Goal: Task Accomplishment & Management: Use online tool/utility

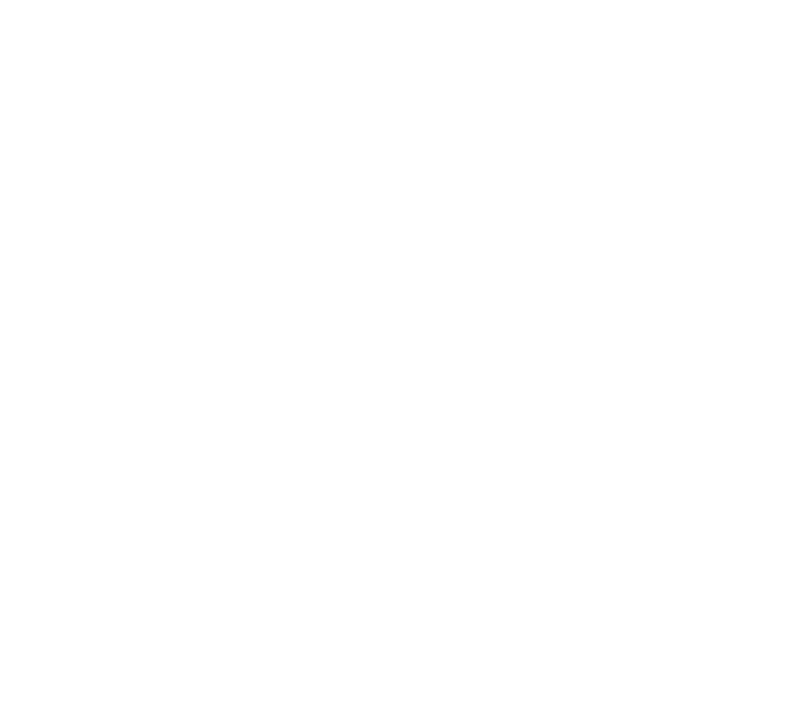
click at [317, 291] on div at bounding box center [404, 350] width 809 height 701
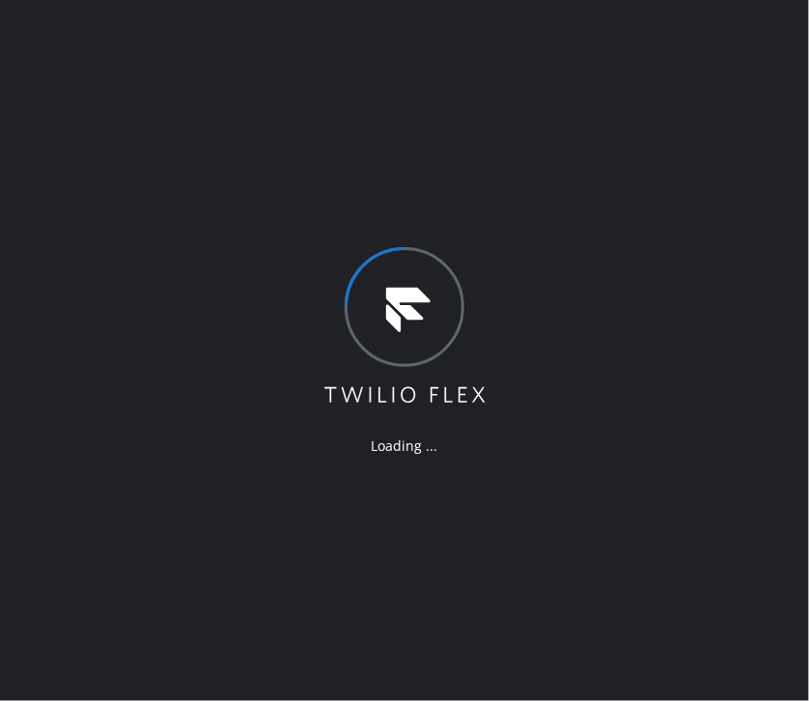
click at [525, 167] on div "Loading ..." at bounding box center [404, 350] width 809 height 701
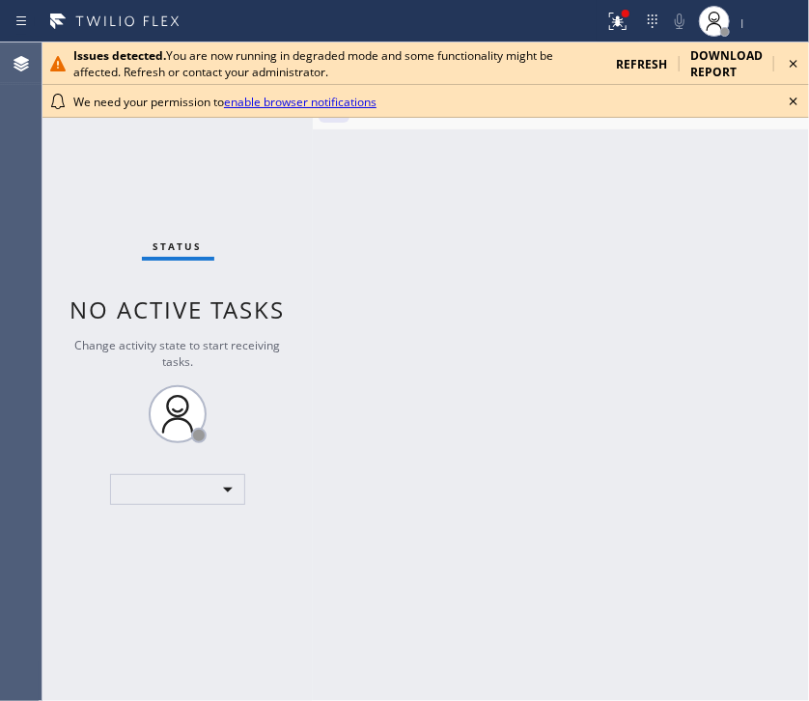
click at [792, 103] on icon at bounding box center [793, 101] width 23 height 23
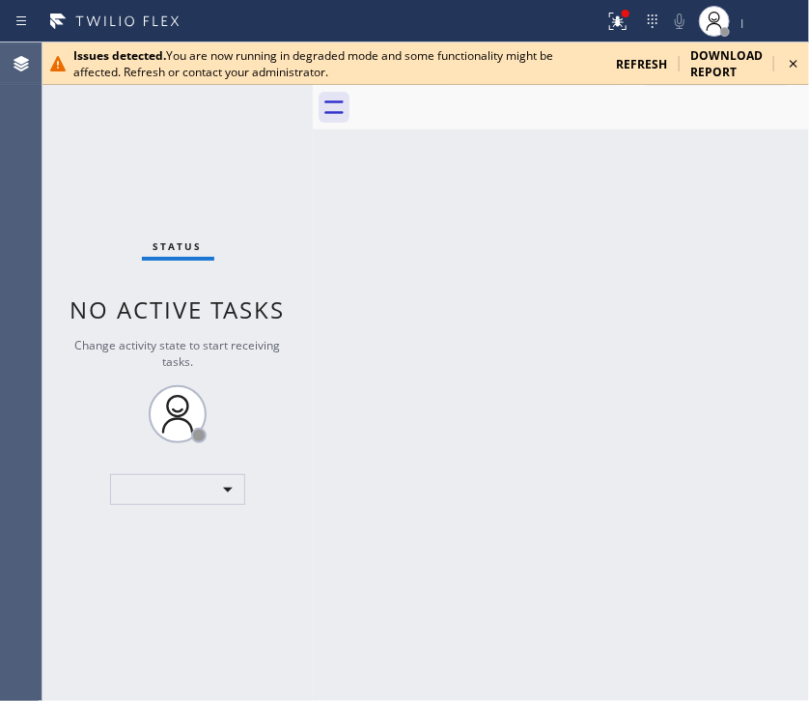
drag, startPoint x: 788, startPoint y: 63, endPoint x: 769, endPoint y: 70, distance: 20.8
click at [788, 63] on icon at bounding box center [793, 63] width 23 height 23
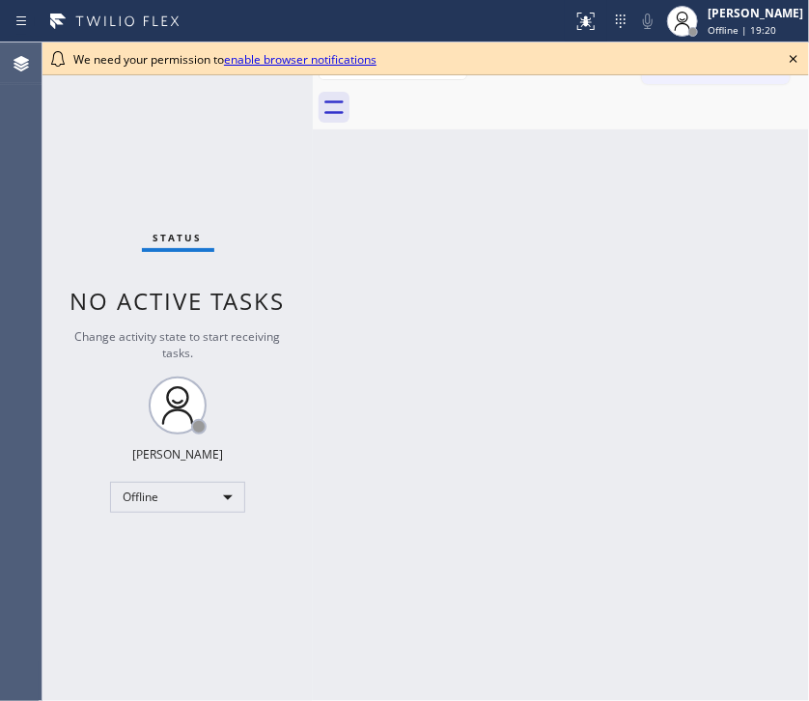
click at [784, 103] on div at bounding box center [582, 107] width 454 height 43
click at [787, 53] on icon at bounding box center [793, 58] width 23 height 23
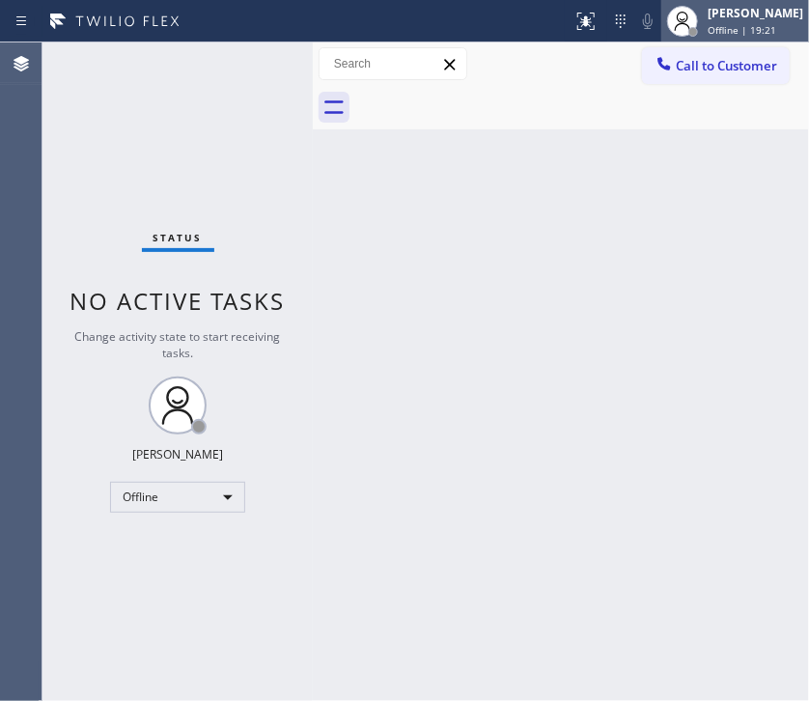
click at [728, 18] on div "[PERSON_NAME]" at bounding box center [756, 13] width 96 height 16
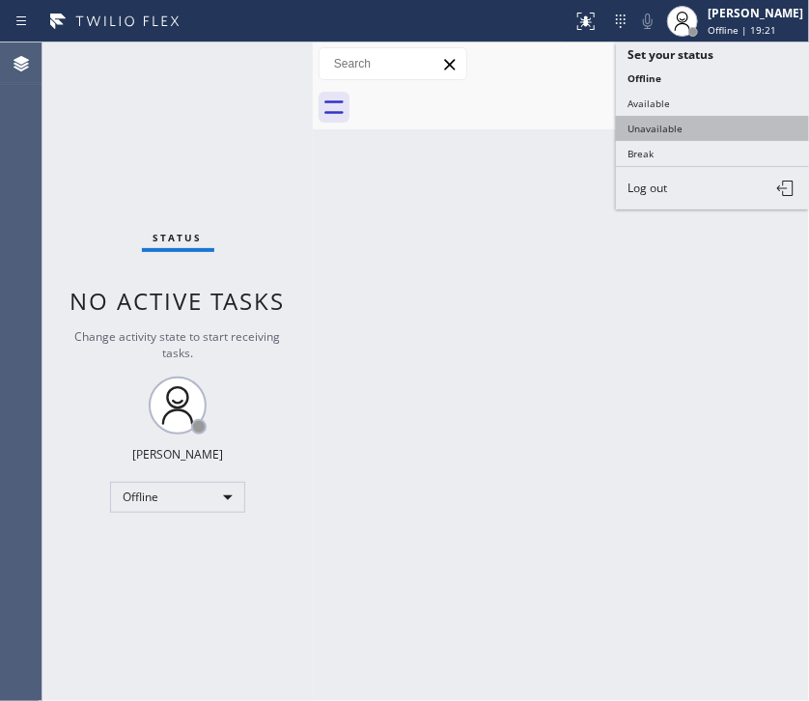
click at [694, 124] on button "Unavailable" at bounding box center [712, 128] width 193 height 25
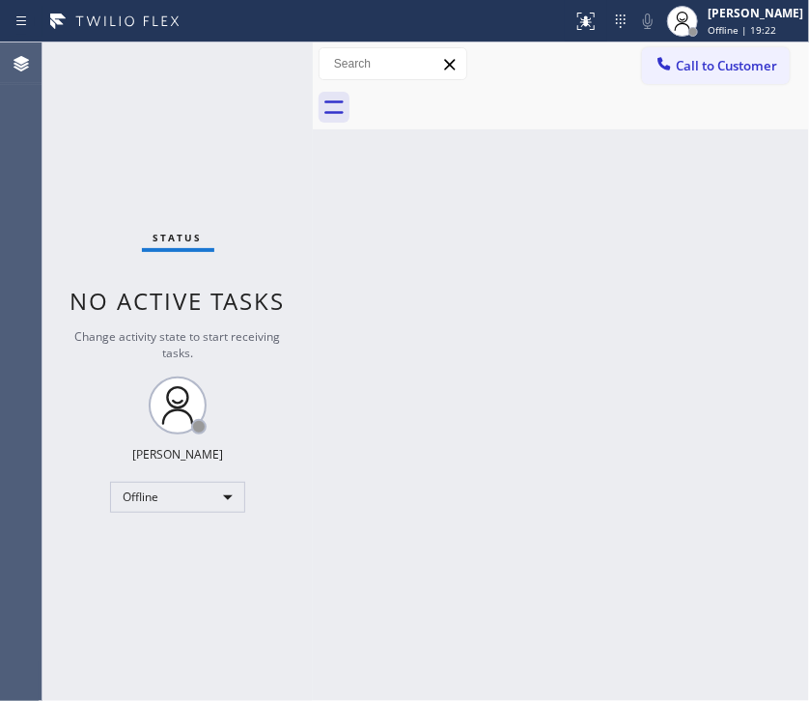
click at [682, 190] on div "Back to Dashboard Change Sender ID Customers Technicians Select a contact Outbo…" at bounding box center [561, 371] width 496 height 658
click at [761, 45] on div "Call to Customer Outbound call Location Search location Your caller id phone nu…" at bounding box center [561, 63] width 496 height 43
click at [750, 57] on button "Call to Customer" at bounding box center [716, 65] width 148 height 37
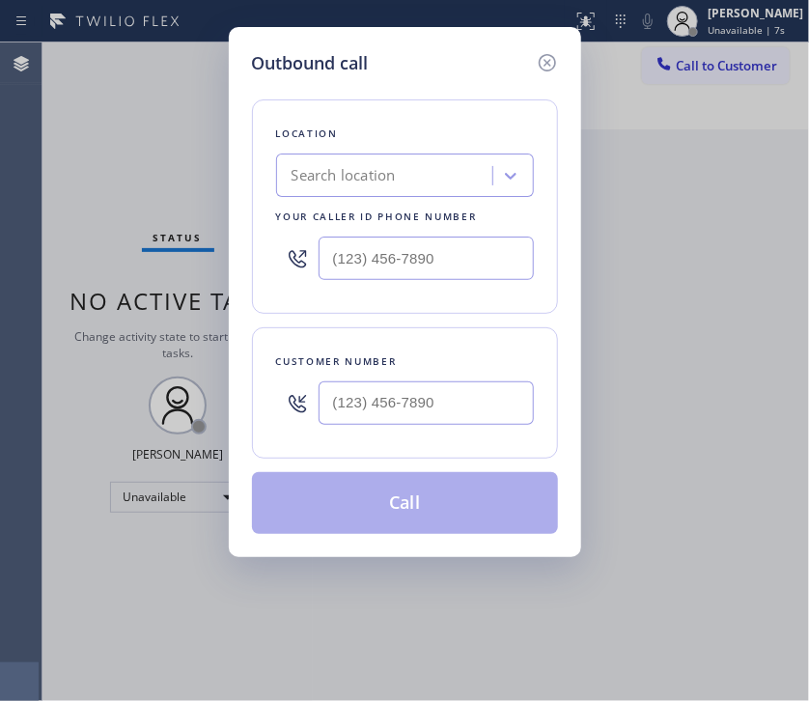
click at [758, 155] on div "Outbound call Location Search location Your caller id phone number Customer num…" at bounding box center [404, 350] width 809 height 701
click at [399, 403] on input "(___) ___-____" at bounding box center [426, 402] width 215 height 43
paste input "720) 356-2431"
type input "(720) 356-2431"
click at [695, 132] on div "Outbound call Location Search location Your caller id phone number Customer num…" at bounding box center [404, 350] width 809 height 701
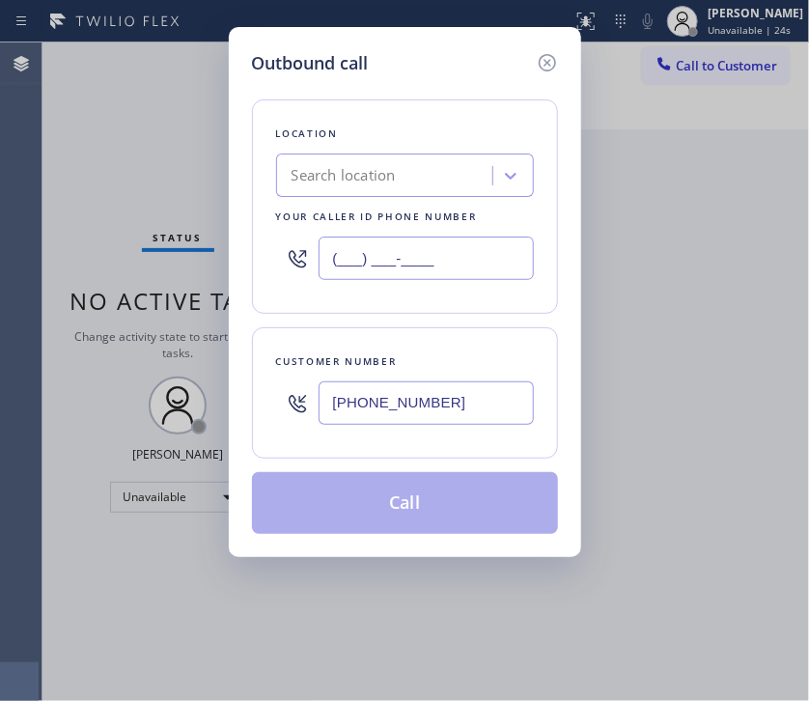
click at [396, 257] on input "(___) ___-____" at bounding box center [426, 258] width 215 height 43
paste input "844) 988-0068"
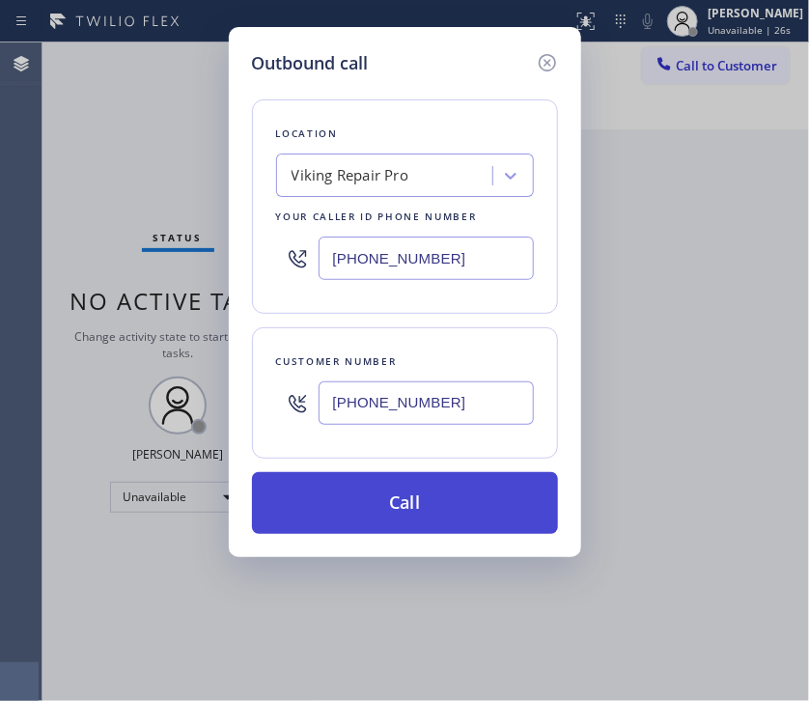
type input "(844) 988-0068"
click at [412, 500] on button "Call" at bounding box center [405, 503] width 306 height 62
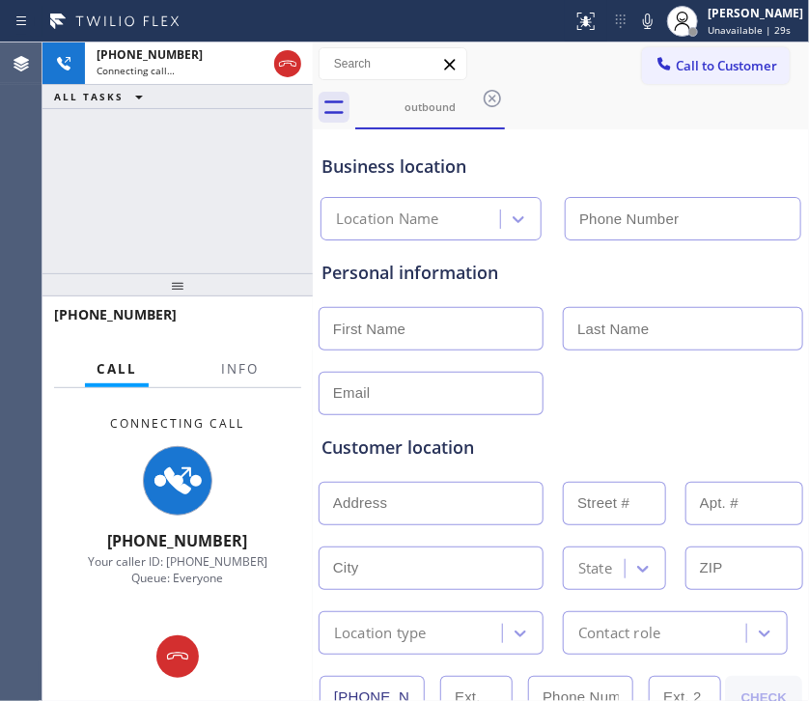
type input "(844) 988-0068"
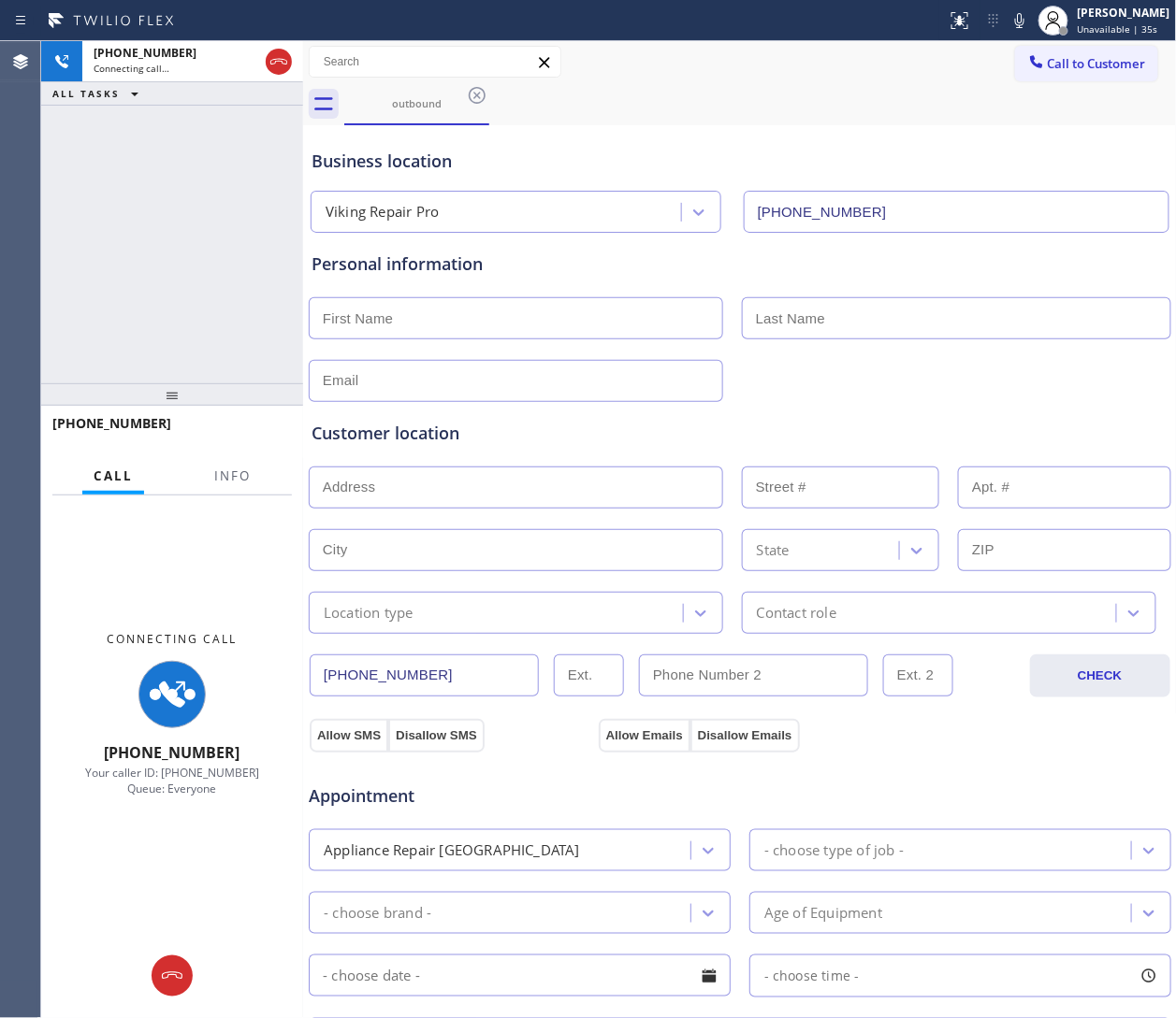
click at [654, 124] on div "Business location Viking Repair Pro (844) 988-0068" at bounding box center [740, 177] width 864 height 110
click at [783, 124] on div "Business location Viking Repair Pro (844) 988-0068" at bounding box center [740, 177] width 864 height 110
click at [783, 70] on span "Call to Customer" at bounding box center [1096, 63] width 98 height 16
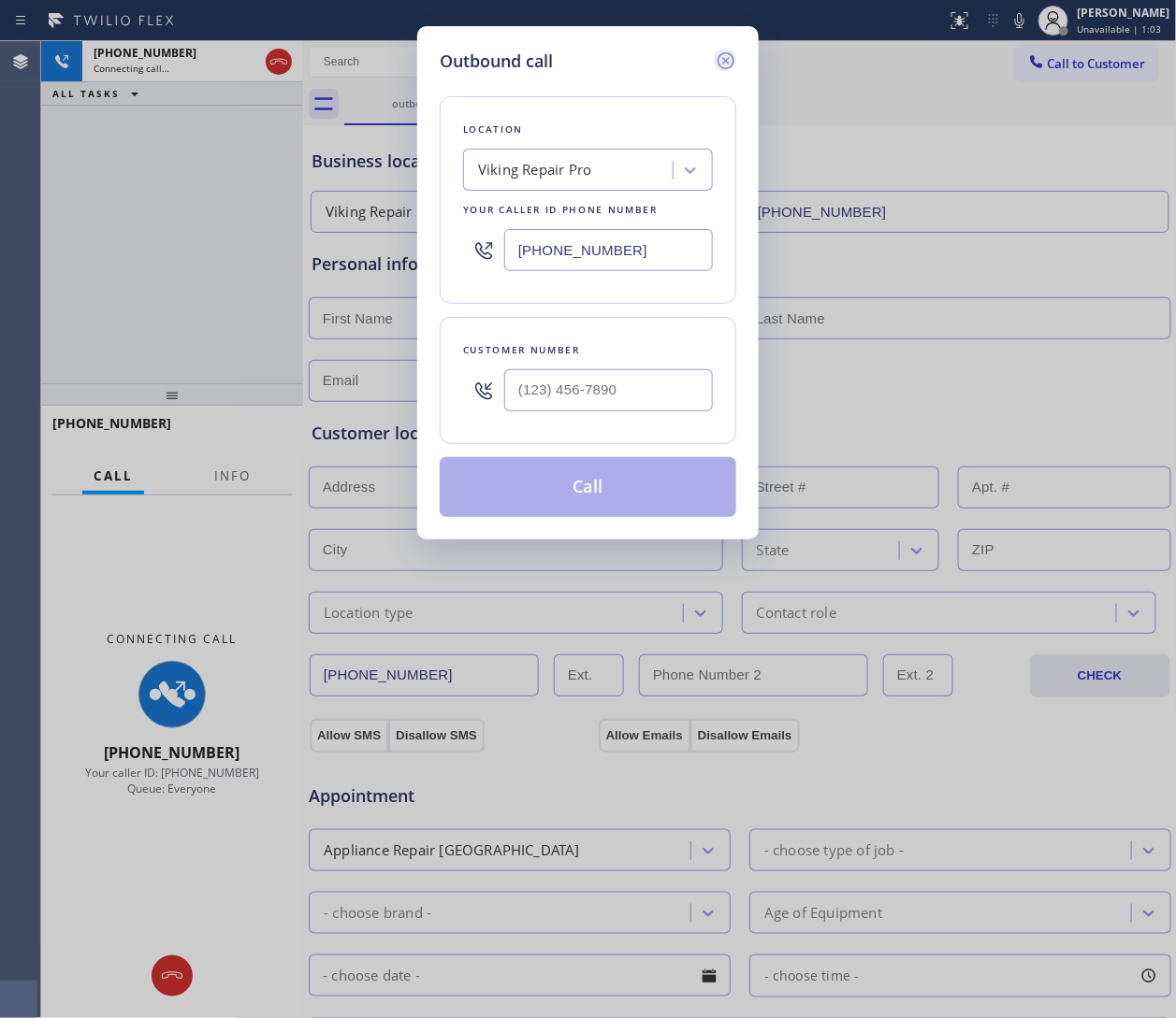
click at [720, 59] on icon at bounding box center [726, 60] width 22 height 22
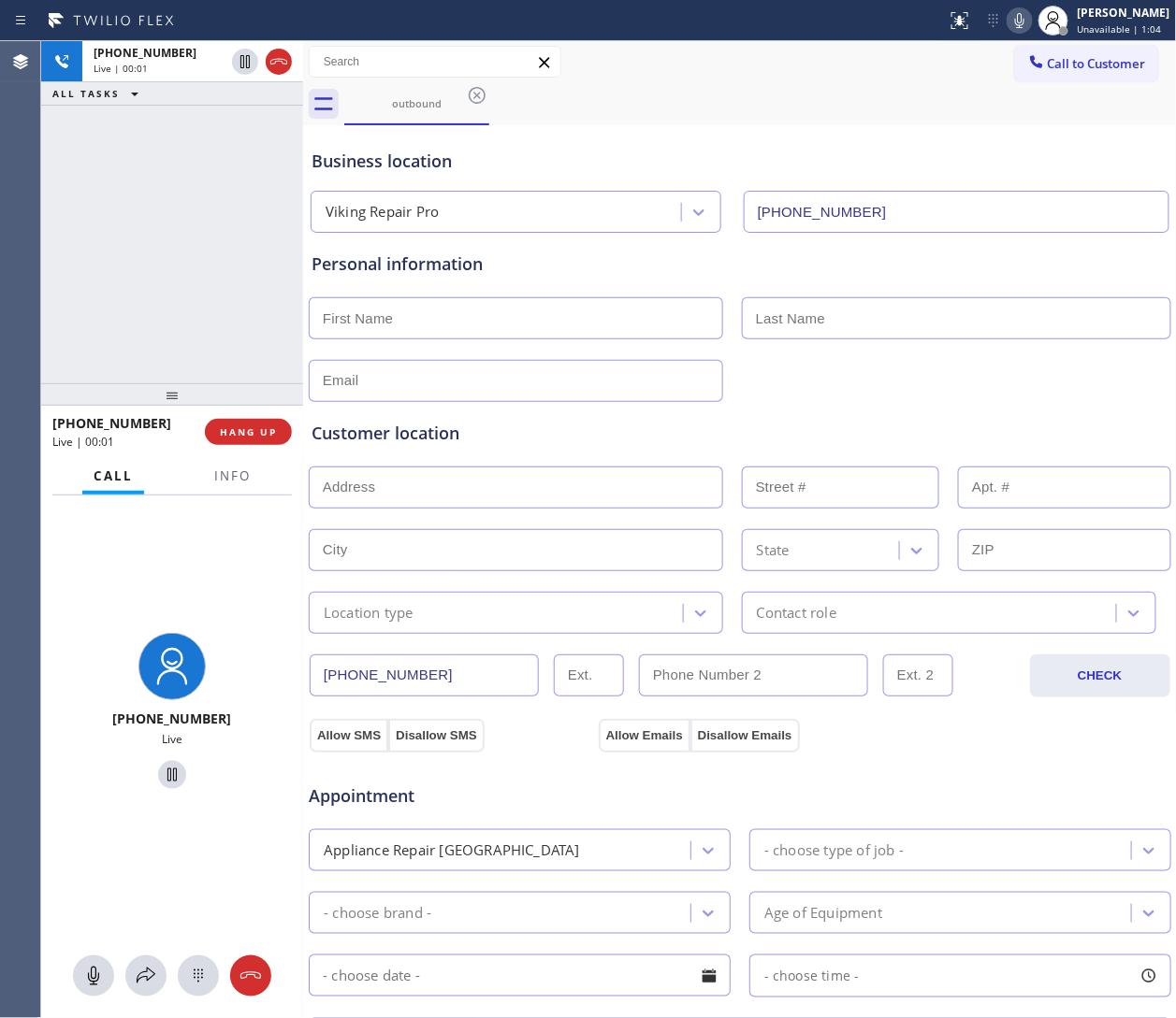
click at [783, 30] on icon at bounding box center [1019, 20] width 22 height 22
click at [287, 63] on icon at bounding box center [278, 61] width 22 height 22
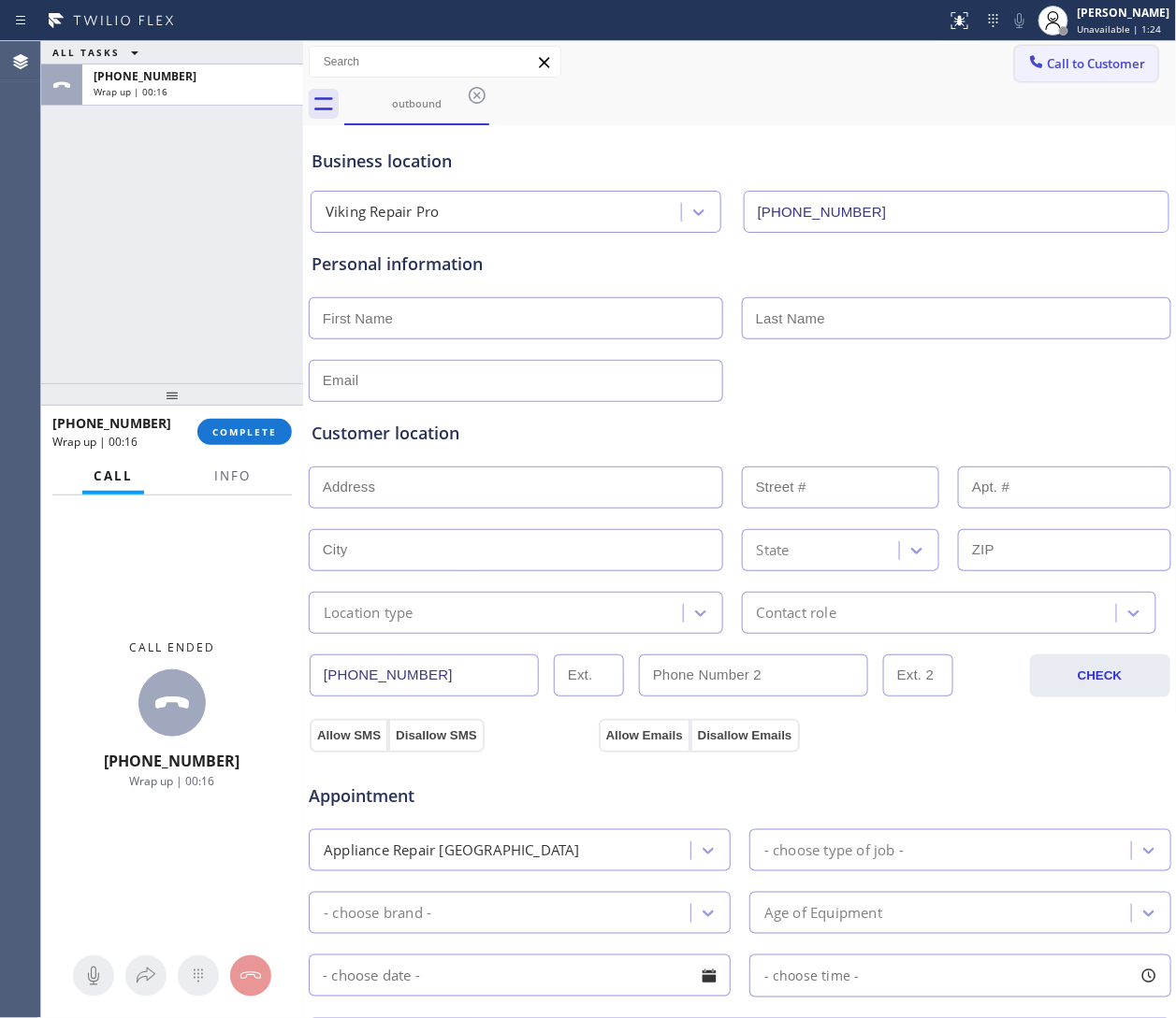
click at [783, 52] on button "Call to Customer" at bounding box center [1087, 63] width 143 height 36
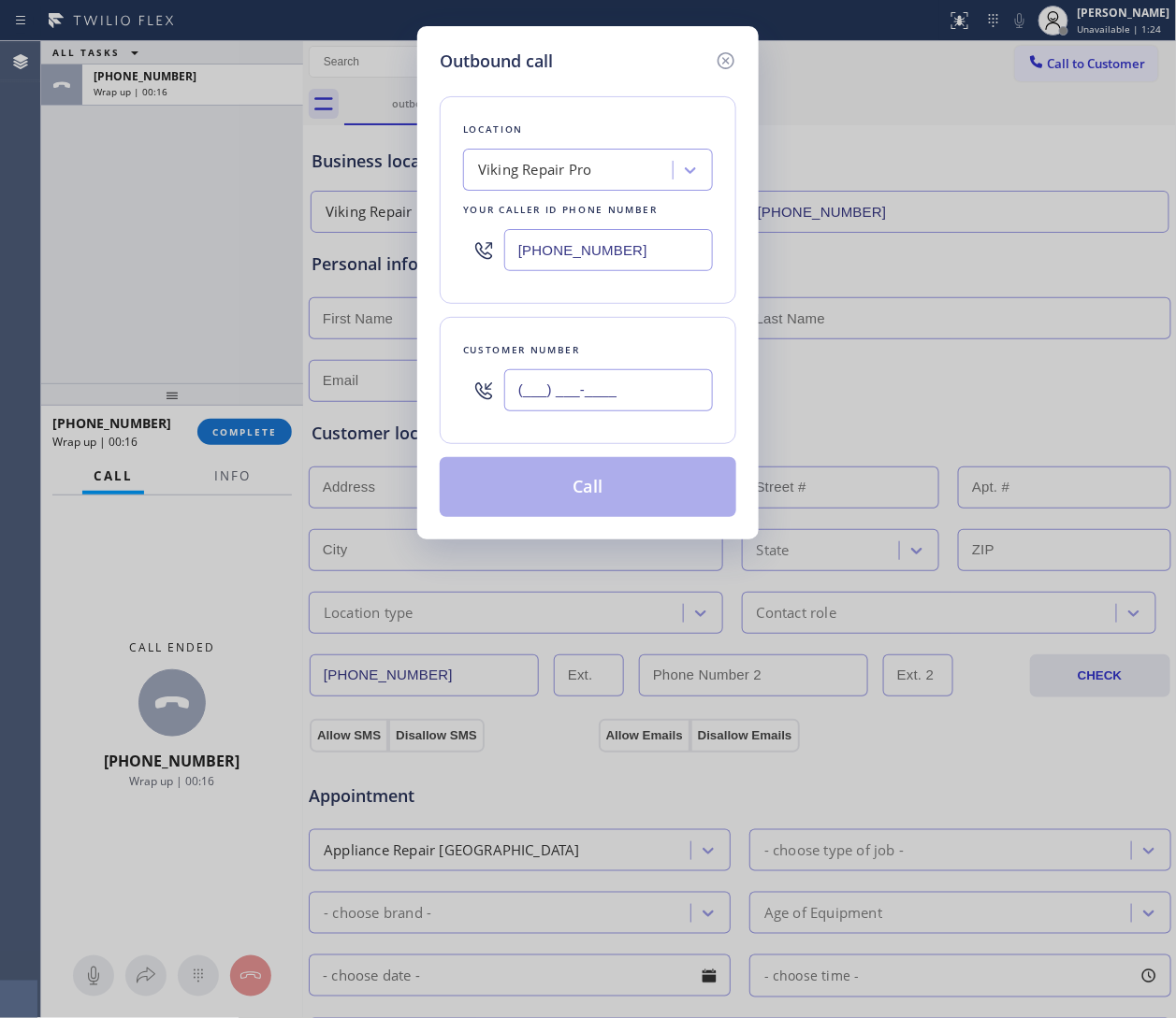
click at [597, 371] on input "(___) ___-____" at bounding box center [607, 389] width 208 height 42
paste input "720) 356-2431"
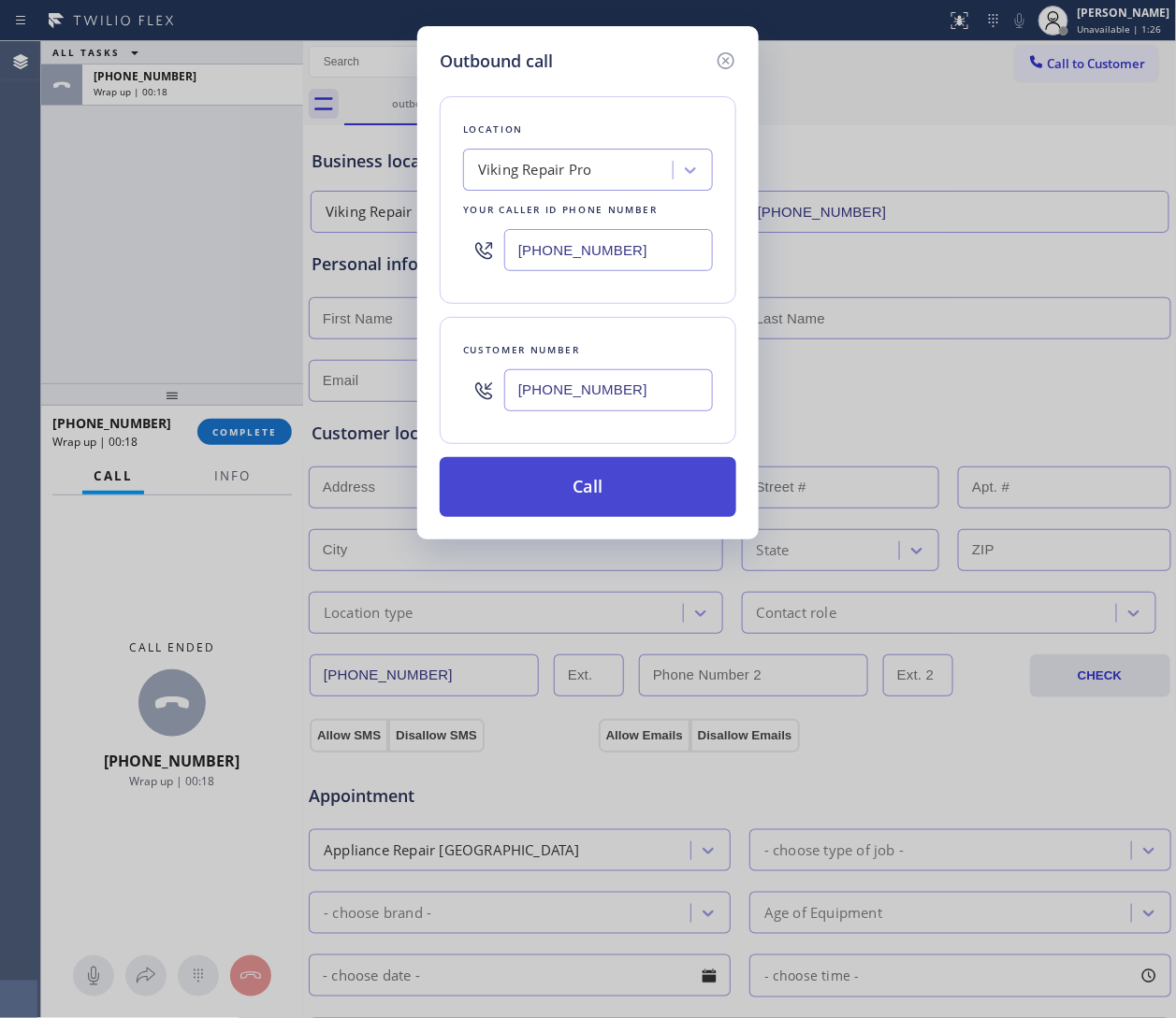
type input "(720) 356-2431"
click at [612, 473] on button "Call" at bounding box center [588, 487] width 296 height 60
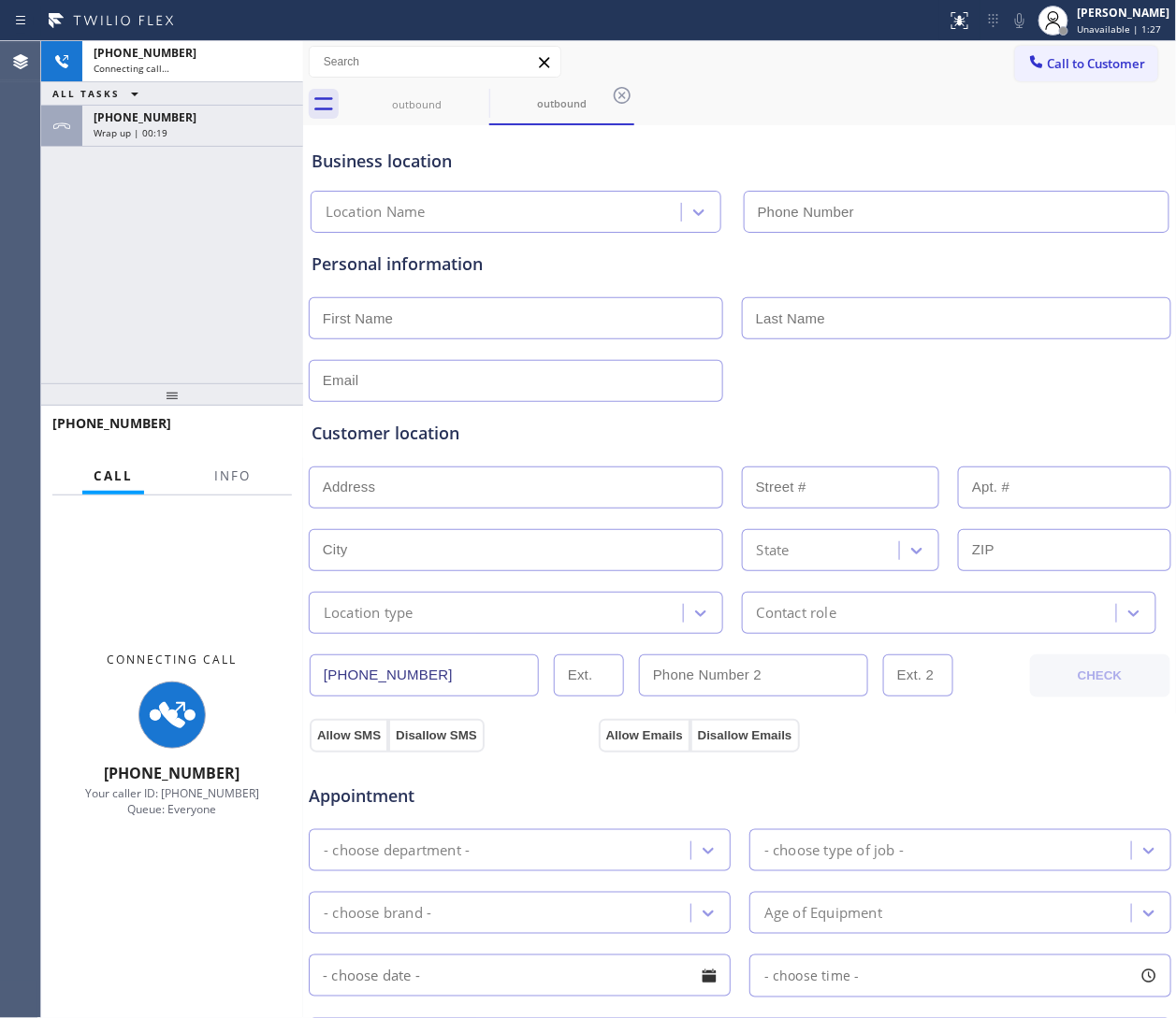
type input "(844) 988-0068"
click at [783, 72] on button "Call to Customer" at bounding box center [1087, 63] width 143 height 36
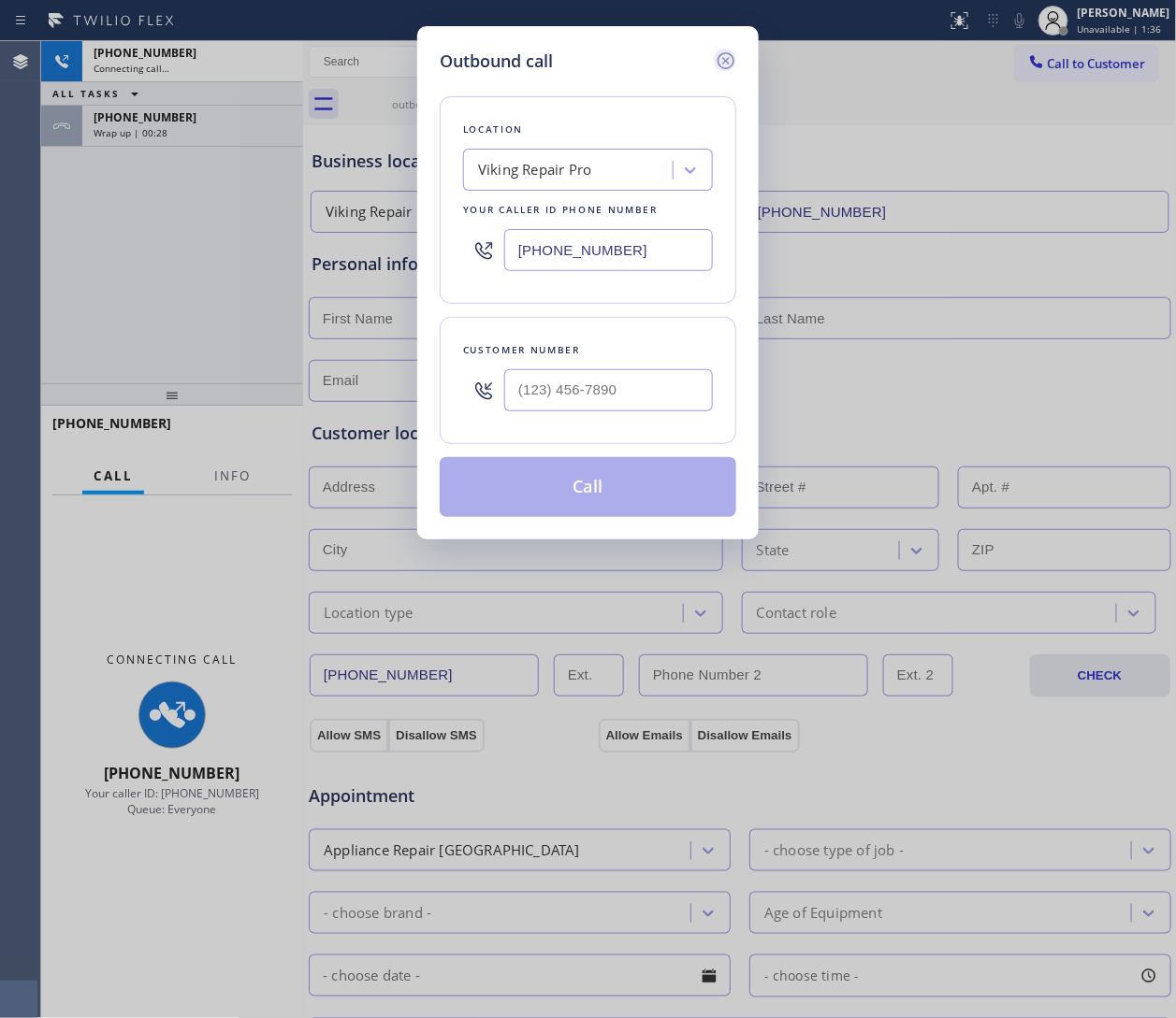
click at [721, 67] on icon at bounding box center [726, 60] width 16 height 16
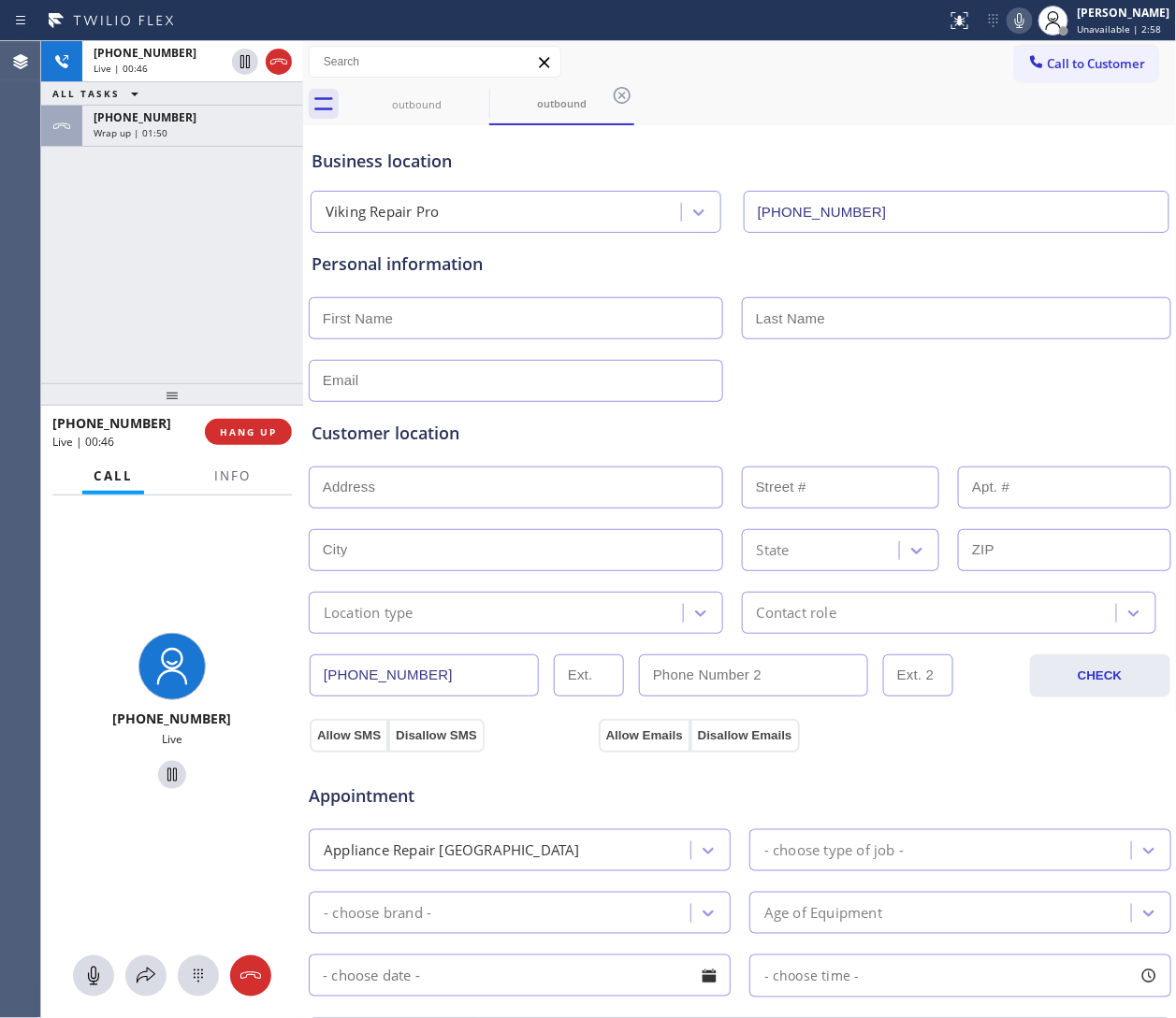
click at [783, 22] on icon at bounding box center [1020, 20] width 10 height 15
click at [246, 479] on span "Info" at bounding box center [232, 476] width 37 height 16
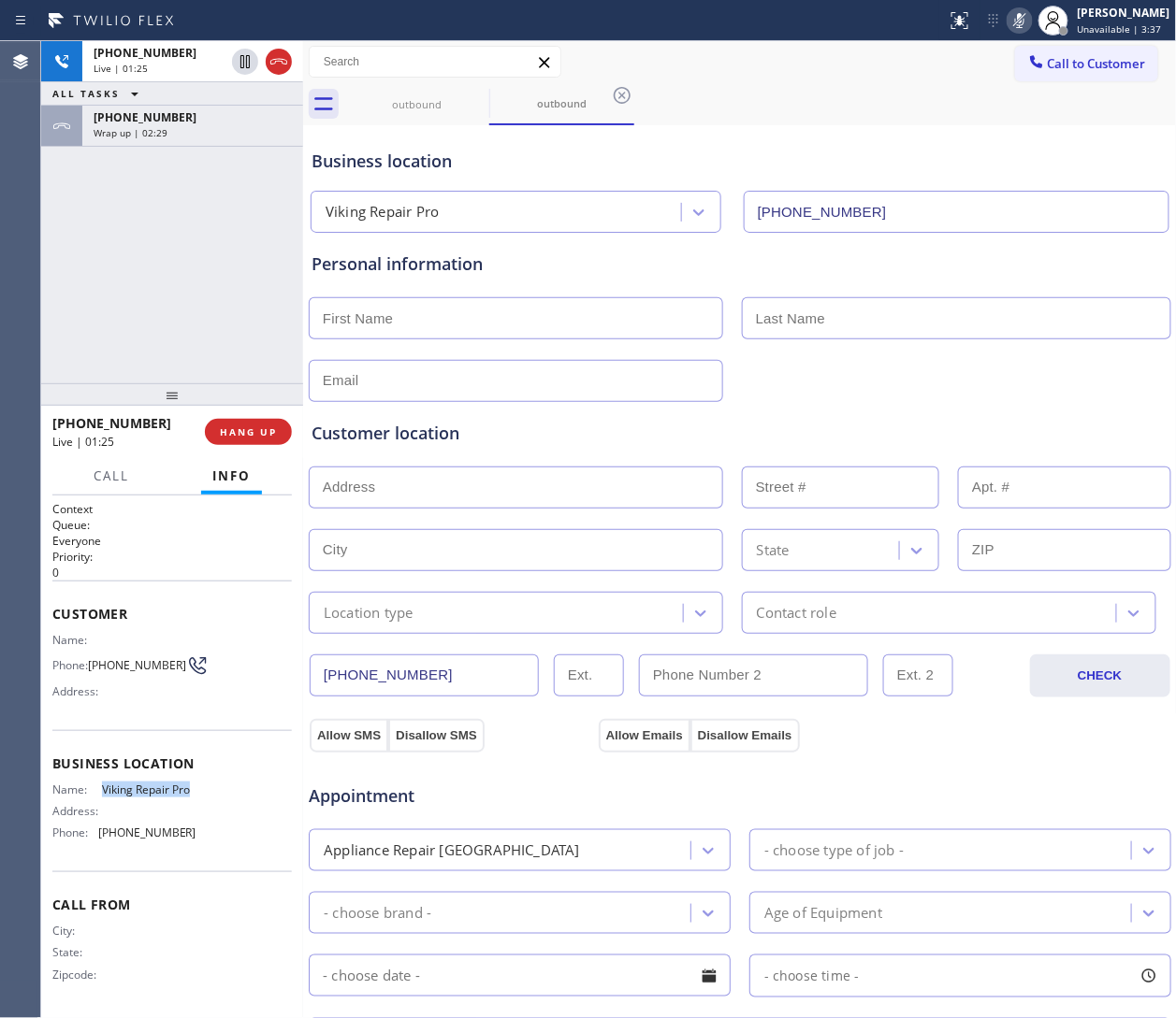
drag, startPoint x: 124, startPoint y: 810, endPoint x: 99, endPoint y: 790, distance: 32.0
click at [102, 678] on span "Viking Repair Pro" at bounding box center [148, 789] width 94 height 14
copy span "Viking Repair Pro"
click at [279, 68] on icon at bounding box center [278, 61] width 22 height 22
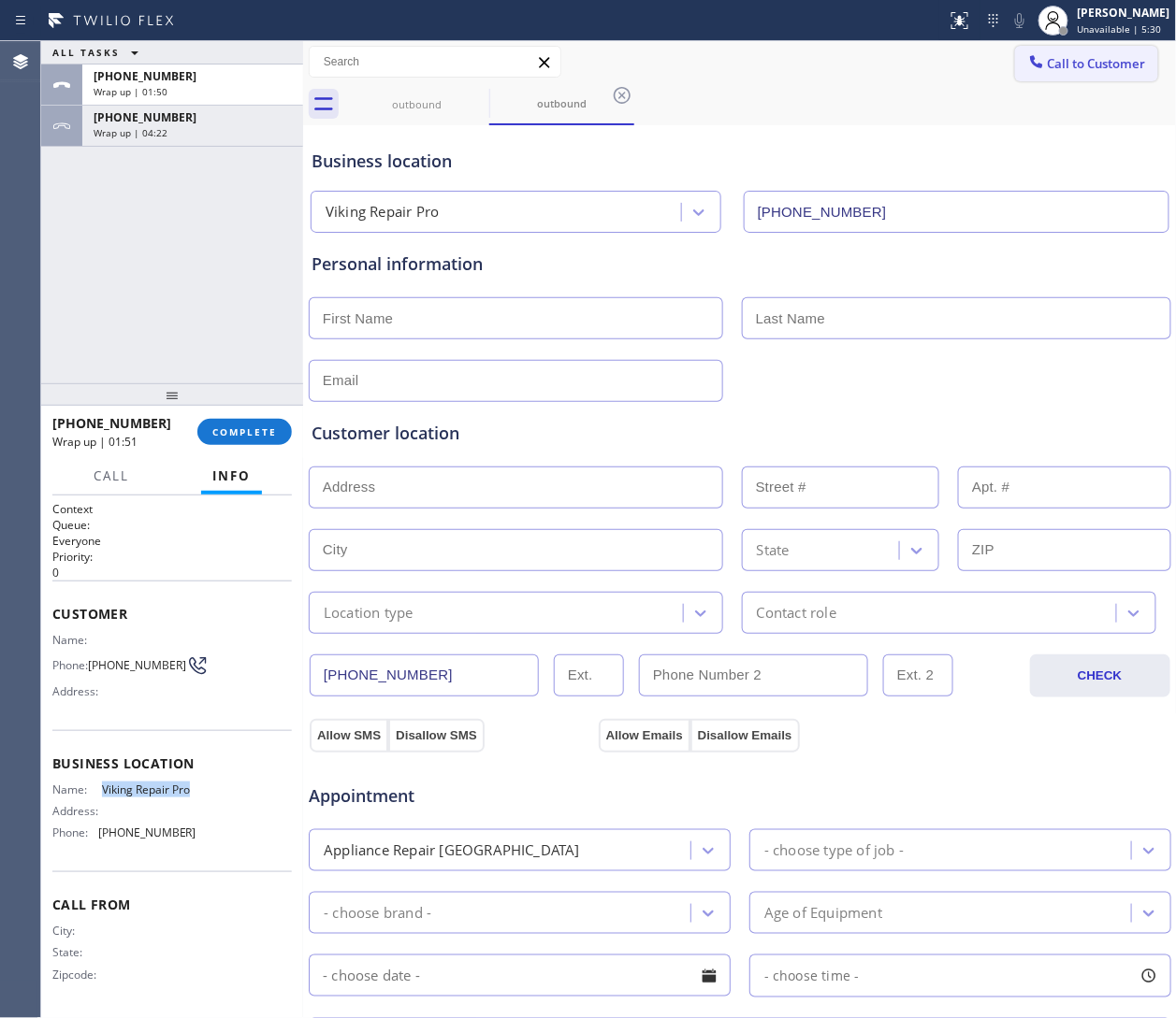
click at [783, 55] on span "Call to Customer" at bounding box center [1096, 63] width 98 height 16
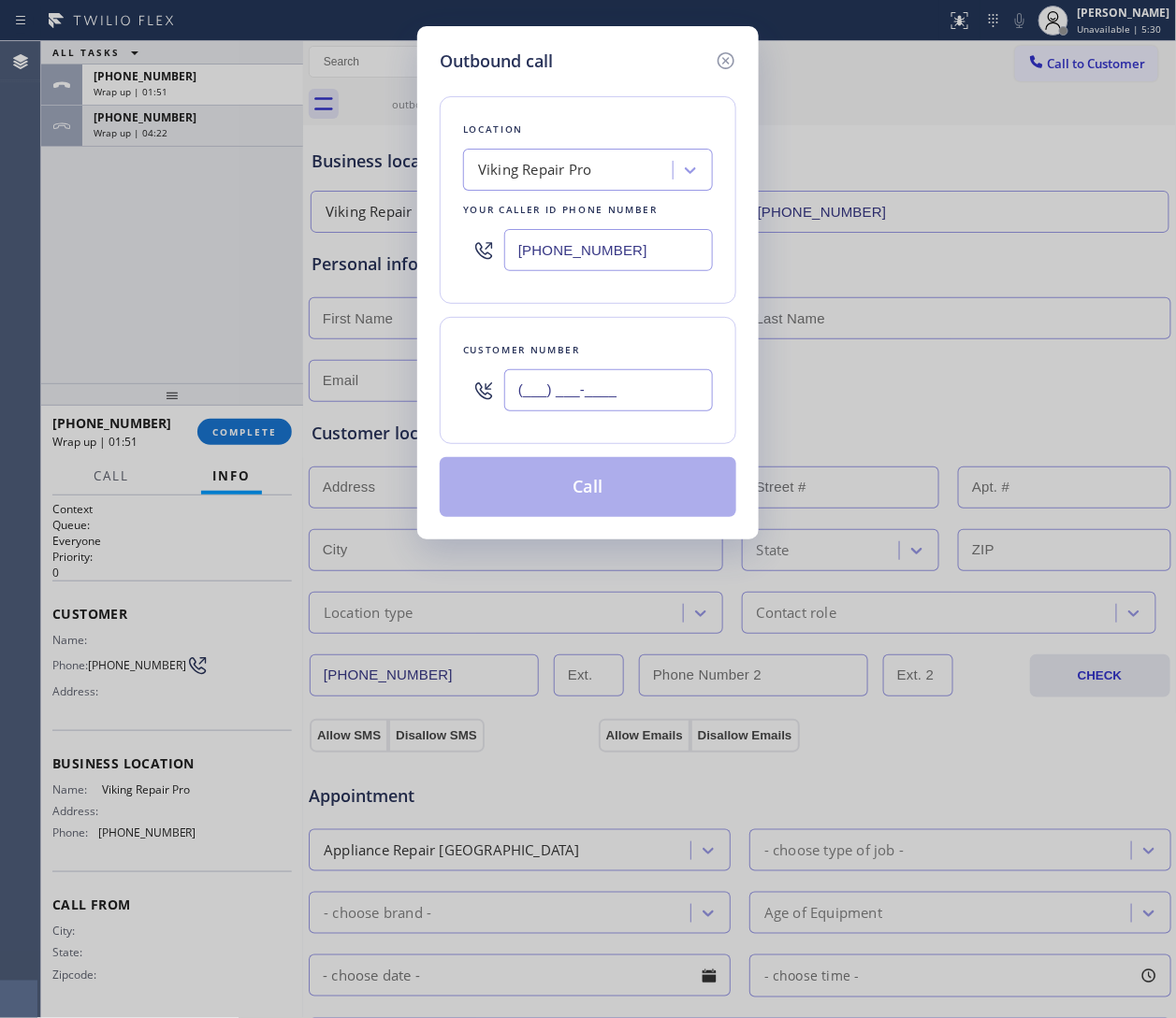
click at [580, 387] on input "(___) ___-____" at bounding box center [607, 389] width 208 height 42
paste input "855) 731-4952"
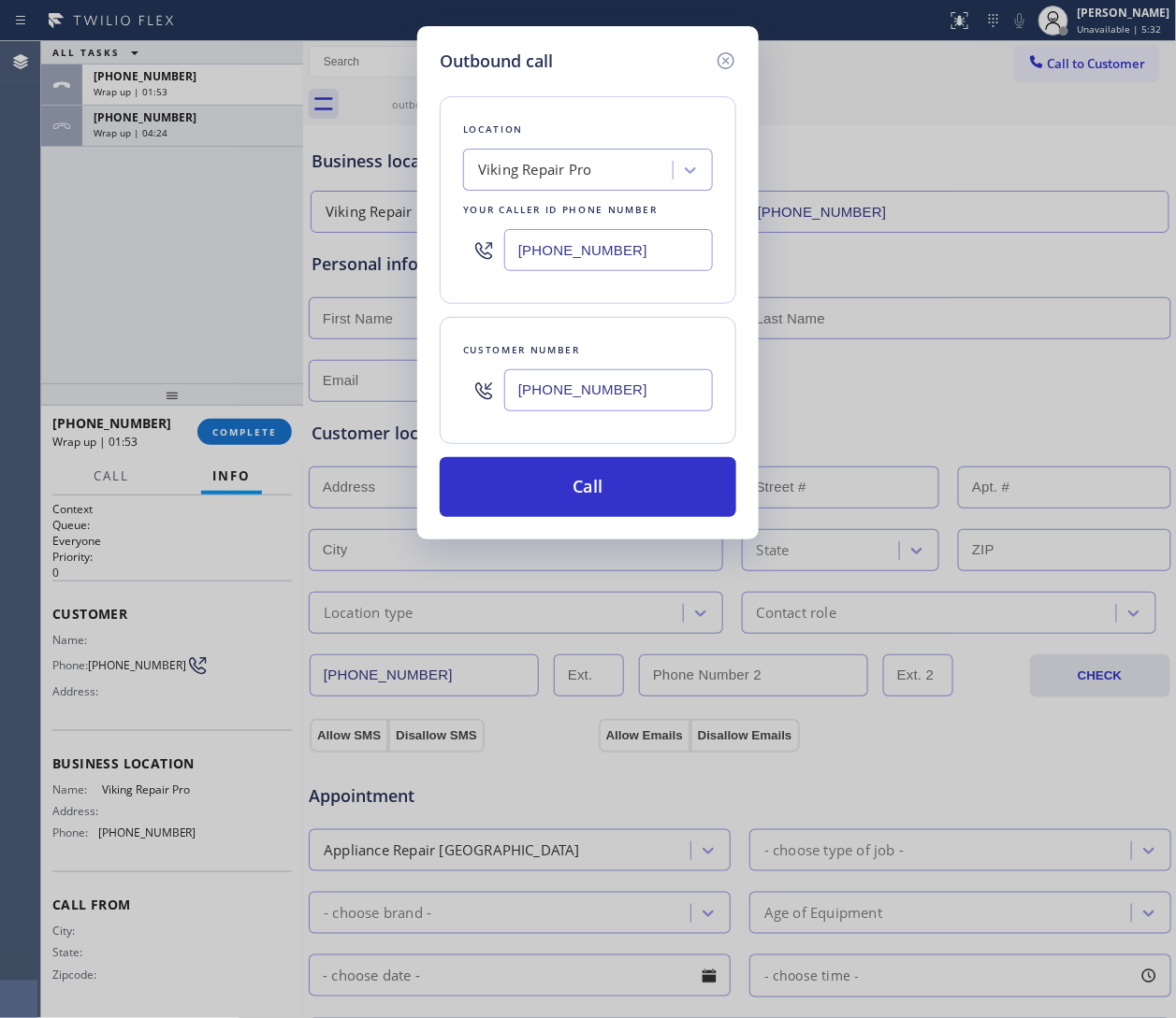
type input "[PHONE_NUMBER]"
click at [627, 225] on div "(844) 988-0068" at bounding box center [588, 250] width 250 height 61
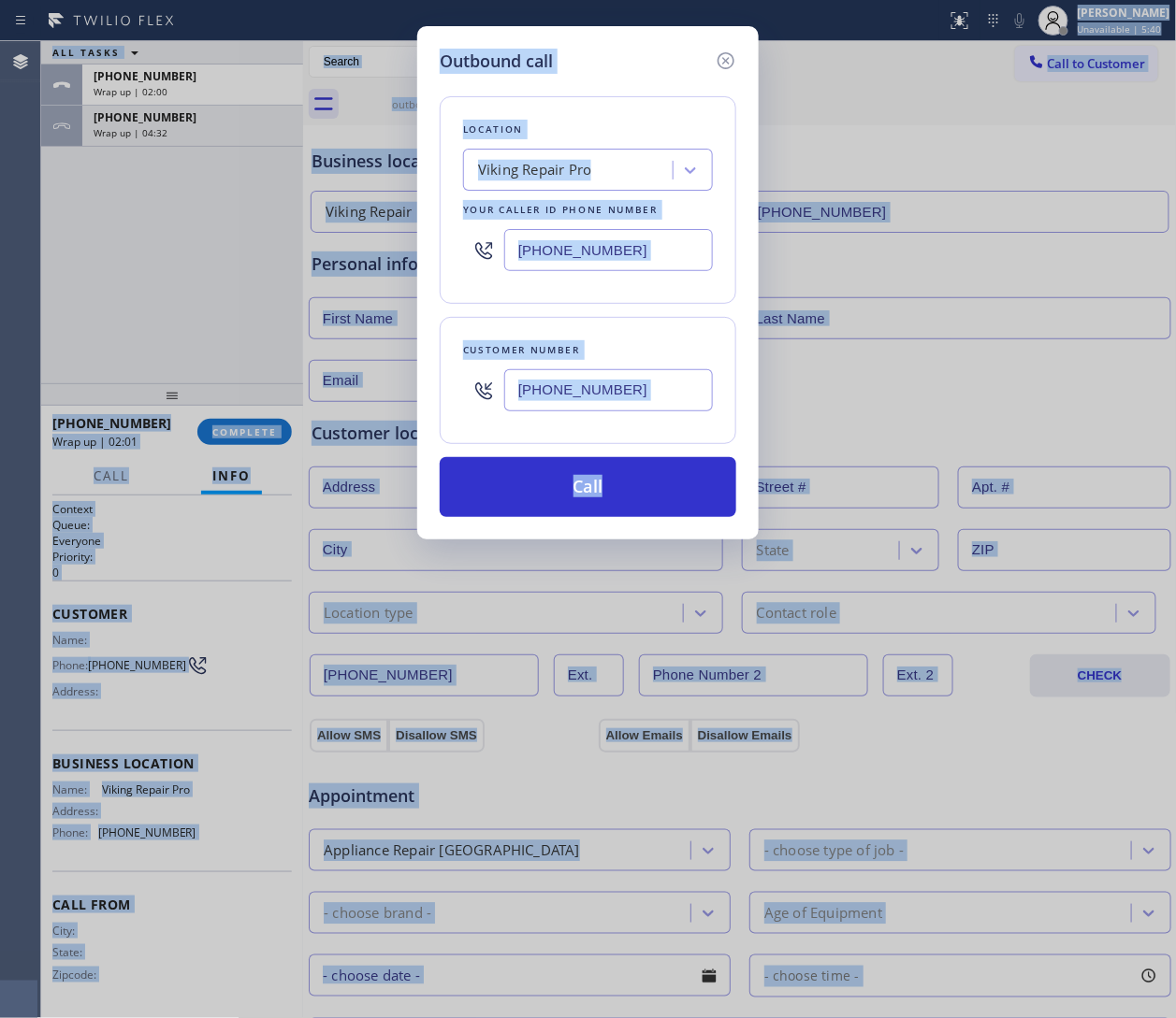
click at [656, 269] on input "(844) 988-0068" at bounding box center [607, 250] width 208 height 42
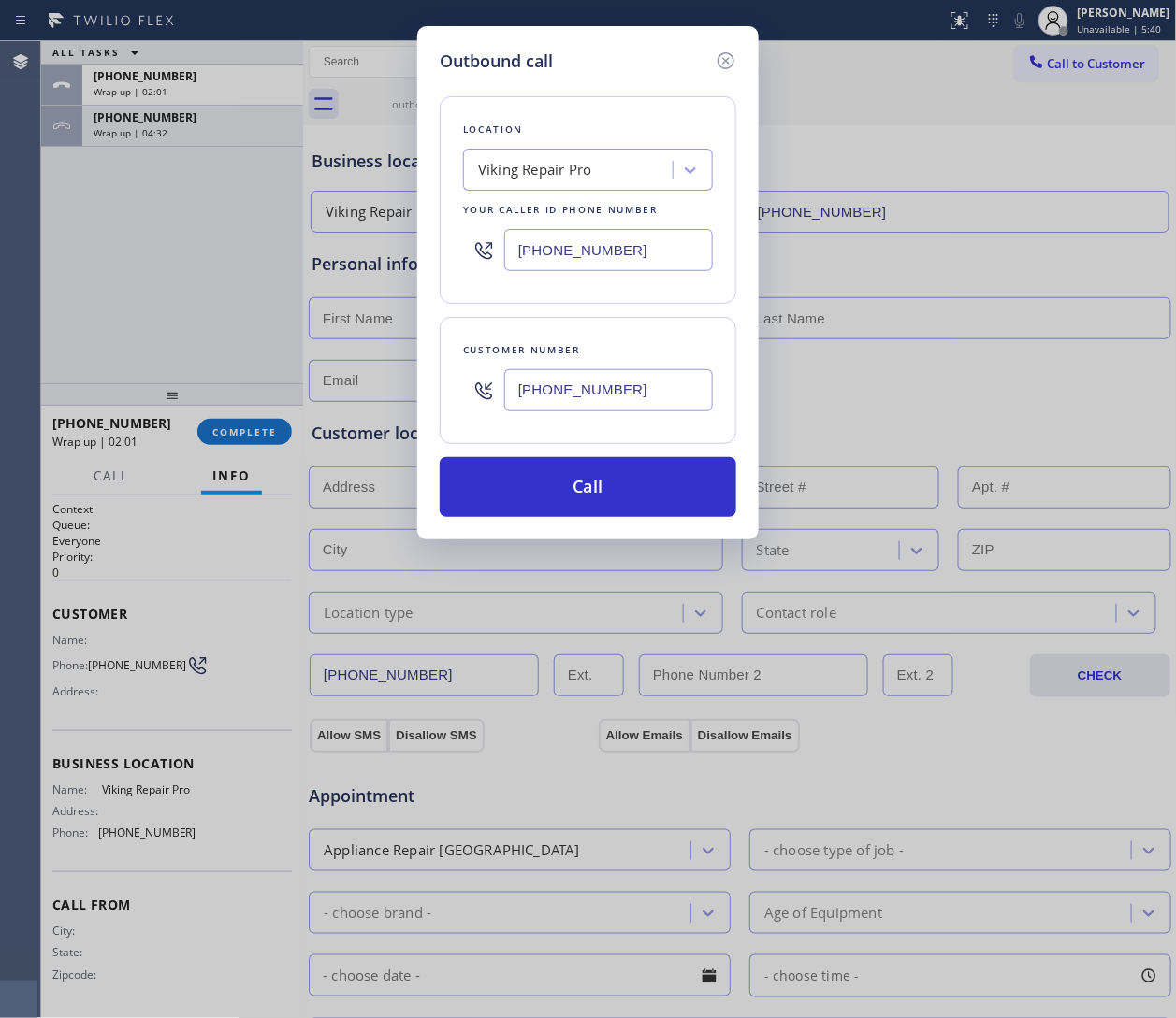
paste input "55) 731-4952"
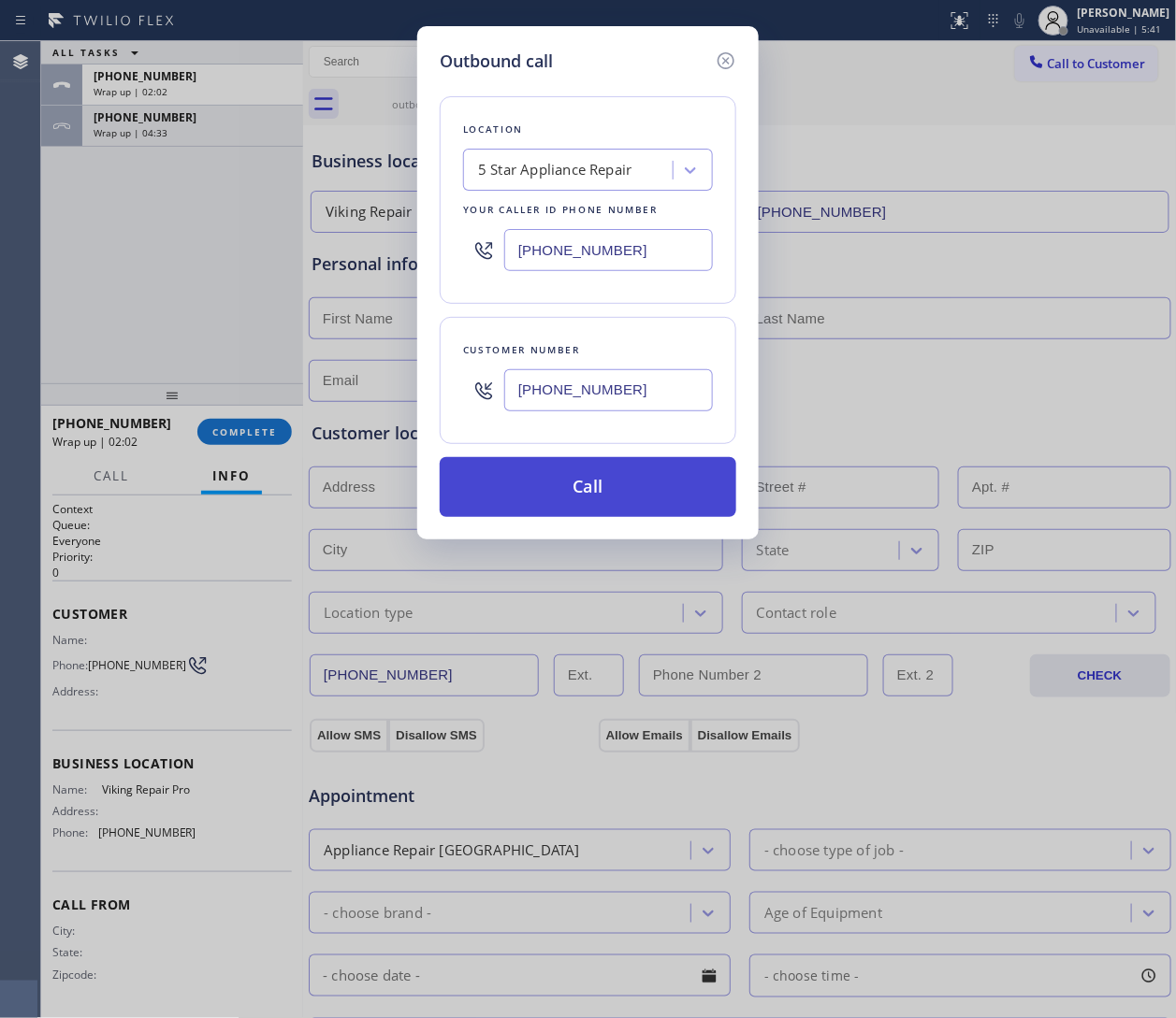
type input "[PHONE_NUMBER]"
click at [659, 487] on button "Call" at bounding box center [588, 487] width 296 height 60
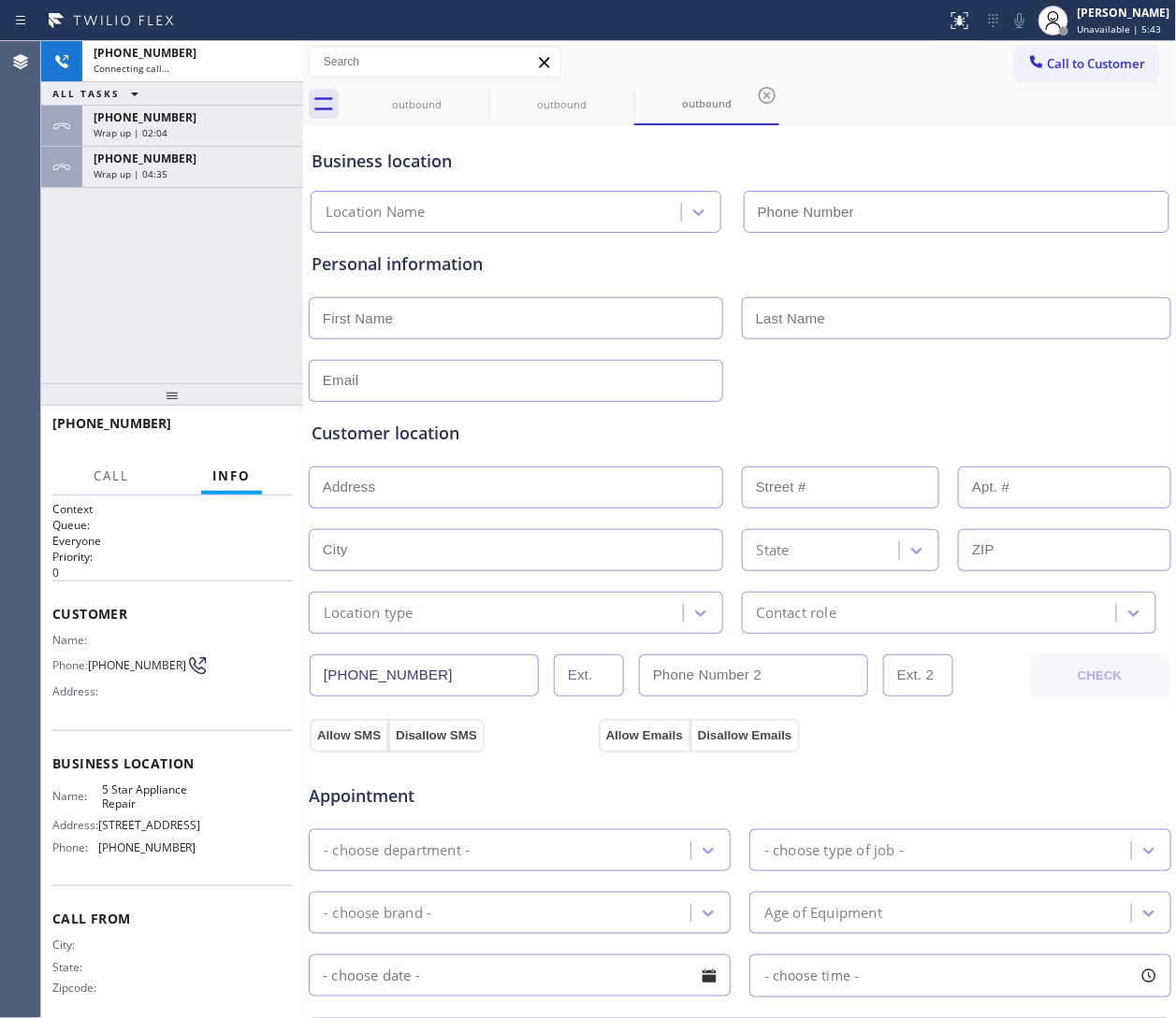
type input "[PHONE_NUMBER]"
drag, startPoint x: 120, startPoint y: 674, endPoint x: 93, endPoint y: 652, distance: 34.8
click at [93, 659] on span "[PHONE_NUMBER]" at bounding box center [137, 665] width 98 height 14
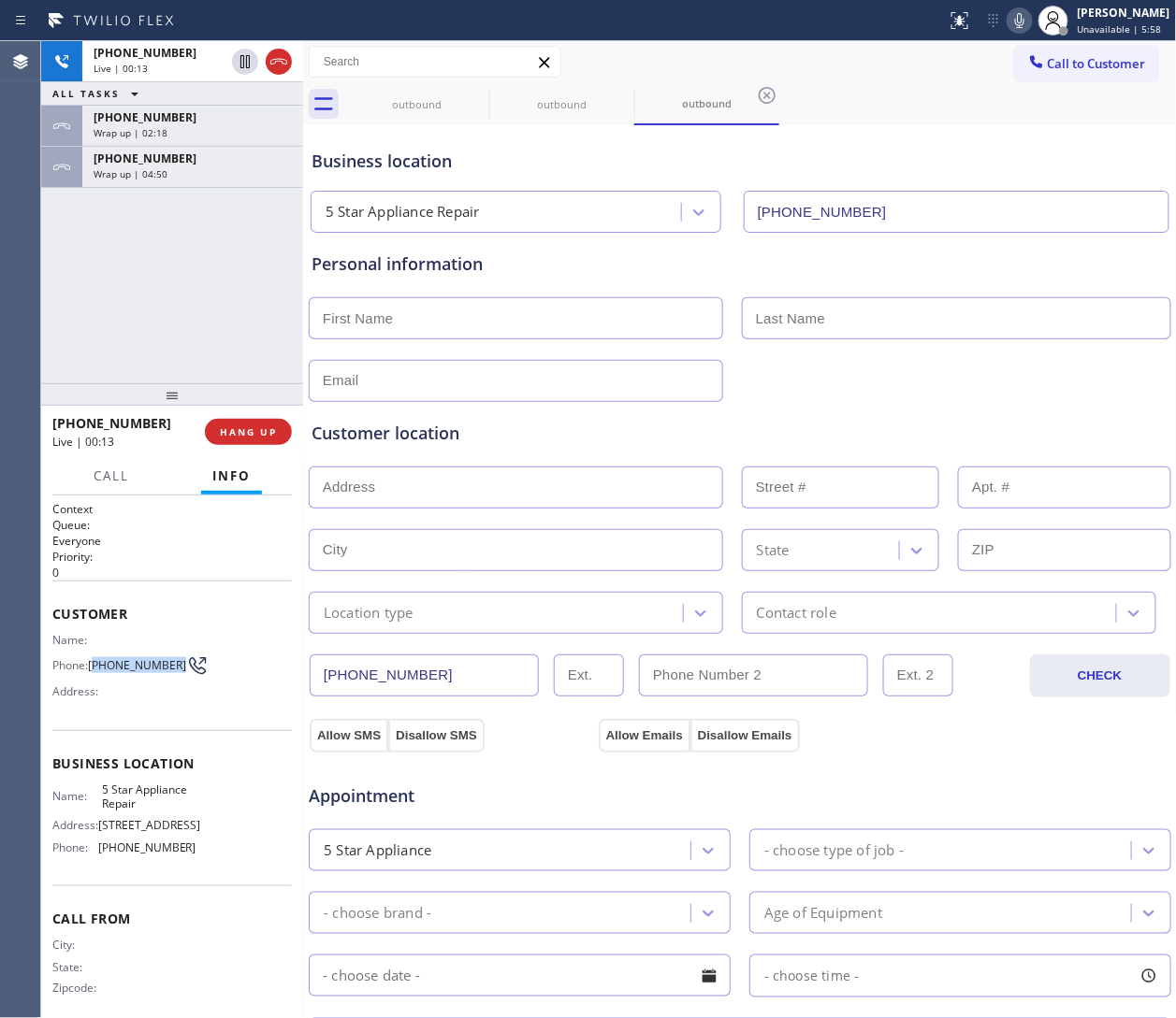
copy span "855) 731-4952"
click at [285, 64] on icon at bounding box center [278, 62] width 16 height 6
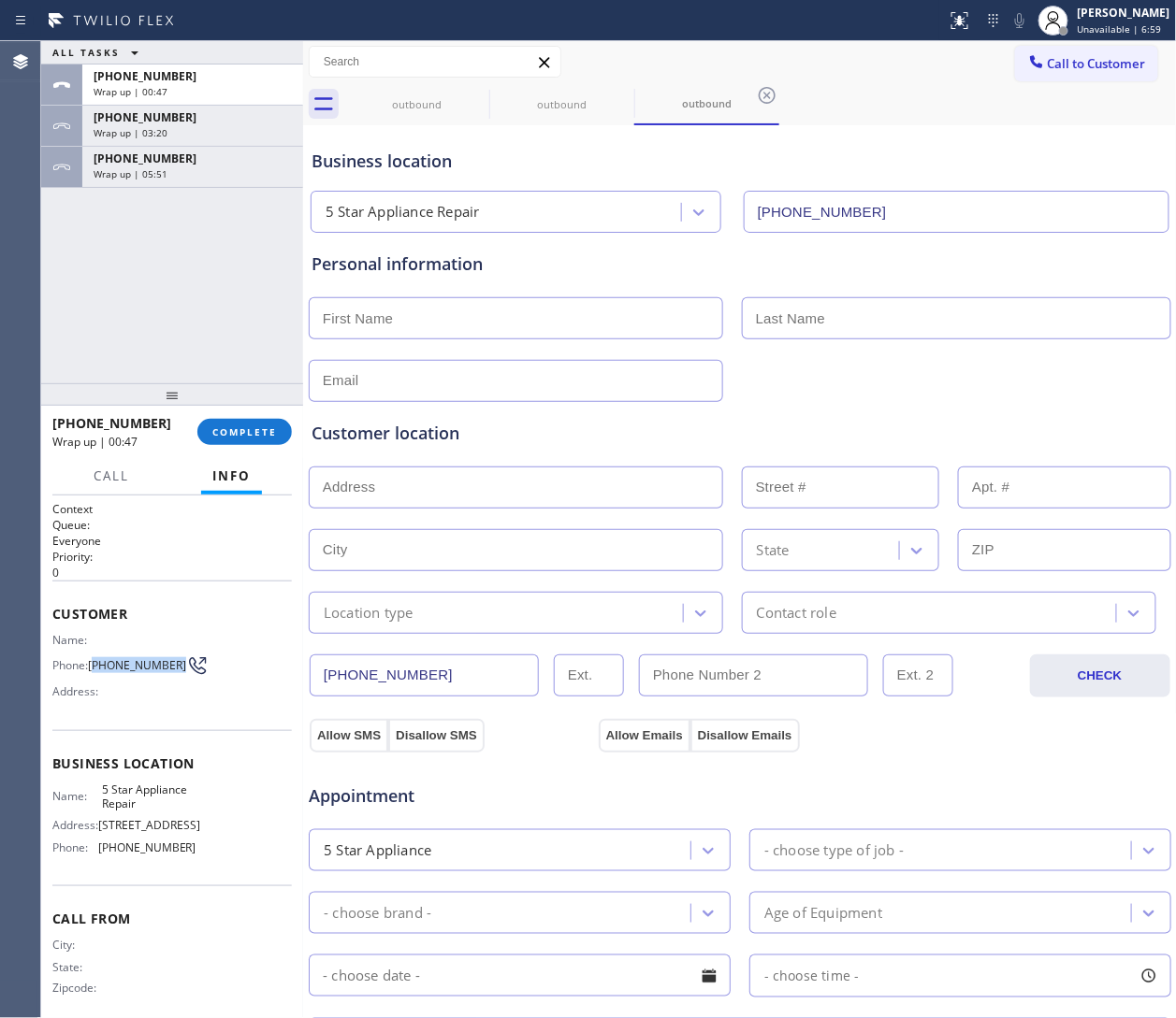
click at [783, 51] on button "Call to Customer" at bounding box center [1087, 63] width 143 height 36
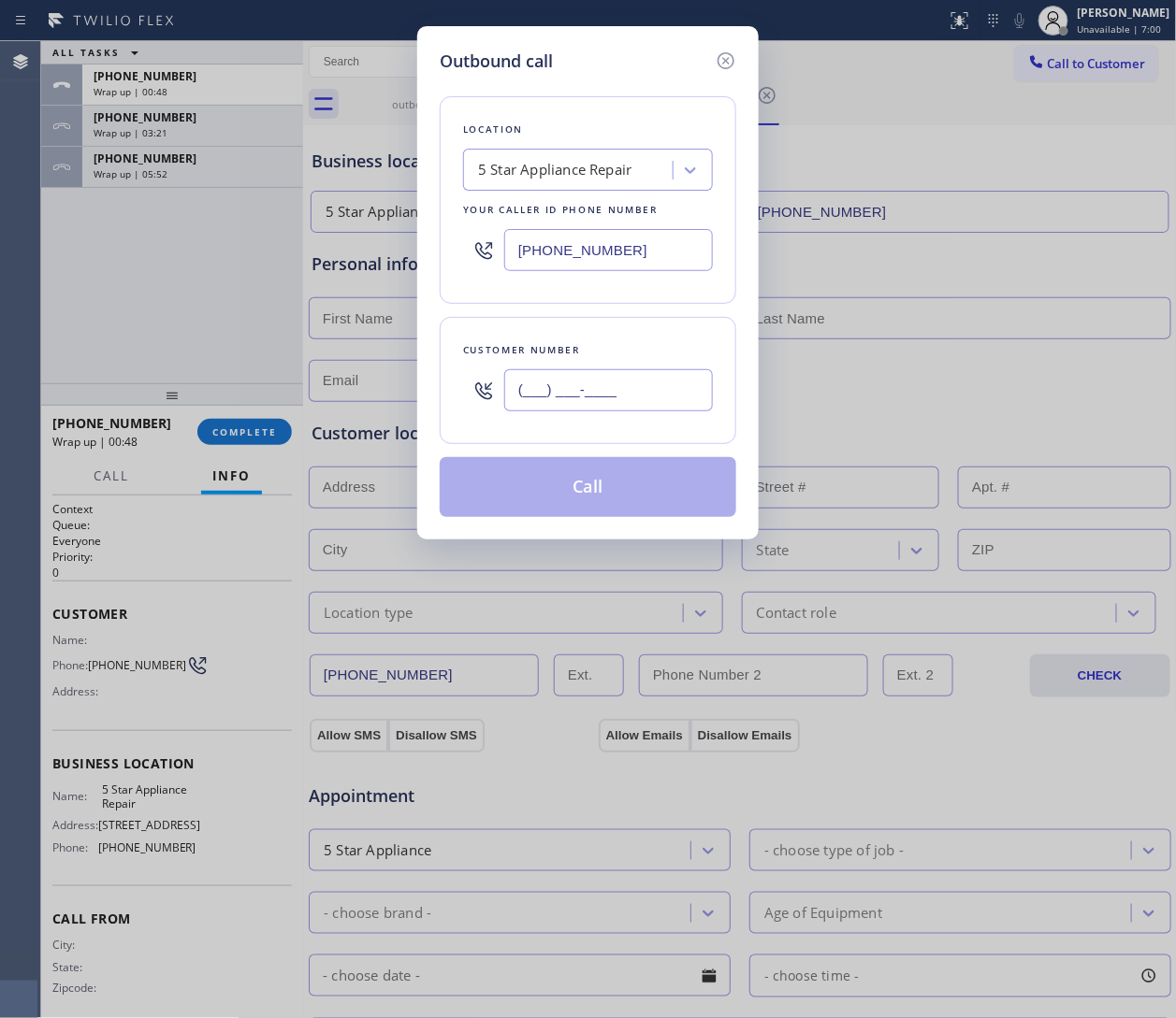
click at [610, 385] on input "(___) ___-____" at bounding box center [607, 389] width 208 height 42
paste input "917) 364-8628"
type input "(917) 364-8628"
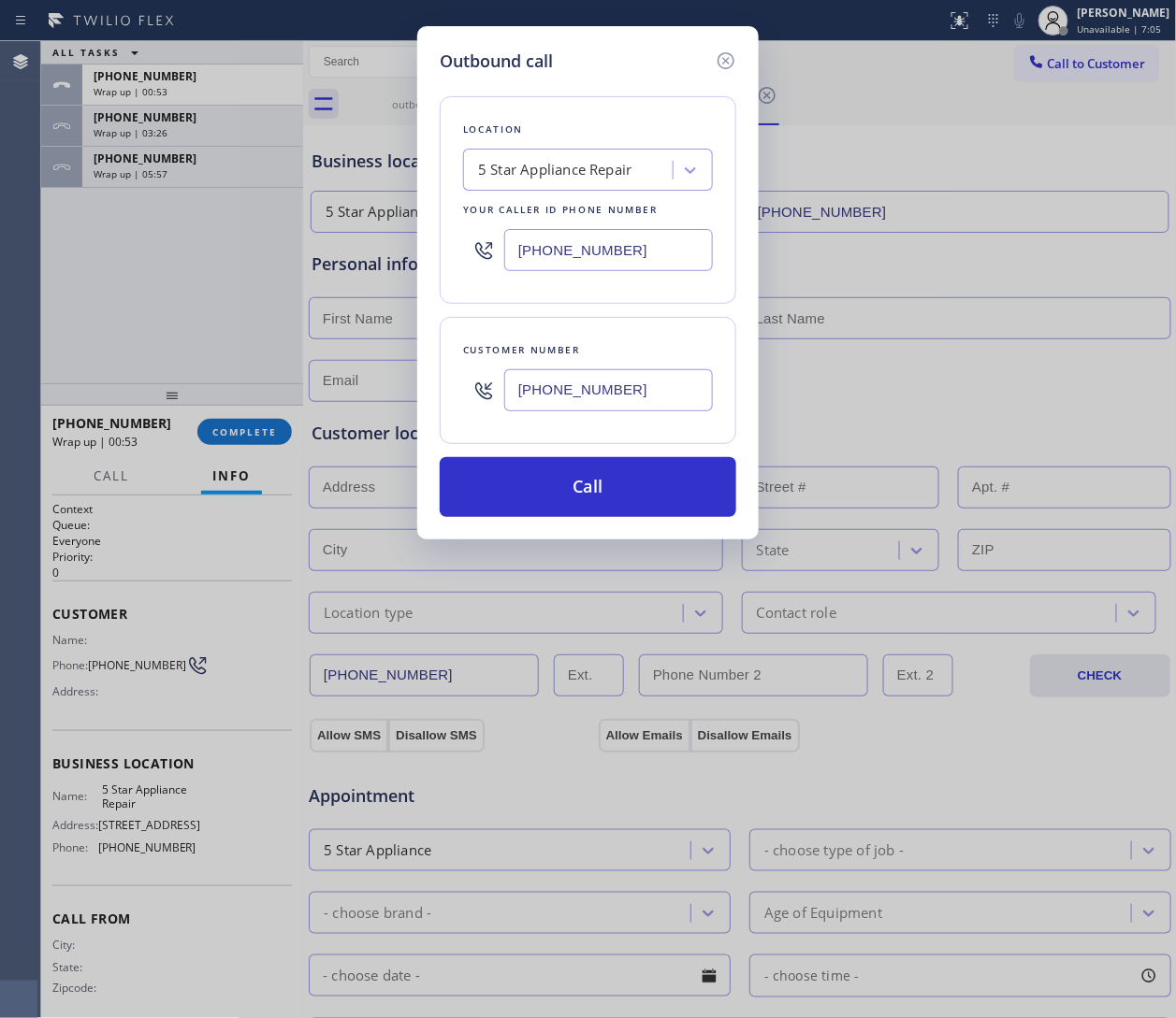
click at [543, 260] on input "[PHONE_NUMBER]" at bounding box center [607, 250] width 208 height 42
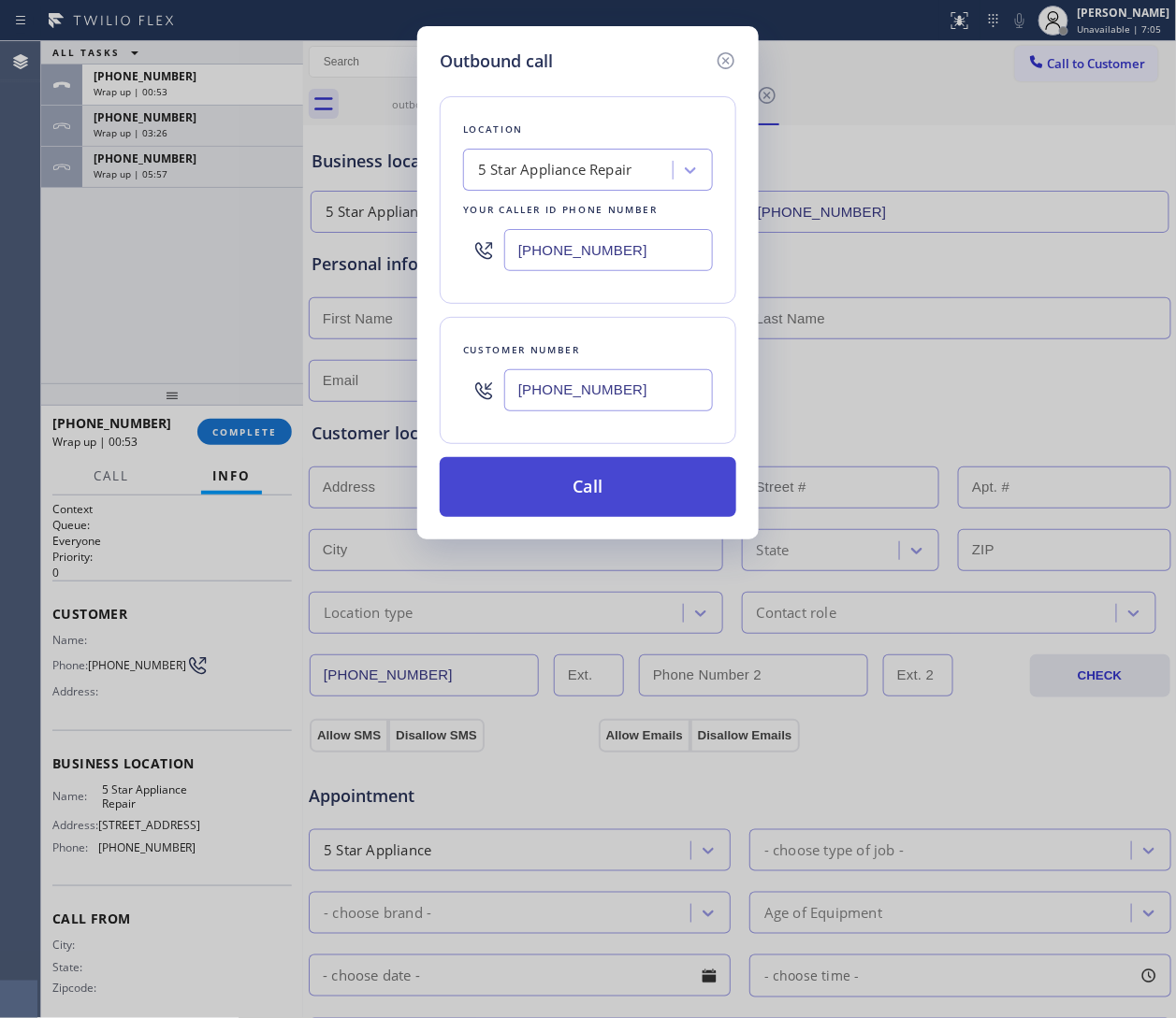
paste input "text"
type input "[PHONE_NUMBER]"
click at [627, 504] on button "Call" at bounding box center [588, 487] width 296 height 60
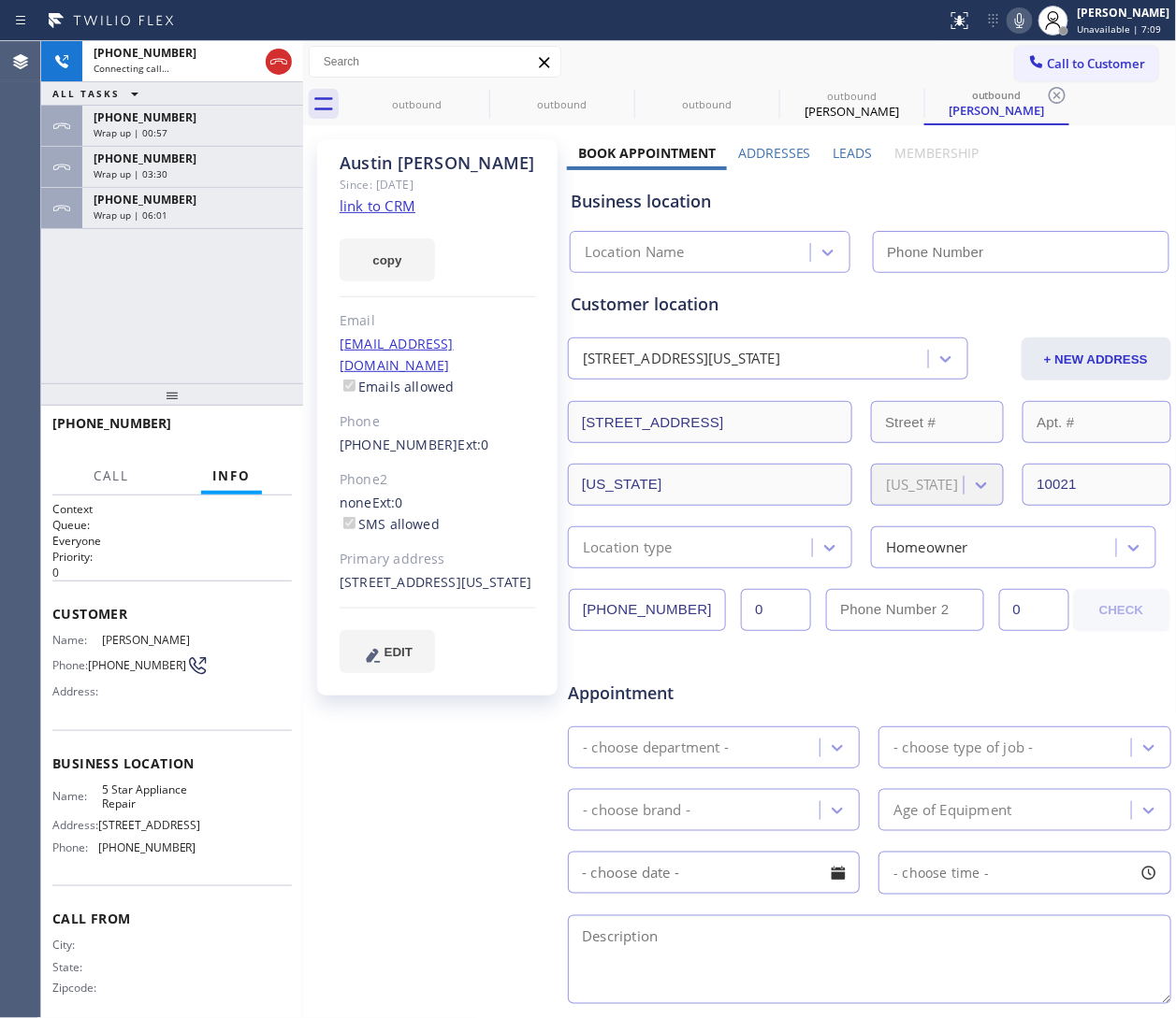
click at [388, 208] on link "link to CRM" at bounding box center [377, 205] width 76 height 18
type input "[PHONE_NUMBER]"
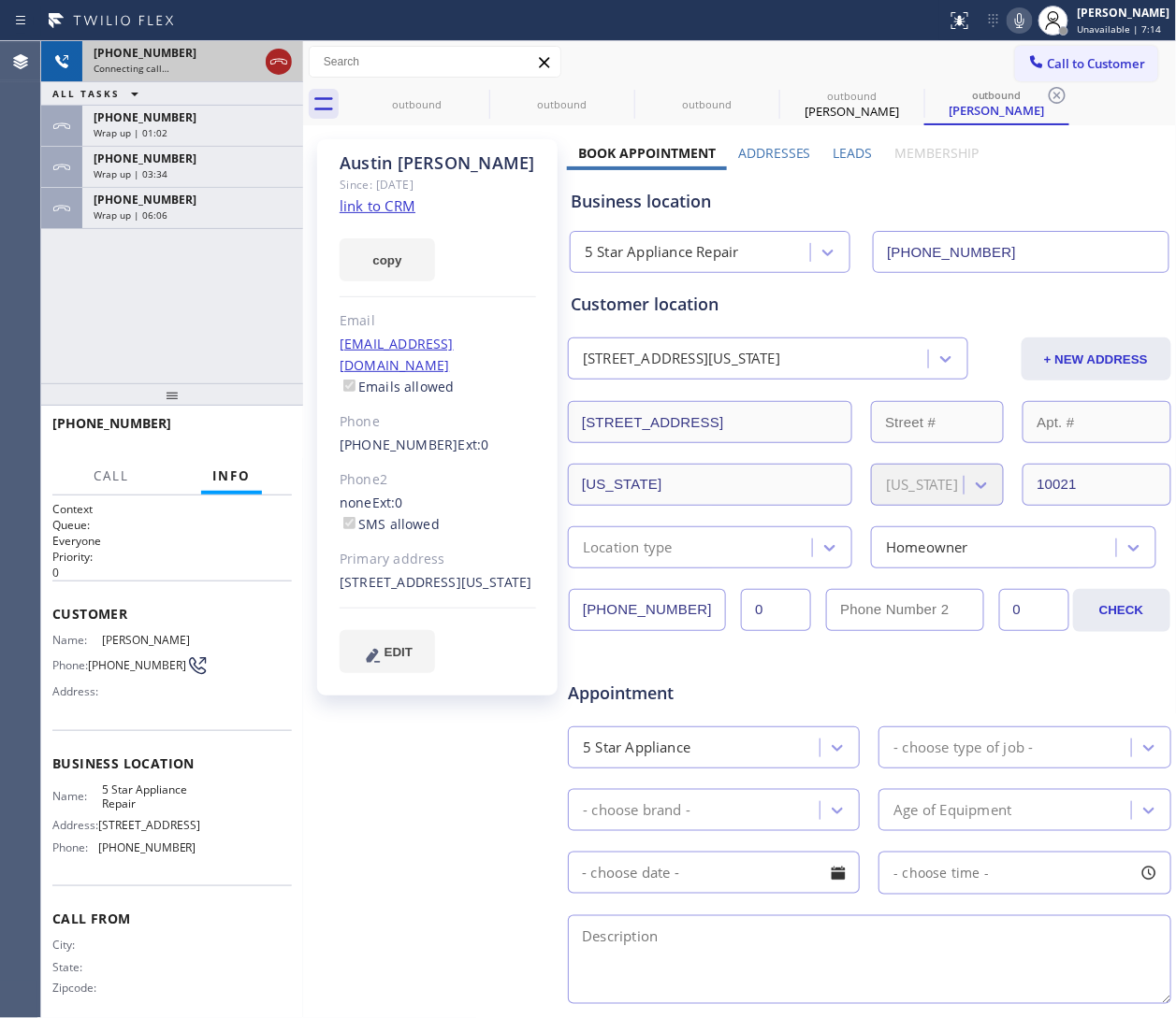
click at [276, 63] on icon at bounding box center [278, 61] width 22 height 22
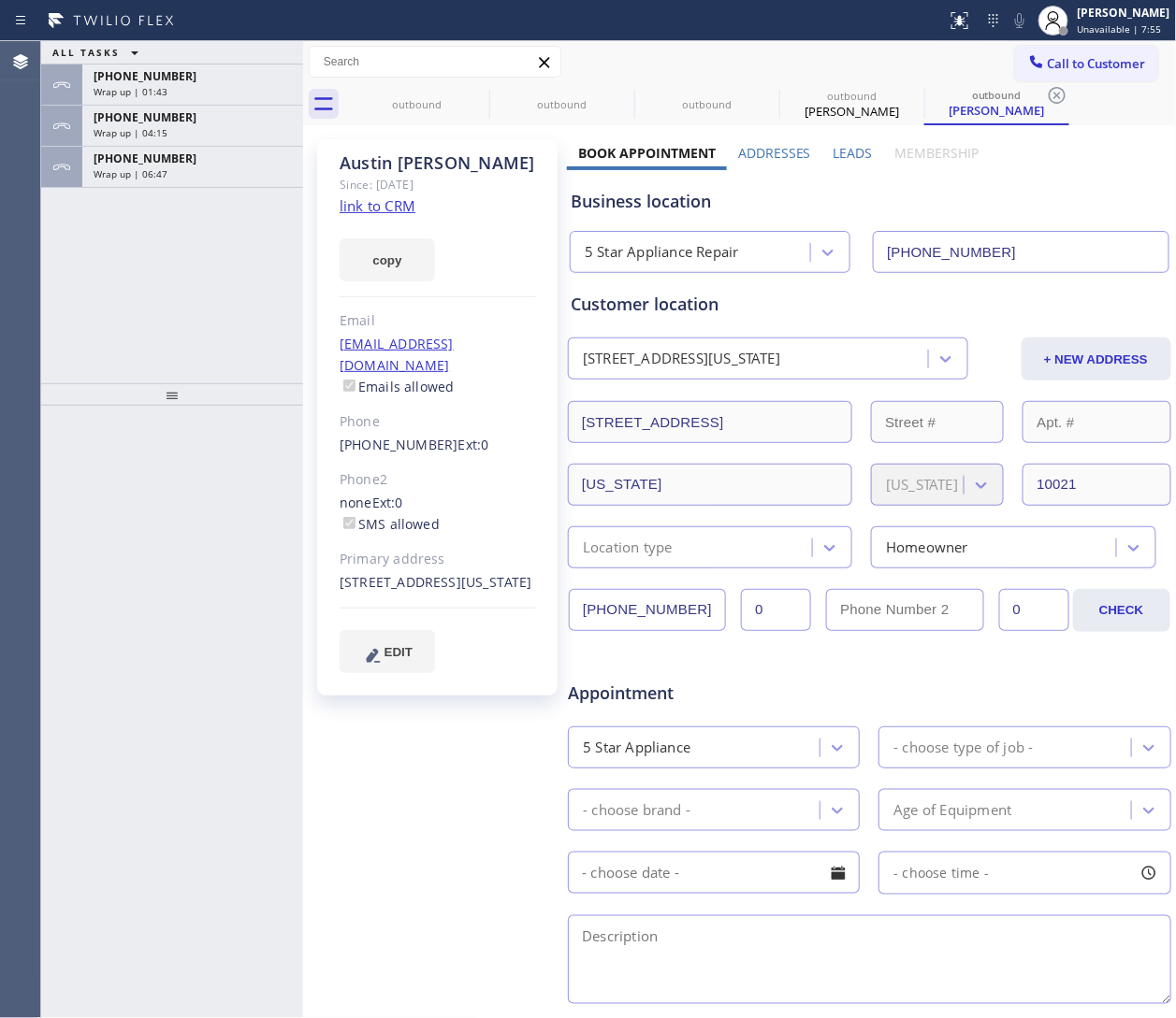
drag, startPoint x: 1102, startPoint y: 68, endPoint x: 823, endPoint y: 197, distance: 307.4
click at [783, 70] on span "Call to Customer" at bounding box center [1096, 63] width 98 height 16
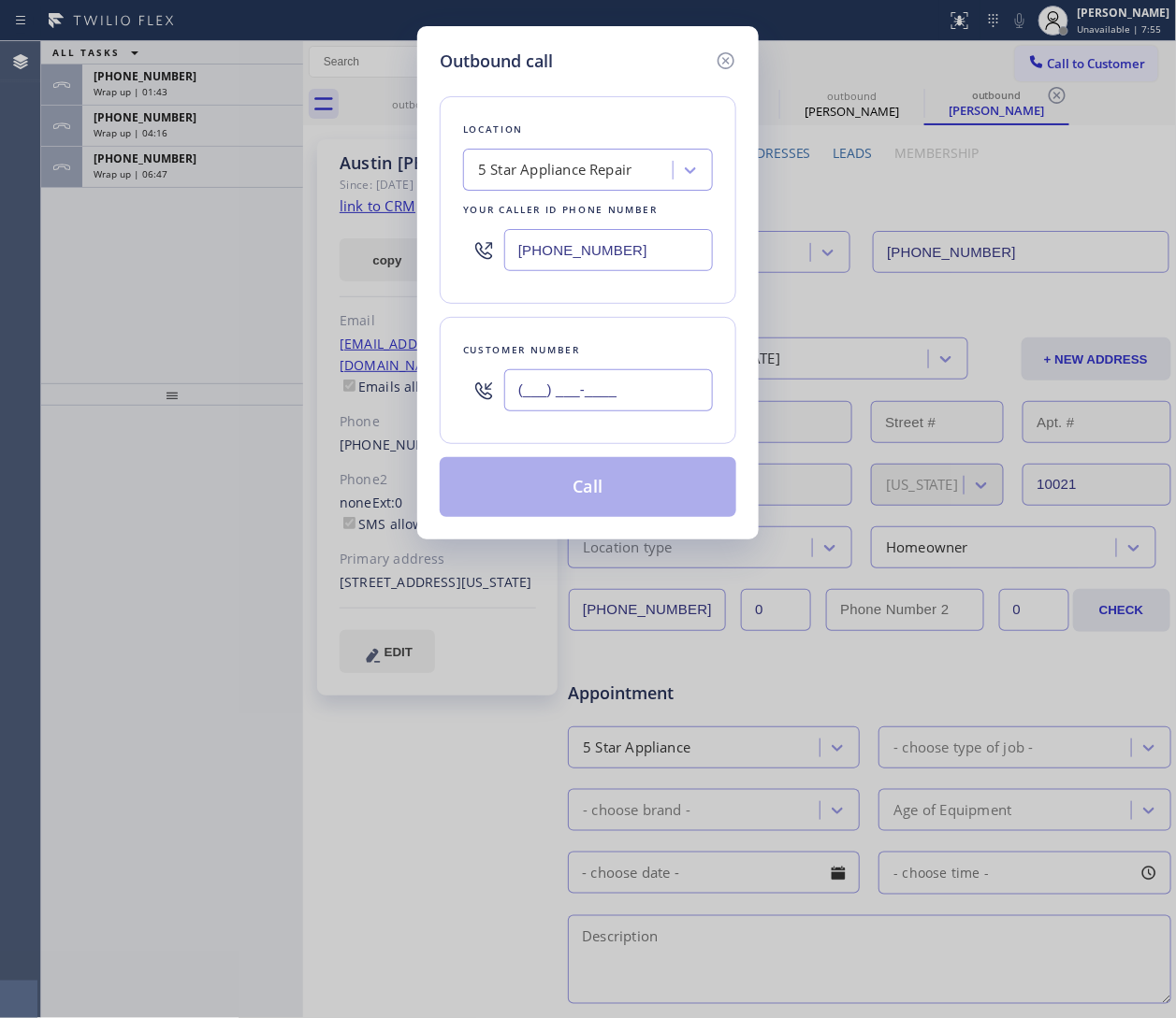
click at [554, 393] on input "(___) ___-____" at bounding box center [607, 389] width 208 height 42
paste input "720) 356-2431"
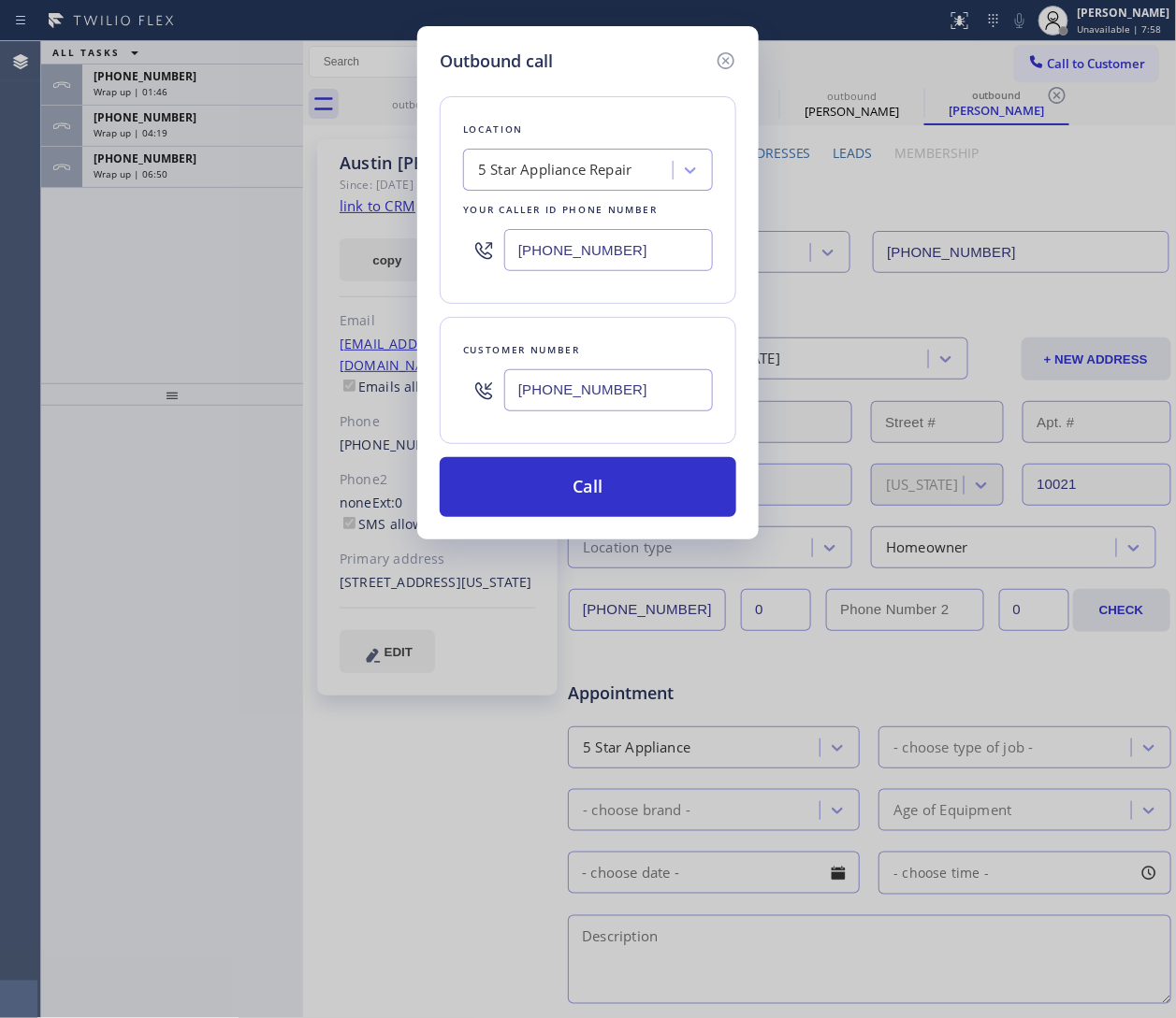
type input "(720) 356-2431"
click at [635, 250] on input "[PHONE_NUMBER]" at bounding box center [607, 250] width 208 height 42
paste input "44) 988-0068"
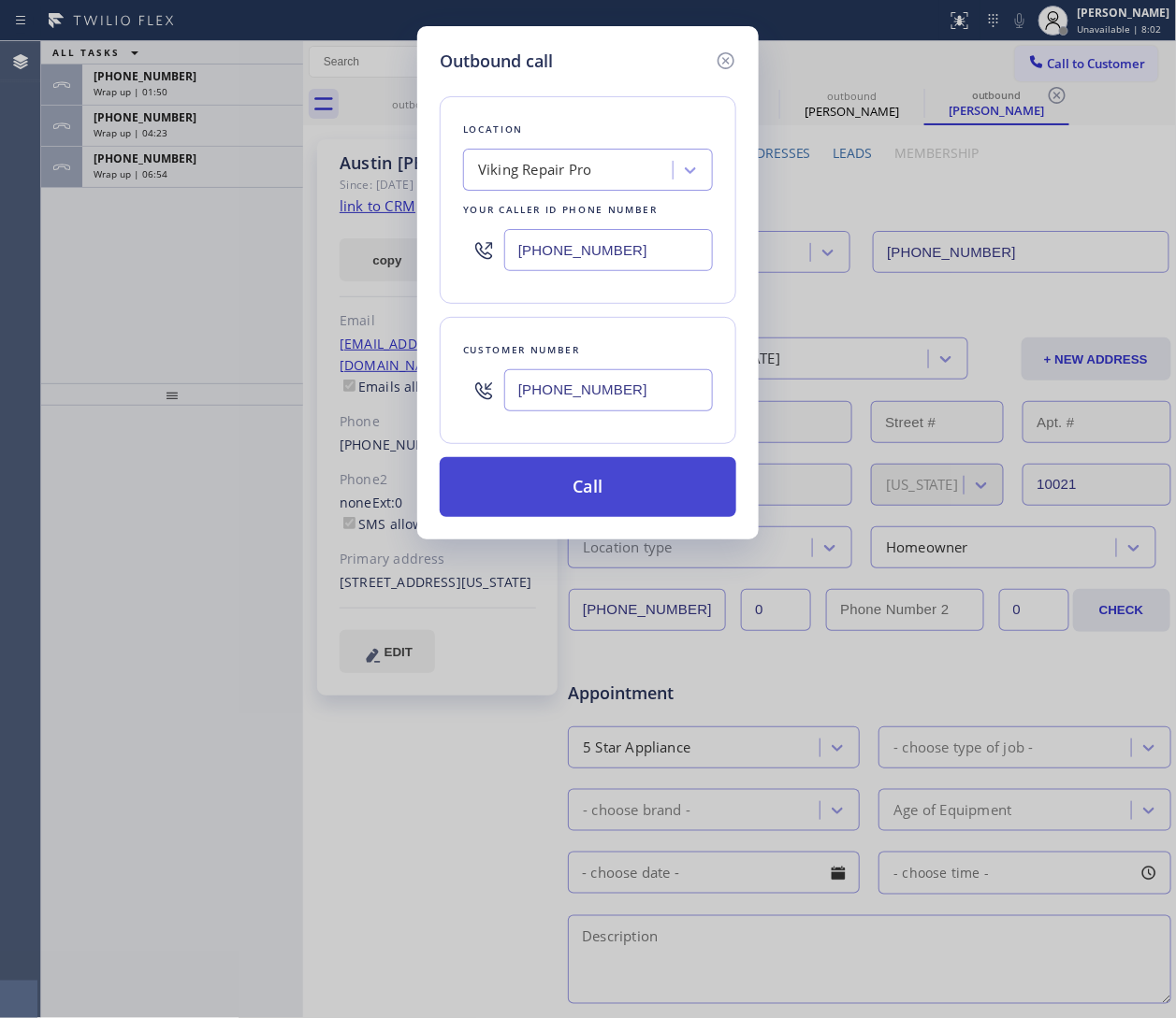
type input "(844) 988-0068"
click at [581, 490] on button "Call" at bounding box center [588, 487] width 296 height 60
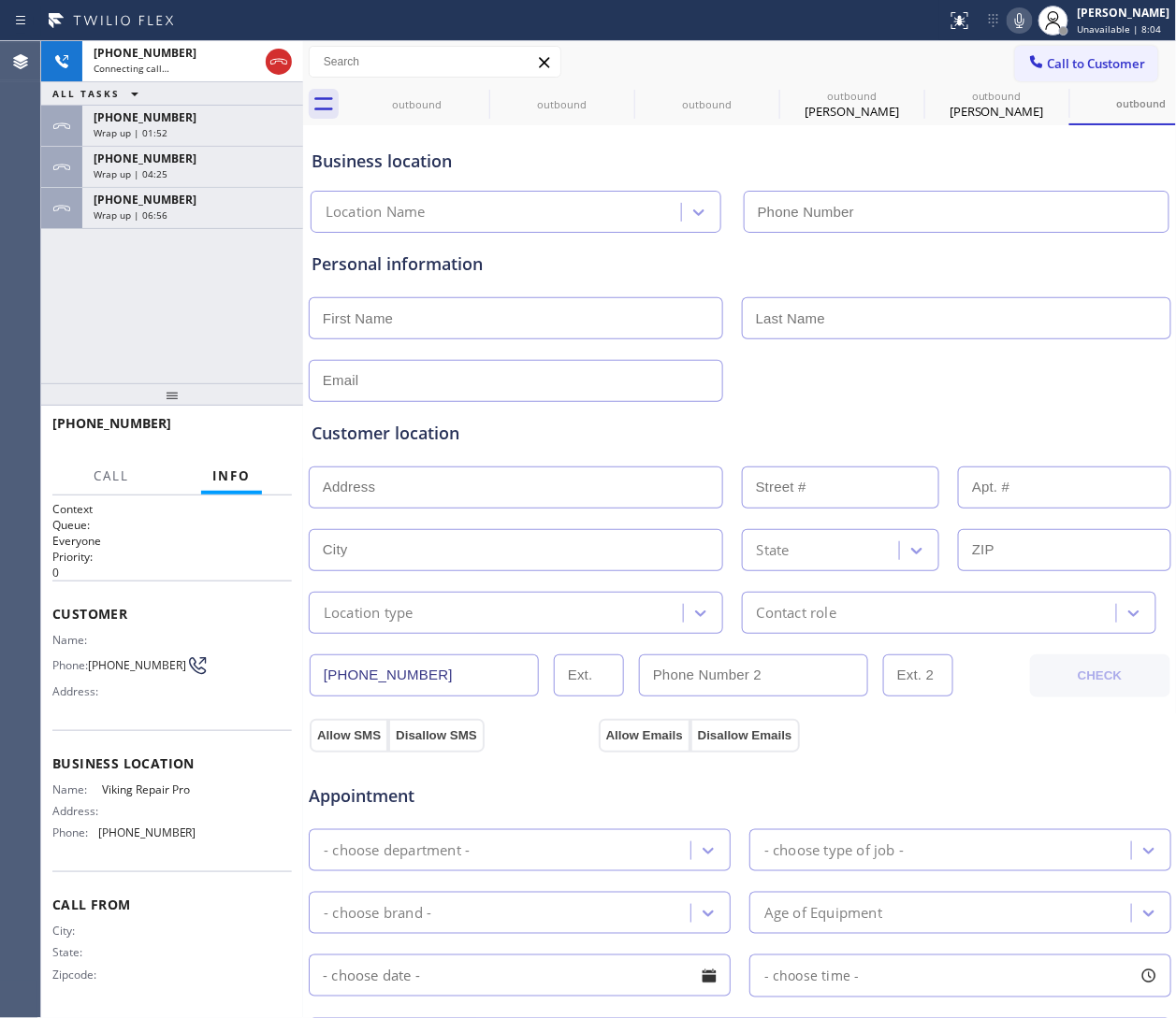
type input "(844) 988-0068"
click at [783, 356] on div at bounding box center [740, 379] width 866 height 46
click at [783, 285] on div "Personal information" at bounding box center [740, 326] width 856 height 150
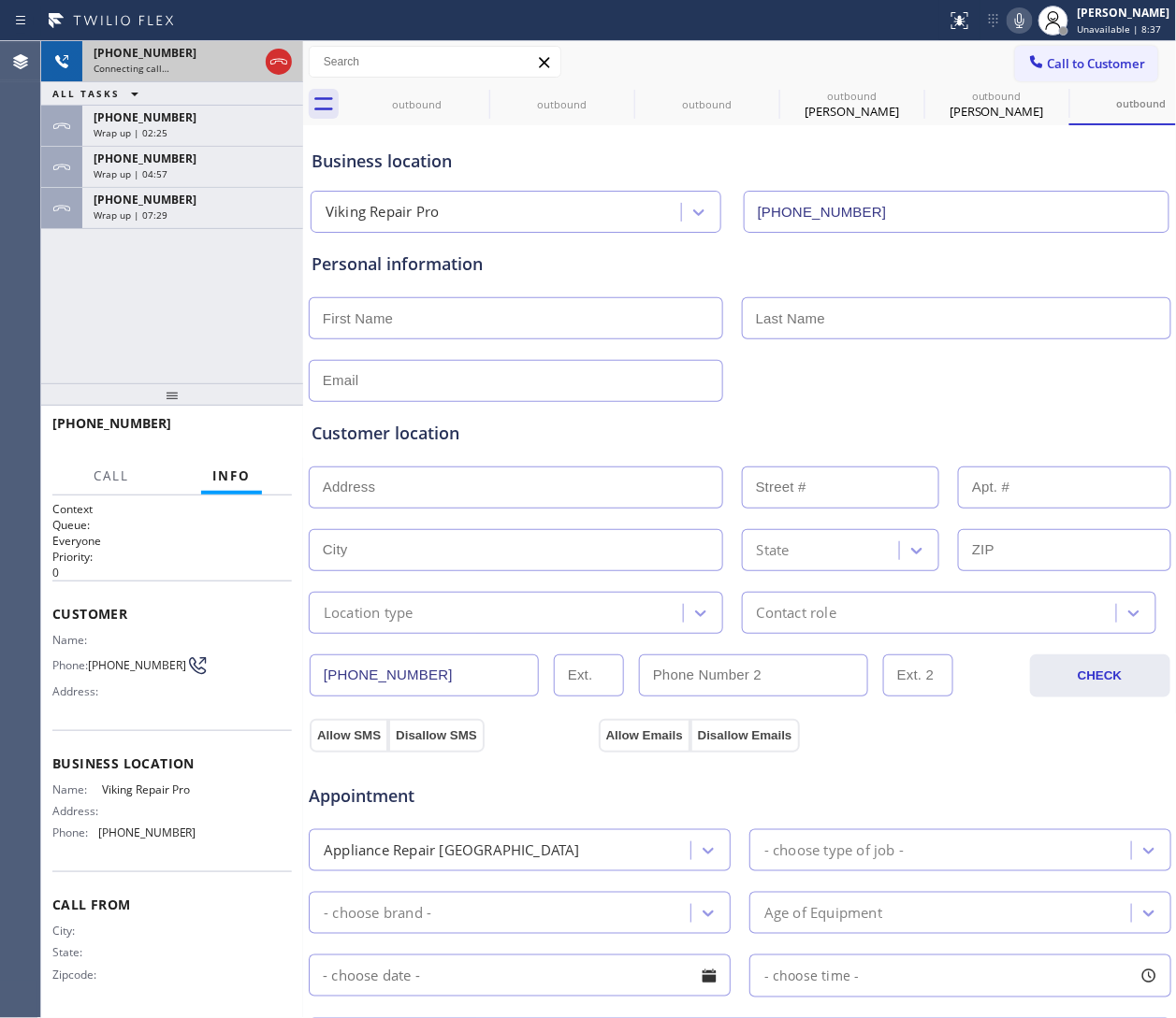
click at [291, 51] on div at bounding box center [278, 61] width 34 height 41
click at [274, 64] on icon at bounding box center [278, 61] width 22 height 22
click at [186, 226] on div "+17203562431 Wrap up | 07:30" at bounding box center [189, 208] width 213 height 41
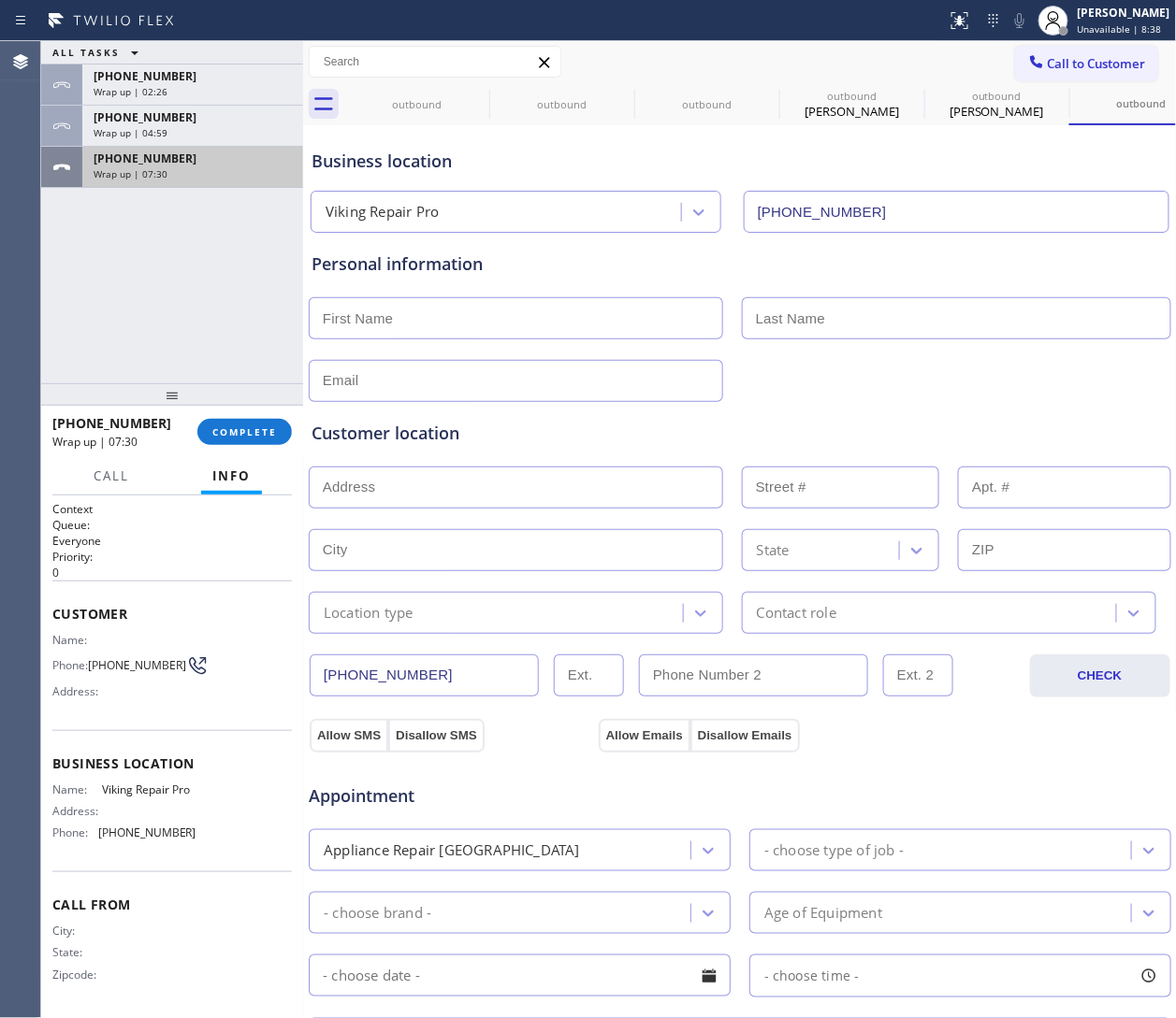
click at [173, 210] on div "ALL TASKS ALL TASKS ACTIVE TASKS TASKS IN WRAP UP +18557314952 Wrap up | 02:26 …" at bounding box center [171, 211] width 262 height 342
click at [224, 423] on button "COMPLETE" at bounding box center [245, 432] width 95 height 26
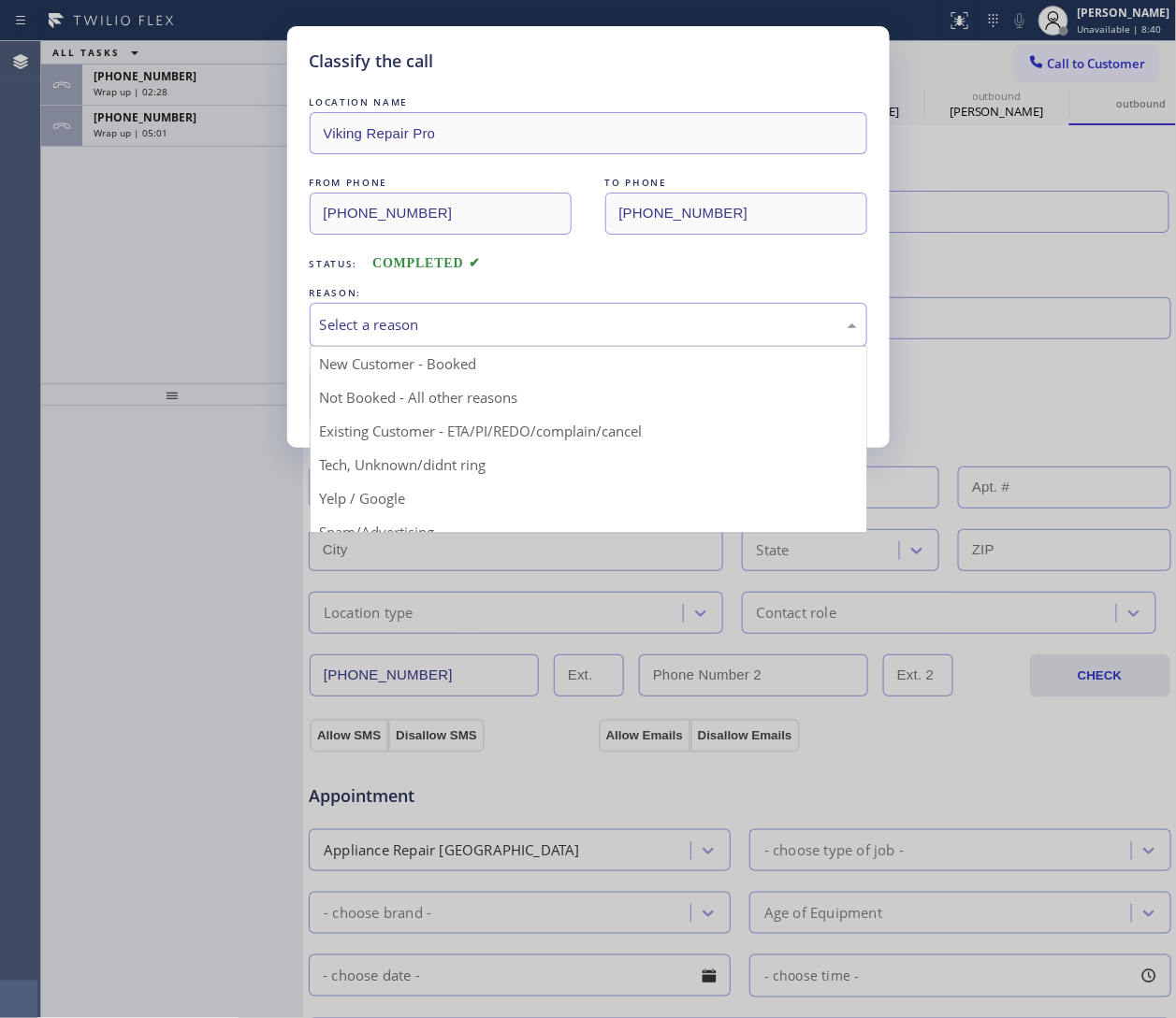
click at [468, 310] on div "Select a reason" at bounding box center [588, 324] width 557 height 44
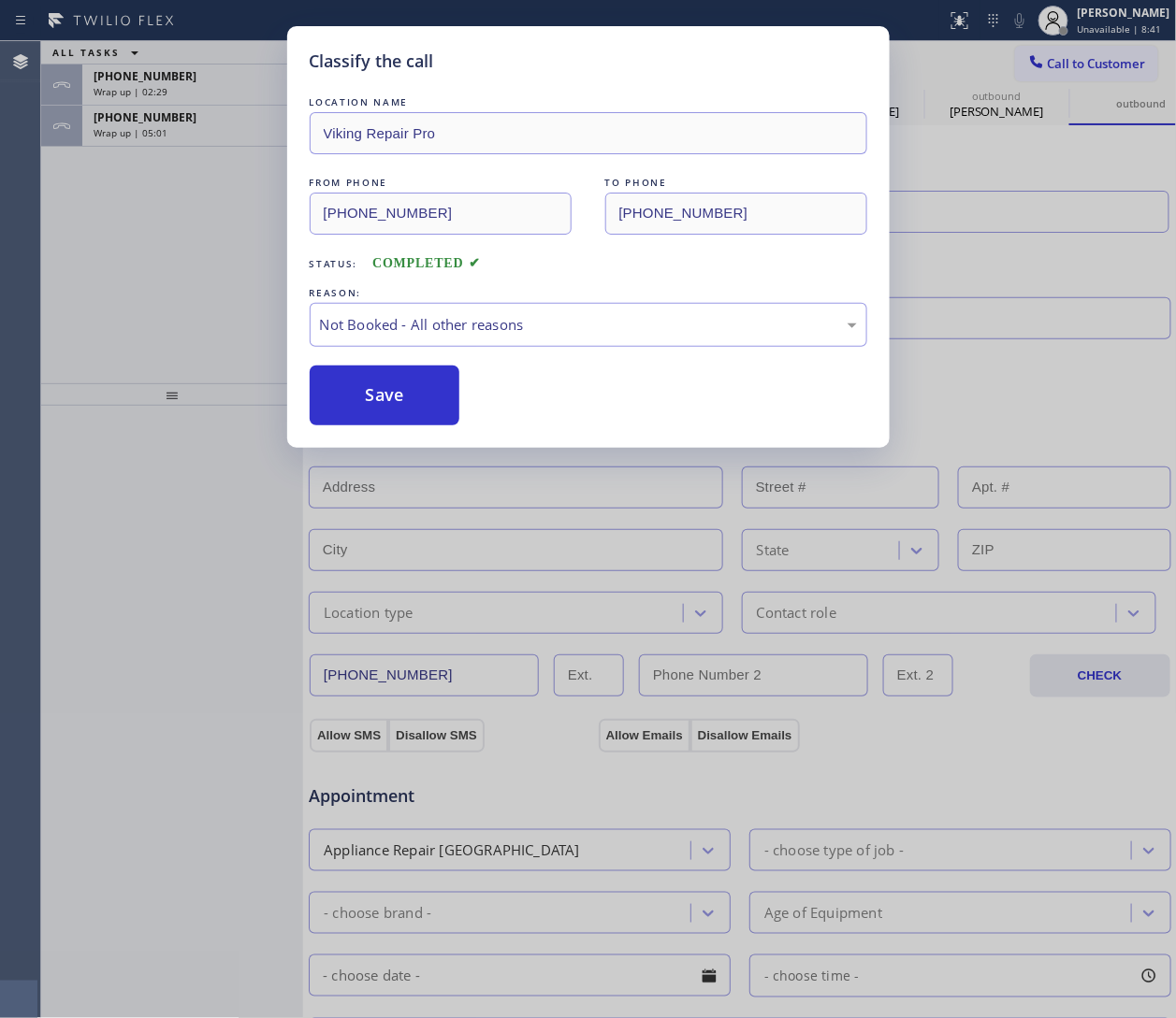
click at [380, 399] on button "Save" at bounding box center [385, 396] width 150 height 60
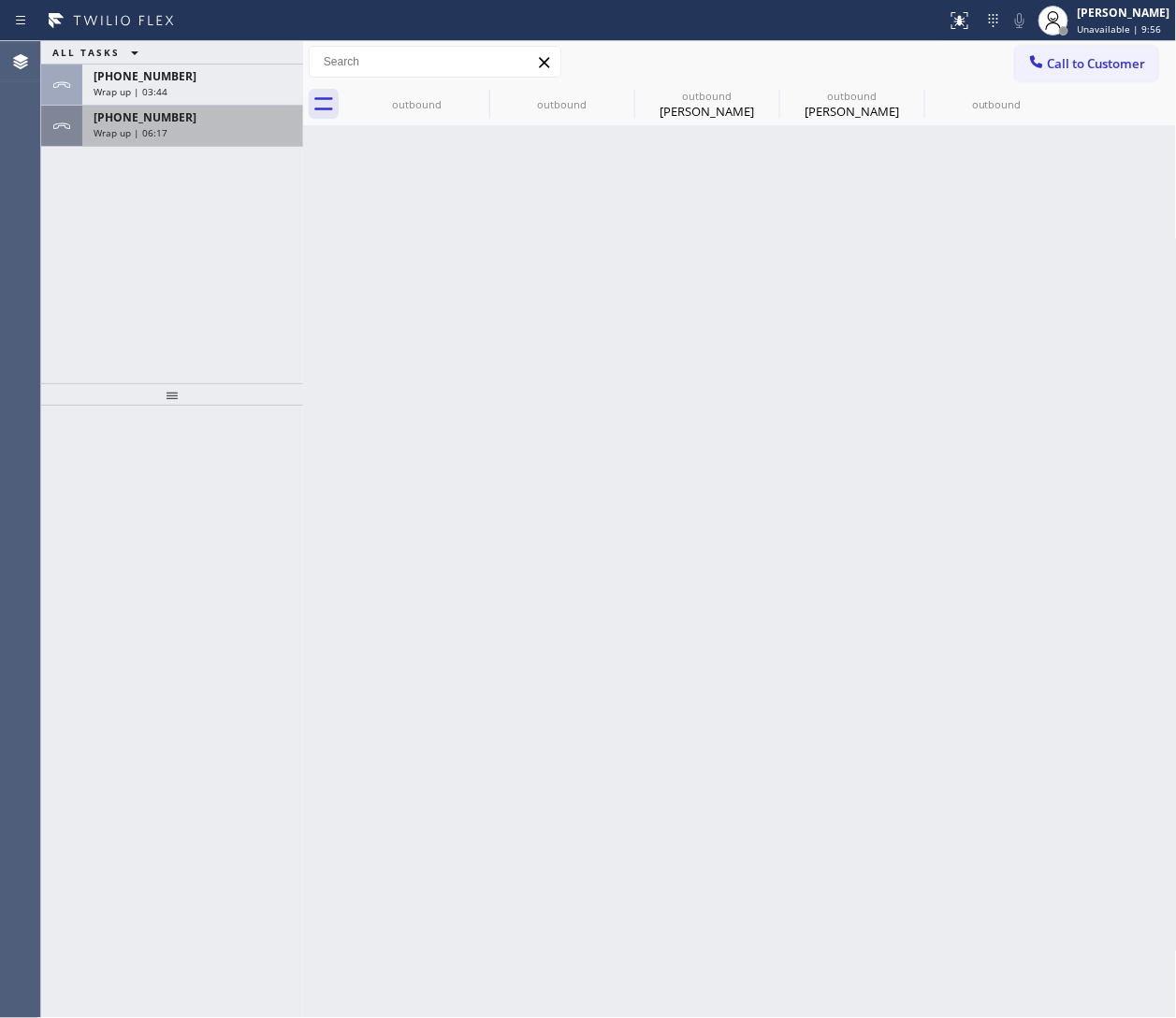
click at [154, 111] on span "+17203562431" at bounding box center [145, 117] width 103 height 15
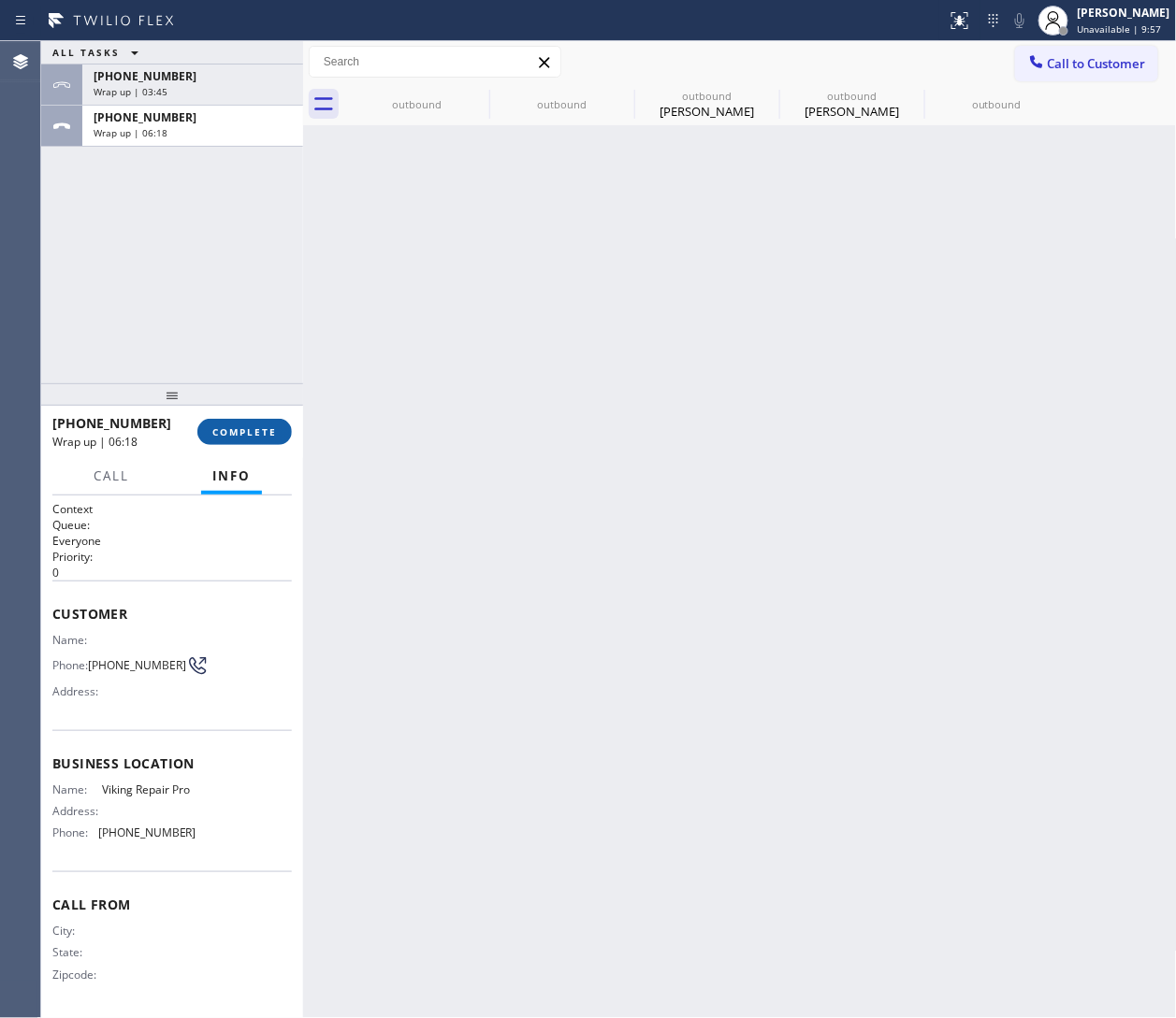
click at [251, 433] on span "COMPLETE" at bounding box center [244, 432] width 65 height 14
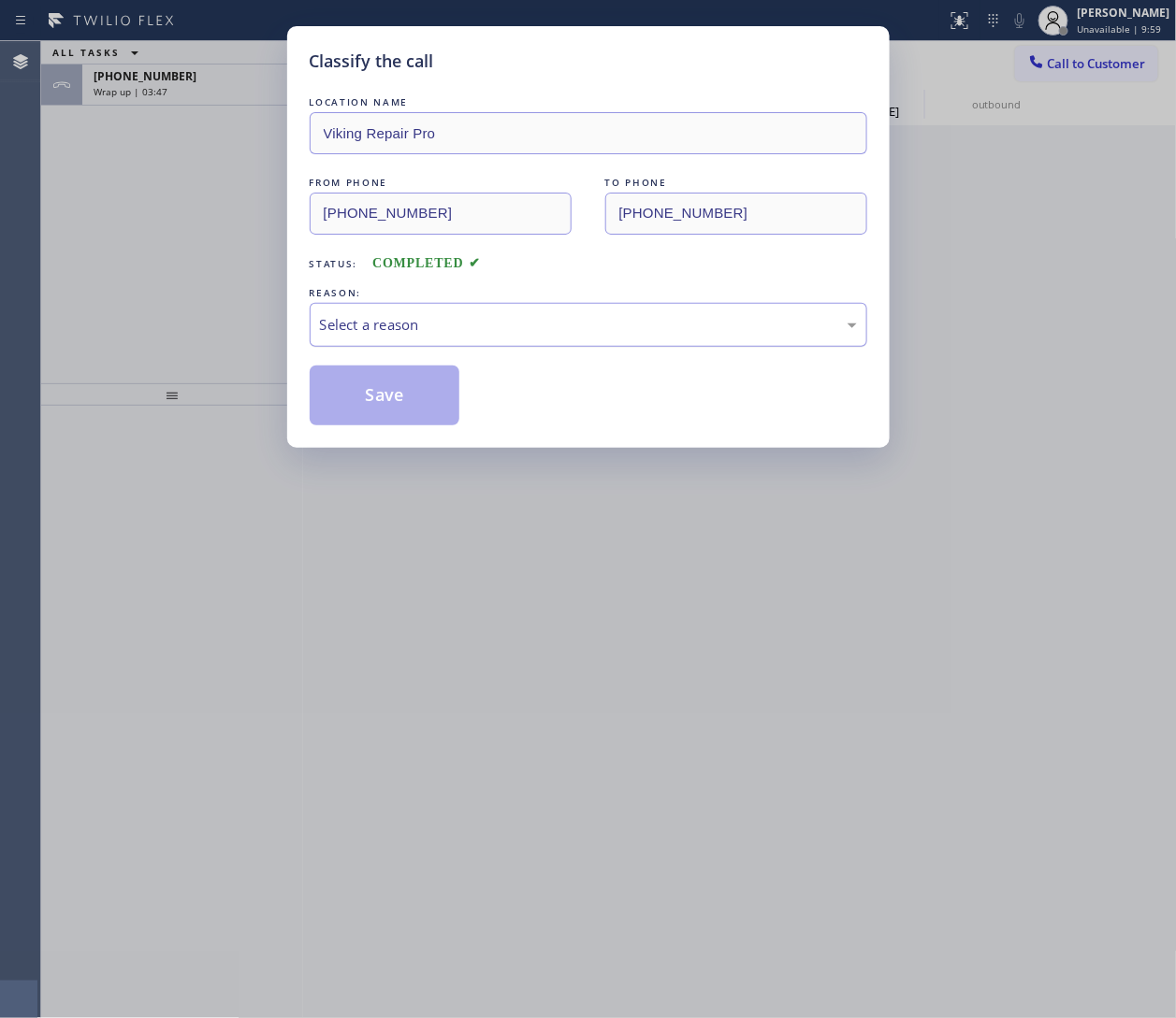
drag, startPoint x: 514, startPoint y: 334, endPoint x: 508, endPoint y: 341, distance: 9.2
click at [513, 334] on div "Select a reason" at bounding box center [588, 324] width 537 height 21
click at [372, 406] on button "Save" at bounding box center [385, 396] width 150 height 60
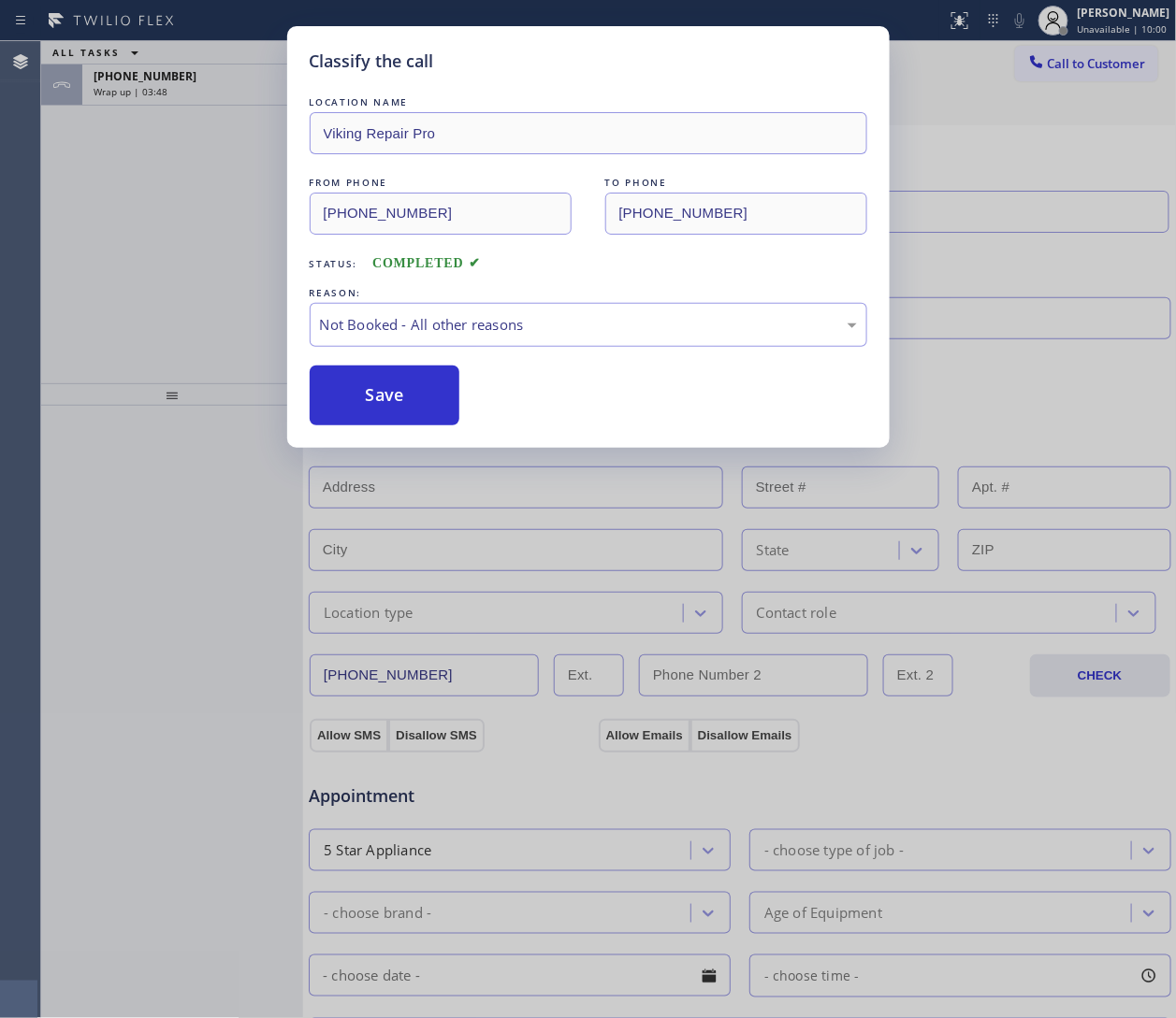
click at [127, 79] on div "Classify the call LOCATION NAME Viking Repair Pro FROM PHONE (844) 988-0068 TO …" at bounding box center [588, 509] width 1176 height 1018
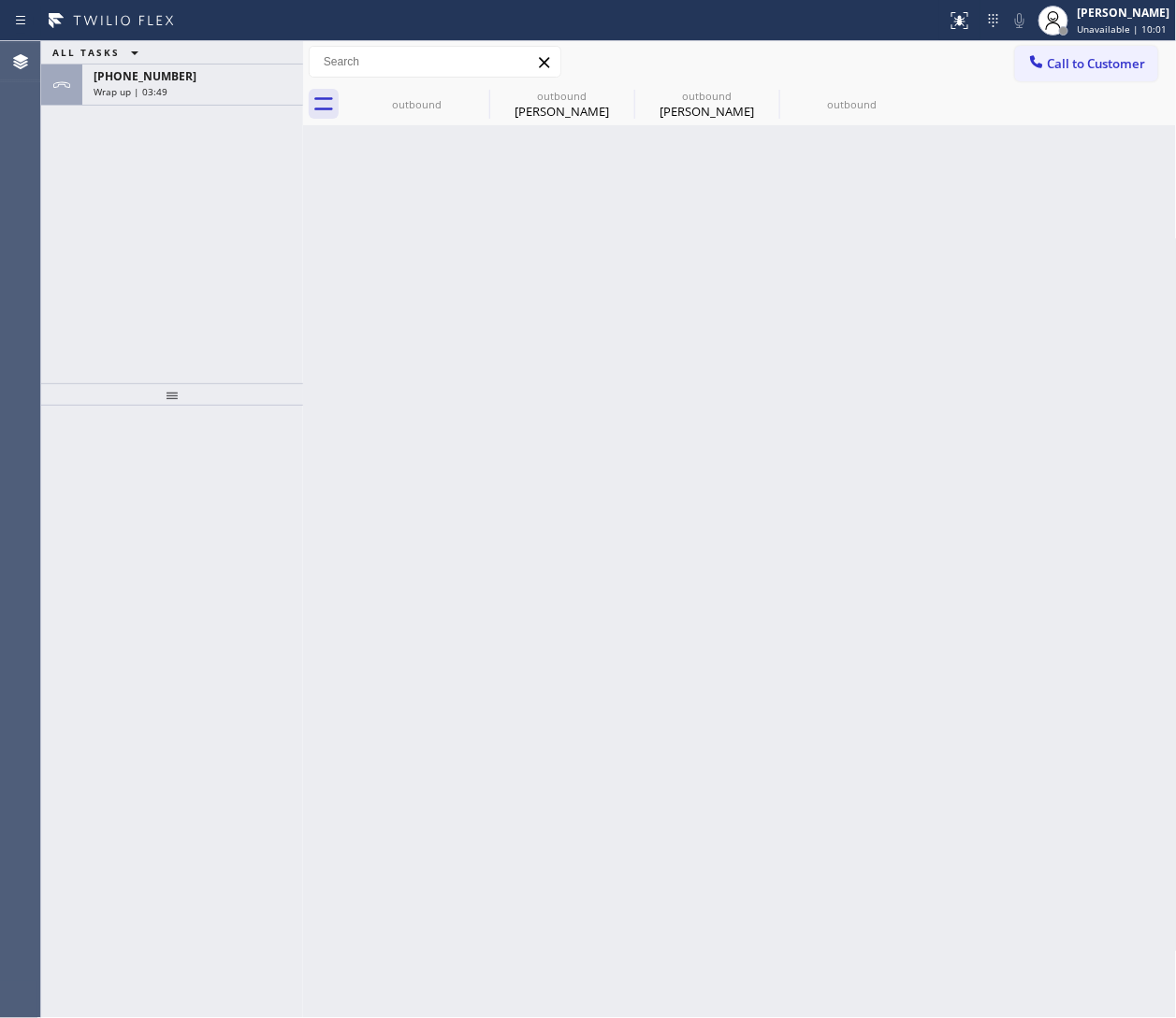
click at [127, 79] on span "[PHONE_NUMBER]" at bounding box center [145, 76] width 103 height 15
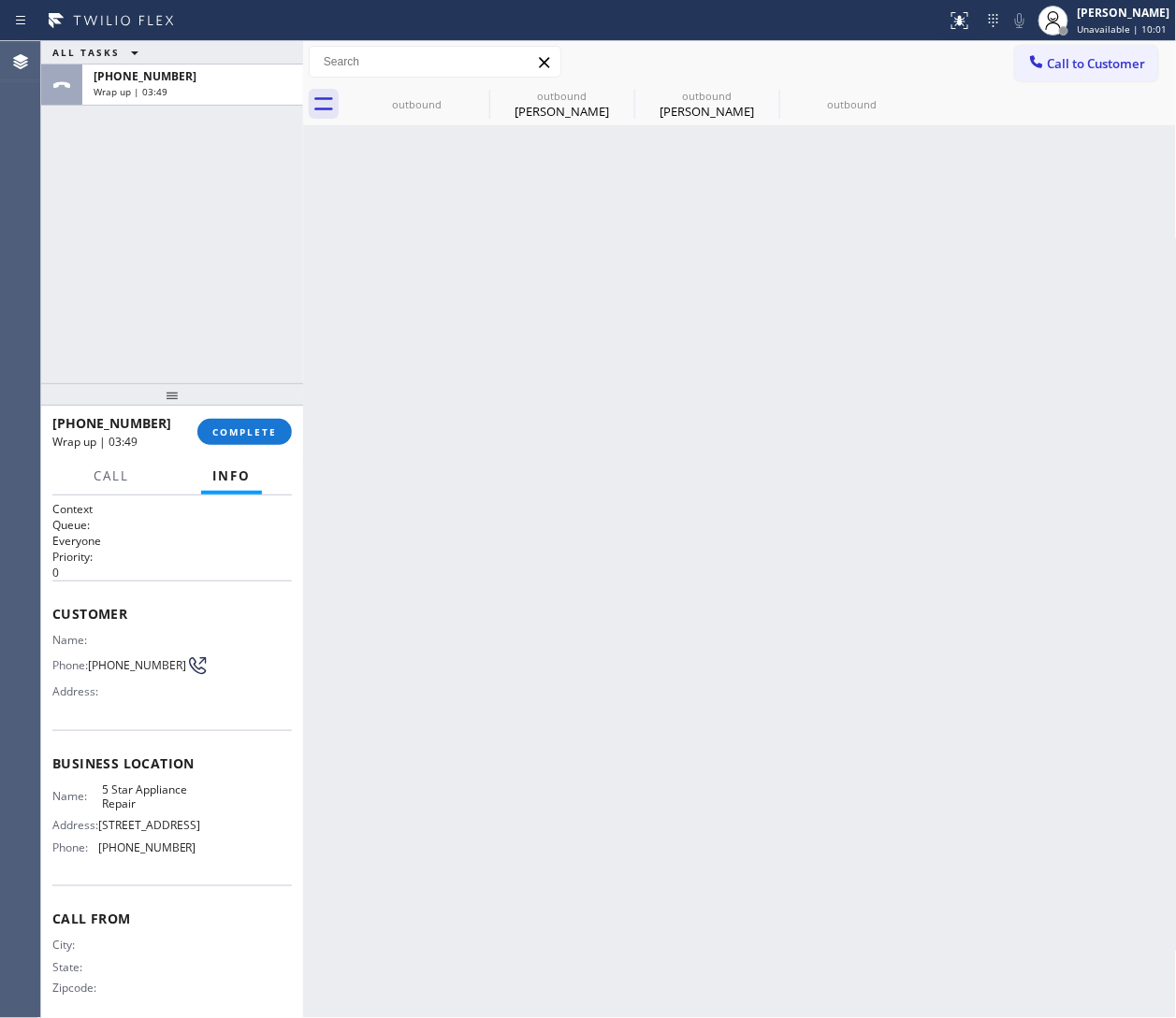
click at [141, 101] on div "+18557314952 Wrap up | 03:49" at bounding box center [189, 85] width 213 height 41
click at [214, 435] on span "COMPLETE" at bounding box center [244, 432] width 65 height 14
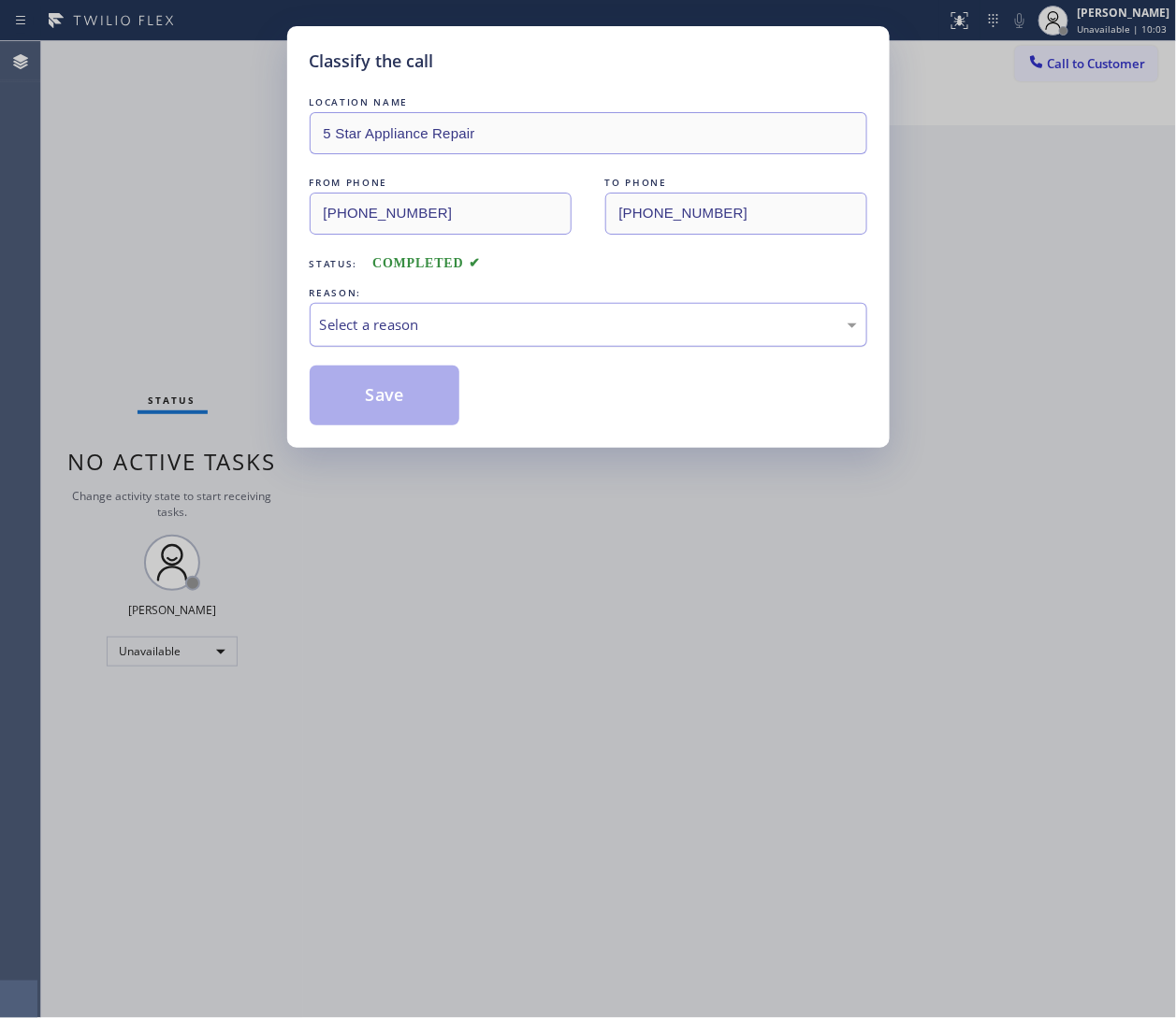
click at [428, 324] on div "Select a reason" at bounding box center [588, 324] width 537 height 21
click at [420, 404] on button "Save" at bounding box center [385, 396] width 150 height 60
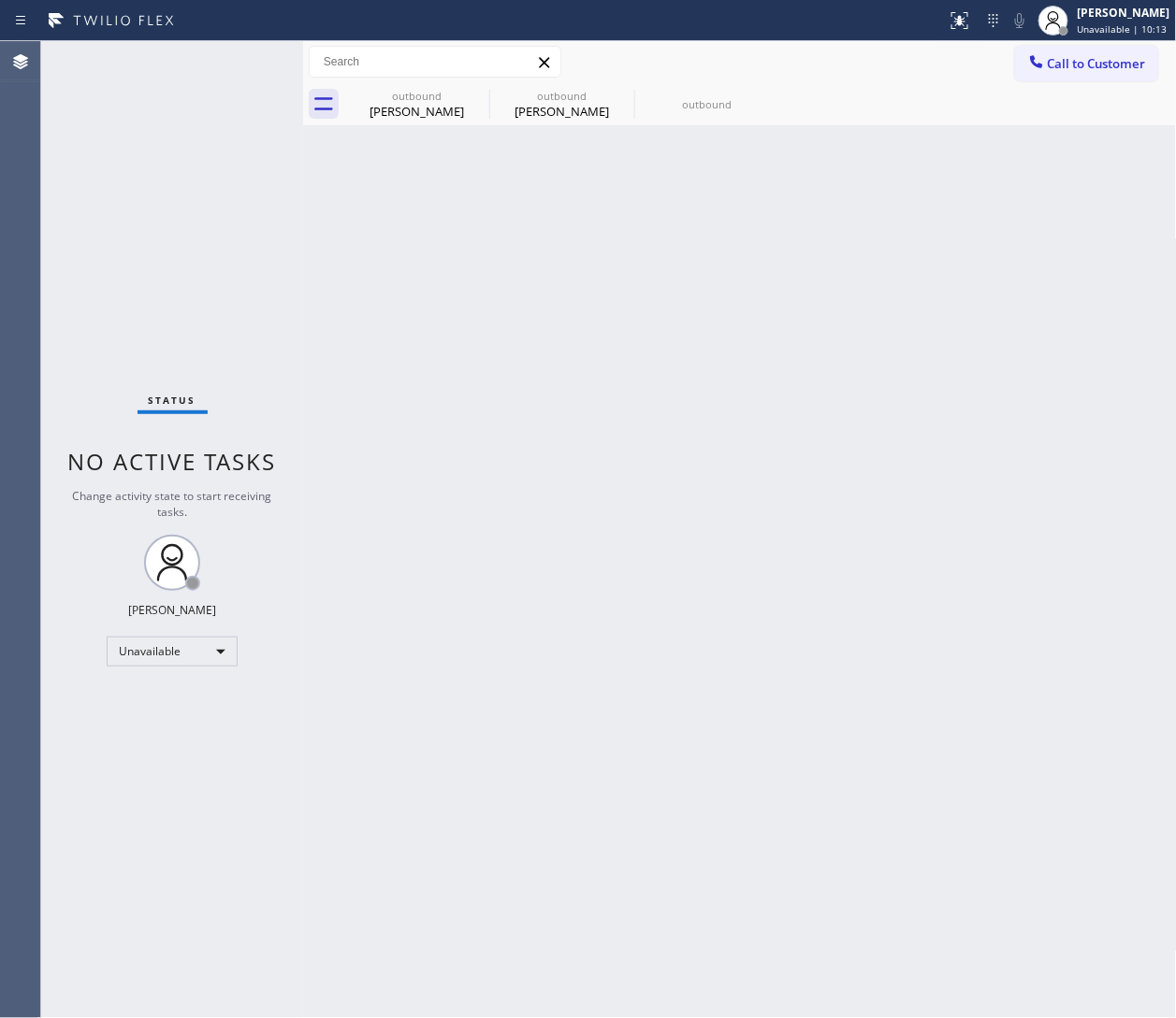
click at [783, 355] on div "Back to Dashboard Change Sender ID Customers Technicians Select a contact Outbo…" at bounding box center [740, 529] width 874 height 977
click at [783, 35] on div "JOHN FELIX PEREZ Unavailable | 13:01" at bounding box center [1124, 20] width 102 height 33
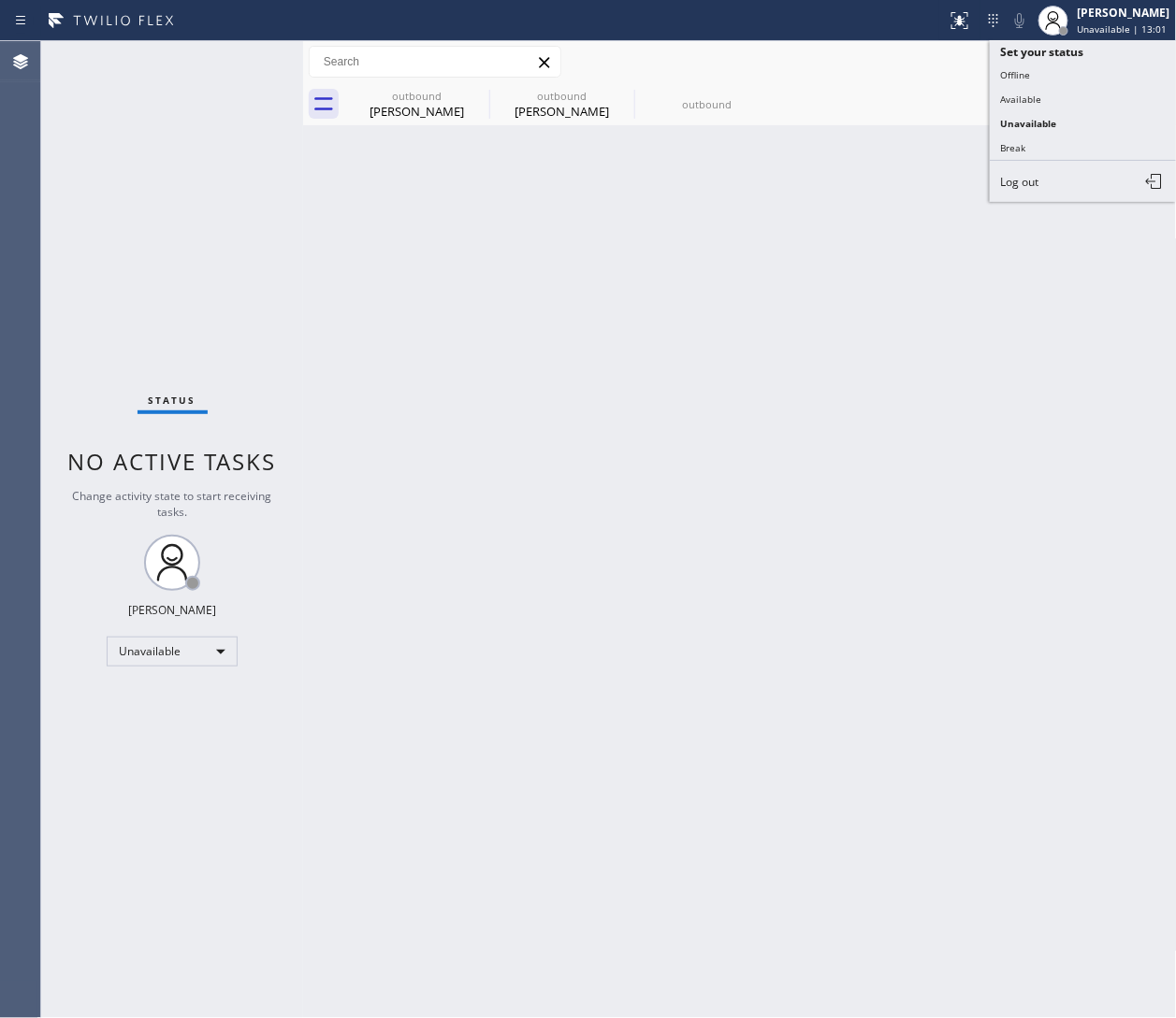
click at [783, 126] on div "Back to Dashboard Change Sender ID Customers Technicians Select a contact Outbo…" at bounding box center [740, 529] width 874 height 977
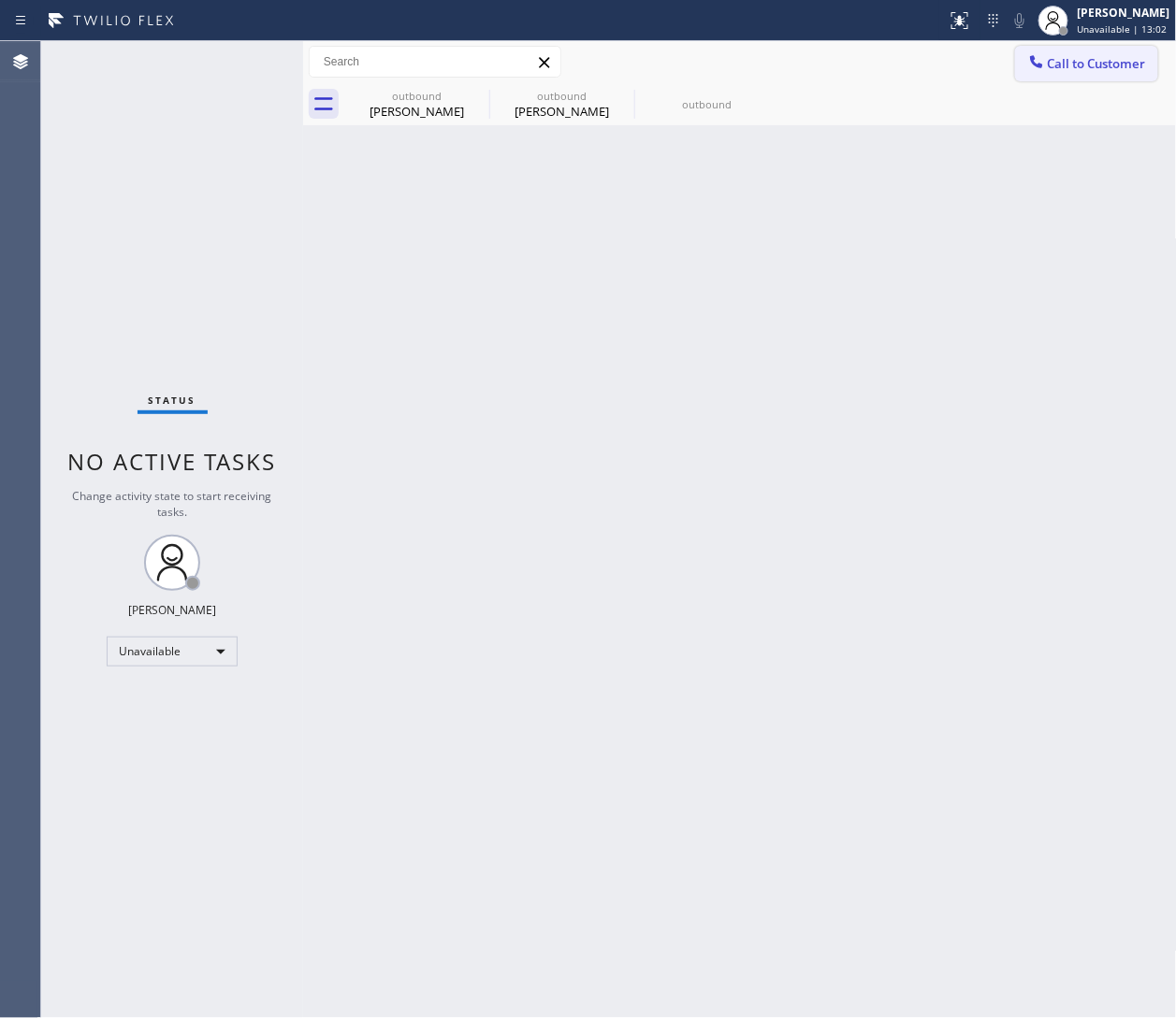
click at [783, 68] on span "Call to Customer" at bounding box center [1096, 63] width 98 height 16
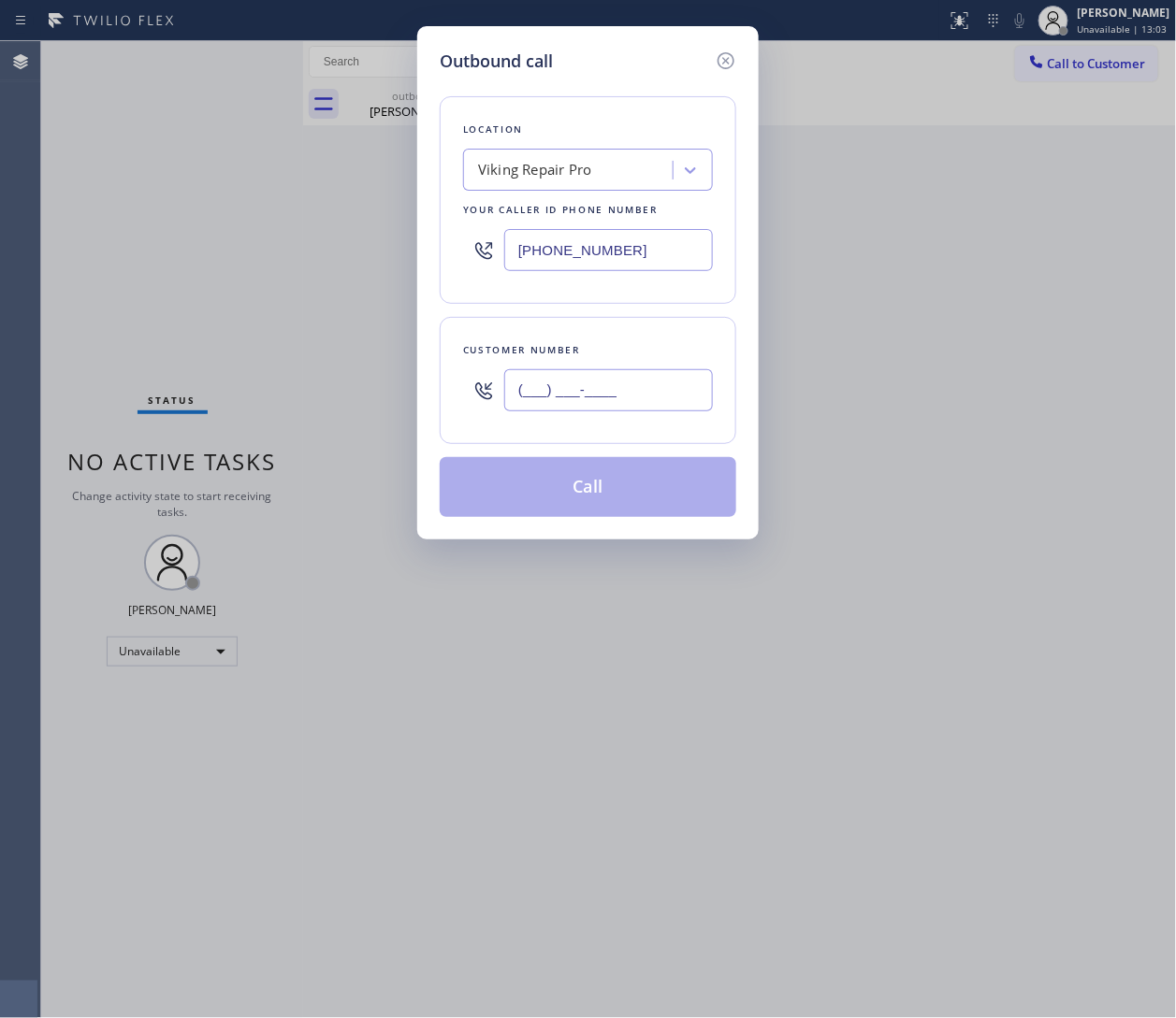
click at [637, 378] on input "(___) ___-____" at bounding box center [607, 389] width 208 height 42
paste input "835) 229-3489"
type input "(835) 229-3489"
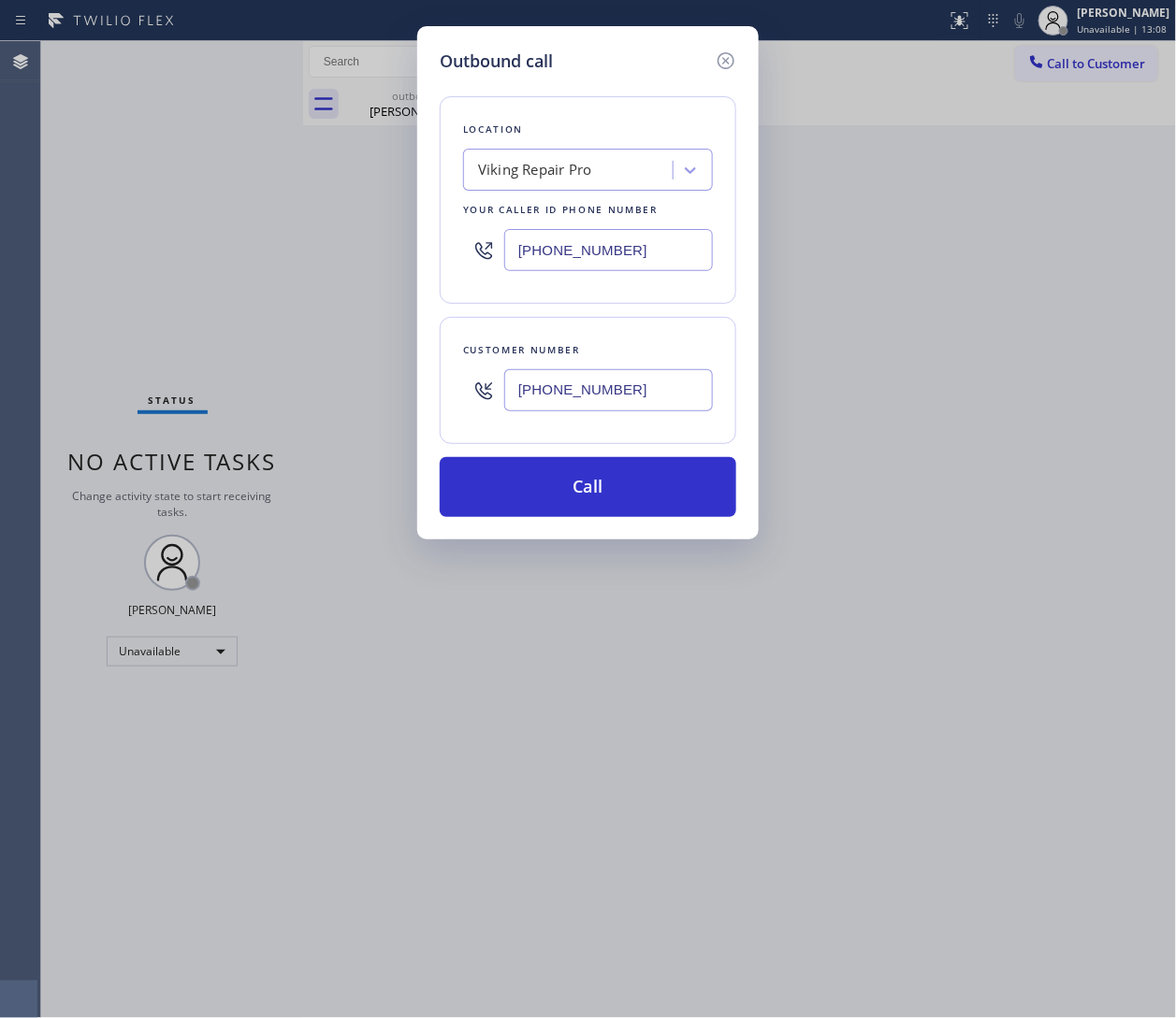
click at [627, 258] on input "(844) 988-0068" at bounding box center [607, 250] width 208 height 42
paste input "77) 672-1565"
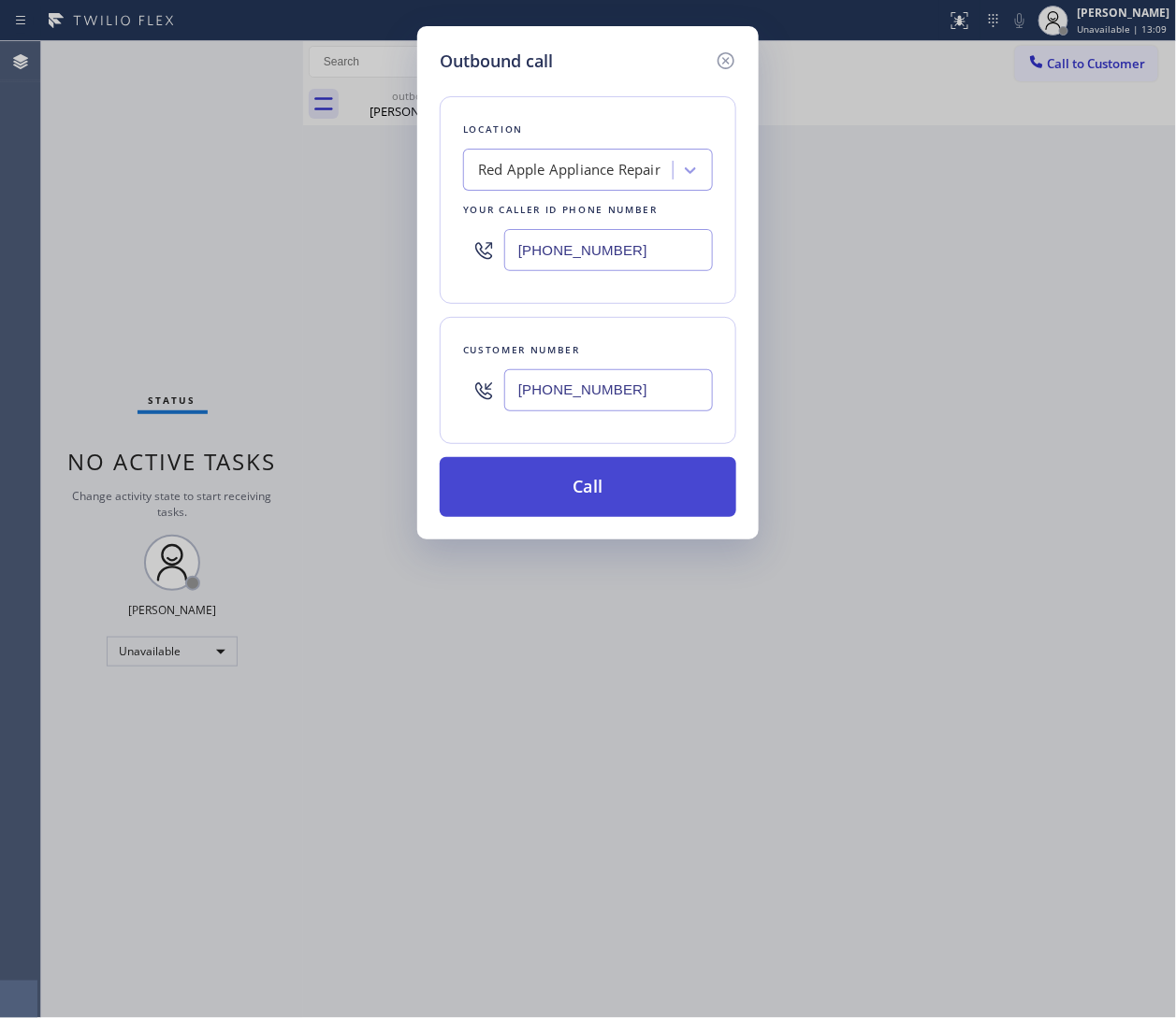
type input "(877) 672-1565"
click at [603, 484] on button "Call" at bounding box center [588, 487] width 296 height 60
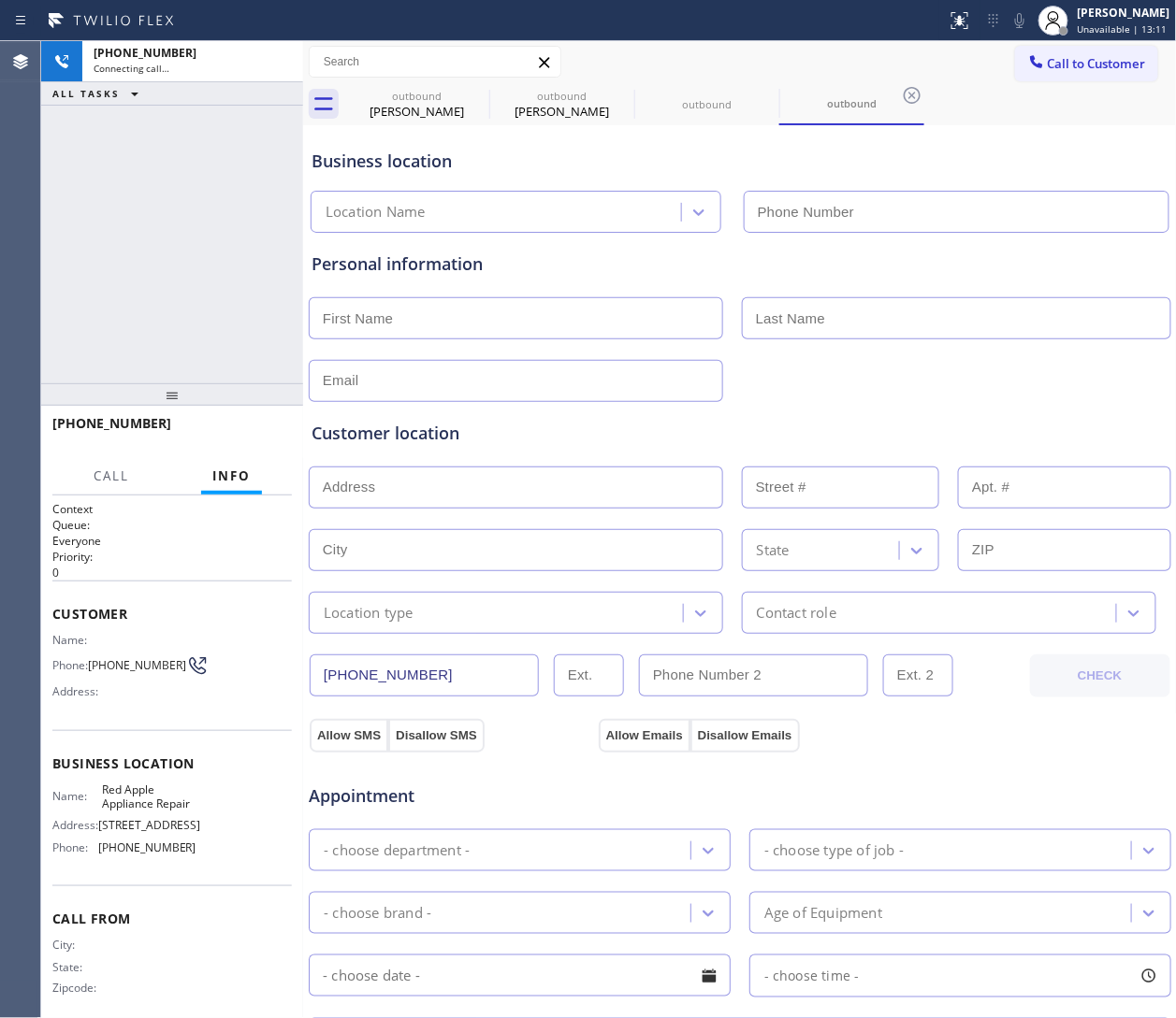
type input "(877) 672-1565"
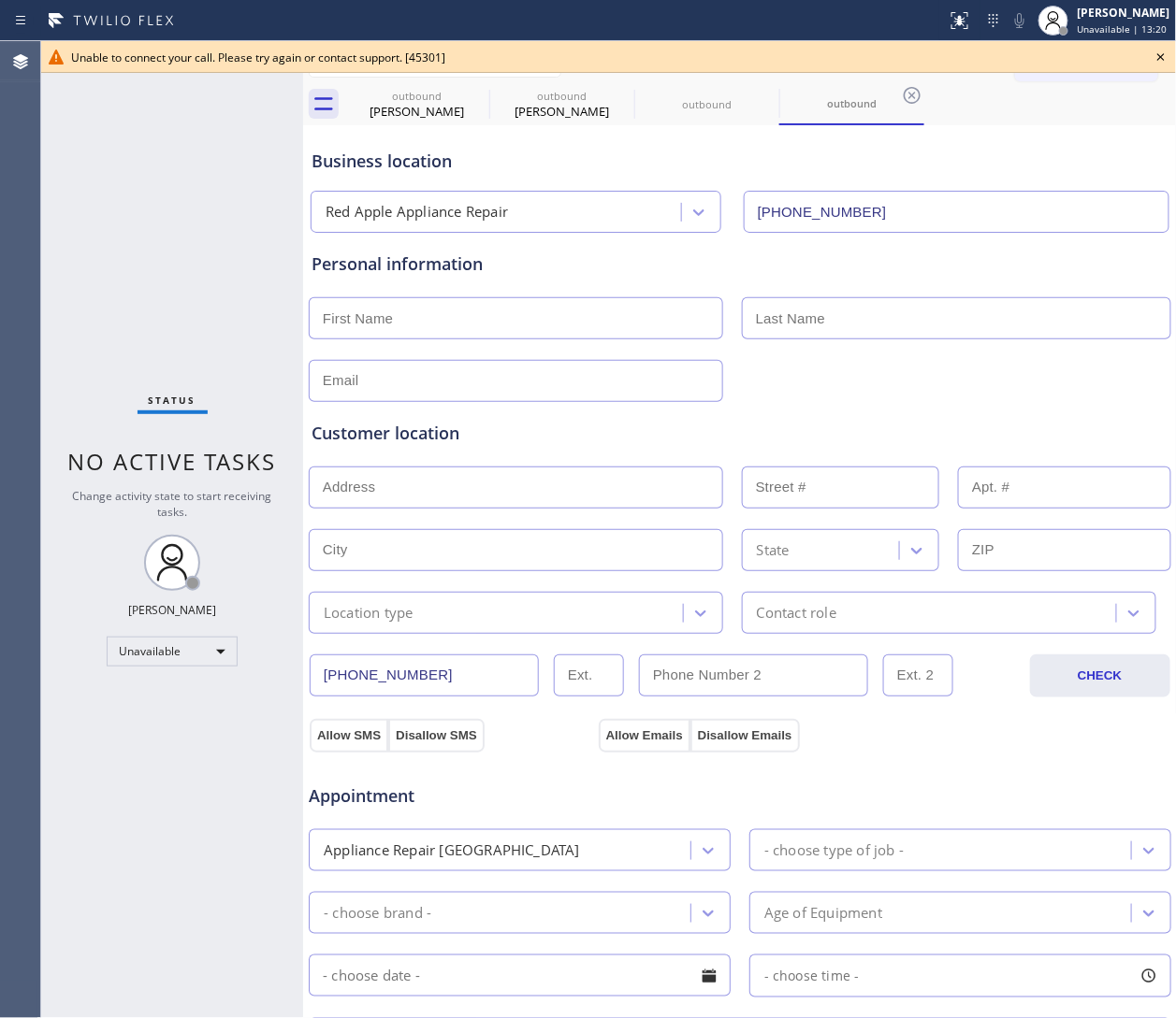
click at [783, 328] on input "text" at bounding box center [956, 318] width 429 height 42
click at [783, 96] on div "outbound Austin Paley outbound Austin Paley outbound outbound" at bounding box center [759, 104] width 832 height 42
click at [783, 61] on icon at bounding box center [1161, 56] width 22 height 22
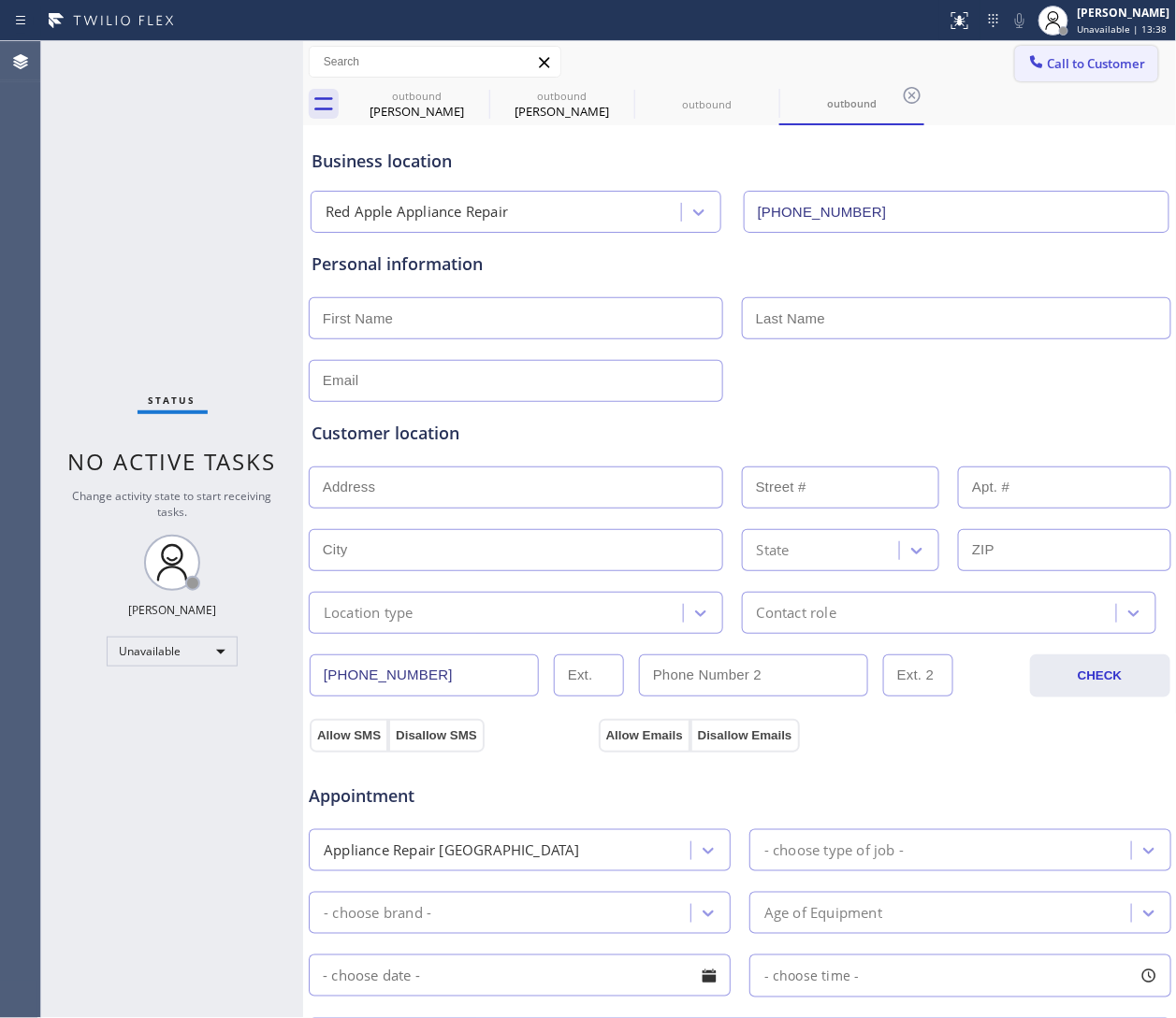
click at [783, 58] on span "Call to Customer" at bounding box center [1096, 63] width 98 height 16
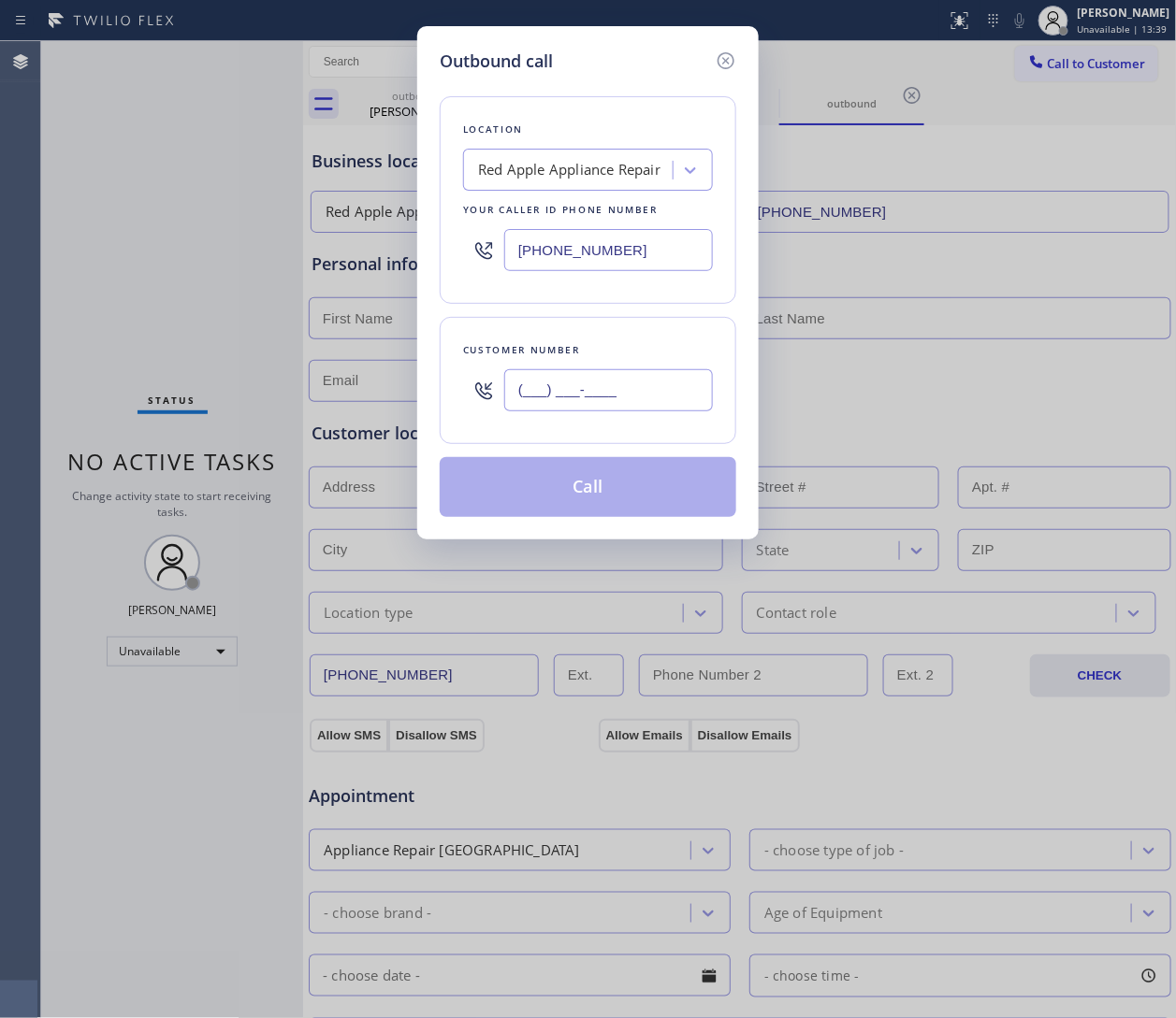
click at [621, 387] on input "(___) ___-____" at bounding box center [607, 389] width 208 height 42
paste input "835) 229-3489"
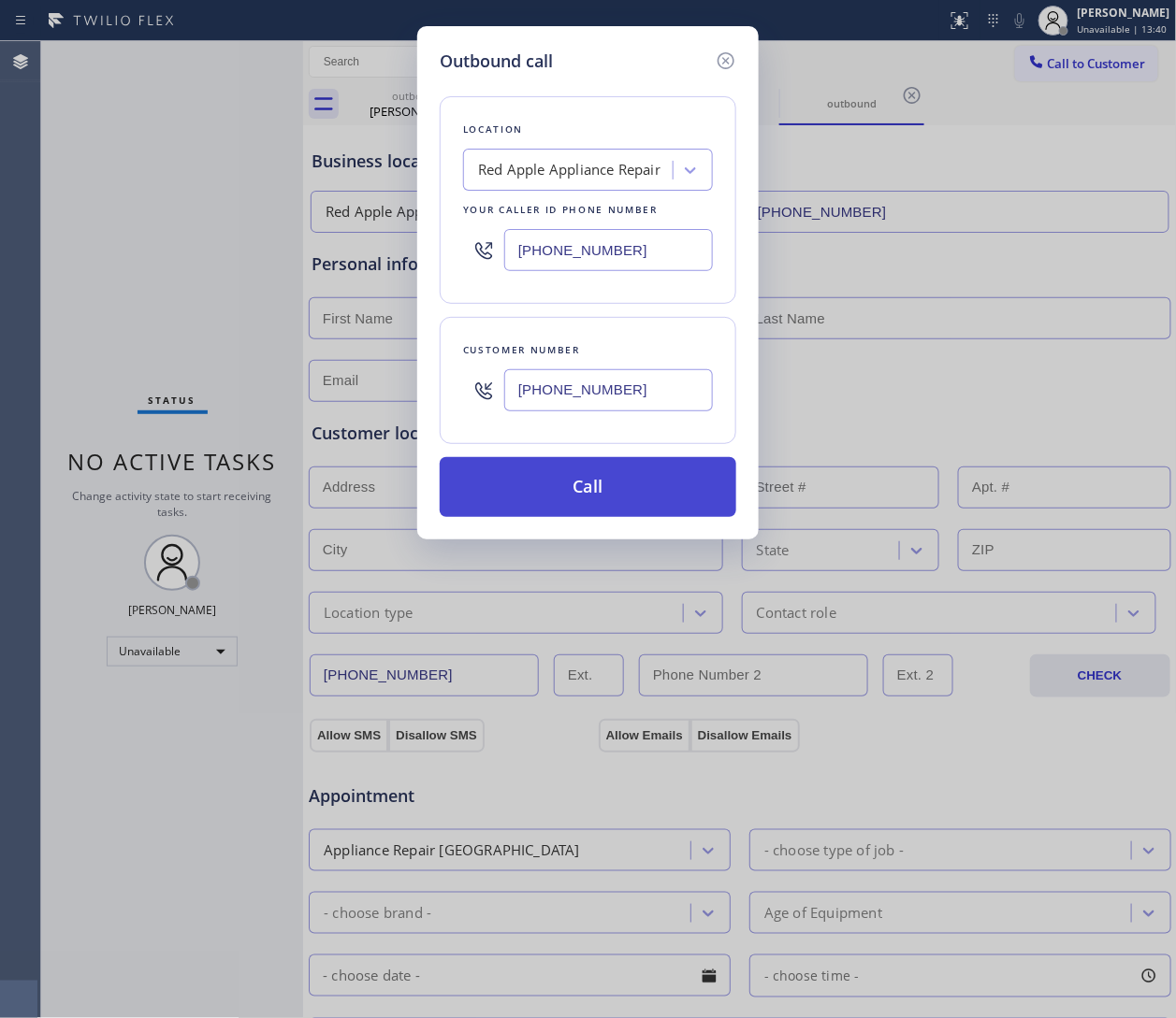
type input "(835) 229-3489"
click at [631, 501] on button "Call" at bounding box center [588, 487] width 296 height 60
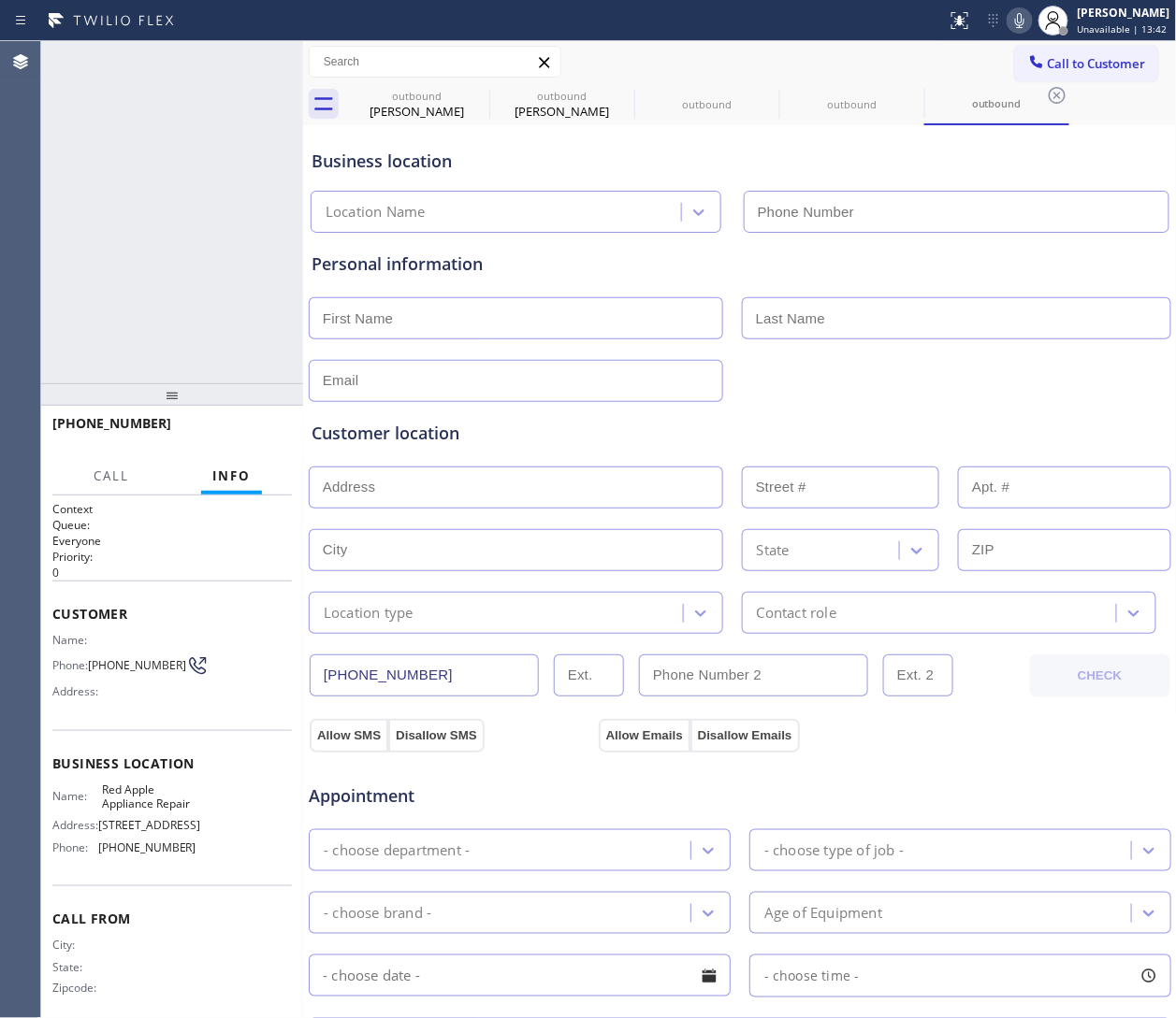
type input "(877) 672-1565"
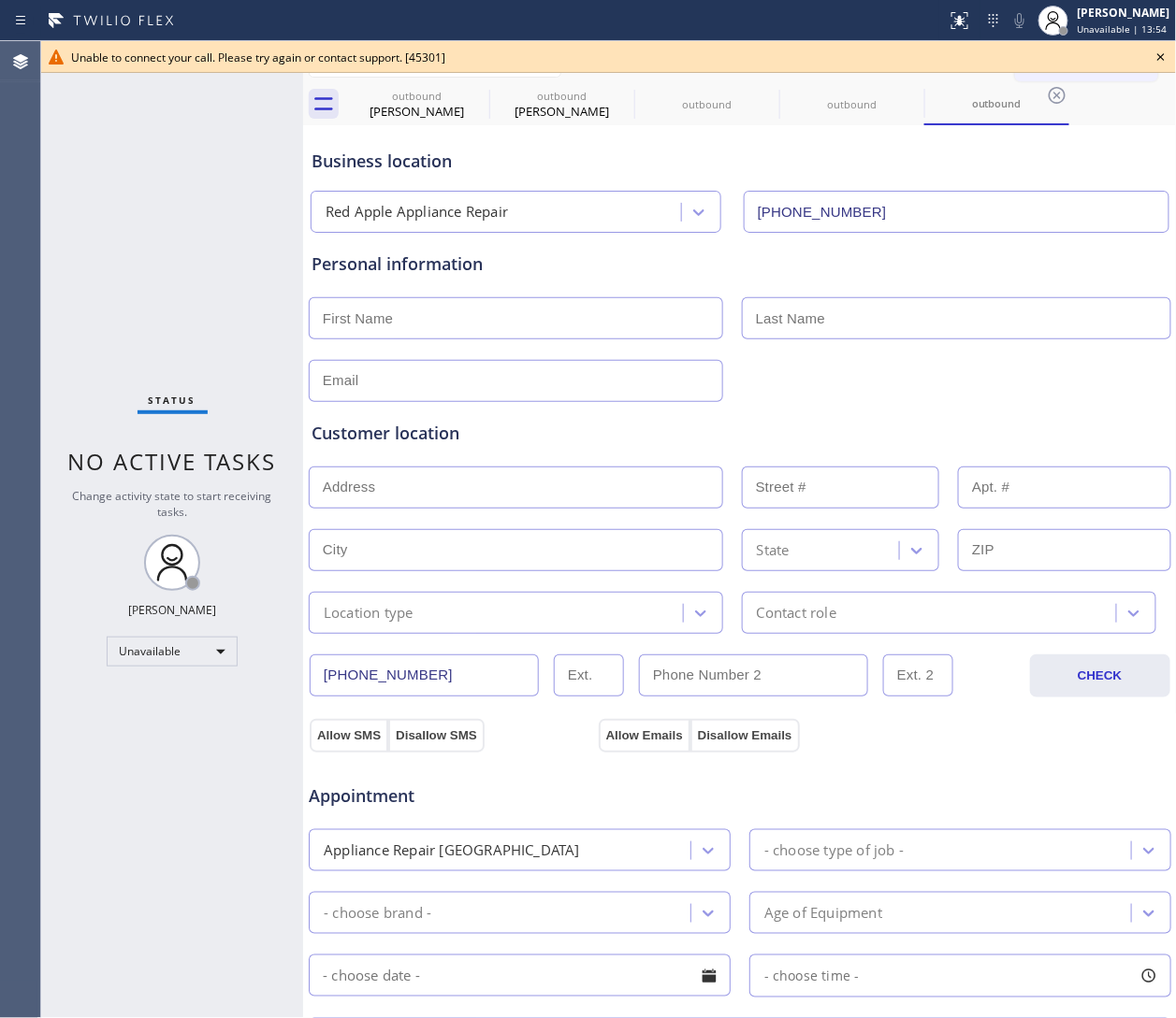
drag, startPoint x: 1166, startPoint y: 42, endPoint x: 1147, endPoint y: 42, distance: 19.0
click at [783, 42] on div "Unable to connect your call. Please try again or contact support. [45301]" at bounding box center [607, 56] width 1134 height 32
click at [783, 64] on icon at bounding box center [1161, 56] width 22 height 22
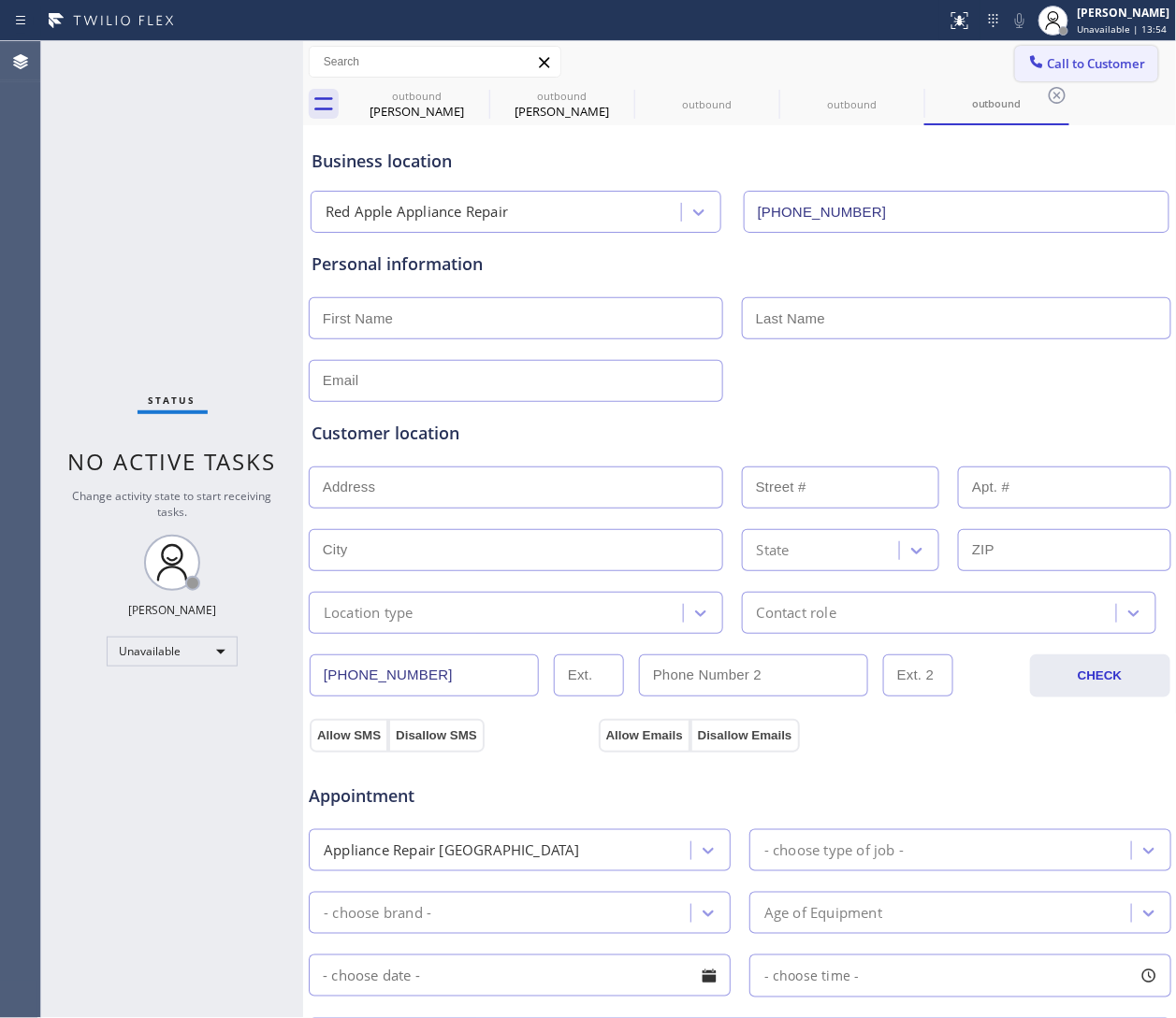
drag, startPoint x: 1141, startPoint y: 62, endPoint x: 1118, endPoint y: 62, distance: 23.0
click at [783, 62] on div "Call to Customer Outbound call Location Red Apple Appliance Repair Your caller …" at bounding box center [1096, 62] width 162 height 33
click at [783, 62] on span "Call to Customer" at bounding box center [1096, 63] width 98 height 16
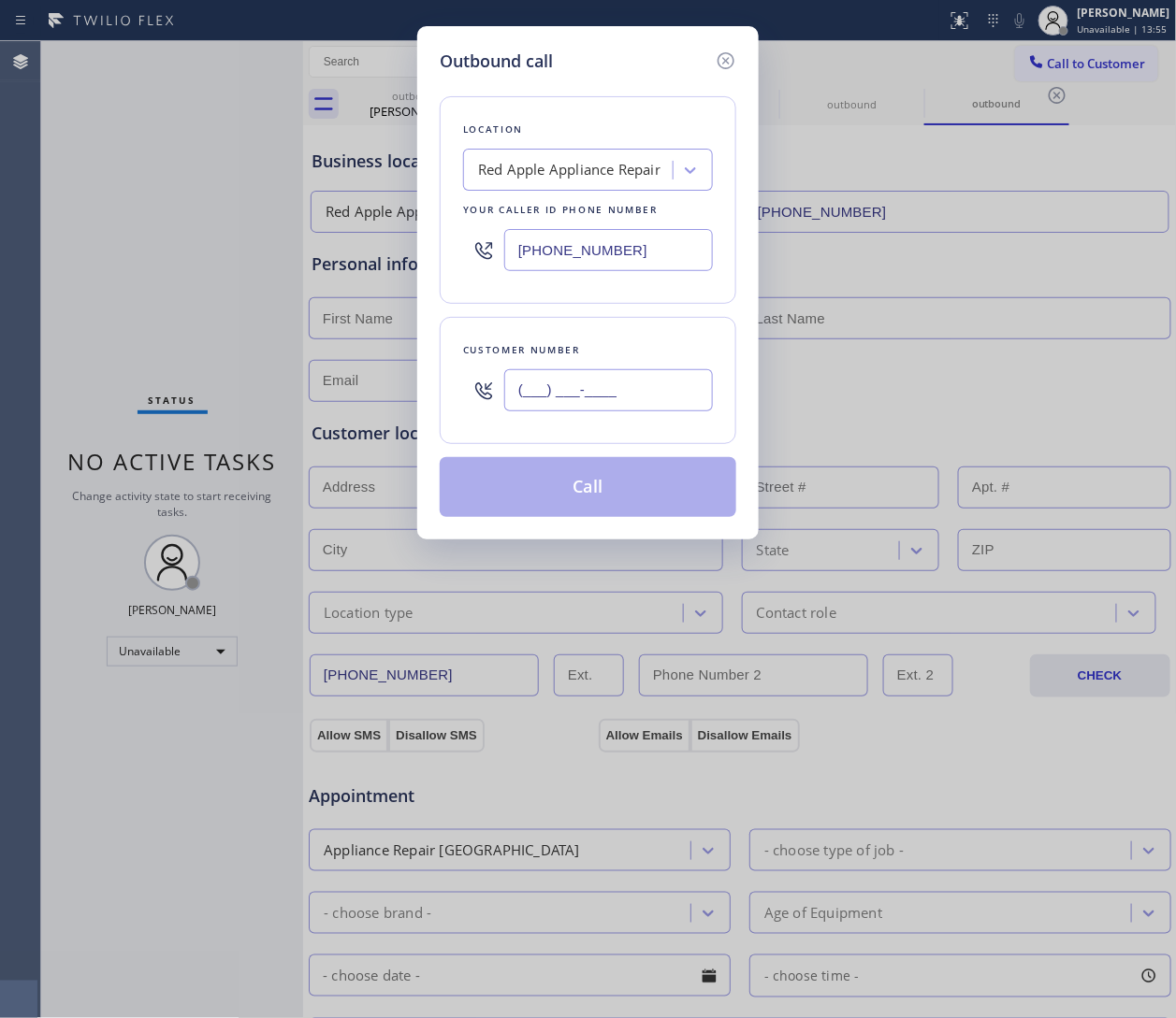
click at [602, 373] on input "(___) ___-____" at bounding box center [607, 389] width 208 height 42
paste input "917) 510-7863"
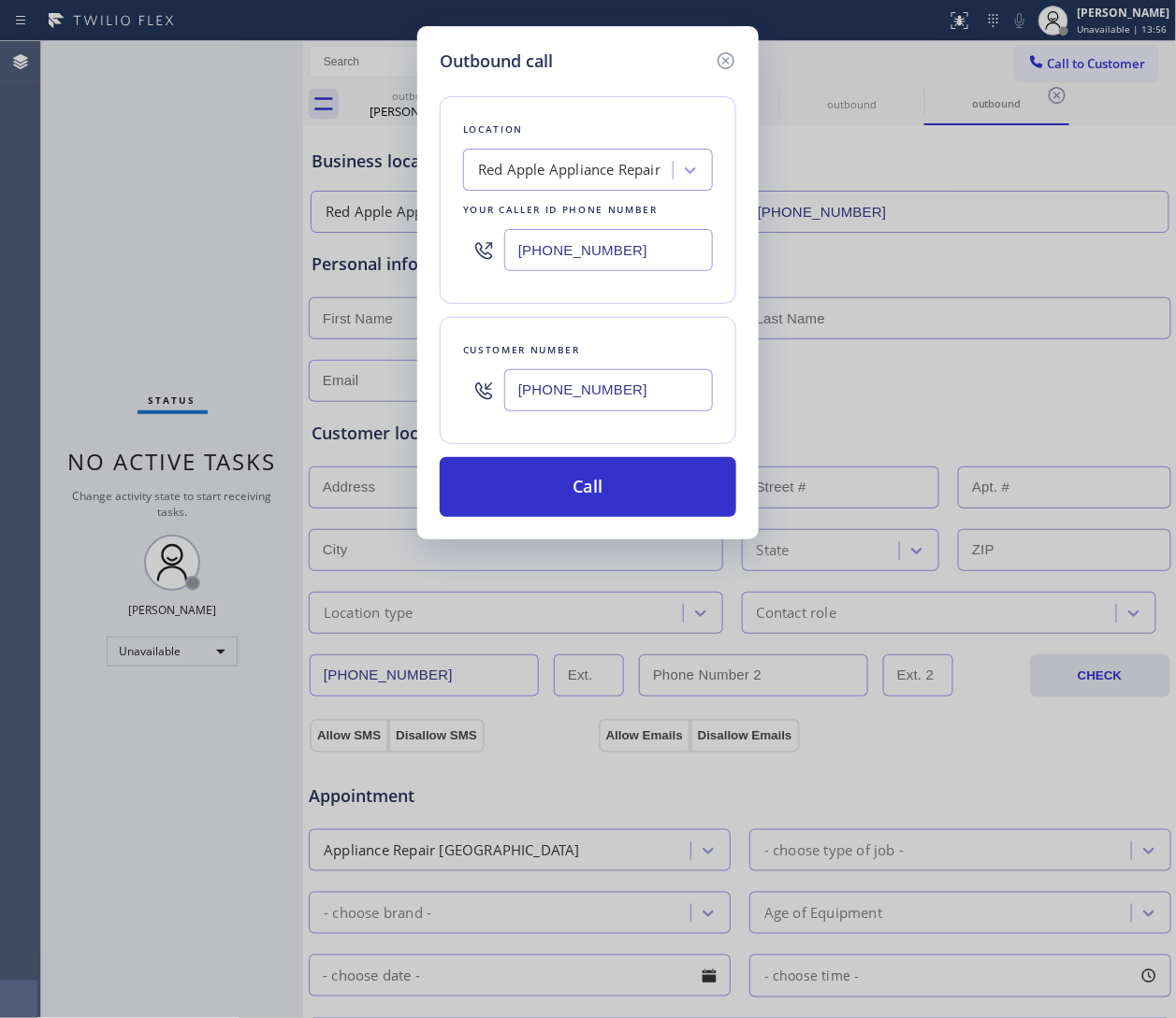
type input "(917) 510-7863"
click at [514, 258] on input "(877) 672-1565" at bounding box center [607, 250] width 208 height 42
paste input "914) 873-079"
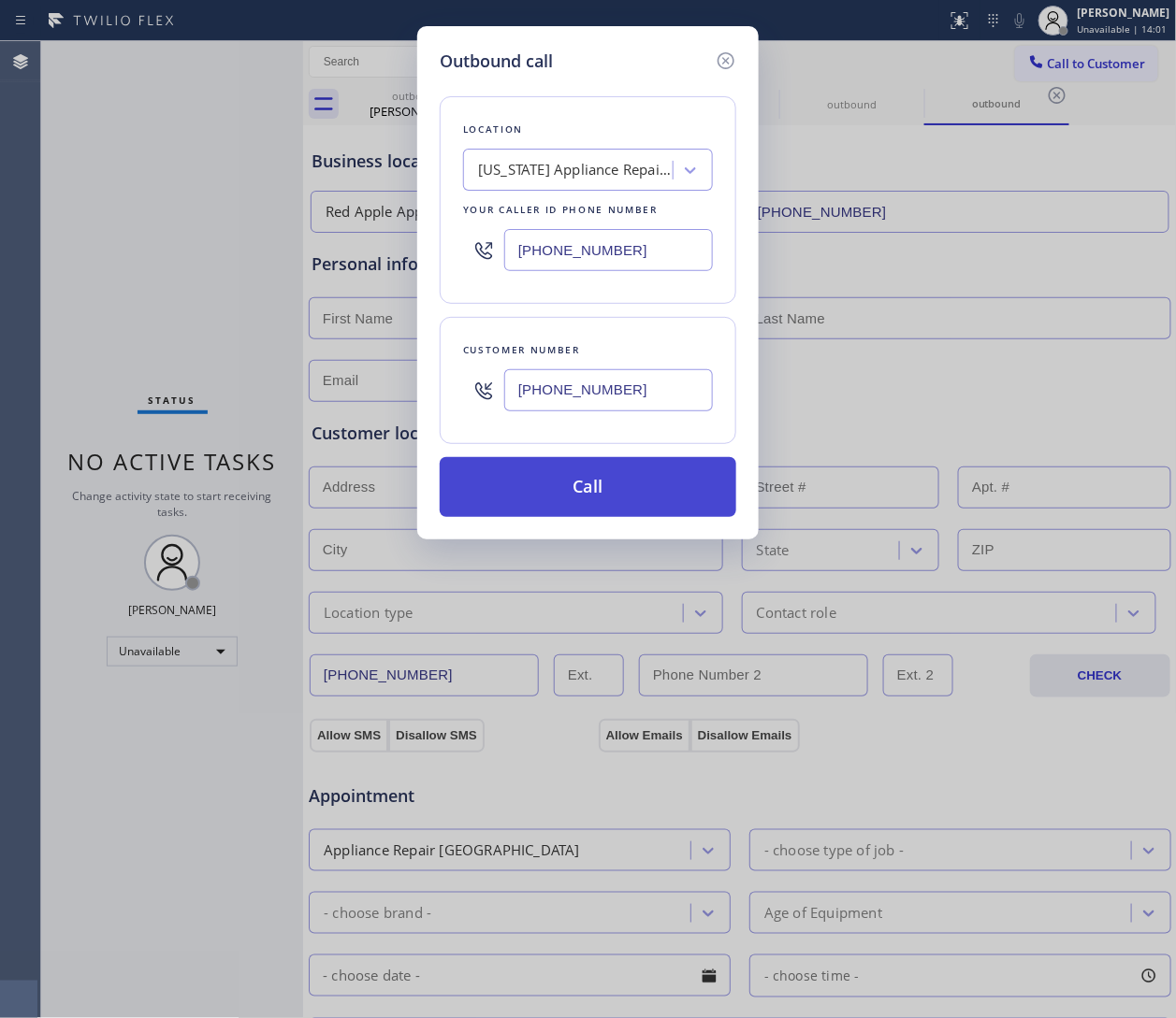
type input "(914) 873-0795"
click at [627, 491] on button "Call" at bounding box center [588, 487] width 296 height 60
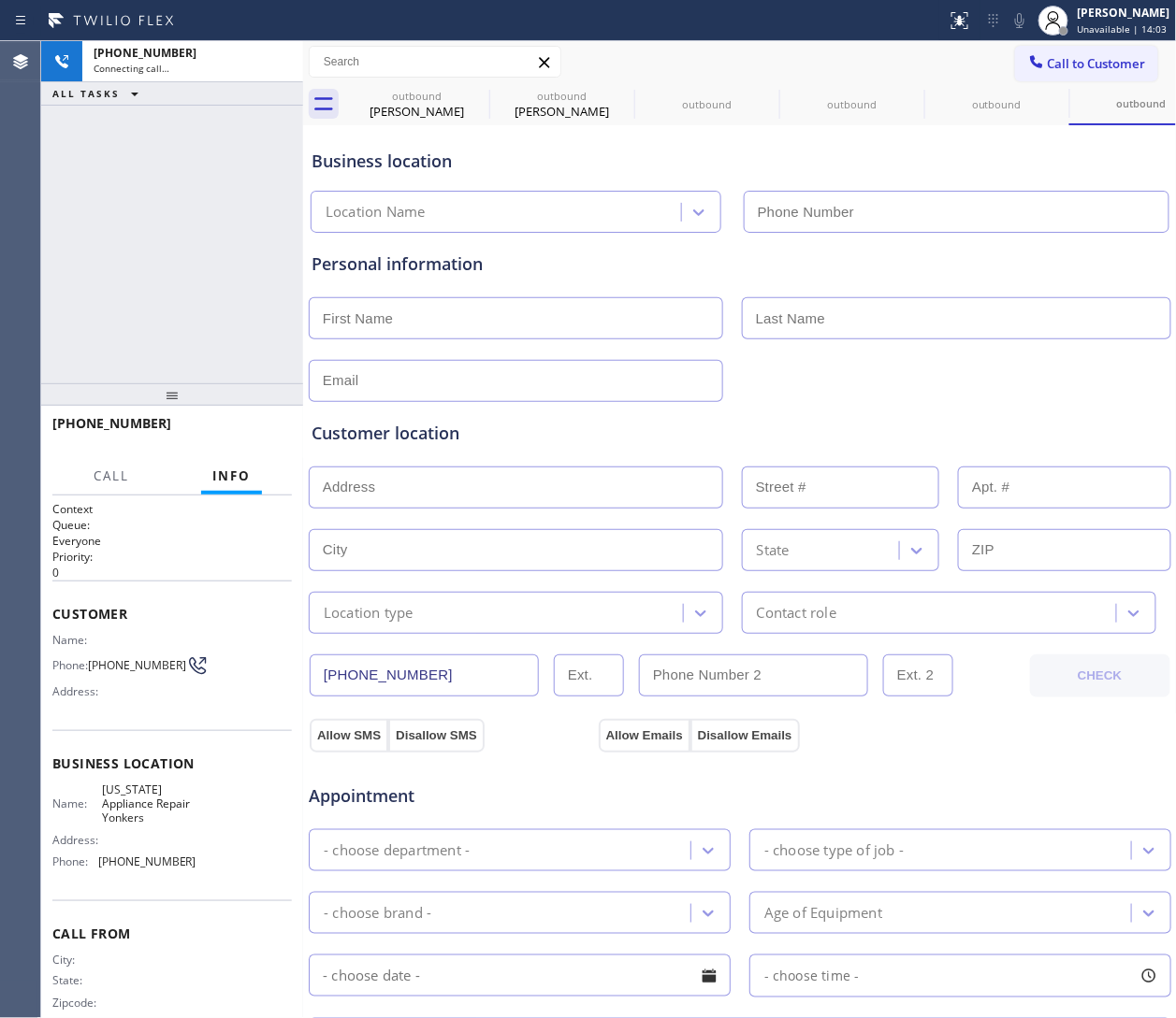
type input "(914) 873-0795"
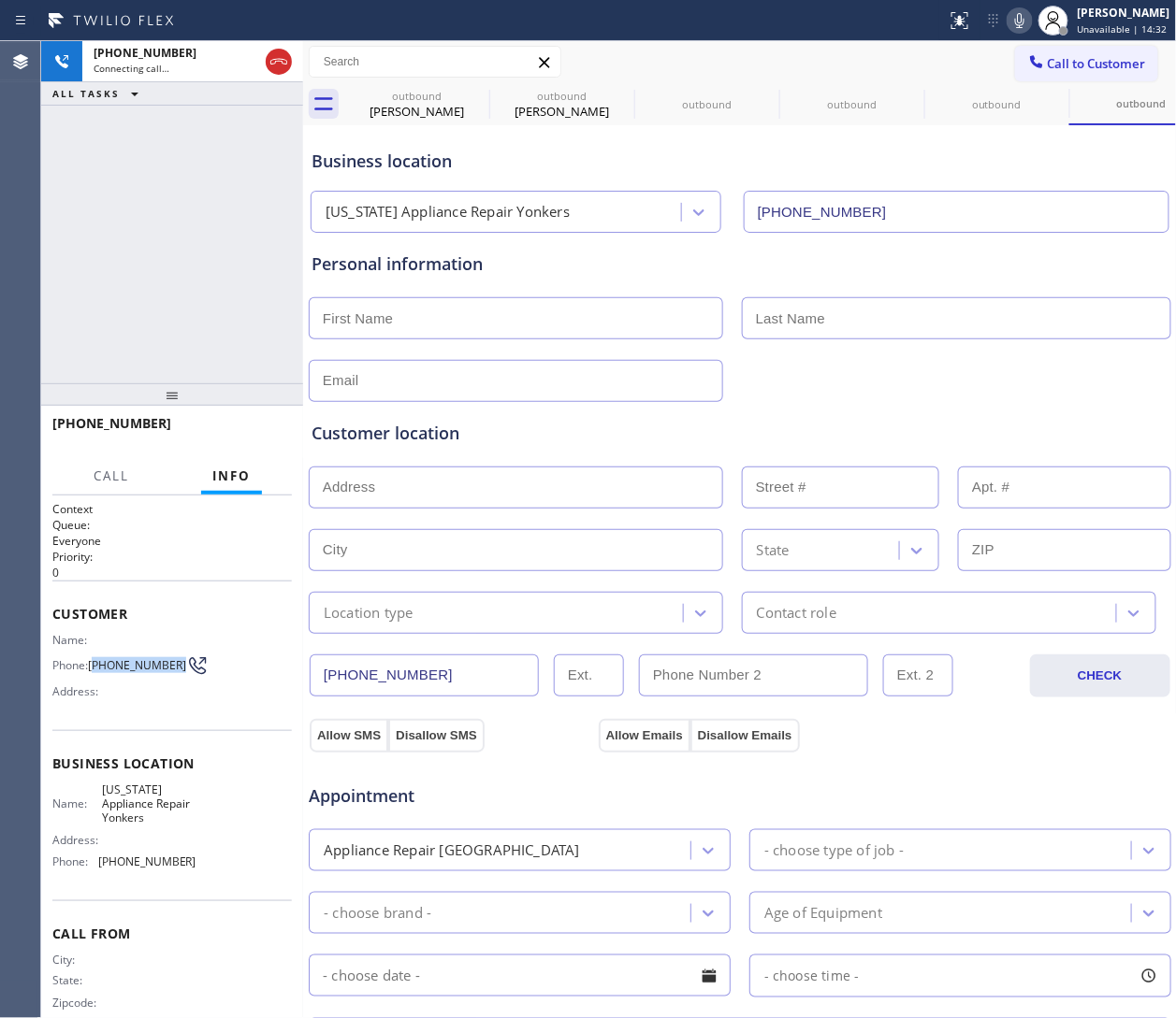
drag, startPoint x: 115, startPoint y: 670, endPoint x: 94, endPoint y: 660, distance: 23.3
click at [94, 660] on span "(917) 510-7863" at bounding box center [137, 665] width 98 height 14
copy span "917) 510-7863"
click at [138, 668] on span "(917) 510-7863" at bounding box center [137, 665] width 98 height 14
drag, startPoint x: 136, startPoint y: 668, endPoint x: 109, endPoint y: 667, distance: 27.0
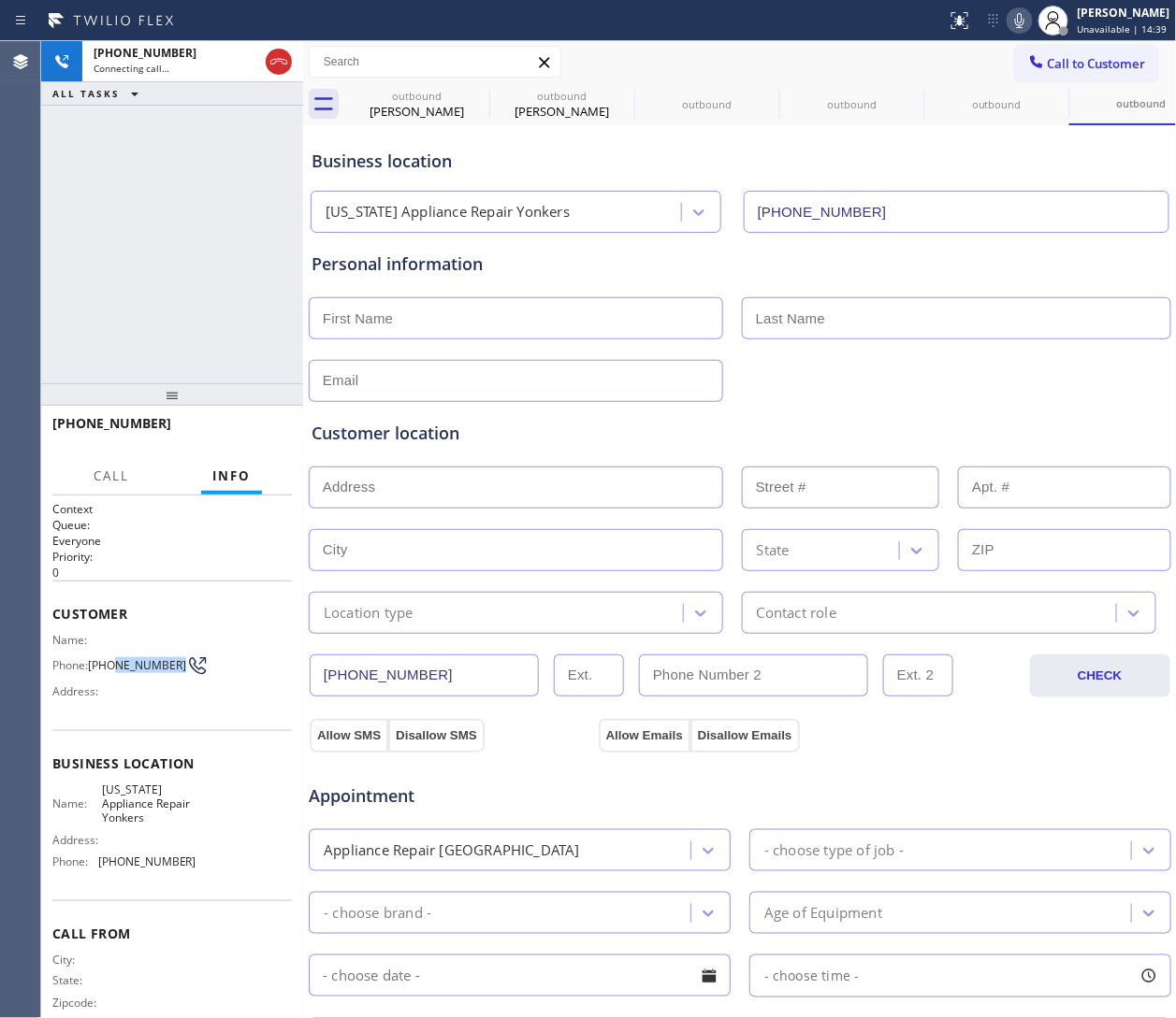
click at [109, 667] on span "(917) 510-7863" at bounding box center [137, 665] width 98 height 14
drag, startPoint x: 130, startPoint y: 680, endPoint x: 95, endPoint y: 656, distance: 42.4
click at [95, 659] on span "(917) 510-7863" at bounding box center [137, 665] width 98 height 14
copy span "917) 510-7863"
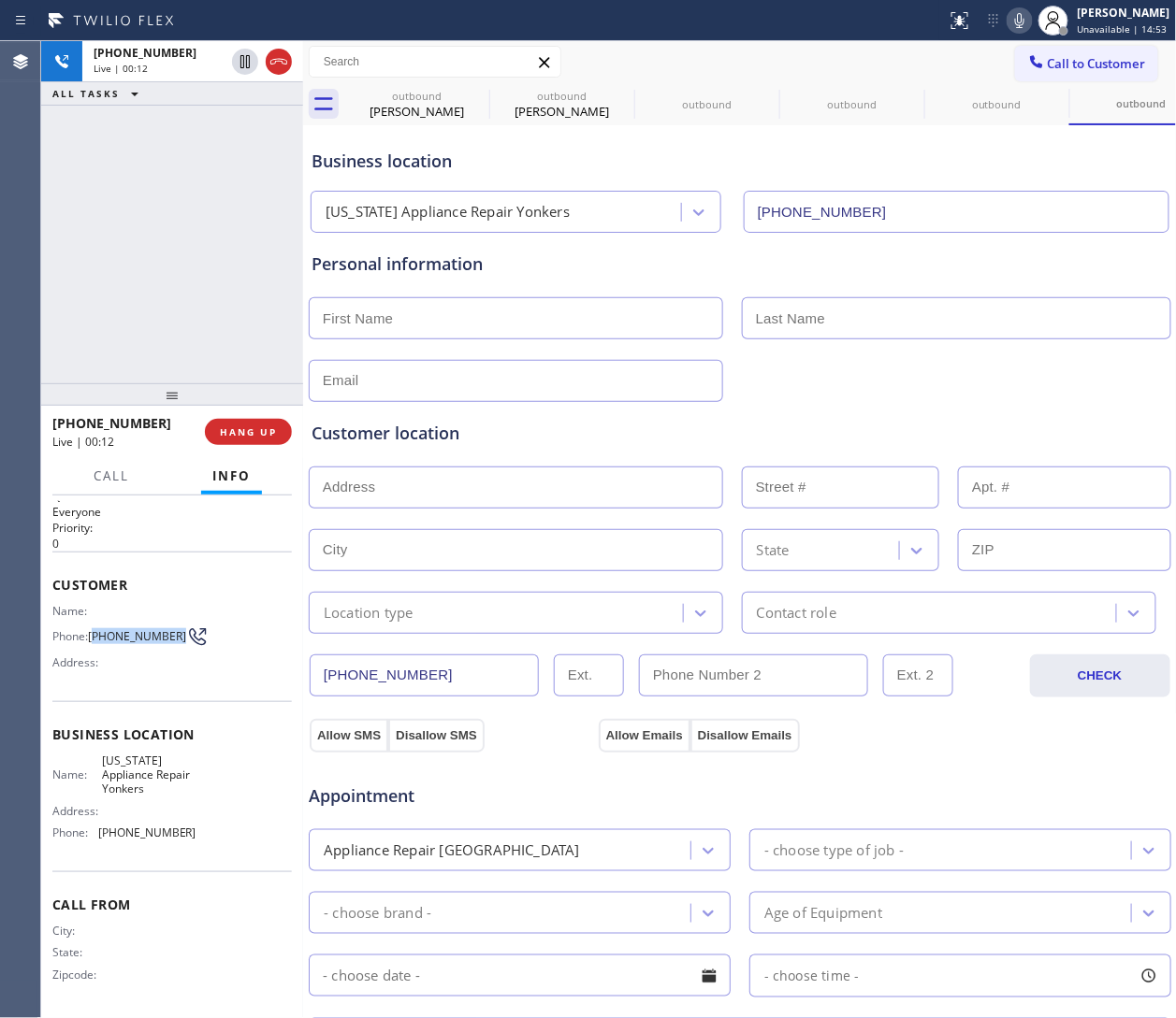
scroll to position [32, 0]
drag, startPoint x: 180, startPoint y: 807, endPoint x: 126, endPoint y: 783, distance: 59.1
click at [126, 678] on div "Name: New York Appliance Repair Yonkers Address: Phone: (914) 873-0795" at bounding box center [124, 801] width 144 height 95
click at [106, 678] on span "New York Appliance Repair Yonkers" at bounding box center [148, 775] width 94 height 43
drag, startPoint x: 98, startPoint y: 757, endPoint x: 173, endPoint y: 786, distance: 80.4
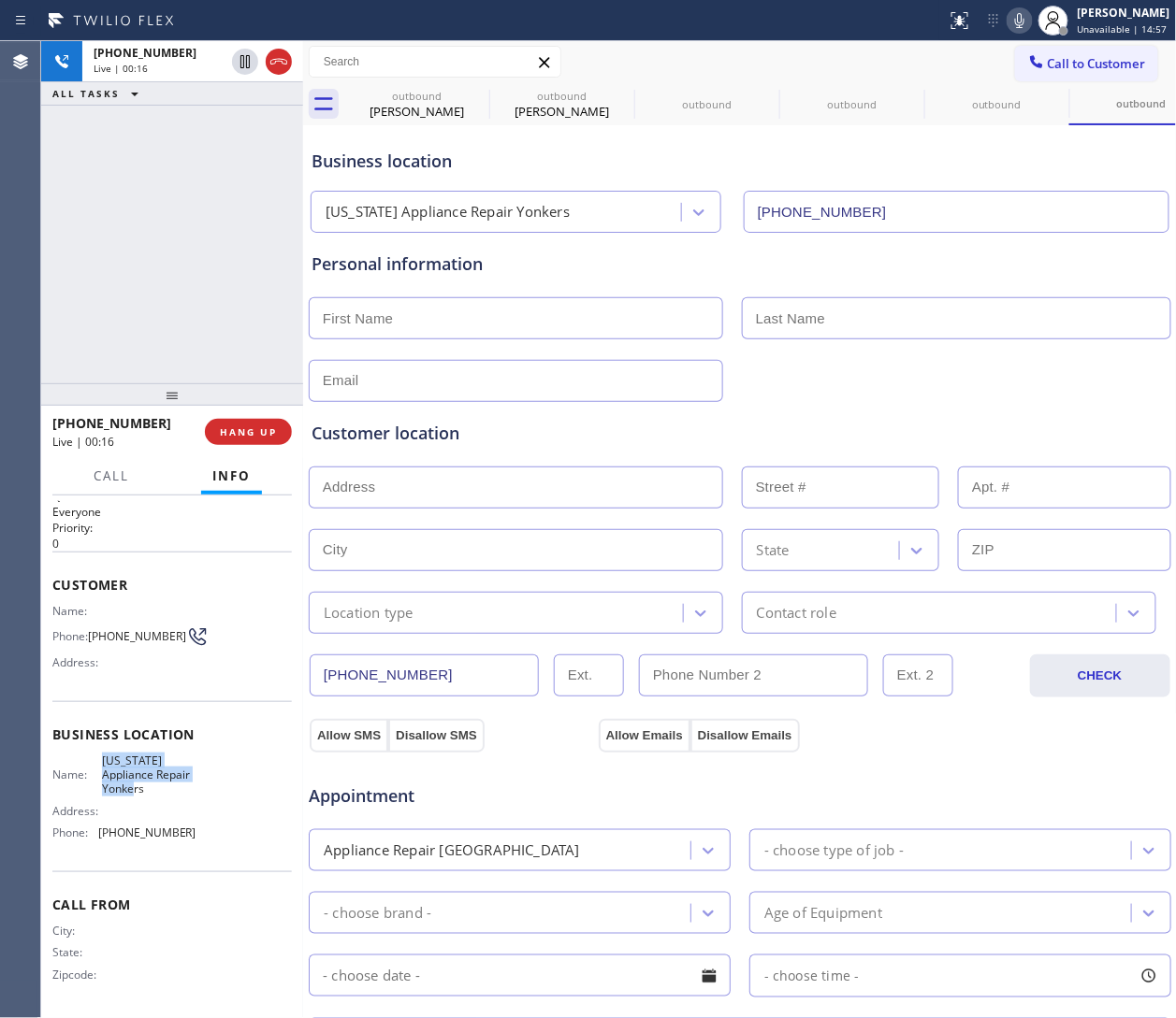
click at [173, 678] on span "New York Appliance Repair Yonkers" at bounding box center [148, 775] width 94 height 43
copy span "New York Appliance Repair Yonkers"
click at [282, 68] on icon at bounding box center [278, 61] width 22 height 22
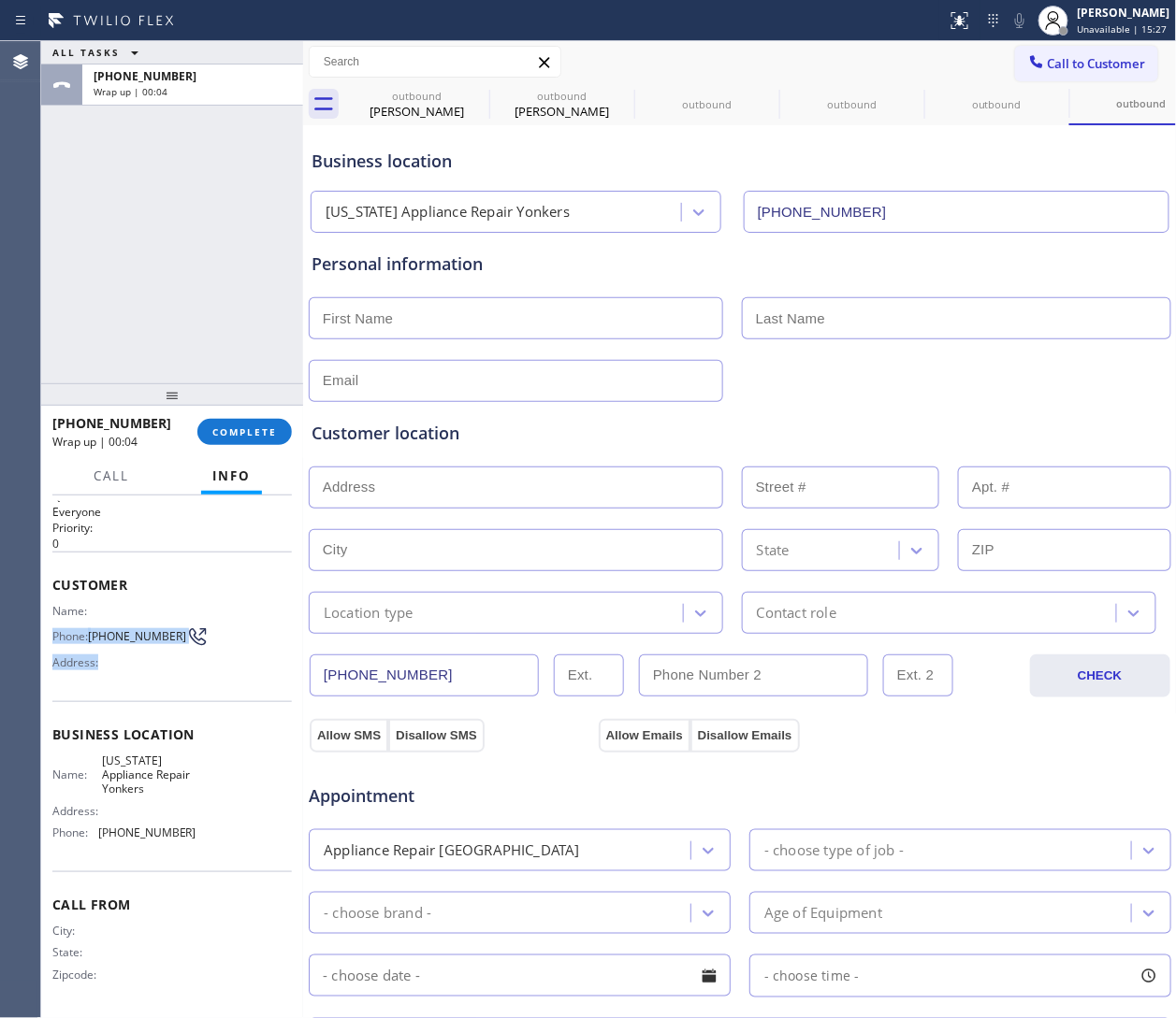
drag, startPoint x: 122, startPoint y: 652, endPoint x: 102, endPoint y: 611, distance: 45.6
click at [102, 611] on div "Name: Phone: (917) 510-7863 Address:" at bounding box center [124, 641] width 144 height 74
click at [128, 637] on span "(917) 510-7863" at bounding box center [137, 636] width 98 height 14
drag, startPoint x: 128, startPoint y: 639, endPoint x: 102, endPoint y: 624, distance: 30.0
click at [102, 630] on span "(917) 510-7863" at bounding box center [137, 636] width 98 height 14
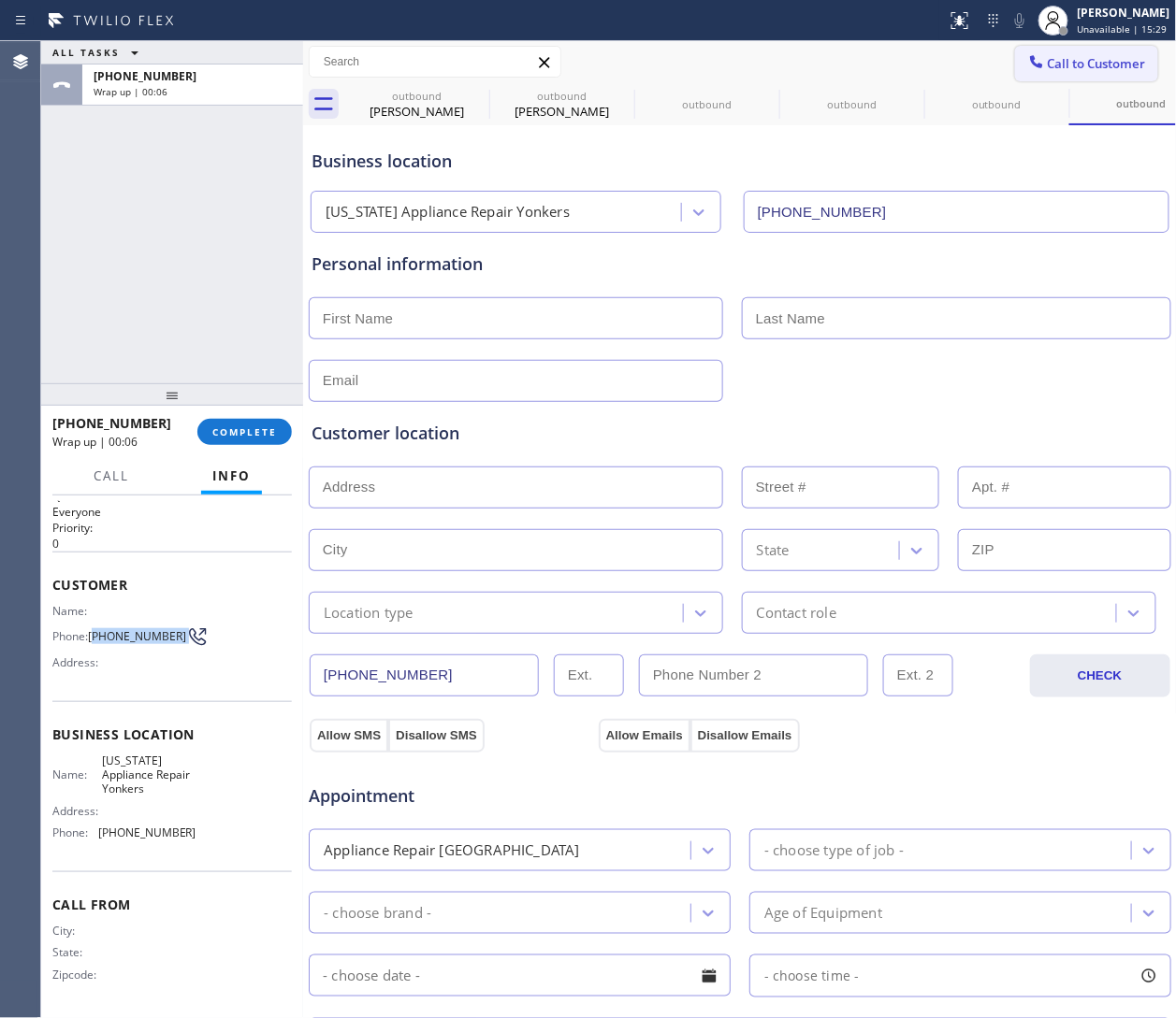
click at [783, 65] on span "Call to Customer" at bounding box center [1096, 63] width 98 height 16
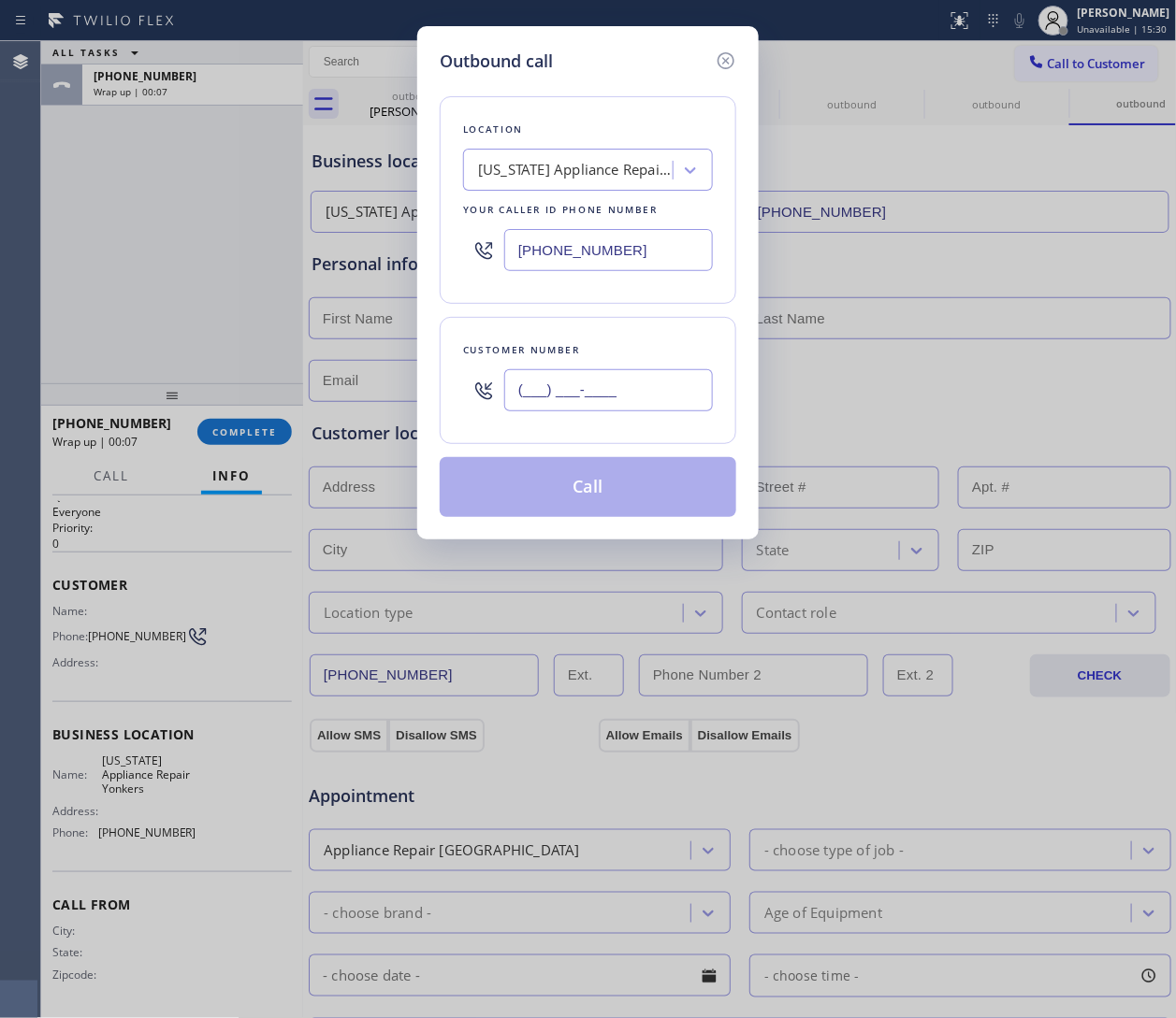
click at [558, 387] on input "(___) ___-____" at bounding box center [607, 389] width 208 height 42
paste input "917) 510-7863"
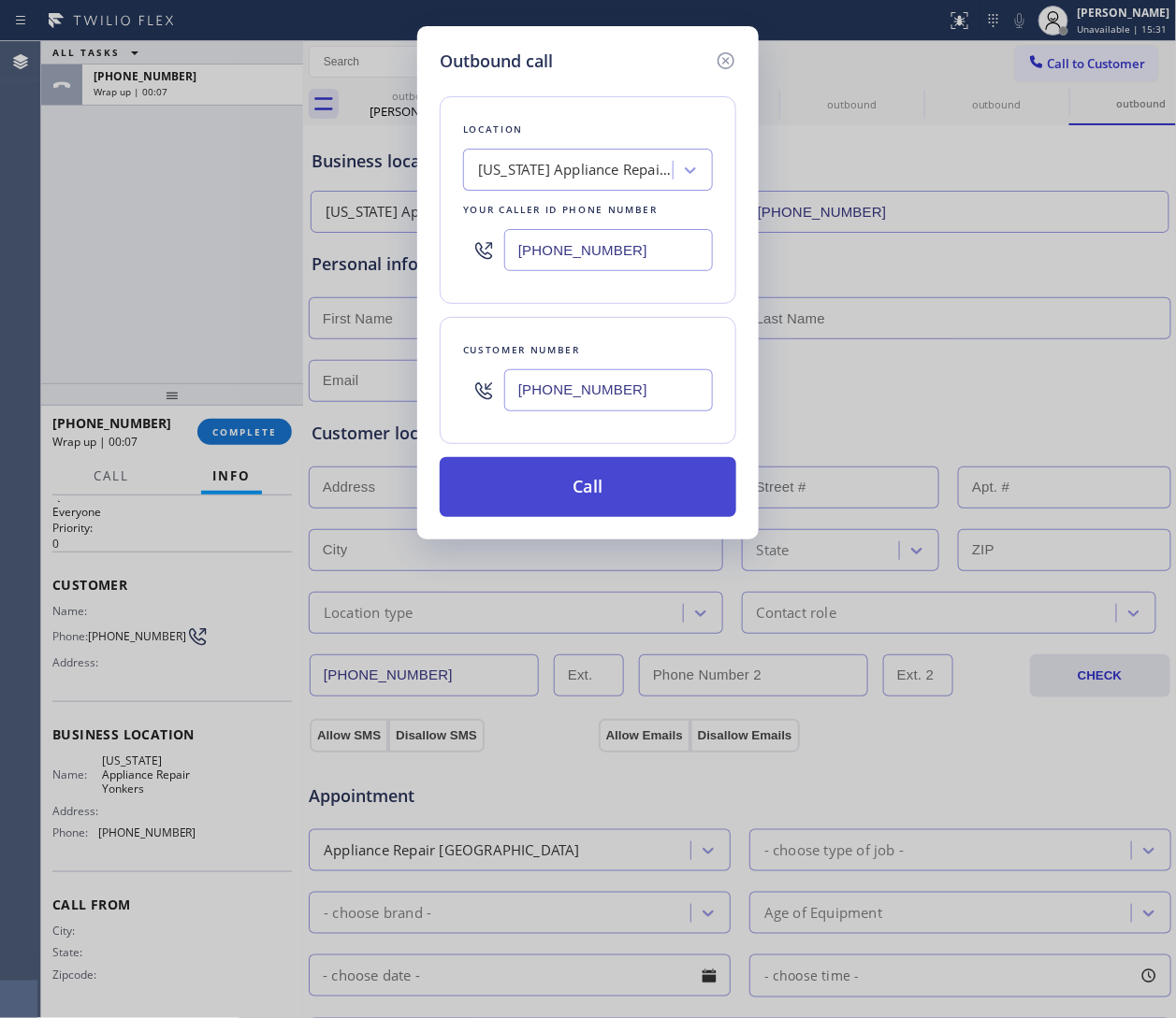
type input "(917) 510-7863"
click at [563, 487] on button "Call" at bounding box center [588, 487] width 296 height 60
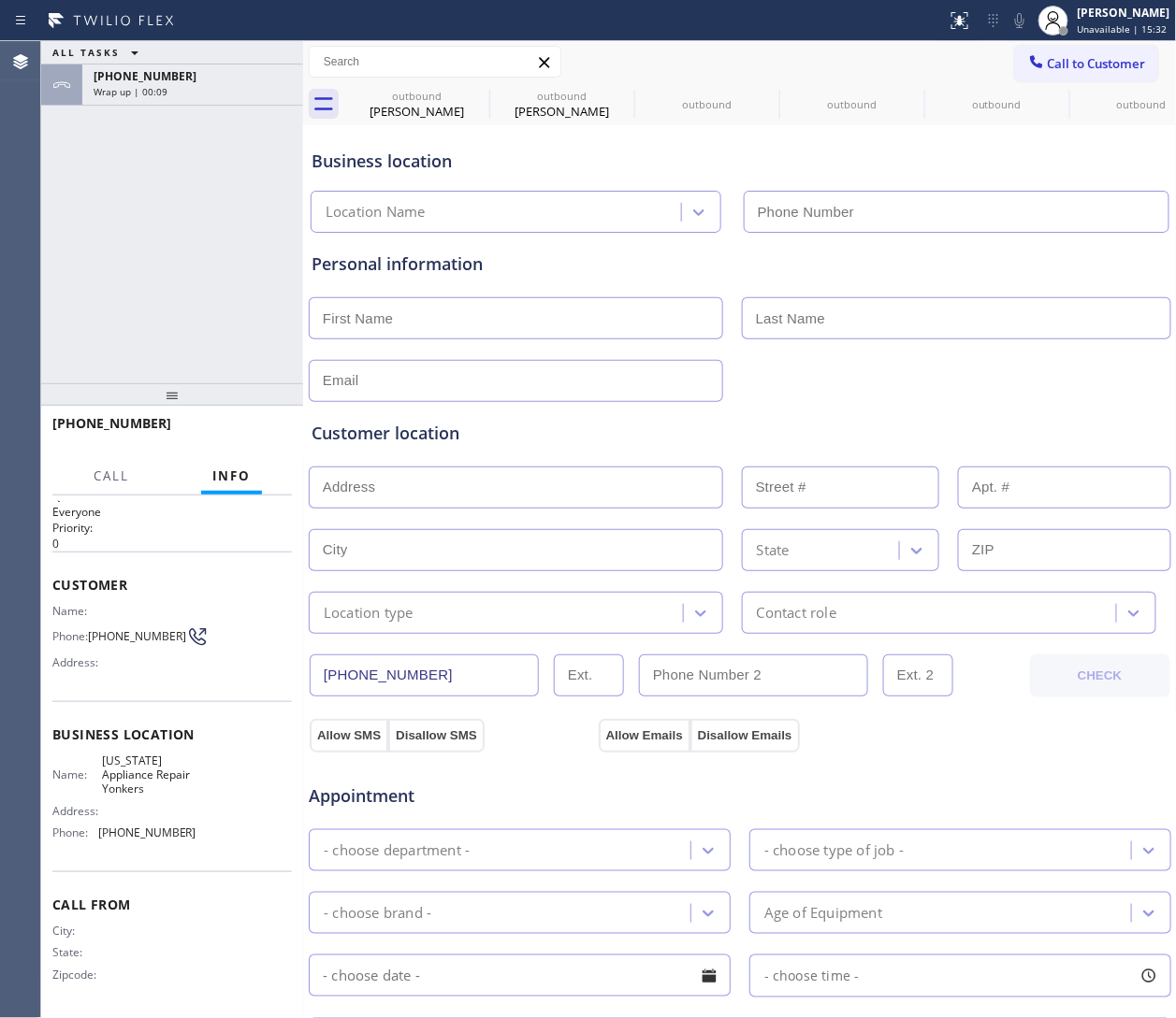
type input "(914) 873-0795"
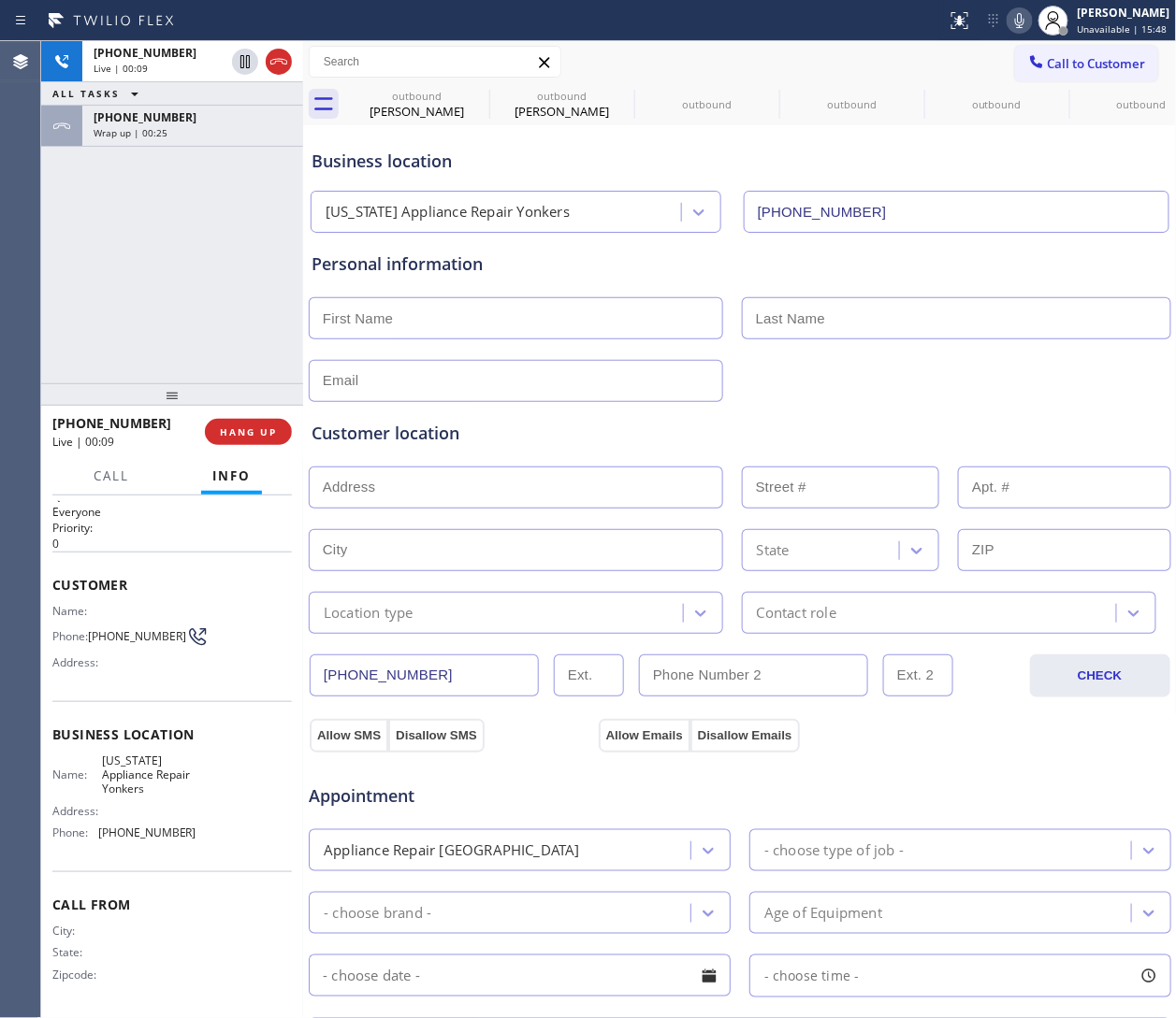
click at [783, 164] on div "Business location" at bounding box center [740, 162] width 856 height 25
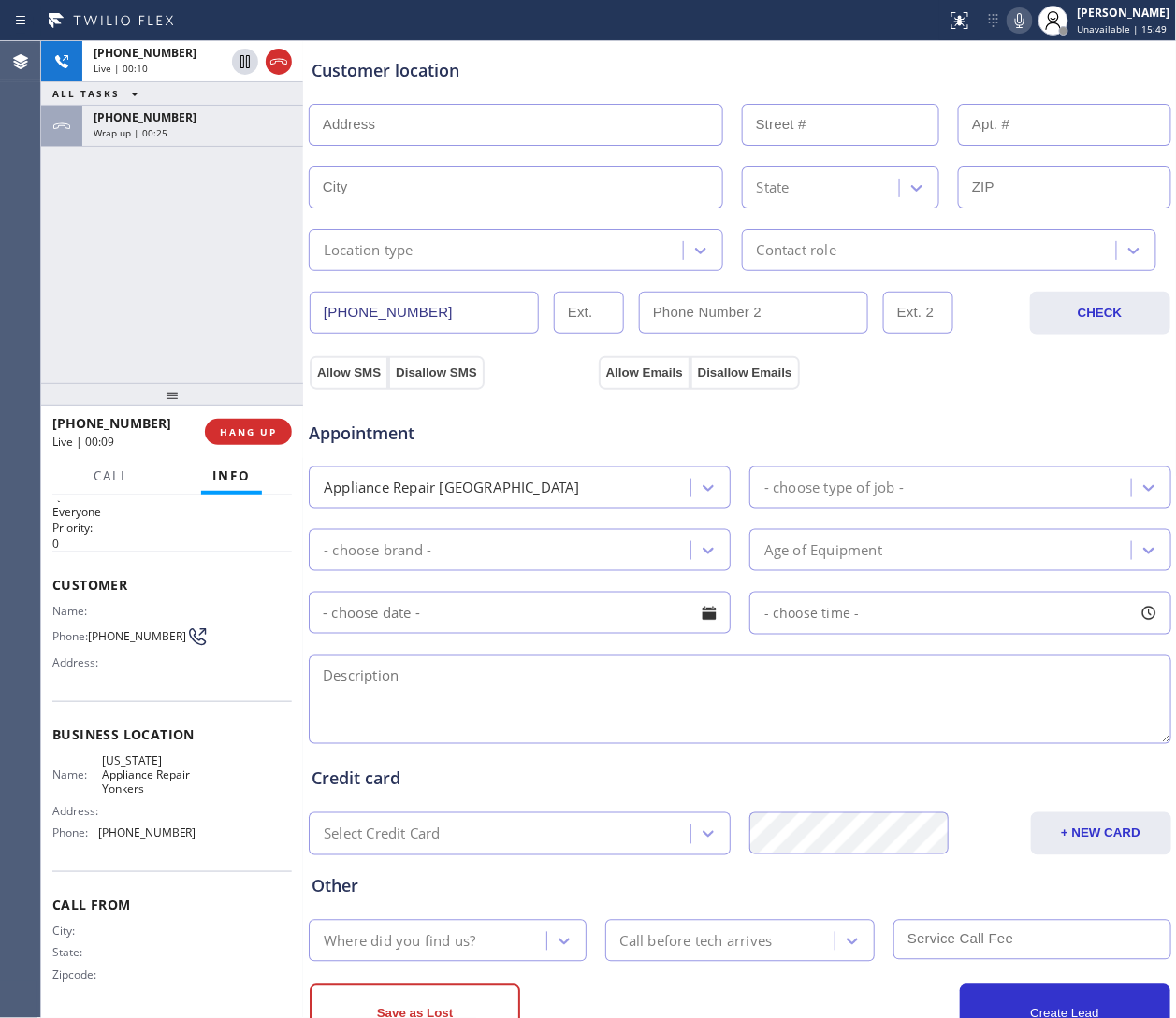
scroll to position [433, 0]
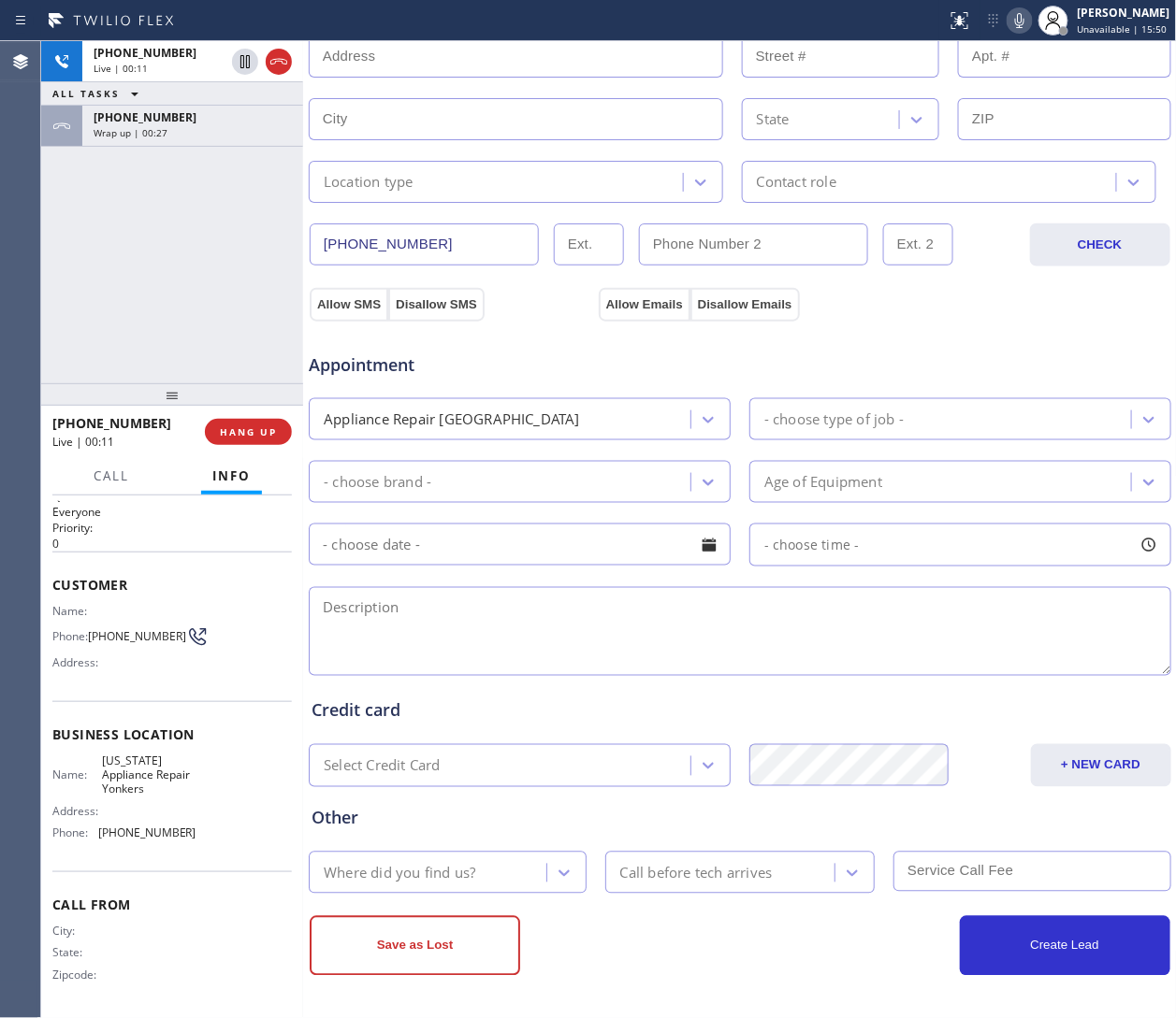
click at [395, 637] on textarea at bounding box center [740, 632] width 862 height 89
click at [783, 303] on div "Allow SMS Disallow SMS Allow Emails Disallow Emails" at bounding box center [740, 302] width 866 height 38
click at [783, 104] on input "text" at bounding box center [1064, 118] width 212 height 42
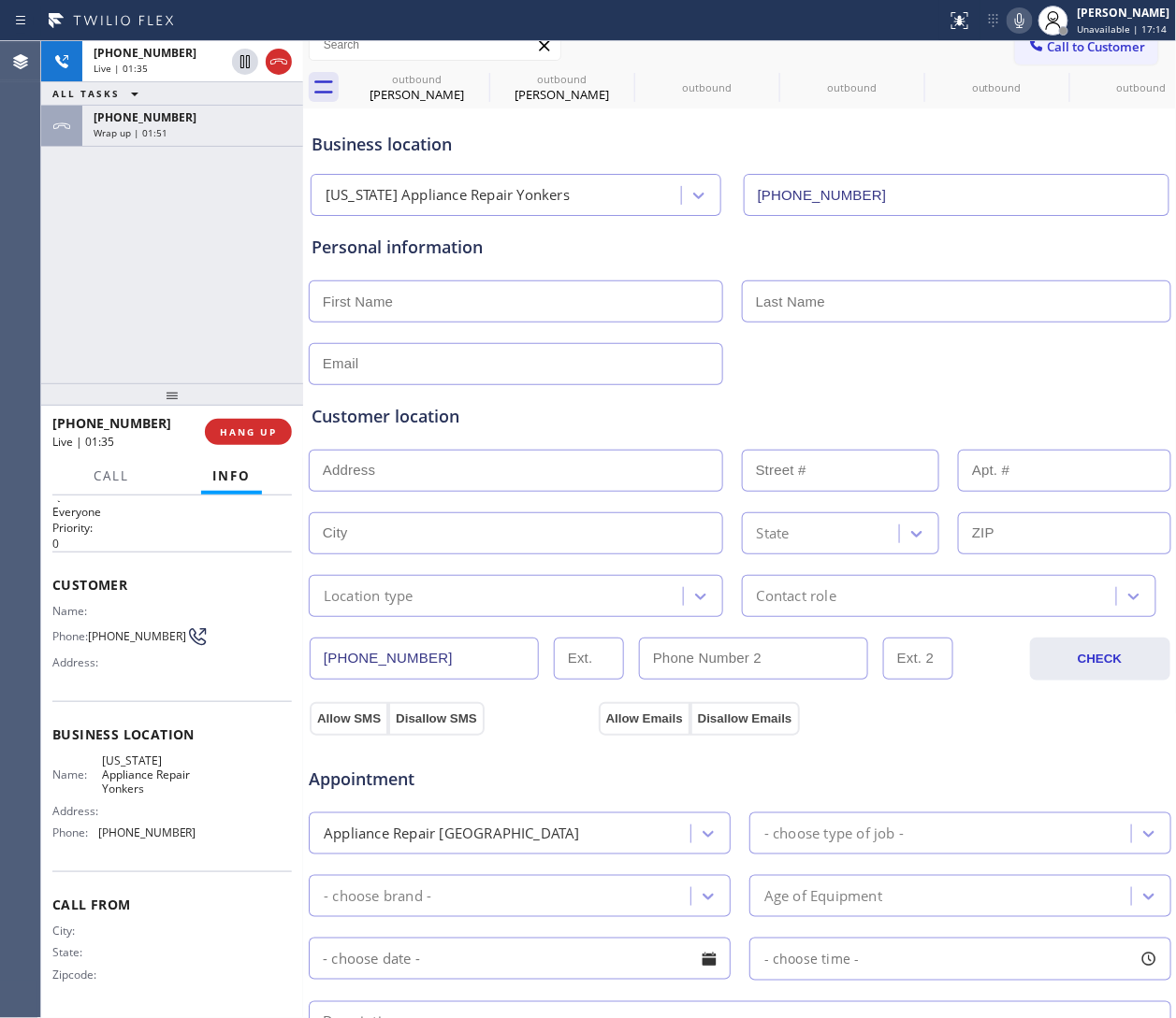
scroll to position [0, 0]
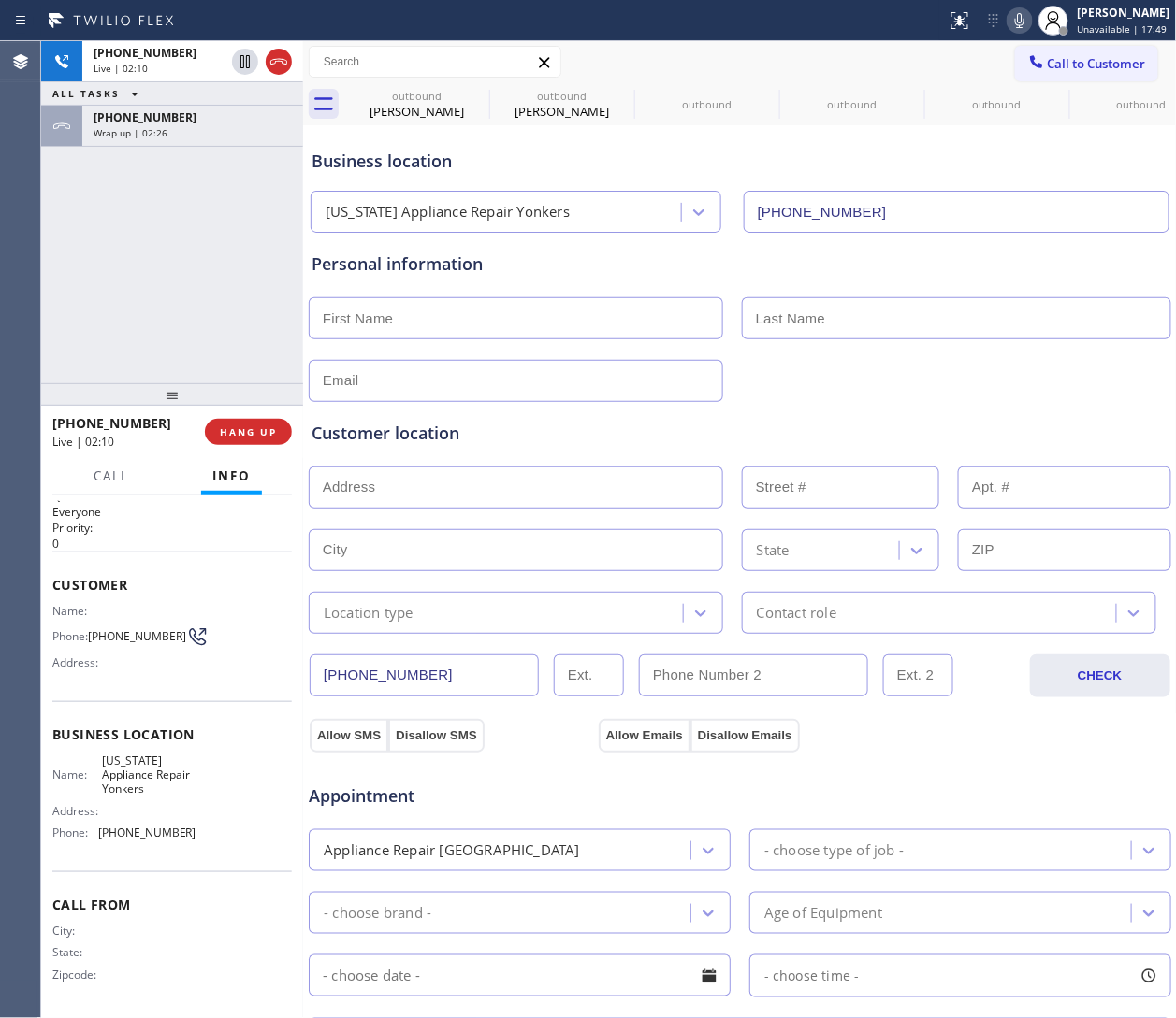
click at [783, 406] on div "Customer location >> ADD NEW ADDRESS << + NEW ADDRESS State Location type Conta…" at bounding box center [740, 517] width 864 height 231
click at [783, 421] on div "Customer location" at bounding box center [740, 433] width 856 height 25
click at [164, 232] on div "+19175107863 Live | 03:05 ALL TASKS ALL TASKS ACTIVE TASKS TASKS IN WRAP UP +19…" at bounding box center [171, 211] width 262 height 342
click at [783, 165] on div "Business location" at bounding box center [740, 162] width 856 height 25
click at [480, 338] on input "text" at bounding box center [516, 318] width 415 height 42
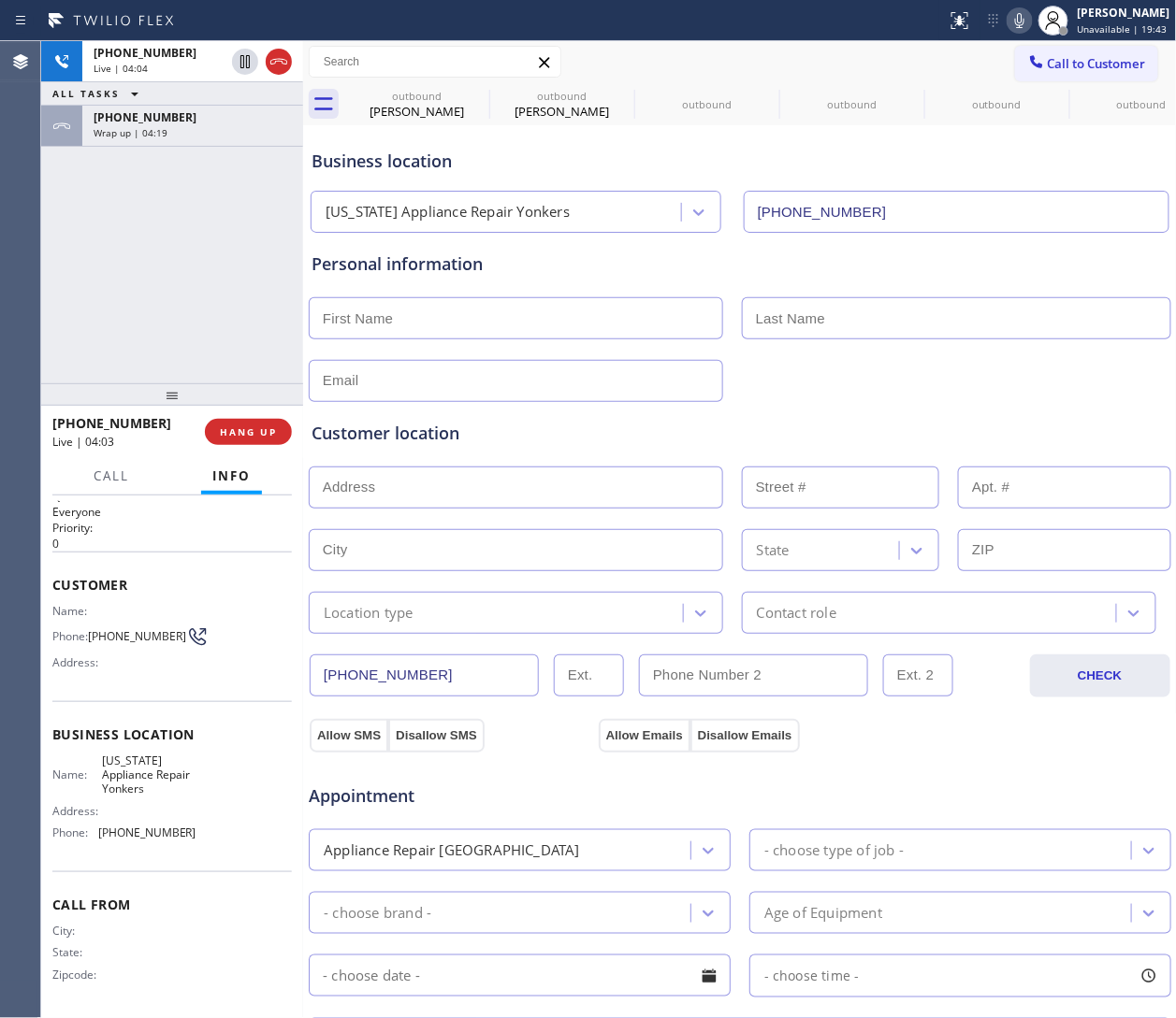
click at [783, 382] on div at bounding box center [740, 379] width 866 height 46
click at [783, 400] on div "Customer location >> ADD NEW ADDRESS << + NEW ADDRESS State Location type Conta…" at bounding box center [740, 513] width 864 height 239
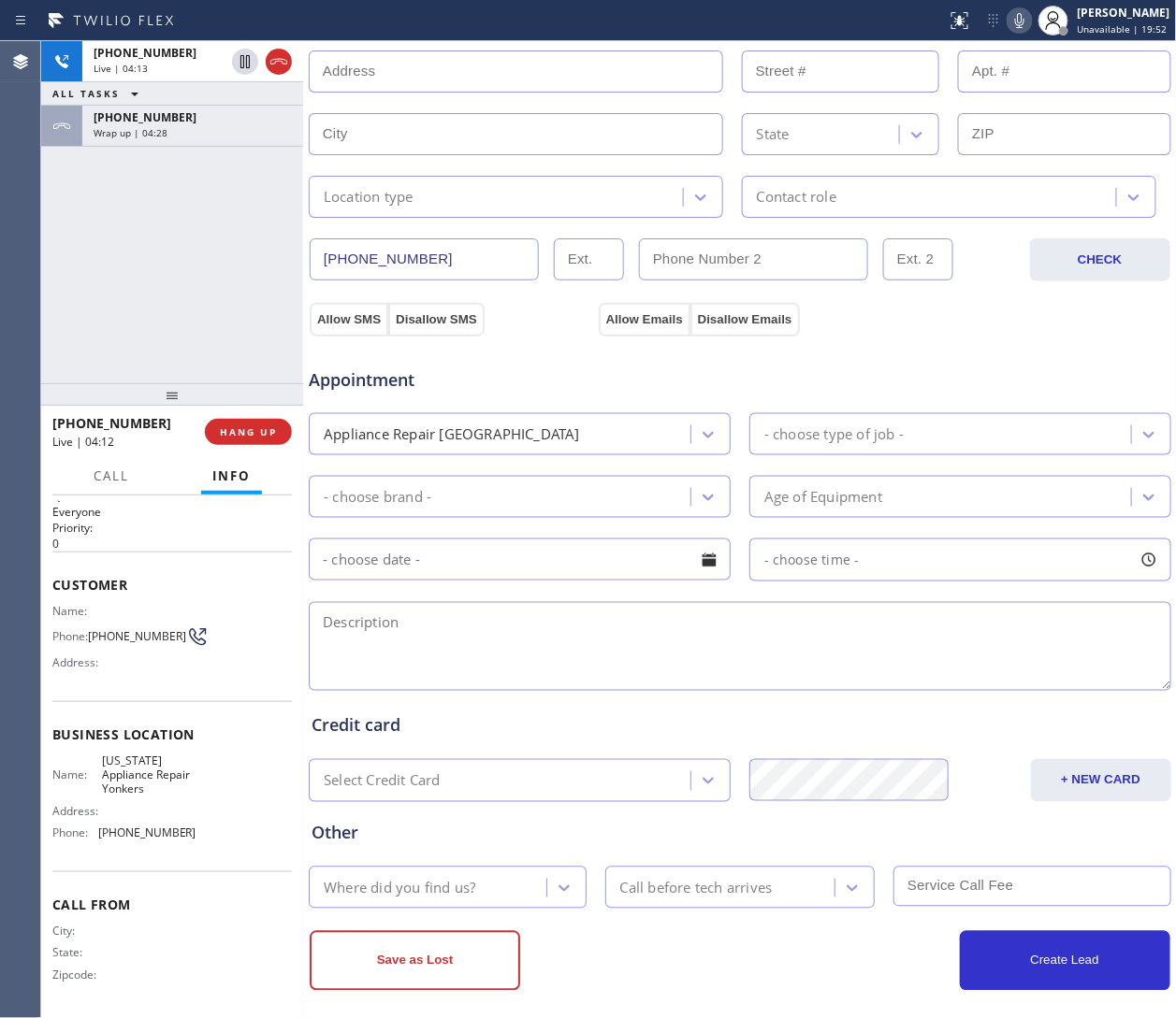
scroll to position [420, 0]
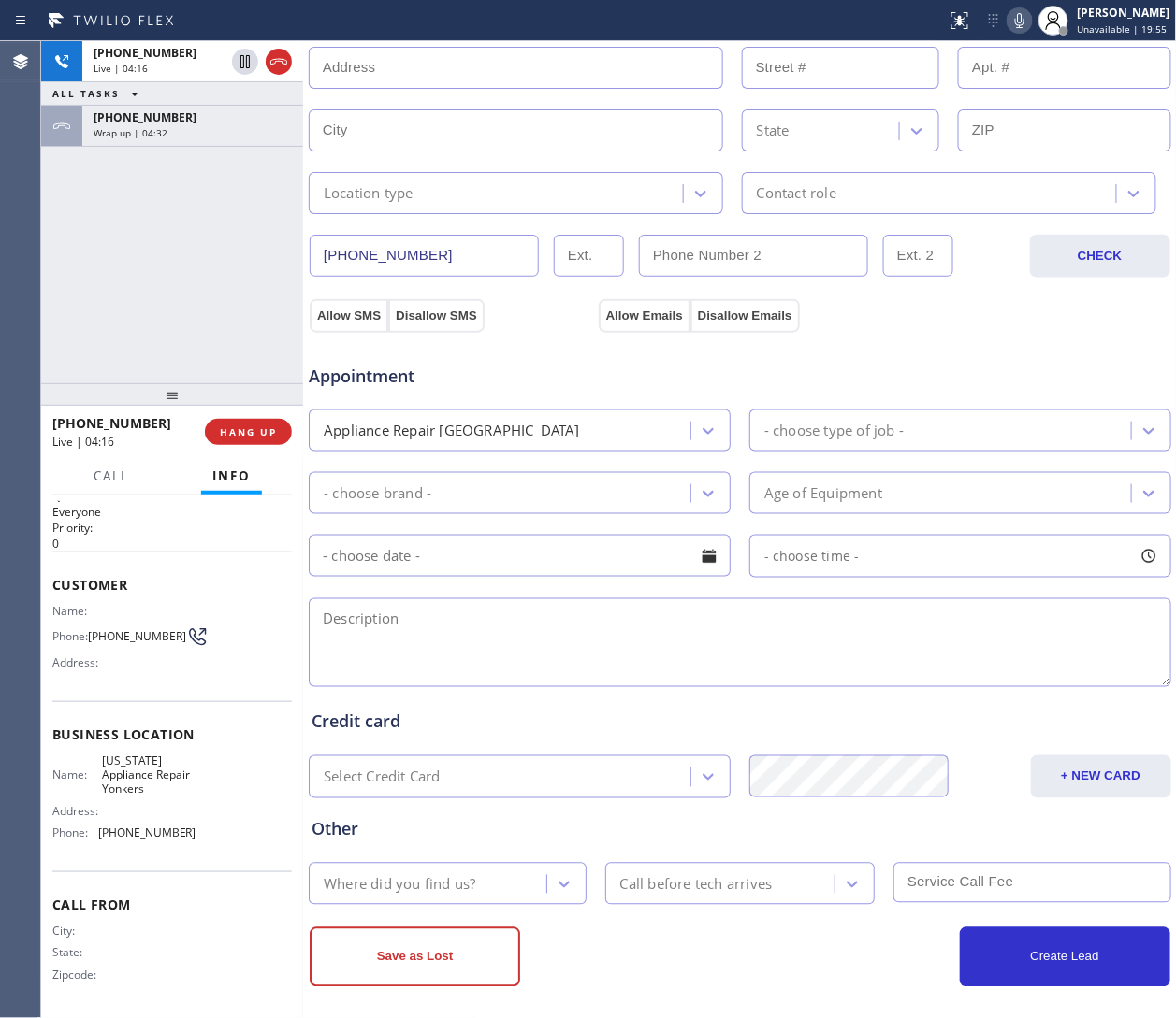
click at [783, 612] on textarea at bounding box center [740, 643] width 862 height 89
click at [783, 654] on textarea at bounding box center [740, 643] width 862 height 89
click at [783, 324] on div "Appointment Appliance Repair High End - choose type of job - - choose brand - A…" at bounding box center [740, 508] width 864 height 366
click at [452, 635] on textarea at bounding box center [740, 643] width 862 height 89
paste textarea "LG | washerSBS | having error code DE tried to replaced the lock but still have…"
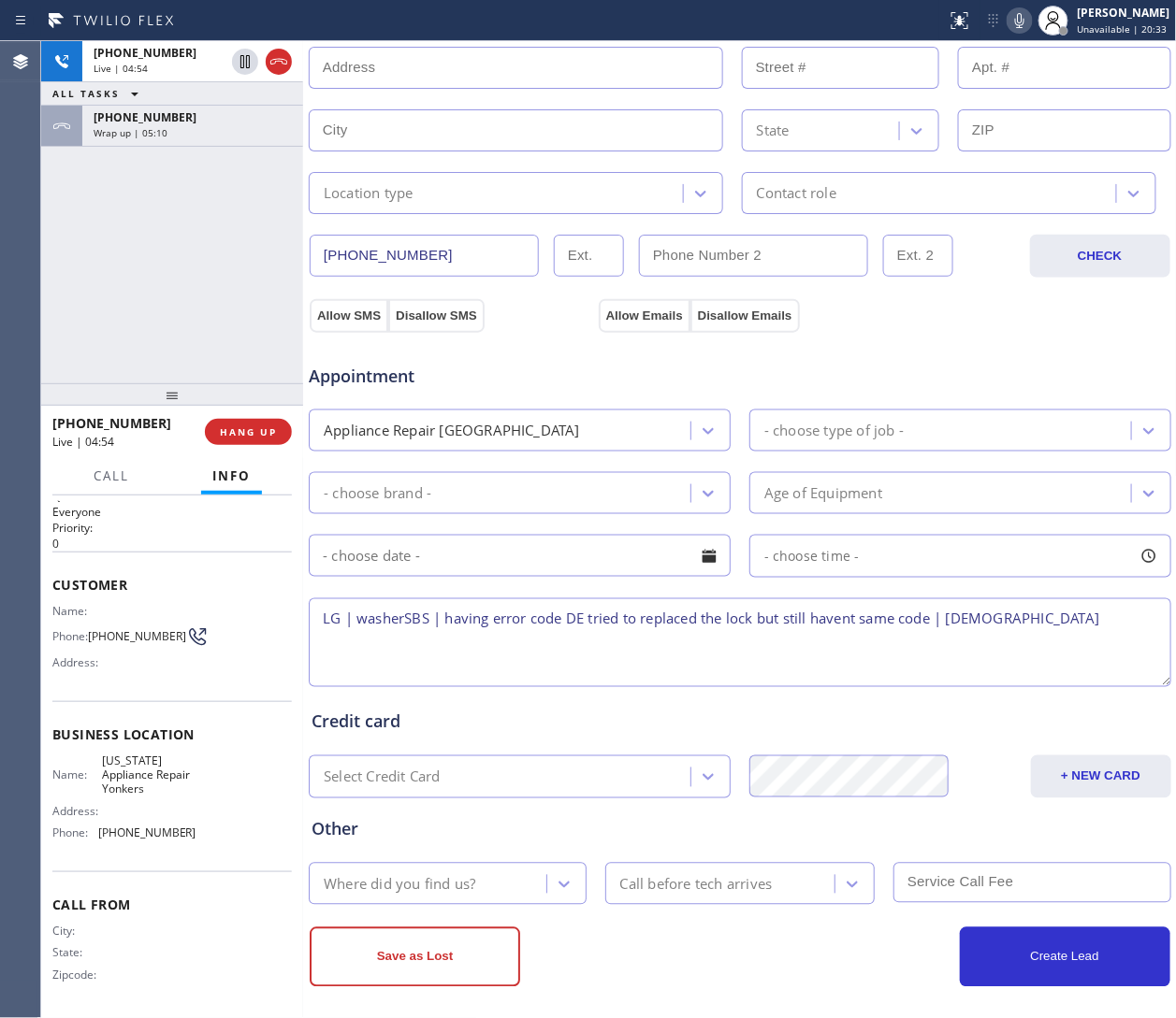
drag, startPoint x: 391, startPoint y: 611, endPoint x: 383, endPoint y: 607, distance: 8.9
click at [388, 611] on textarea "LG | washerSBS | having error code DE tried to replaced the lock but still have…" at bounding box center [740, 643] width 862 height 89
click at [377, 617] on textarea "LG | washerSBS | having error code DE tried to replaced the lock but still have…" at bounding box center [740, 643] width 862 height 89
click at [448, 619] on textarea "LG | Washer SBS| having error code DE tried to replaced the lock but still have…" at bounding box center [740, 643] width 862 height 89
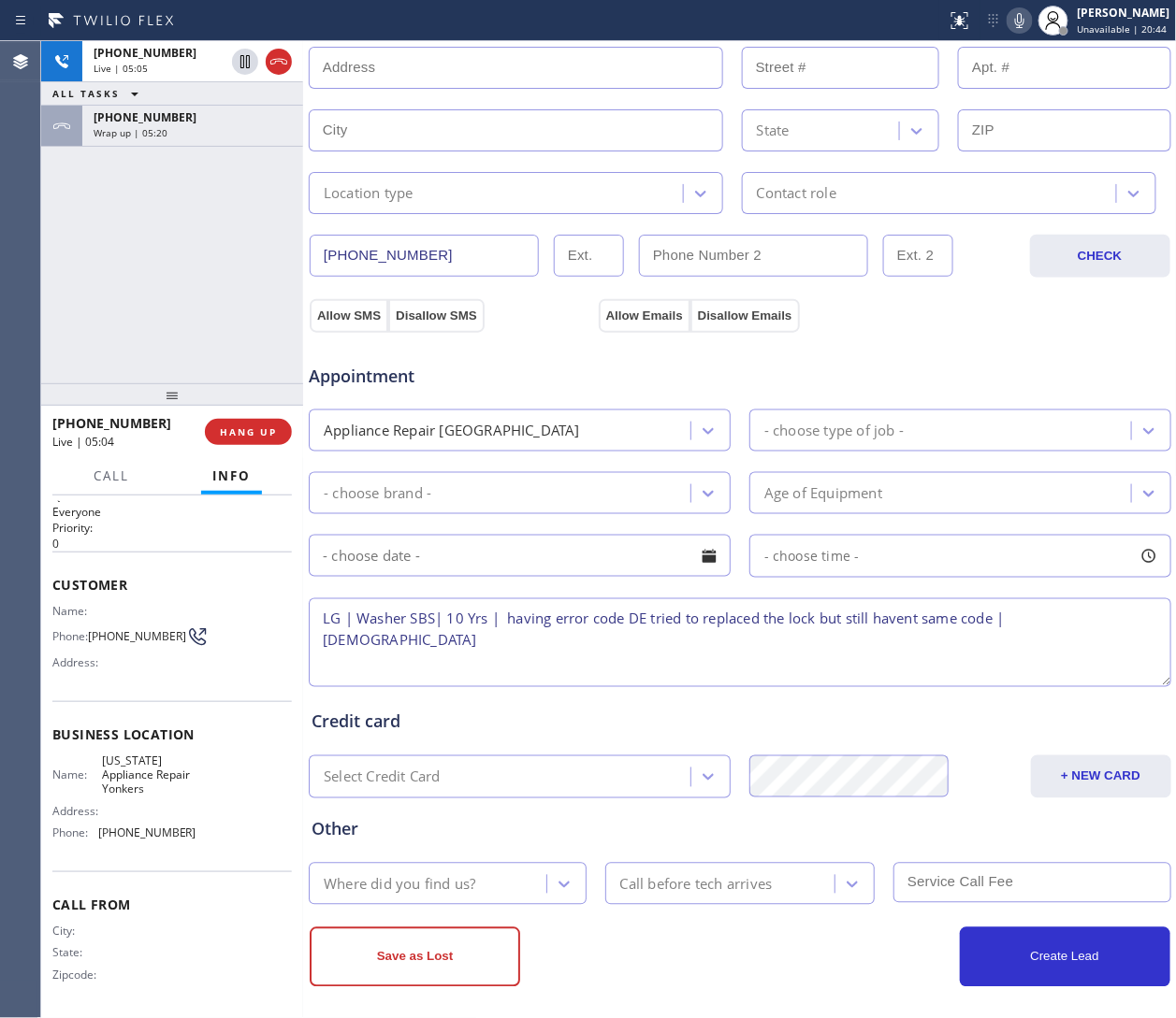
drag, startPoint x: 1058, startPoint y: 608, endPoint x: 1017, endPoint y: 606, distance: 41.0
click at [783, 606] on textarea "LG | Washer SBS| 10 Yrs | having error code DE tried to replaced the lock but s…" at bounding box center [740, 643] width 862 height 89
click at [783, 351] on div "Appointment" at bounding box center [740, 364] width 866 height 47
click at [783, 633] on textarea "LG | Washer SBS| 10 Yrs | having error code DE tried to replaced the lock but s…" at bounding box center [740, 643] width 862 height 89
paste textarea "61 Sugar Maple DrRoslyn, NY 11576, USA"
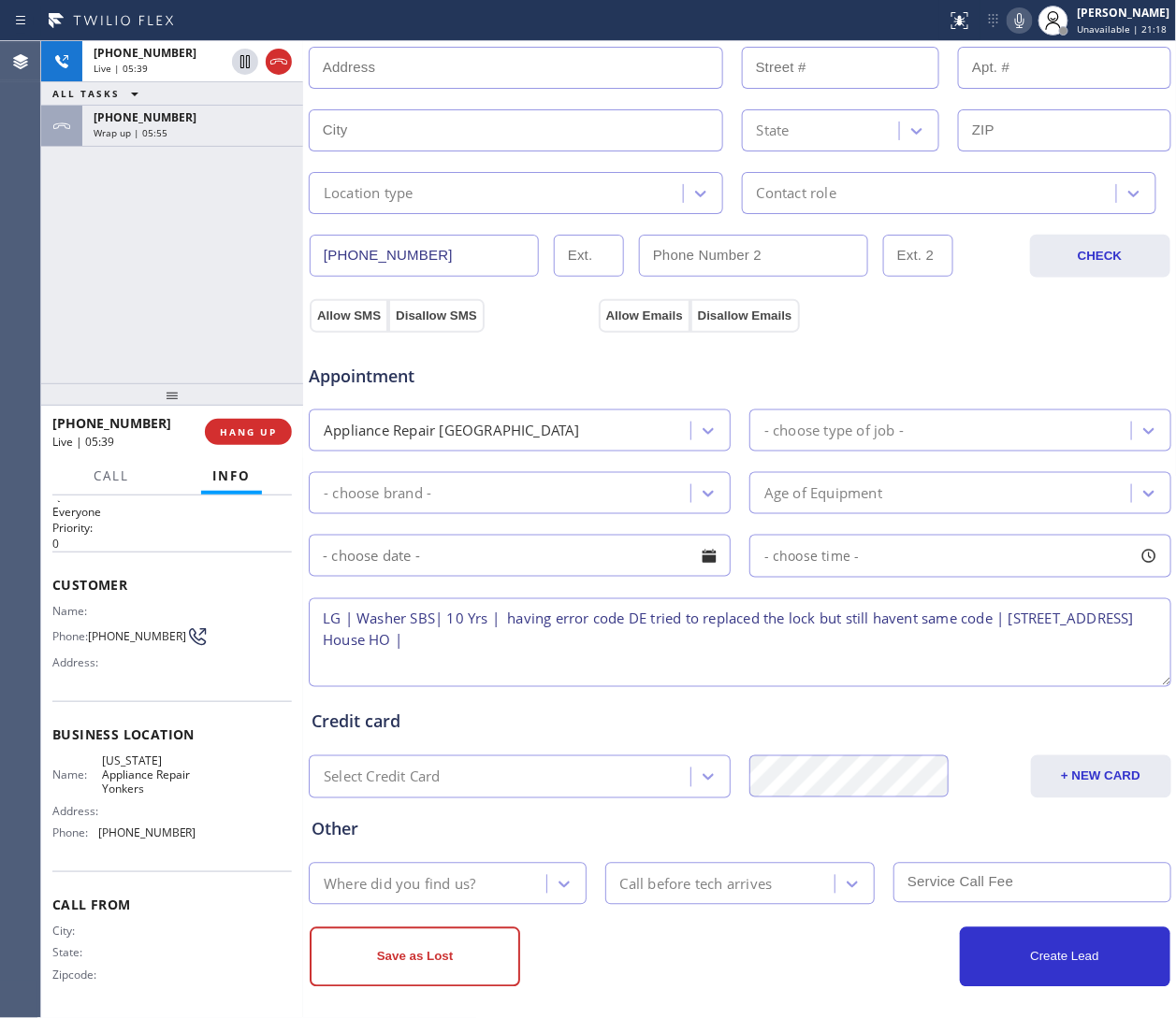
click at [326, 613] on textarea "LG | Washer SBS| 10 Yrs | having error code DE tried to replaced the lock but s…" at bounding box center [740, 643] width 862 height 89
click at [433, 644] on textarea "9-12 | $50 | LG | Washer SBS| 10 Yrs | having error code DE tried to replaced t…" at bounding box center [740, 643] width 862 height 89
click at [427, 642] on textarea "9-12 | $50 | LG | Washer SBS| 10 Yrs | having error code DE tried to replaced t…" at bounding box center [740, 643] width 862 height 89
click at [727, 646] on textarea "9-12 | $50 | LG | Washer SBS| 10 Yrs | having error code DE tried to replaced t…" at bounding box center [740, 643] width 862 height 89
click at [716, 656] on textarea "9-12 | $50 | LG | Washer SBS| 10 Yrs | having error code DE tried to replaced t…" at bounding box center [740, 643] width 862 height 89
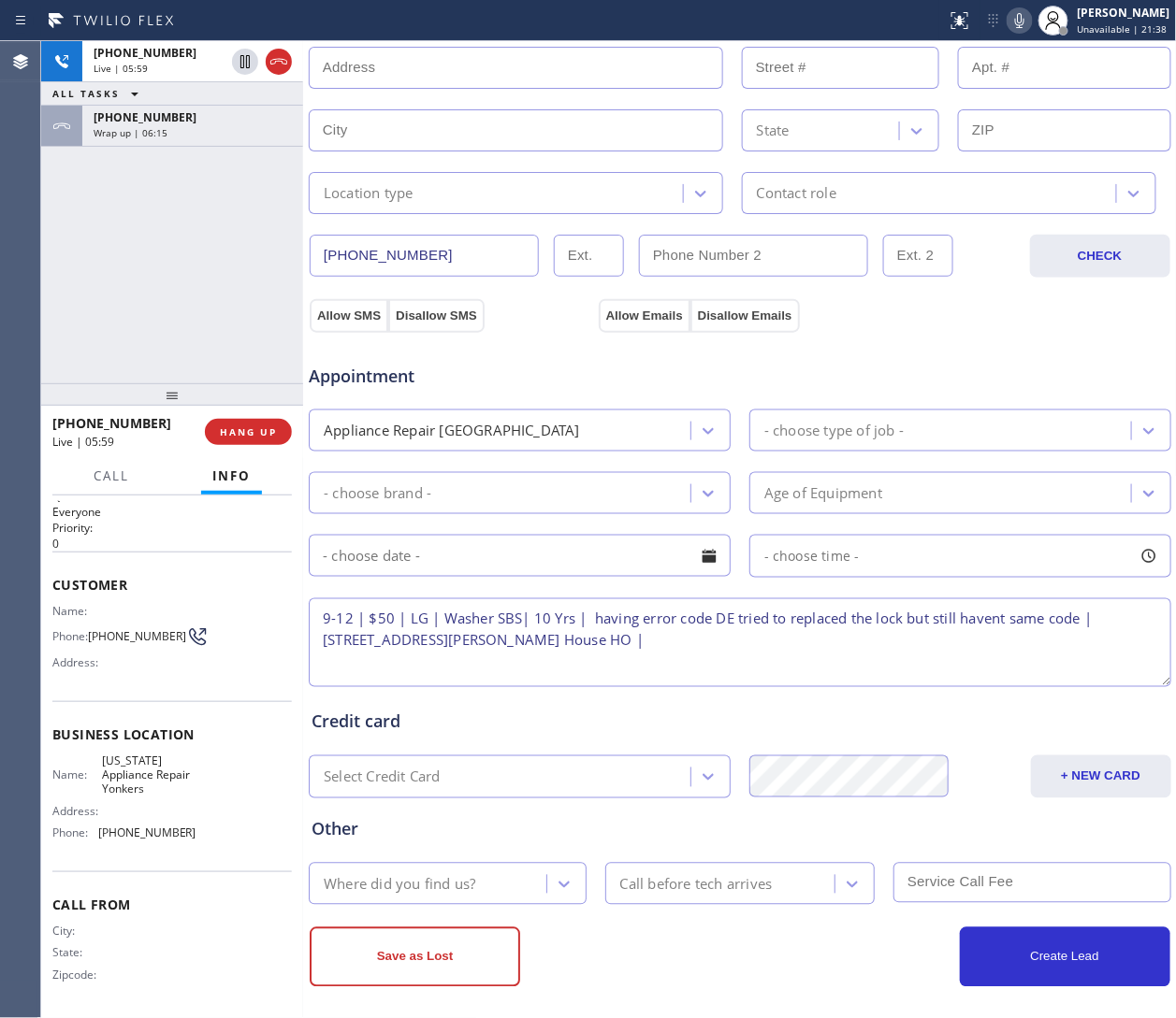
paste textarea "New York Appliance Repair Yonkers"
click at [783, 385] on div "Appointment" at bounding box center [740, 364] width 866 height 47
drag, startPoint x: 114, startPoint y: 644, endPoint x: 89, endPoint y: 626, distance: 30.8
click at [89, 630] on span "(917) 510-7863" at bounding box center [137, 636] width 98 height 14
copy span "(917) 510-7863"
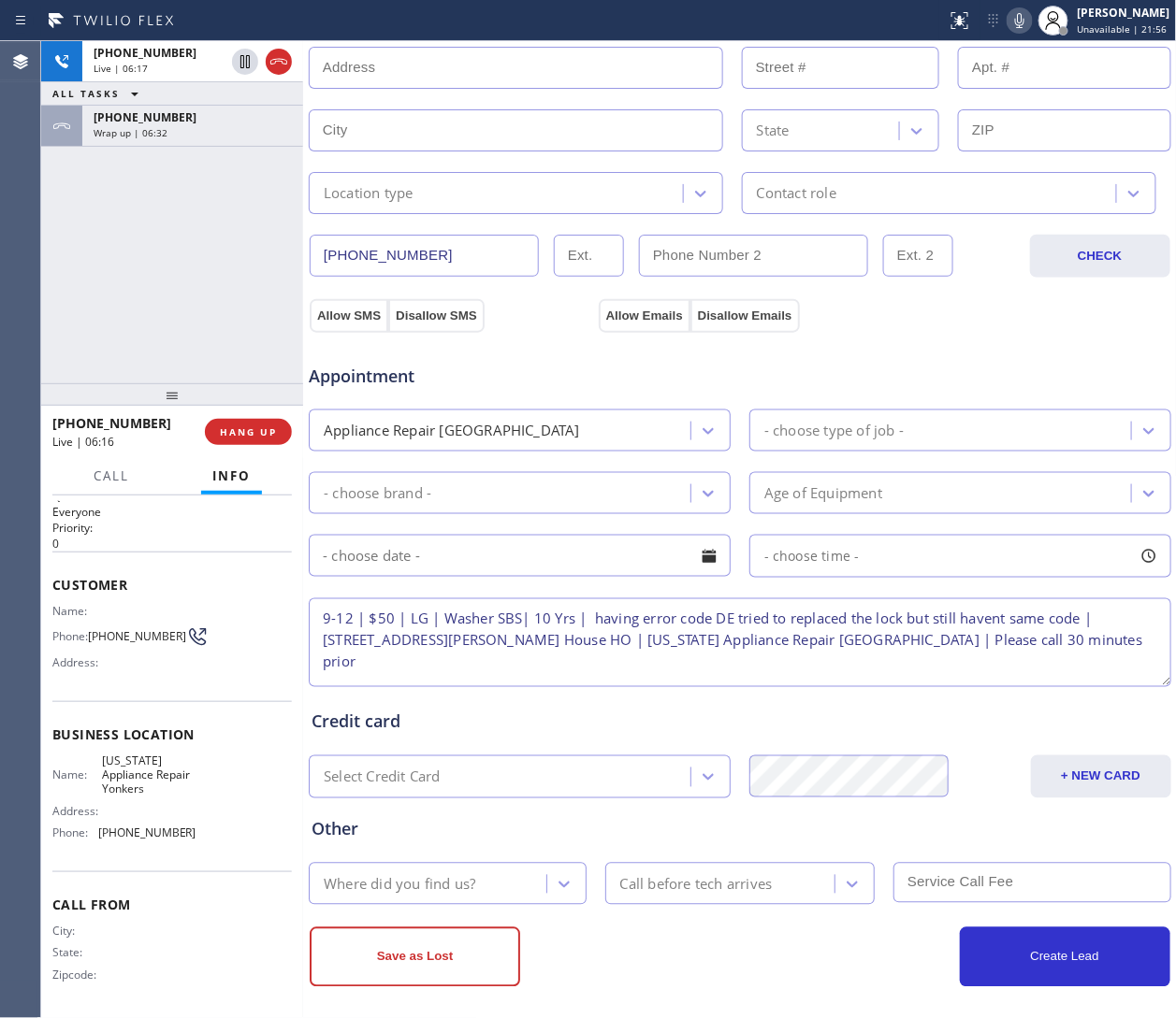
click at [783, 648] on textarea "9-12 | $50 | LG | Washer SBS| 10 Yrs | having error code DE tried to replaced t…" at bounding box center [740, 643] width 862 height 89
paste textarea "(917) 510-7863"
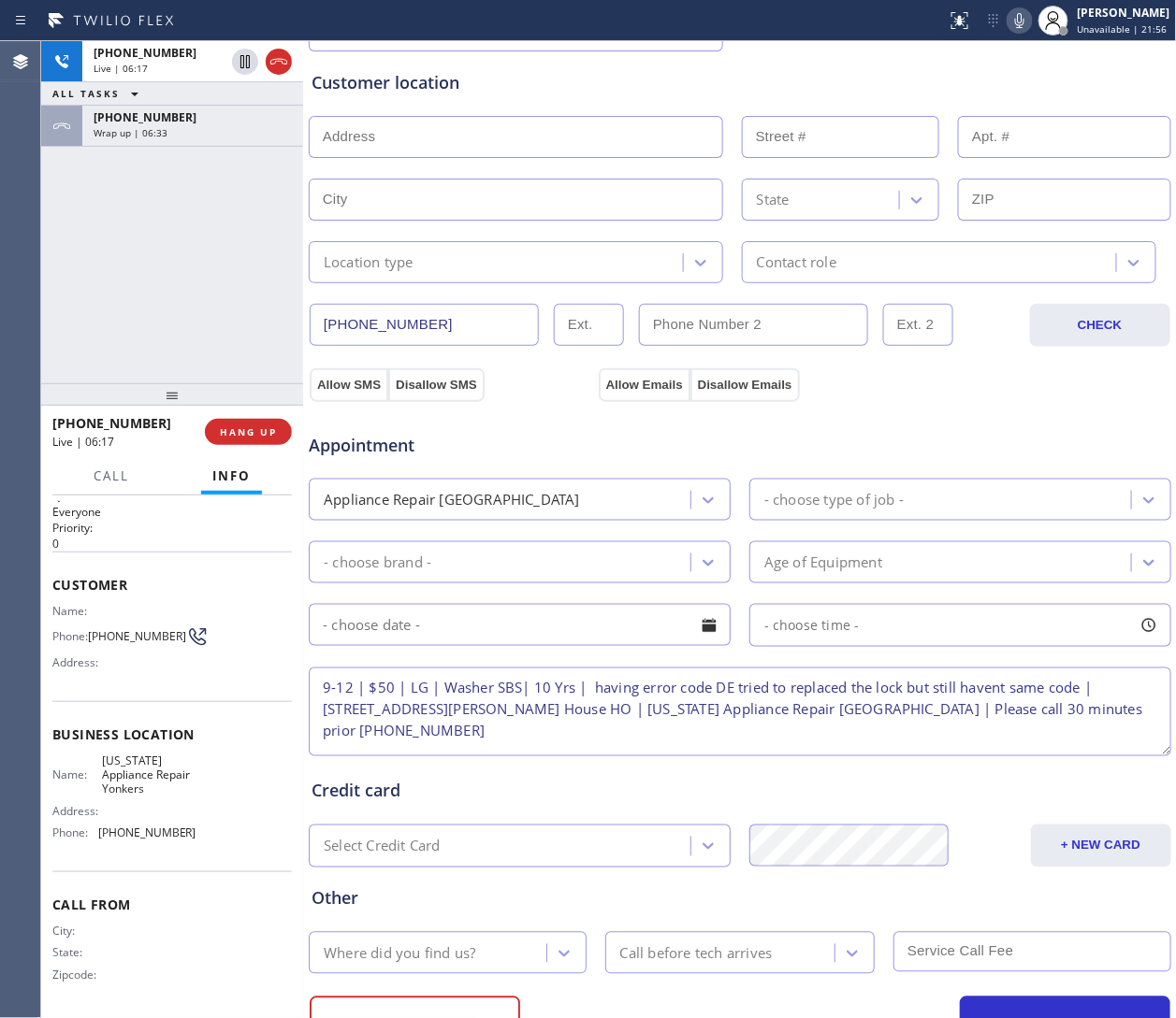
scroll to position [0, 0]
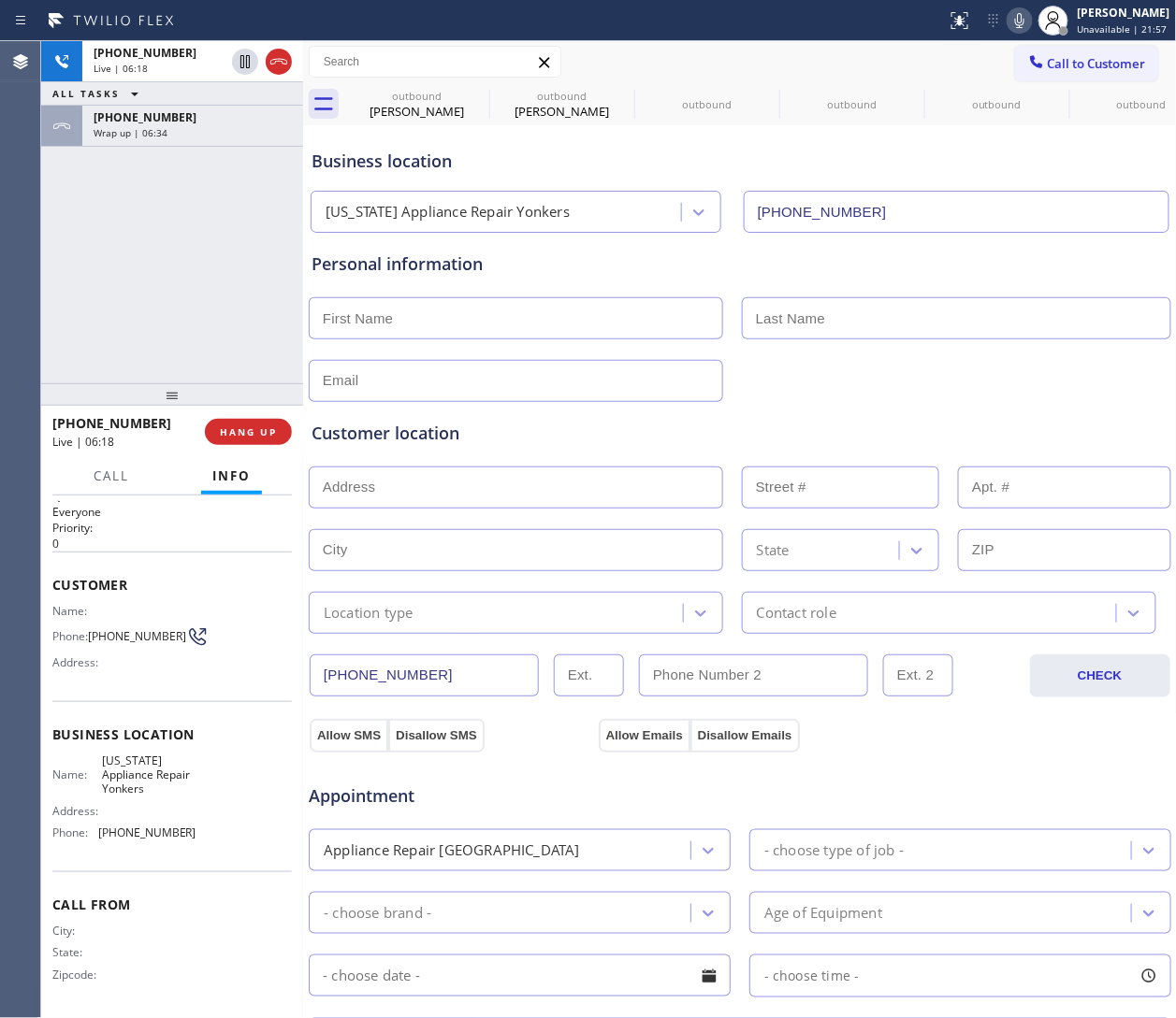
type textarea "9-12 | $50 | LG | Washer SBS| 10 Yrs | having error code DE tried to replaced t…"
click at [387, 309] on input "text" at bounding box center [516, 318] width 415 height 42
type input "Jake"
type input "Covler"
drag, startPoint x: 126, startPoint y: 653, endPoint x: 92, endPoint y: 620, distance: 47.4
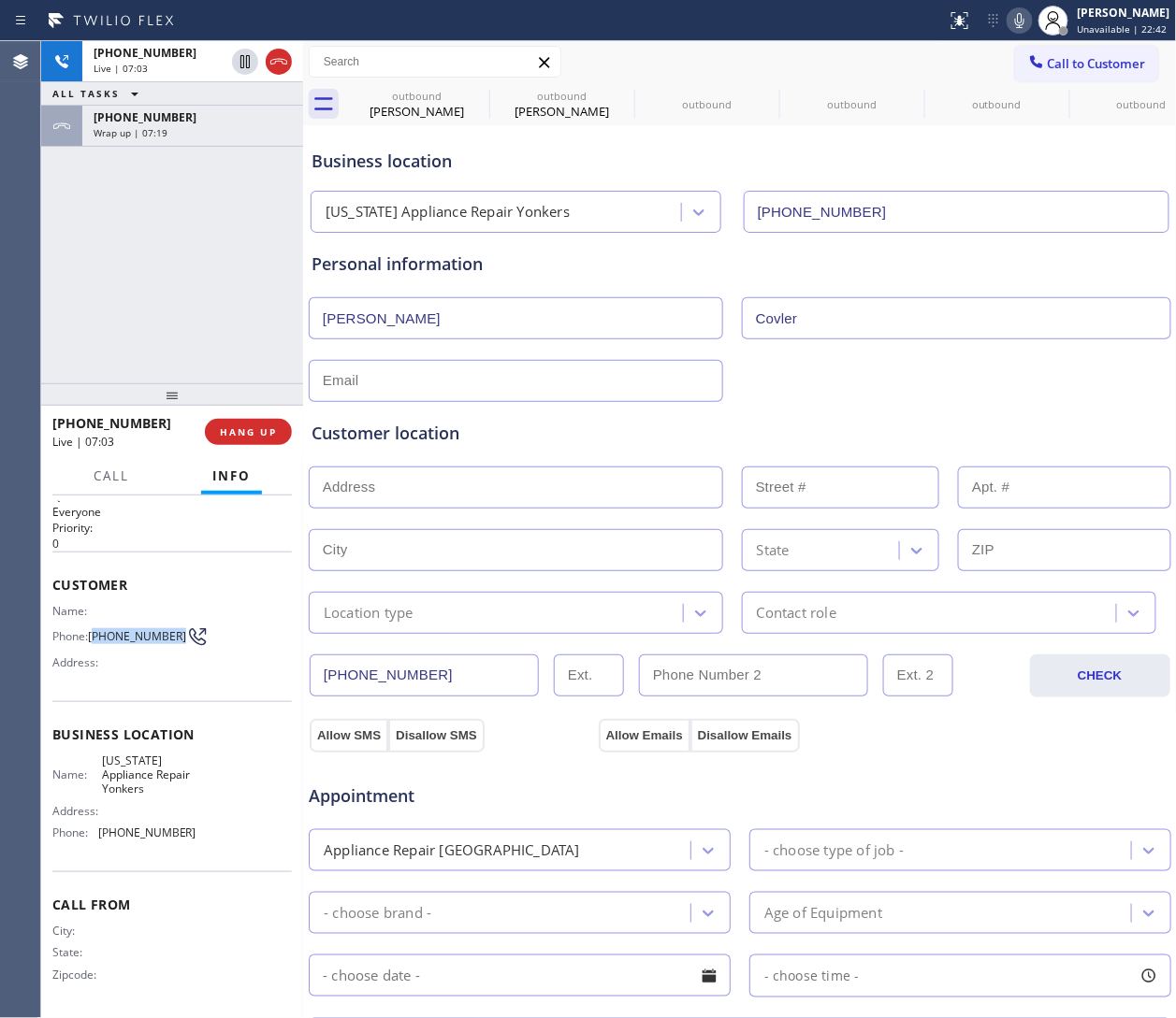
click at [92, 620] on div "Name: Phone: (917) 510-7863 Address:" at bounding box center [124, 641] width 144 height 74
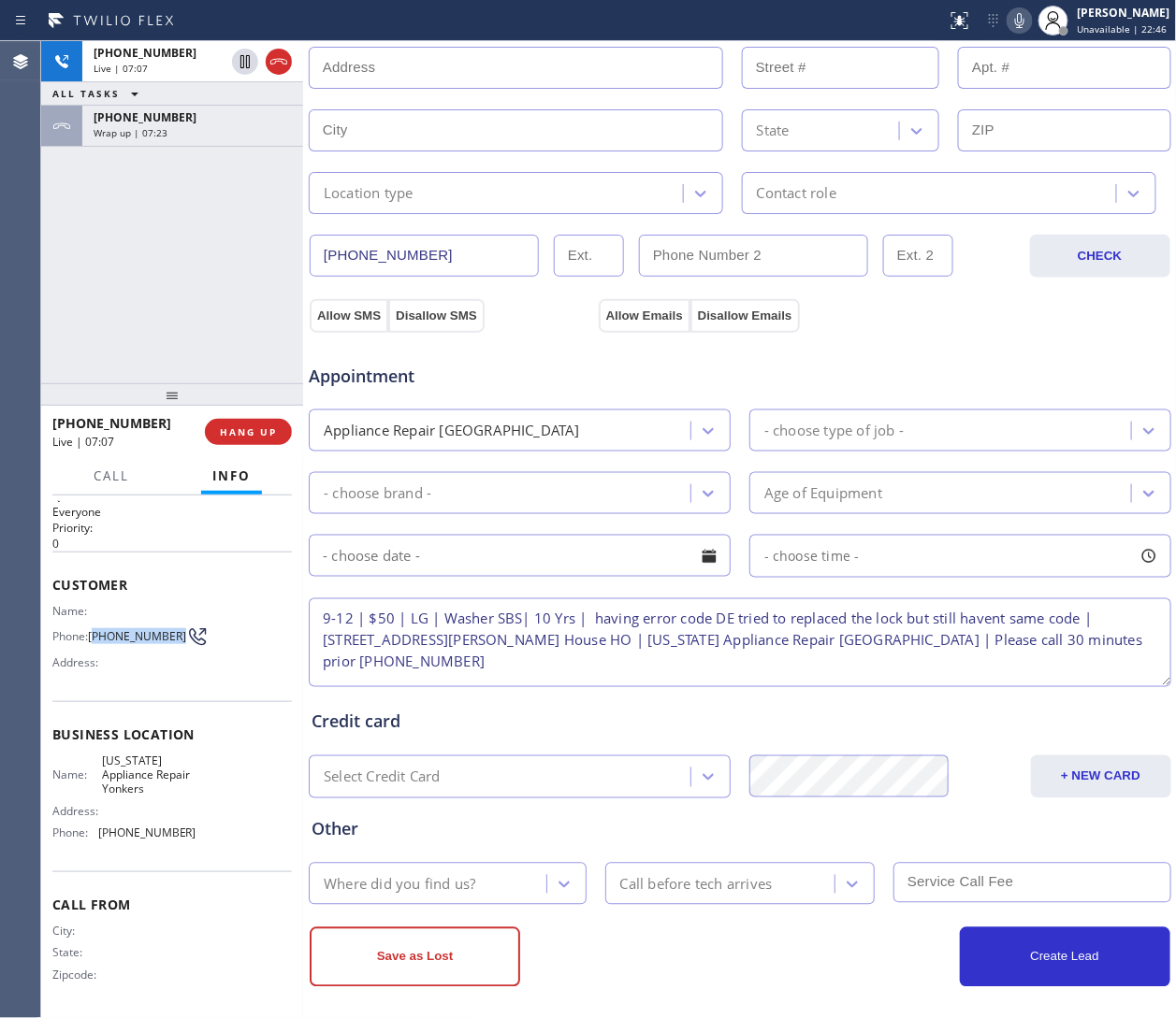
scroll to position [433, 0]
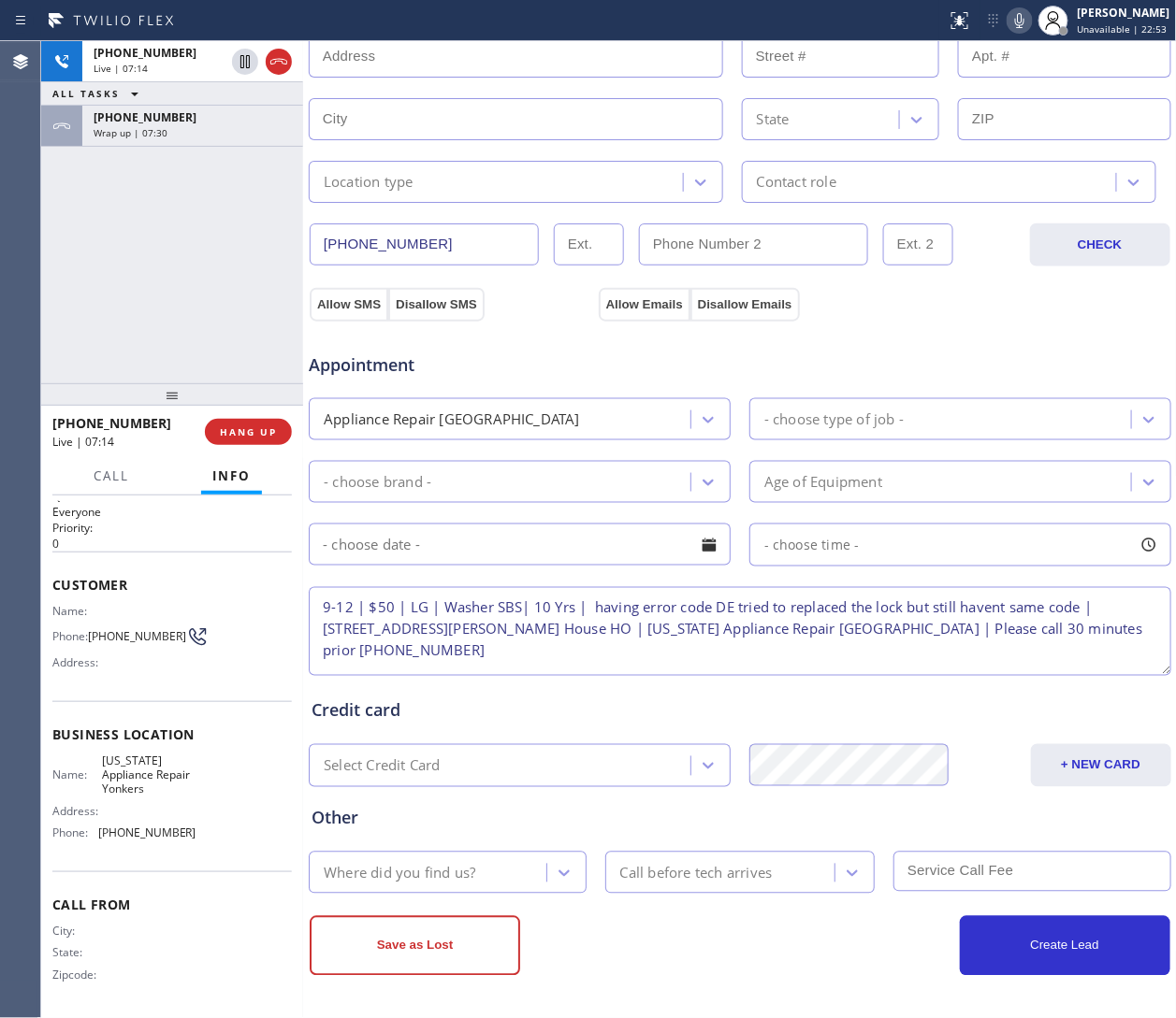
drag, startPoint x: 1103, startPoint y: 603, endPoint x: 545, endPoint y: 630, distance: 558.7
click at [545, 630] on textarea "9-12 | $50 | LG | Washer SBS| 10 Yrs | having error code DE tried to replaced t…" at bounding box center [740, 632] width 862 height 89
click at [537, 633] on textarea "9-12 | $50 | LG | Washer SBS| 10 Yrs | having error code DE tried to replaced t…" at bounding box center [740, 632] width 862 height 89
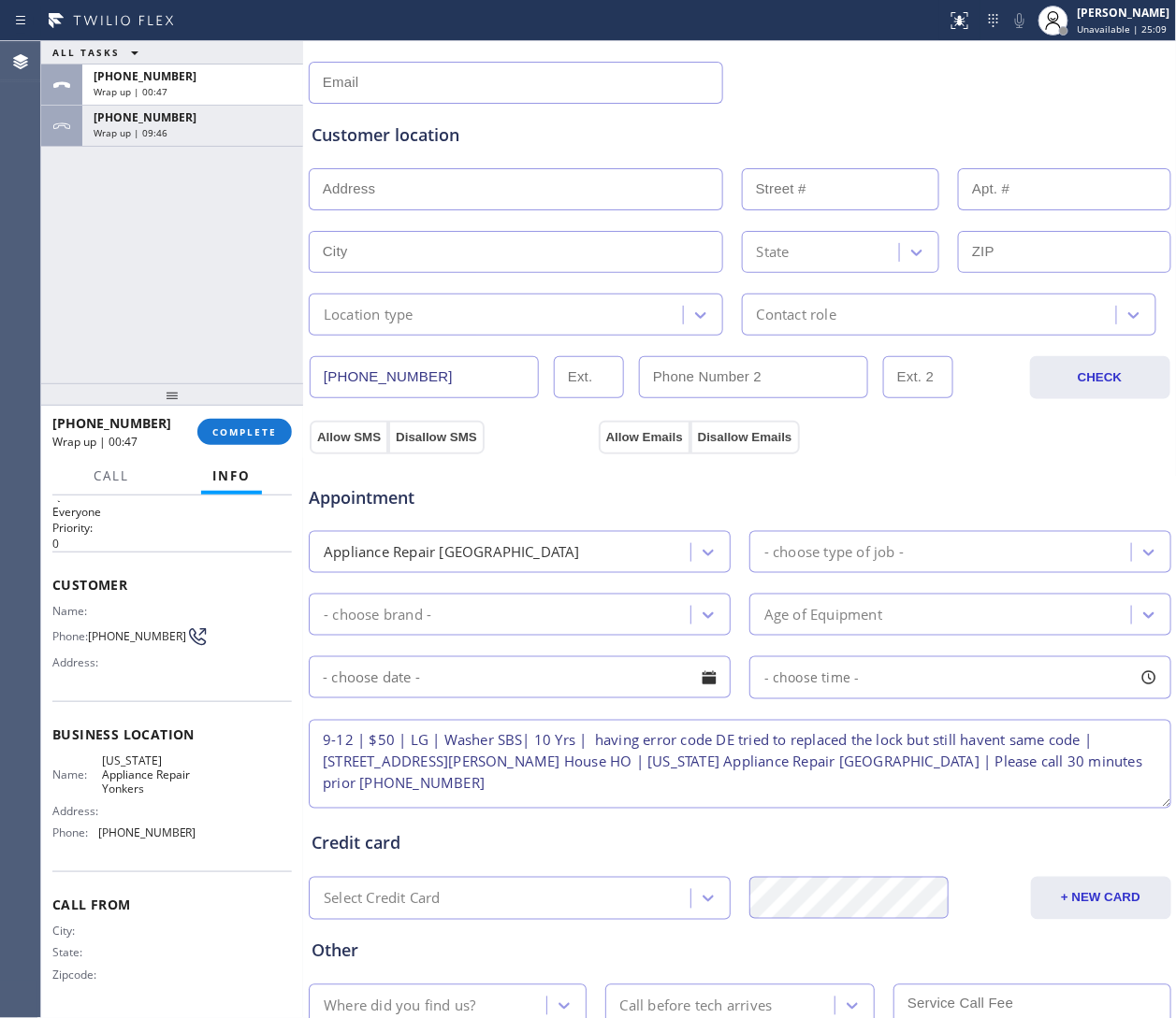
scroll to position [0, 0]
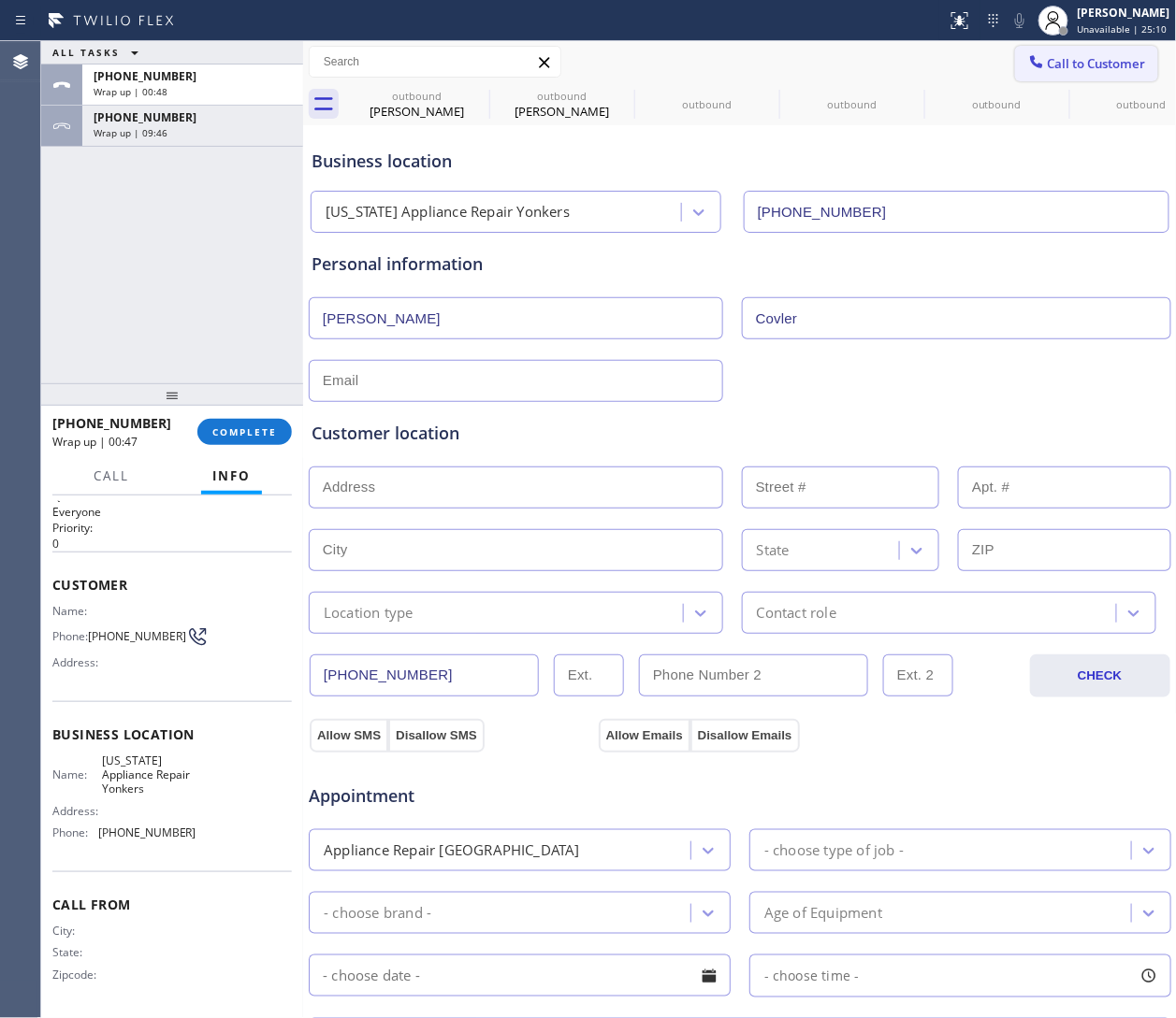
click at [783, 63] on span "Call to Customer" at bounding box center [1096, 63] width 98 height 16
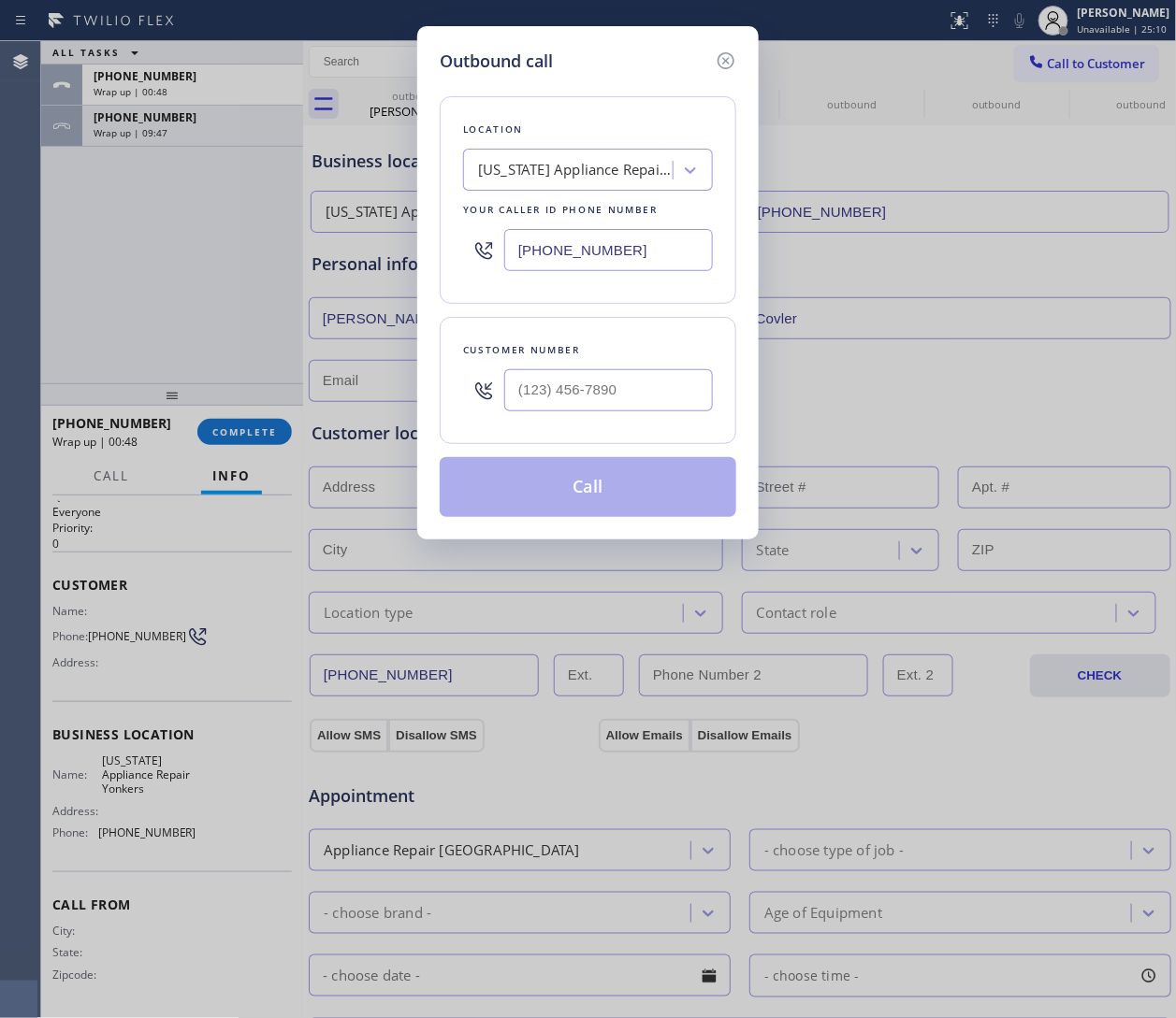
click at [571, 224] on div "(914) 873-0795" at bounding box center [588, 250] width 250 height 61
click at [571, 254] on input "(914) 873-0795" at bounding box center [607, 250] width 208 height 42
paste input "760) 388-9446"
type input "(760) 388-9446"
click at [612, 382] on input "(___) ___-____" at bounding box center [607, 389] width 208 height 42
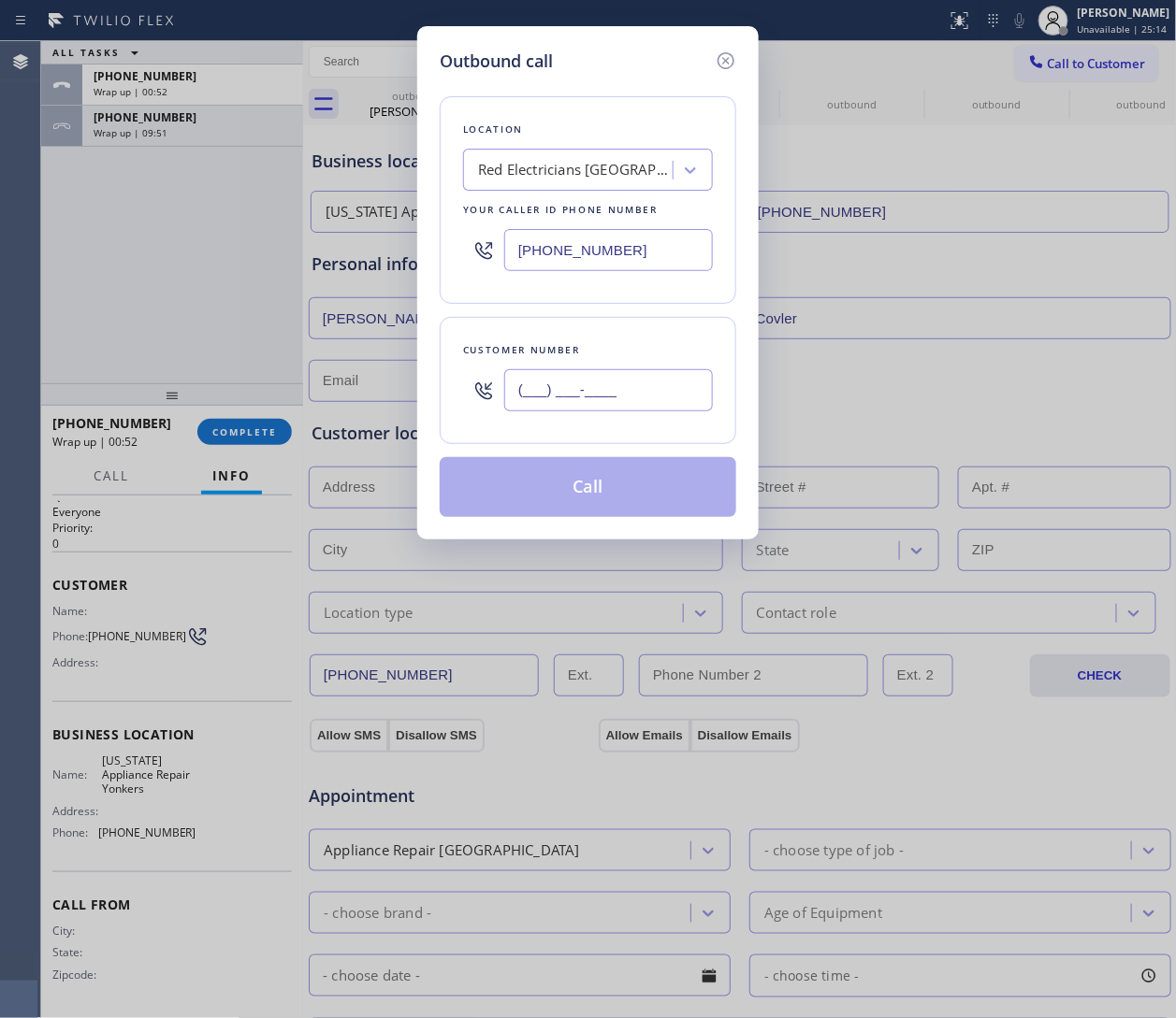
paste input "844) 496-6394"
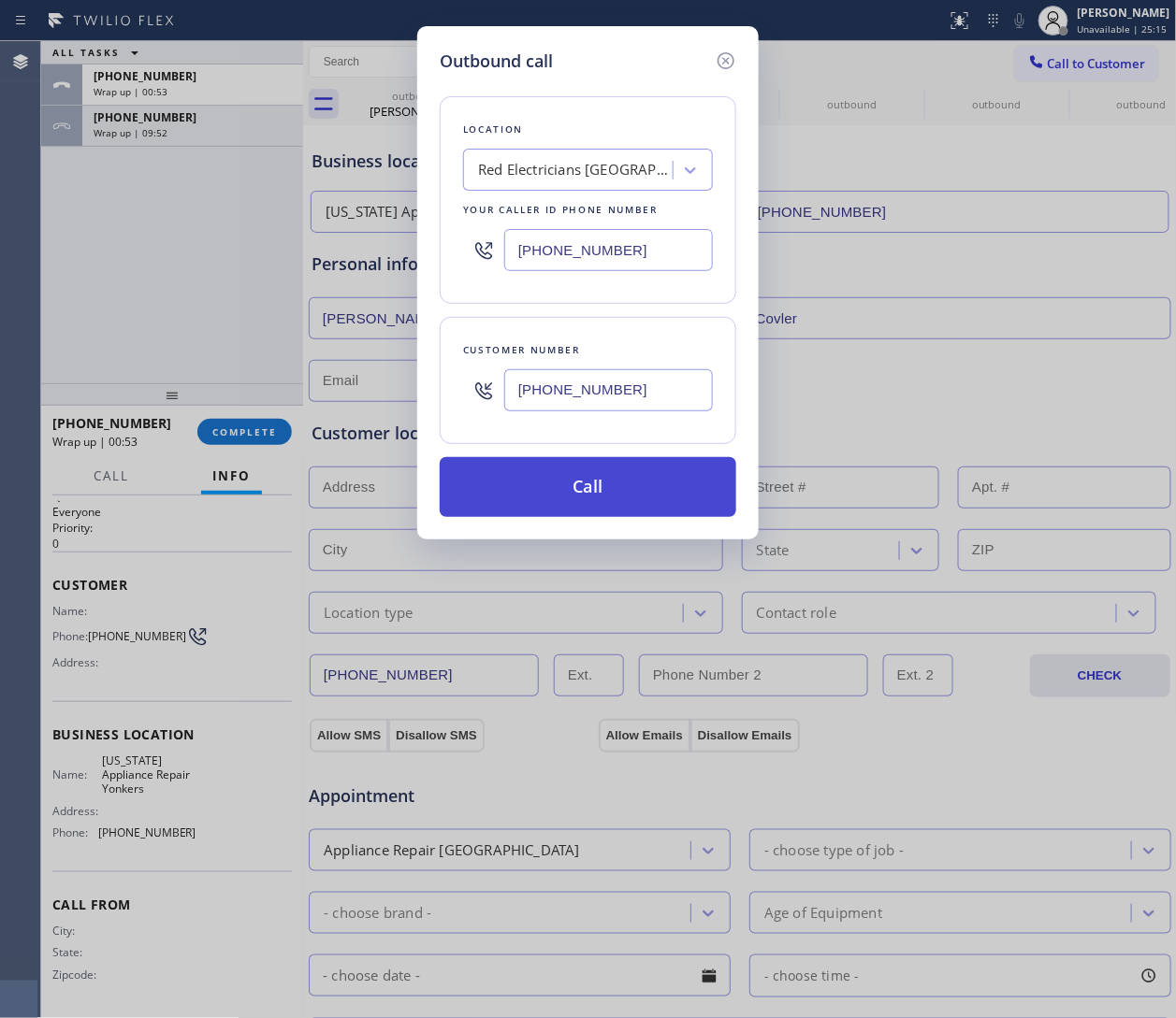
type input "(844) 496-6394"
click at [548, 462] on button "Call" at bounding box center [588, 487] width 296 height 60
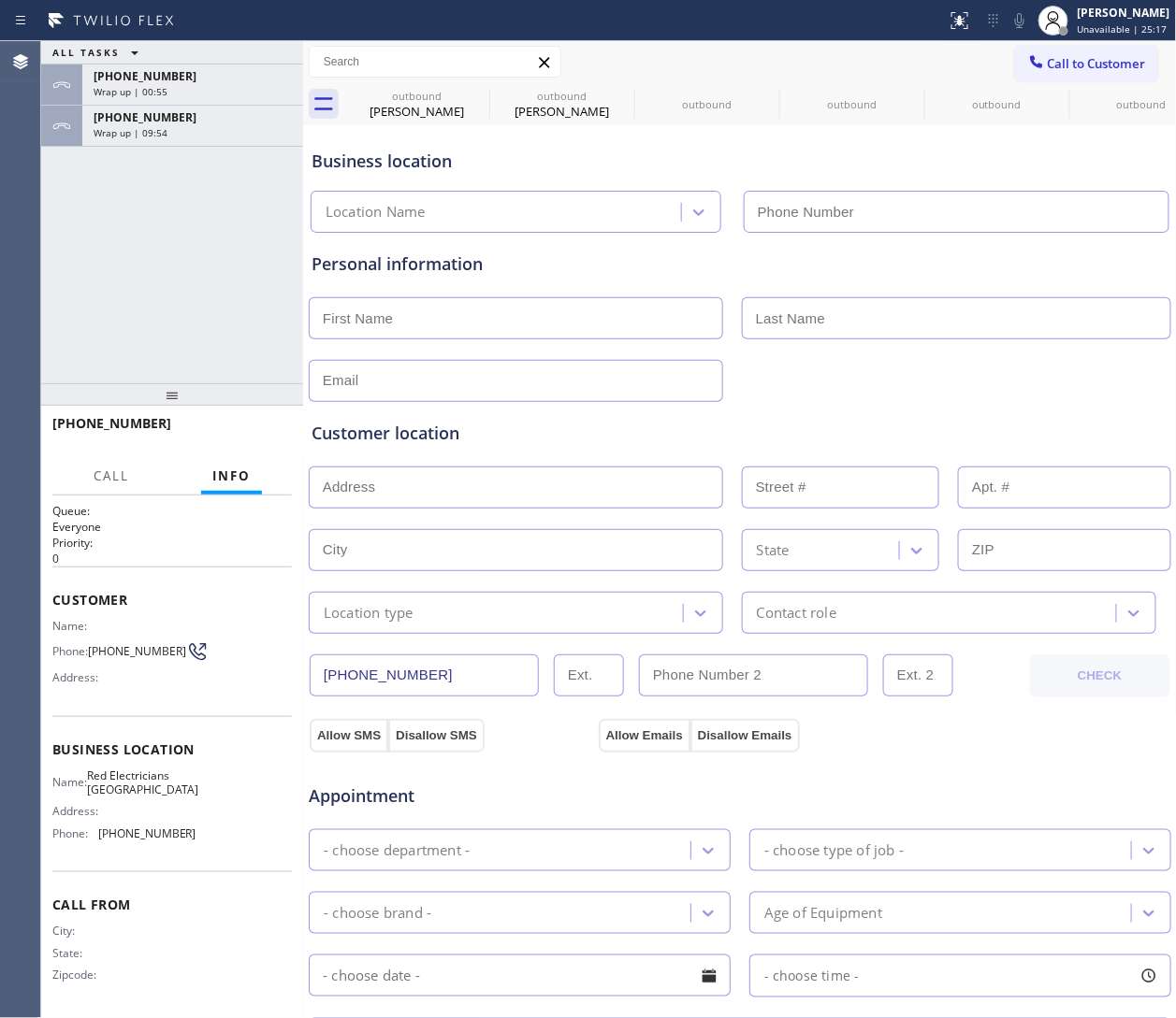
scroll to position [17, 0]
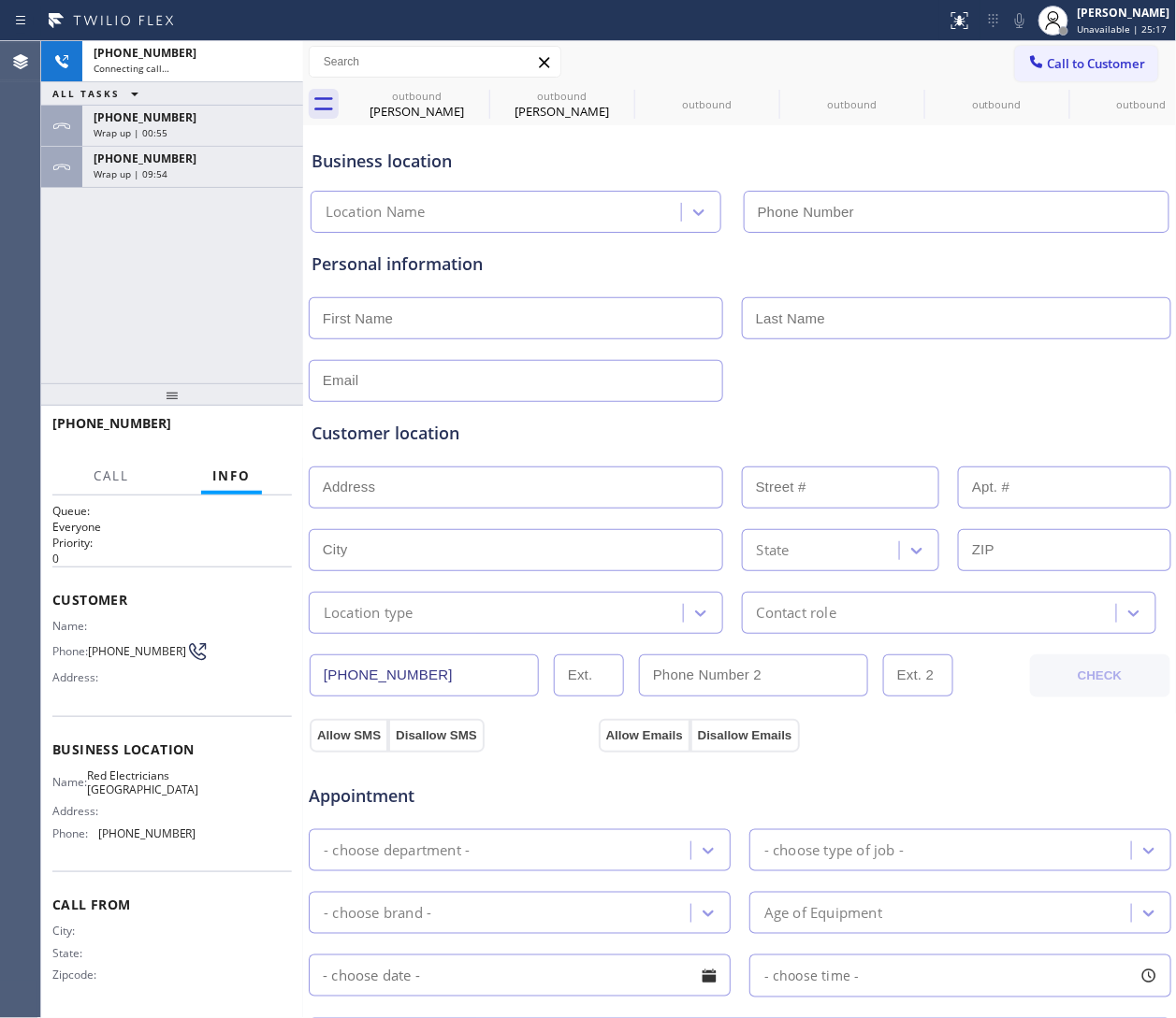
type input "(760) 388-9446"
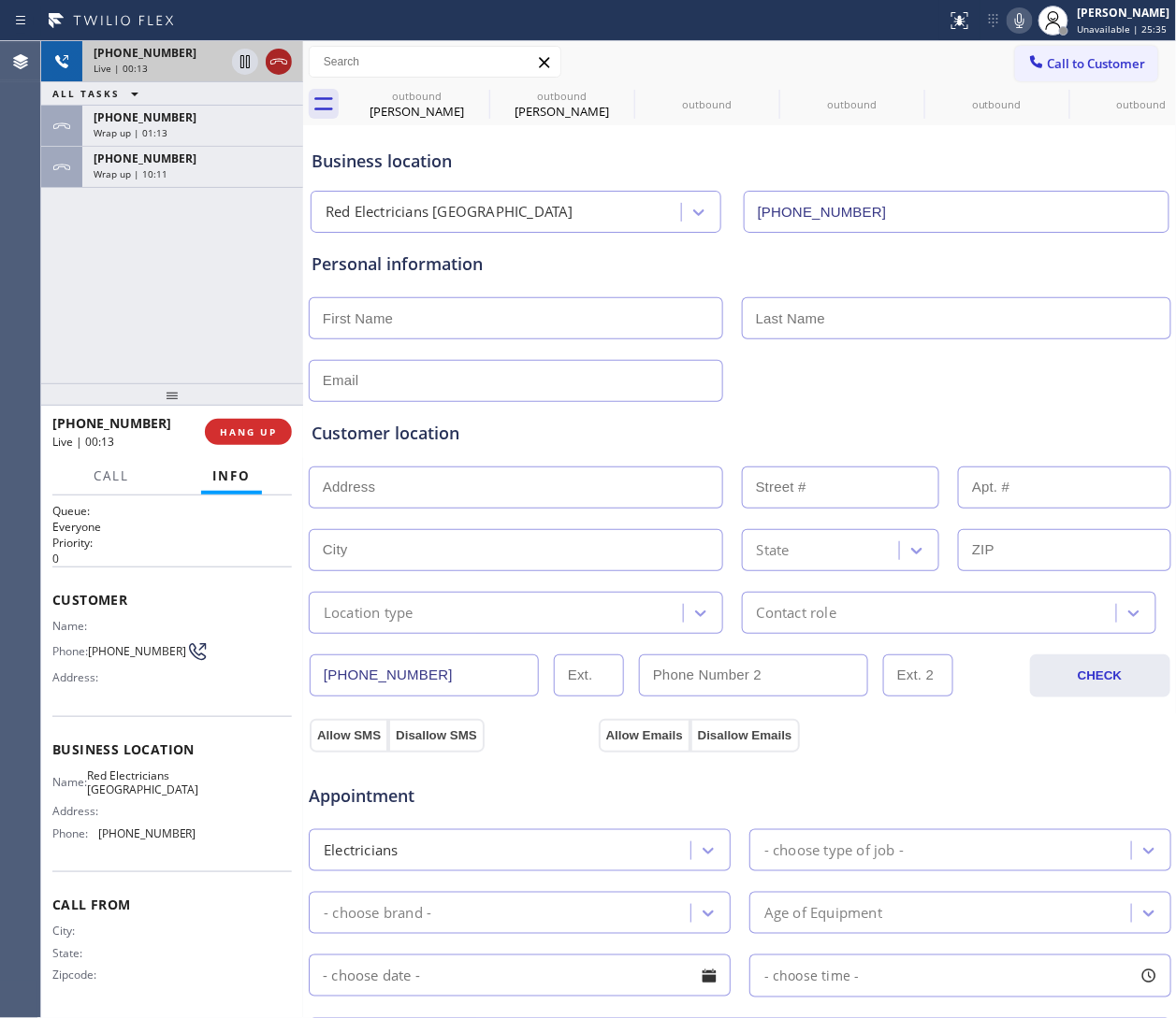
click at [273, 63] on icon at bounding box center [278, 61] width 22 height 22
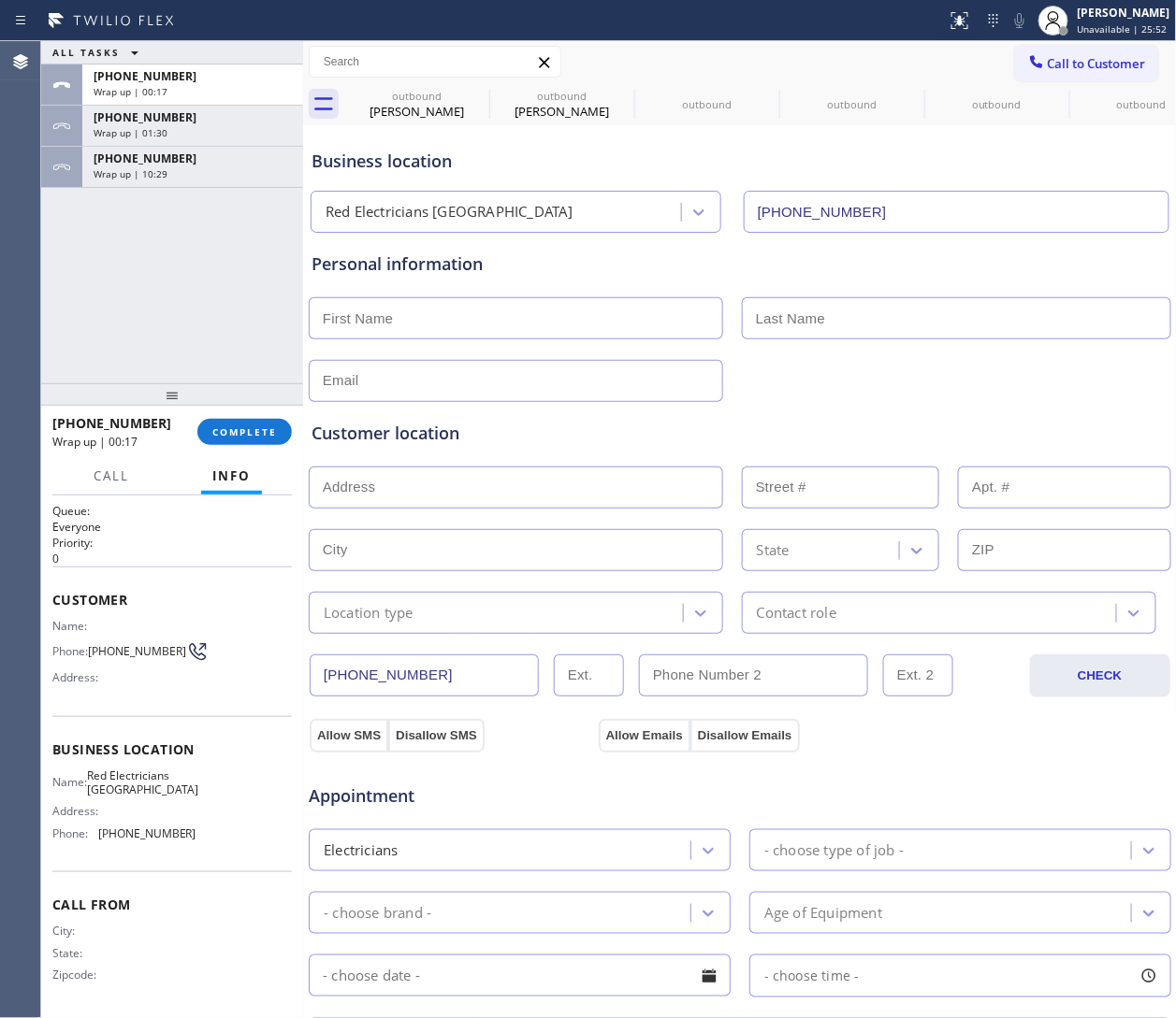
click at [783, 64] on span "Call to Customer" at bounding box center [1096, 63] width 98 height 16
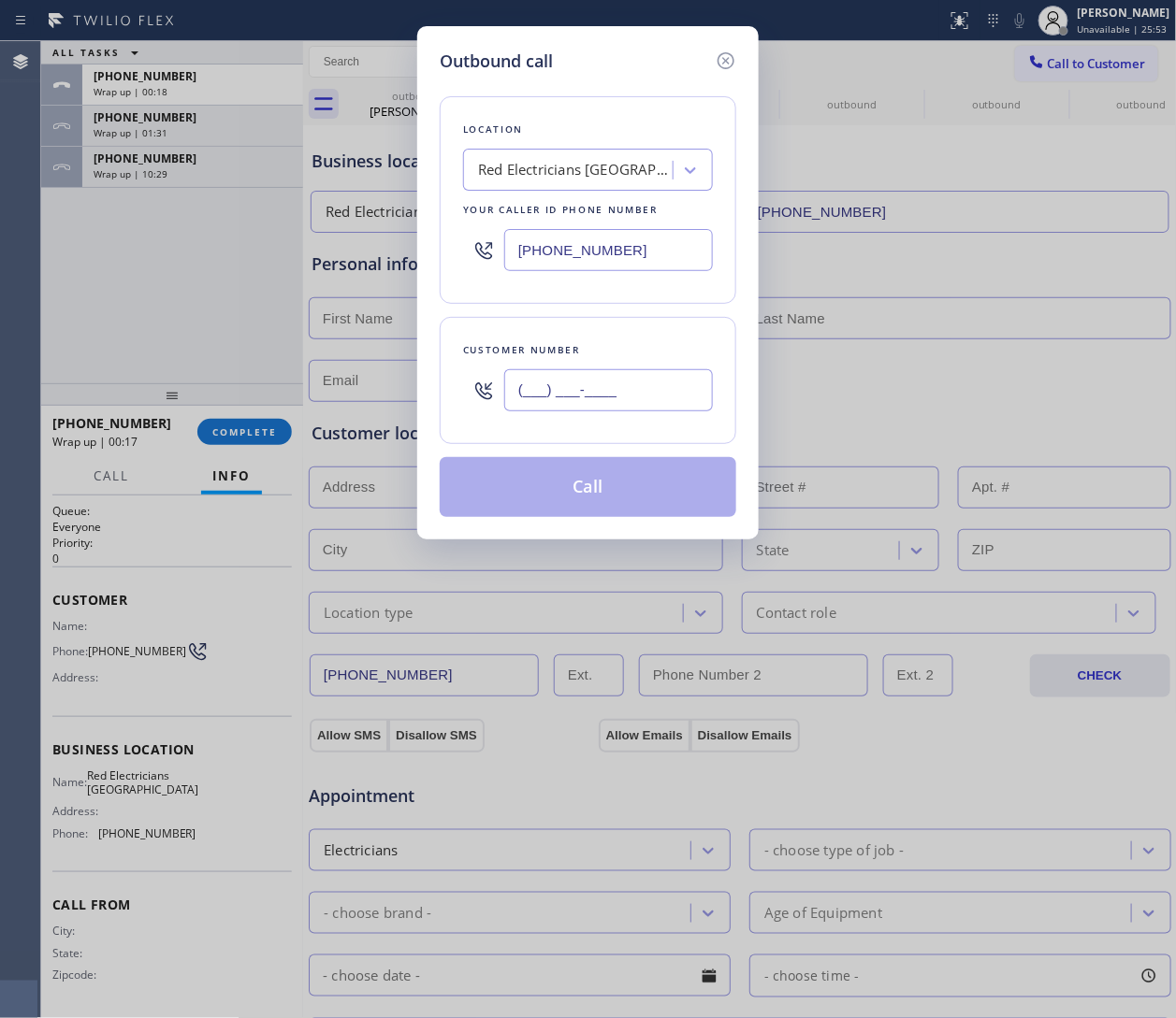
click at [610, 394] on input "(___) ___-____" at bounding box center [607, 389] width 208 height 42
paste input "626) 203-0253"
type input "(626) 203-0253"
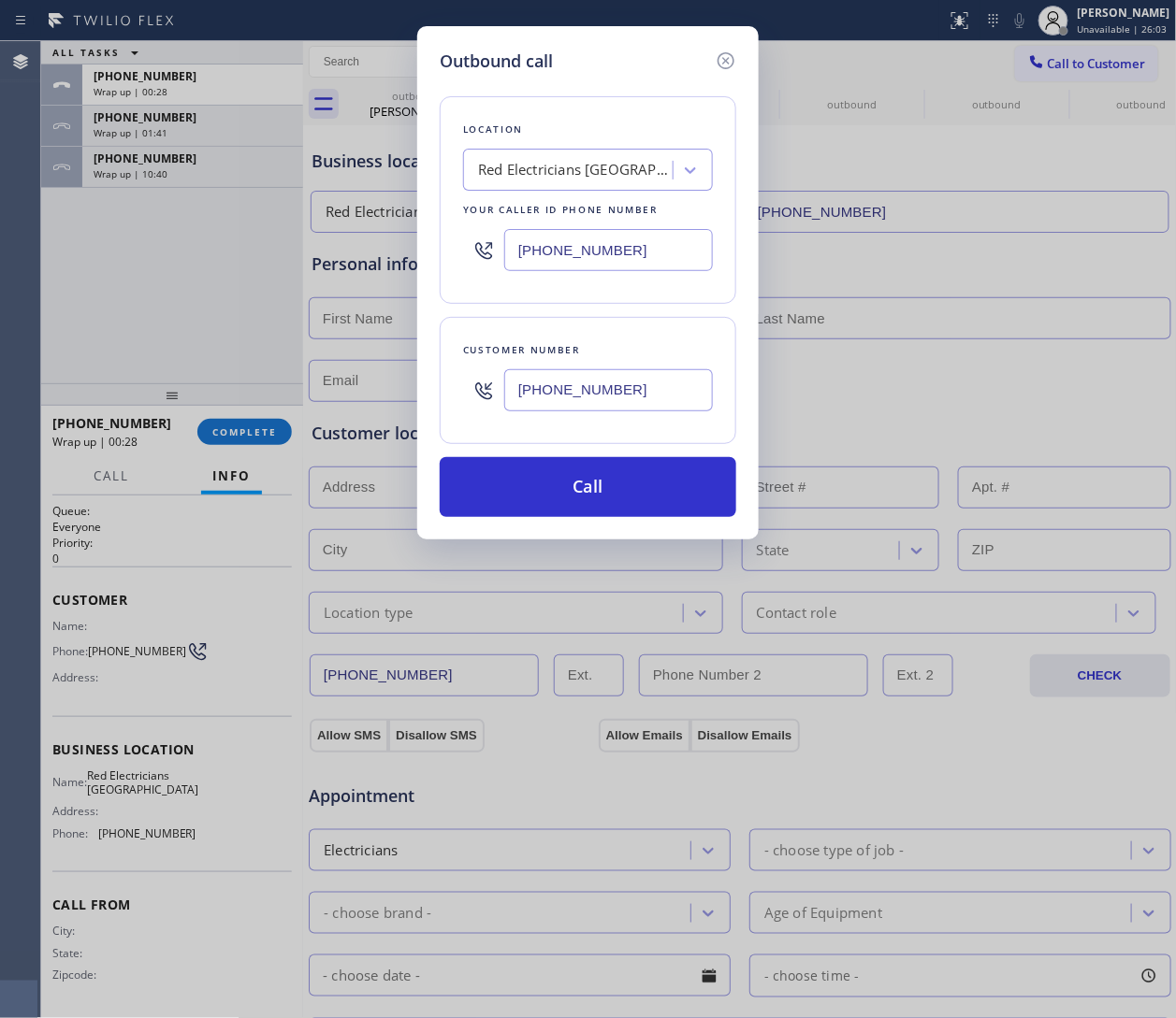
click at [558, 225] on div "(760) 388-9446" at bounding box center [588, 250] width 250 height 61
drag, startPoint x: 558, startPoint y: 242, endPoint x: 568, endPoint y: 252, distance: 14.1
click at [558, 243] on input "(760) 388-9446" at bounding box center [607, 250] width 208 height 42
paste input "626) 604-0564"
type input "(626) 604-0564"
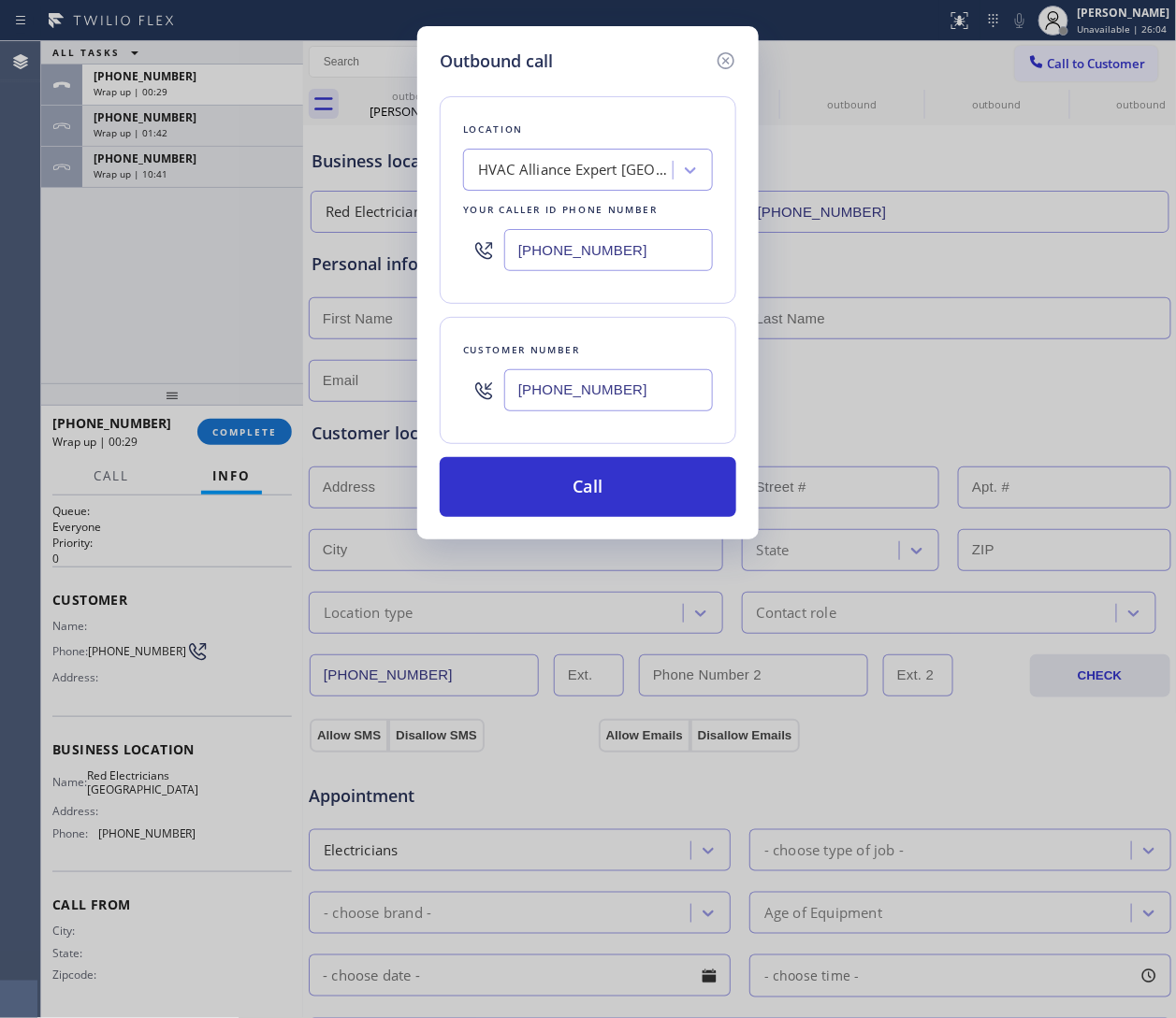
click at [674, 523] on div "Outbound call Location HVAC Alliance Expert Pasadena Your caller id phone numbe…" at bounding box center [588, 283] width 341 height 513
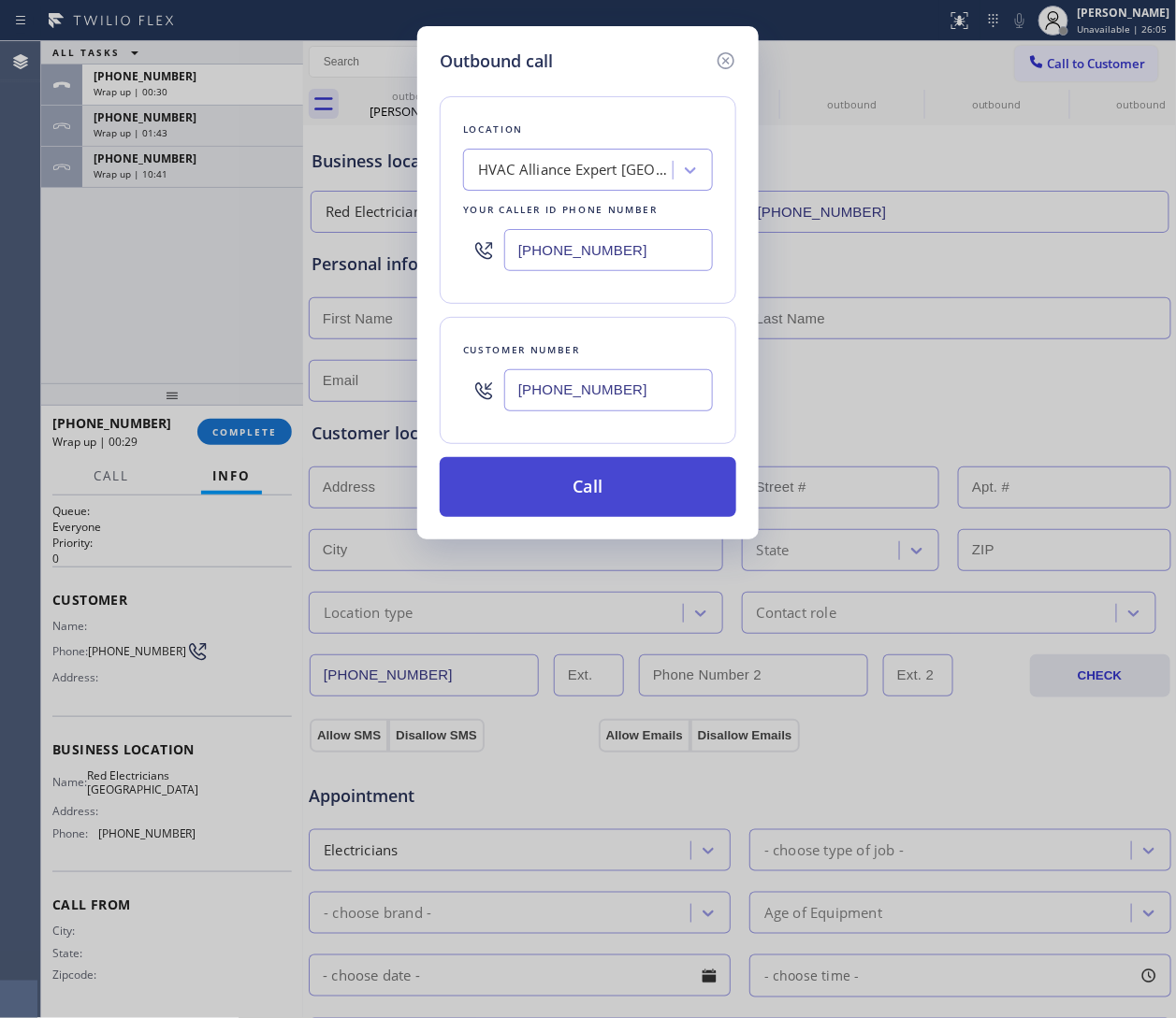
click at [643, 508] on button "Call" at bounding box center [588, 487] width 296 height 60
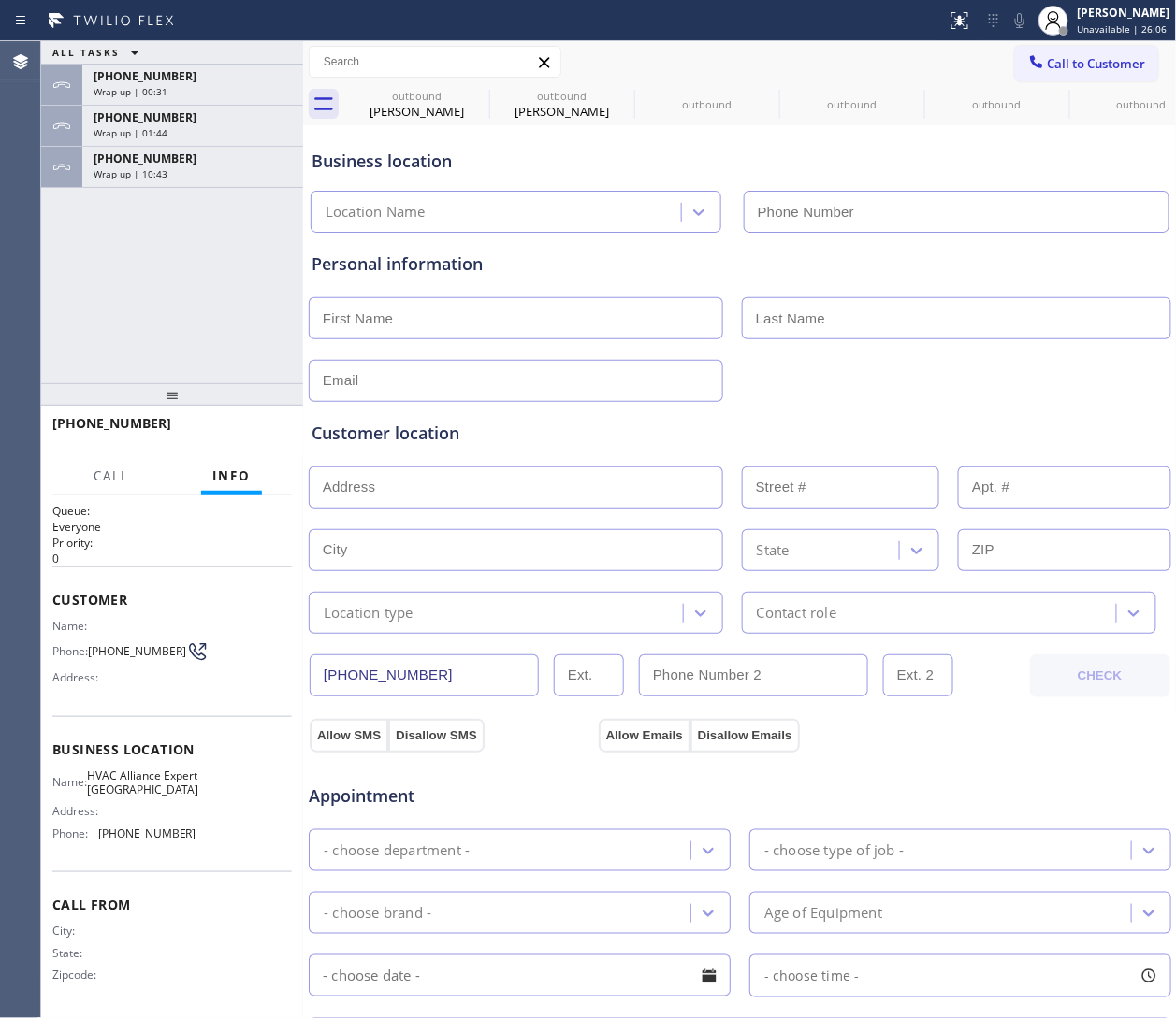
scroll to position [32, 0]
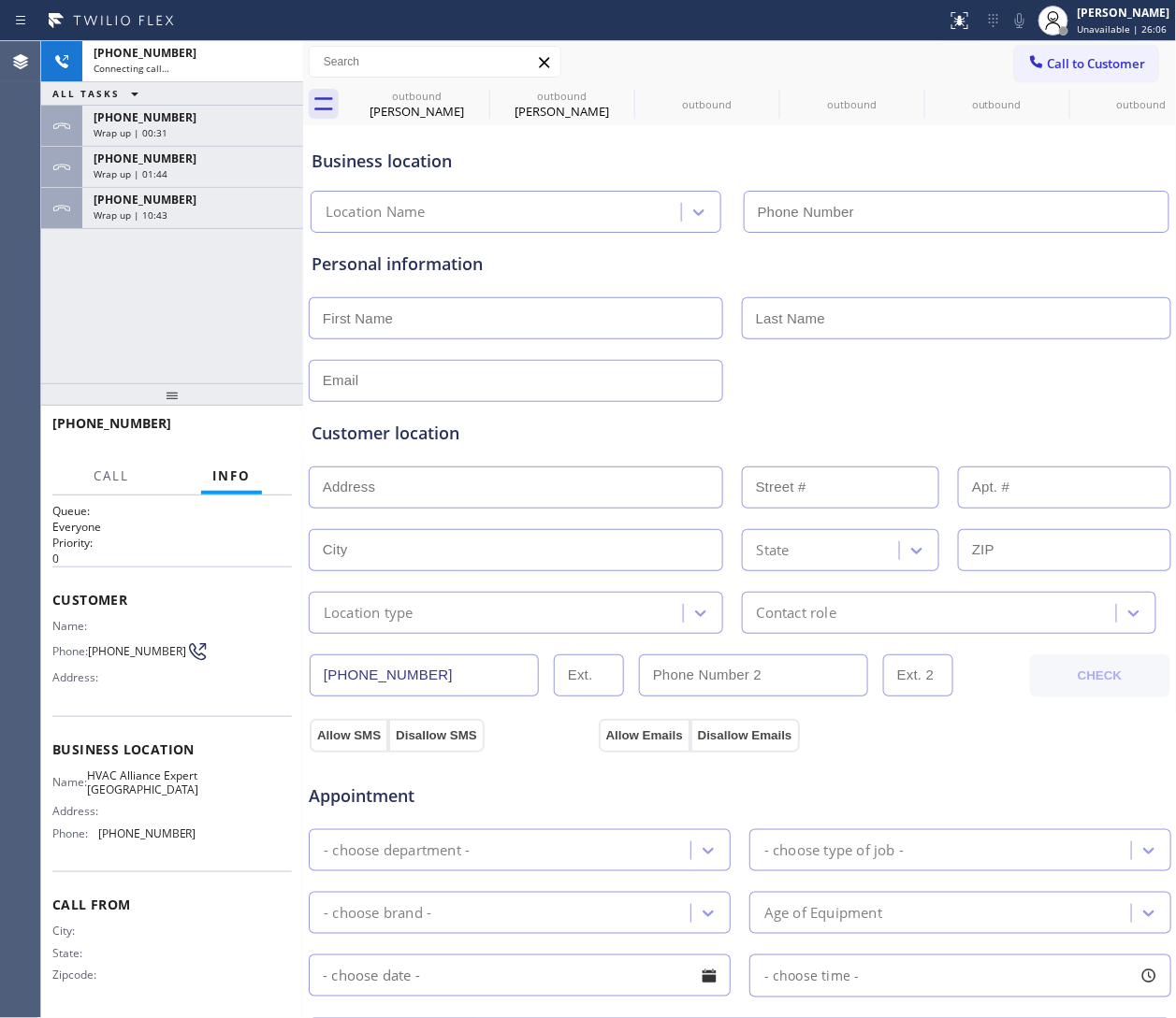
type input "(626) 604-0564"
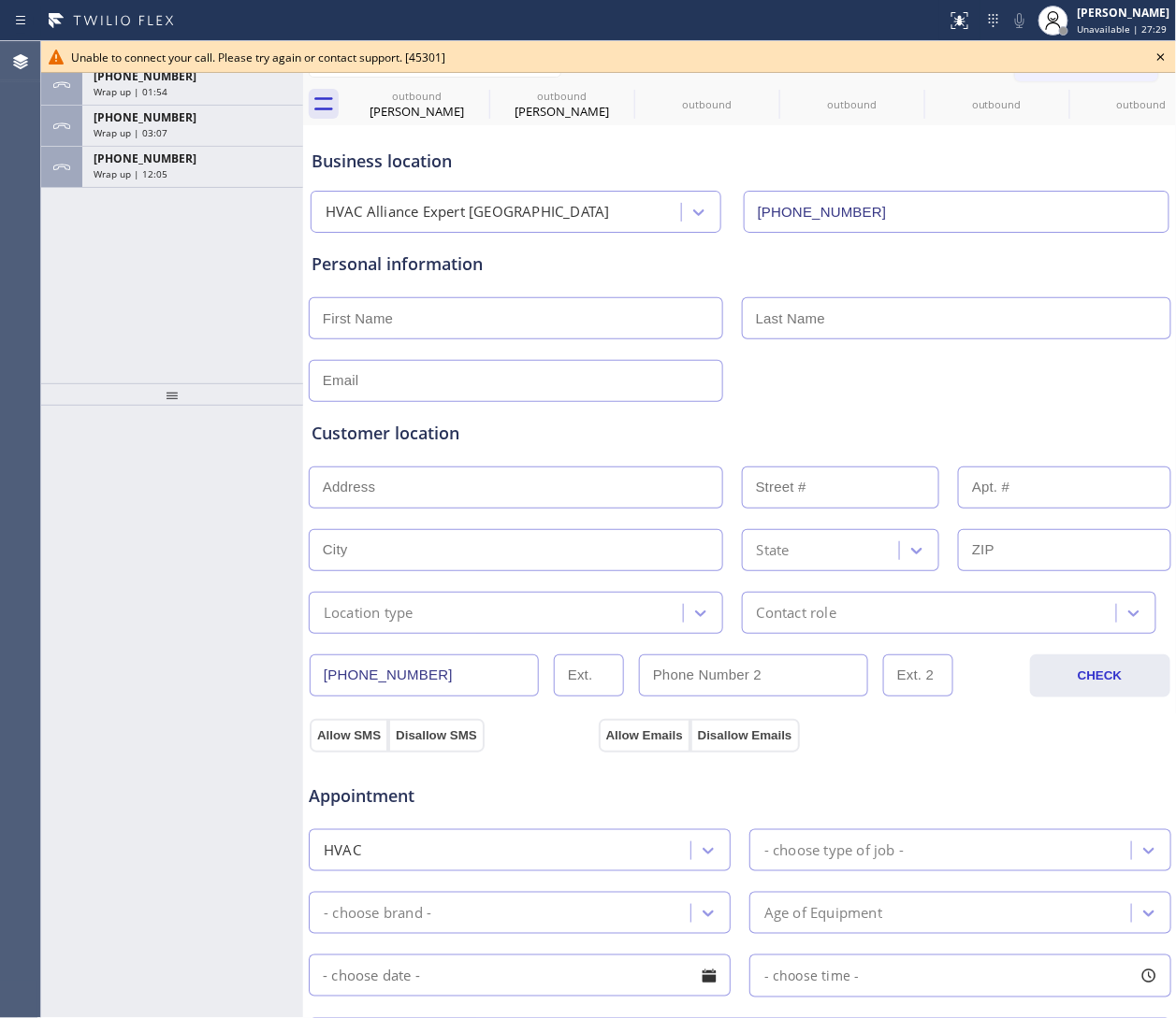
click at [783, 413] on div "Customer location >> ADD NEW ADDRESS << + NEW ADDRESS State Location type Conta…" at bounding box center [740, 517] width 864 height 231
click at [130, 196] on div "ALL TASKS ALL TASKS ACTIVE TASKS TASKS IN WRAP UP +18444966394 Wrap up | 01:55 …" at bounding box center [171, 211] width 262 height 342
click at [145, 180] on div "+19175107863 Wrap up | 12:07" at bounding box center [189, 168] width 213 height 41
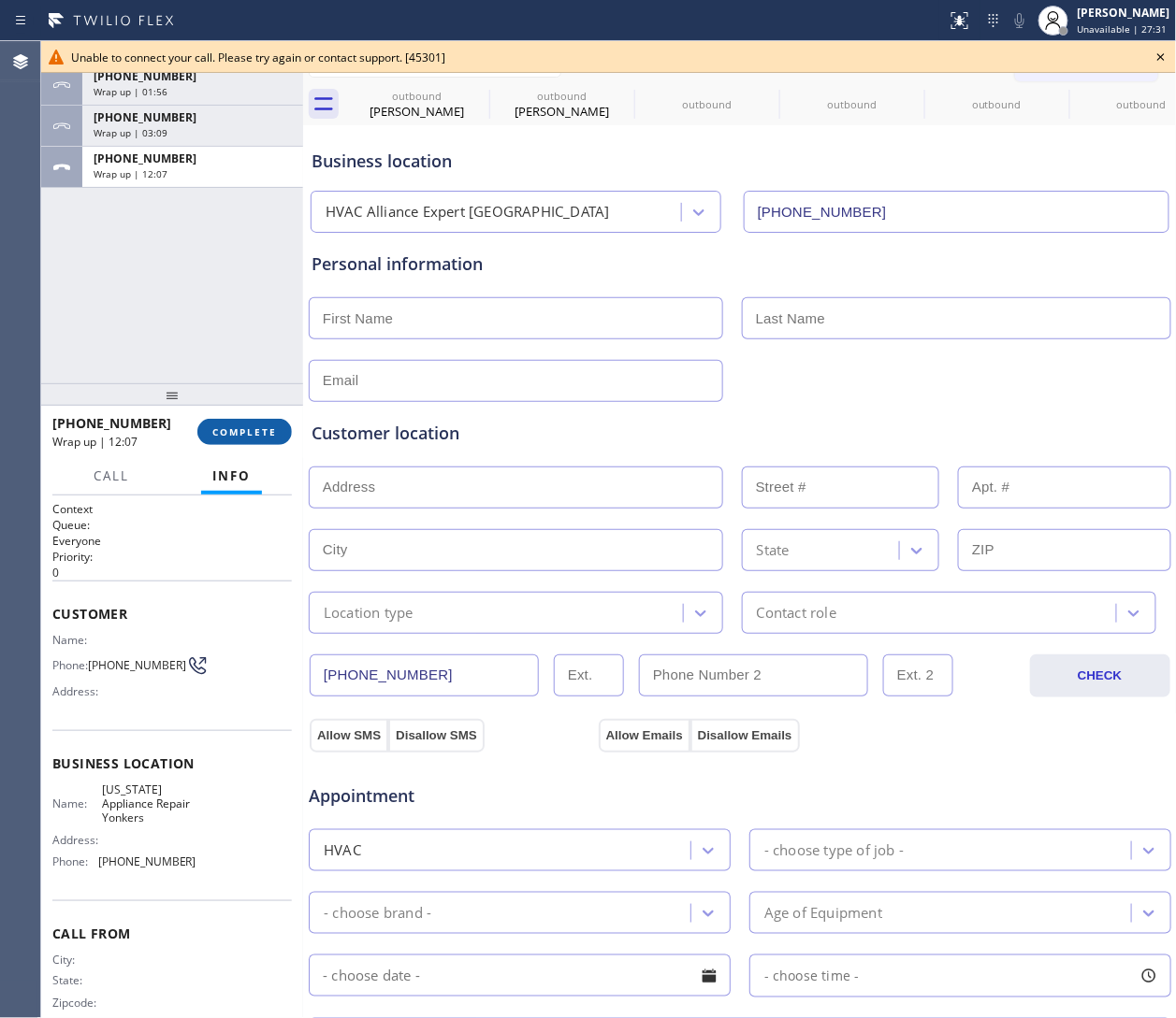
click at [256, 429] on span "COMPLETE" at bounding box center [244, 432] width 65 height 14
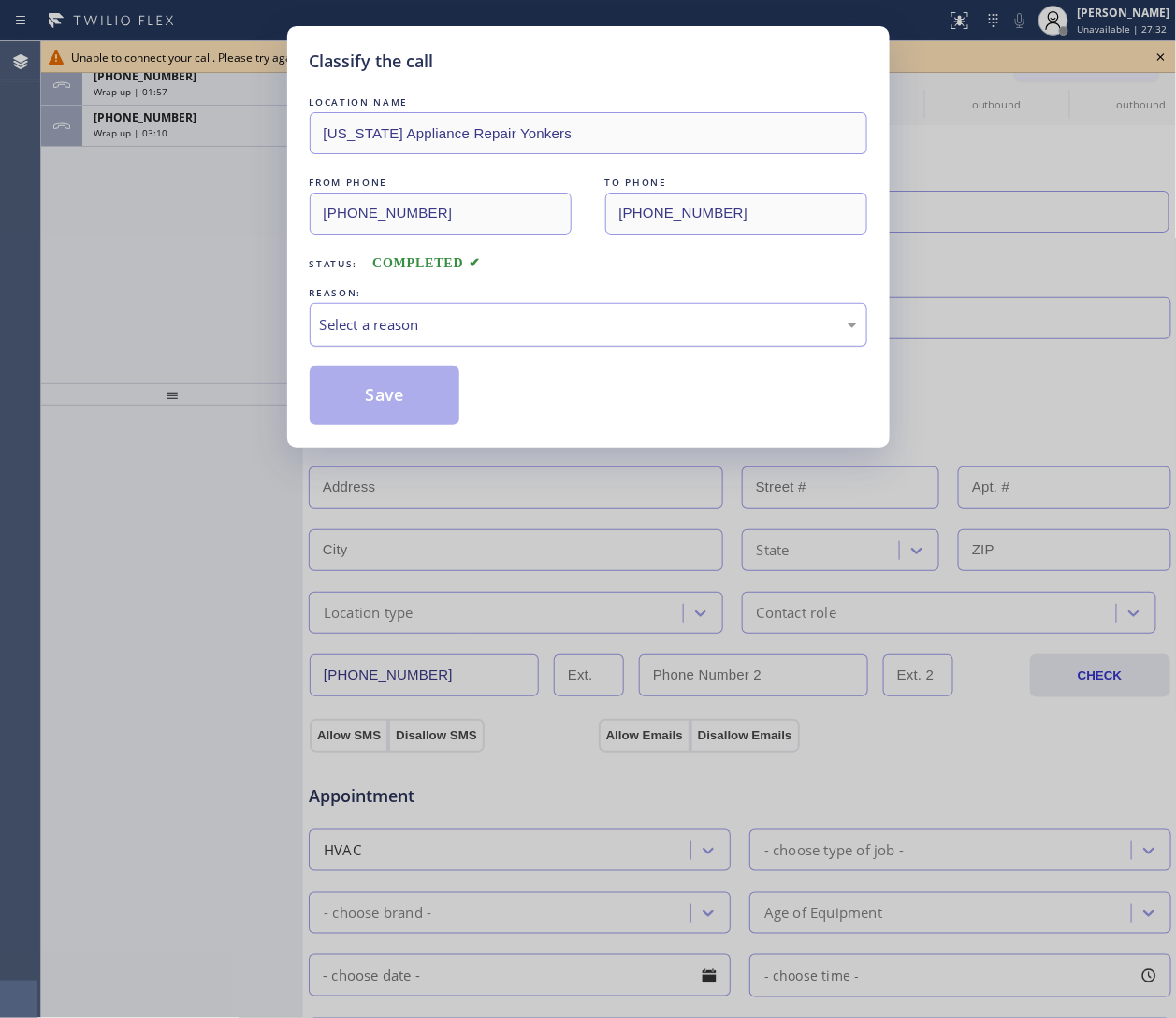
click at [443, 338] on div "Select a reason" at bounding box center [588, 324] width 557 height 44
click at [429, 390] on button "Save" at bounding box center [385, 396] width 150 height 60
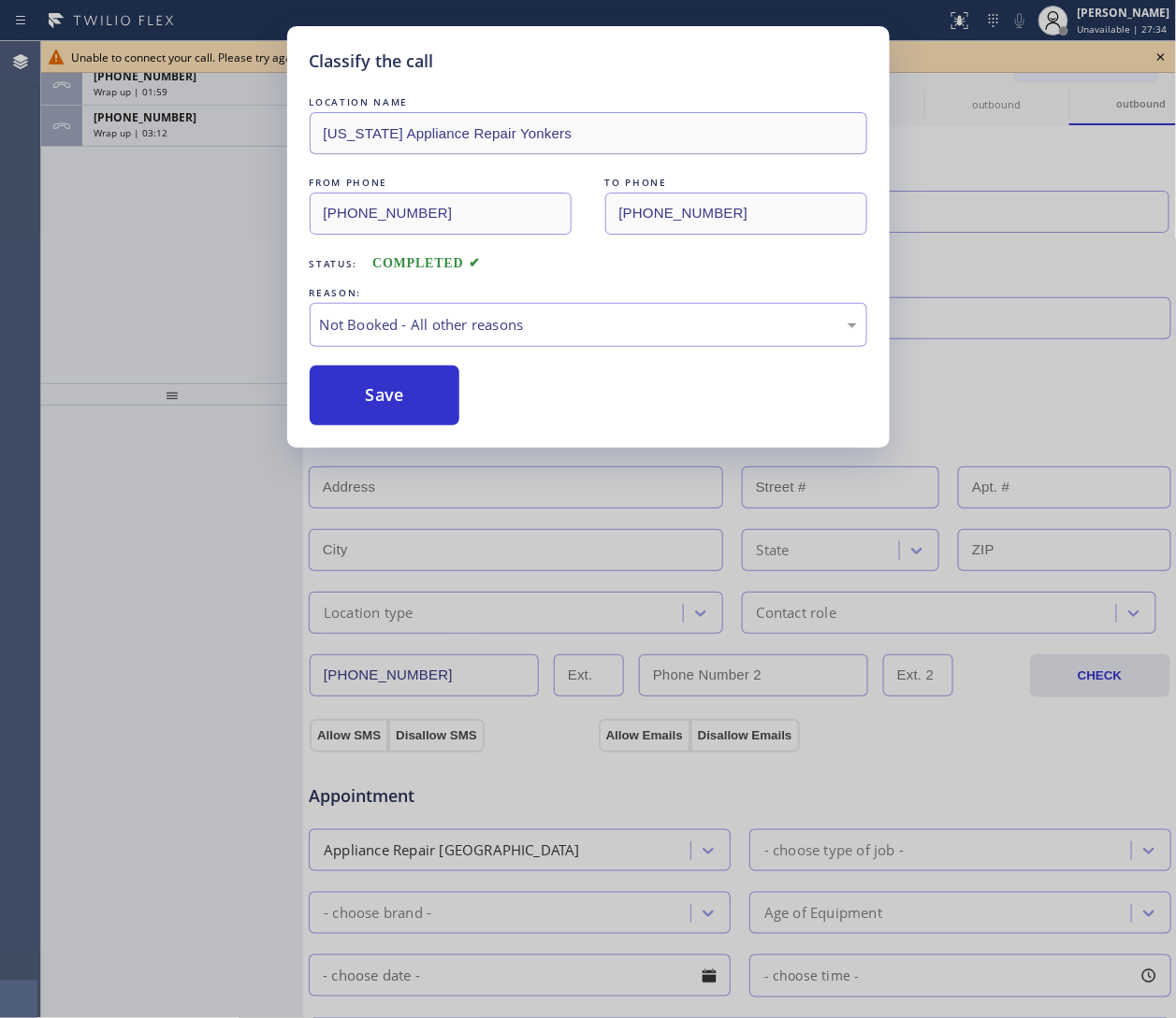
click at [159, 120] on div "Classify the call LOCATION NAME New York Appliance Repair Yonkers FROM PHONE (9…" at bounding box center [588, 509] width 1176 height 1018
click at [159, 120] on span "+19175107863" at bounding box center [145, 117] width 103 height 15
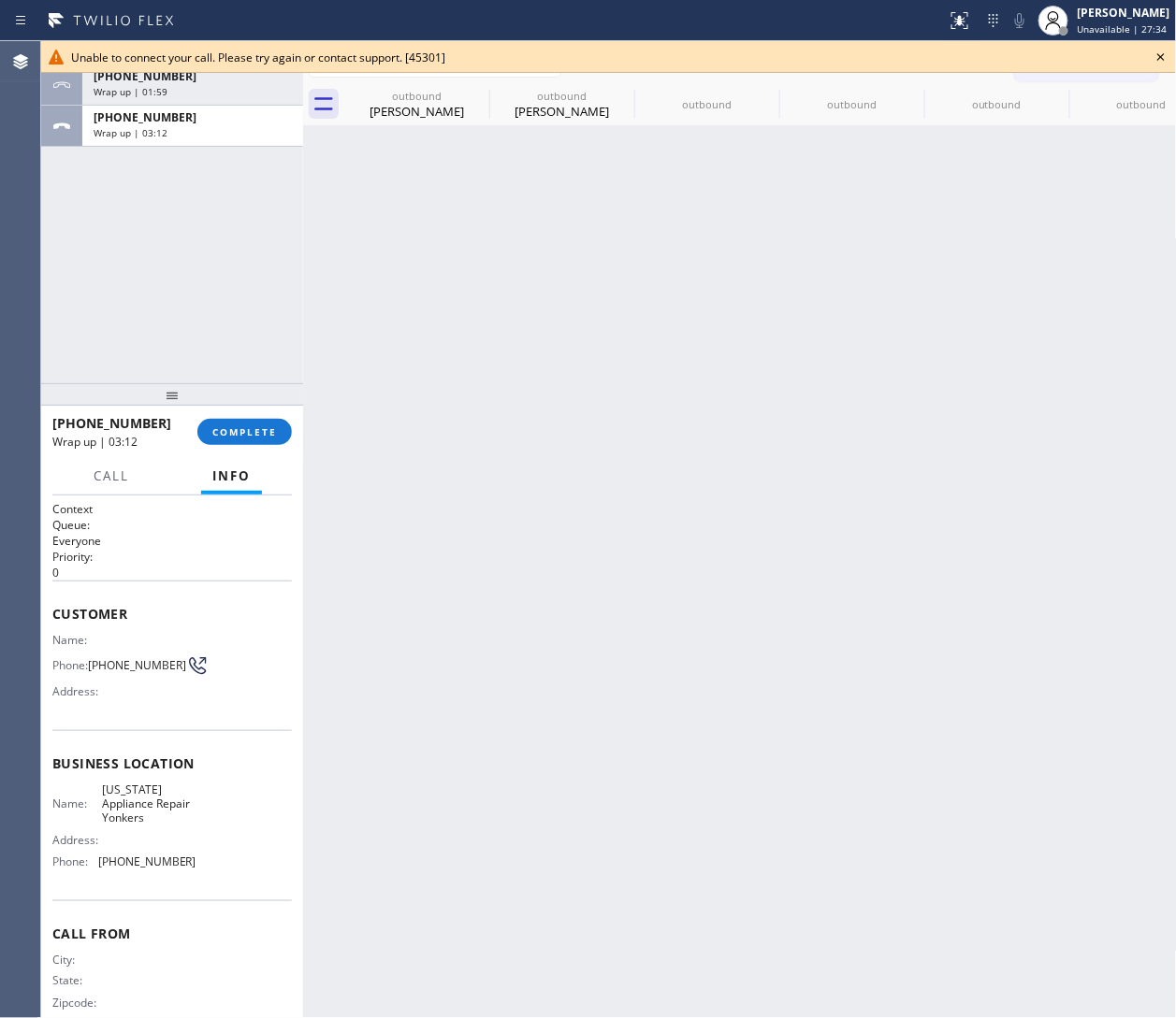
click at [159, 120] on span "+19175107863" at bounding box center [145, 117] width 103 height 15
click at [264, 444] on button "COMPLETE" at bounding box center [245, 432] width 95 height 26
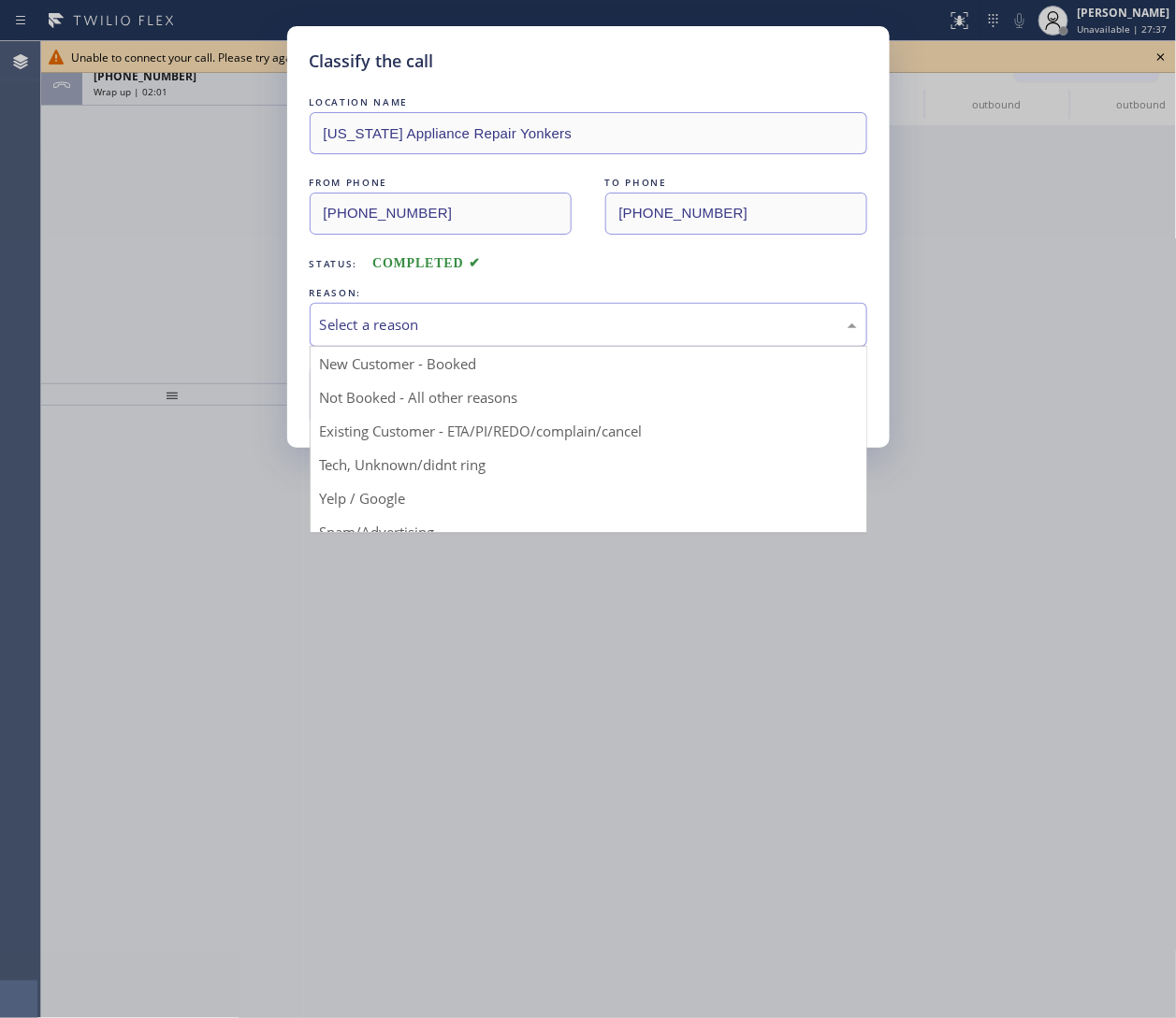
click at [492, 314] on div "Select a reason" at bounding box center [588, 324] width 537 height 21
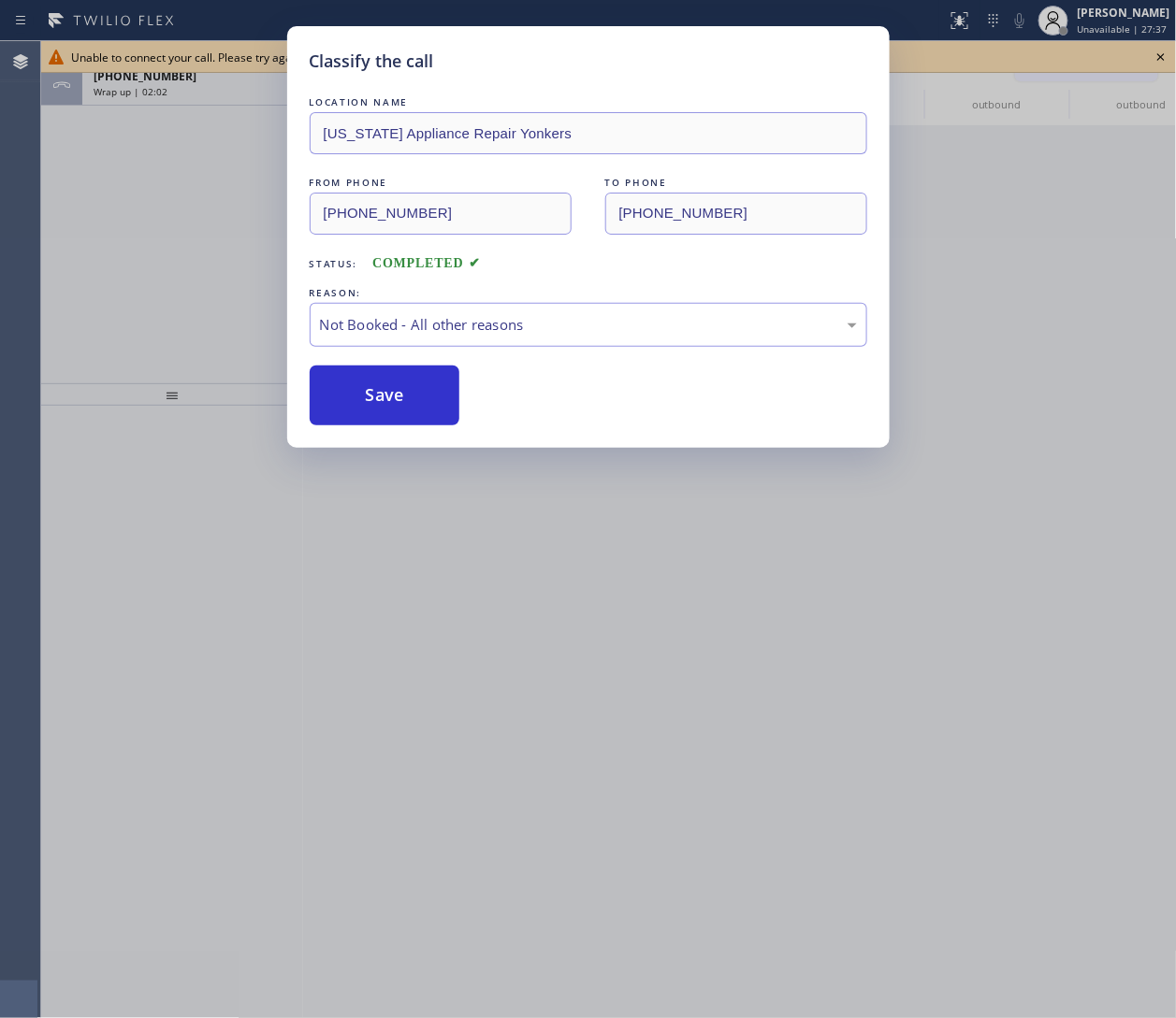
click at [375, 405] on button "Save" at bounding box center [385, 396] width 150 height 60
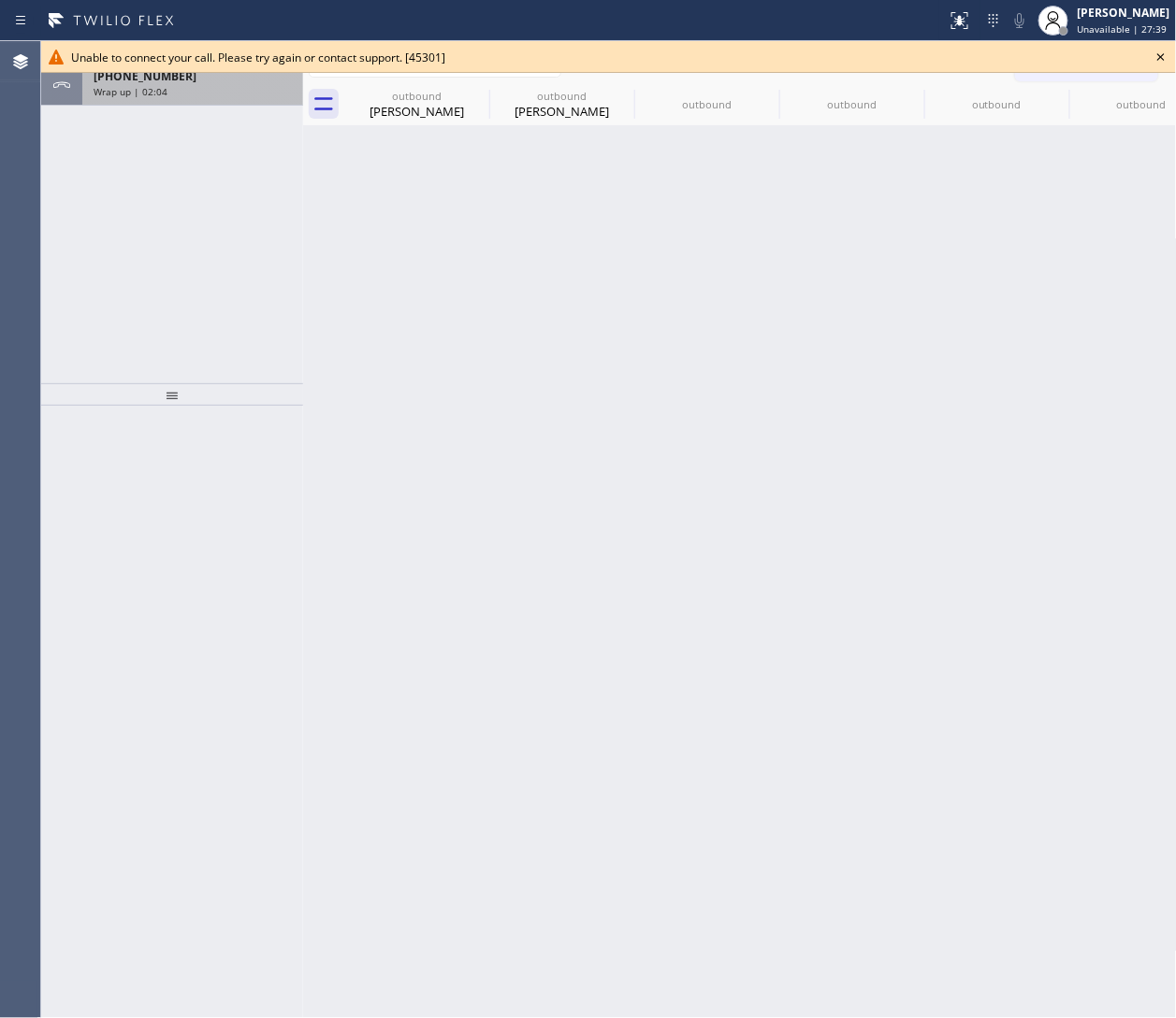
click at [161, 81] on span "+18444966394" at bounding box center [145, 76] width 103 height 15
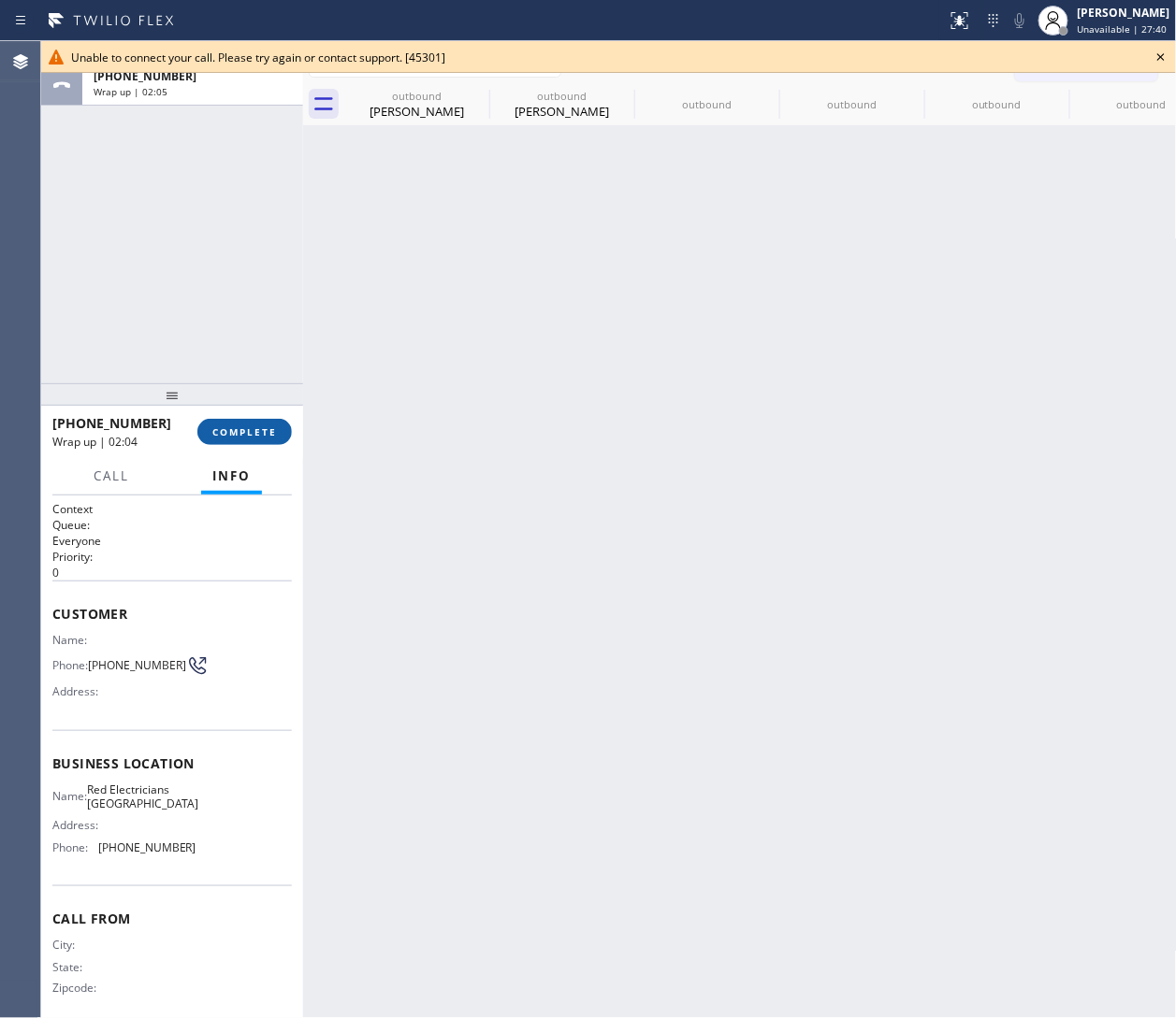
click at [203, 435] on button "COMPLETE" at bounding box center [245, 432] width 95 height 26
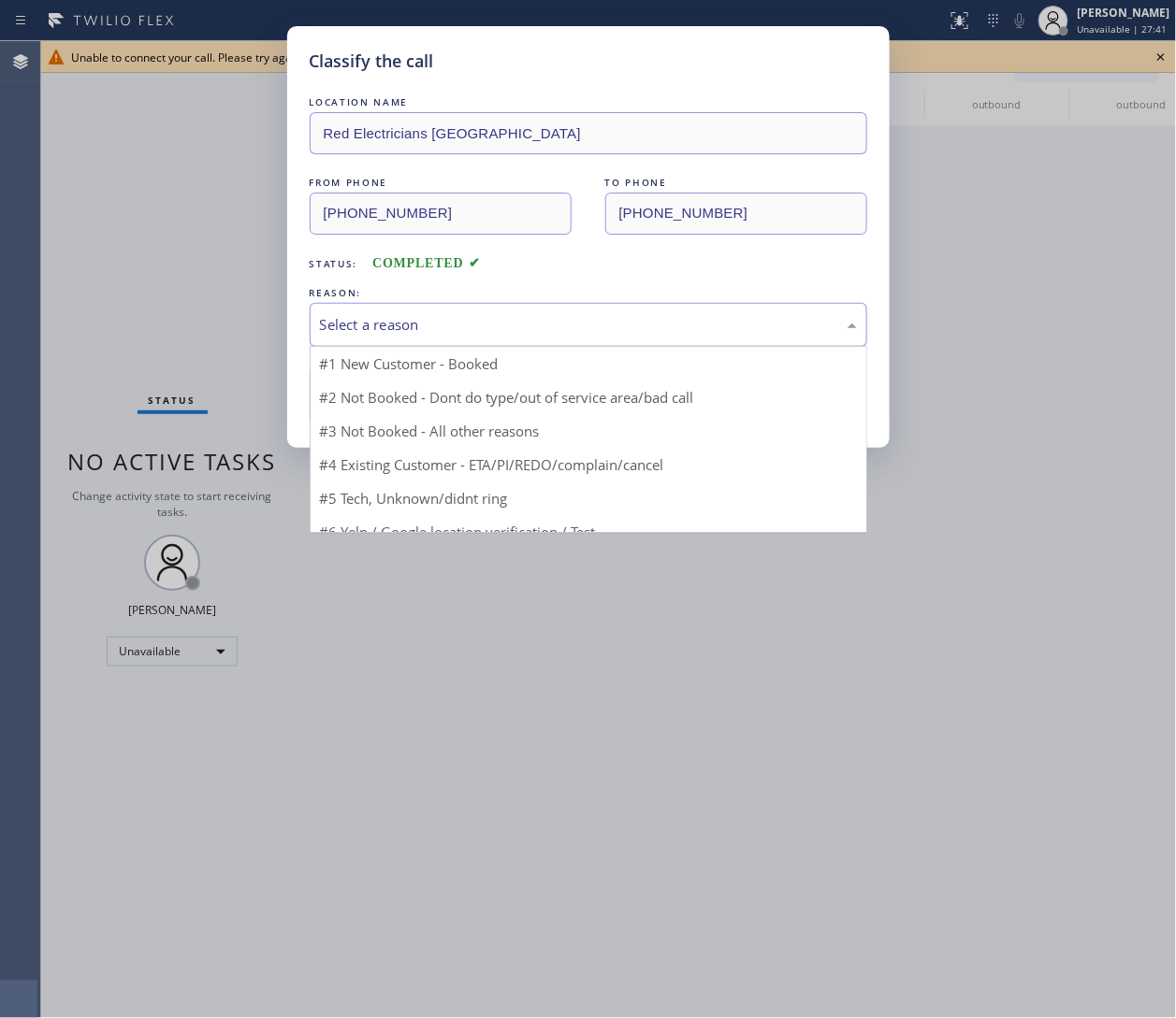
click at [415, 338] on div "Select a reason" at bounding box center [588, 324] width 557 height 44
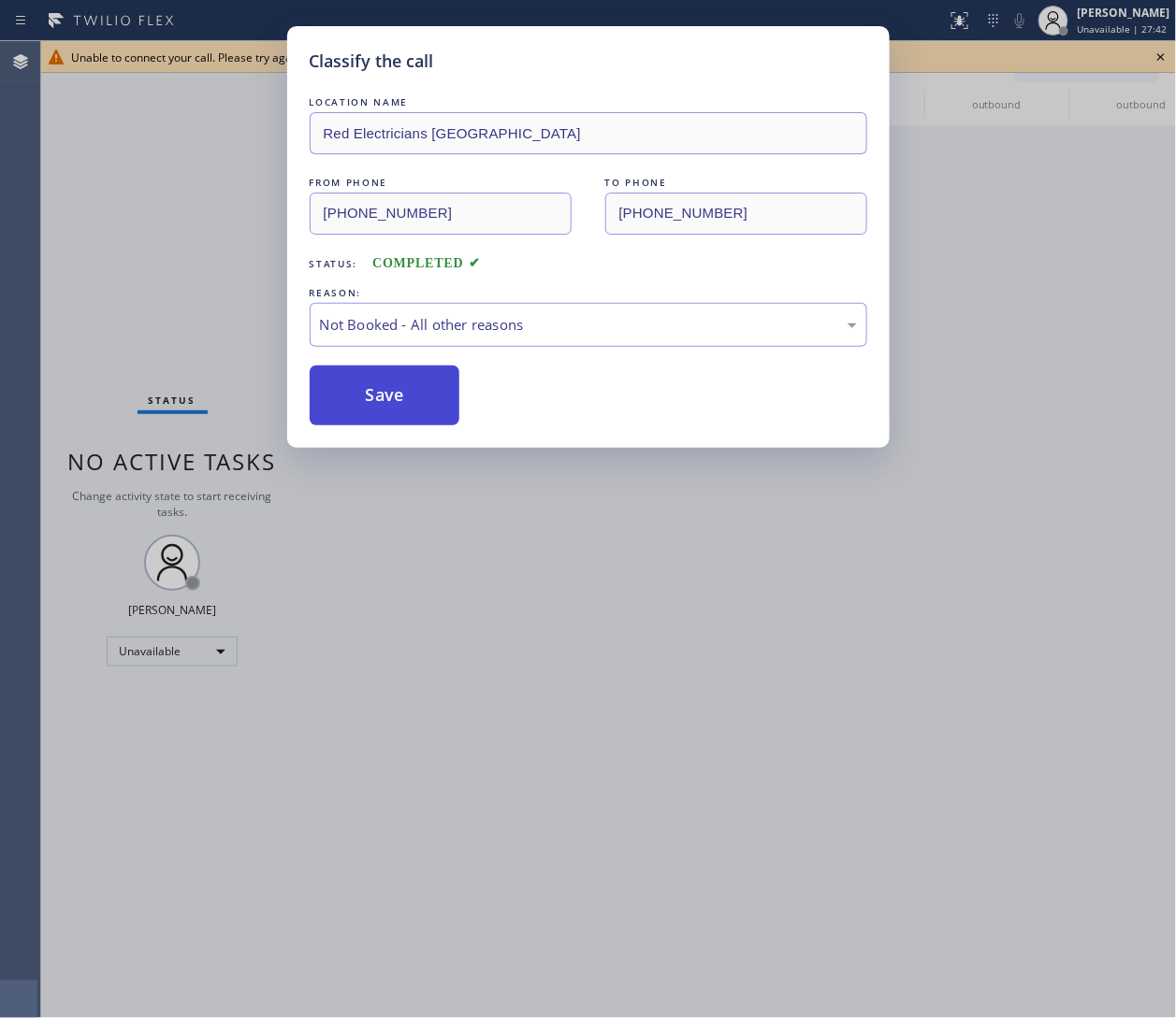
click at [371, 398] on button "Save" at bounding box center [385, 396] width 150 height 60
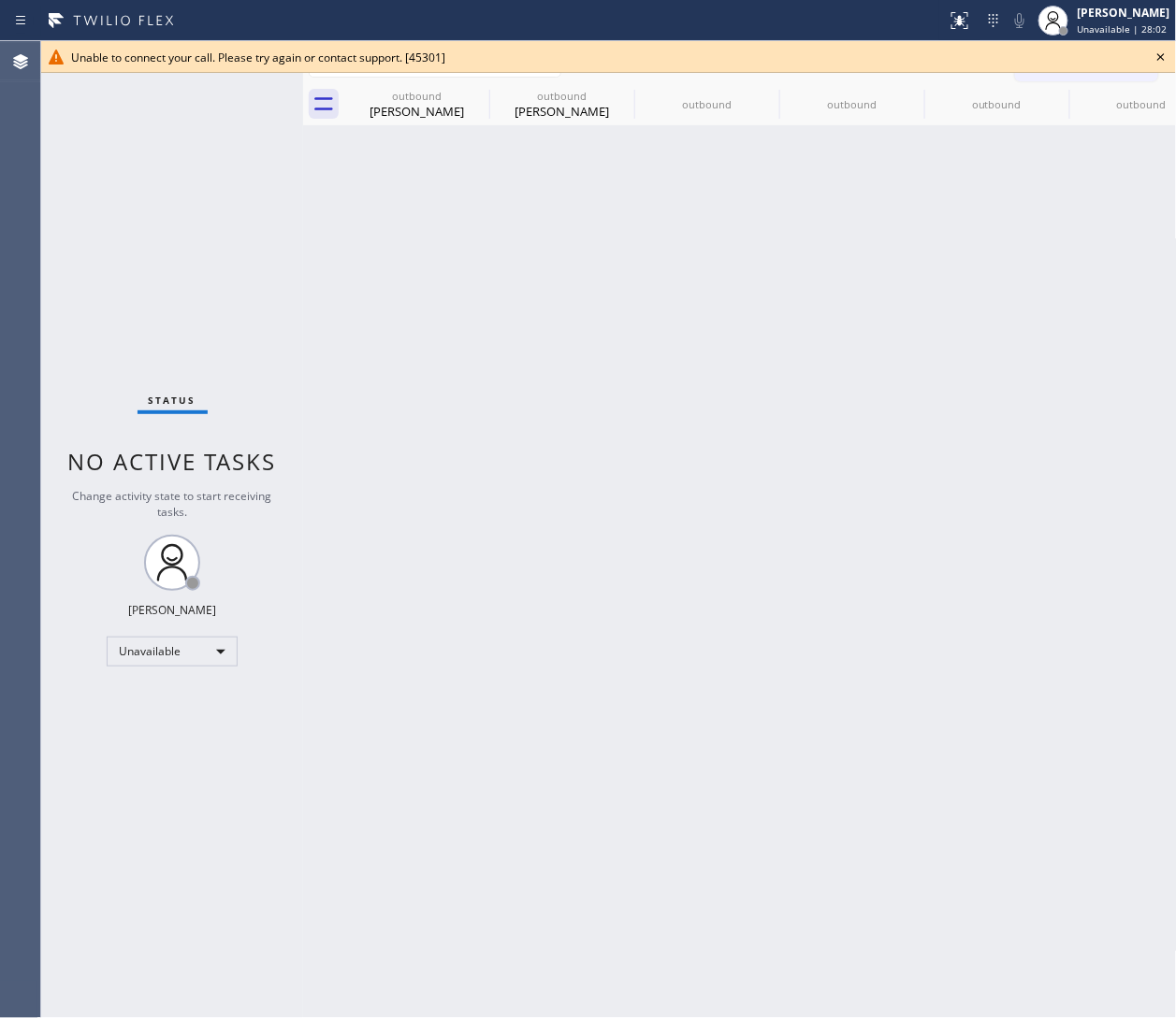
click at [783, 55] on icon at bounding box center [1161, 56] width 22 height 22
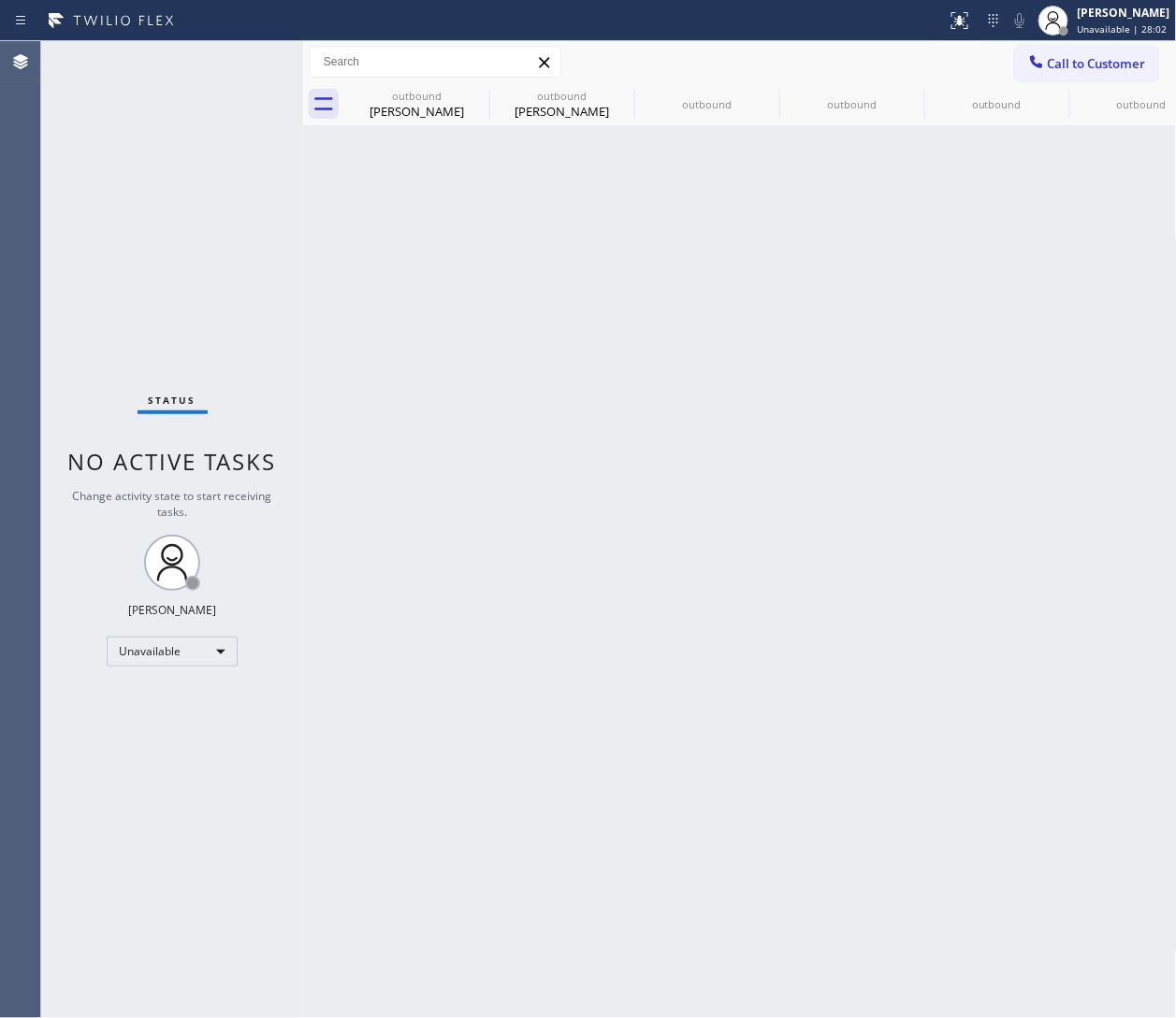
click at [783, 55] on span "Call to Customer" at bounding box center [1096, 63] width 98 height 16
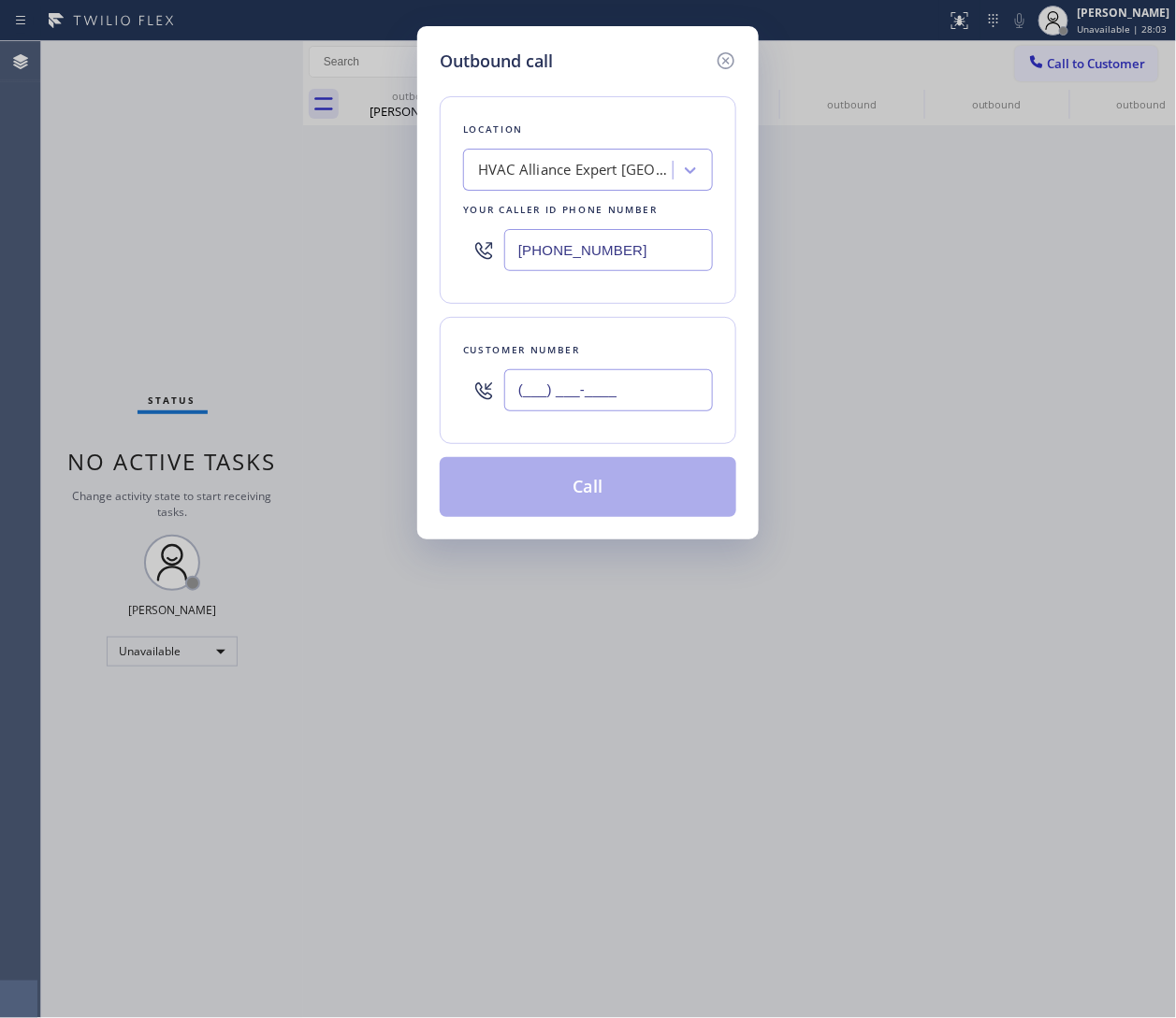
click at [643, 390] on input "(___) ___-____" at bounding box center [607, 389] width 208 height 42
paste input "239) 966-1886"
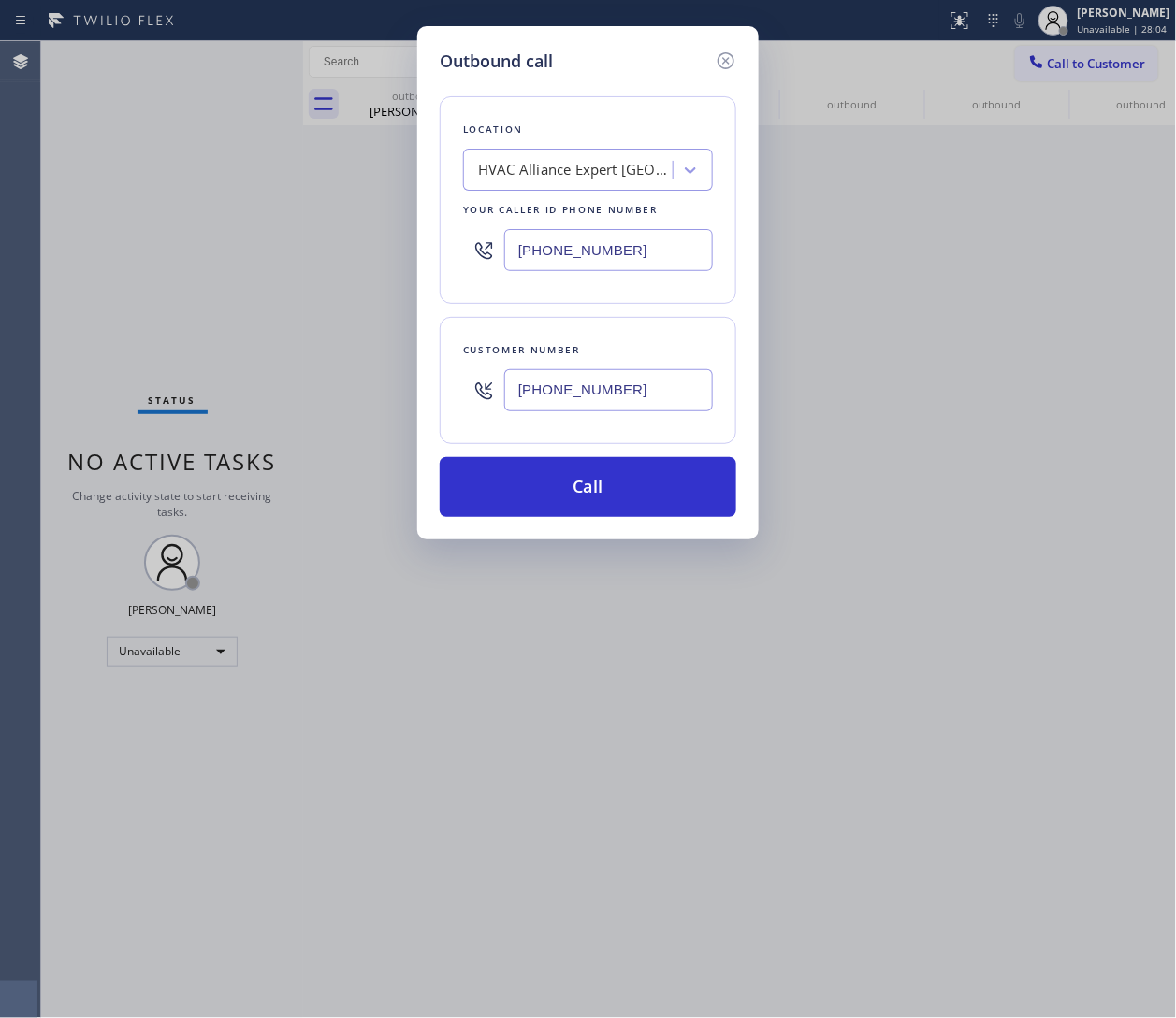
type input "(239) 966-1886"
click at [577, 244] on input "(626) 604-0564" at bounding box center [607, 250] width 208 height 42
paste input "415) 319-753"
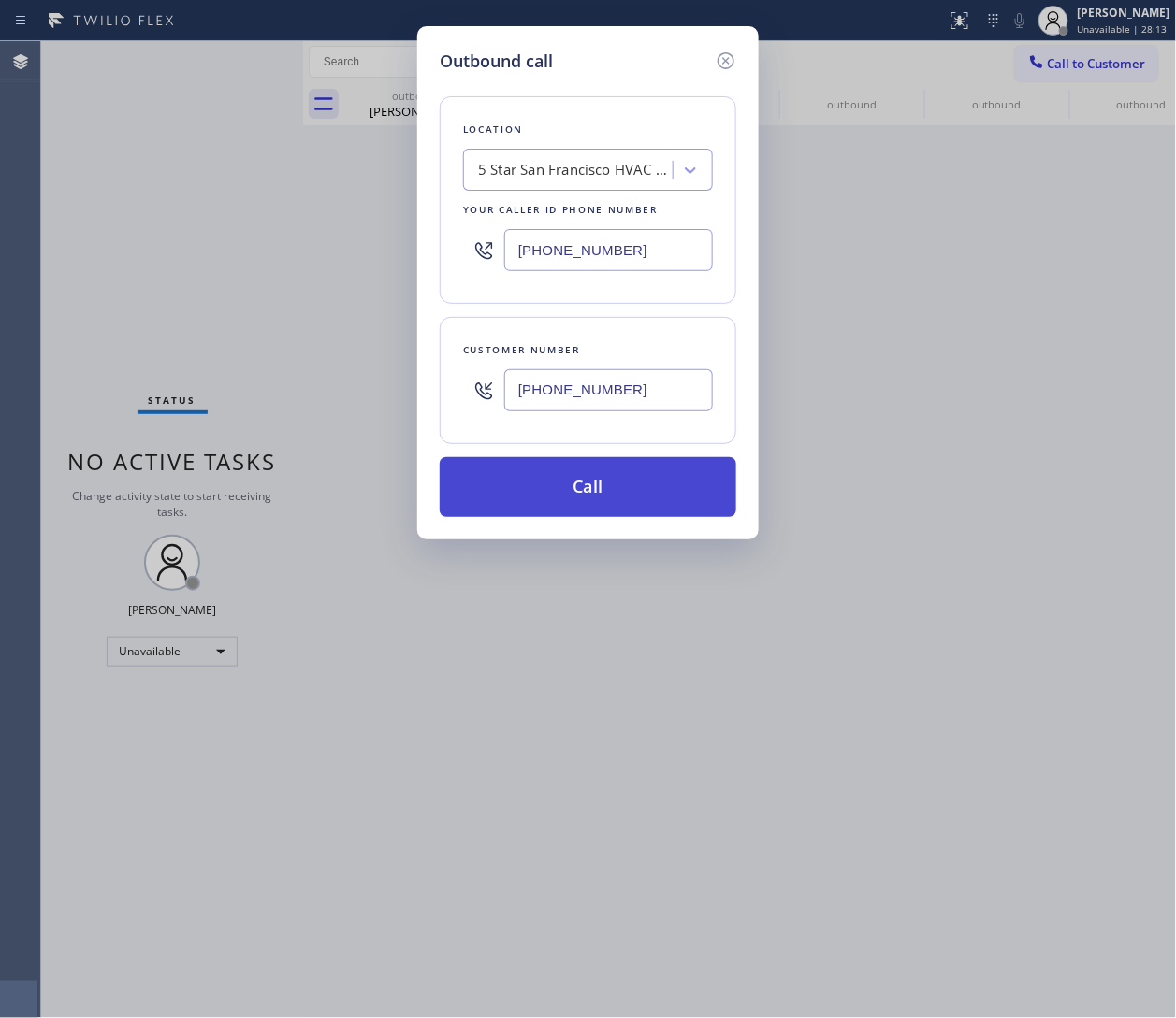
type input "(415) 319-7534"
click at [577, 491] on button "Call" at bounding box center [588, 487] width 296 height 60
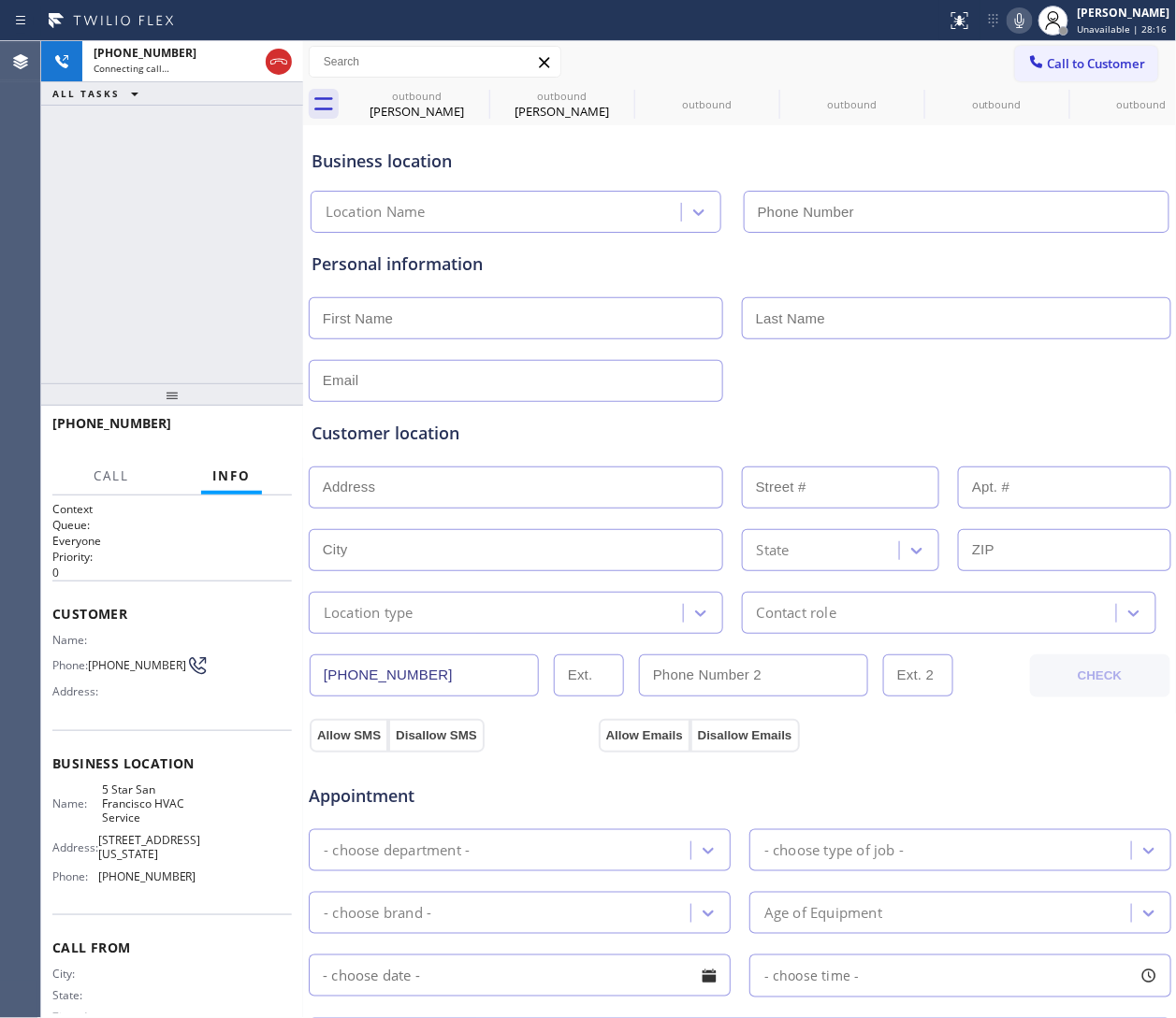
type input "(415) 319-7534"
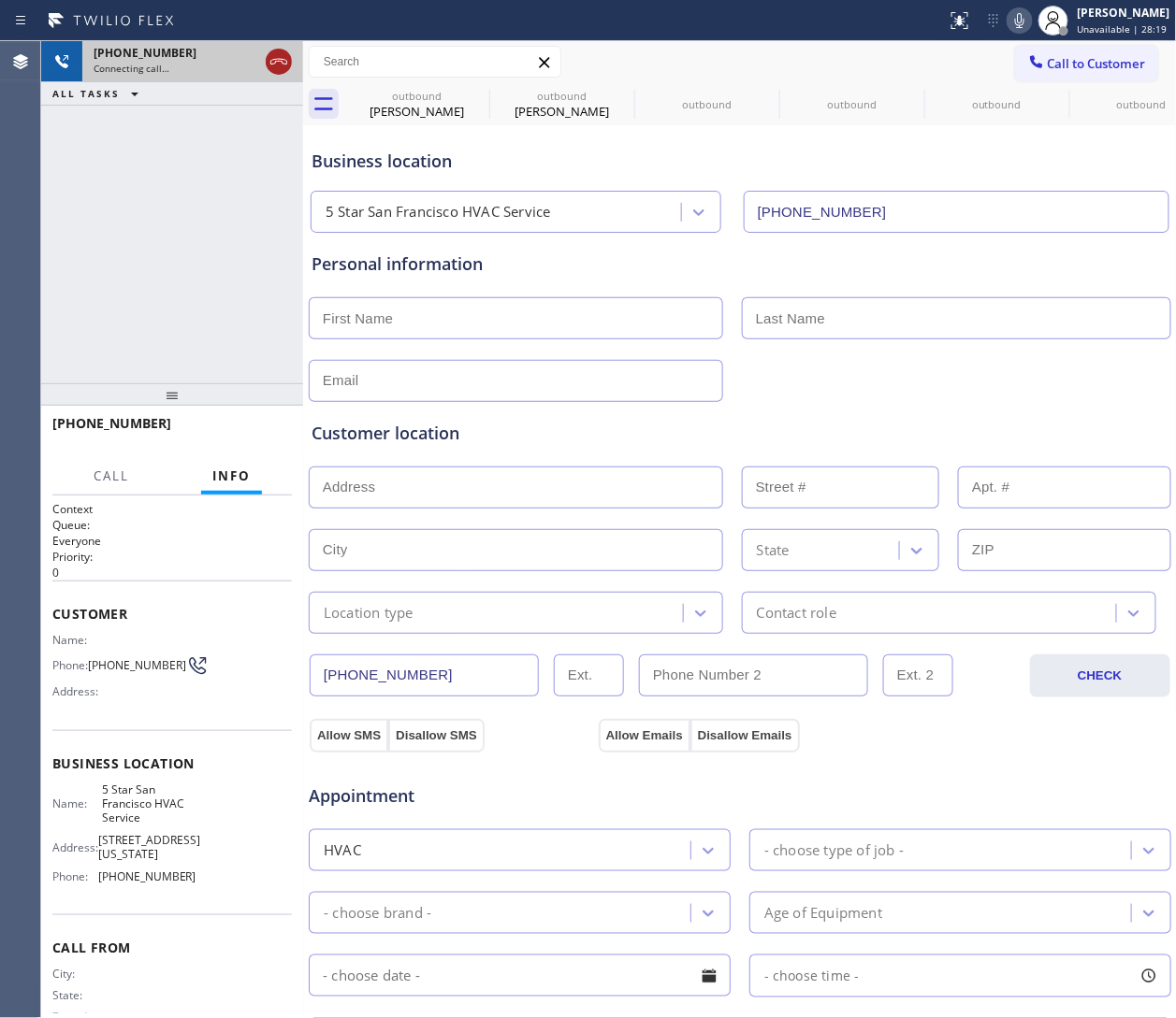
click at [278, 59] on icon at bounding box center [278, 61] width 22 height 22
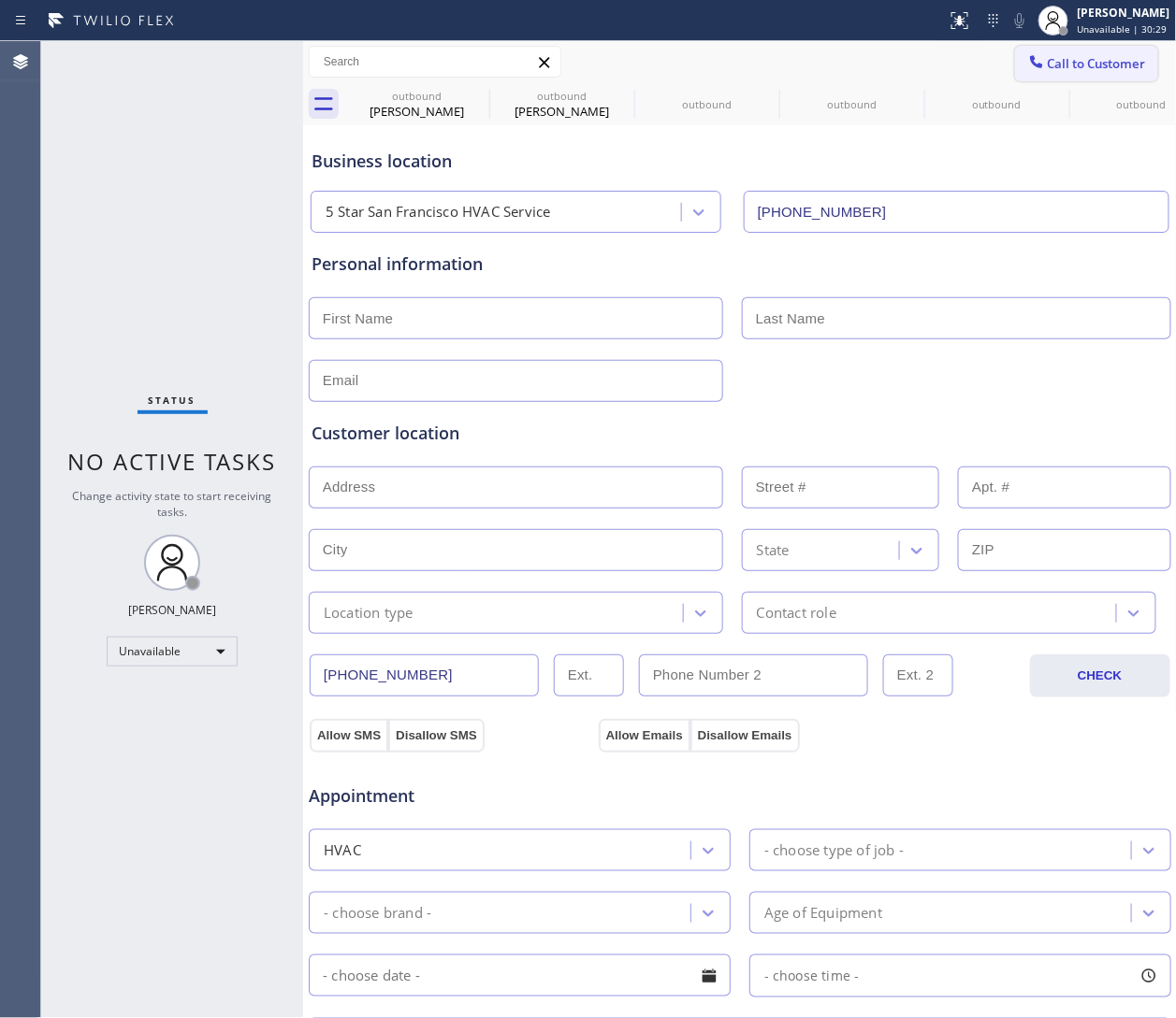
click at [783, 73] on button "Call to Customer" at bounding box center [1087, 63] width 143 height 36
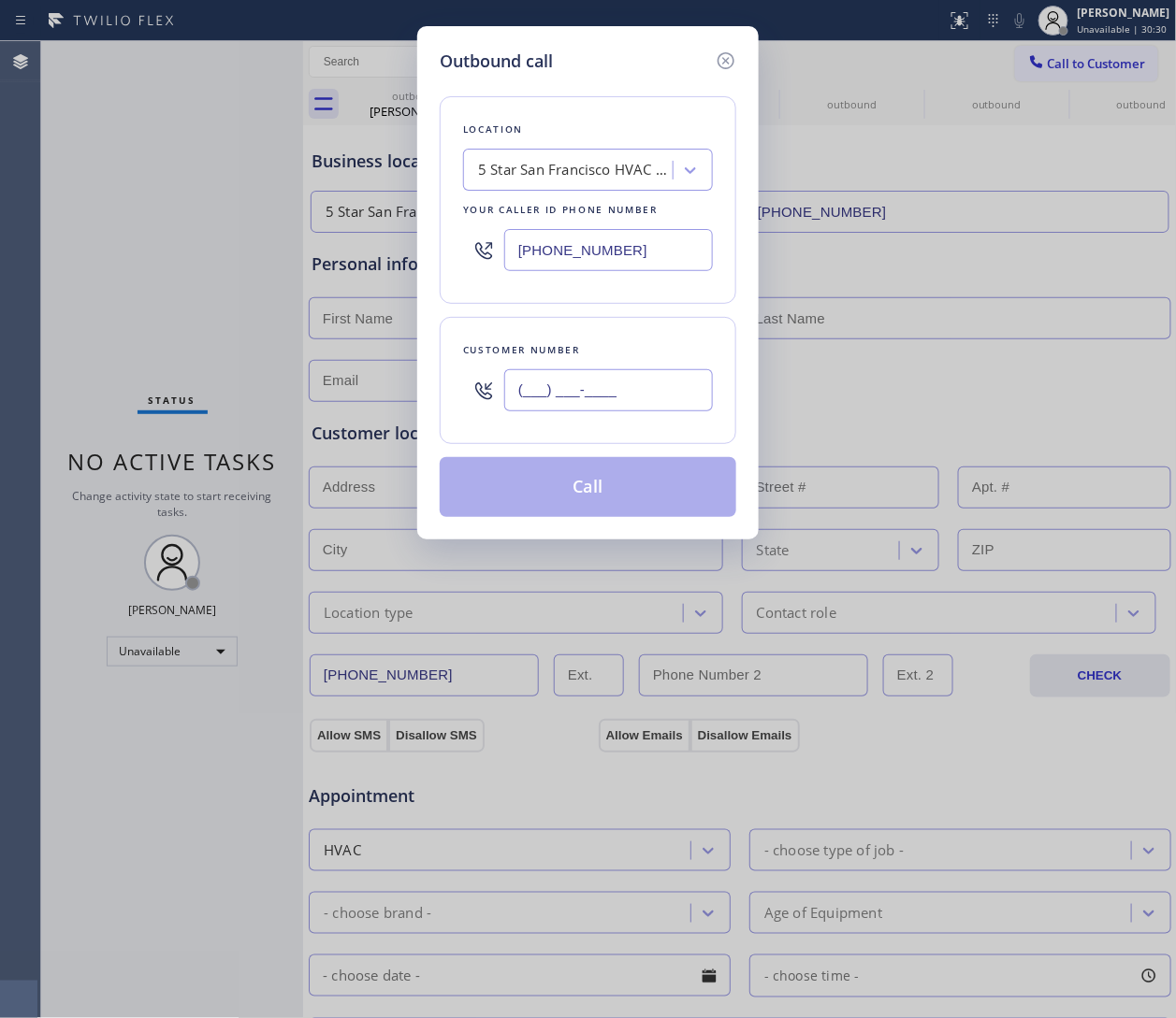
click at [608, 409] on input "(___) ___-____" at bounding box center [607, 389] width 208 height 42
paste input "424) 441-1226"
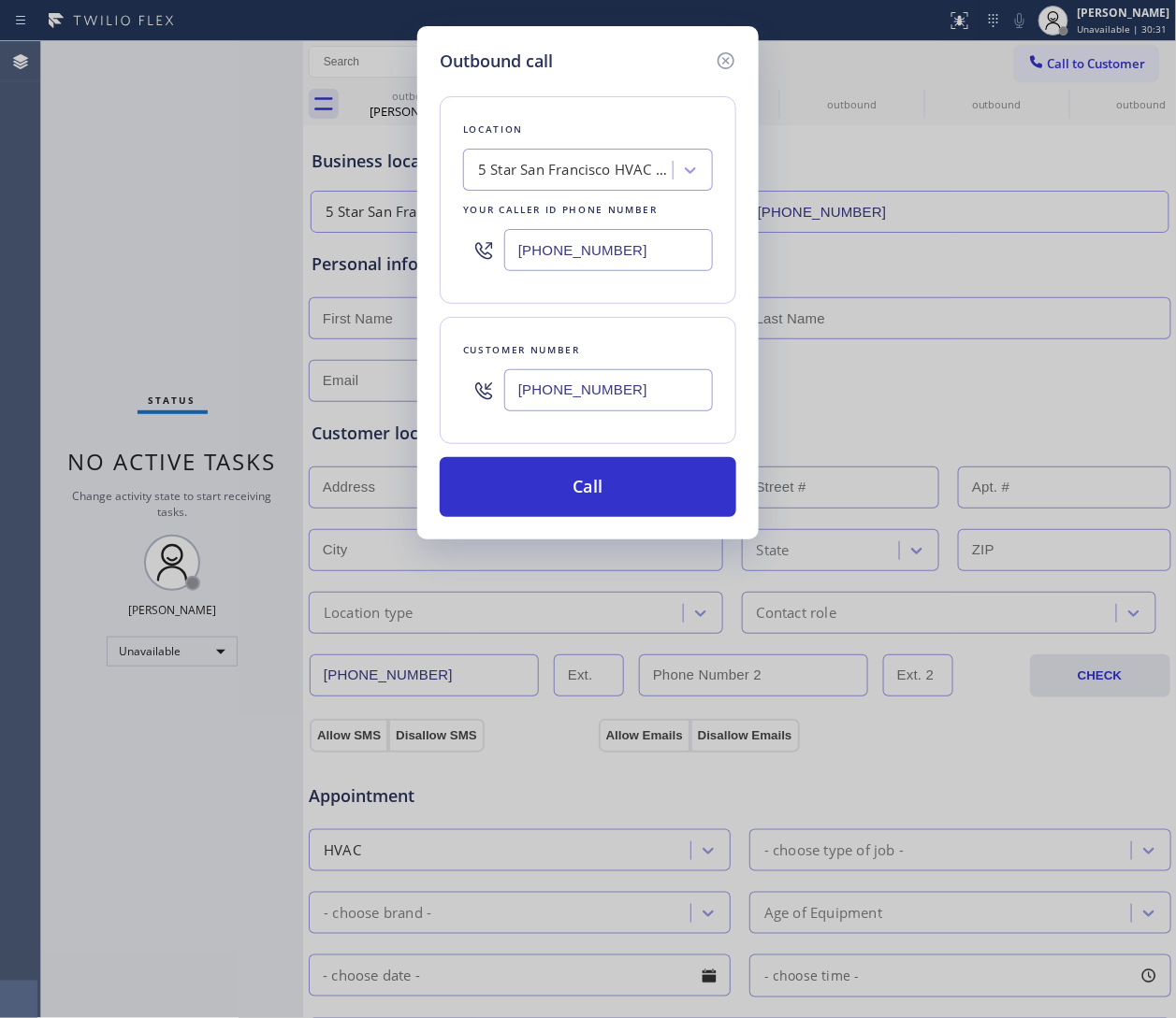
type input "(424) 441-1226"
click at [607, 248] on input "(415) 319-7534" at bounding box center [607, 250] width 208 height 42
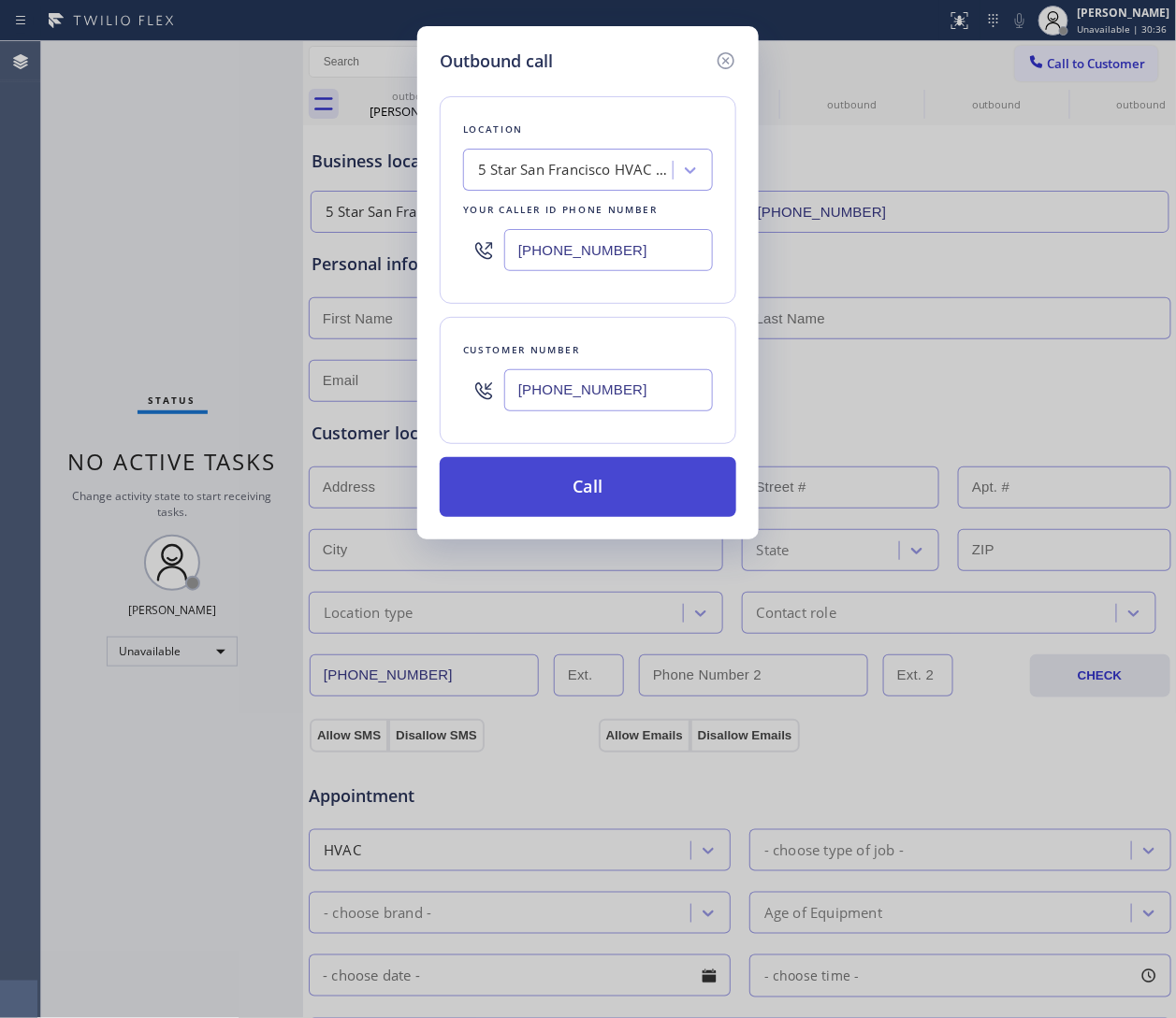
paste input "650) 835-1713"
type input "(650) 835-1713"
click at [587, 483] on button "Call" at bounding box center [588, 487] width 296 height 60
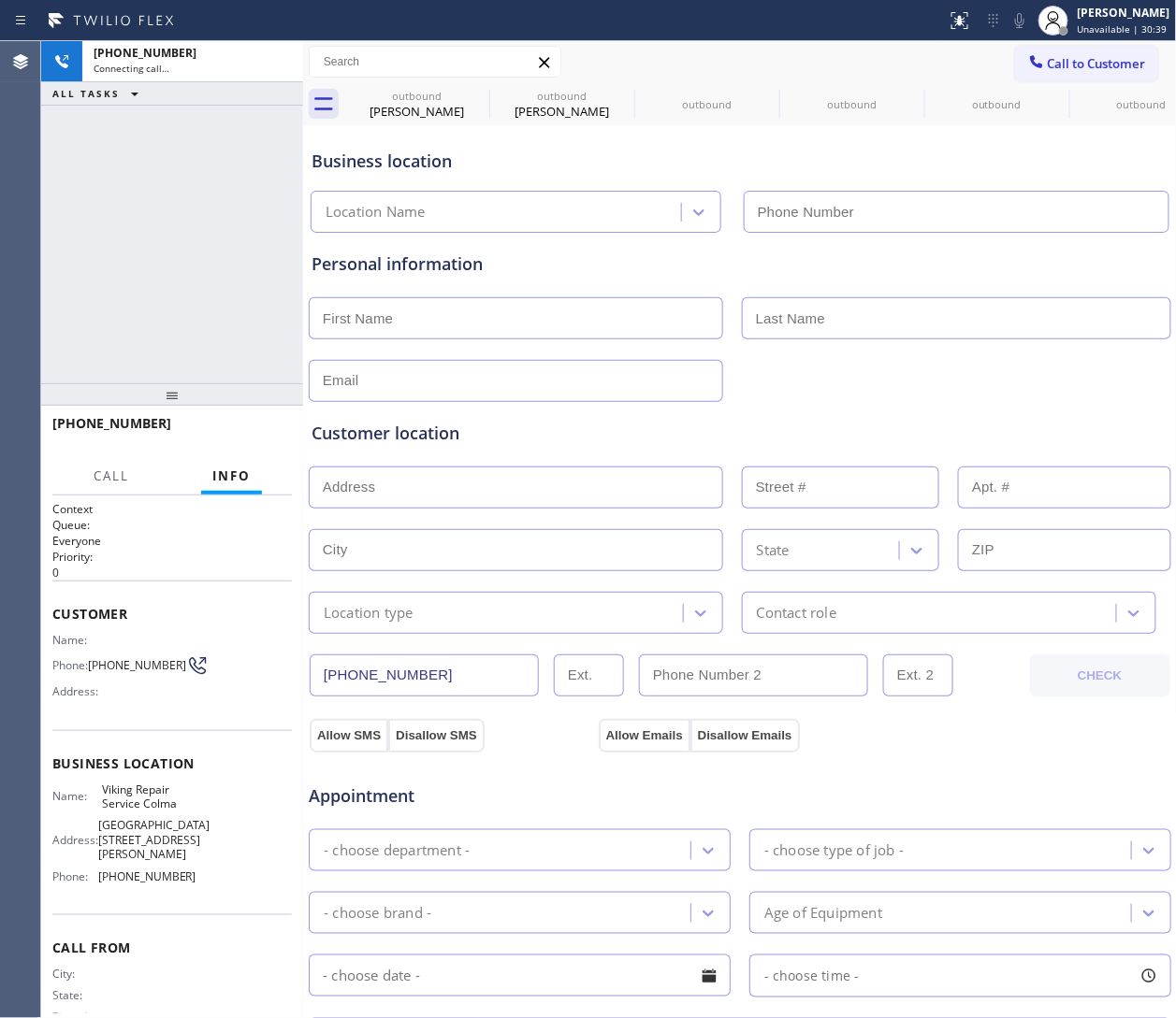
type input "(650) 835-1713"
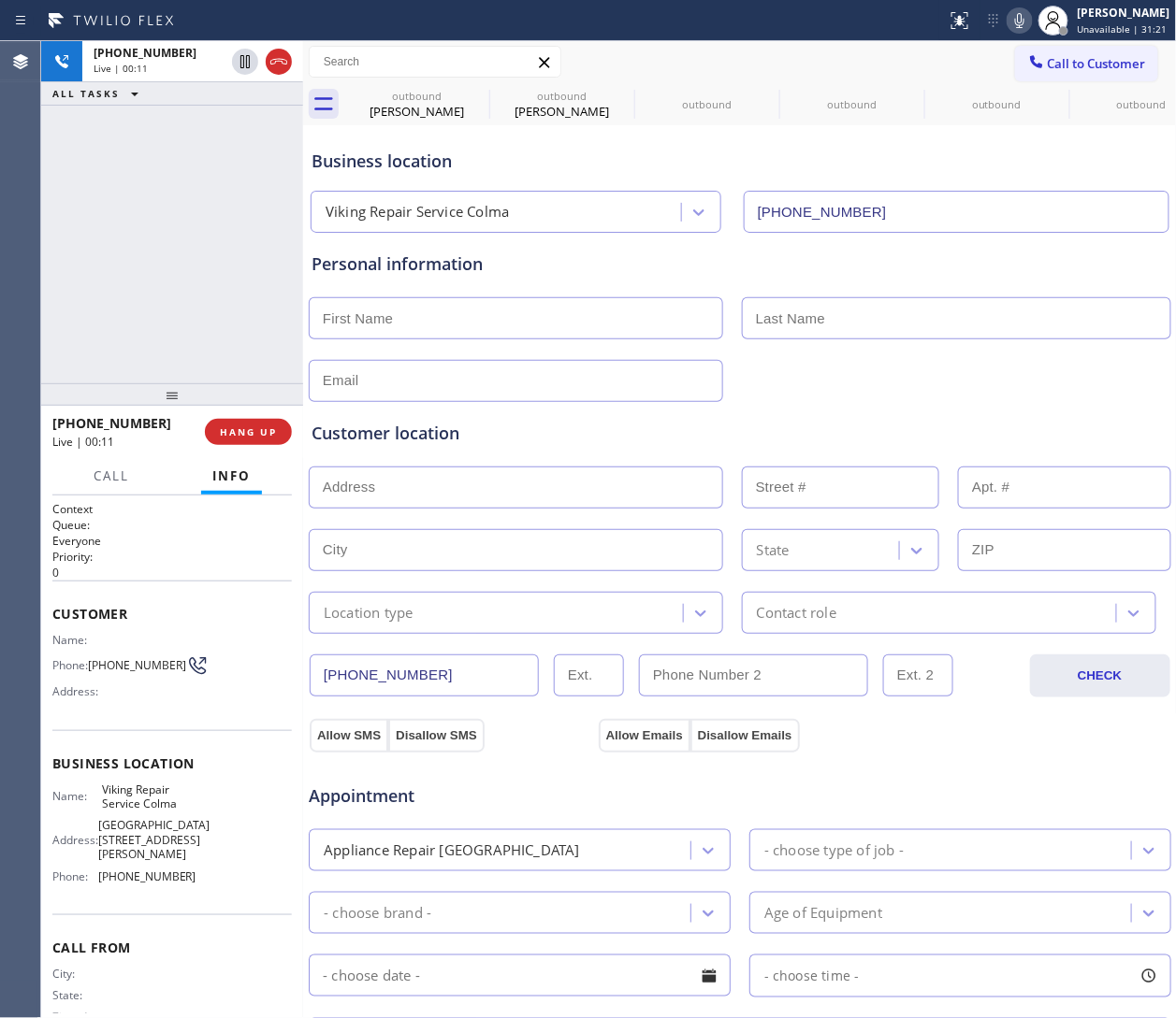
click at [783, 416] on div "Customer location >> ADD NEW ADDRESS << + NEW ADDRESS State Location type Conta…" at bounding box center [740, 517] width 864 height 231
click at [274, 433] on span "HANG UP" at bounding box center [248, 432] width 57 height 14
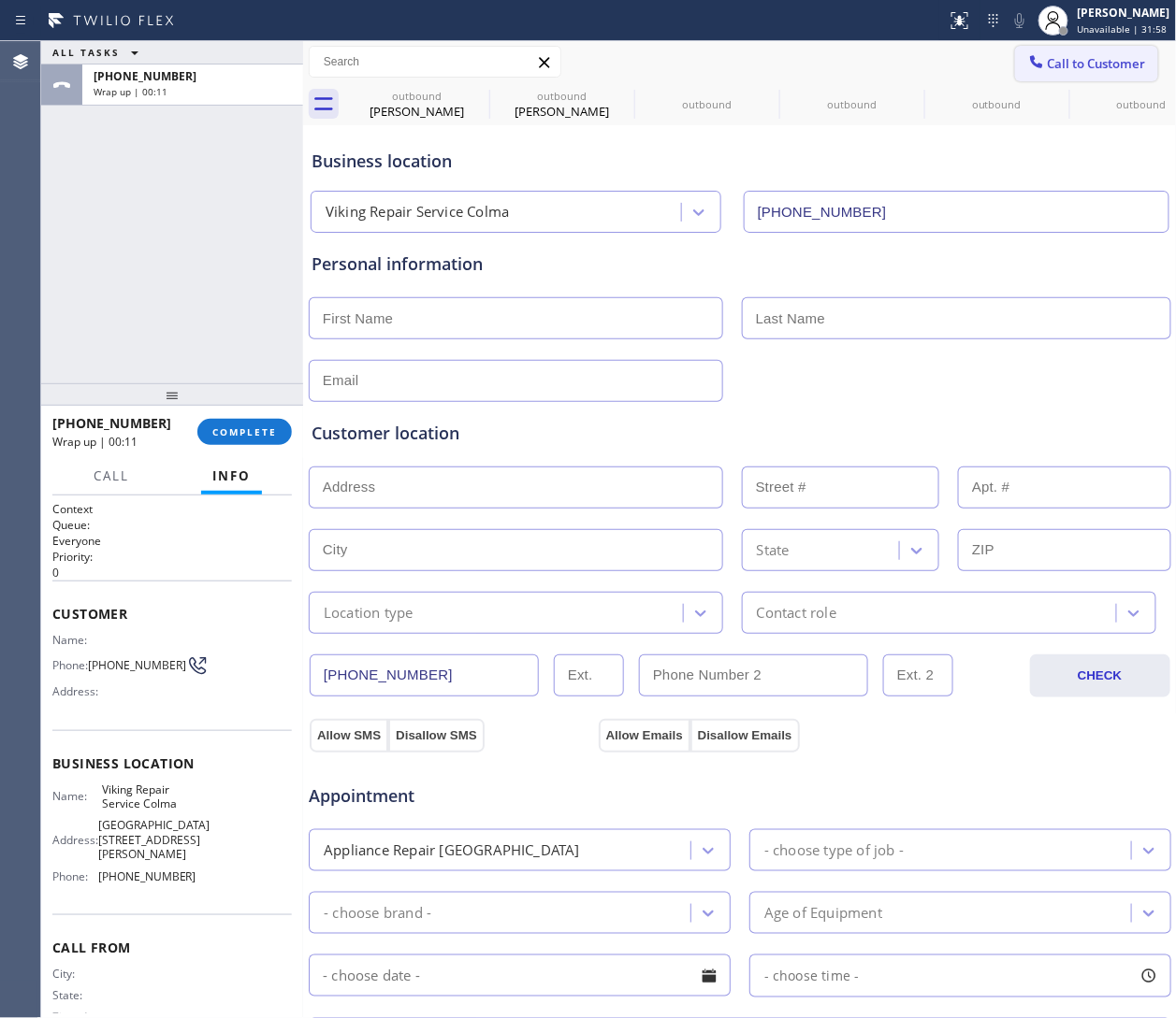
click at [783, 63] on span "Call to Customer" at bounding box center [1096, 63] width 98 height 16
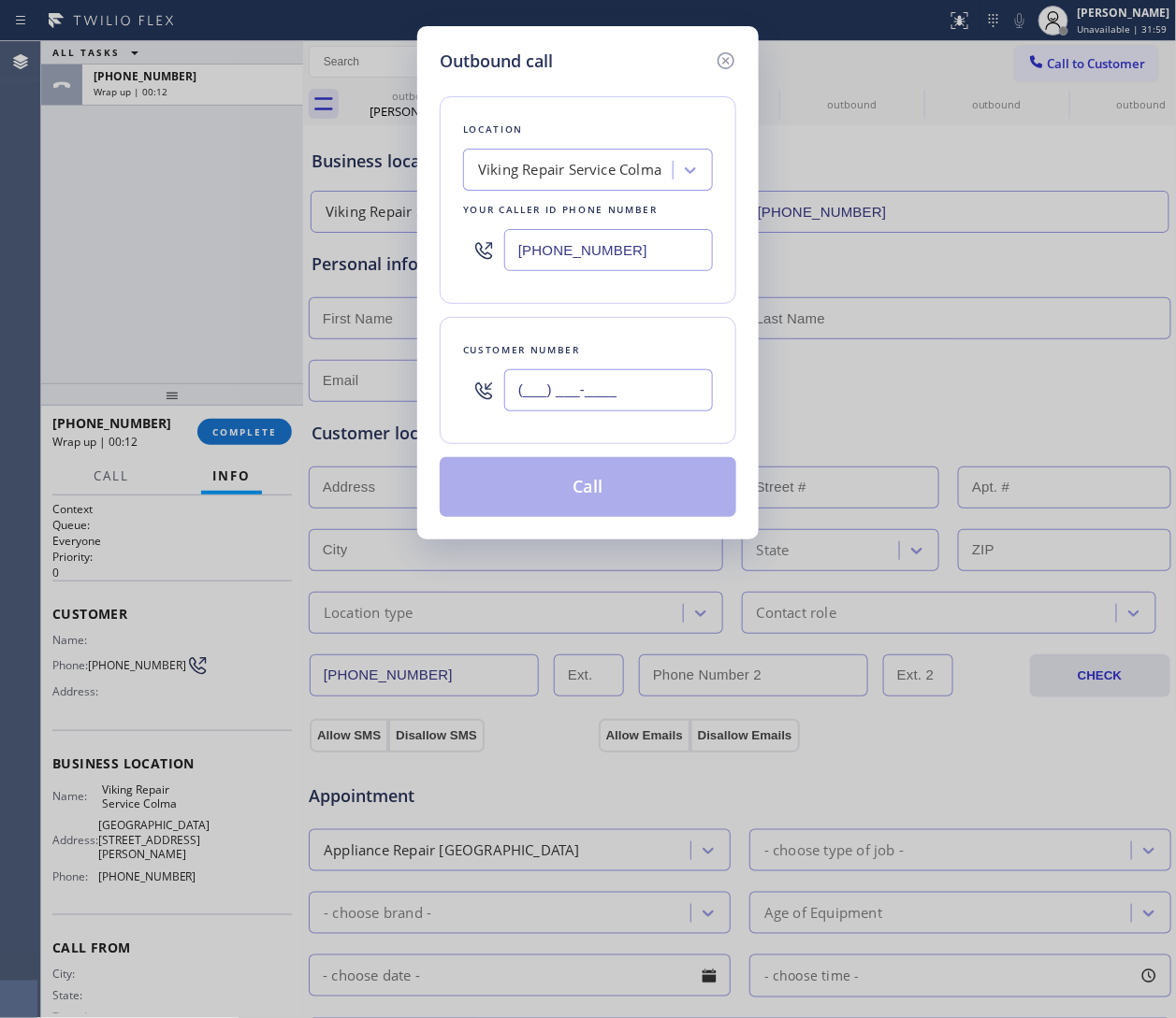
click at [566, 386] on input "(___) ___-____" at bounding box center [607, 389] width 208 height 42
paste input "424) 441-1226"
type input "(424) 441-1226"
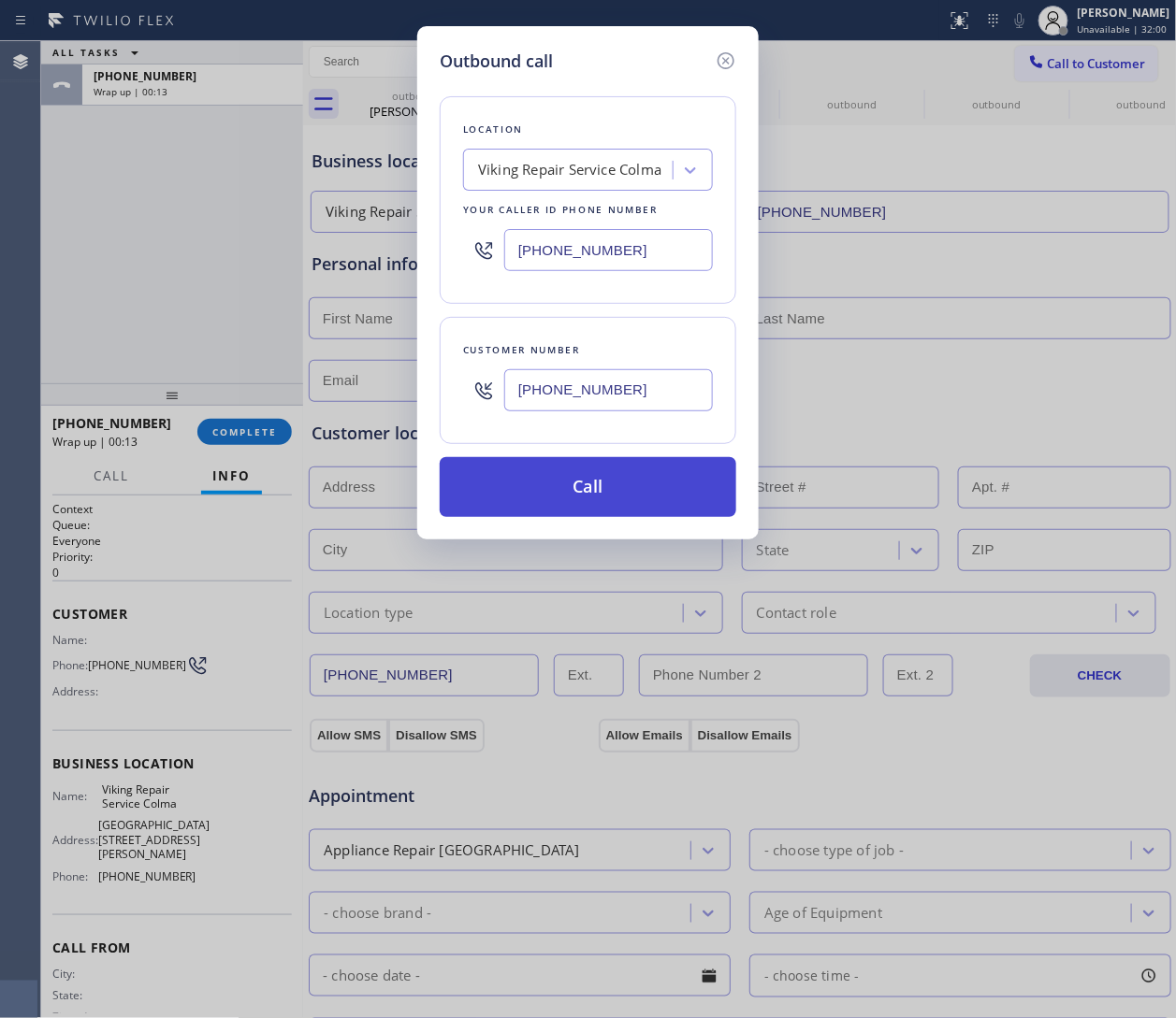
click at [610, 501] on button "Call" at bounding box center [588, 487] width 296 height 60
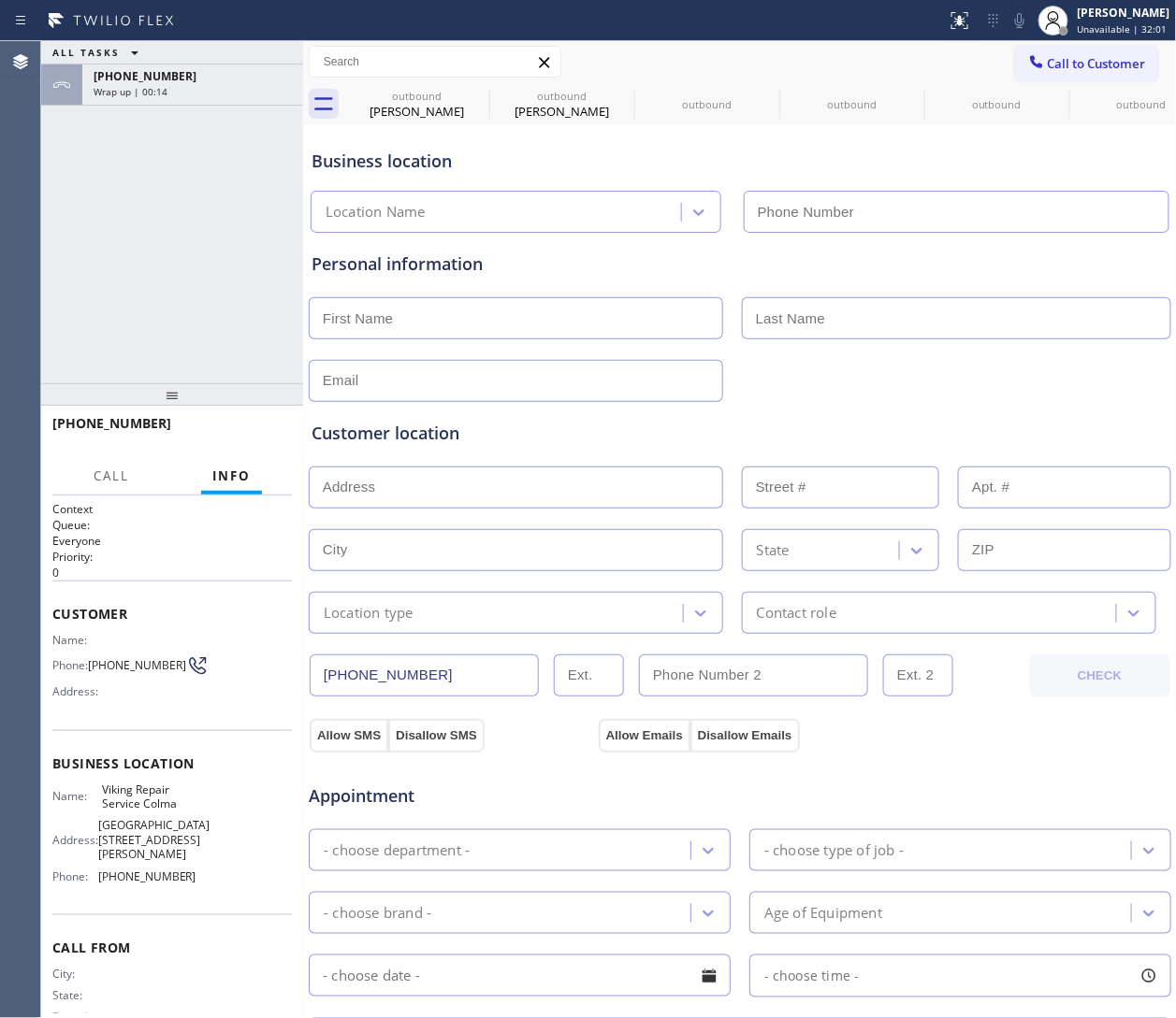
type input "(650) 835-1713"
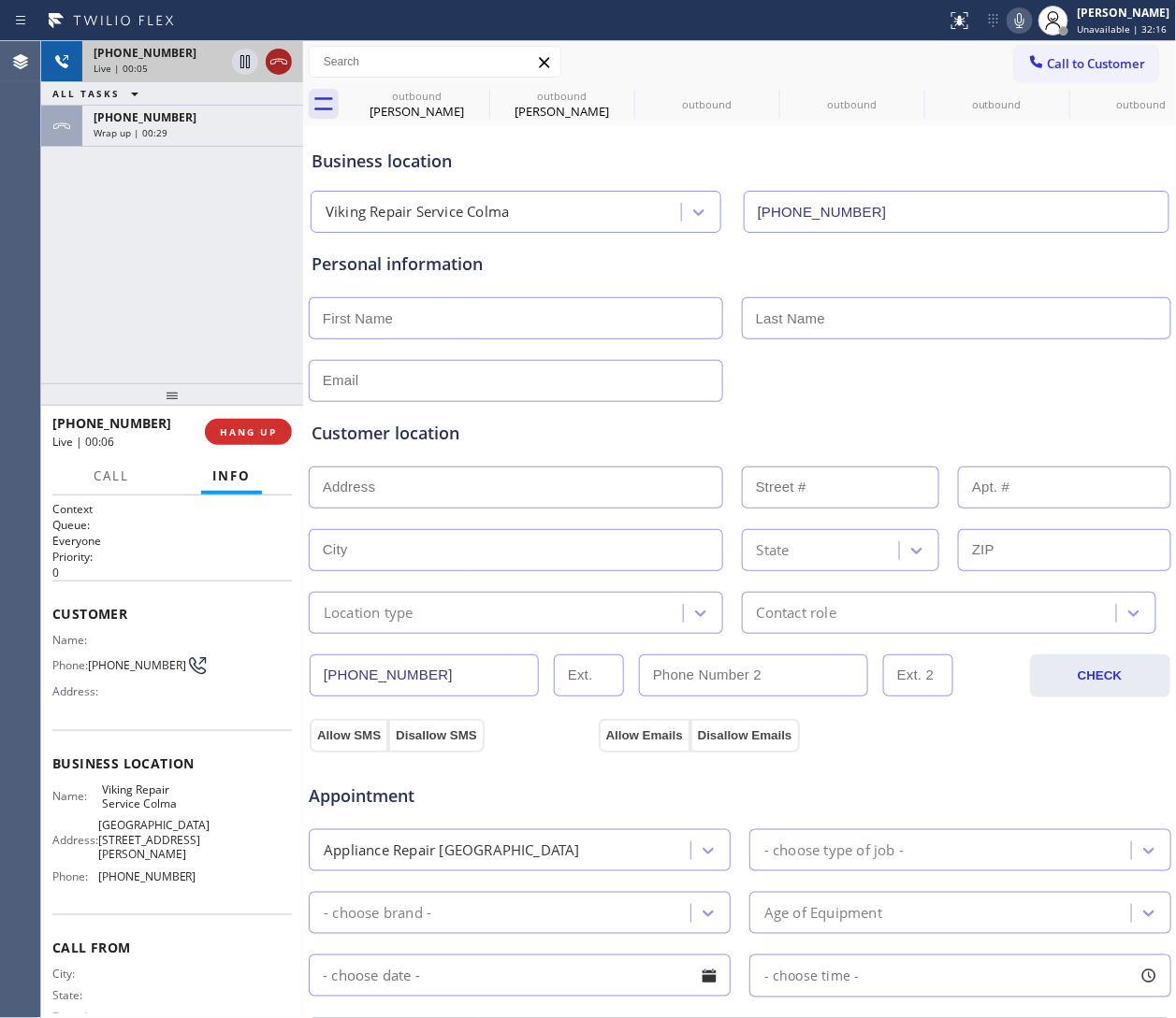
click at [276, 65] on icon at bounding box center [278, 61] width 22 height 22
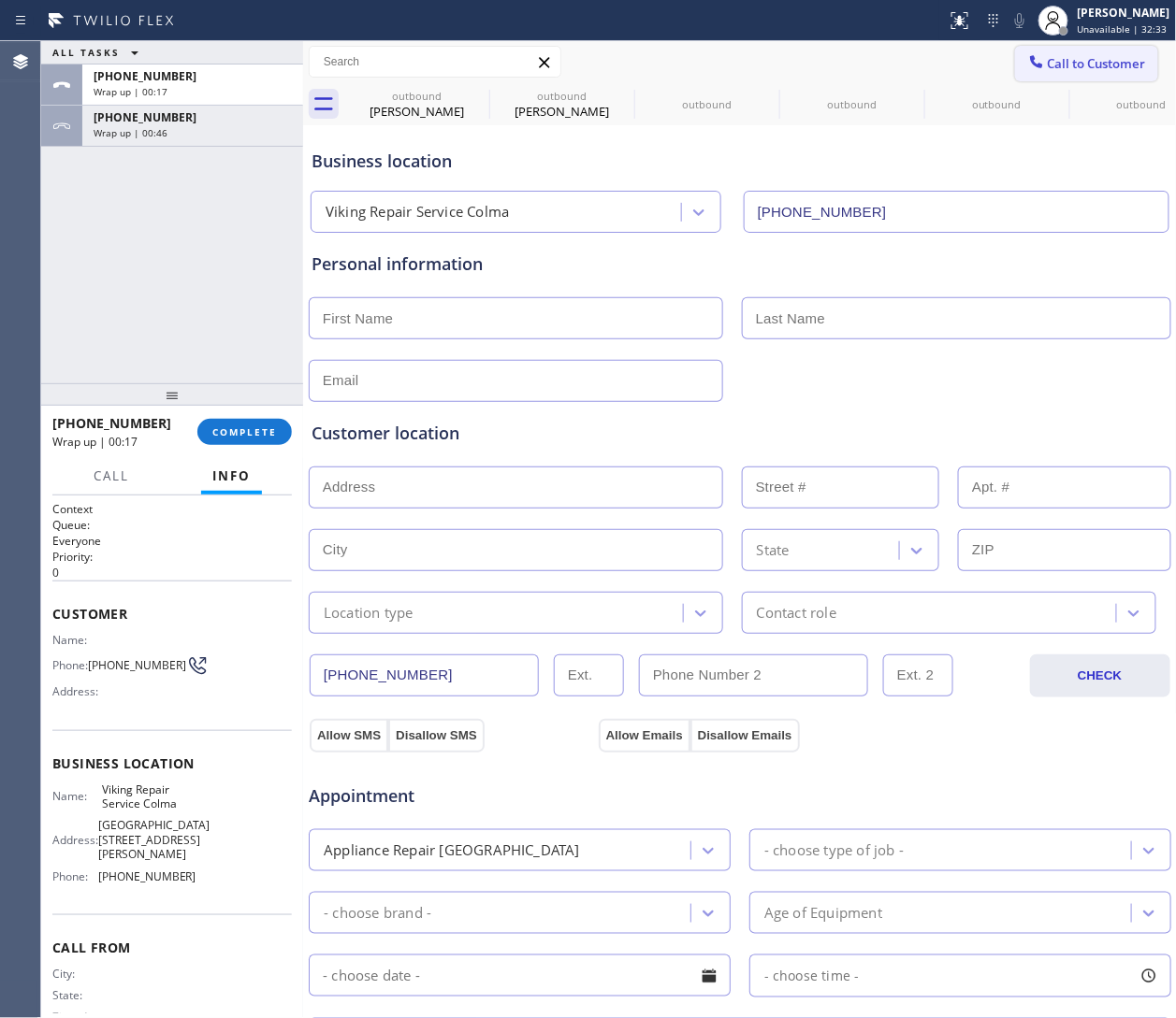
click at [783, 58] on span "Call to Customer" at bounding box center [1096, 63] width 98 height 16
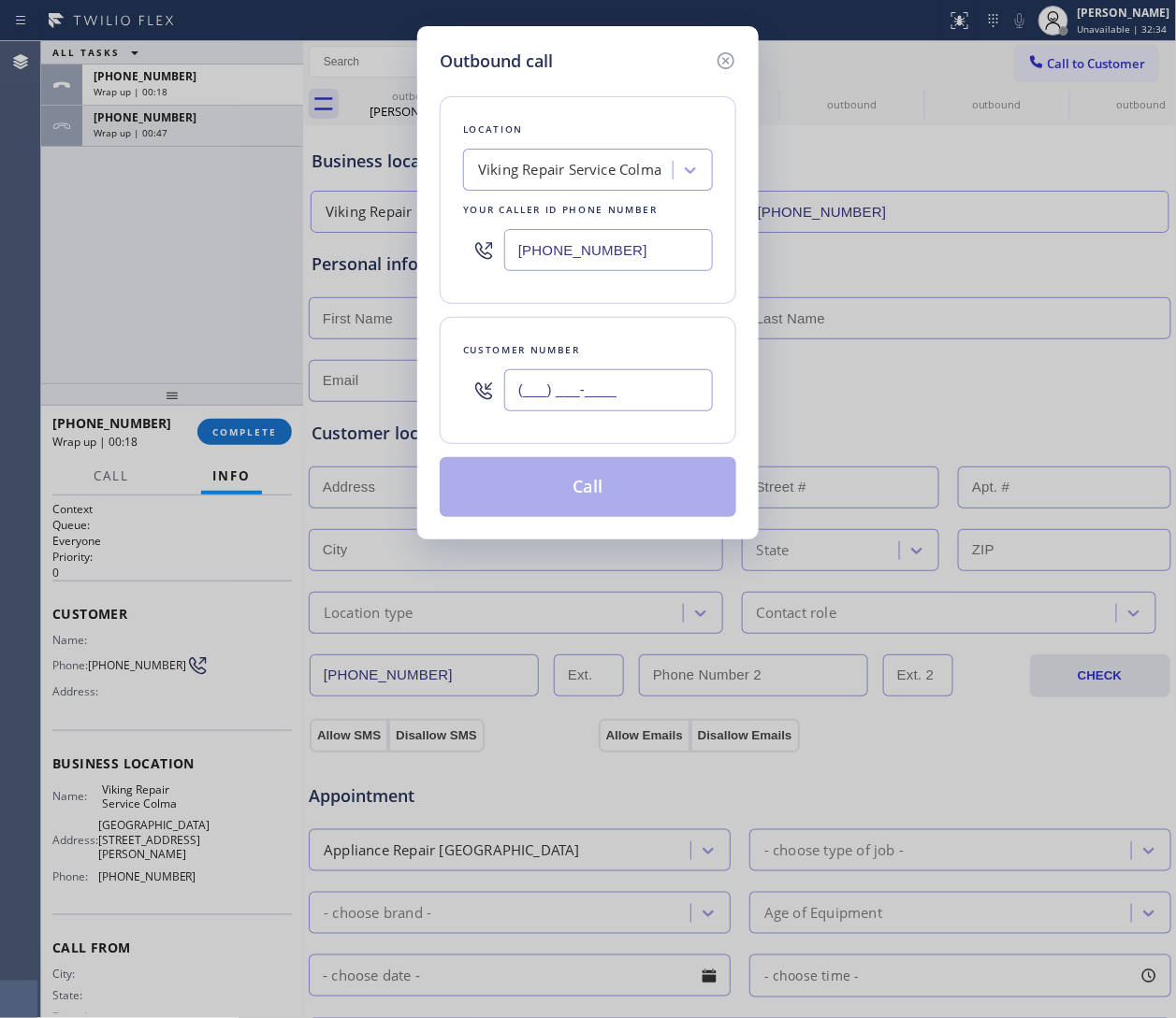
click at [560, 378] on input "(___) ___-____" at bounding box center [607, 389] width 208 height 42
paste input "469) 566-5179"
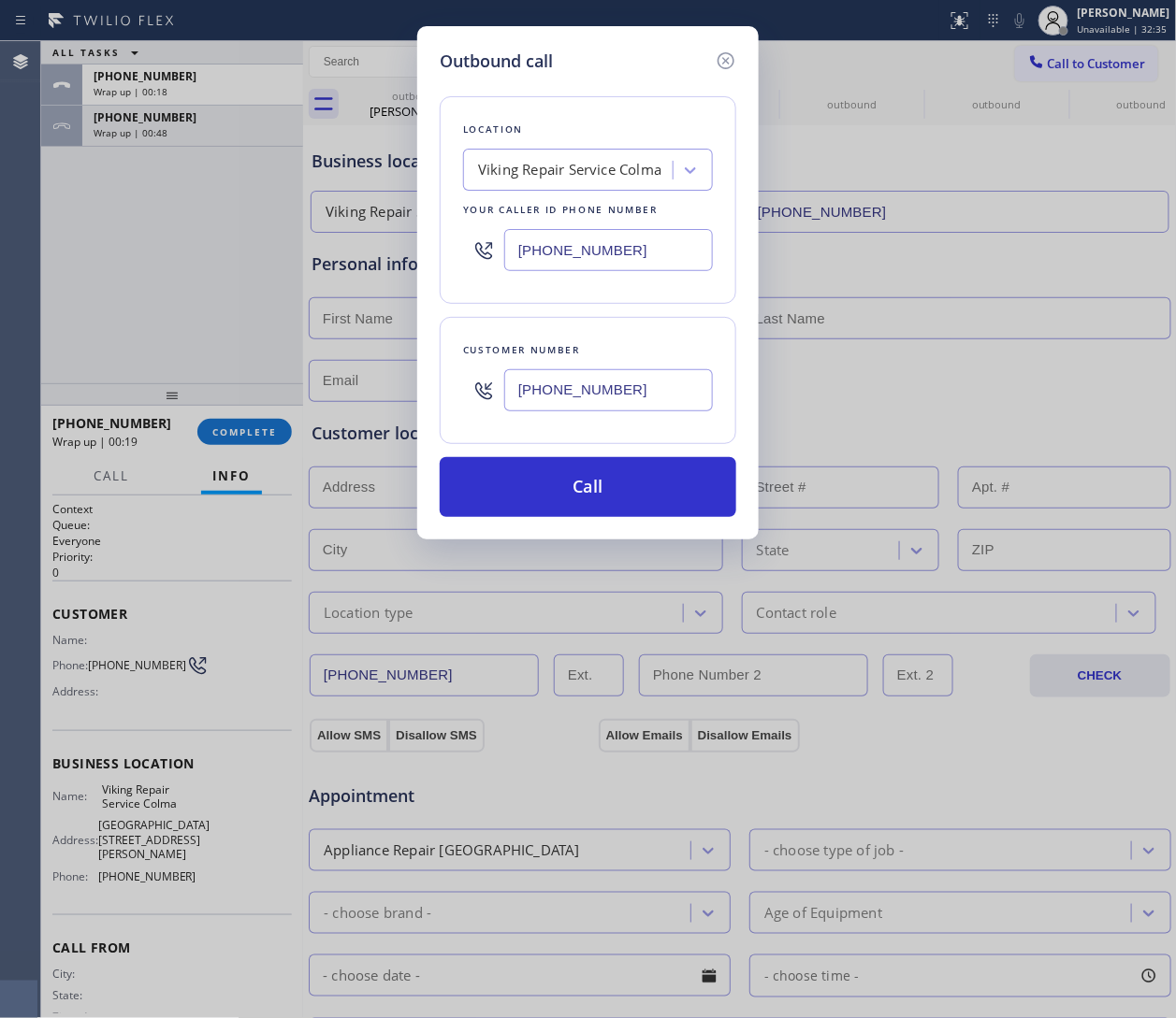
type input "(469) 566-5179"
click at [564, 248] on input "(650) 835-1713" at bounding box center [607, 250] width 208 height 42
paste input "510) 756-5755"
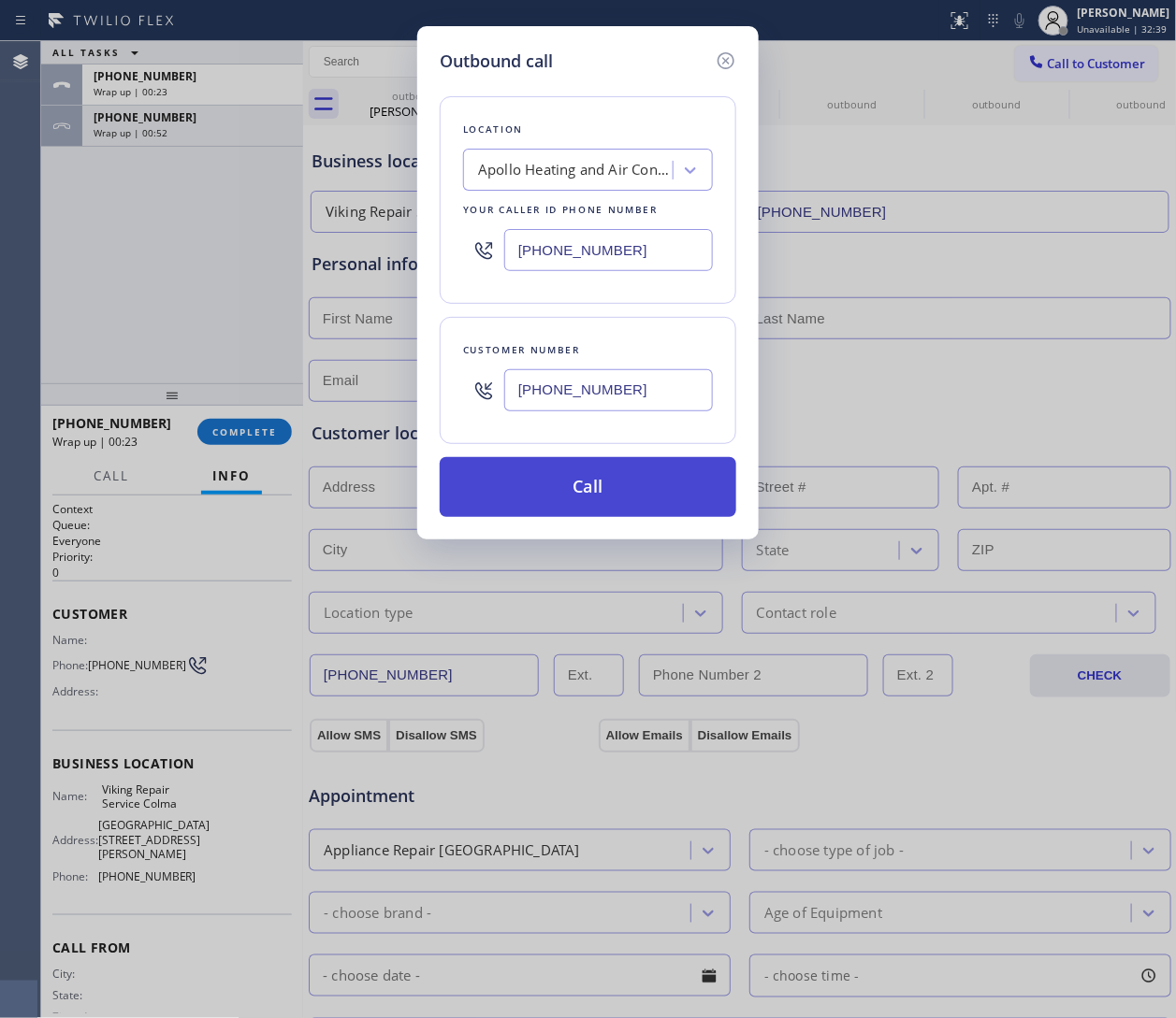
type input "(510) 756-5755"
click at [604, 485] on button "Call" at bounding box center [588, 487] width 296 height 60
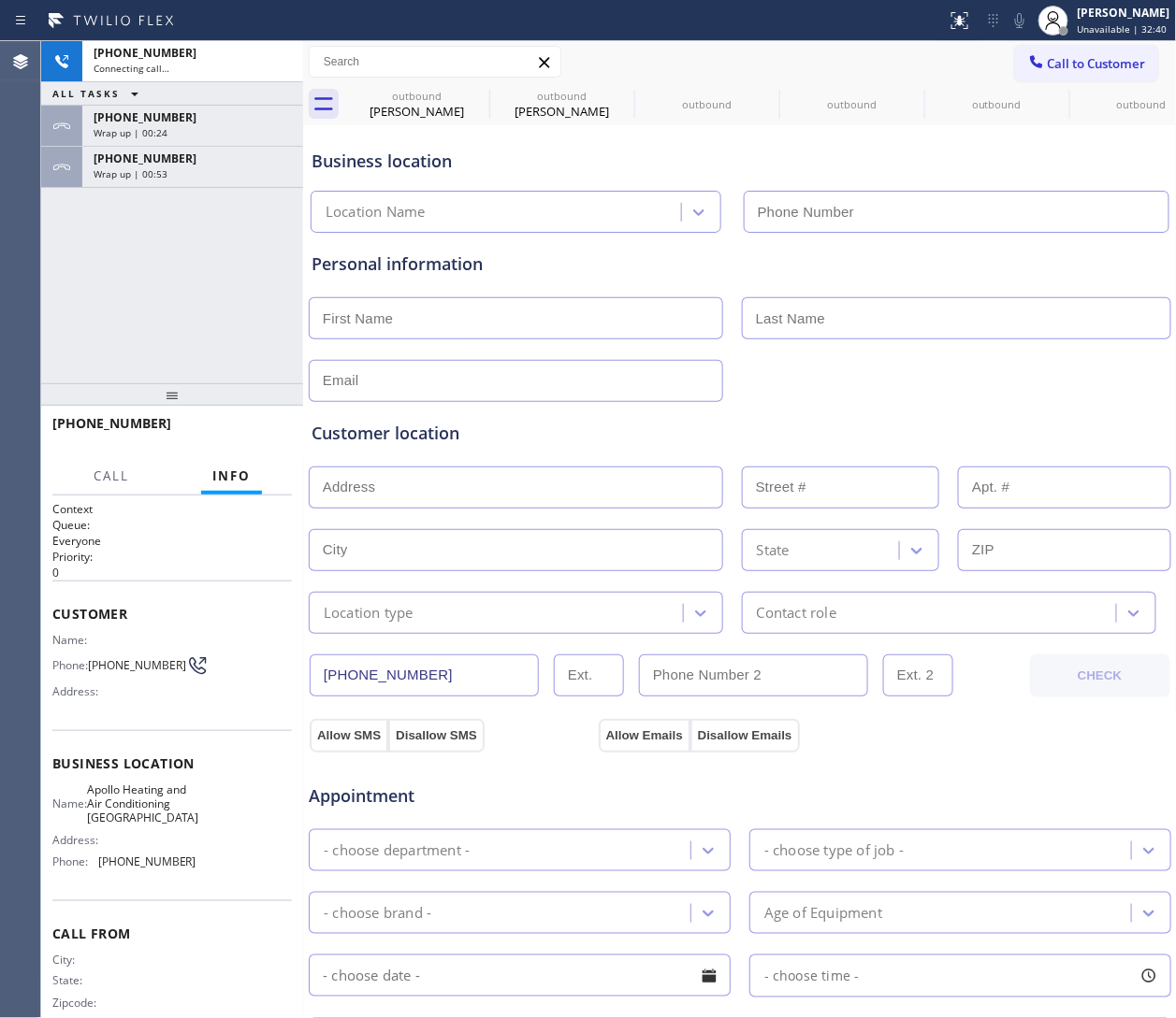
type input "(510) 756-5755"
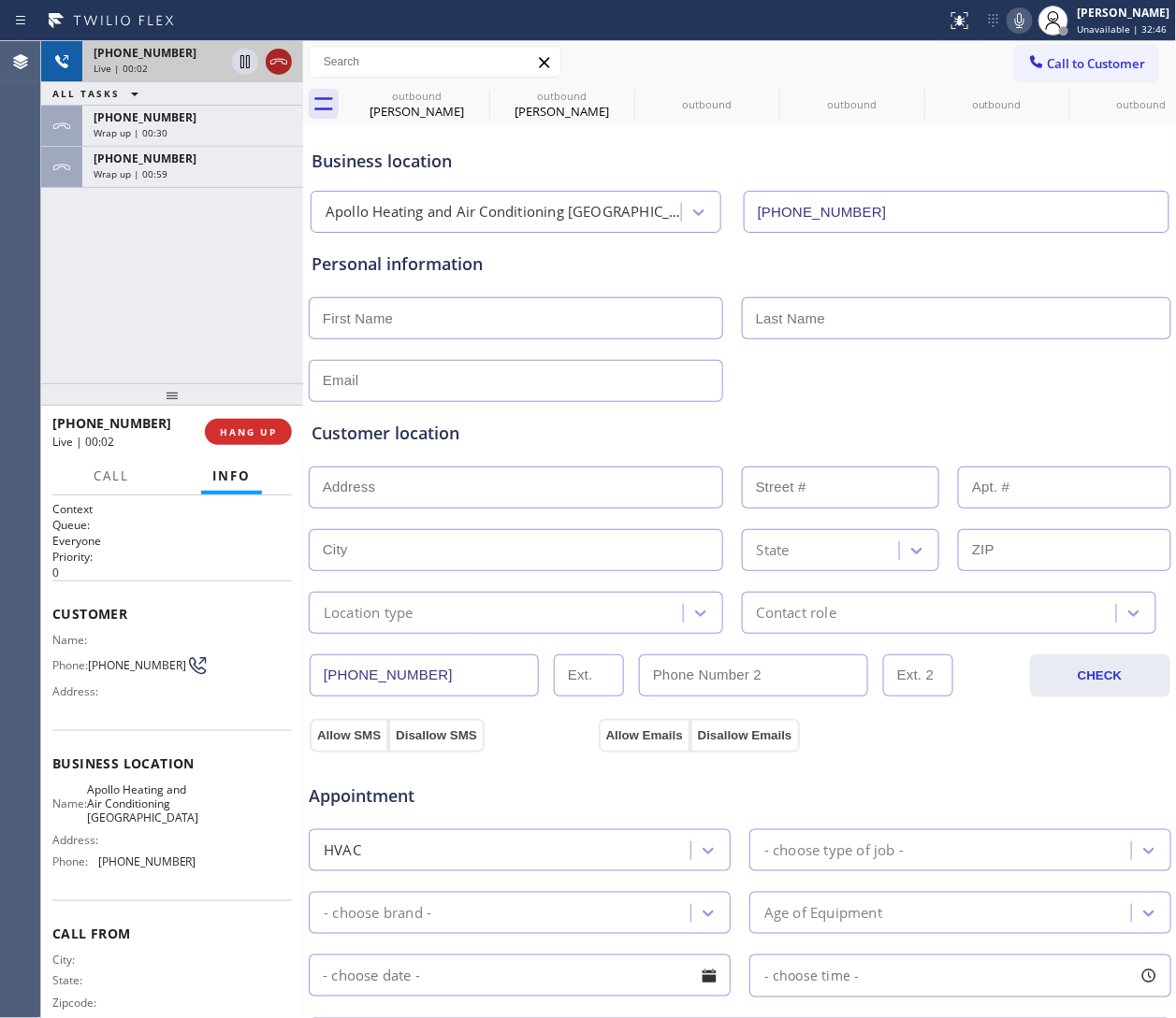
click at [278, 57] on icon at bounding box center [278, 61] width 22 height 22
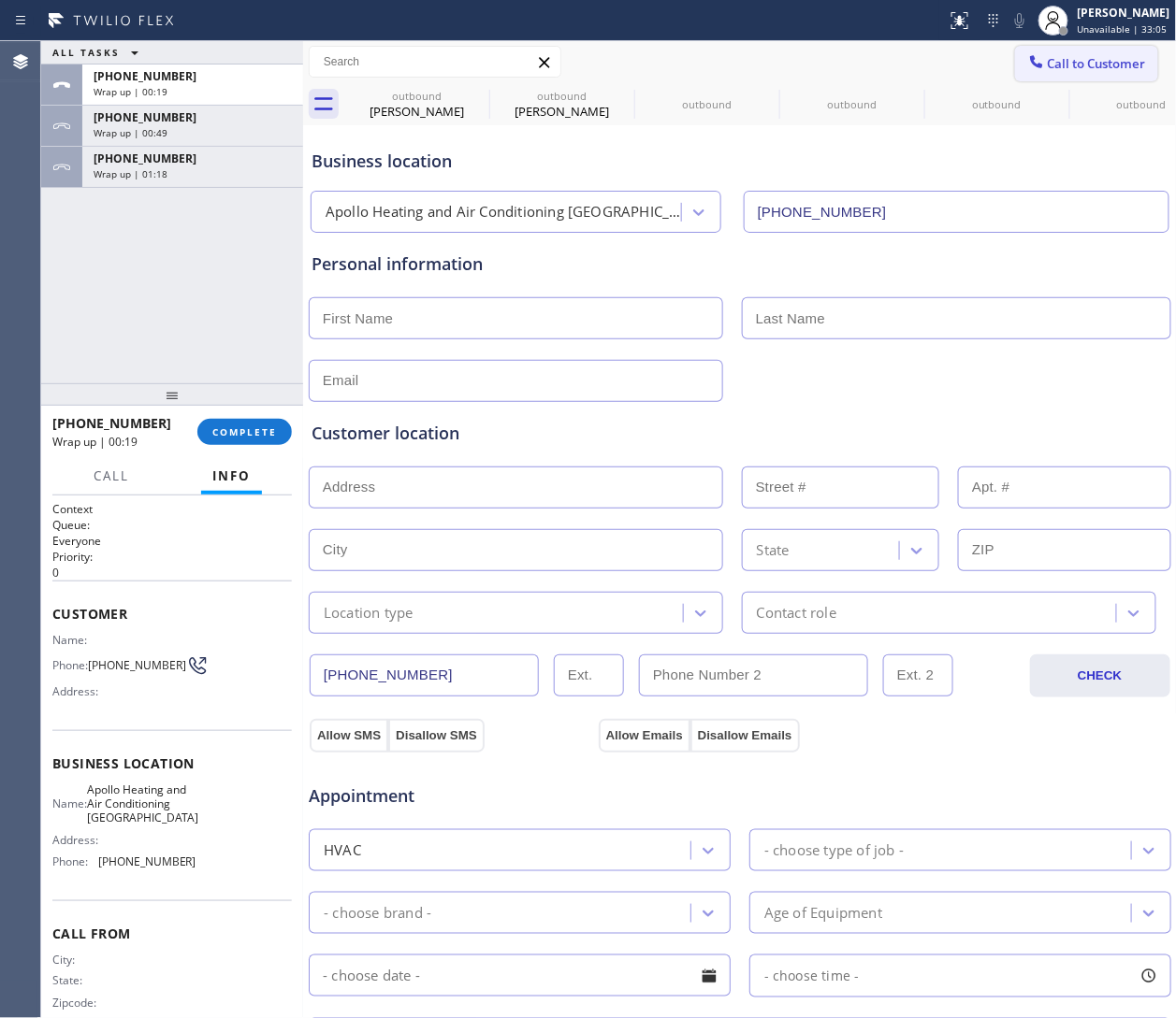
click at [783, 69] on span "Call to Customer" at bounding box center [1096, 63] width 98 height 16
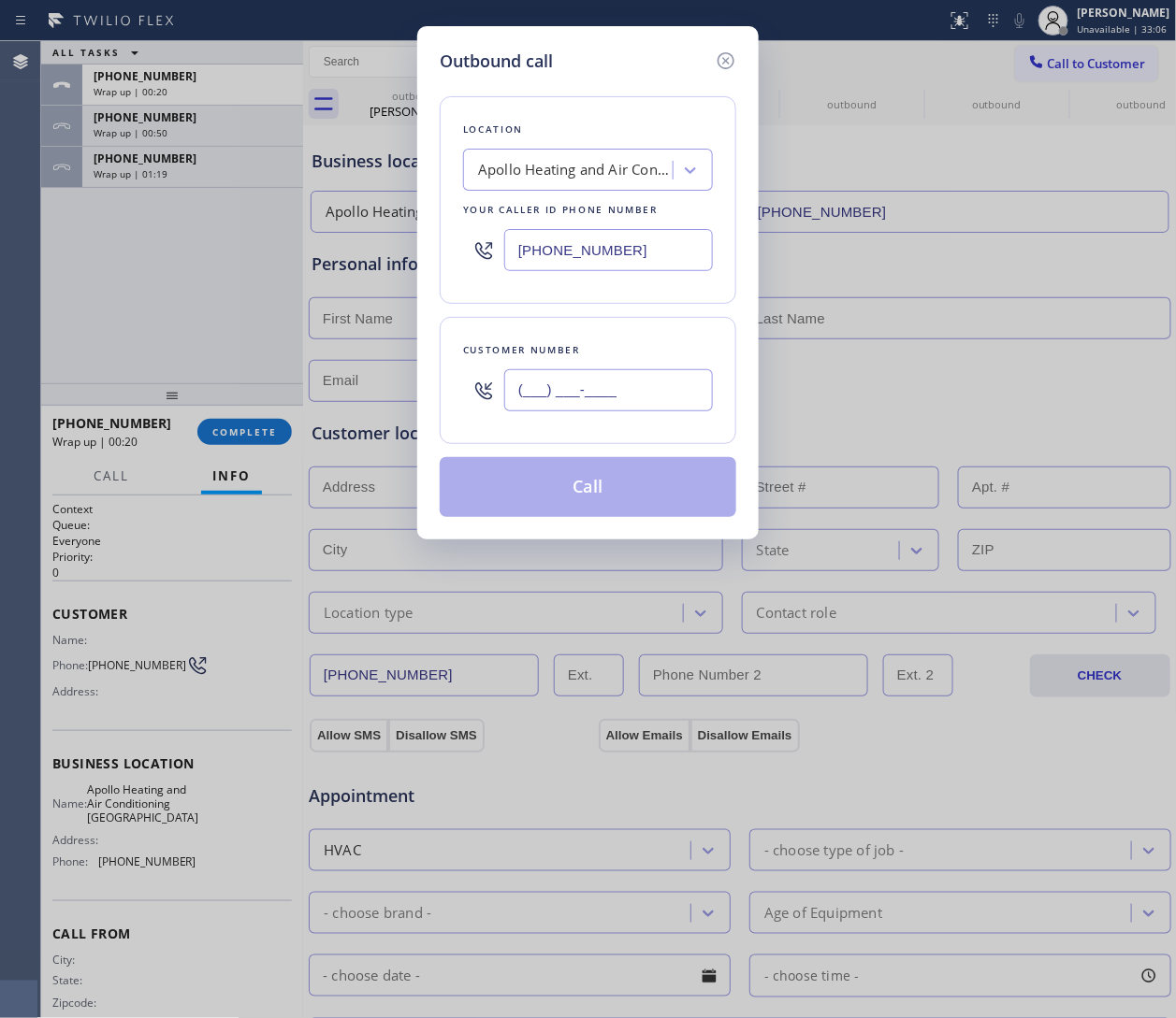
click at [566, 386] on input "(___) ___-____" at bounding box center [607, 389] width 208 height 42
paste input "510) 717-8977"
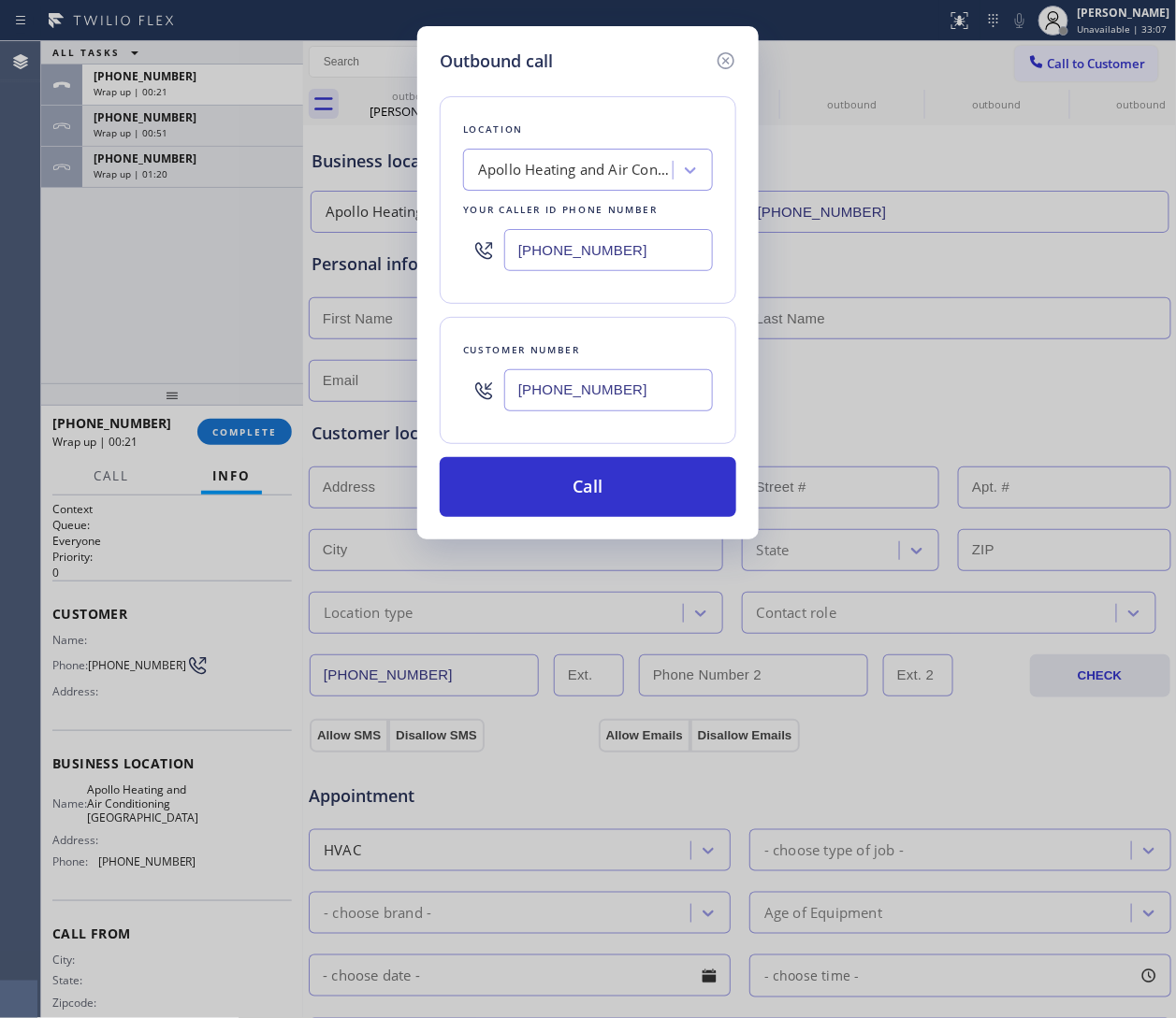
type input "(510) 717-8977"
click at [644, 256] on input "(510) 756-5755" at bounding box center [607, 250] width 208 height 42
paste input "949) 565-4262"
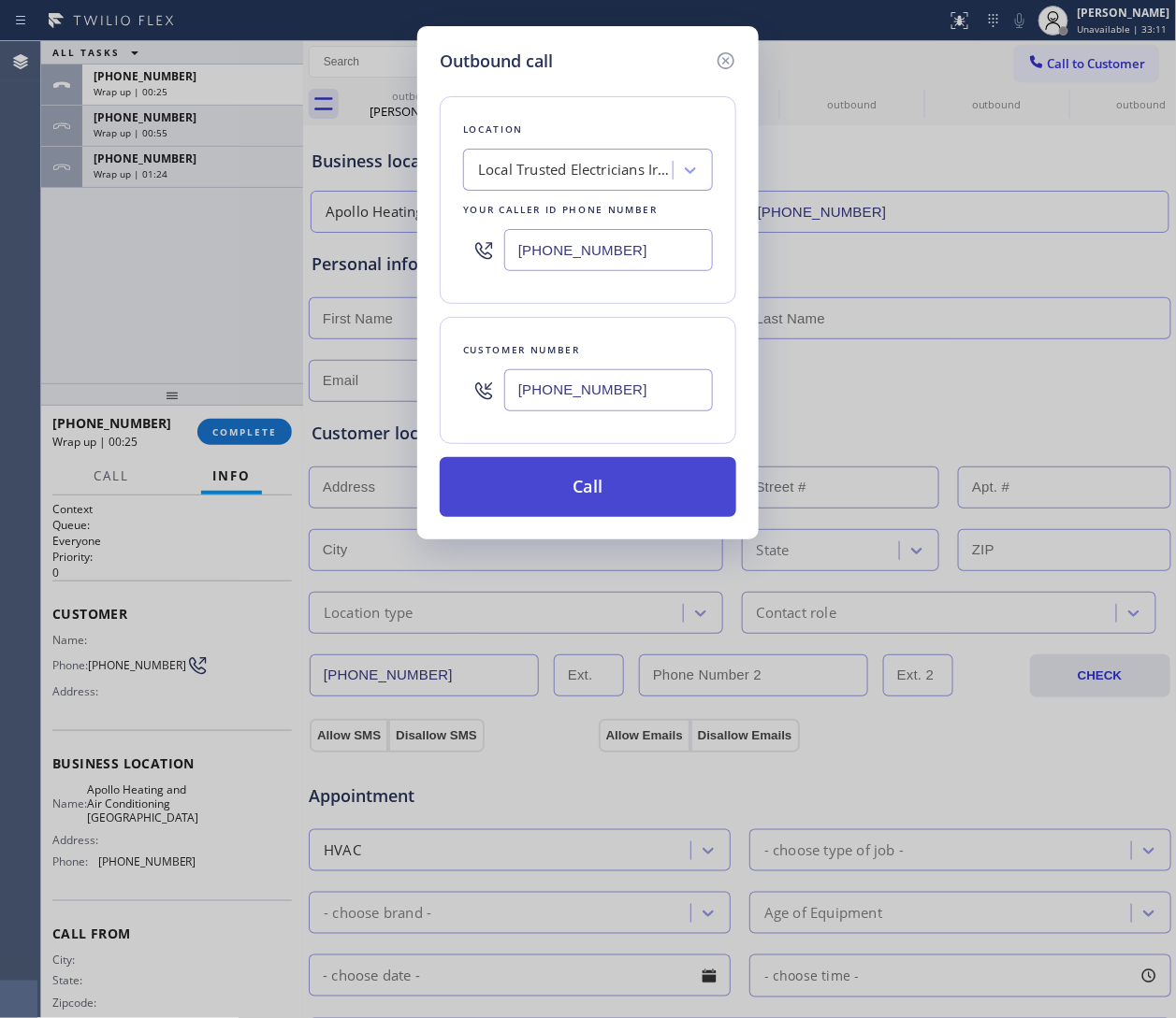
type input "(949) 565-4262"
click at [612, 472] on button "Call" at bounding box center [588, 487] width 296 height 60
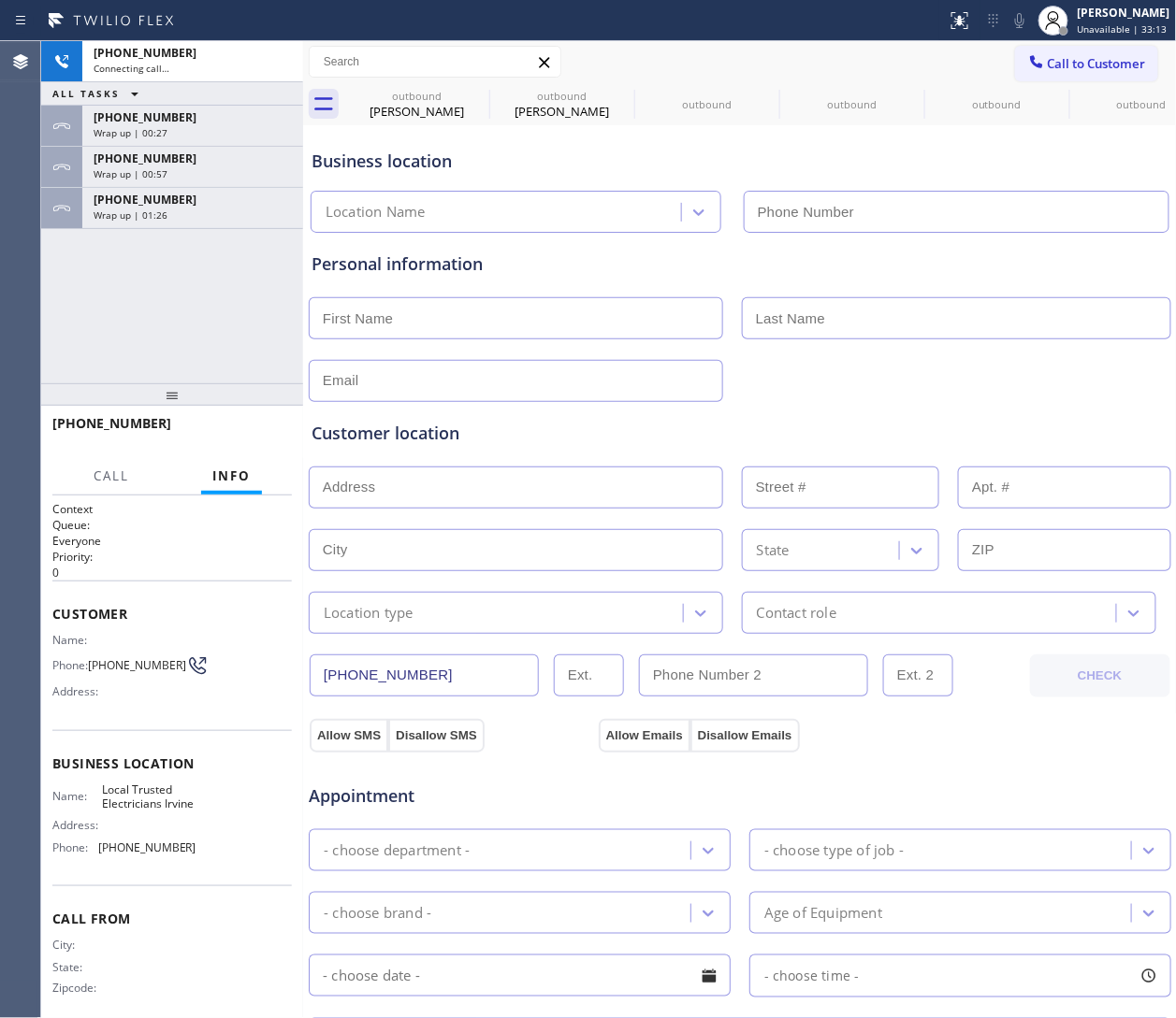
type input "(949) 565-4262"
click at [783, 154] on div "Business location" at bounding box center [740, 162] width 856 height 25
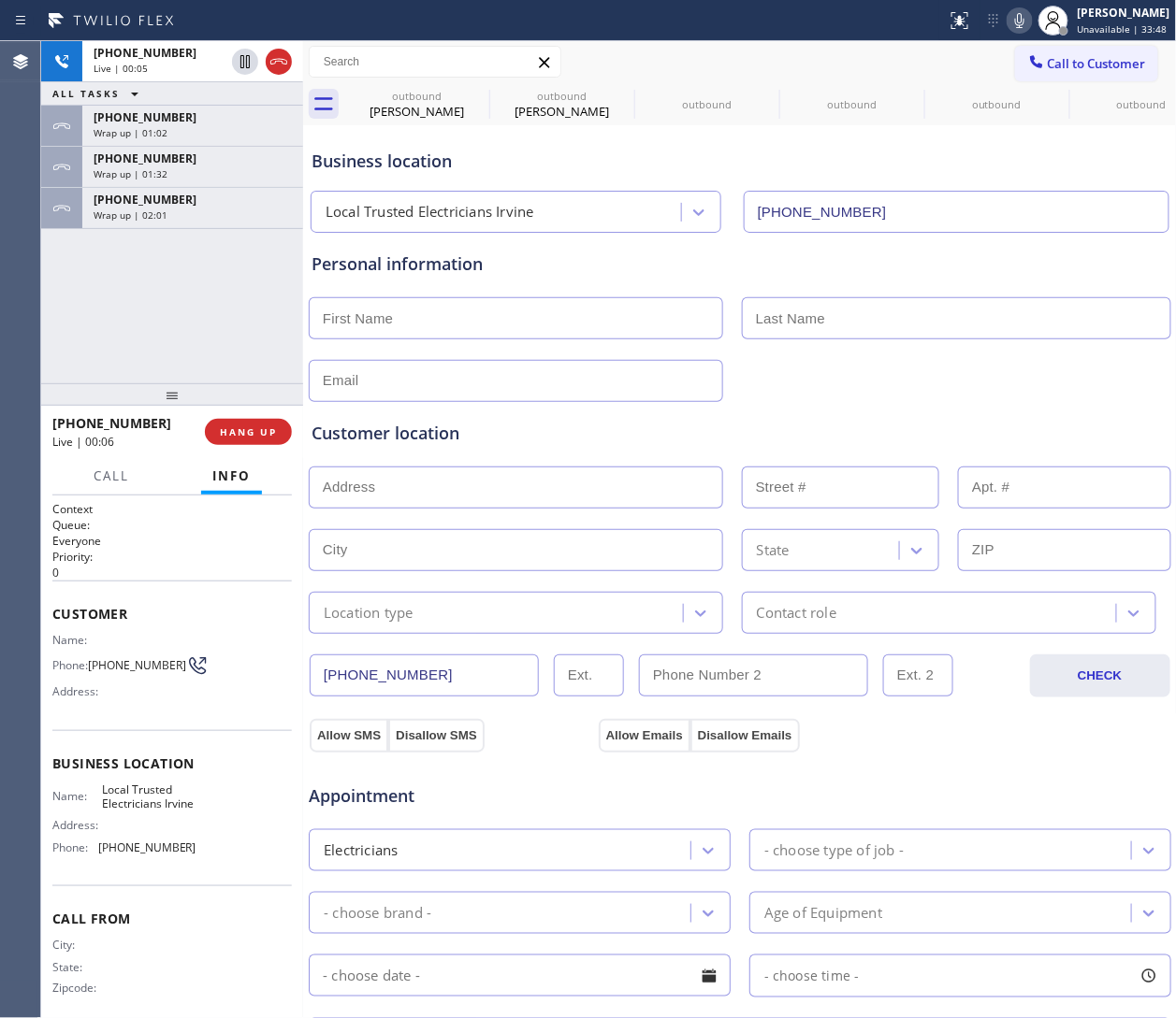
click at [783, 170] on div "Business location" at bounding box center [740, 162] width 856 height 25
click at [278, 62] on icon at bounding box center [278, 61] width 22 height 22
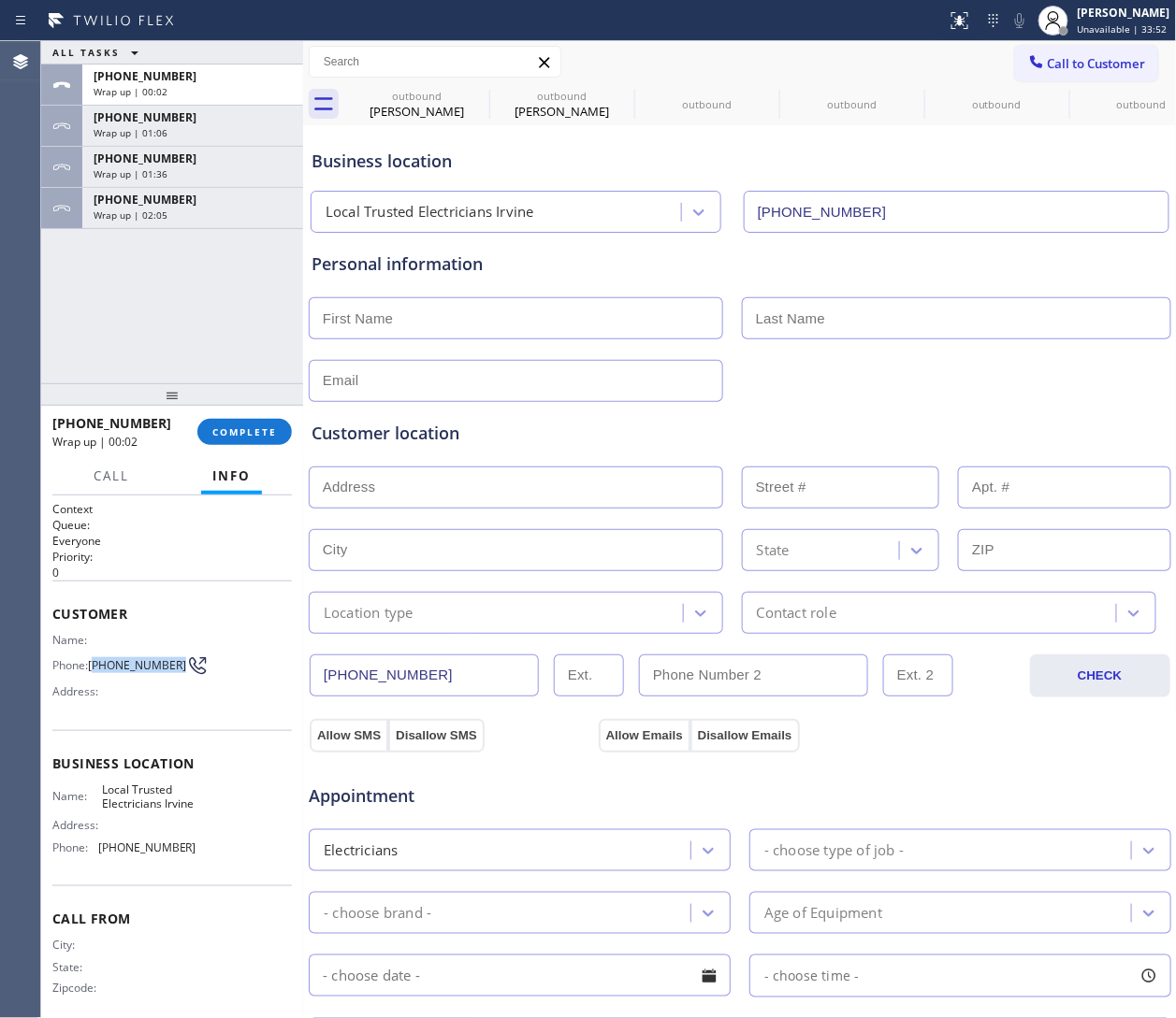
drag, startPoint x: 122, startPoint y: 670, endPoint x: 96, endPoint y: 659, distance: 28.2
click at [96, 659] on span "(510) 717-8977" at bounding box center [137, 665] width 98 height 14
copy span "510) 717-8977"
drag, startPoint x: 126, startPoint y: 819, endPoint x: 92, endPoint y: 792, distance: 43.4
click at [92, 678] on div "Name: Local Trusted Electricians Irvine" at bounding box center [124, 797] width 144 height 29
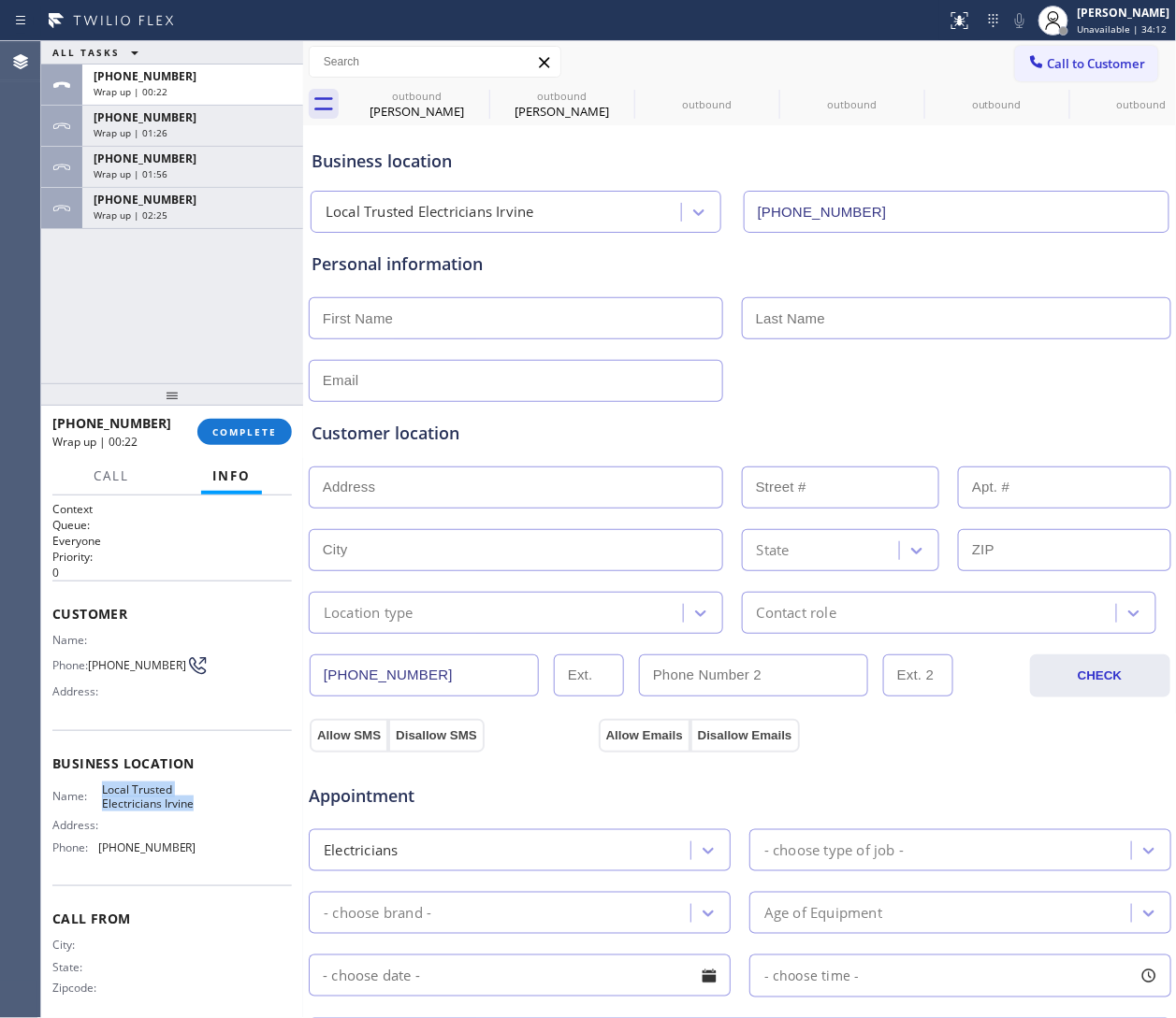
copy span "Local Trusted Electricians Irvine"
click at [228, 441] on button "COMPLETE" at bounding box center [245, 432] width 95 height 26
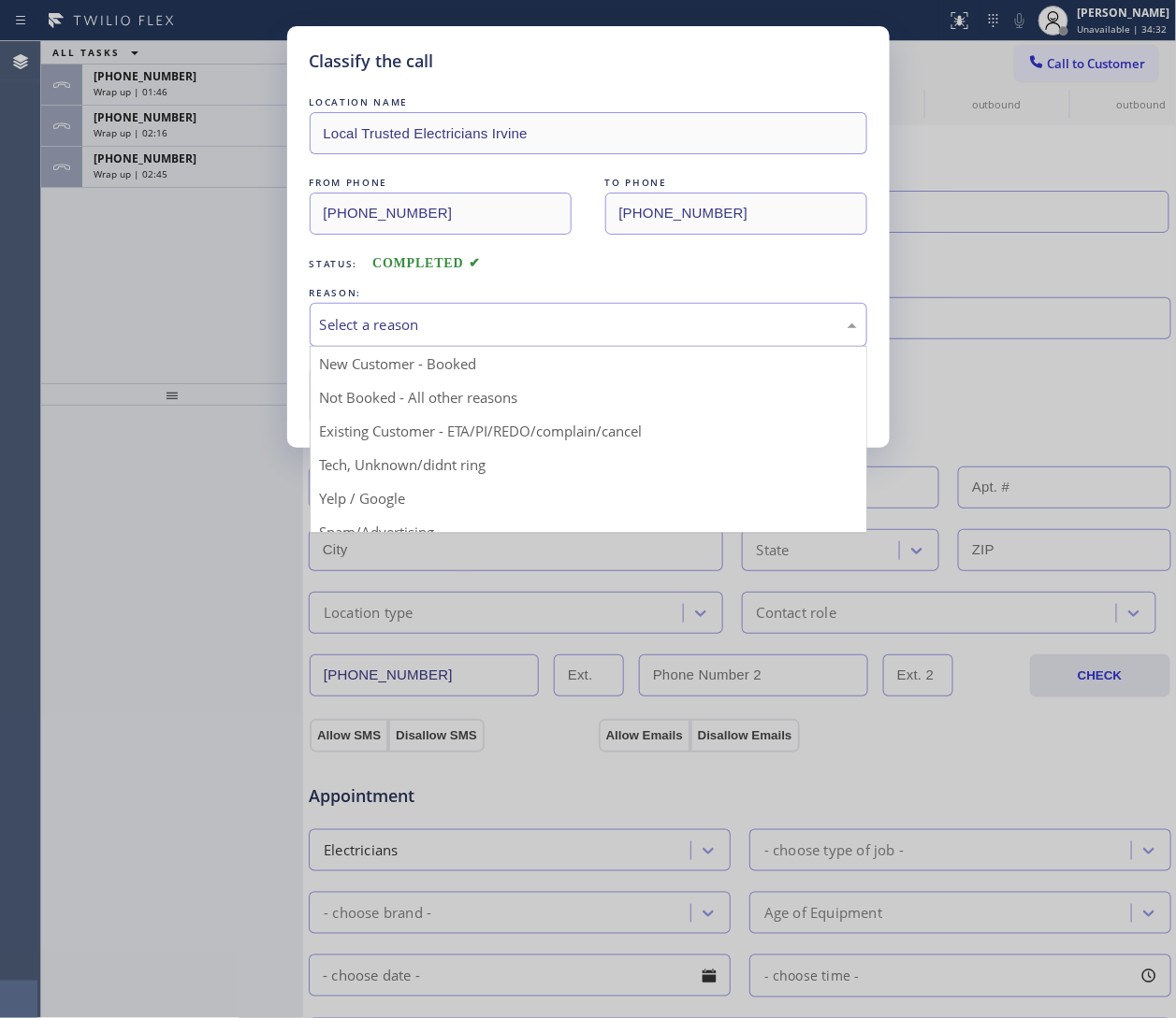
click at [447, 325] on div "Select a reason" at bounding box center [588, 324] width 537 height 21
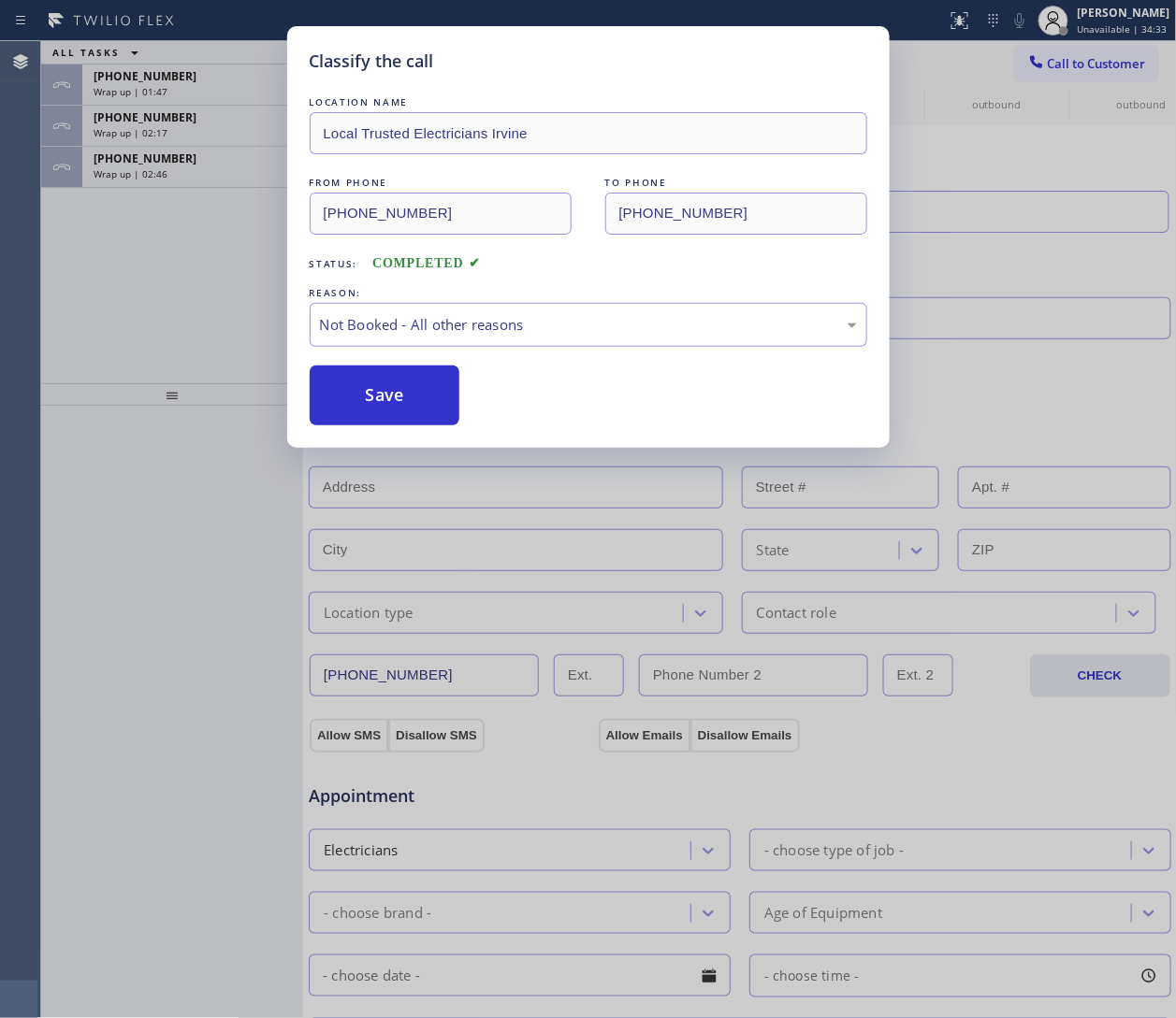
click at [420, 398] on button "Save" at bounding box center [385, 396] width 150 height 60
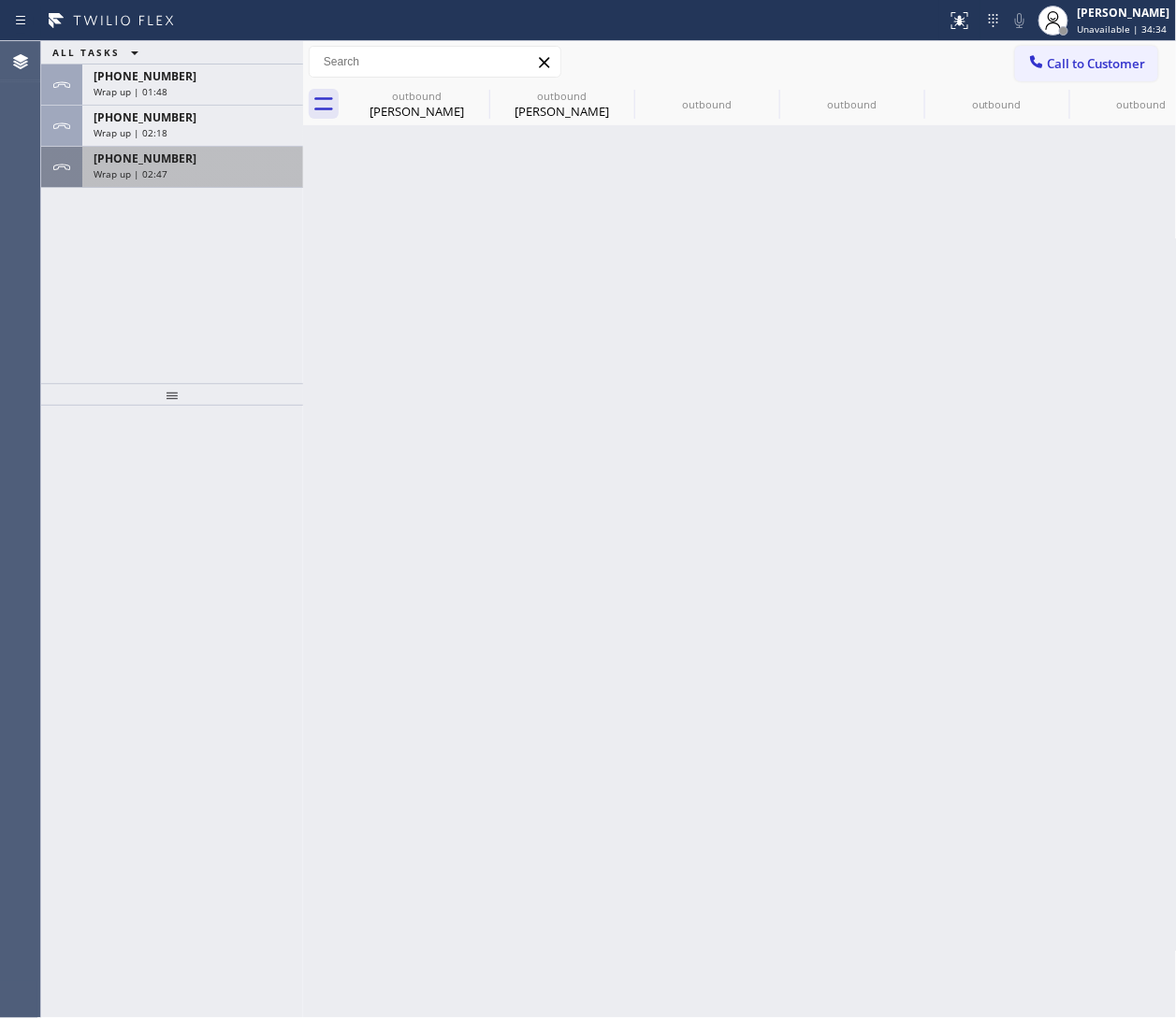
click at [149, 157] on span "+14244411226" at bounding box center [145, 158] width 103 height 15
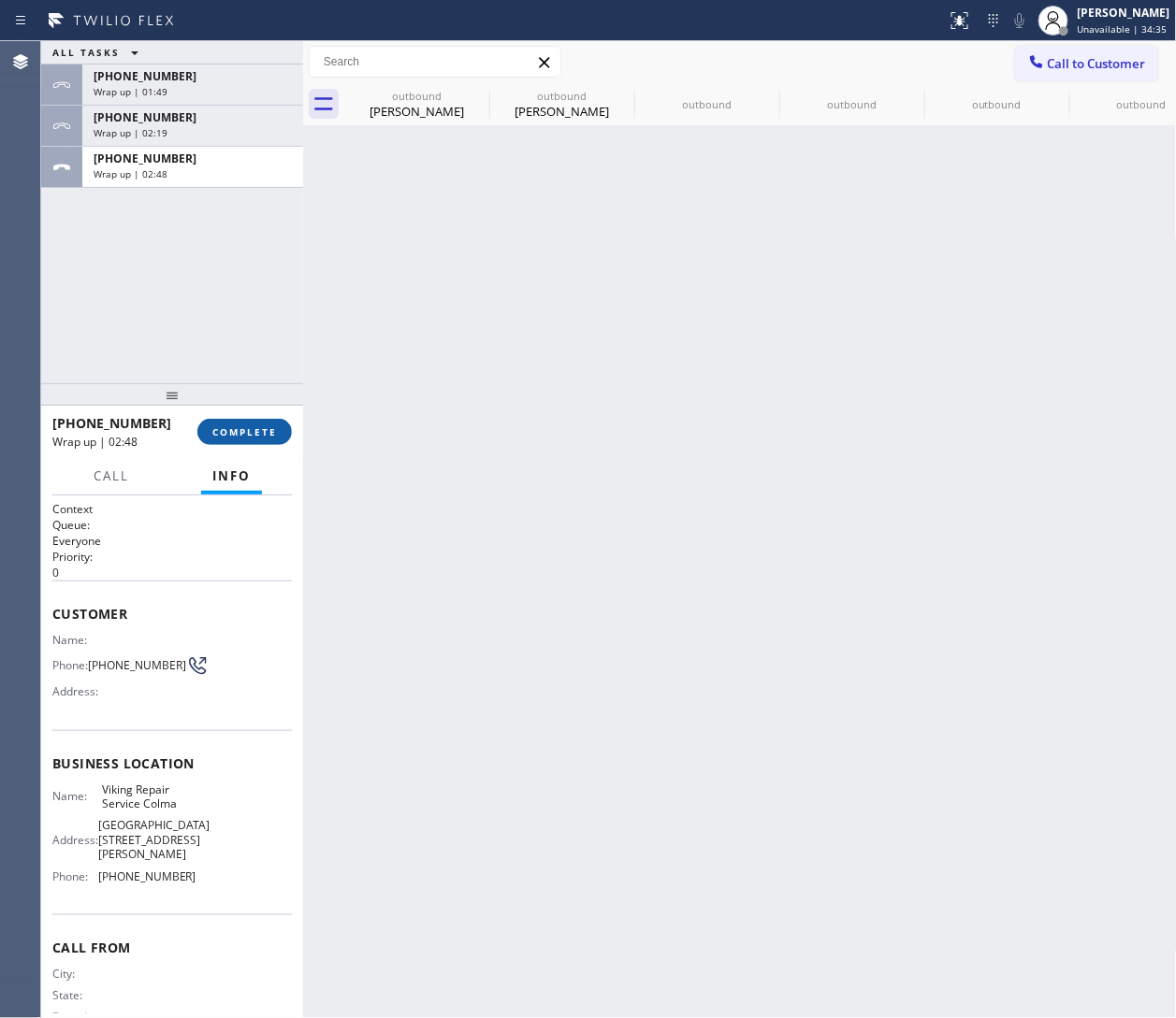
click at [229, 435] on span "COMPLETE" at bounding box center [244, 432] width 65 height 14
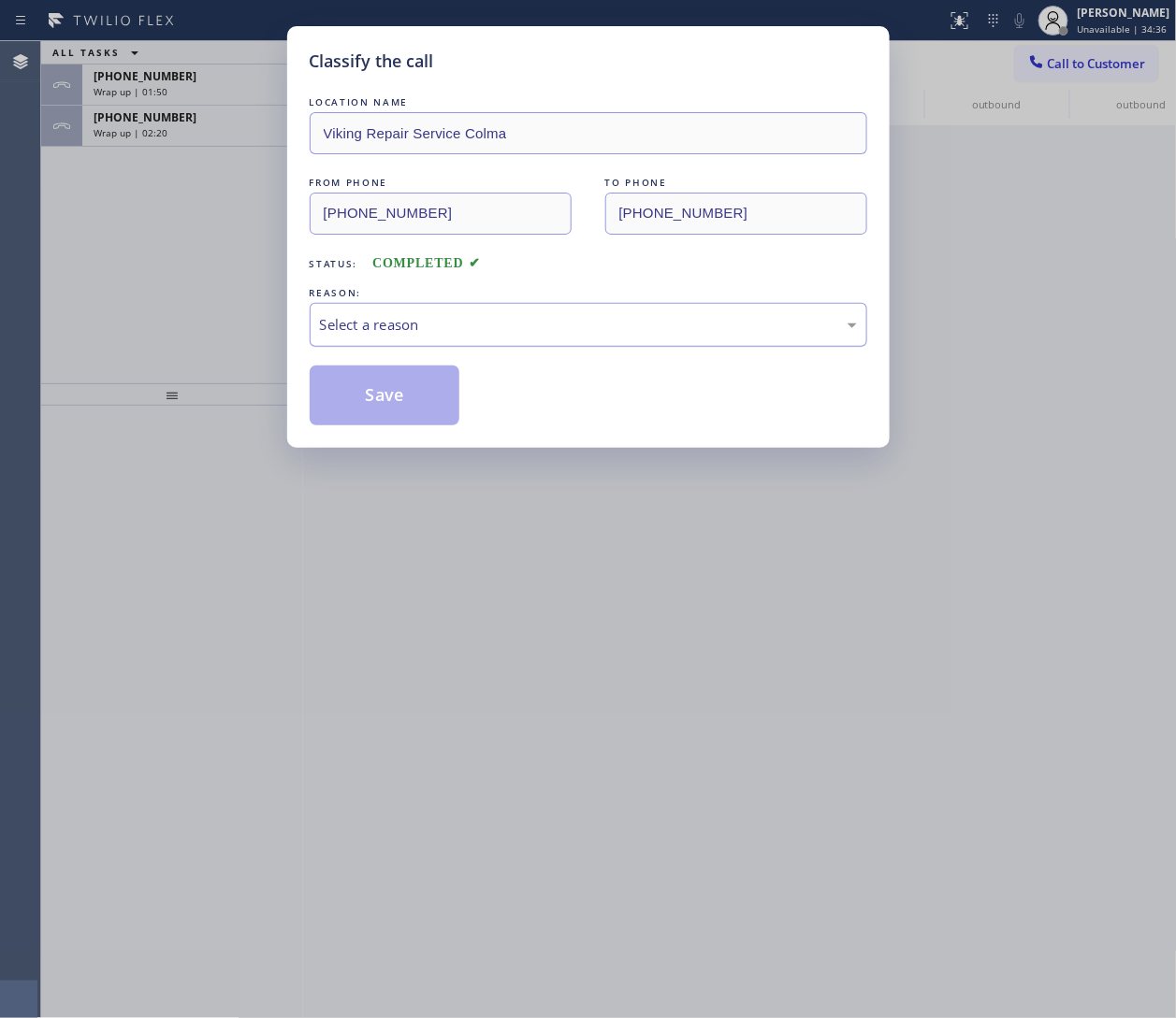
click at [448, 333] on div "Select a reason" at bounding box center [588, 324] width 537 height 21
click at [367, 393] on button "Save" at bounding box center [385, 396] width 150 height 60
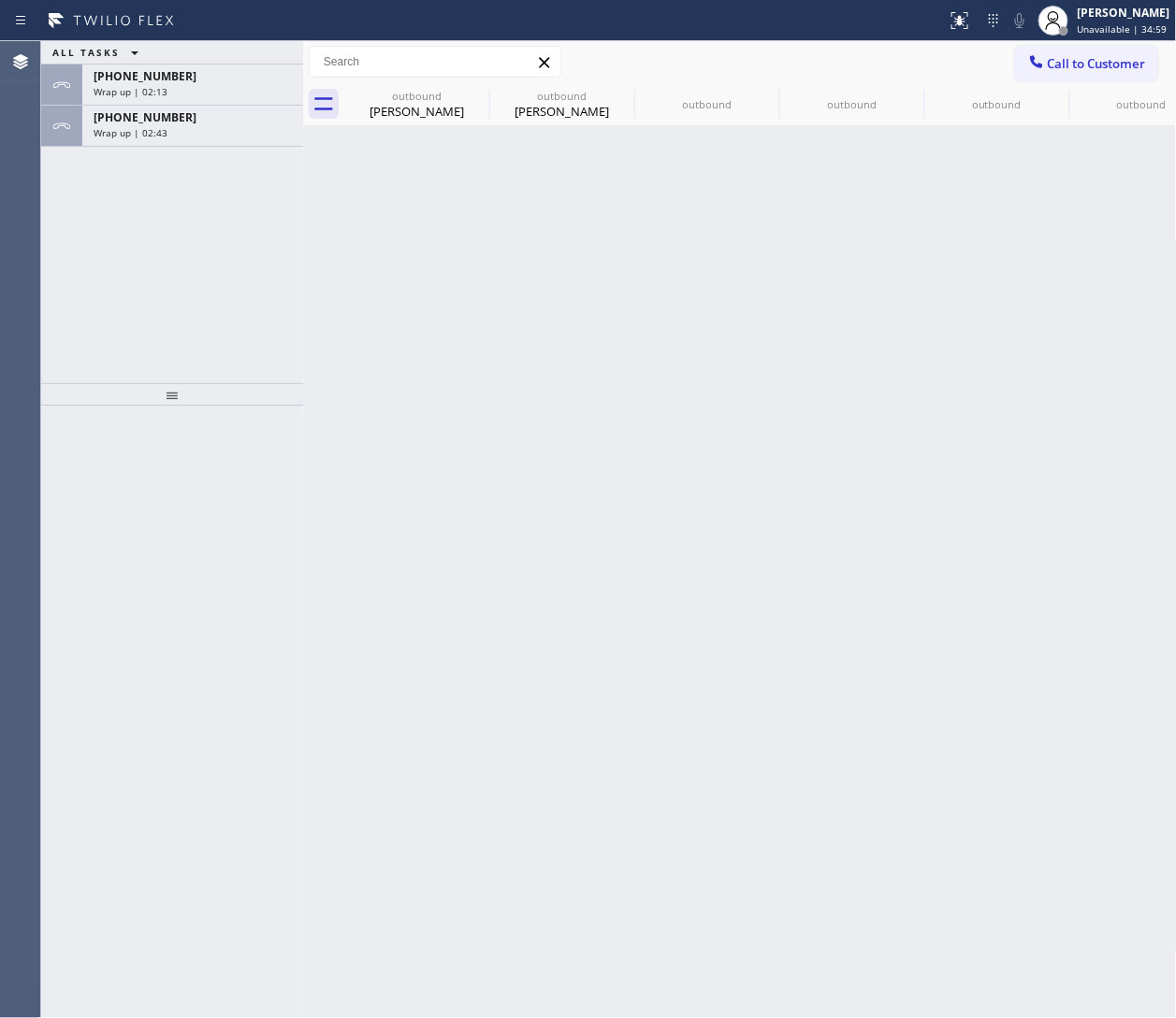
click at [783, 580] on div "Back to Dashboard Change Sender ID Customers Technicians Select a contact Outbo…" at bounding box center [740, 529] width 874 height 977
click at [221, 138] on div "Wrap up | 02:43" at bounding box center [193, 133] width 199 height 14
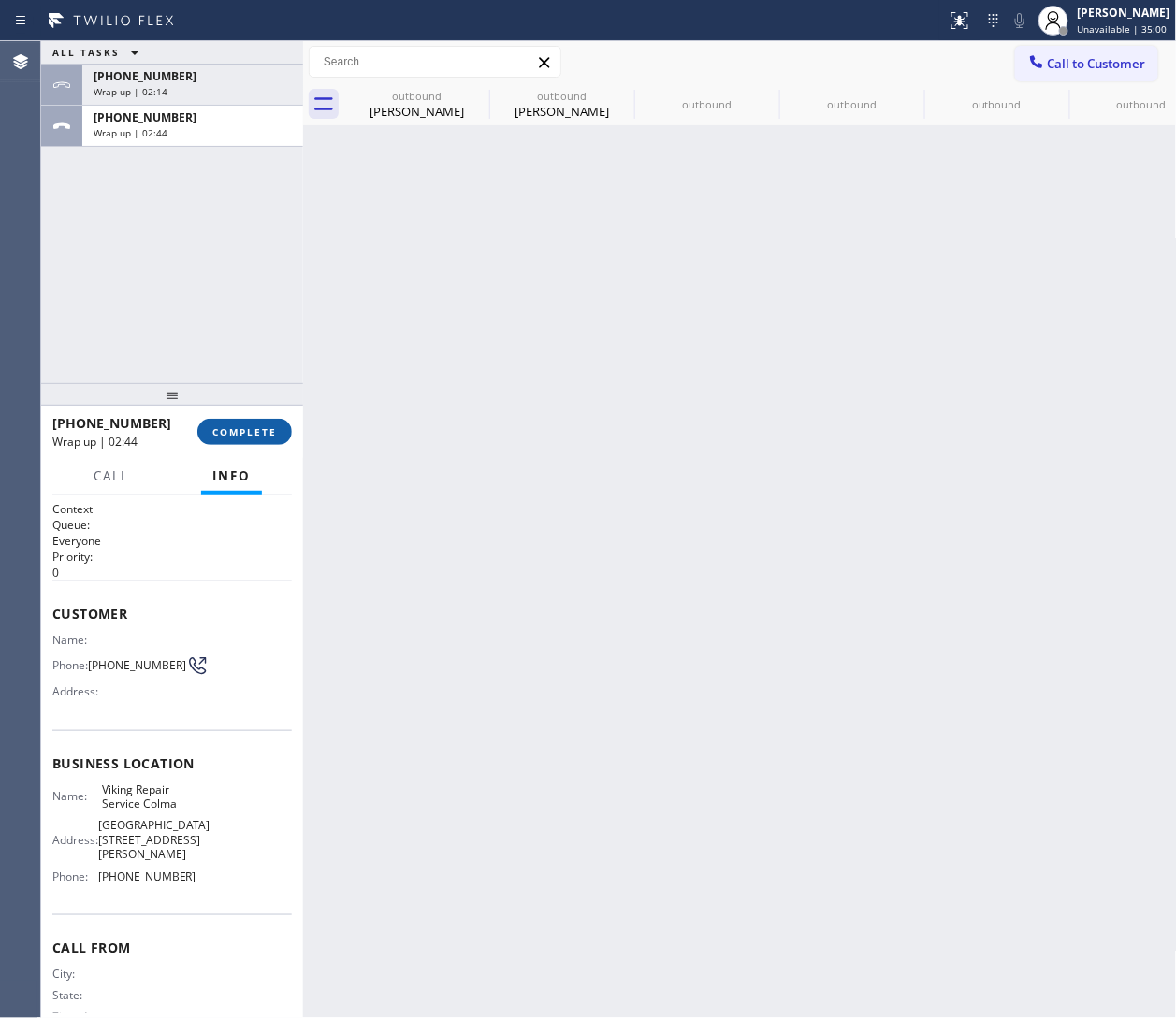
click at [250, 443] on button "COMPLETE" at bounding box center [245, 432] width 95 height 26
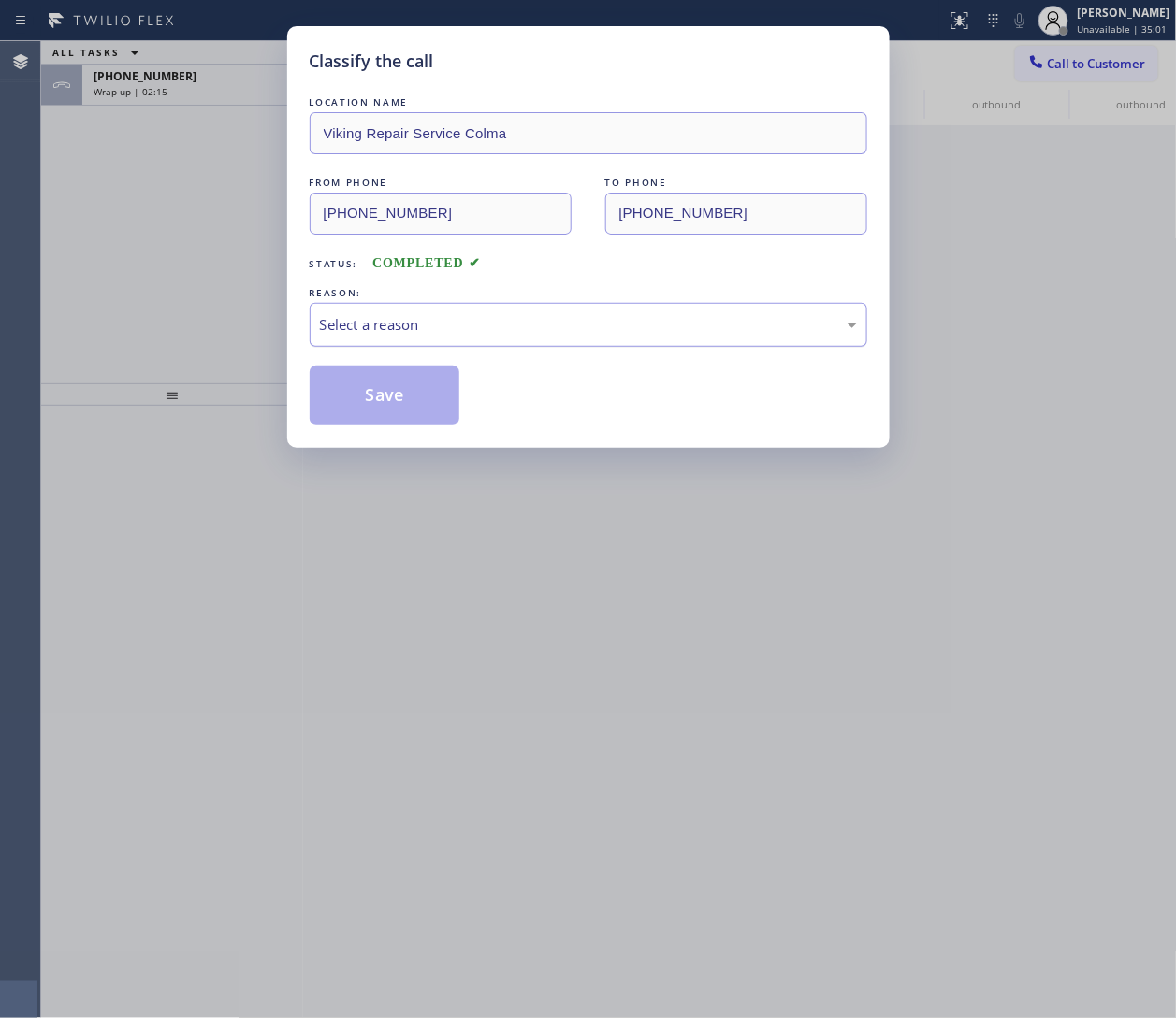
click at [417, 325] on div "Select a reason" at bounding box center [588, 324] width 537 height 21
click at [395, 393] on button "Save" at bounding box center [385, 396] width 150 height 60
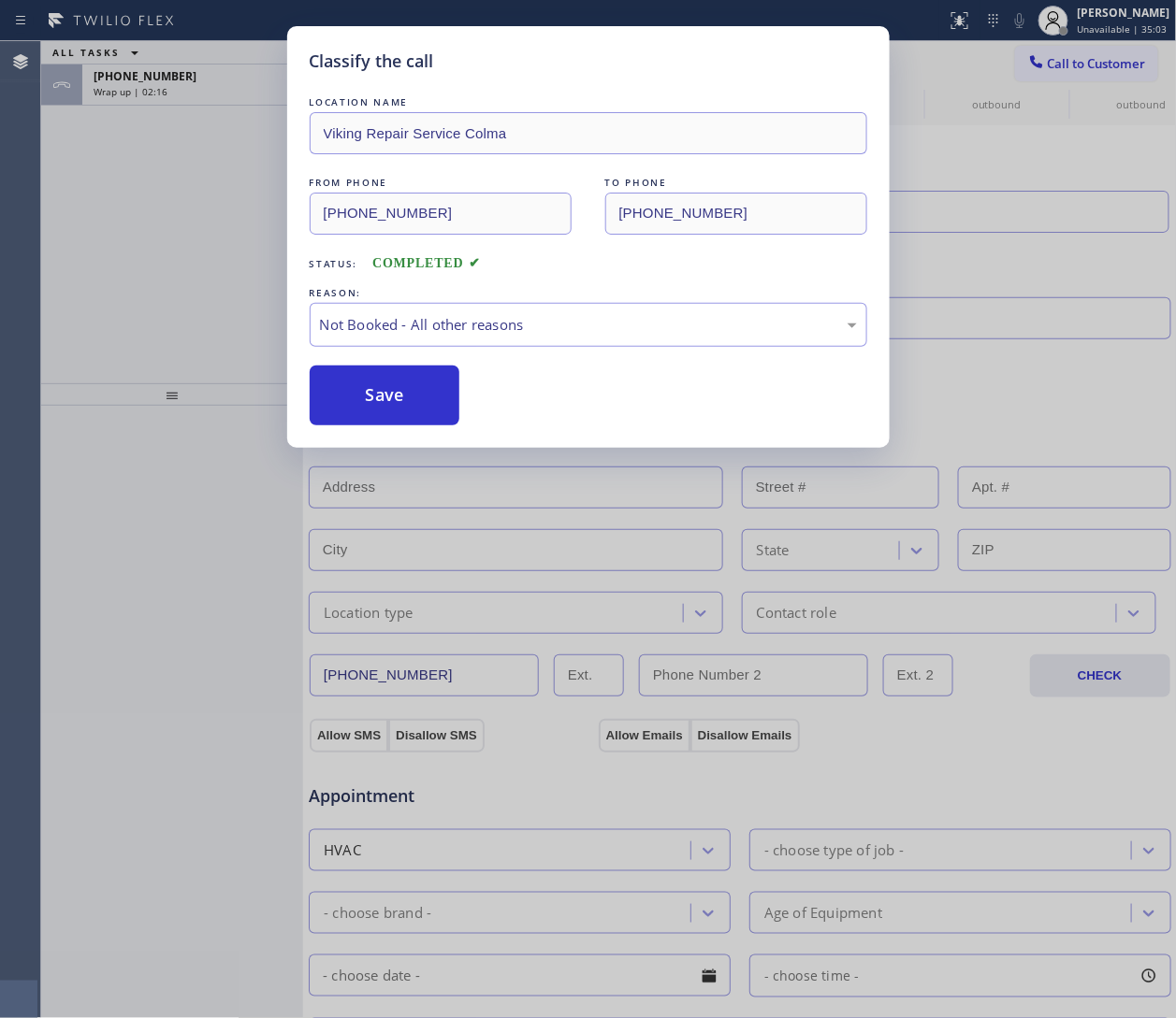
click at [165, 106] on div "Classify the call LOCATION NAME Viking Repair Service Colma FROM PHONE (650) 83…" at bounding box center [588, 509] width 1176 height 1018
click at [162, 107] on div "ALL TASKS ALL TASKS ACTIVE TASKS TASKS IN WRAP UP +14695665179 Wrap up | 02:16" at bounding box center [171, 211] width 262 height 342
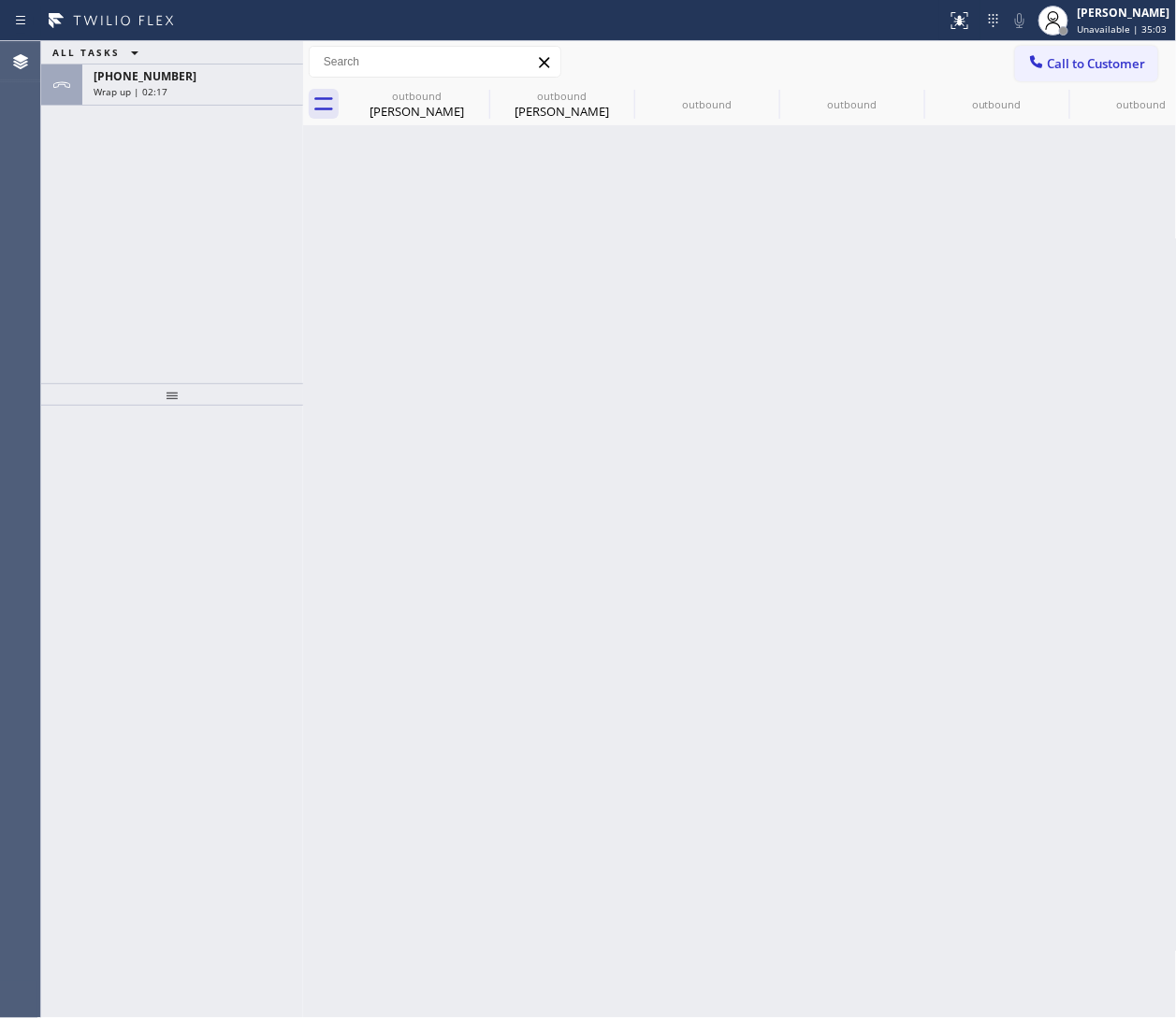
click at [162, 107] on div "ALL TASKS ALL TASKS ACTIVE TASKS TASKS IN WRAP UP +14695665179 Wrap up | 02:17" at bounding box center [171, 211] width 262 height 342
click at [171, 45] on div "ALL TASKS ALL TASKS ACTIVE TASKS TASKS IN WRAP UP" at bounding box center [171, 52] width 262 height 23
click at [171, 75] on div "+14695665179" at bounding box center [193, 76] width 199 height 15
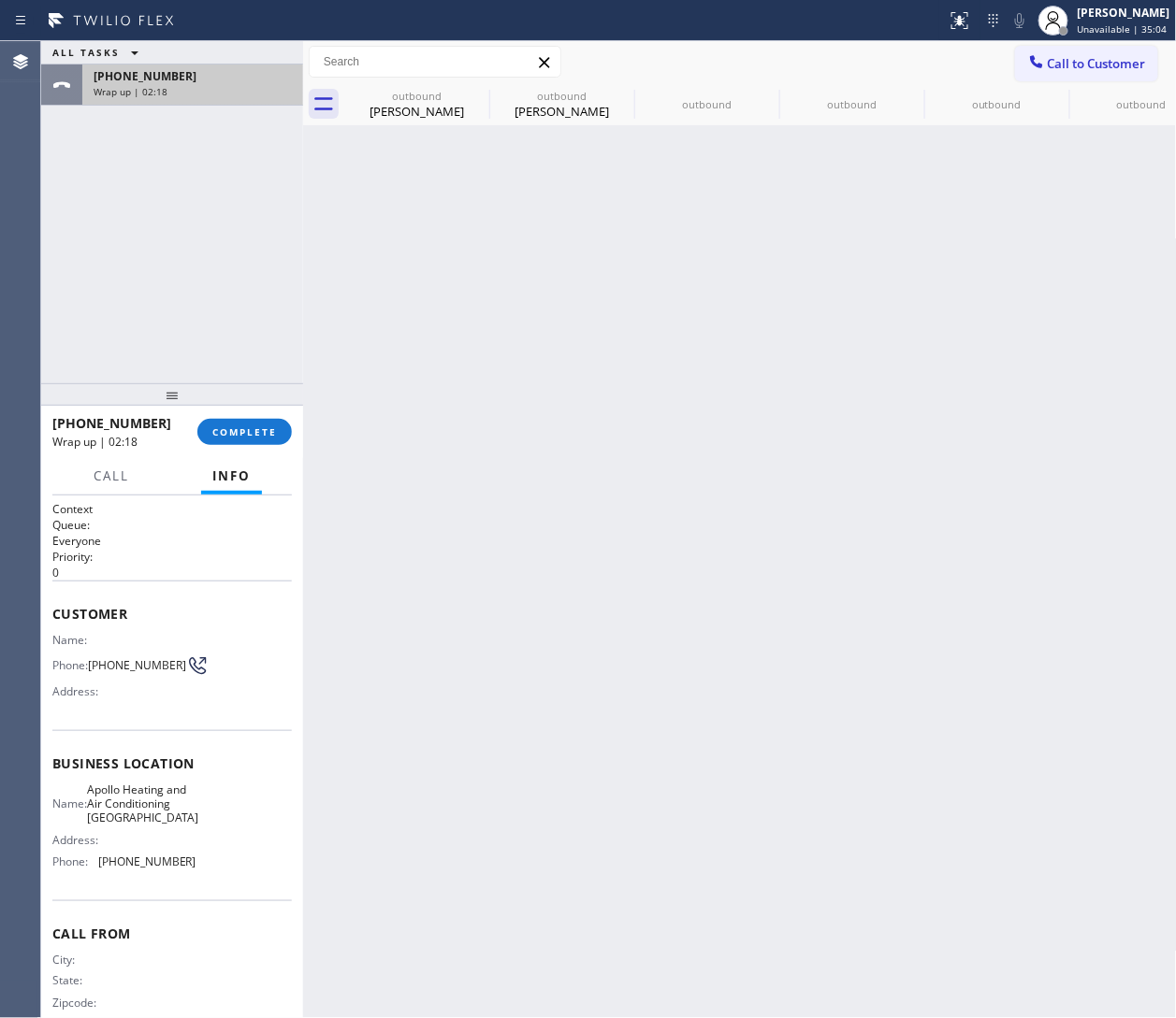
click at [171, 75] on div "+14695665179" at bounding box center [193, 76] width 199 height 15
click at [210, 420] on button "COMPLETE" at bounding box center [245, 432] width 95 height 26
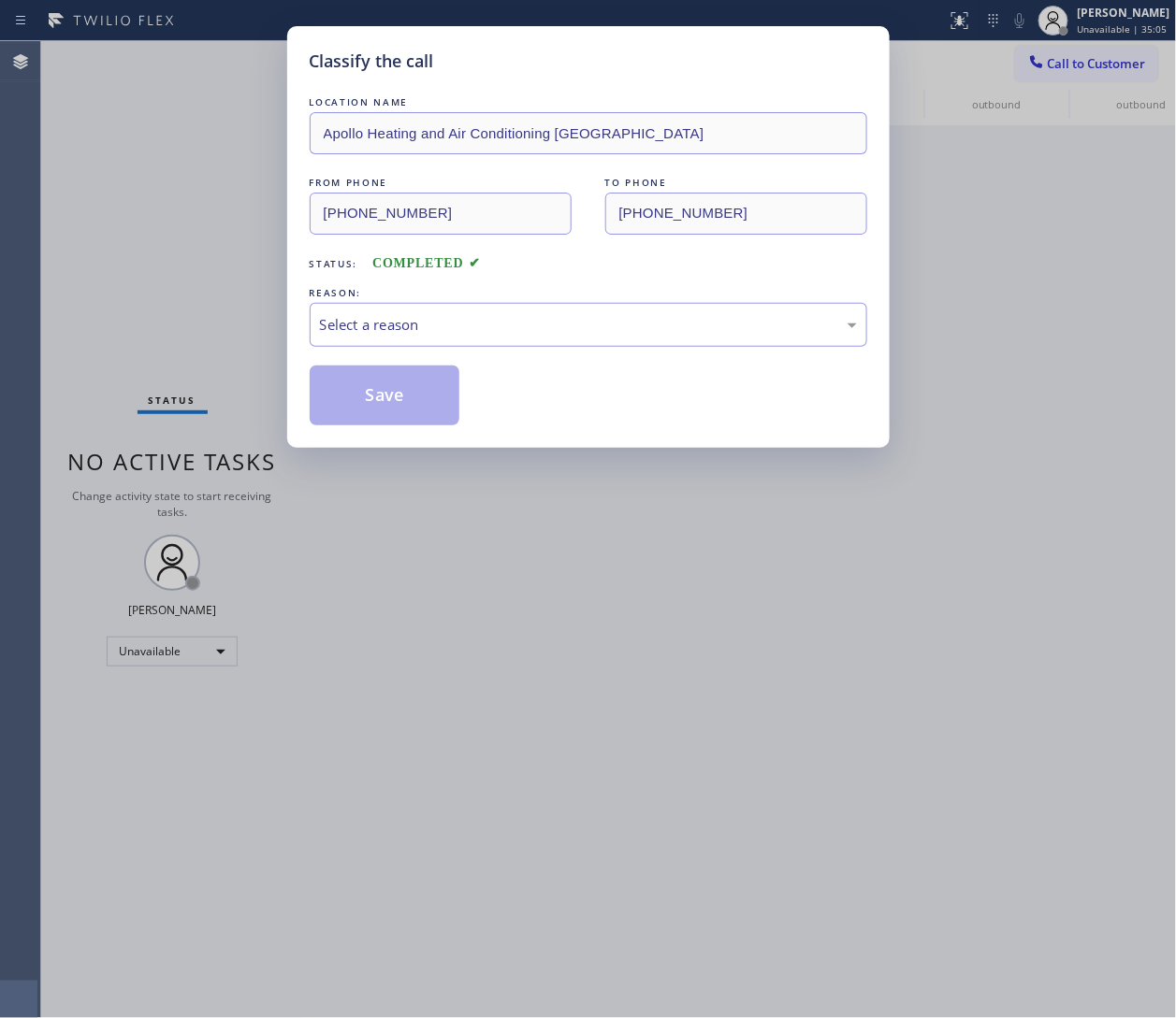
click at [430, 351] on div "LOCATION NAME Apollo Heating and Air Conditioning Union City FROM PHONE (510) 7…" at bounding box center [588, 260] width 557 height 333
drag, startPoint x: 418, startPoint y: 314, endPoint x: 413, endPoint y: 341, distance: 27.5
click at [418, 314] on div "Select a reason" at bounding box center [588, 324] width 537 height 21
drag, startPoint x: 377, startPoint y: 406, endPoint x: 11, endPoint y: 551, distance: 393.7
click at [374, 405] on button "Save" at bounding box center [385, 396] width 150 height 60
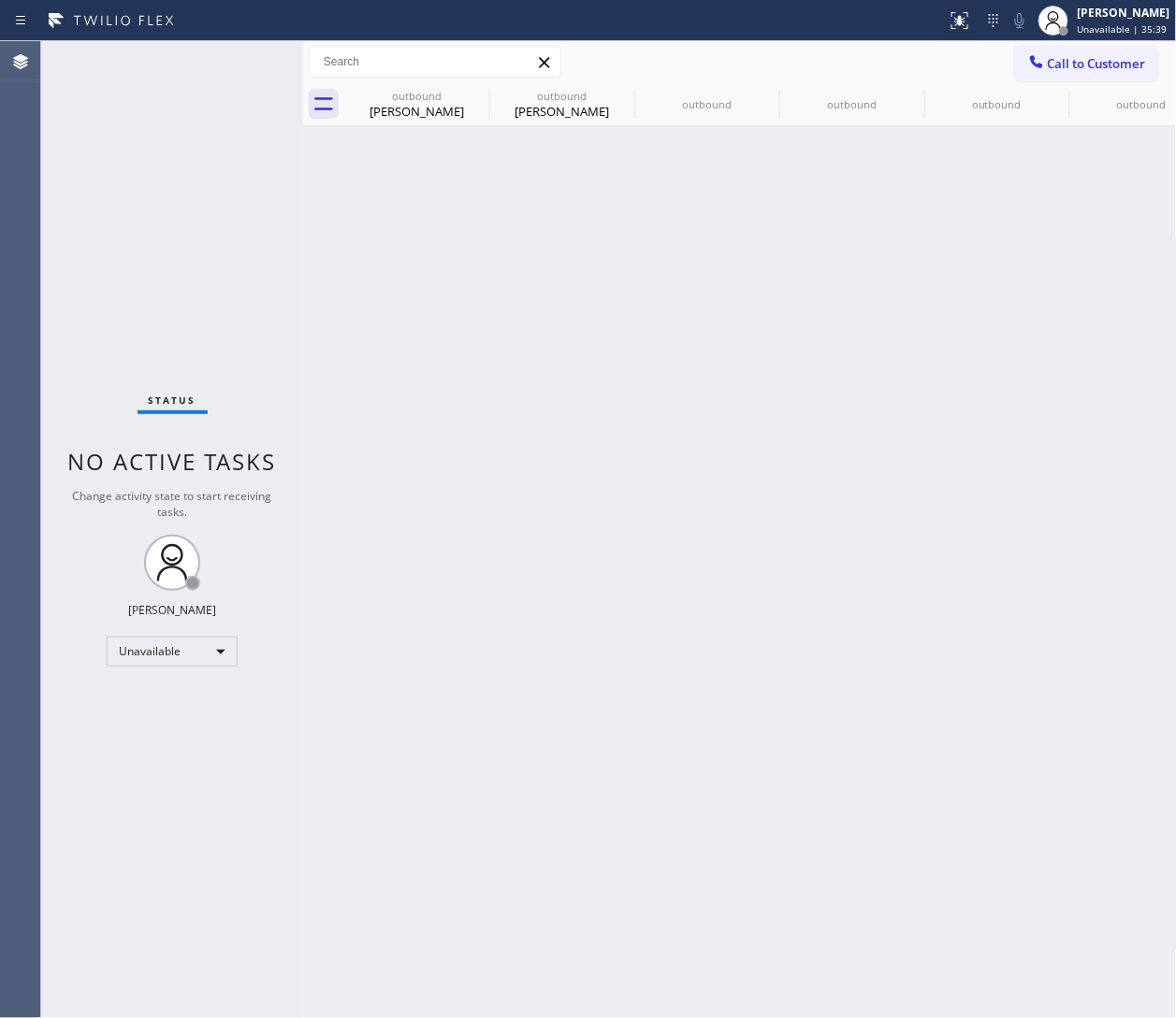
click at [783, 288] on div "Back to Dashboard Change Sender ID Customers Technicians Select a contact Outbo…" at bounding box center [740, 529] width 874 height 977
click at [783, 65] on span "Call to Customer" at bounding box center [1096, 63] width 98 height 16
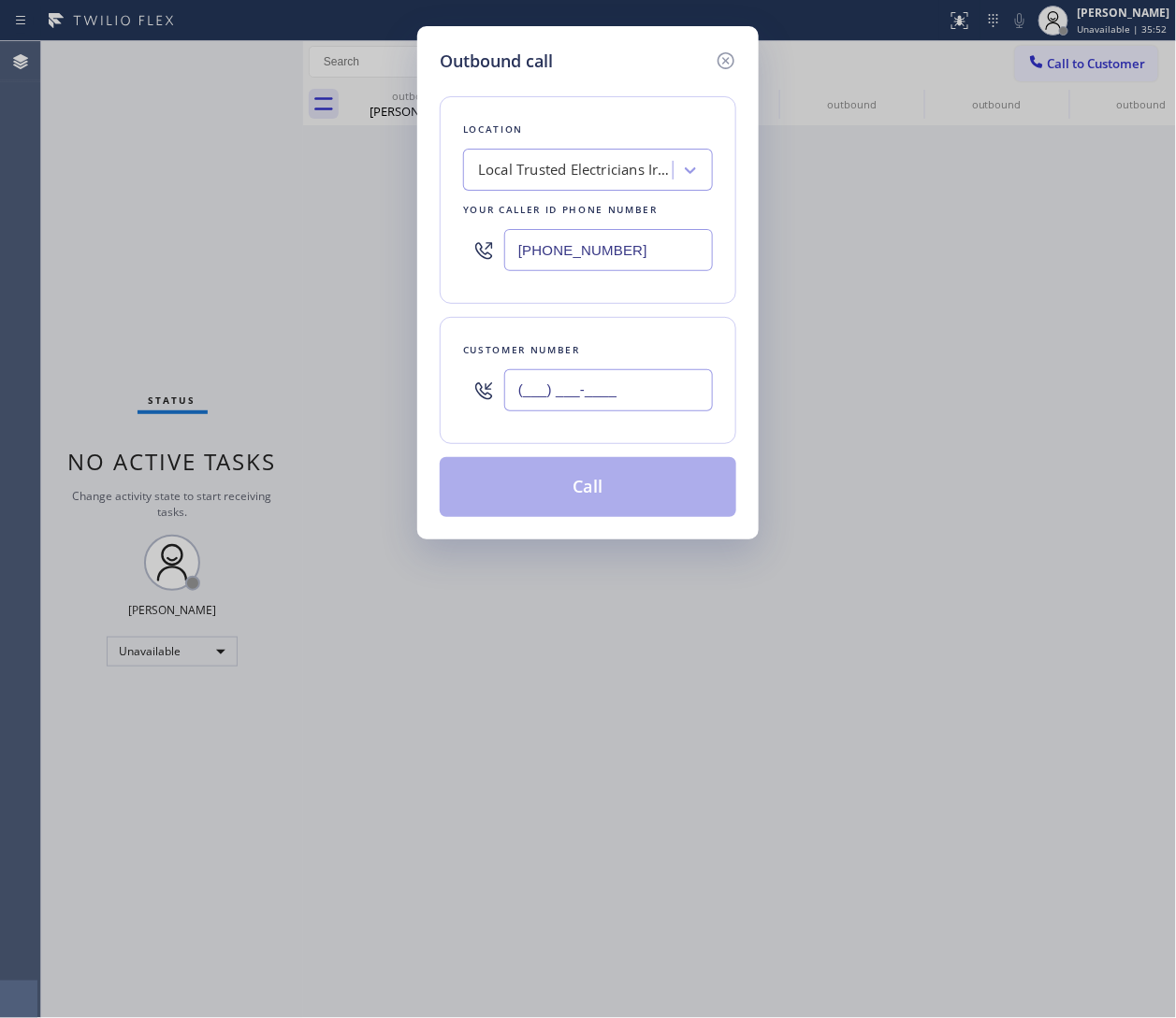
click at [625, 395] on input "(___) ___-____" at bounding box center [607, 389] width 208 height 42
paste input "240) 606-7350"
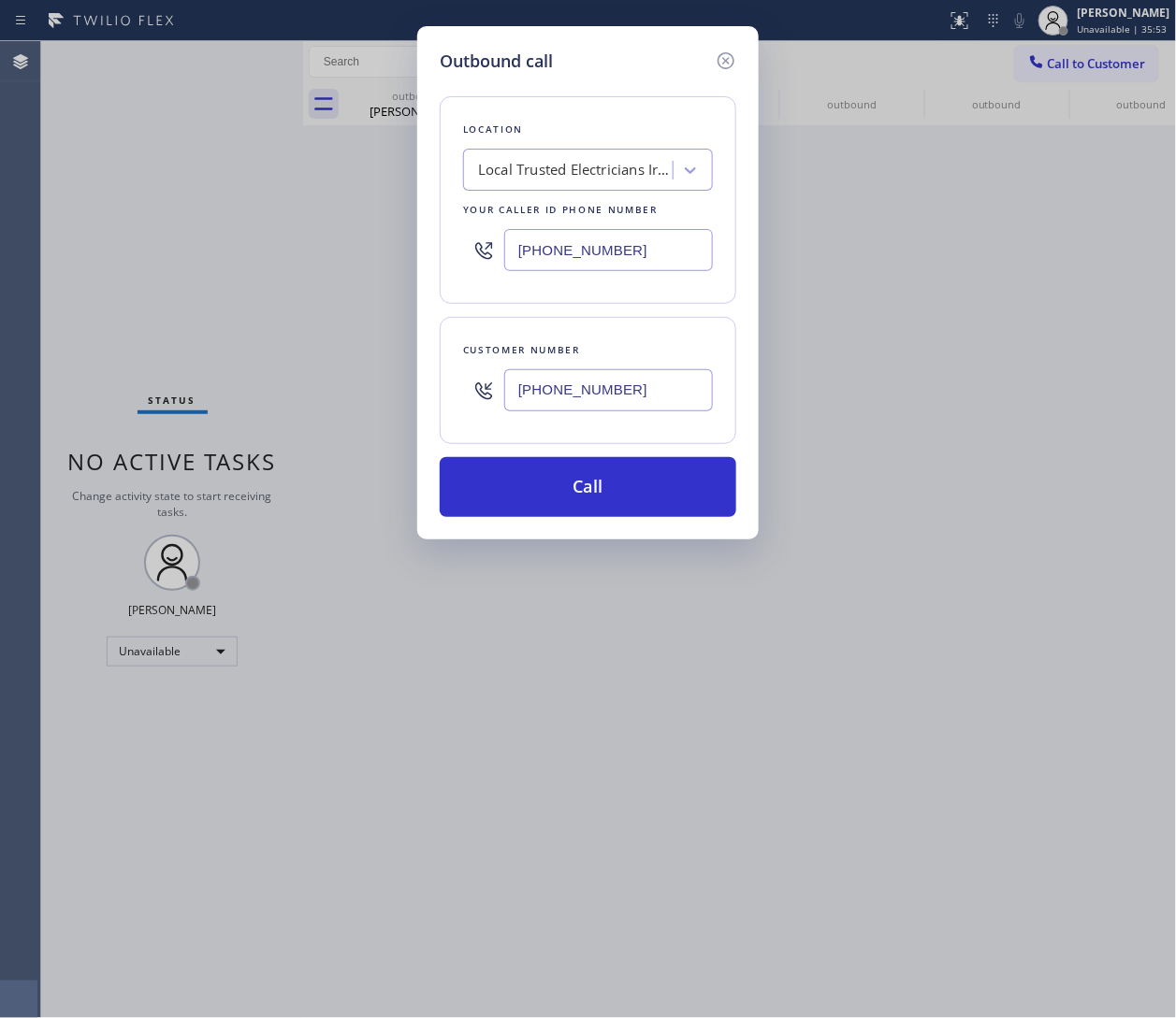
type input "(240) 606-7350"
click at [616, 237] on input "(949) 565-4262" at bounding box center [607, 250] width 208 height 42
paste input "628) 500-9853"
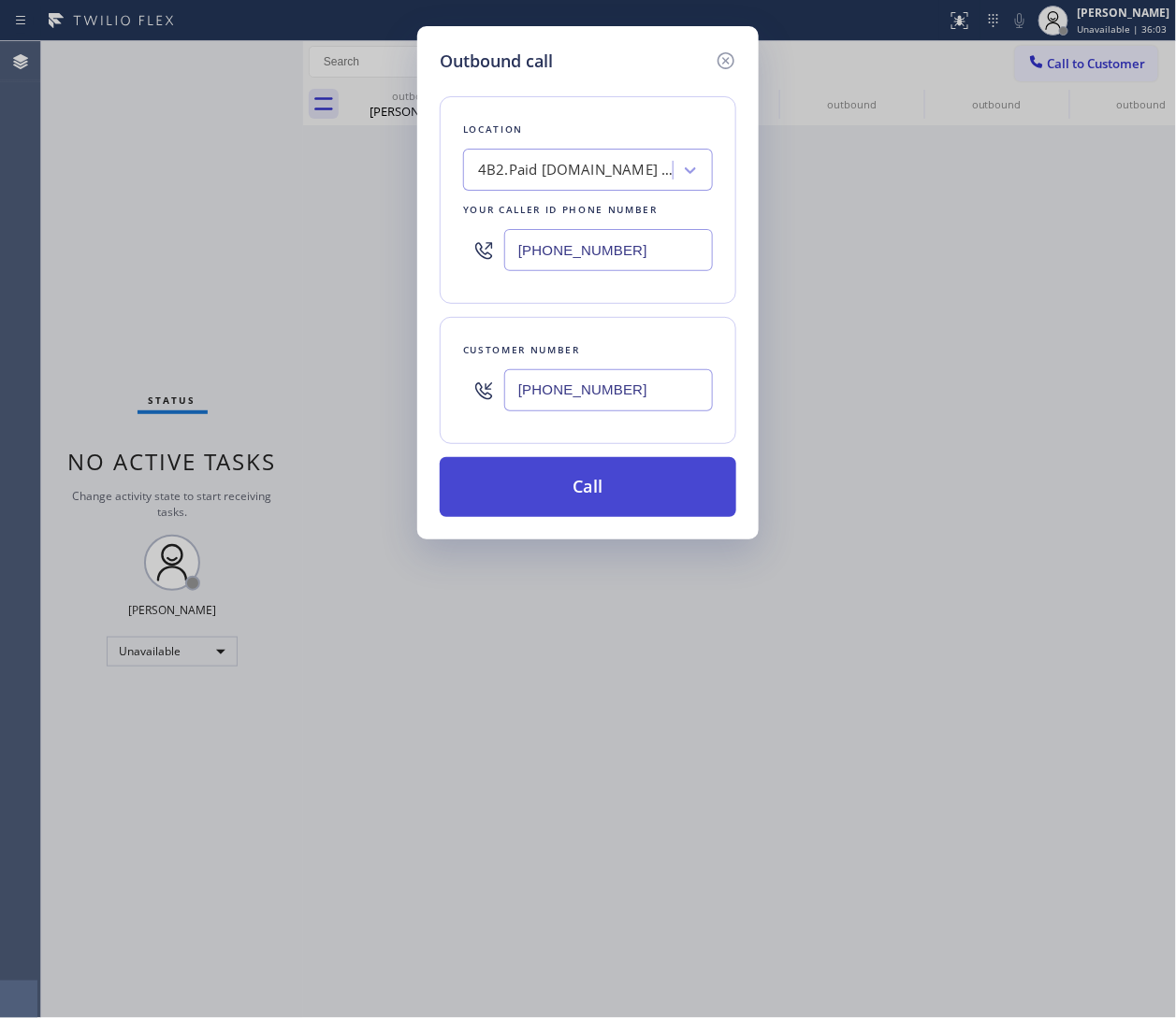
type input "(628) 500-9853"
click at [591, 466] on button "Call" at bounding box center [588, 487] width 296 height 60
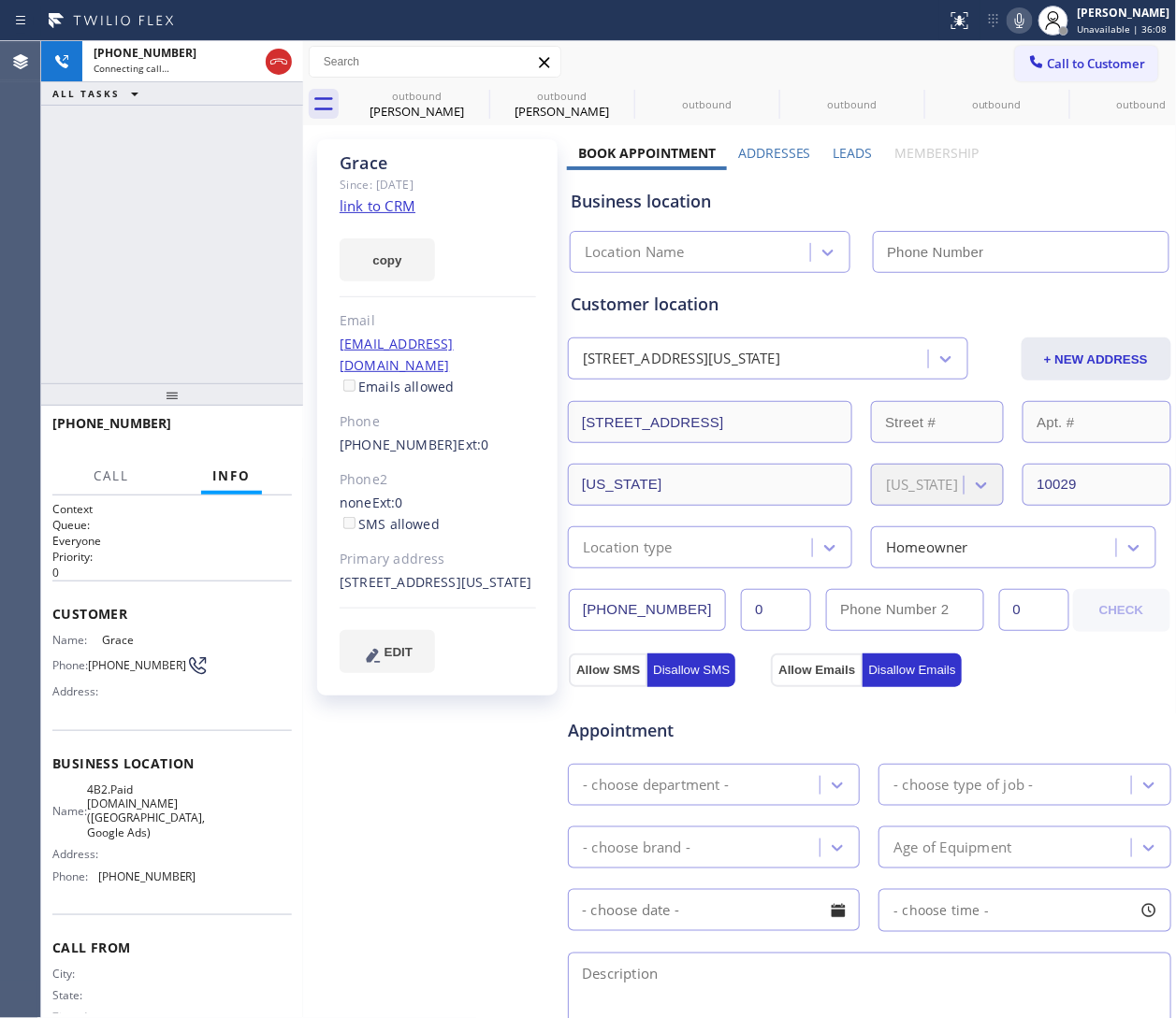
type input "(628) 500-9853"
click at [783, 174] on div "Business location SubzeroCare.online (San Francisco, Google Ads) (628) 500-9853" at bounding box center [869, 222] width 605 height 103
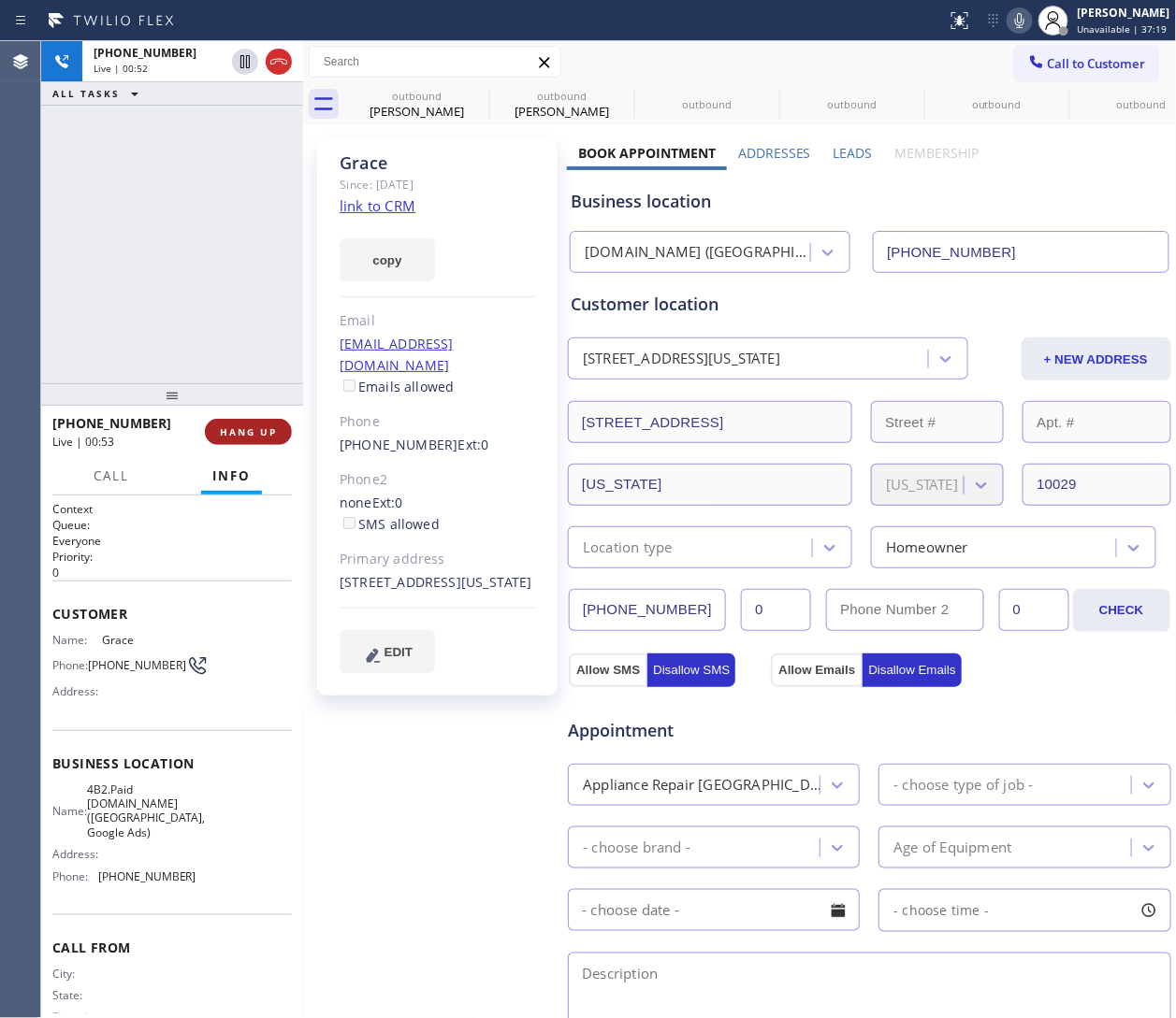
drag, startPoint x: 261, startPoint y: 431, endPoint x: 272, endPoint y: 425, distance: 12.5
click at [261, 431] on span "HANG UP" at bounding box center [248, 432] width 57 height 14
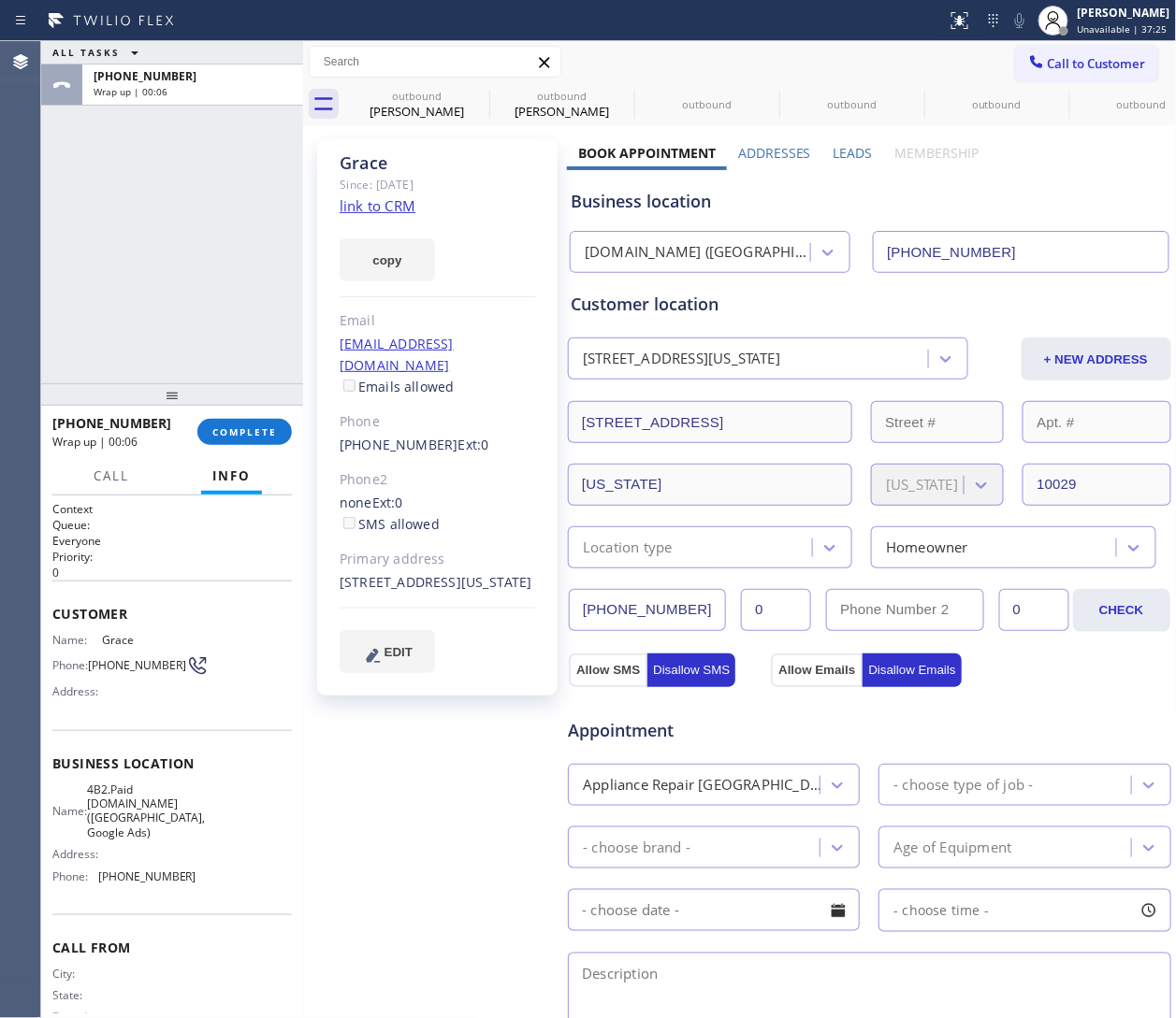
drag, startPoint x: 1071, startPoint y: 53, endPoint x: 1058, endPoint y: 65, distance: 17.7
click at [783, 55] on span "Call to Customer" at bounding box center [1096, 63] width 98 height 16
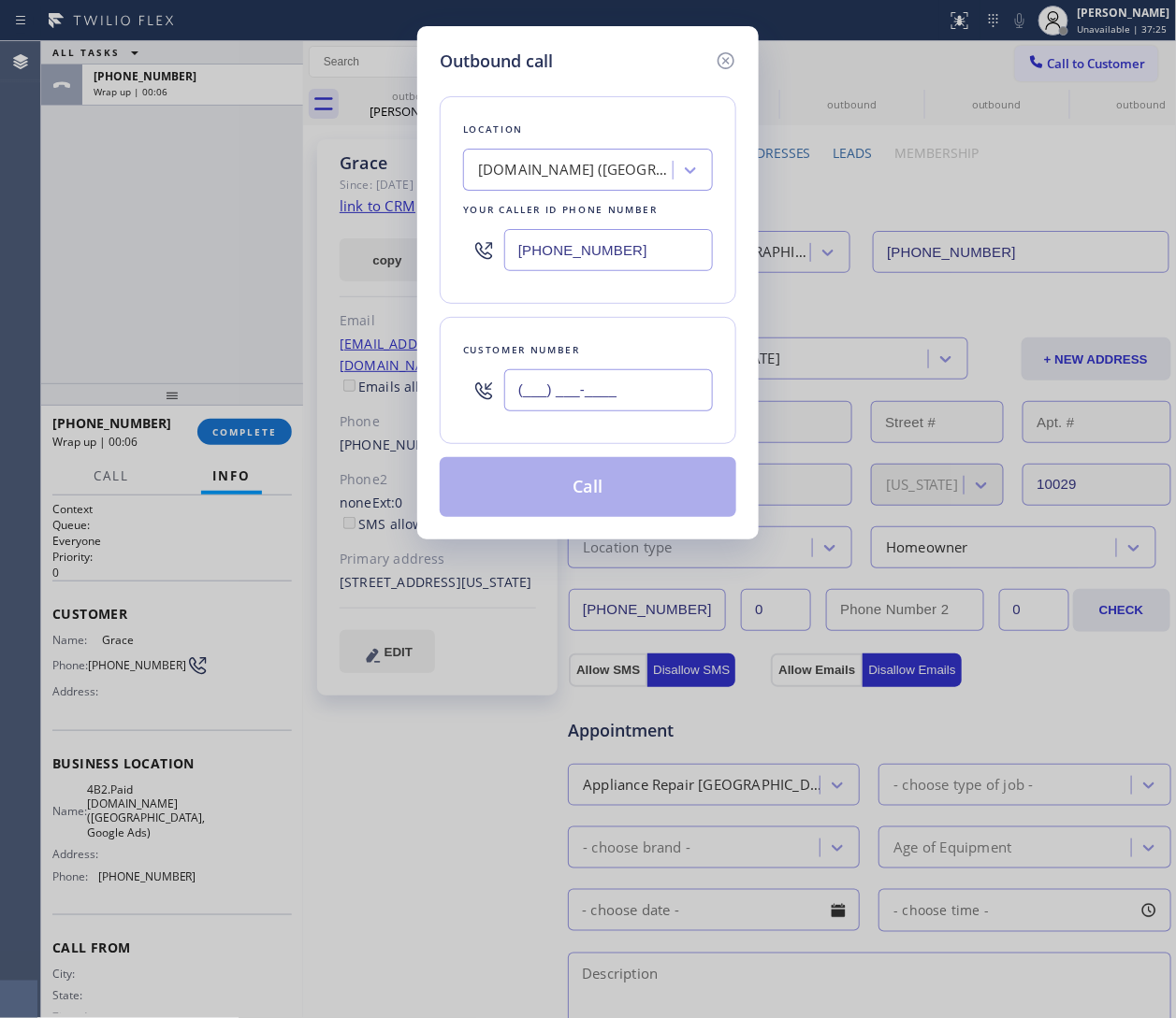
click at [598, 388] on input "(___) ___-____" at bounding box center [607, 389] width 208 height 42
paste input "907) 350-3886"
type input "(907) 350-3886"
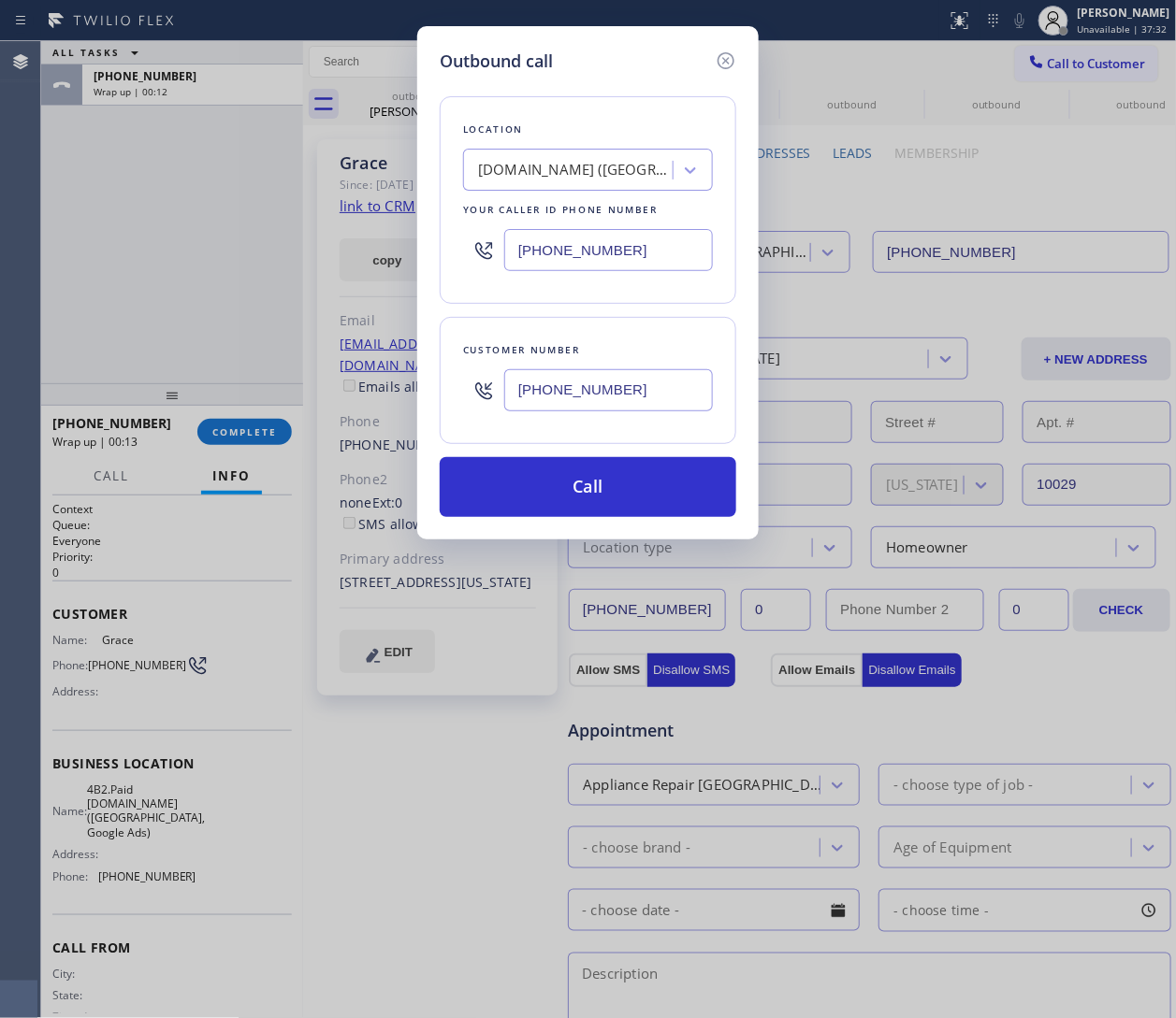
click at [614, 237] on input "(628) 500-9853" at bounding box center [607, 250] width 208 height 42
paste input "480) 680-808"
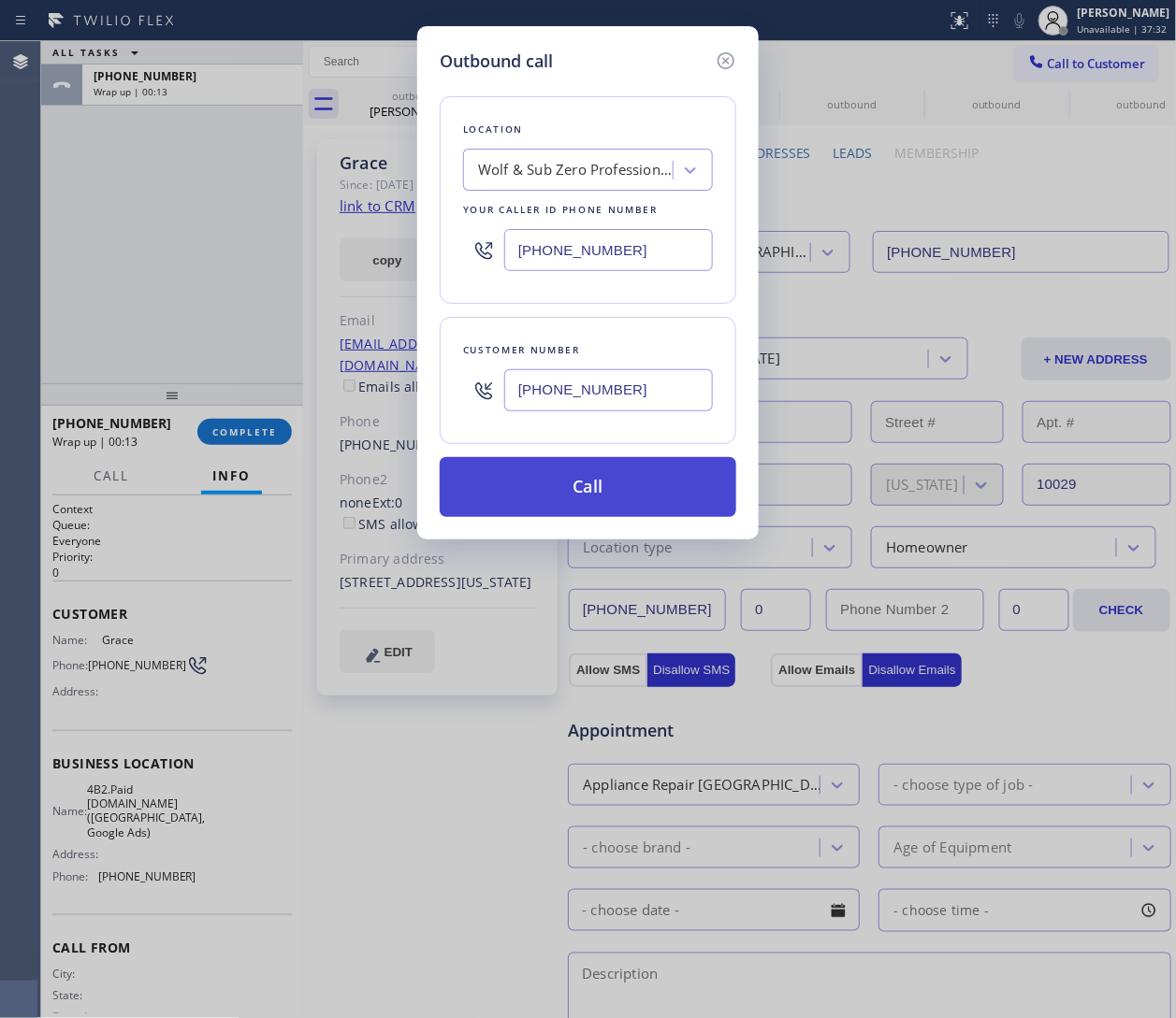
type input "(480) 680-8083"
click at [560, 478] on button "Call" at bounding box center [588, 487] width 296 height 60
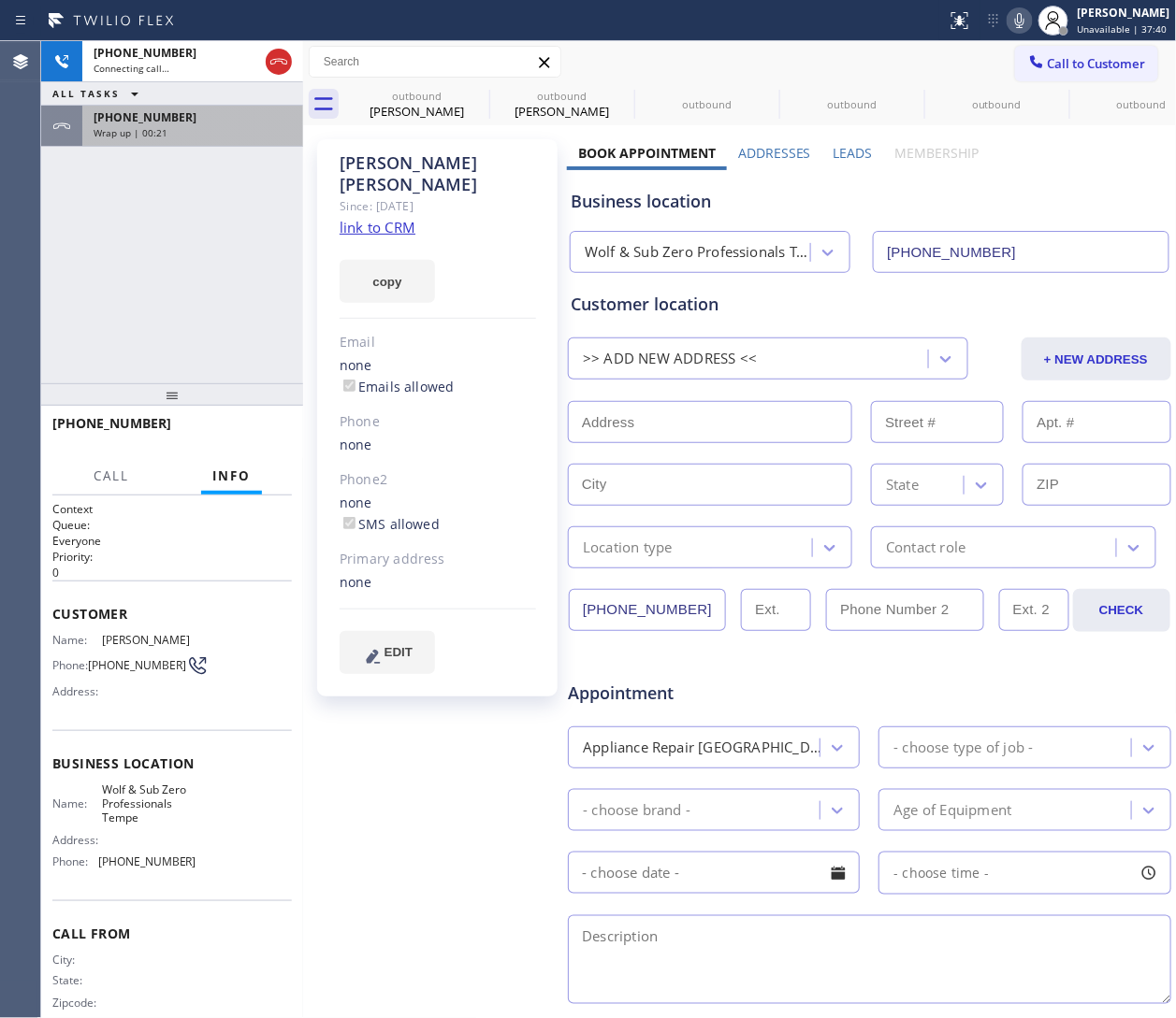
click at [186, 129] on div "Wrap up | 00:21" at bounding box center [193, 133] width 199 height 14
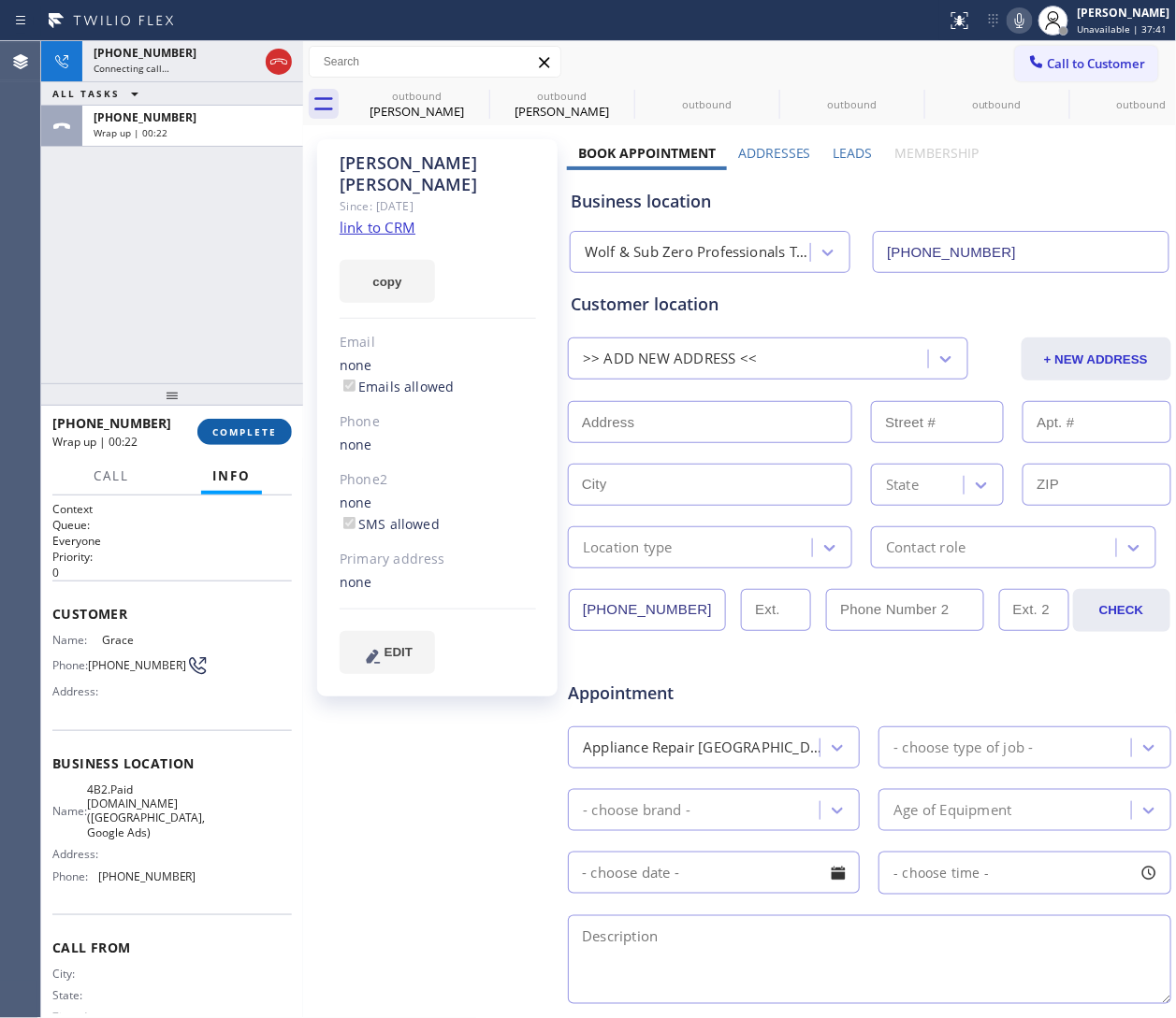
click at [257, 423] on button "COMPLETE" at bounding box center [245, 432] width 95 height 26
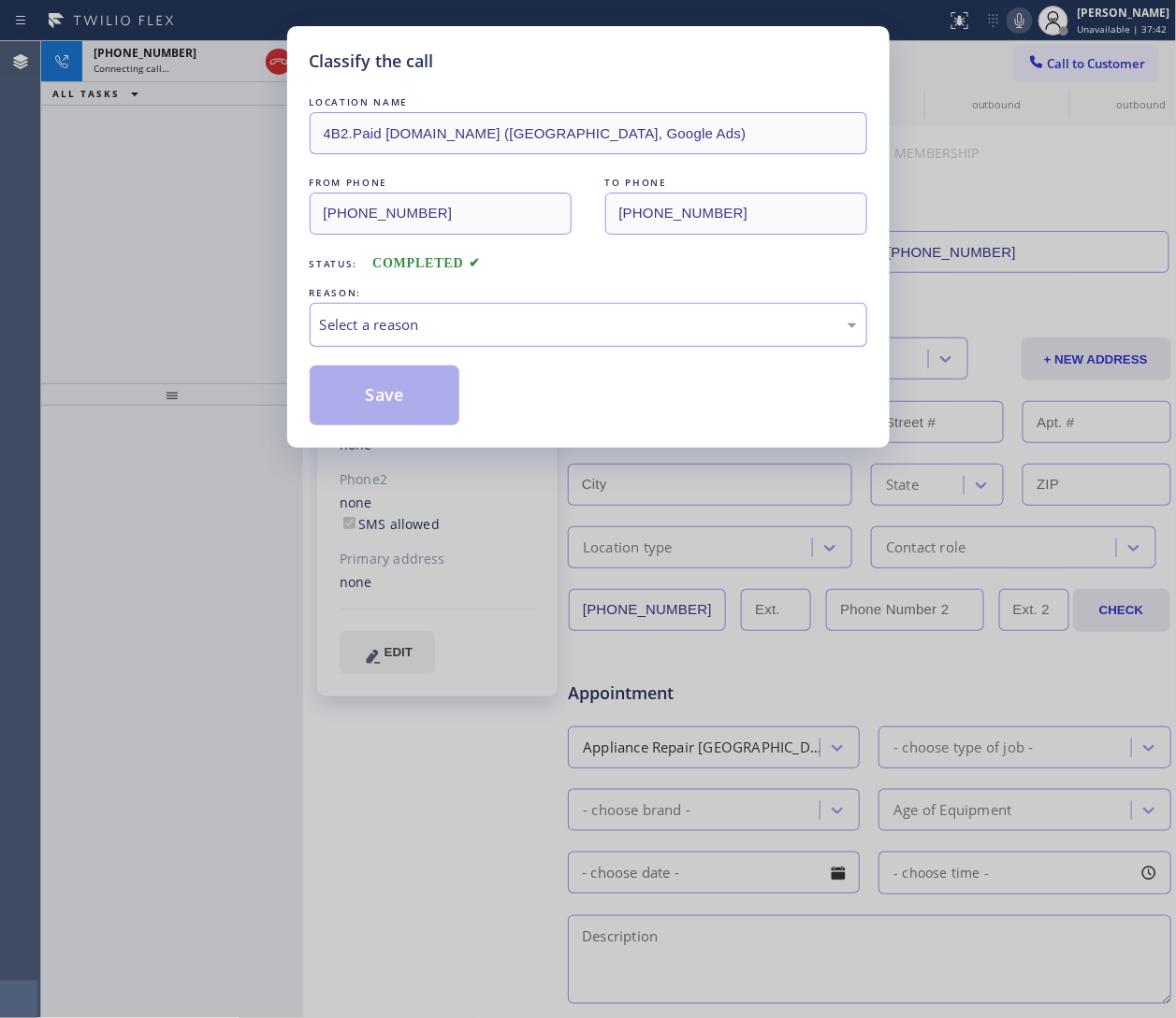
click at [424, 311] on div "Select a reason" at bounding box center [588, 324] width 557 height 44
click at [402, 407] on button "Save" at bounding box center [385, 396] width 150 height 60
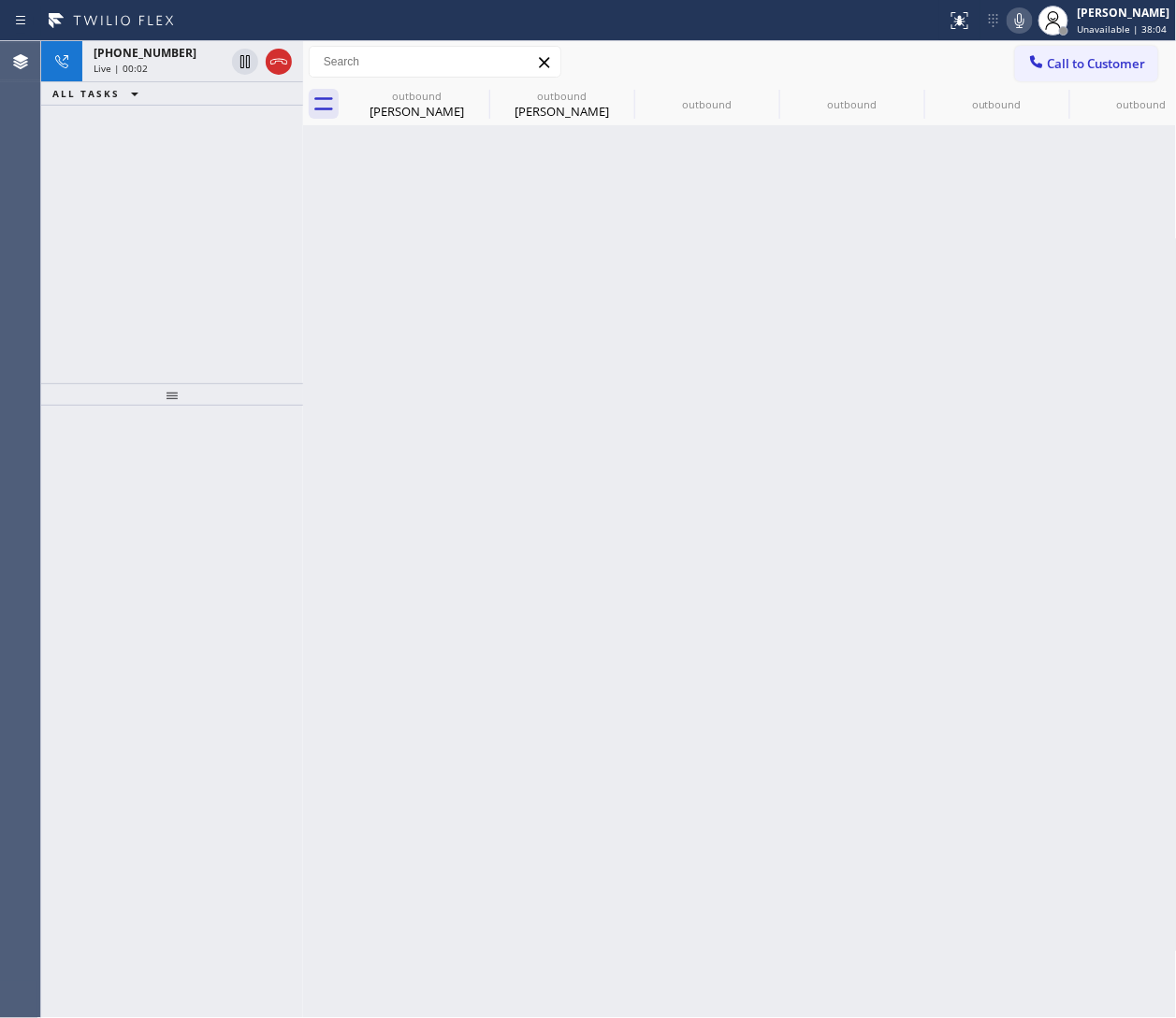
click at [783, 472] on div "Back to Dashboard Change Sender ID Customers Technicians Select a contact Outbo…" at bounding box center [740, 529] width 874 height 977
click at [132, 74] on div "+19073503886 Live | 00:03" at bounding box center [155, 61] width 146 height 41
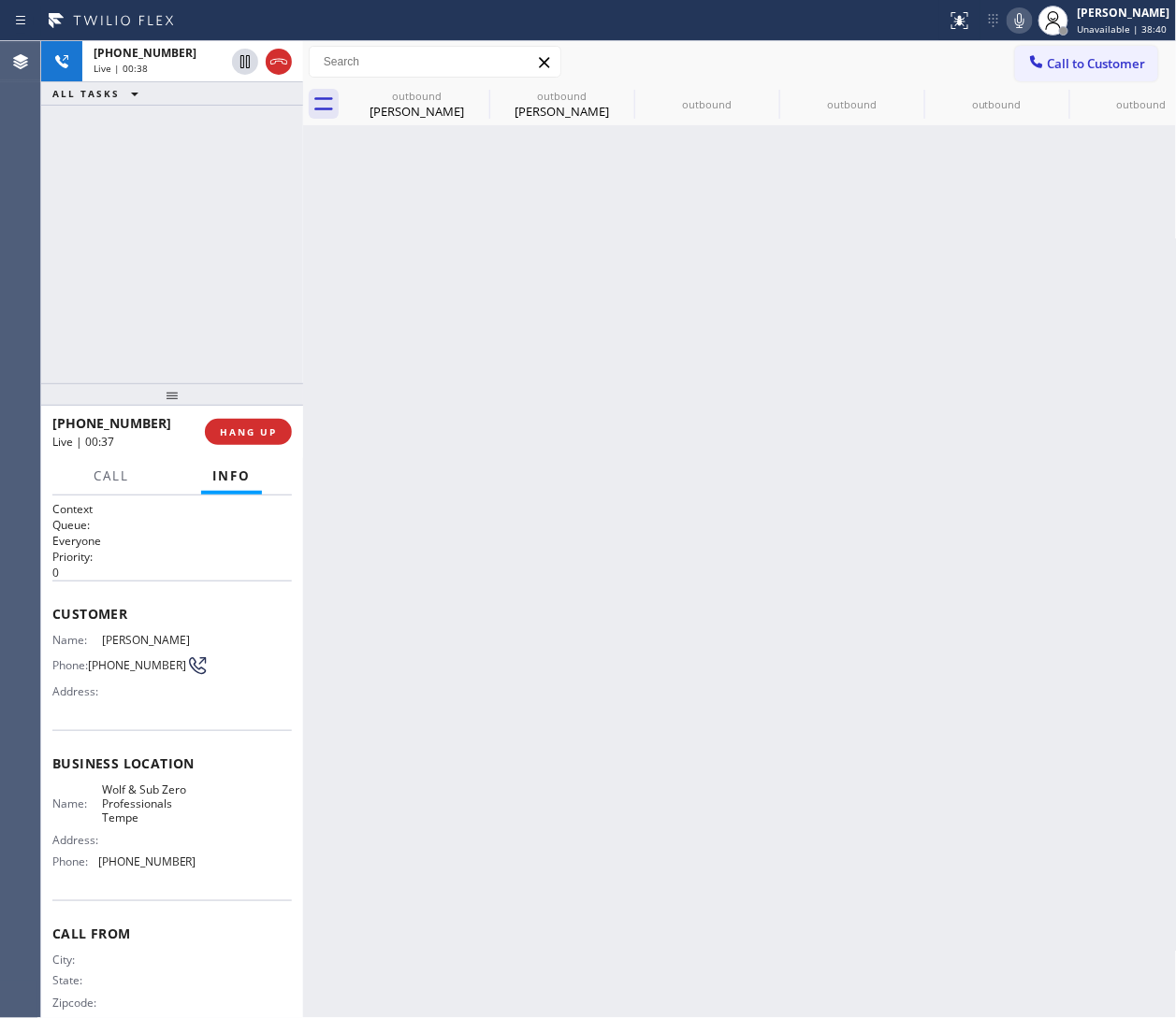
drag, startPoint x: 1129, startPoint y: 216, endPoint x: 906, endPoint y: 171, distance: 227.5
click at [783, 216] on div "Back to Dashboard Change Sender ID Customers Technicians Select a contact Outbo…" at bounding box center [740, 529] width 874 height 977
click at [277, 56] on icon at bounding box center [278, 61] width 22 height 22
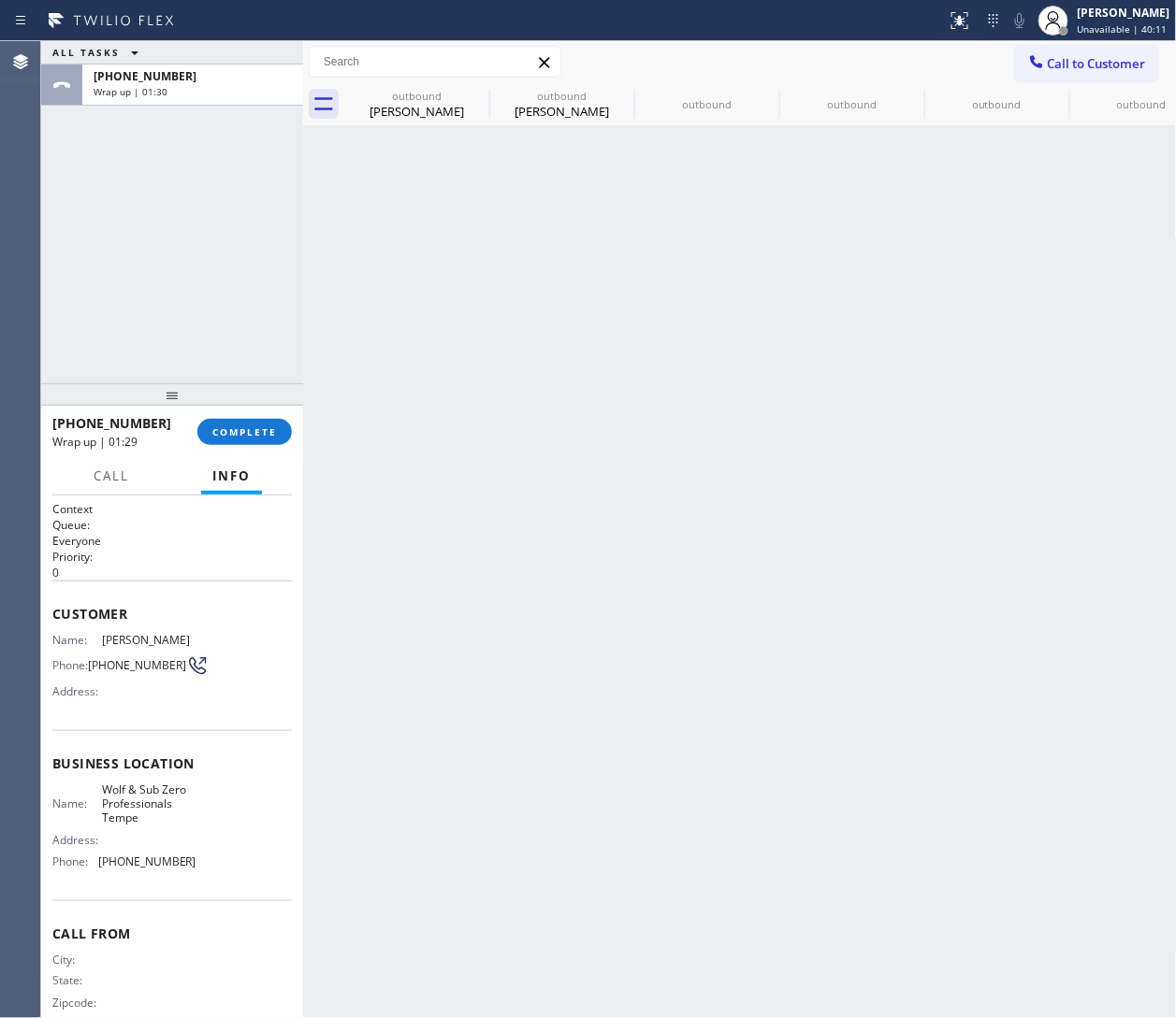
click at [783, 278] on div "Back to Dashboard Change Sender ID Customers Technicians Select a contact Outbo…" at bounding box center [740, 529] width 874 height 977
click at [264, 417] on div "+19073503886 Wrap up | 01:31 COMPLETE" at bounding box center [171, 432] width 239 height 48
click at [248, 445] on button "COMPLETE" at bounding box center [245, 432] width 95 height 26
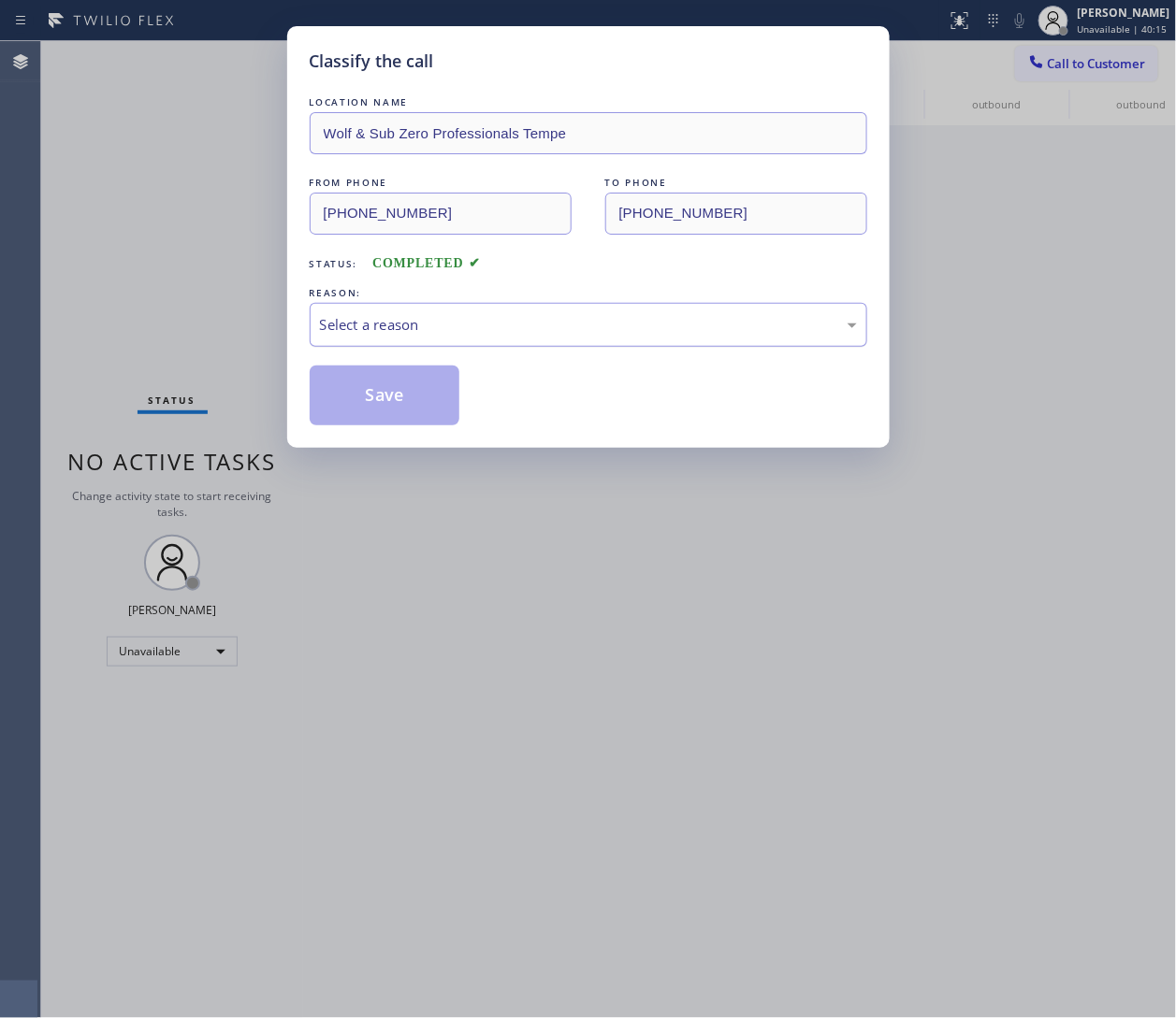
click at [509, 319] on div "Select a reason" at bounding box center [588, 324] width 537 height 21
click at [390, 400] on button "Save" at bounding box center [385, 396] width 150 height 60
type input "(480) 680-8083"
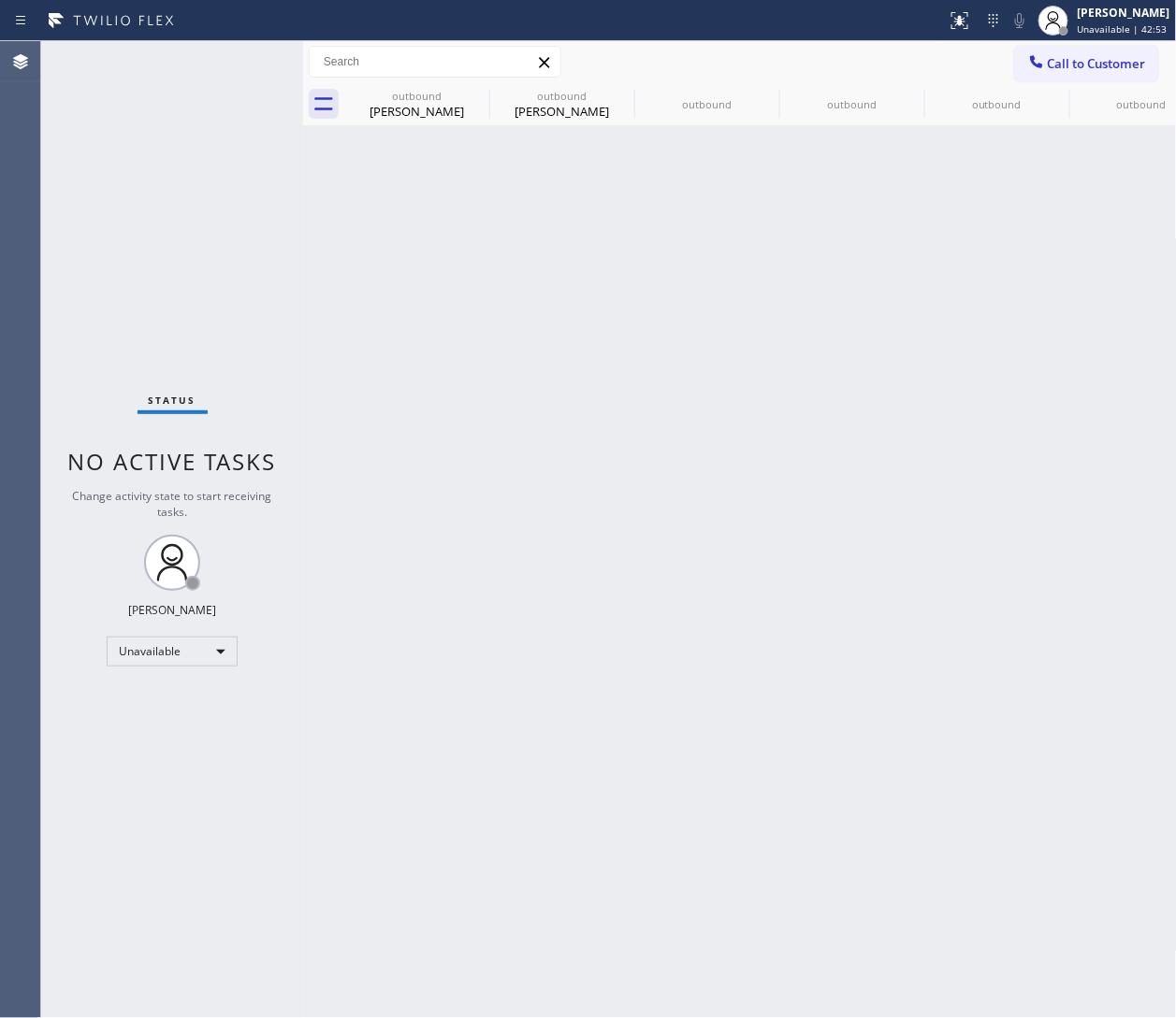
drag, startPoint x: 1092, startPoint y: 193, endPoint x: 721, endPoint y: 178, distance: 371.3
click at [783, 193] on div "Back to Dashboard Change Sender ID Customers Technicians Select a contact Outbo…" at bounding box center [740, 529] width 874 height 977
click at [476, 96] on icon at bounding box center [477, 95] width 22 height 22
click at [0, 0] on icon at bounding box center [0, 0] width 0 height 0
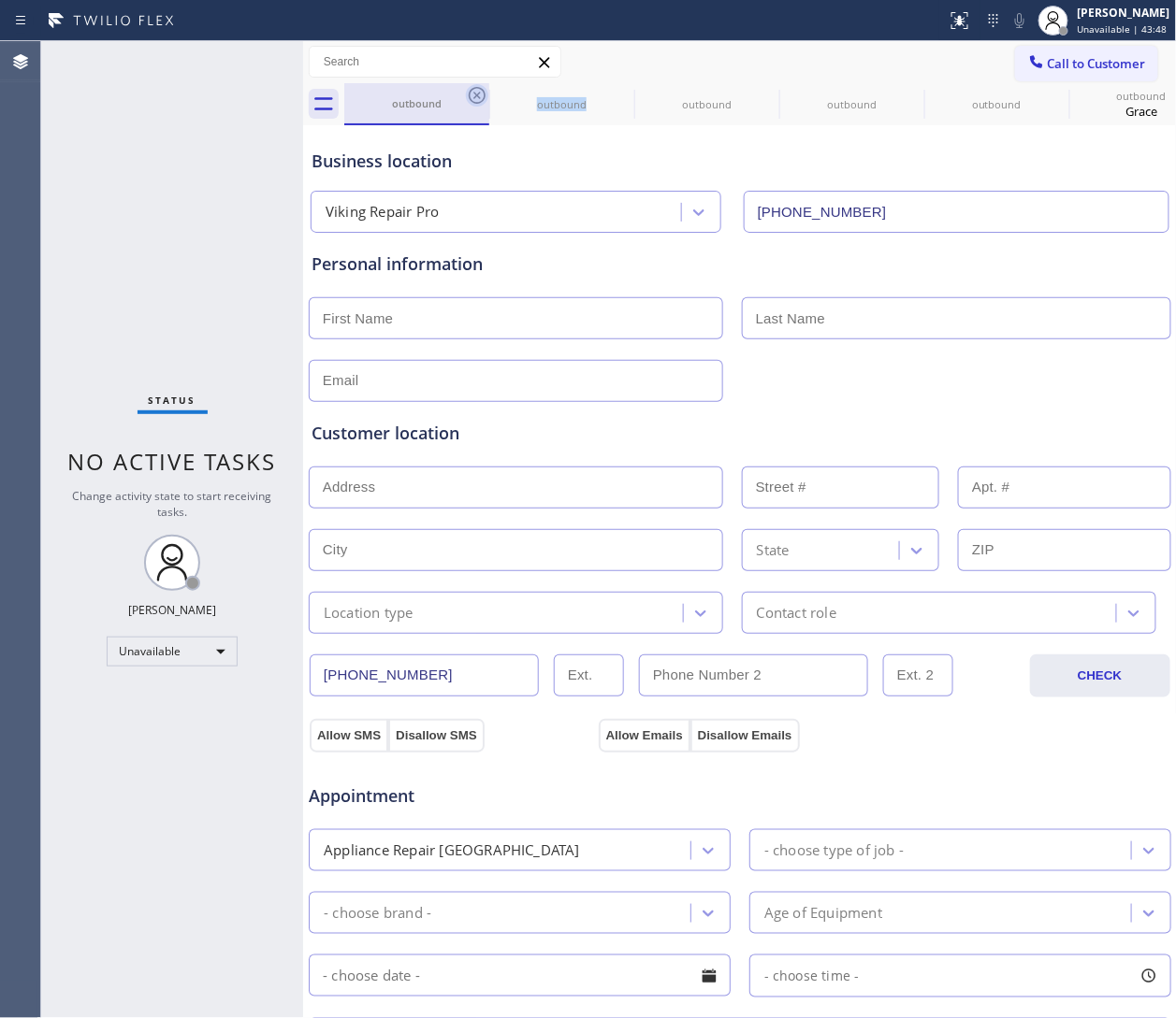
click at [476, 98] on icon at bounding box center [477, 95] width 22 height 22
click at [475, 101] on icon at bounding box center [477, 95] width 22 height 22
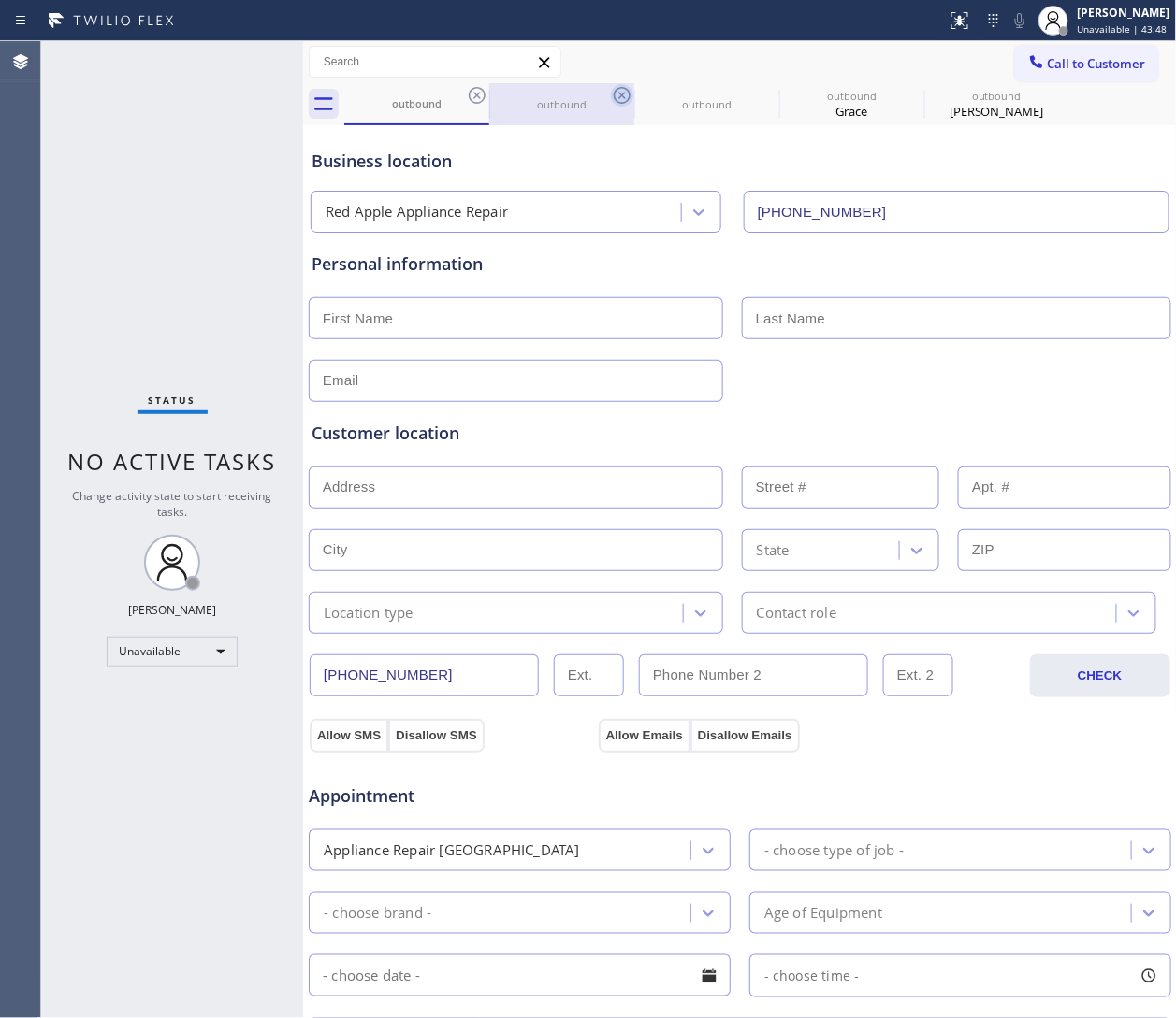
click at [610, 101] on icon at bounding box center [621, 95] width 22 height 22
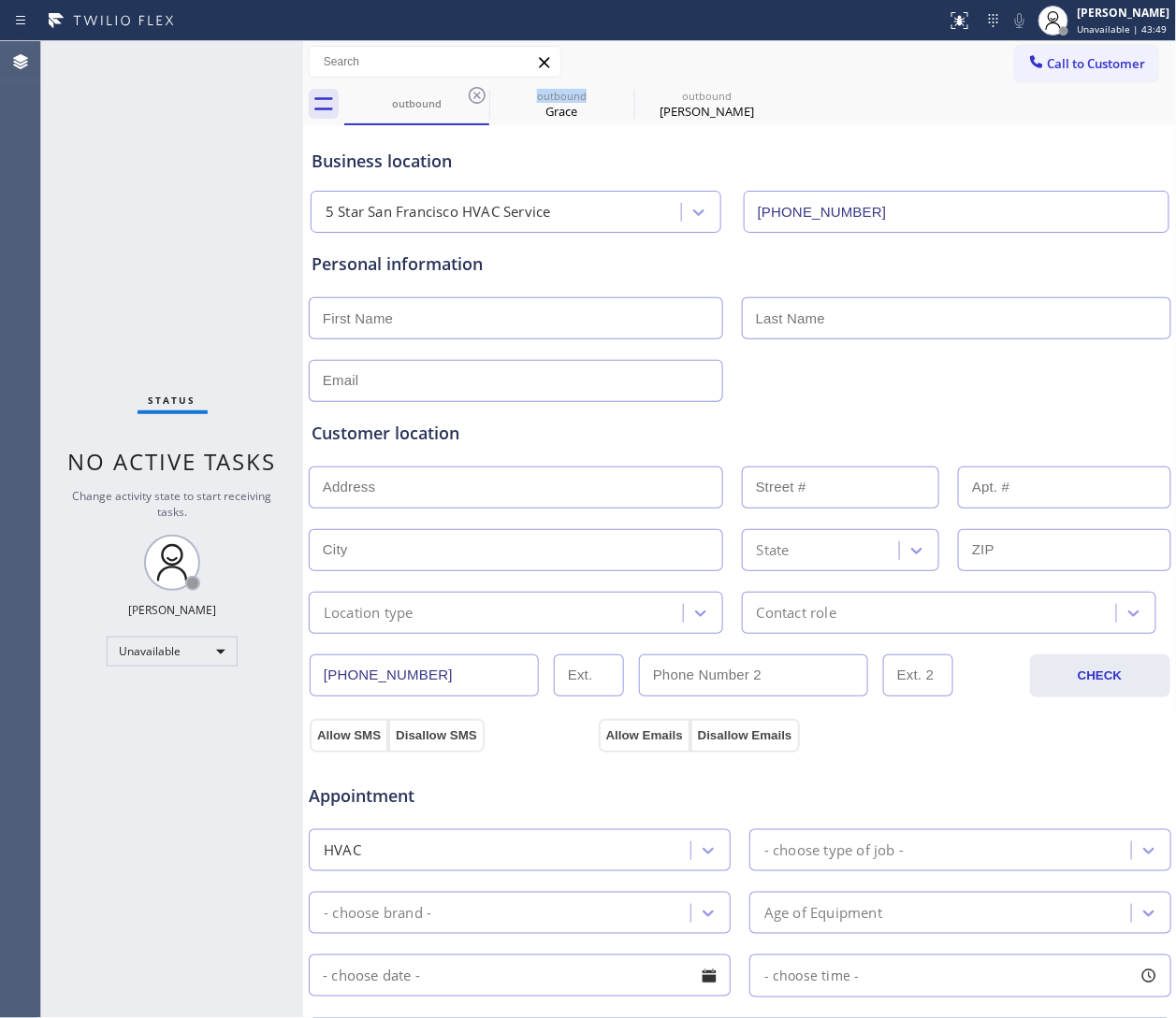
click at [475, 101] on icon at bounding box center [477, 95] width 22 height 22
type input "(628) 500-9853"
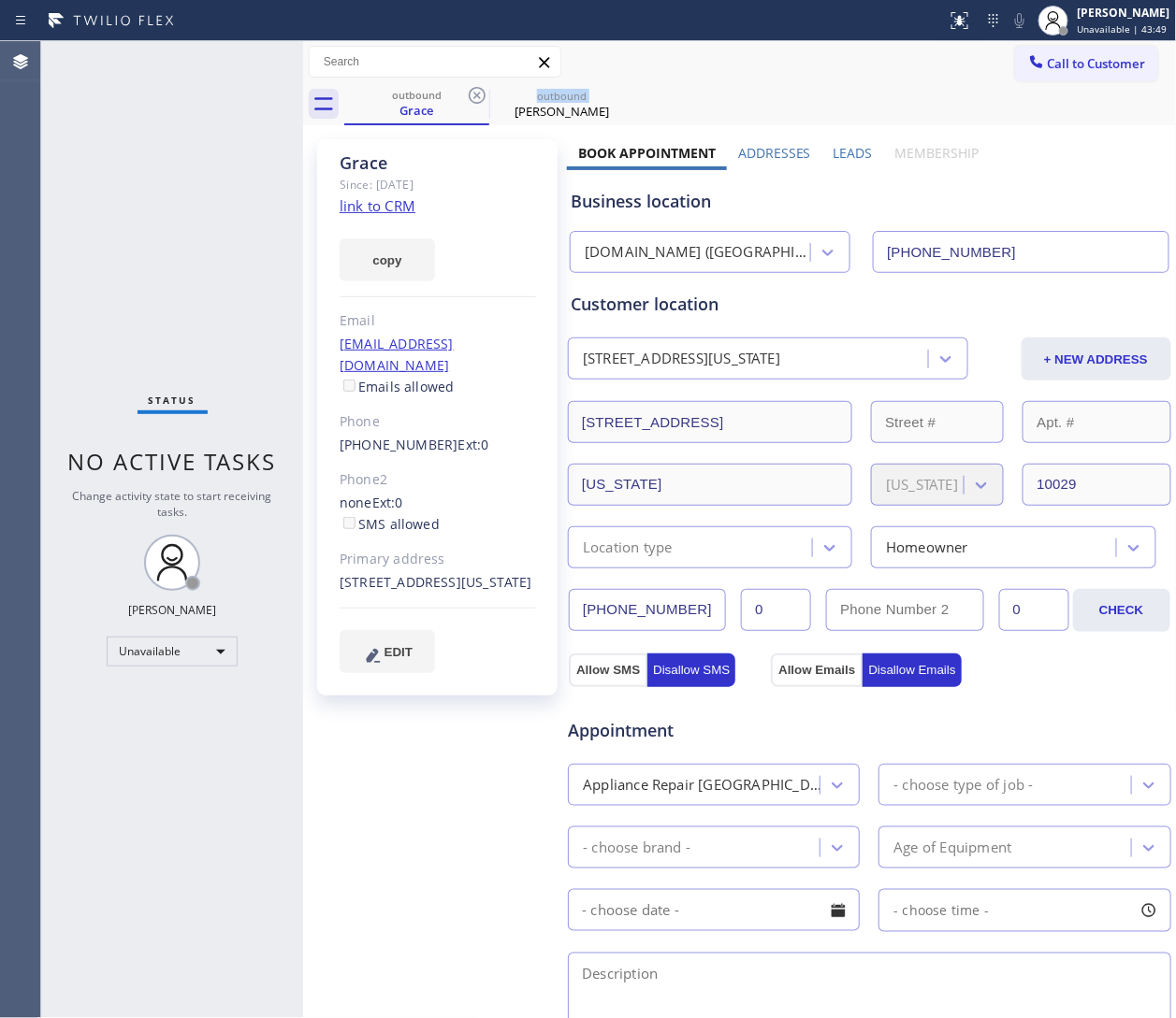
click at [475, 101] on icon at bounding box center [477, 95] width 22 height 22
type input "(480) 680-8083"
click at [610, 100] on icon at bounding box center [621, 95] width 22 height 22
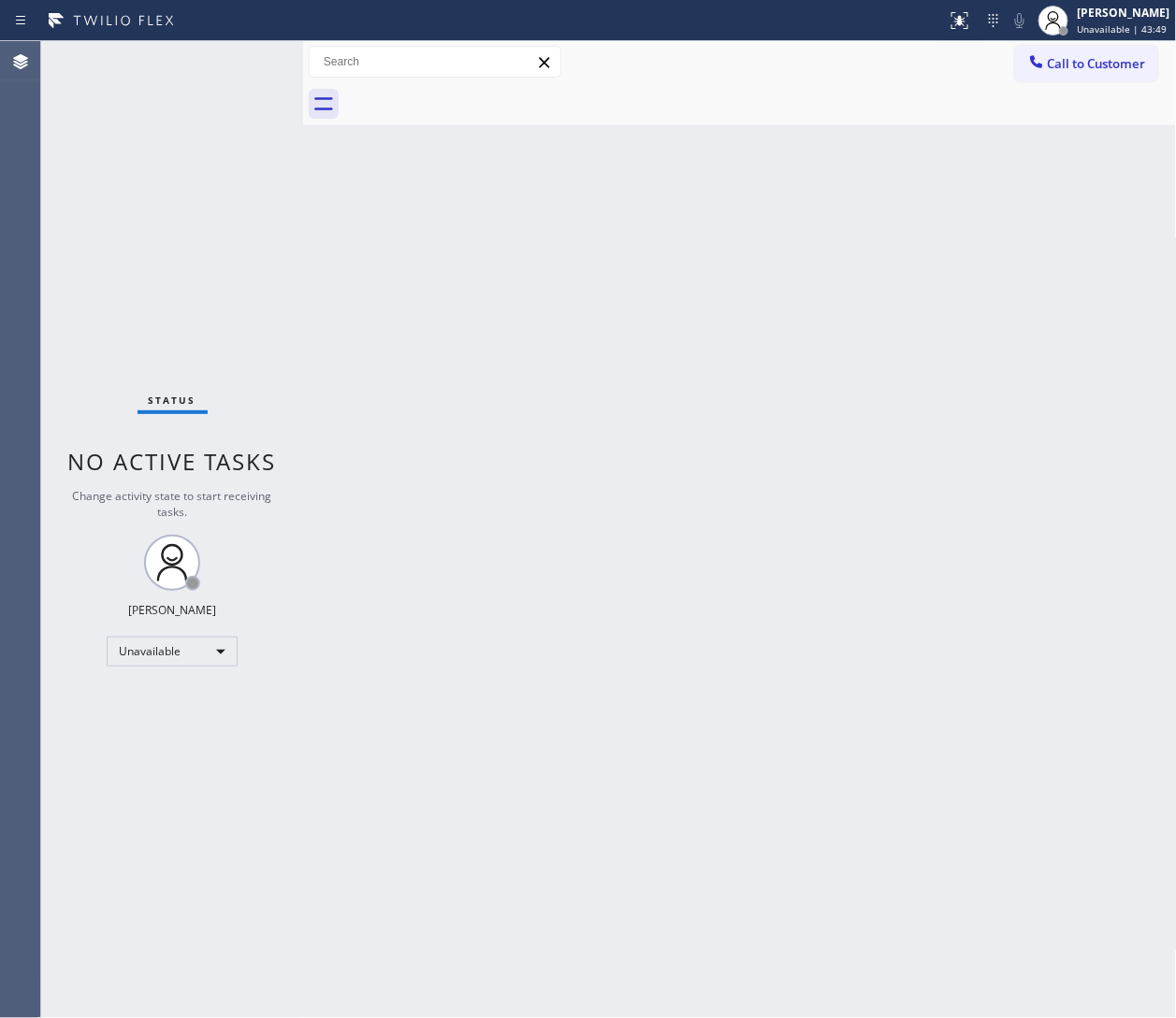
click at [475, 100] on div at bounding box center [759, 104] width 832 height 42
click at [783, 158] on div "Back to Dashboard Change Sender ID Customers Technicians Select a contact Outbo…" at bounding box center [740, 529] width 874 height 977
click at [783, 63] on span "Call to Customer" at bounding box center [1096, 63] width 98 height 16
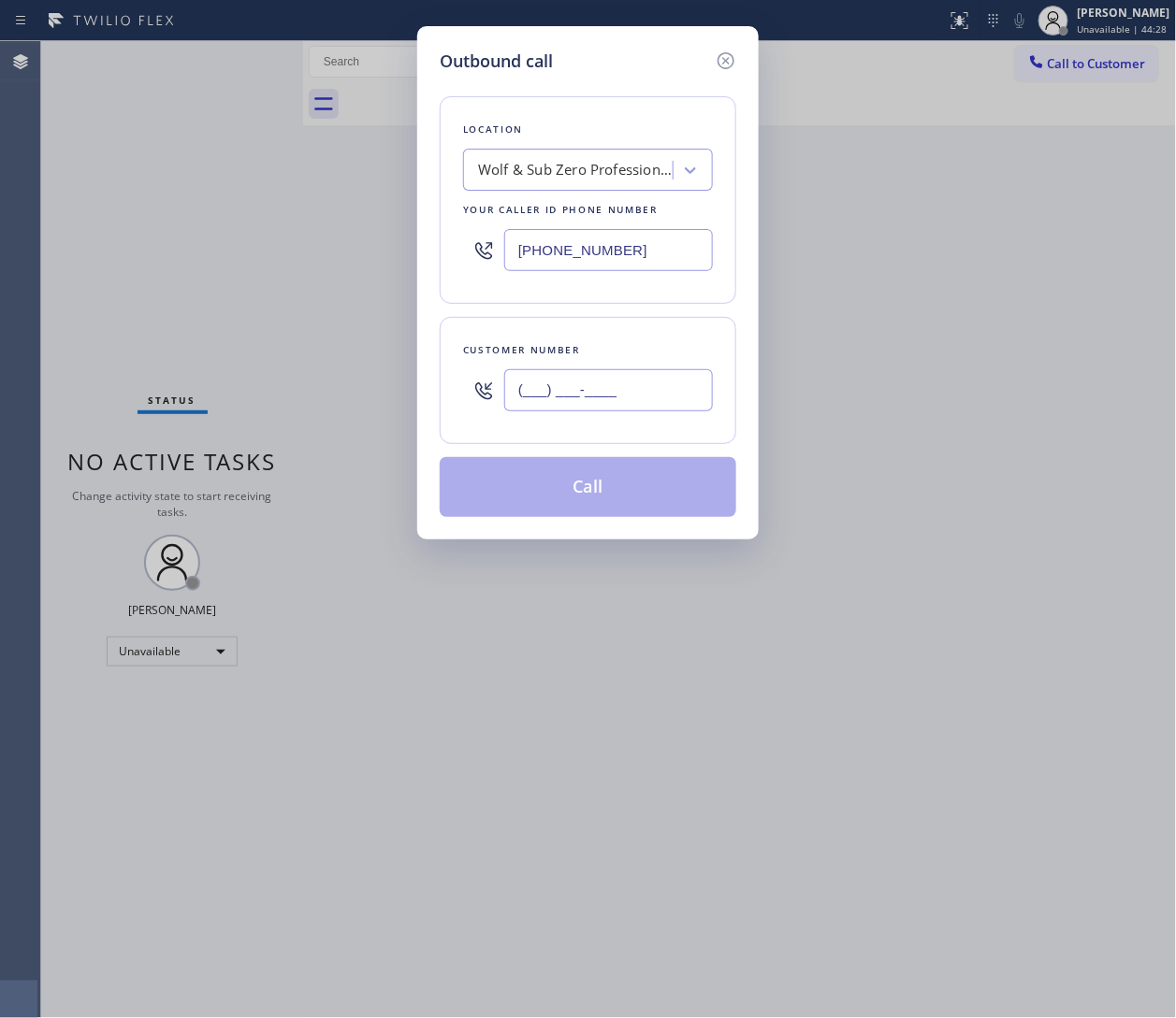
click at [586, 409] on input "(___) ___-____" at bounding box center [607, 389] width 208 height 42
paste input "646) 496-2319"
type input "(646) 496-2319"
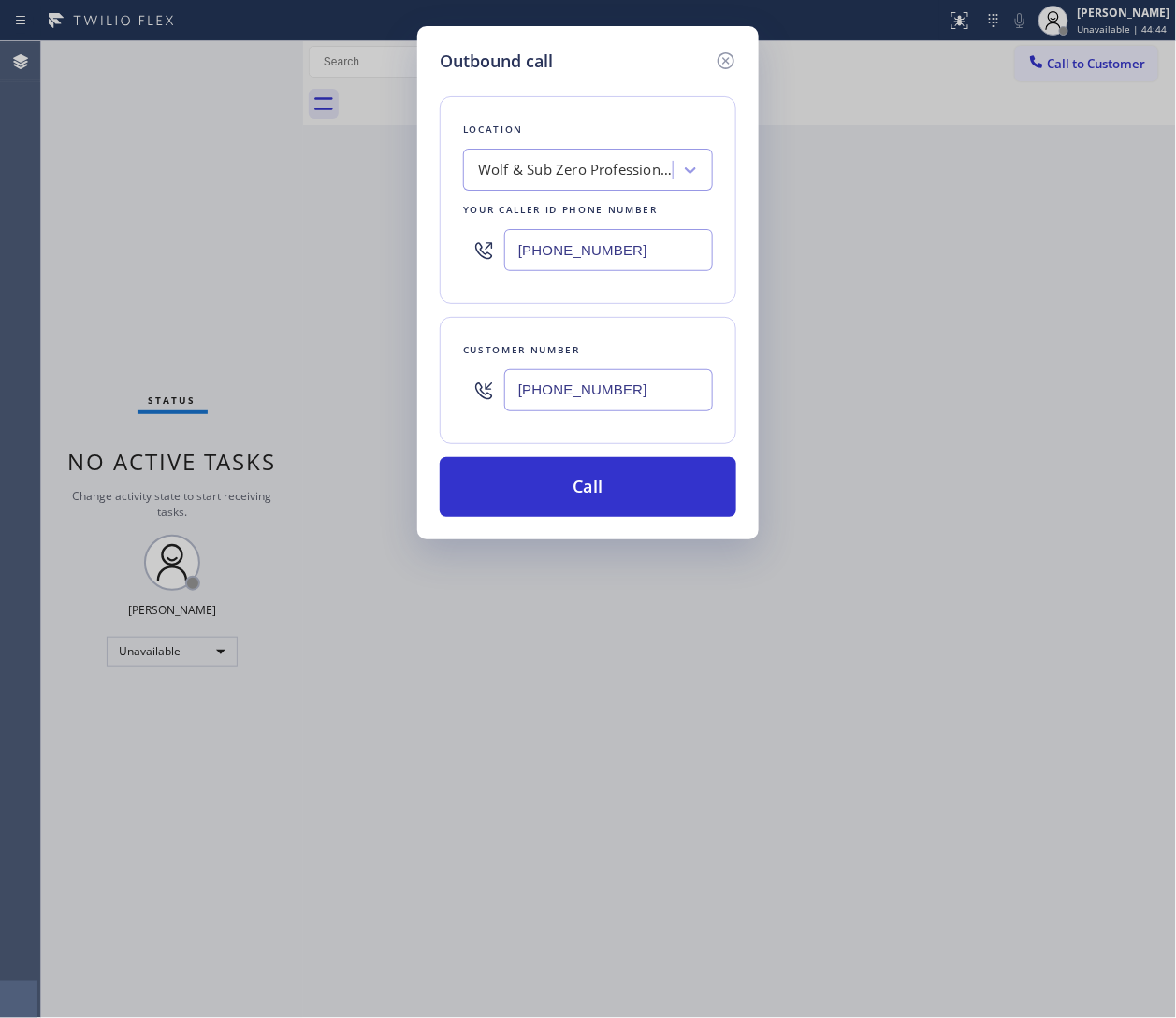
click at [576, 241] on input "(480) 680-8083" at bounding box center [607, 250] width 208 height 42
paste input "855) 662-5332"
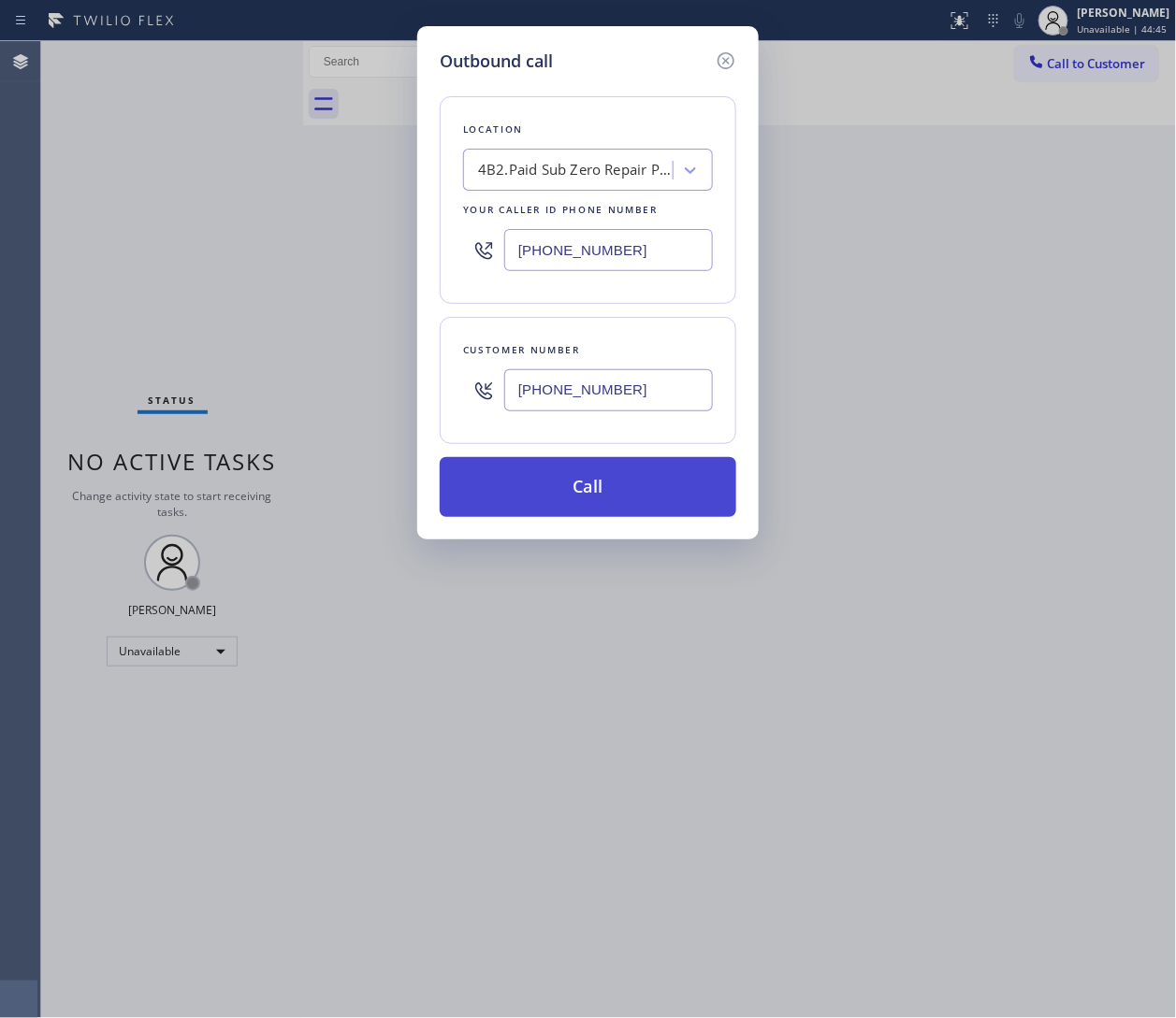
type input "(855) 662-5332"
click at [604, 499] on button "Call" at bounding box center [588, 487] width 296 height 60
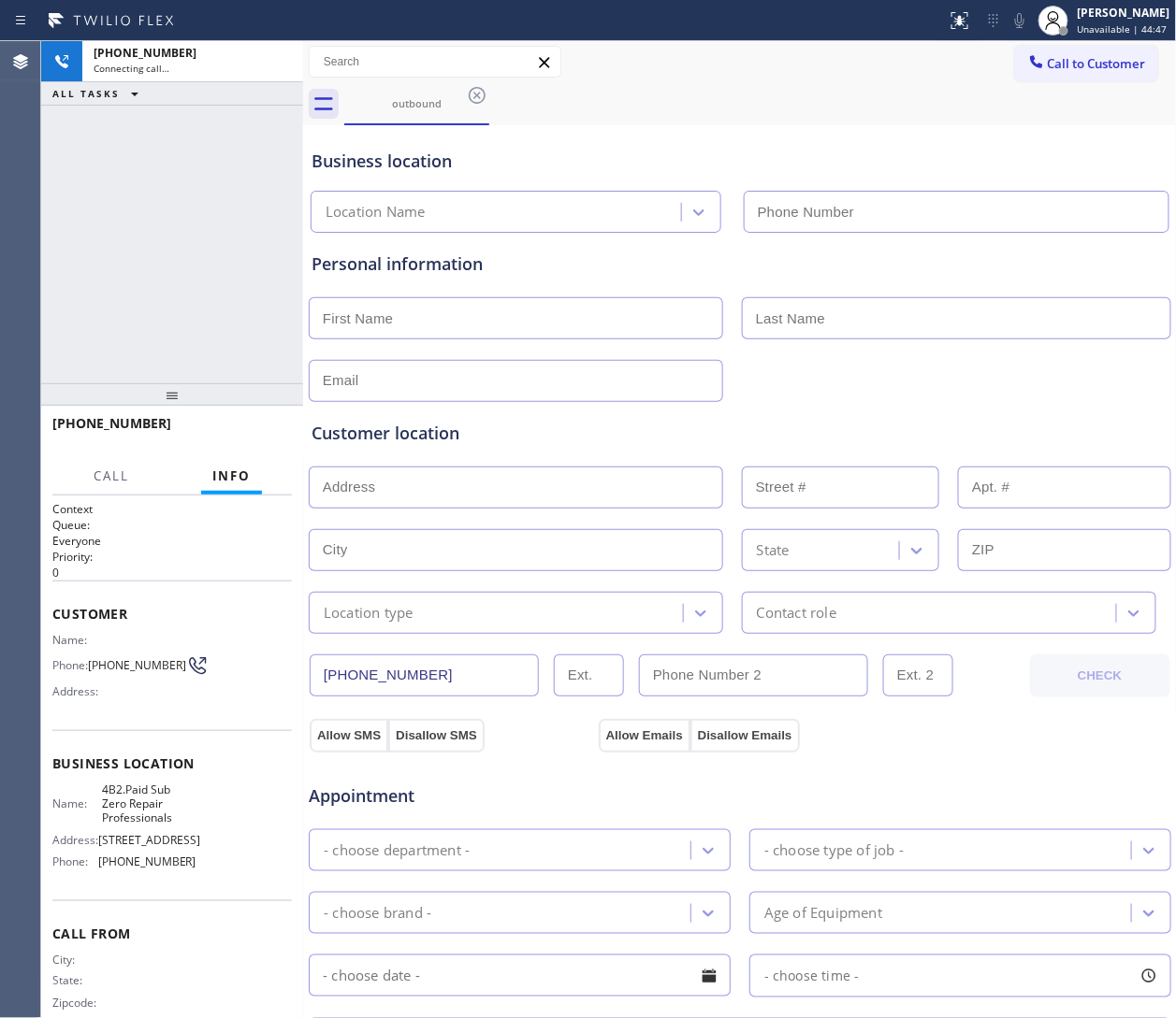
type input "(855) 662-5332"
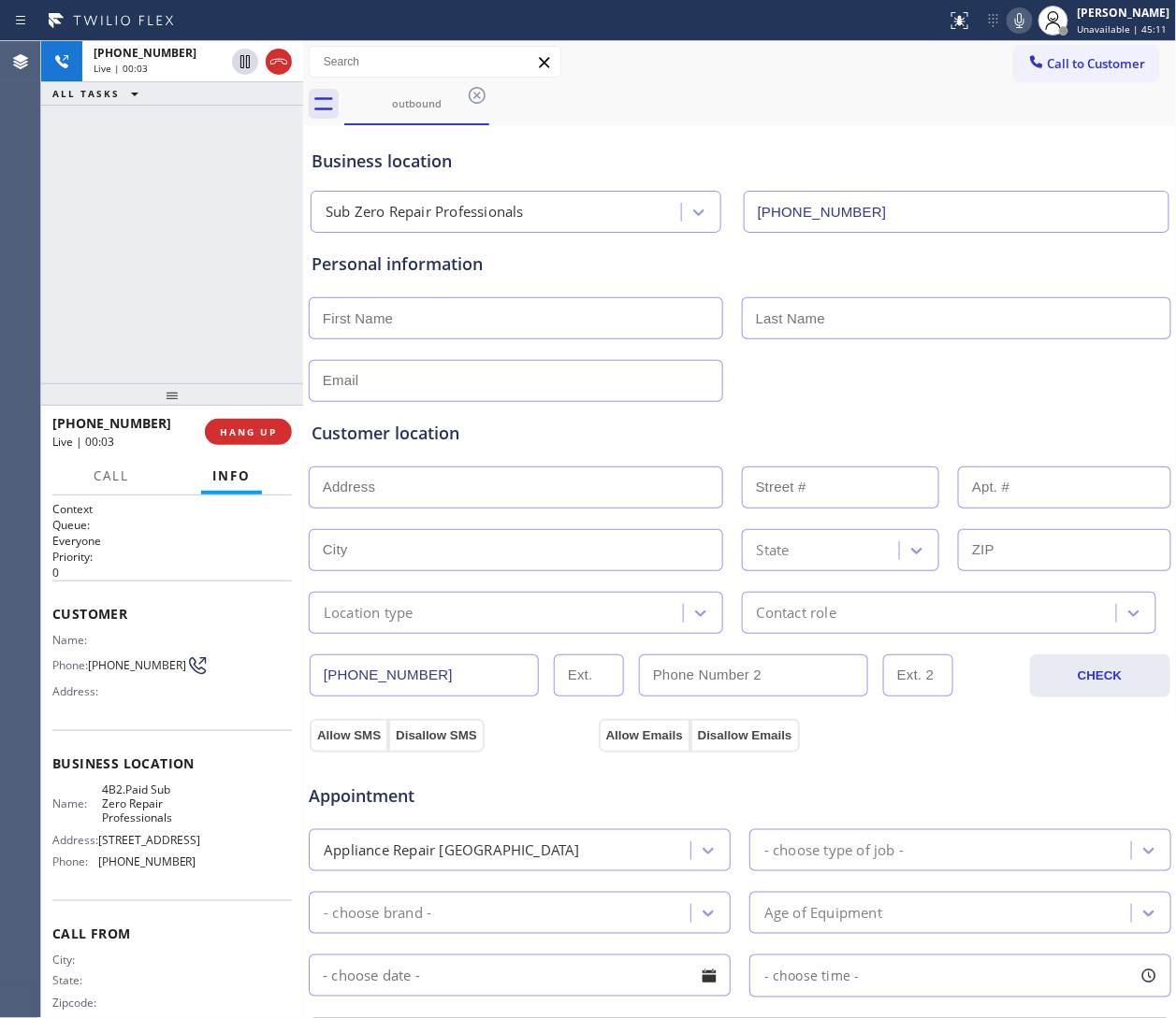
click at [175, 287] on div "+16464962319 Live | 00:03 ALL TASKS ALL TASKS ACTIVE TASKS TASKS IN WRAP UP" at bounding box center [171, 211] width 262 height 342
click at [783, 400] on div "Customer location >> ADD NEW ADDRESS << + NEW ADDRESS State Location type Conta…" at bounding box center [740, 513] width 864 height 239
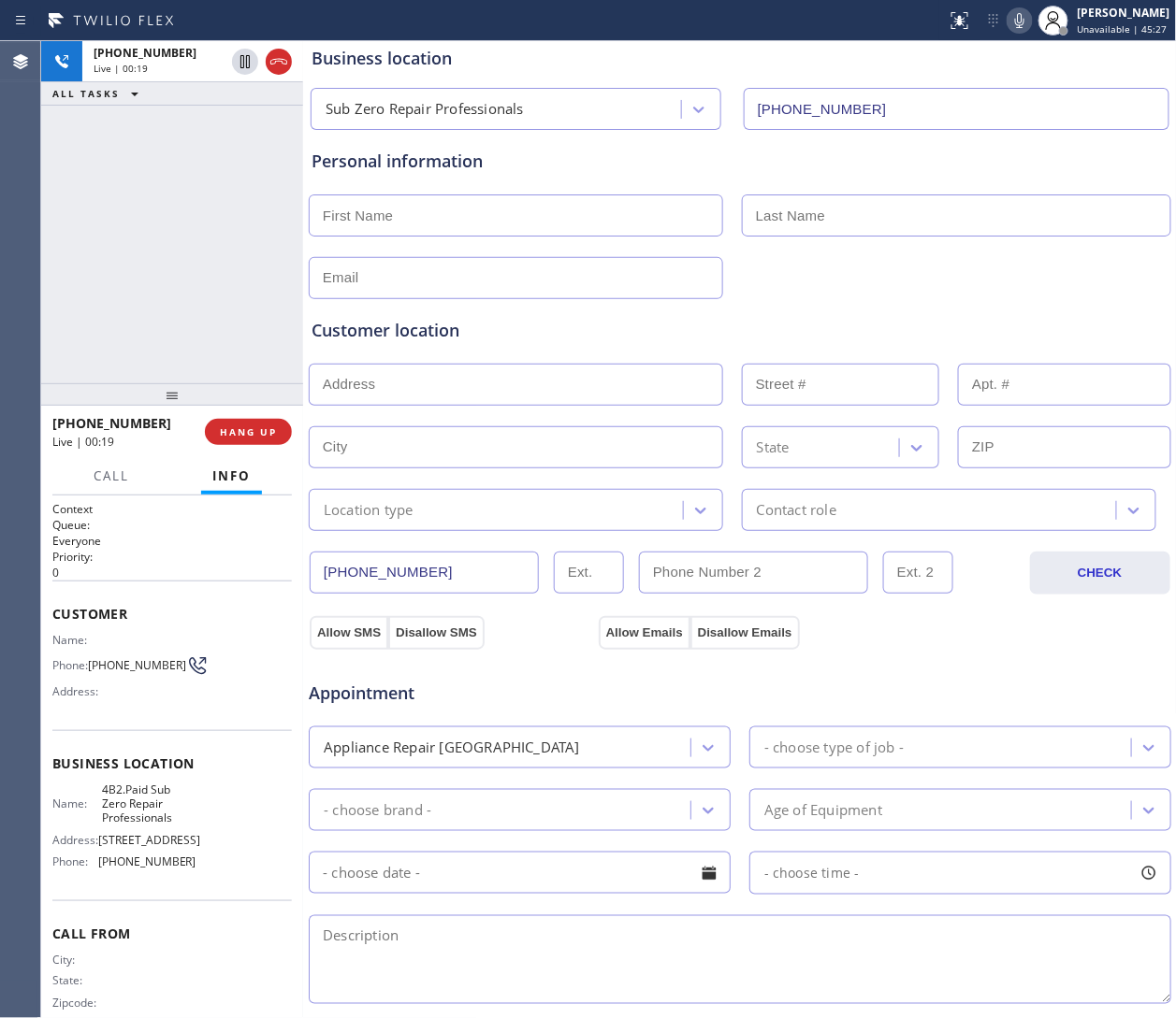
scroll to position [433, 0]
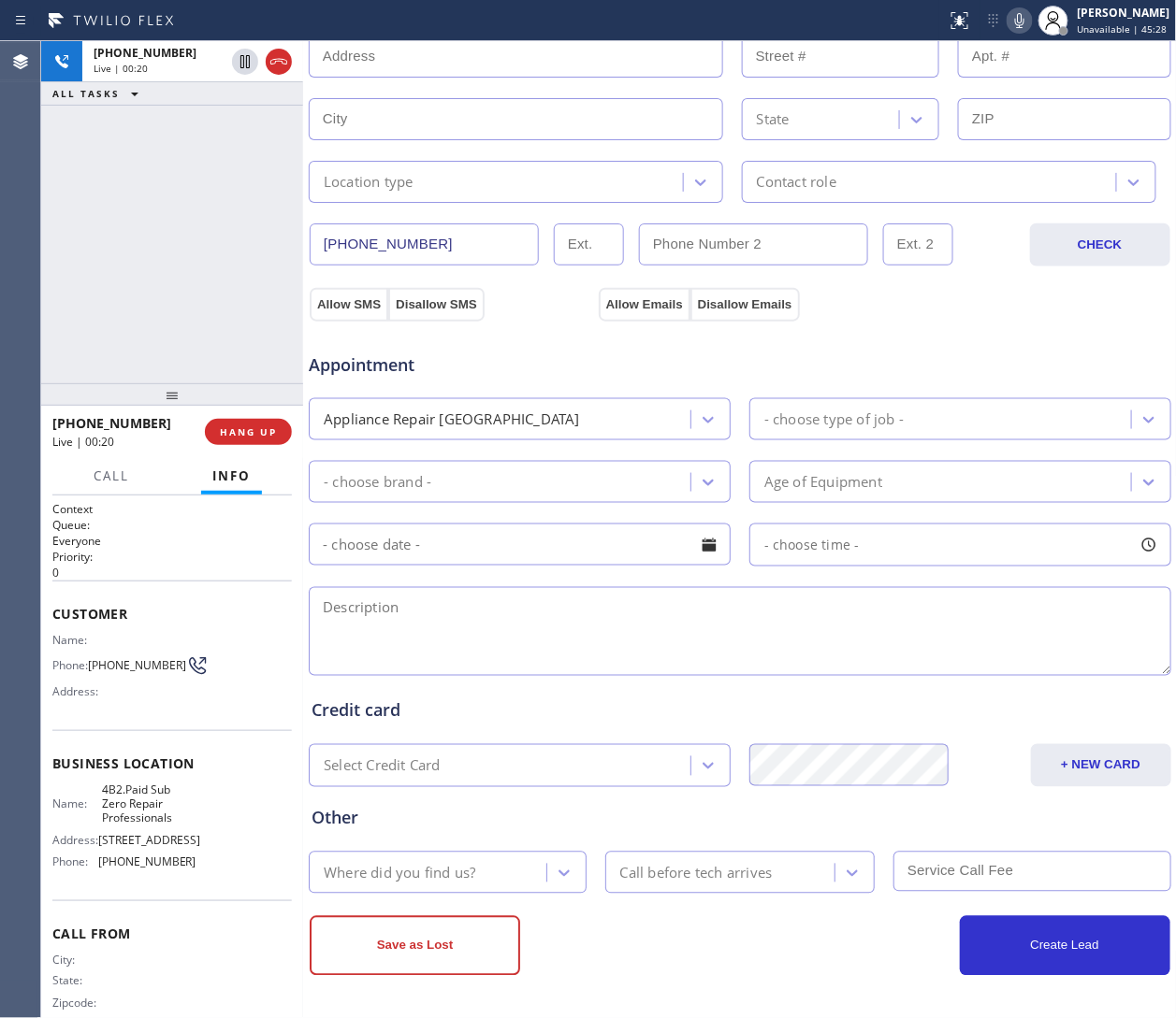
click at [447, 634] on textarea at bounding box center [740, 632] width 862 height 89
click at [462, 630] on textarea at bounding box center [740, 632] width 862 height 89
click at [463, 624] on textarea at bounding box center [740, 632] width 862 height 89
click at [350, 614] on textarea "Microwaave | Doesn't work |" at bounding box center [740, 632] width 862 height 89
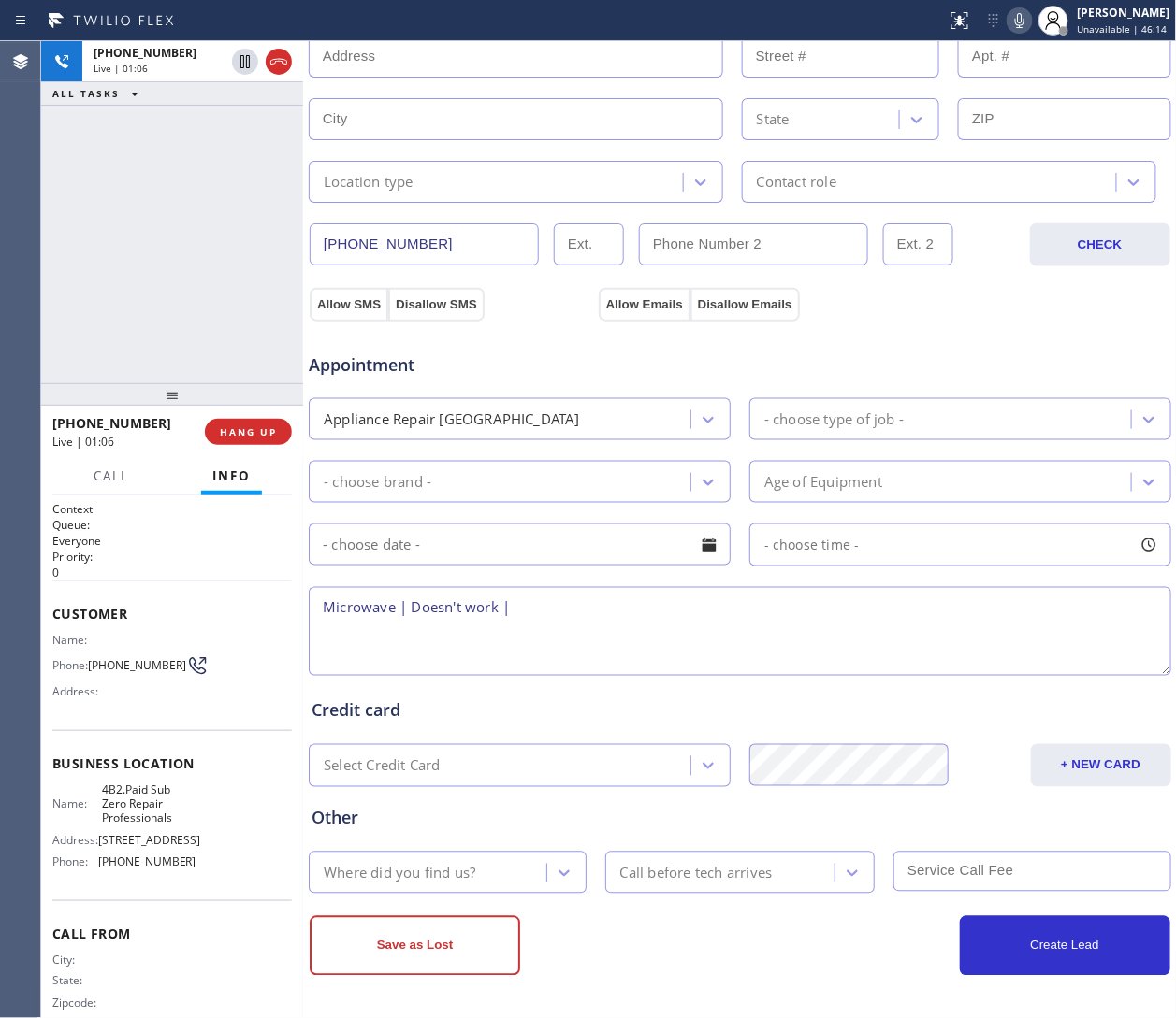
click at [321, 601] on textarea "Microwave | Doesn't work |" at bounding box center [740, 632] width 862 height 89
click at [459, 606] on textarea "Wolf | Microwave | Doesn't work |" at bounding box center [740, 632] width 862 height 89
click at [666, 622] on textarea "Wolf | Microwave | 2020 | Doesn't work |" at bounding box center [740, 632] width 862 height 89
click at [615, 622] on textarea "Wolf | Microwave | 2020 | Doesn't work |" at bounding box center [740, 632] width 862 height 89
click at [319, 608] on textarea "Wolf | Microwave | 2020 | Doesn't work |" at bounding box center [740, 632] width 862 height 89
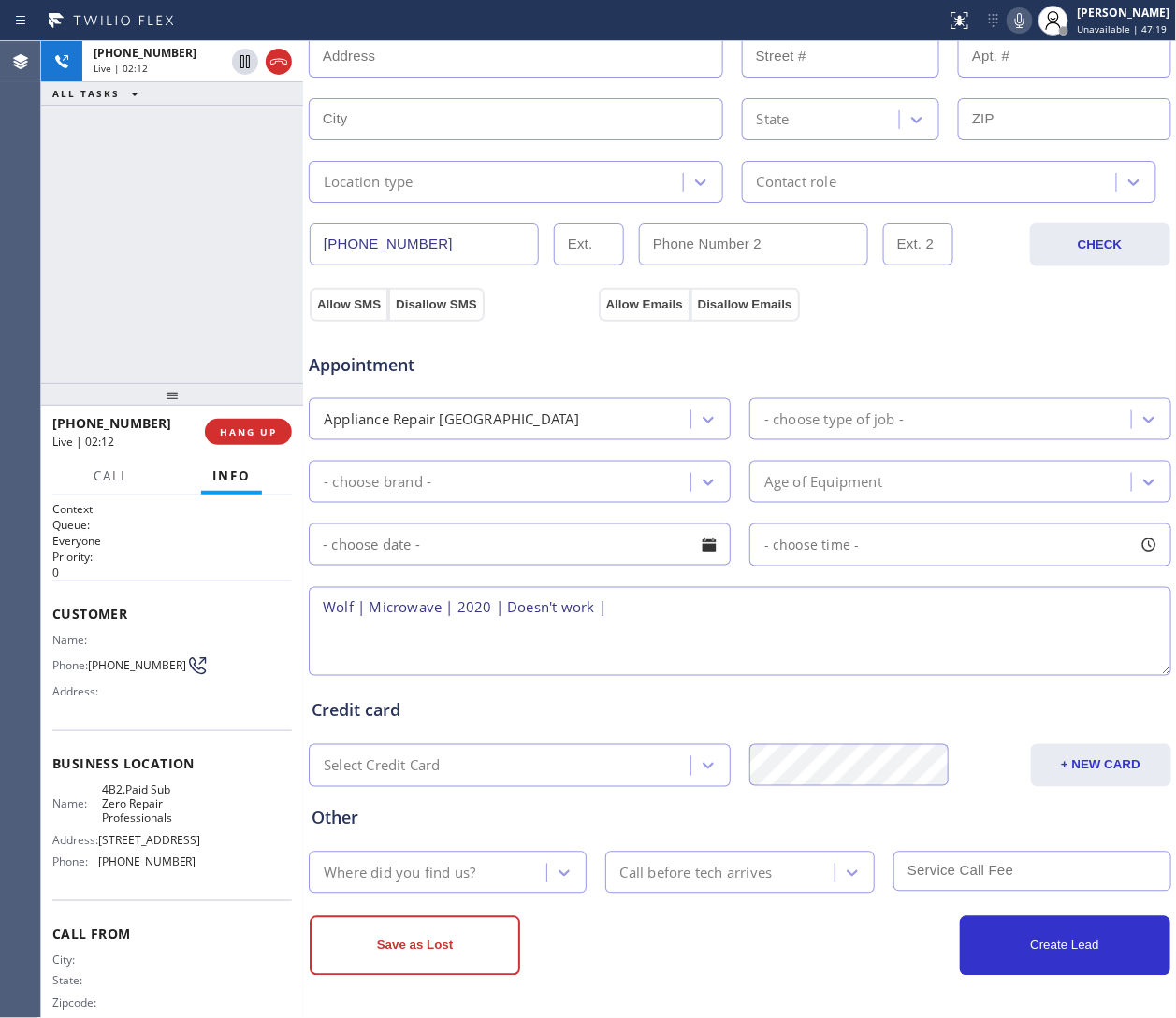
click at [783, 650] on textarea "Wolf | Microwave | 2020 | Doesn't work |" at bounding box center [740, 632] width 862 height 89
click at [322, 605] on textarea "Wolf | Microwave | 2020 | Doesn't work |" at bounding box center [740, 632] width 862 height 89
click at [384, 618] on textarea "Wolf | Stove | Wolf | Microwave | 2020 | Doesn't work |" at bounding box center [740, 632] width 862 height 89
click at [783, 610] on textarea "Wolf | Range | 2020 | Igniter keeps on clicking | Wolf | Microwave | 2020 | Doe…" at bounding box center [740, 632] width 862 height 89
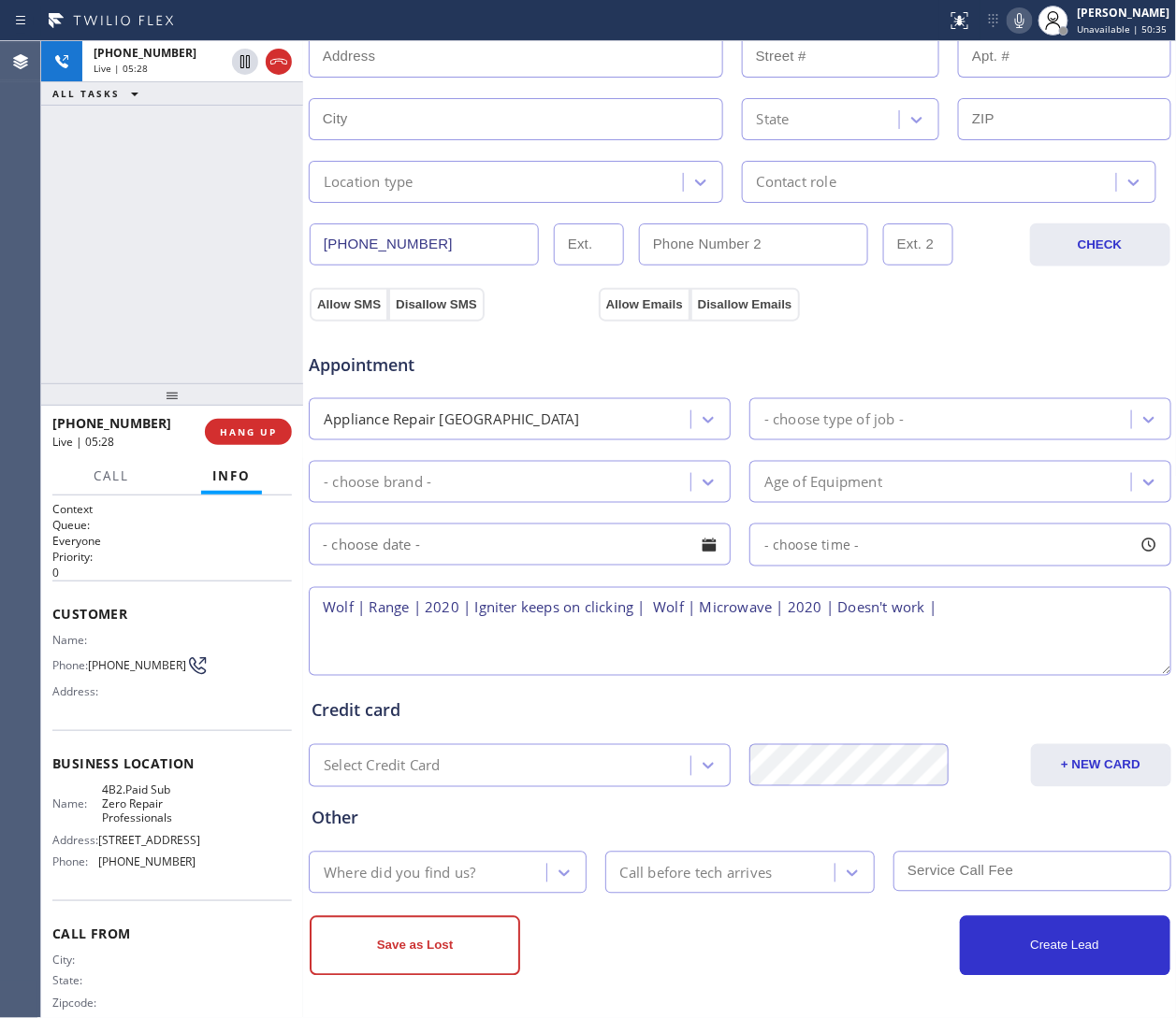
paste textarea "11746"
click at [783, 325] on div "Appointment Appliance Repair High End - choose type of job - - choose brand - A…" at bounding box center [740, 500] width 864 height 359
click at [783, 678] on div "Credit card" at bounding box center [740, 711] width 856 height 25
click at [783, 308] on div "Allow SMS Disallow SMS Allow Emails Disallow Emails" at bounding box center [740, 302] width 866 height 38
click at [326, 601] on textarea "Wolf | Range | 2020 | Igniter keeps on clicking | Wolf | Microwave | 2020 | Doe…" at bounding box center [740, 632] width 862 height 89
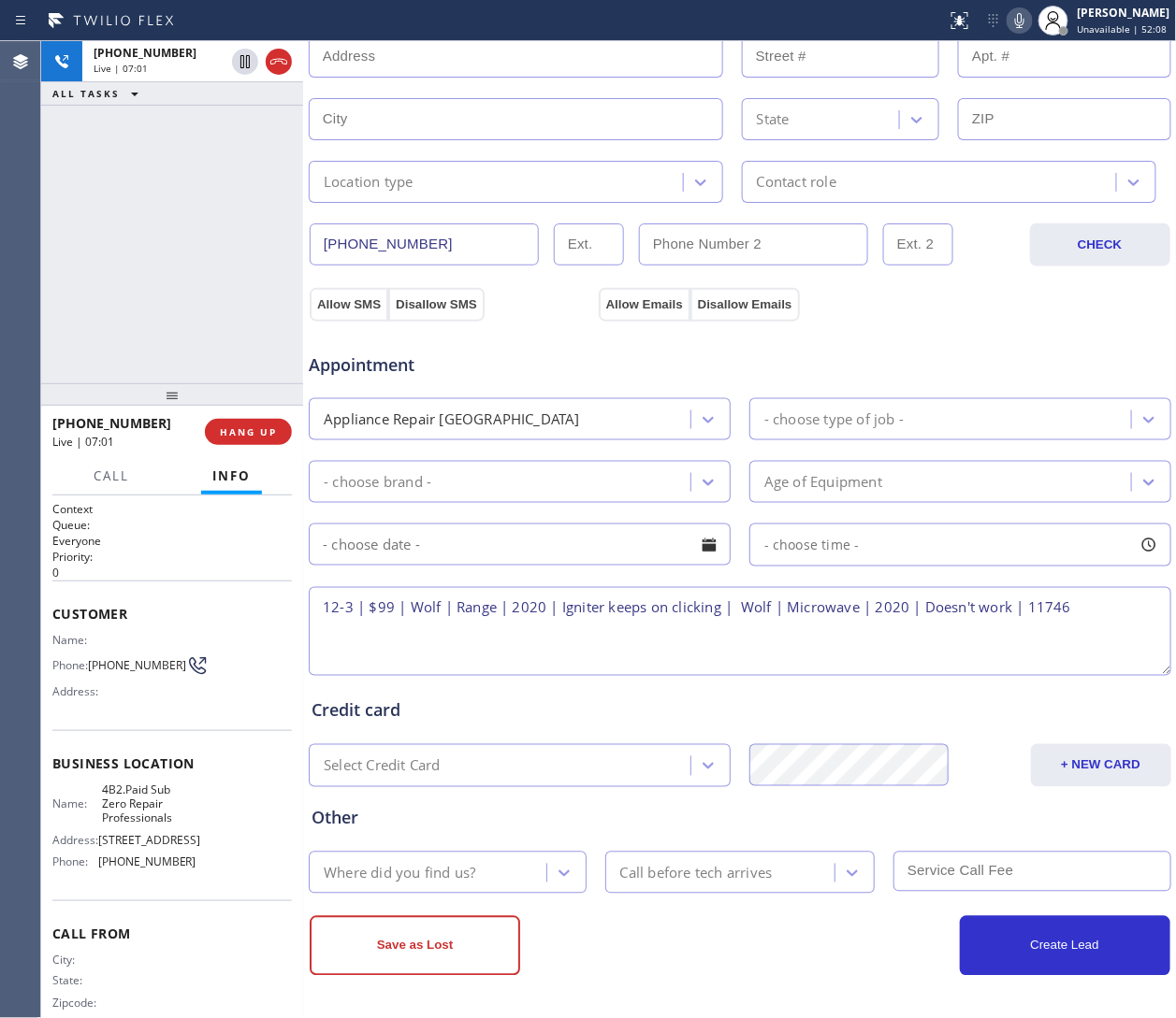
click at [783, 332] on div "Appointment" at bounding box center [740, 354] width 866 height 47
click at [783, 611] on textarea "12-3 | $99 | Wolf | Range | 2020 | Igniter keeps on clicking | Wolf | Microwave…" at bounding box center [740, 632] width 862 height 89
drag, startPoint x: 1086, startPoint y: 609, endPoint x: 1048, endPoint y: 610, distance: 38.0
click at [783, 610] on textarea "12-3 | $99 | Wolf | Range | 2020 | Igniter keeps on clicking | Wolf | Microwave…" at bounding box center [740, 632] width 862 height 89
paste textarea "6 Farmview Dr Dix Hills newyork"
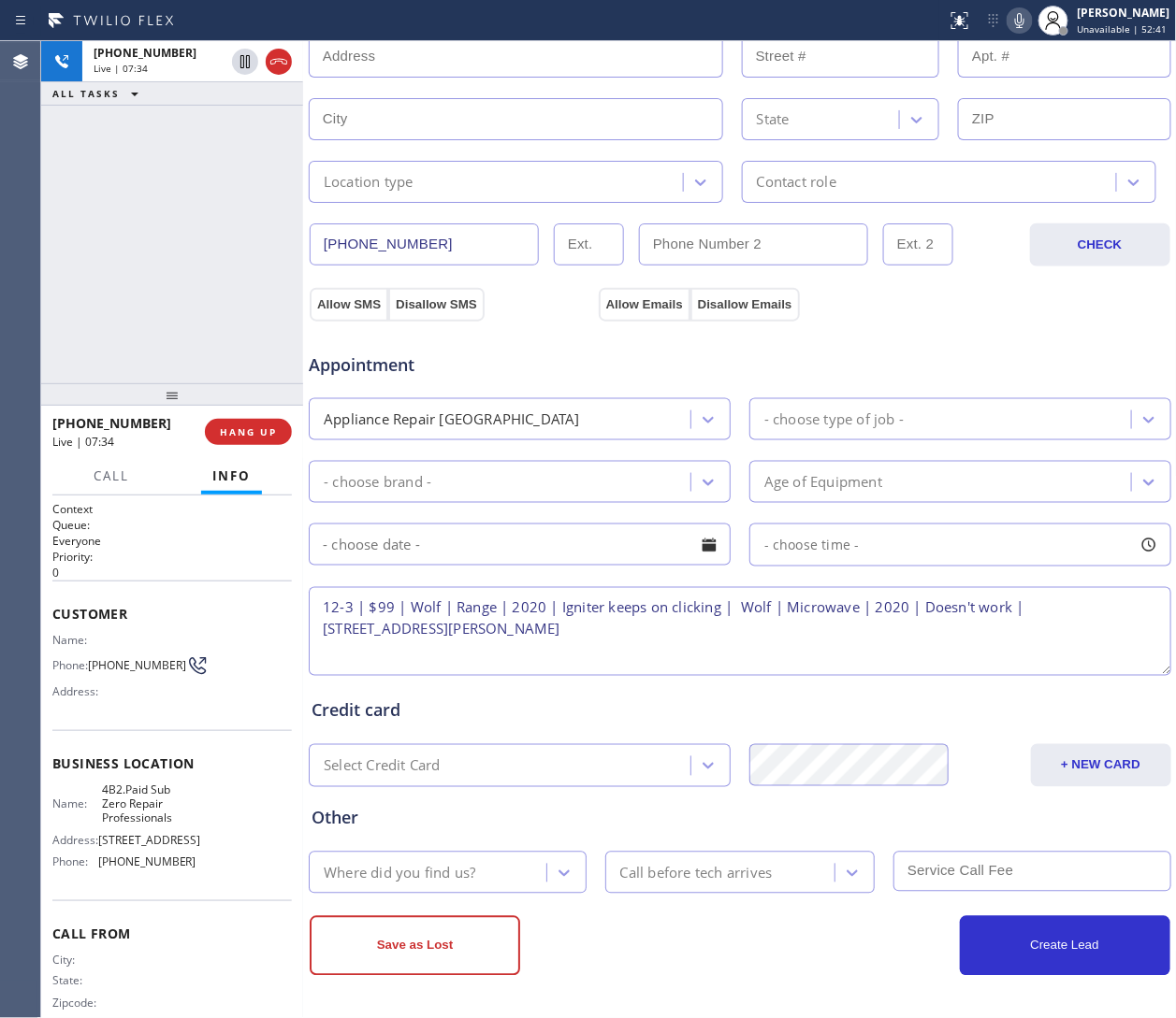
click at [397, 625] on textarea "12-3 | $99 | Wolf | Range | 2020 | Igniter keeps on clicking | Wolf | Microwave…" at bounding box center [740, 632] width 862 height 89
click at [518, 626] on textarea "12-3 | $99 | Wolf | Range | 2020 | Igniter keeps on clicking | Wolf | Microwave…" at bounding box center [740, 632] width 862 height 89
type textarea "12-3 | $99 | Wolf | Range | 2020 | Igniter keeps on clicking | Wolf | Microwave…"
drag, startPoint x: 102, startPoint y: 880, endPoint x: 234, endPoint y: 888, distance: 132.2
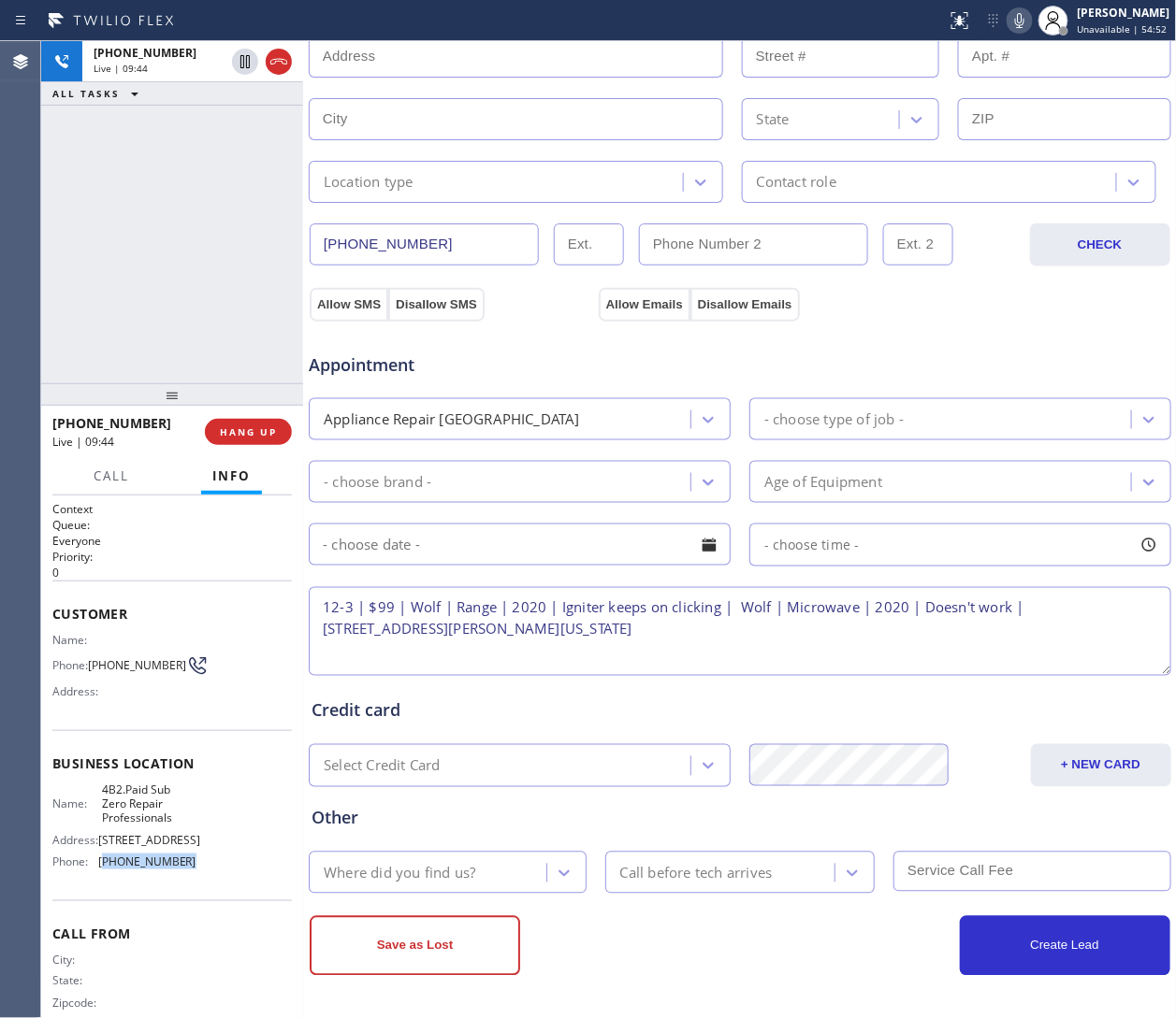
click at [234, 678] on div "Name: 4B2.Paid Sub Zero Repair Professionals Address: 716 Yarmouth Rd Phone: (8…" at bounding box center [171, 830] width 239 height 95
click at [190, 678] on div "Name: 4B2.Paid Sub Zero Repair Professionals Address: 716 Yarmouth Rd Phone: (8…" at bounding box center [171, 830] width 239 height 95
click at [189, 678] on div "Name: 4B2.Paid Sub Zero Repair Professionals Address: 716 Yarmouth Rd Phone: (8…" at bounding box center [171, 830] width 239 height 95
click at [507, 638] on textarea "12-3 | $99 | Wolf | Range | 2020 | Igniter keeps on clicking | Wolf | Microwave…" at bounding box center [740, 632] width 862 height 89
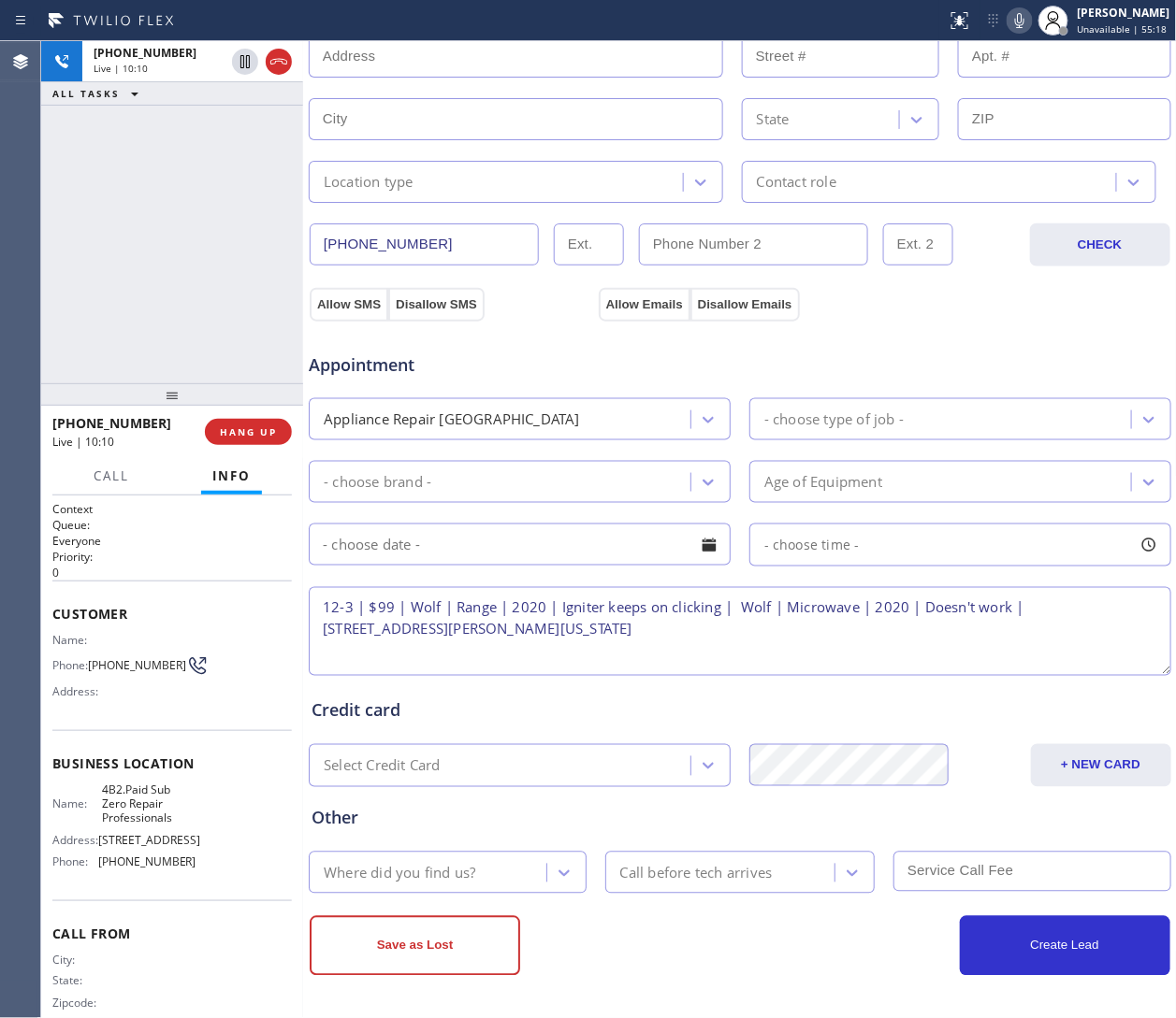
click at [783, 366] on div "Appointment" at bounding box center [740, 354] width 866 height 47
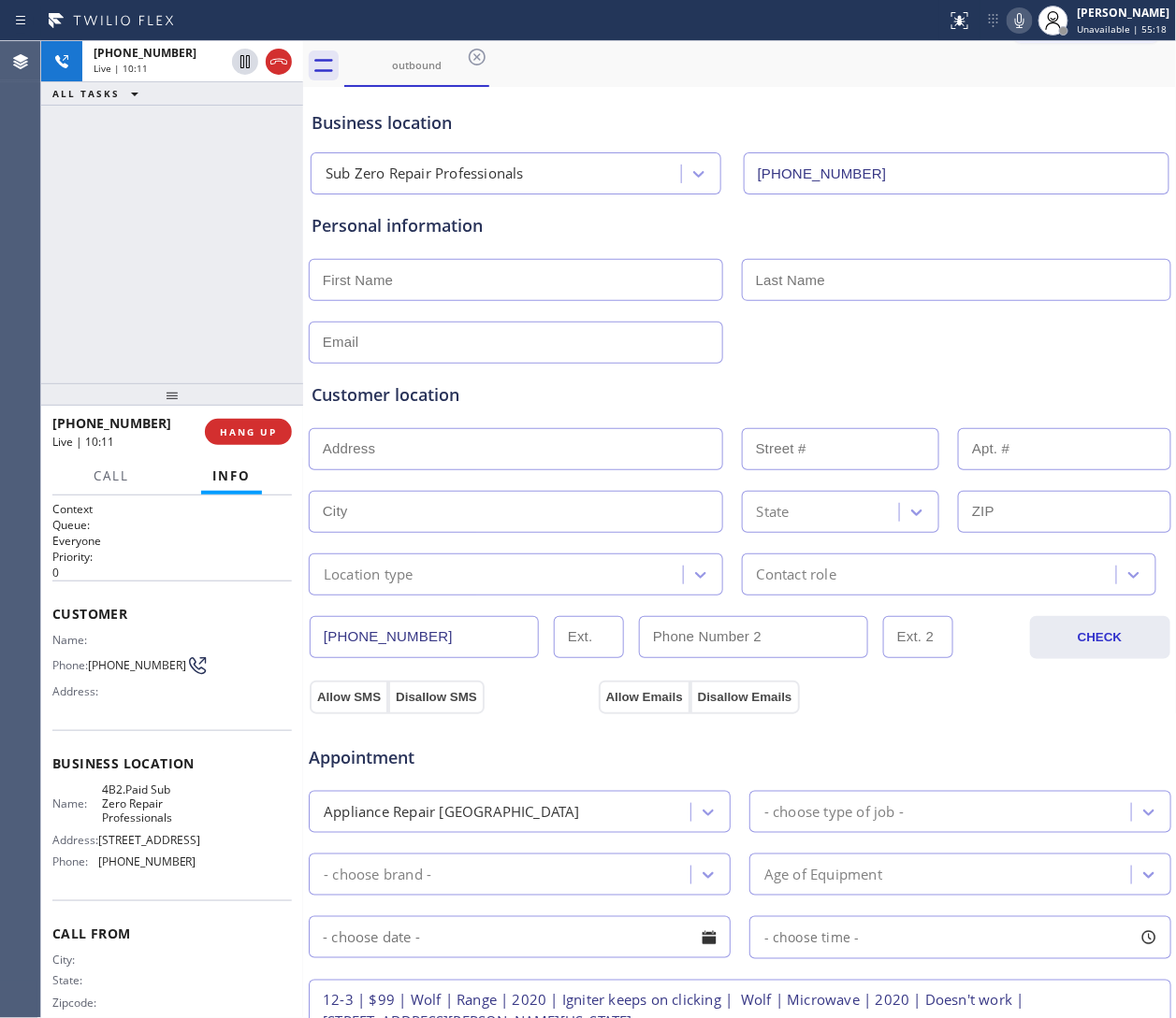
scroll to position [0, 0]
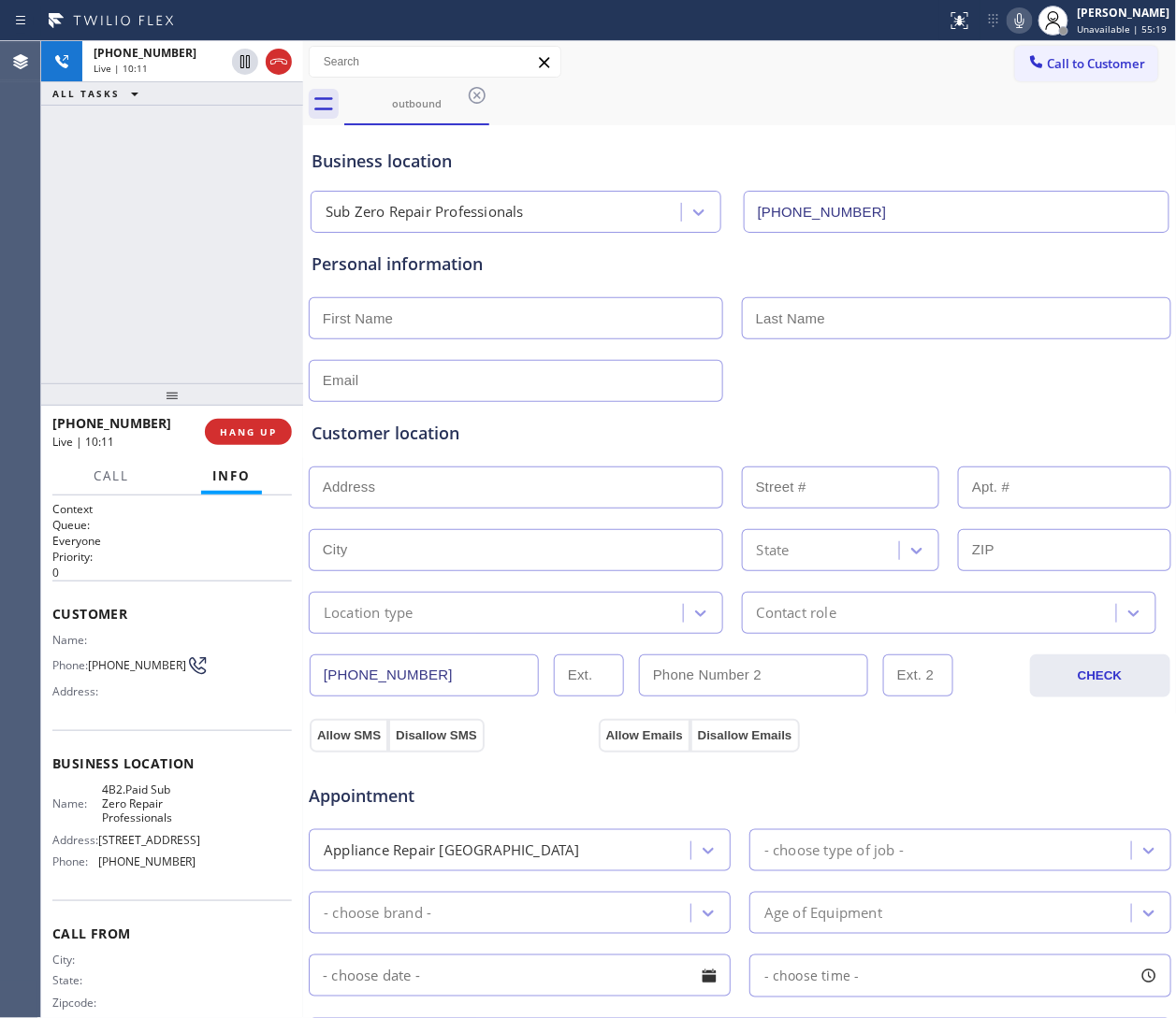
click at [367, 314] on input "text" at bounding box center [516, 318] width 415 height 42
paste input "Fiona"
type input "Fiona"
drag, startPoint x: 1103, startPoint y: 387, endPoint x: 1063, endPoint y: 385, distance: 40.0
click at [783, 390] on div at bounding box center [740, 379] width 866 height 46
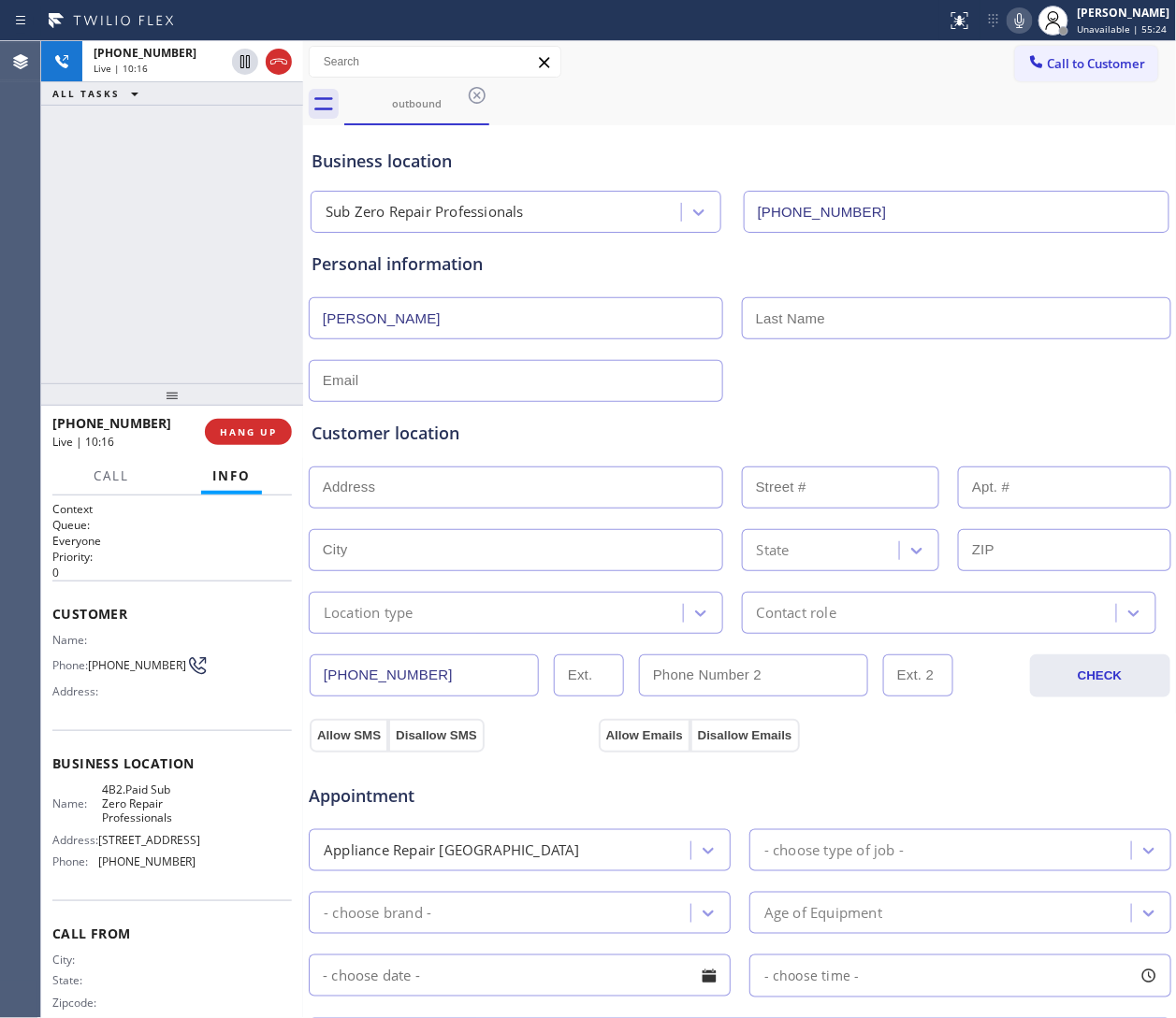
click at [783, 342] on div "Personal information Fiona" at bounding box center [740, 326] width 856 height 150
click at [783, 324] on input "text" at bounding box center [956, 318] width 429 height 42
paste input "Huang"
type input "Huang"
click at [475, 386] on input "text" at bounding box center [516, 381] width 415 height 42
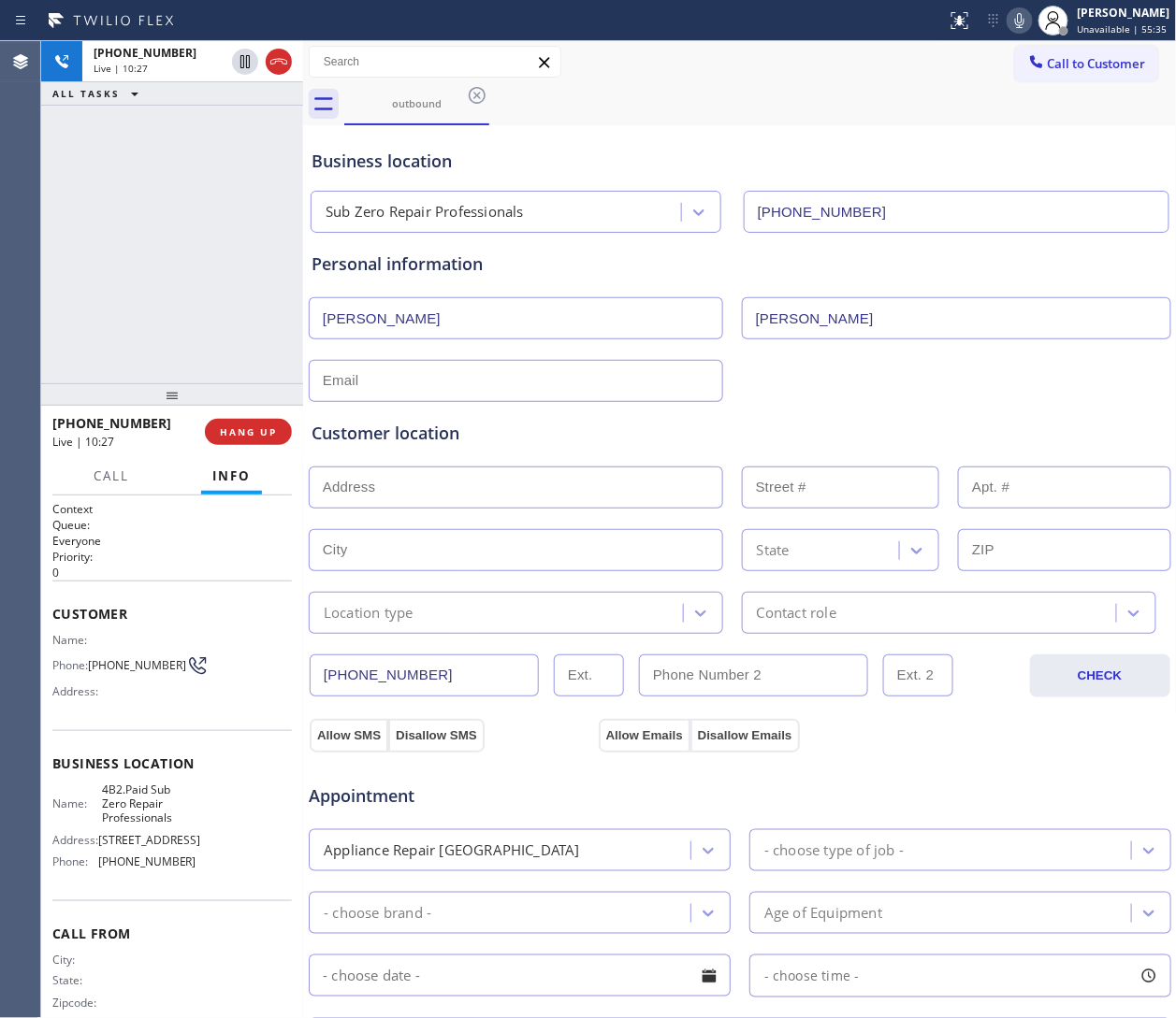
drag, startPoint x: 1102, startPoint y: 390, endPoint x: 549, endPoint y: 421, distance: 553.9
click at [783, 390] on div at bounding box center [740, 379] width 866 height 46
click at [413, 390] on input "text" at bounding box center [516, 381] width 415 height 42
paste input "happyfiona041888@yahoo.com"
type input "happyfiona041888@yahoo.com"
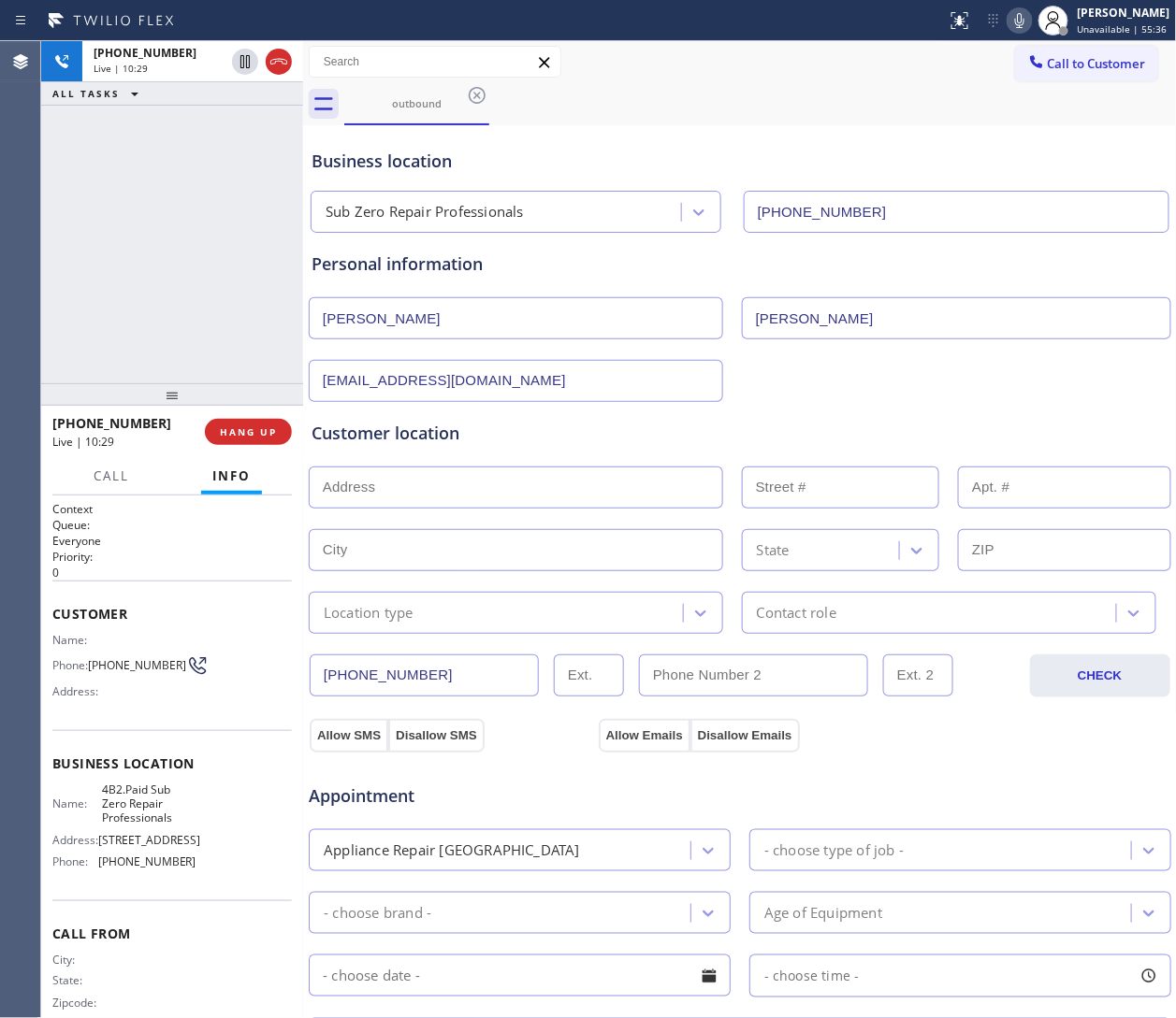
click at [401, 504] on input "text" at bounding box center [516, 487] width 415 height 42
click at [783, 399] on div "Customer location >> ADD NEW ADDRESS << + NEW ADDRESS State Location type Conta…" at bounding box center [740, 513] width 864 height 239
click at [504, 487] on input "text" at bounding box center [516, 487] width 415 height 42
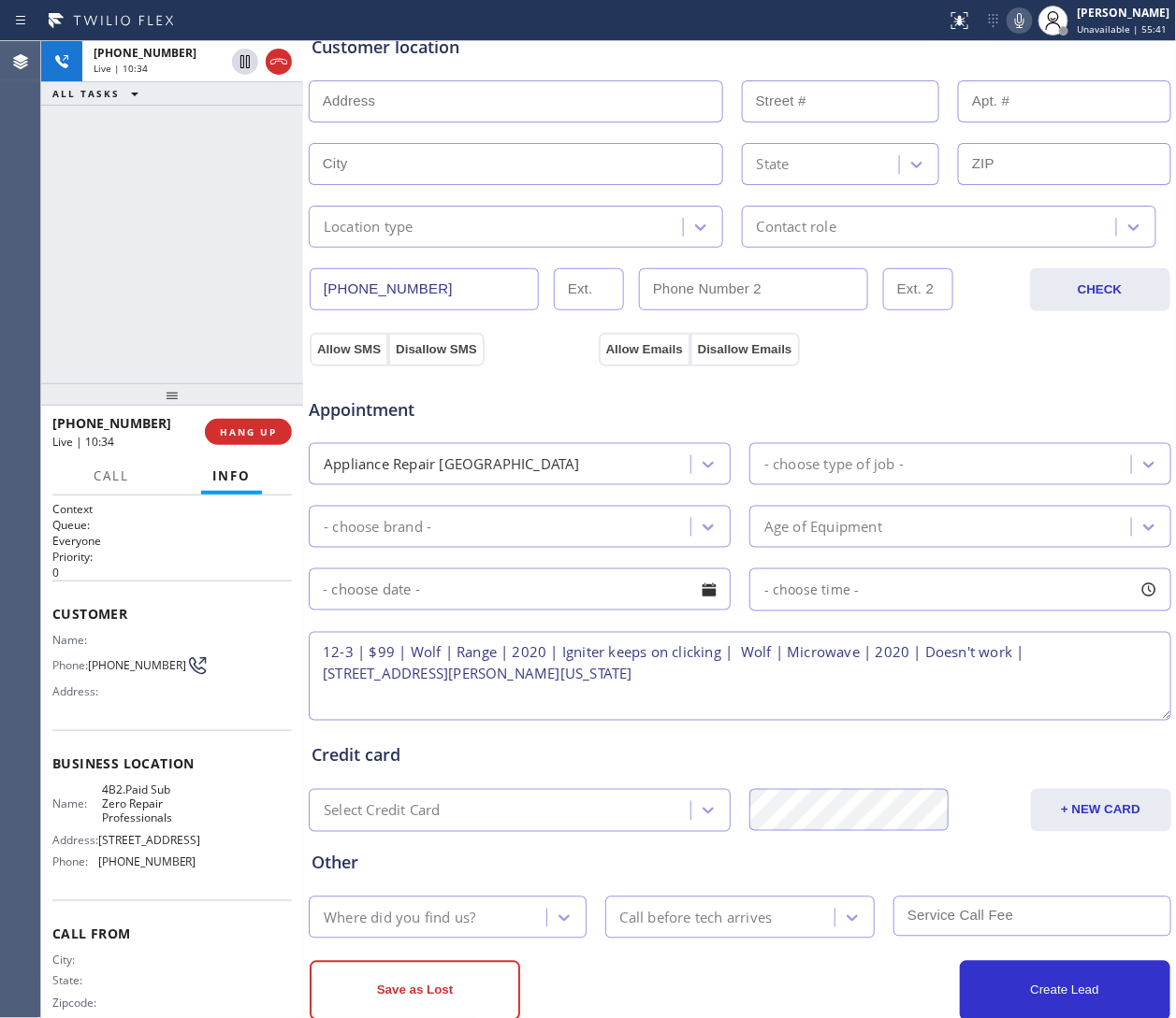
scroll to position [433, 0]
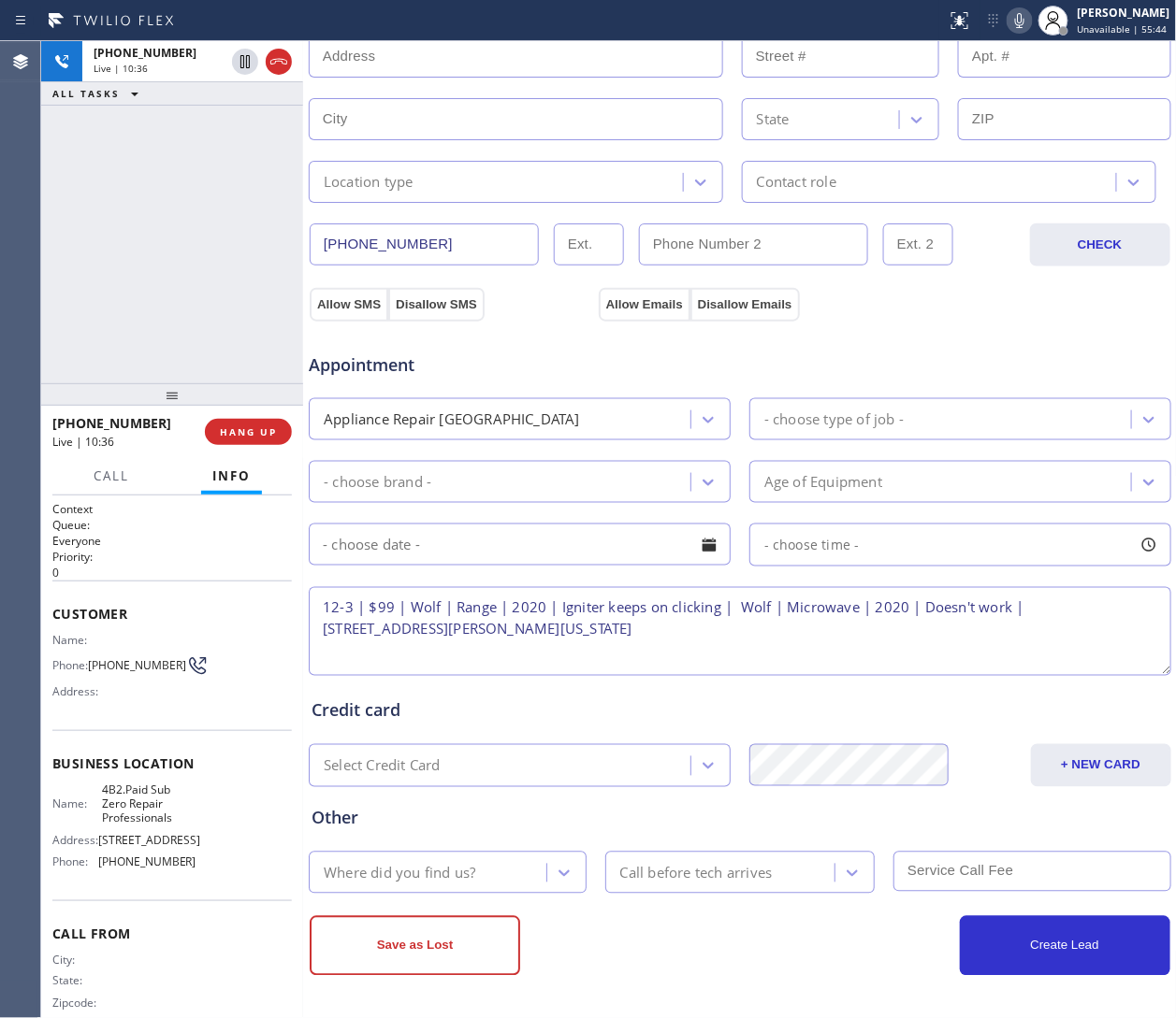
drag, startPoint x: 1028, startPoint y: 612, endPoint x: 493, endPoint y: 650, distance: 536.3
click at [493, 650] on textarea "12-3 | $99 | Wolf | Range | 2020 | Igniter keeps on clicking | Wolf | Microwave…" at bounding box center [740, 632] width 862 height 89
click at [486, 633] on textarea "12-3 | $99 | Wolf | Range | 2020 | Igniter keeps on clicking | Wolf | Microwave…" at bounding box center [740, 632] width 862 height 89
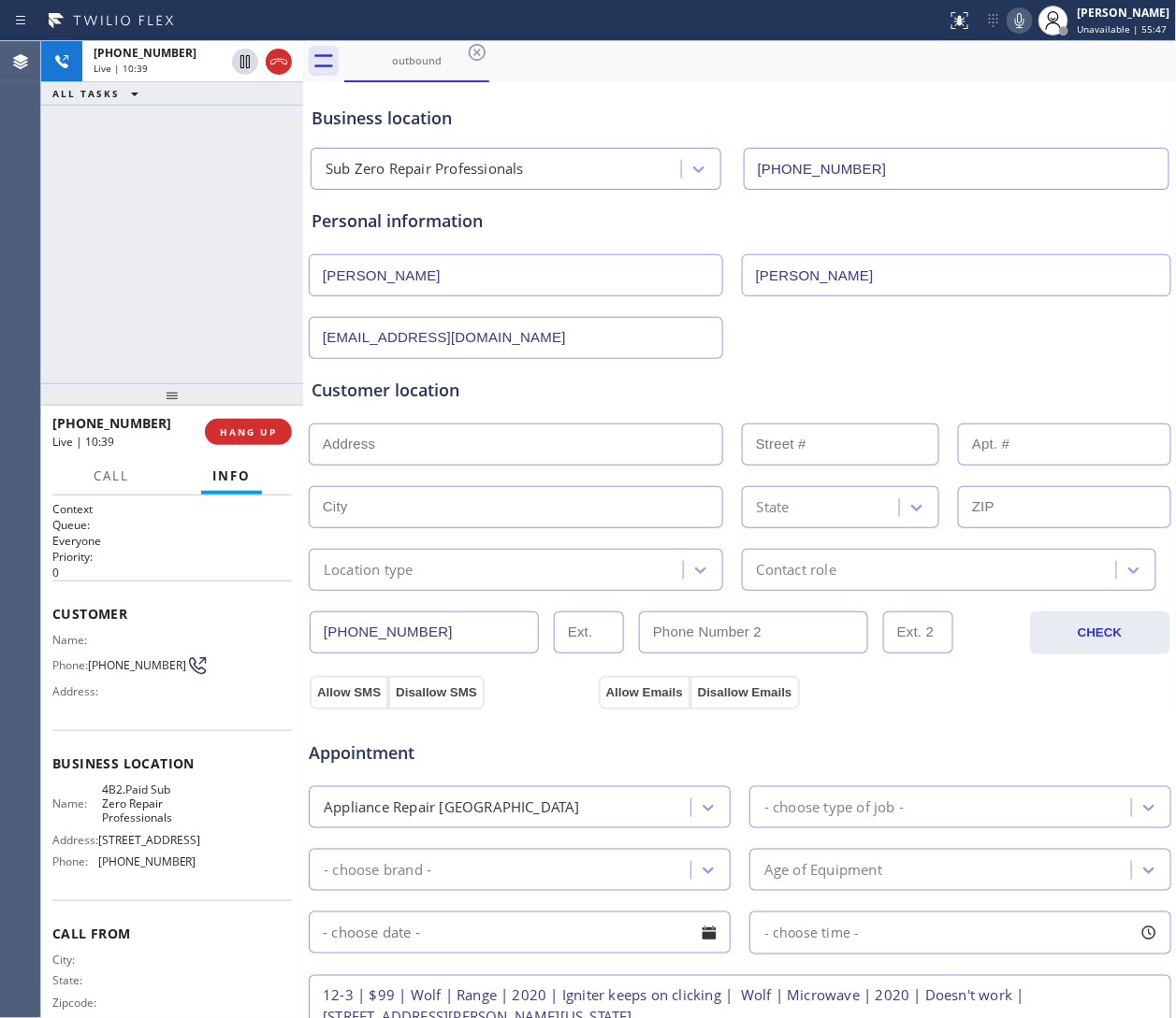
scroll to position [0, 0]
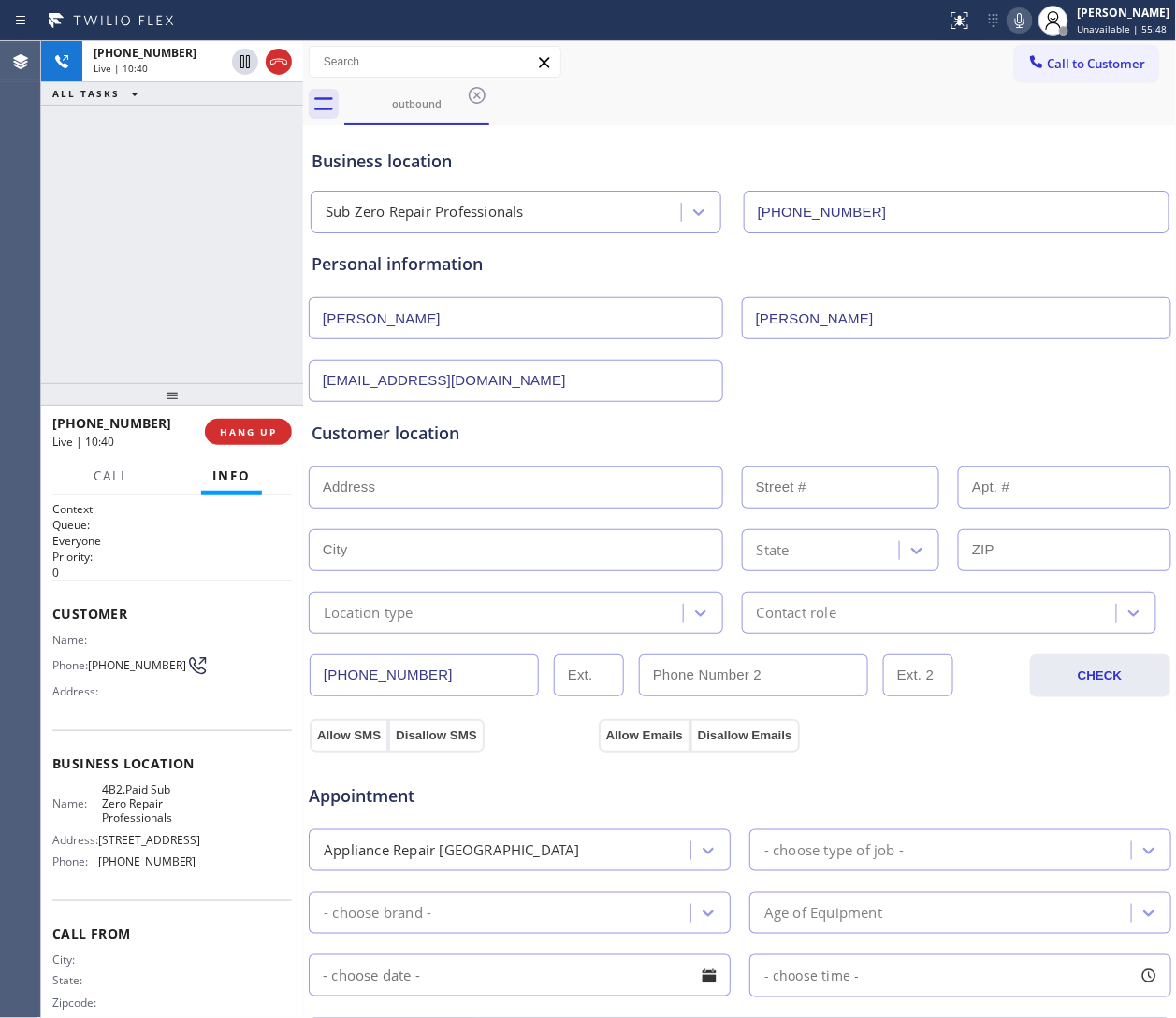
click at [407, 502] on input "text" at bounding box center [516, 487] width 415 height 42
paste input "6 Farmview Dr Dix Hills New York 11746"
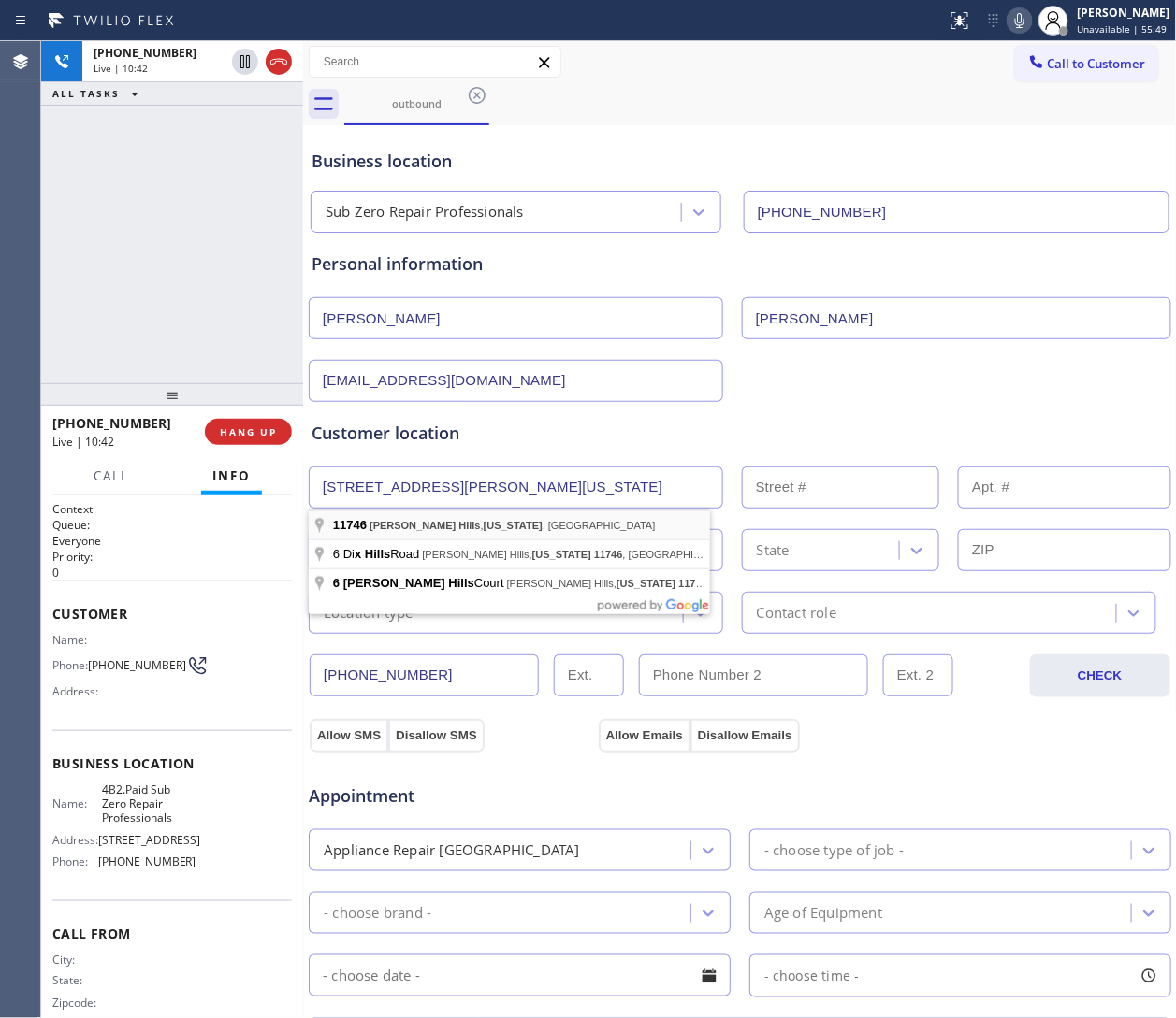
type input "Dix Hills, New York 11746, USA"
type input "Dix Hills"
type input "11746"
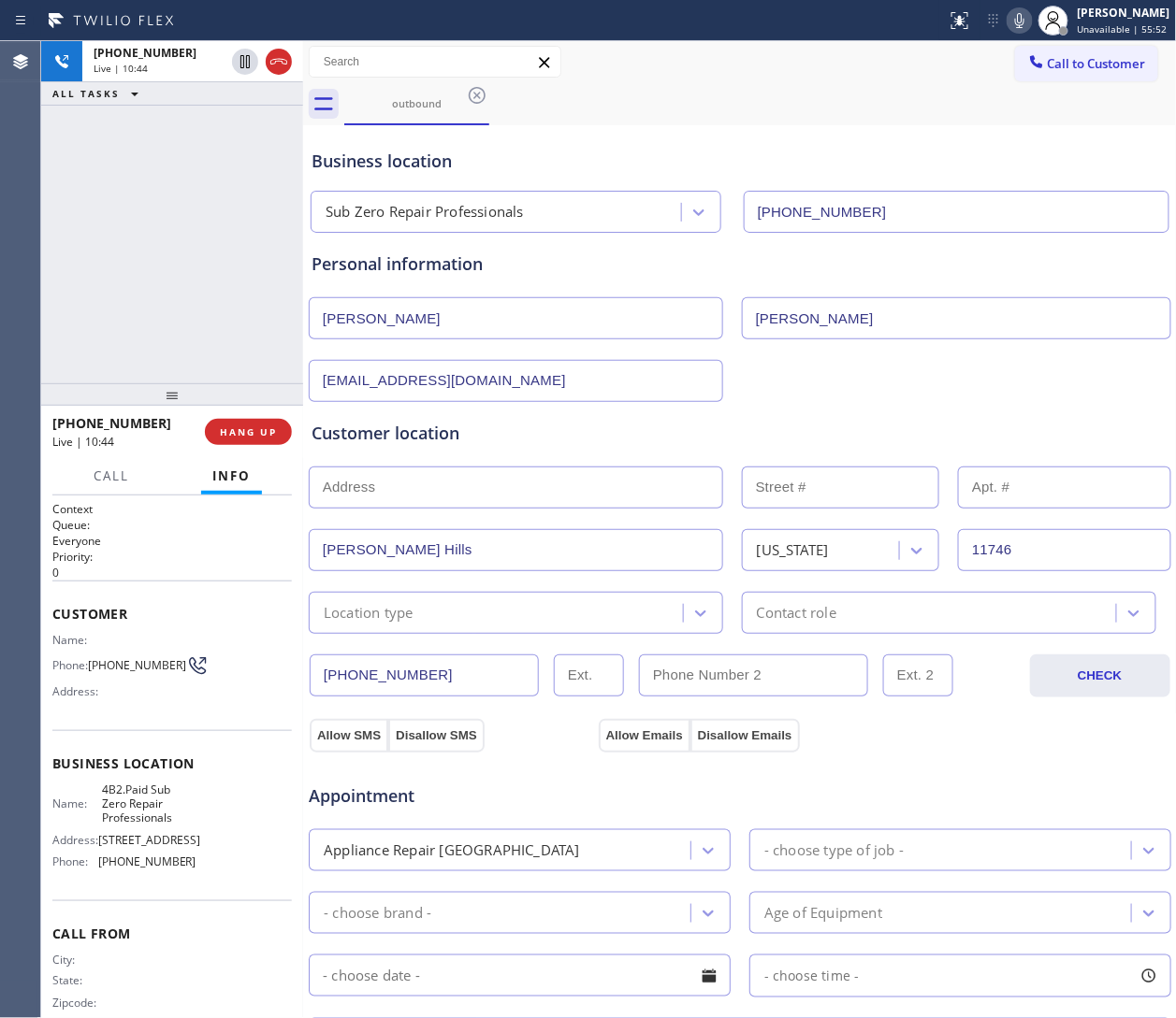
click at [396, 483] on input "text" at bounding box center [516, 487] width 415 height 42
paste input "6 Farmview Dr Dix Hills New York 11746"
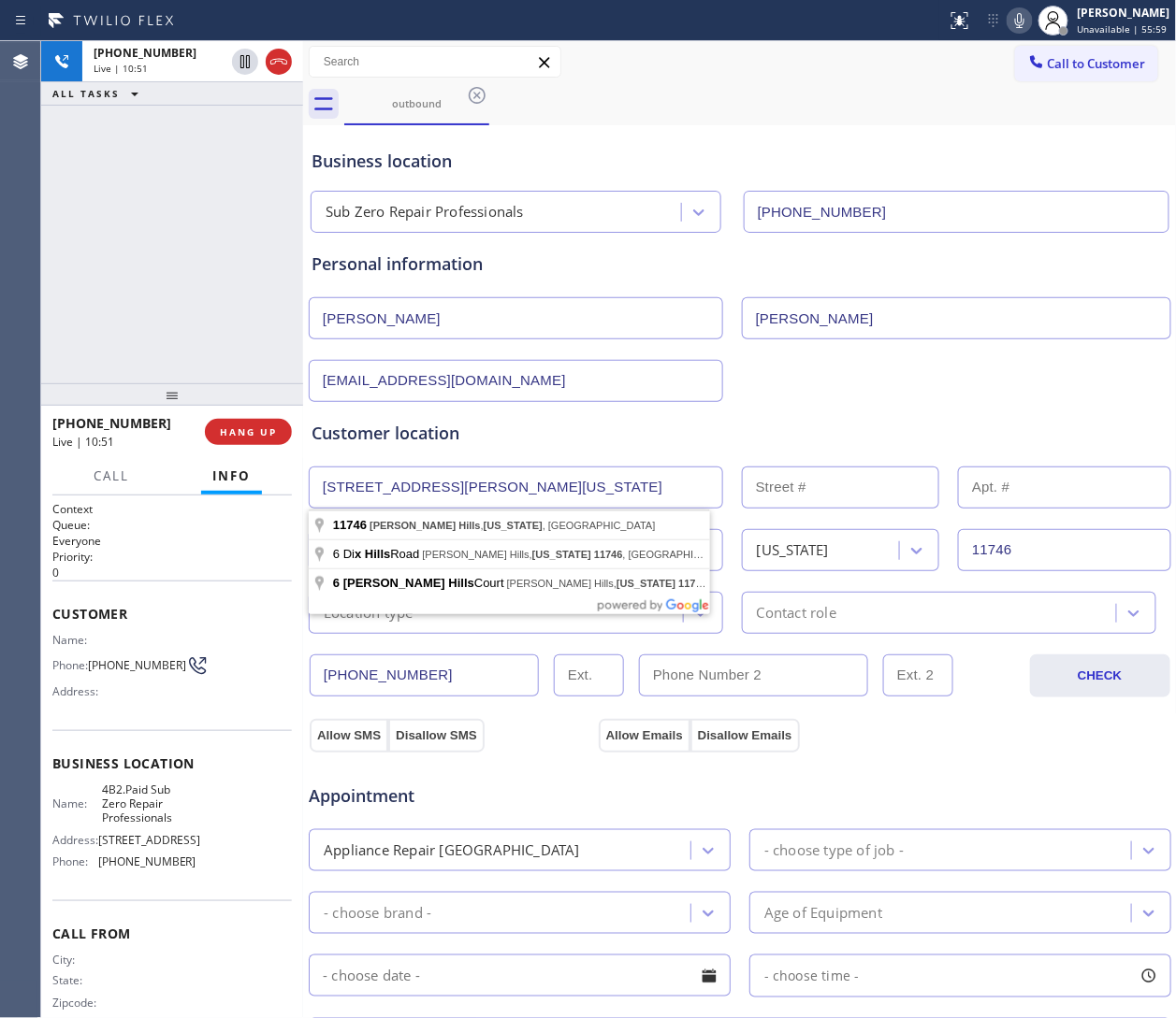
type input "6 Farmview Dr Dix Hills New York 11746"
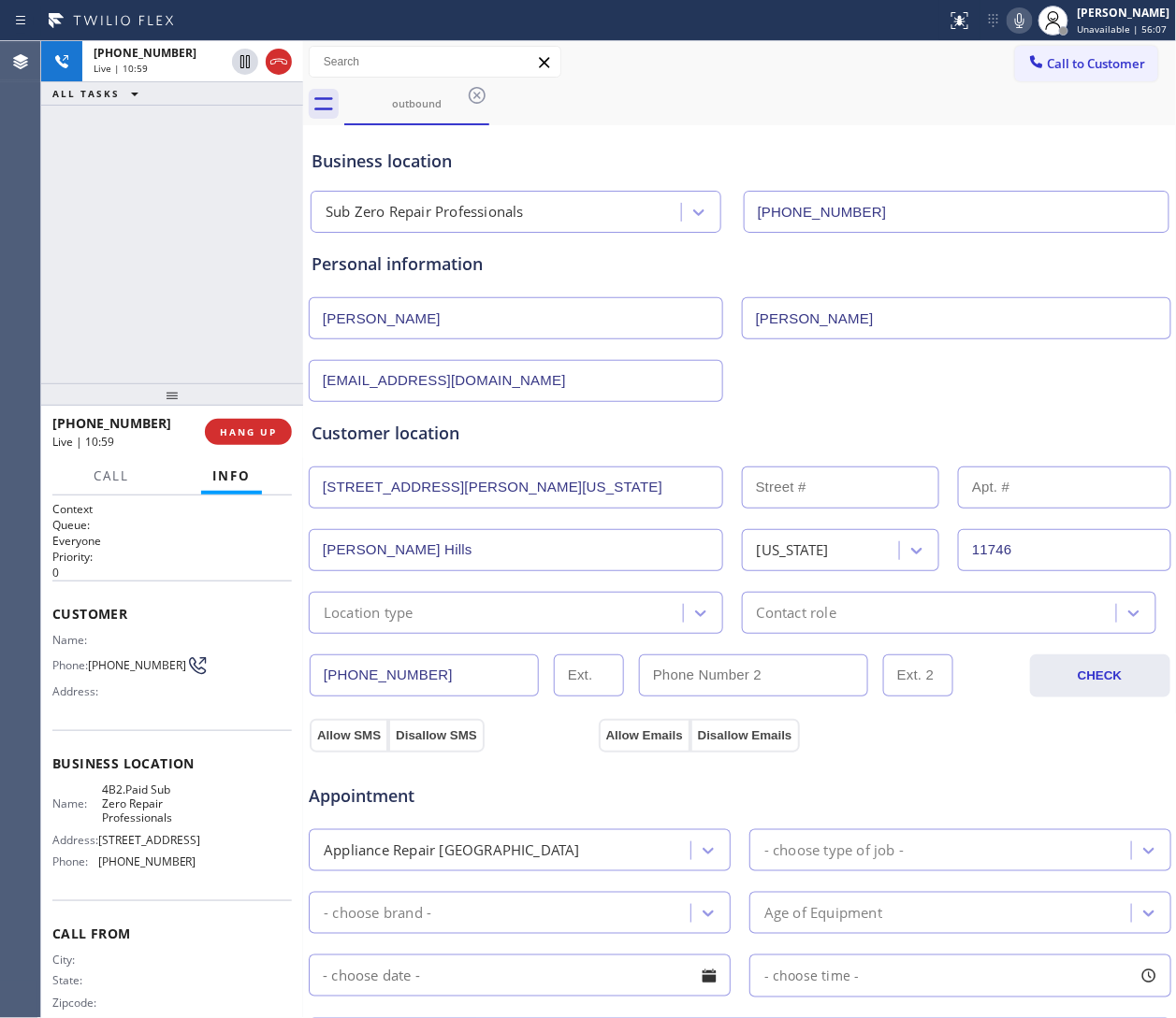
click at [783, 423] on div "Customer location" at bounding box center [740, 433] width 856 height 25
click at [636, 485] on input "6 Farmview Dr Dix Hills New York 11746" at bounding box center [516, 487] width 415 height 42
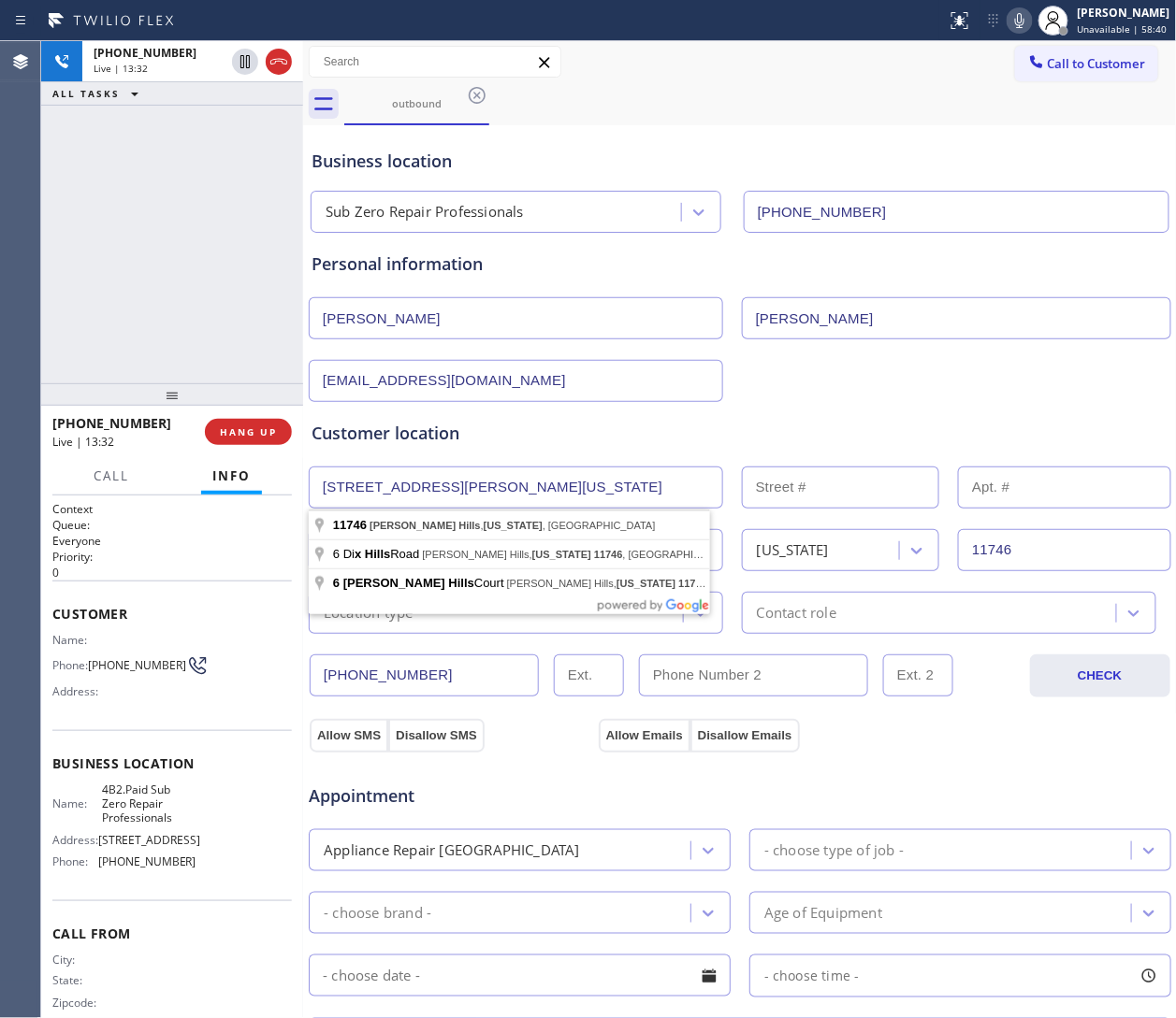
click at [779, 417] on div "Customer location >> ADD NEW ADDRESS << + NEW ADDRESS 6 Farmview Dr Dix Hills N…" at bounding box center [740, 517] width 864 height 231
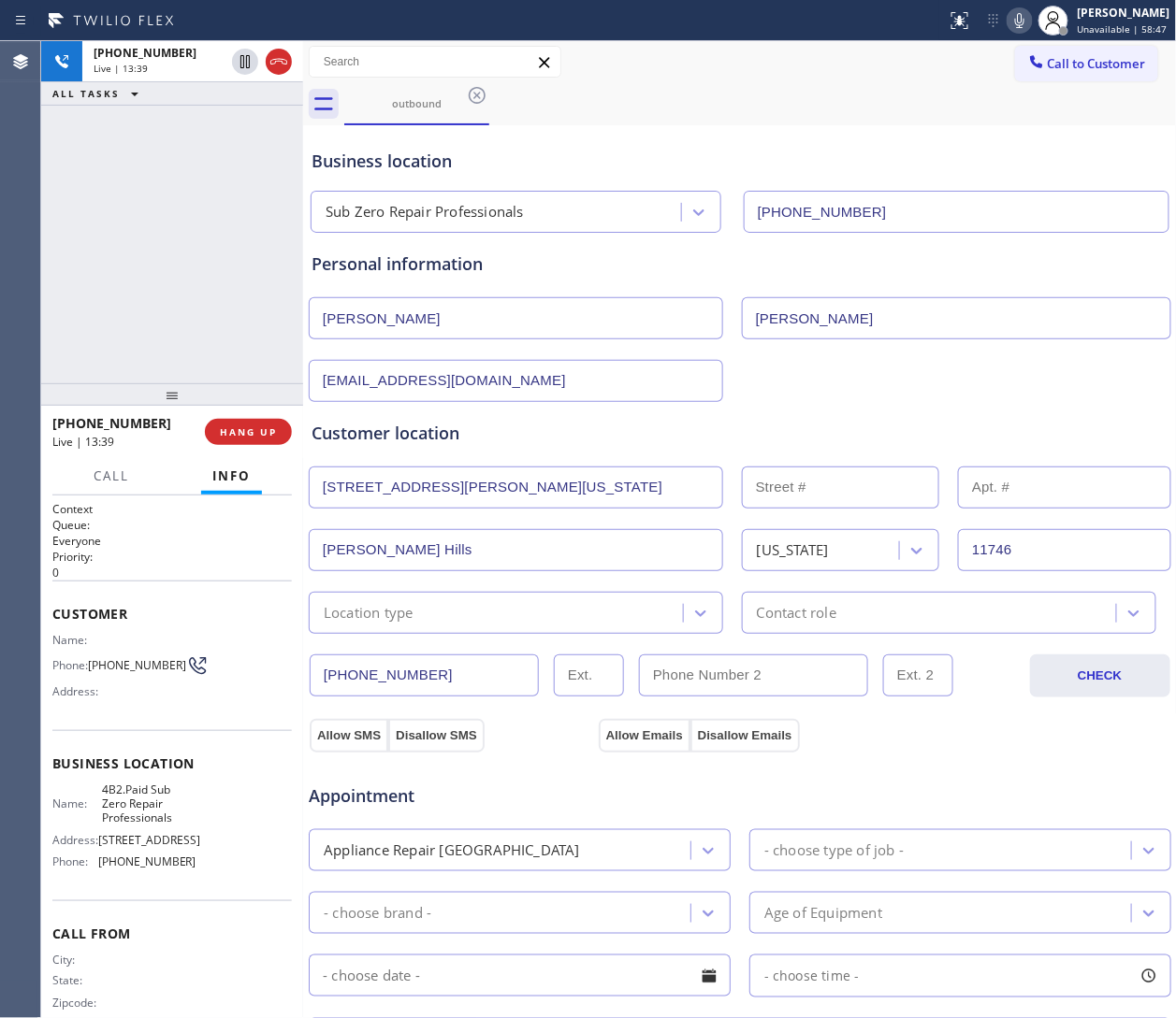
click at [459, 612] on div "Location type" at bounding box center [498, 613] width 368 height 33
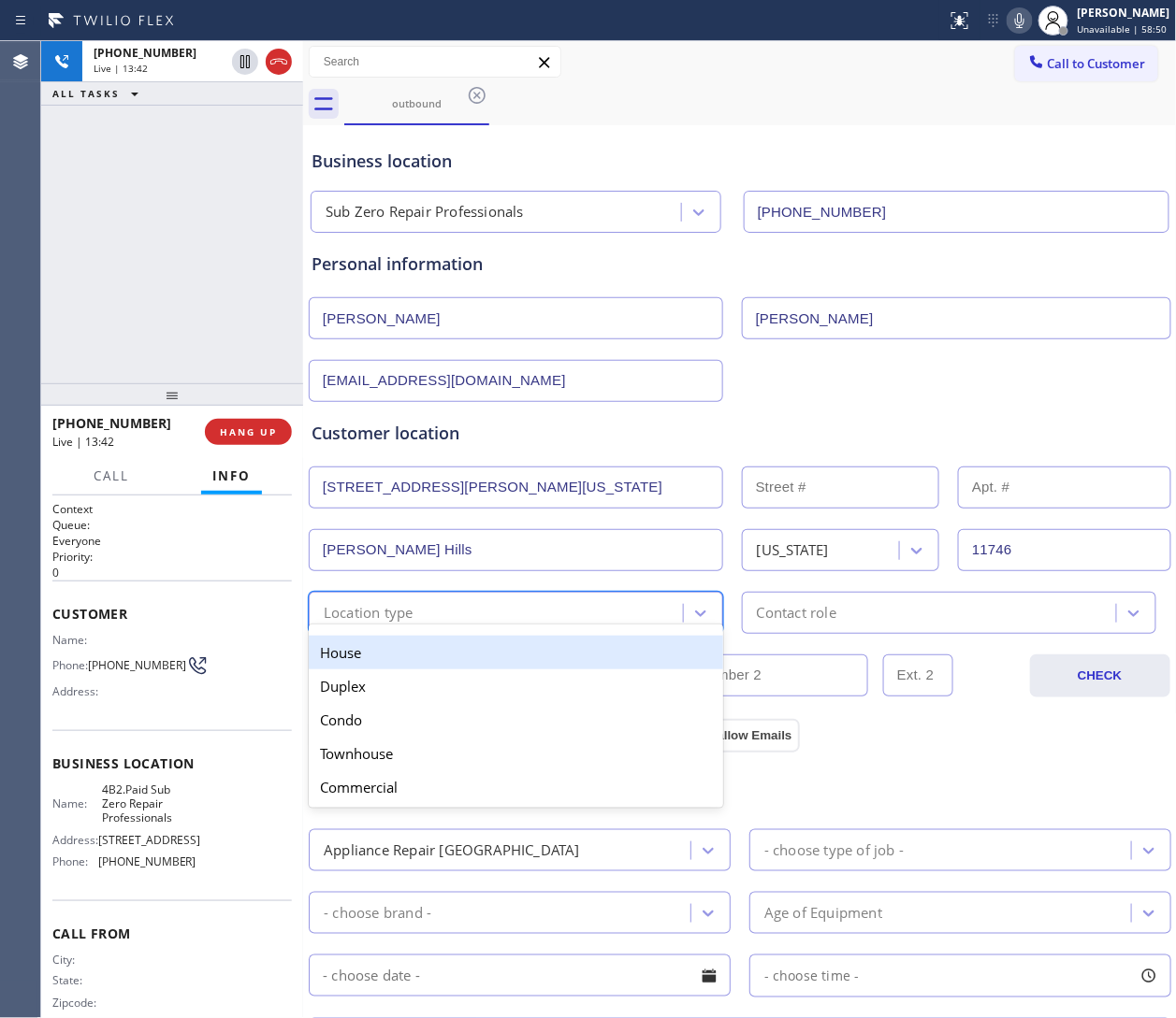
click at [397, 657] on div "House" at bounding box center [516, 653] width 415 height 34
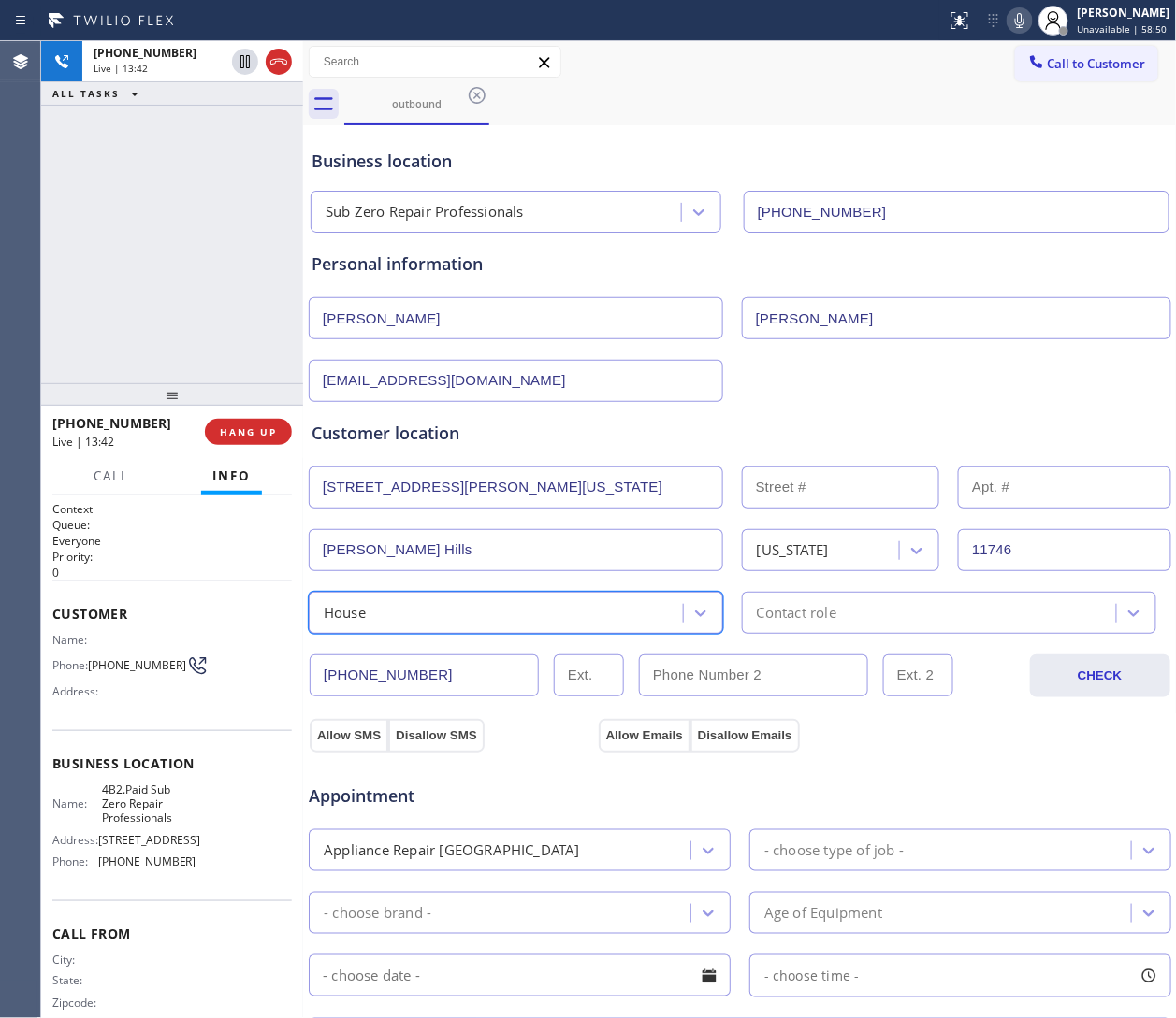
click at [783, 624] on div "Contact role" at bounding box center [796, 613] width 79 height 21
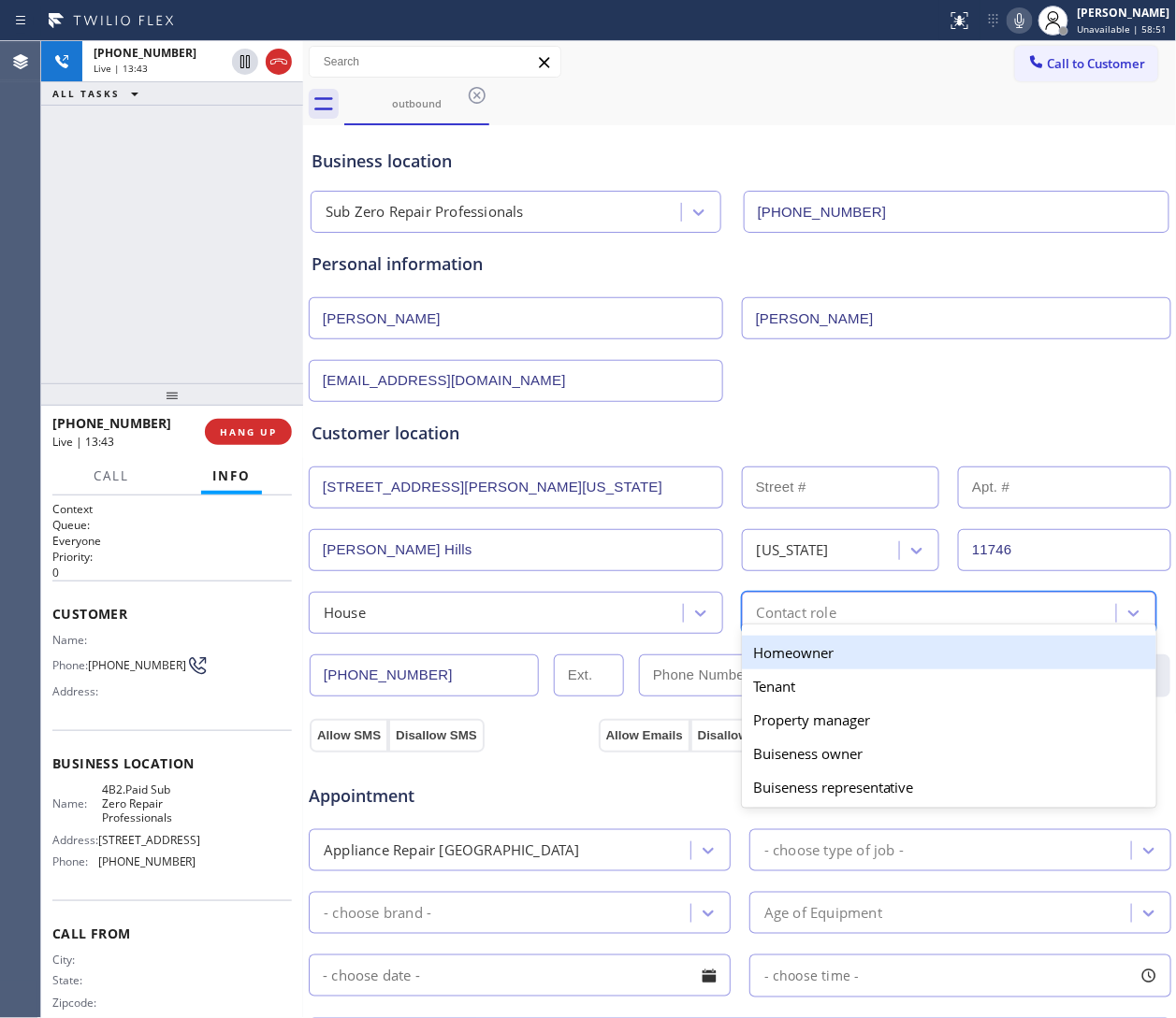
click at [777, 650] on div "Homeowner" at bounding box center [949, 653] width 415 height 34
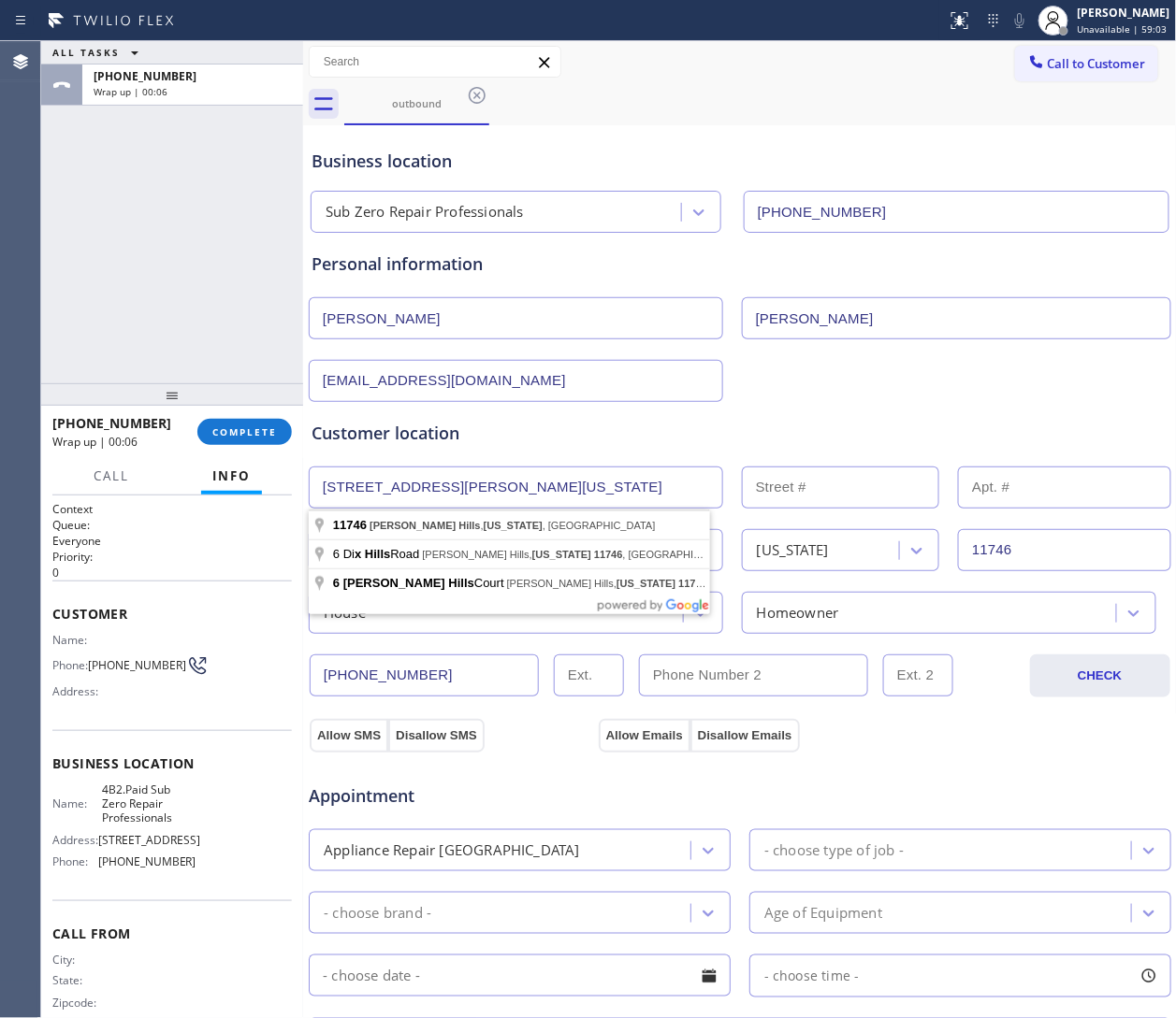
click at [440, 479] on input "6 Farmview Dr Dix Hills New York 11746" at bounding box center [516, 487] width 415 height 42
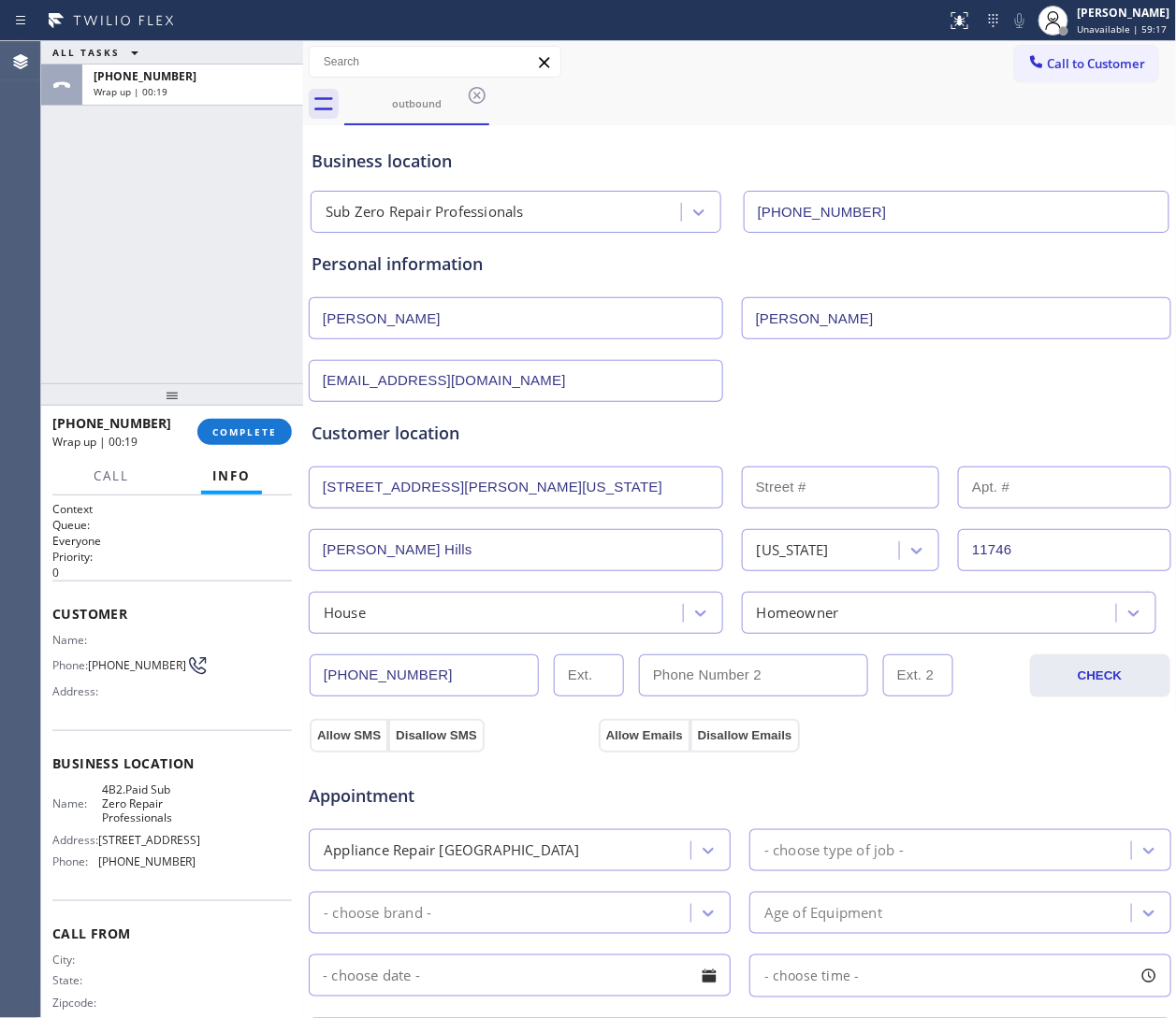
drag, startPoint x: 1088, startPoint y: 111, endPoint x: 1053, endPoint y: 101, distance: 36.4
click at [783, 112] on div "outbound" at bounding box center [759, 104] width 832 height 42
click at [424, 612] on div "House" at bounding box center [498, 613] width 368 height 33
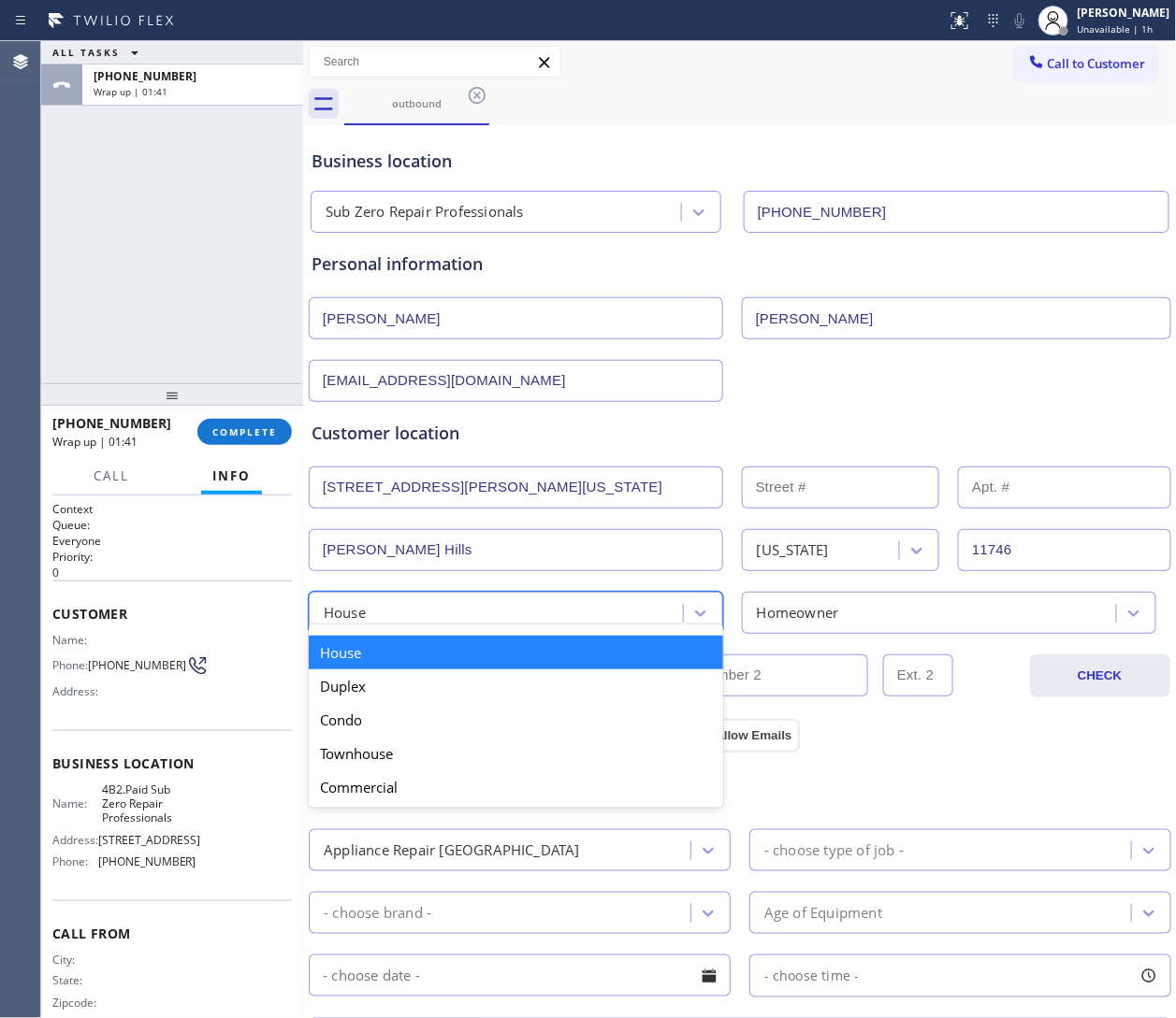
click at [409, 652] on div "House" at bounding box center [516, 653] width 415 height 34
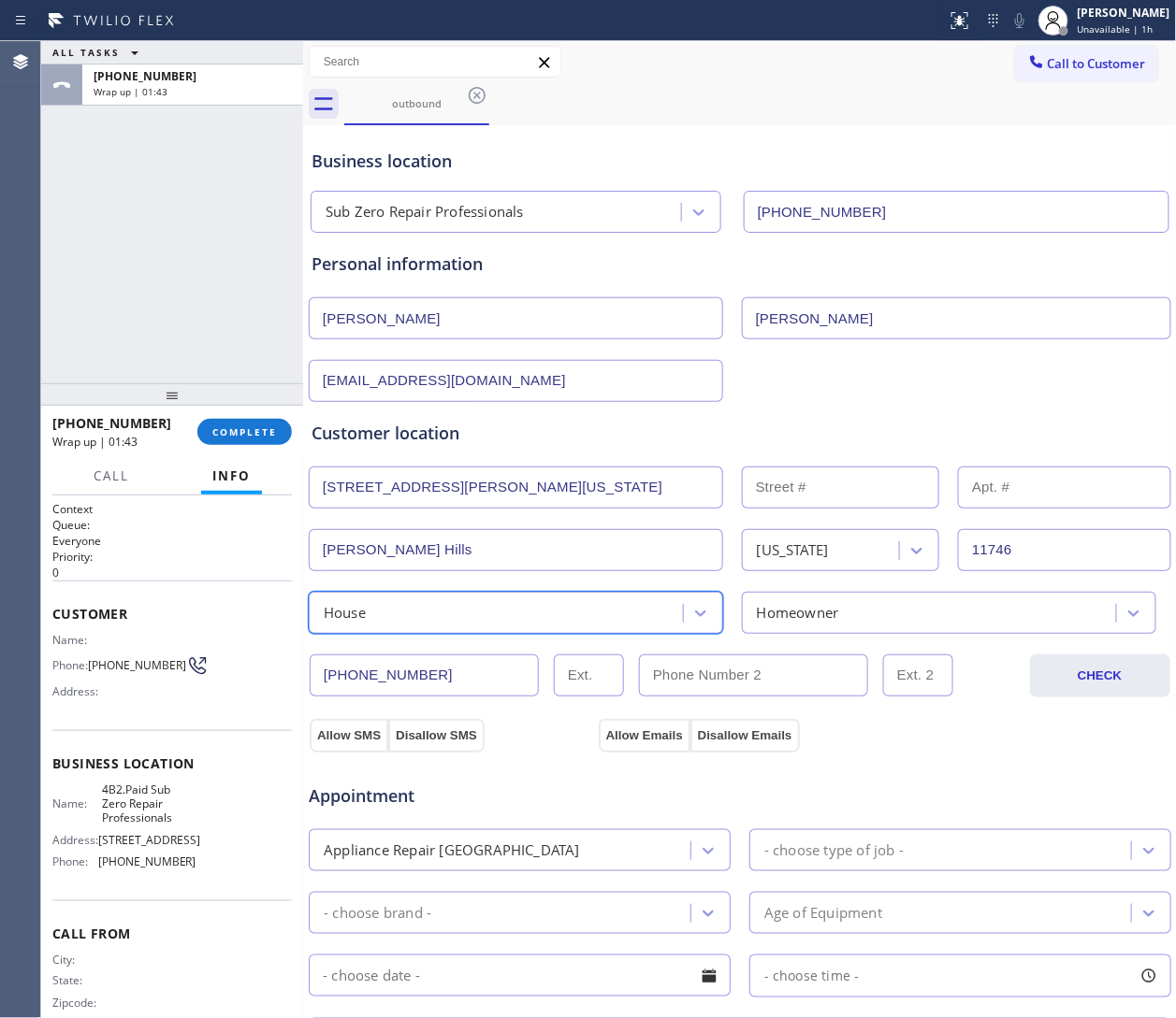
click at [543, 497] on input "6 Farmview Dr Dix Hills New York 11746" at bounding box center [516, 487] width 415 height 42
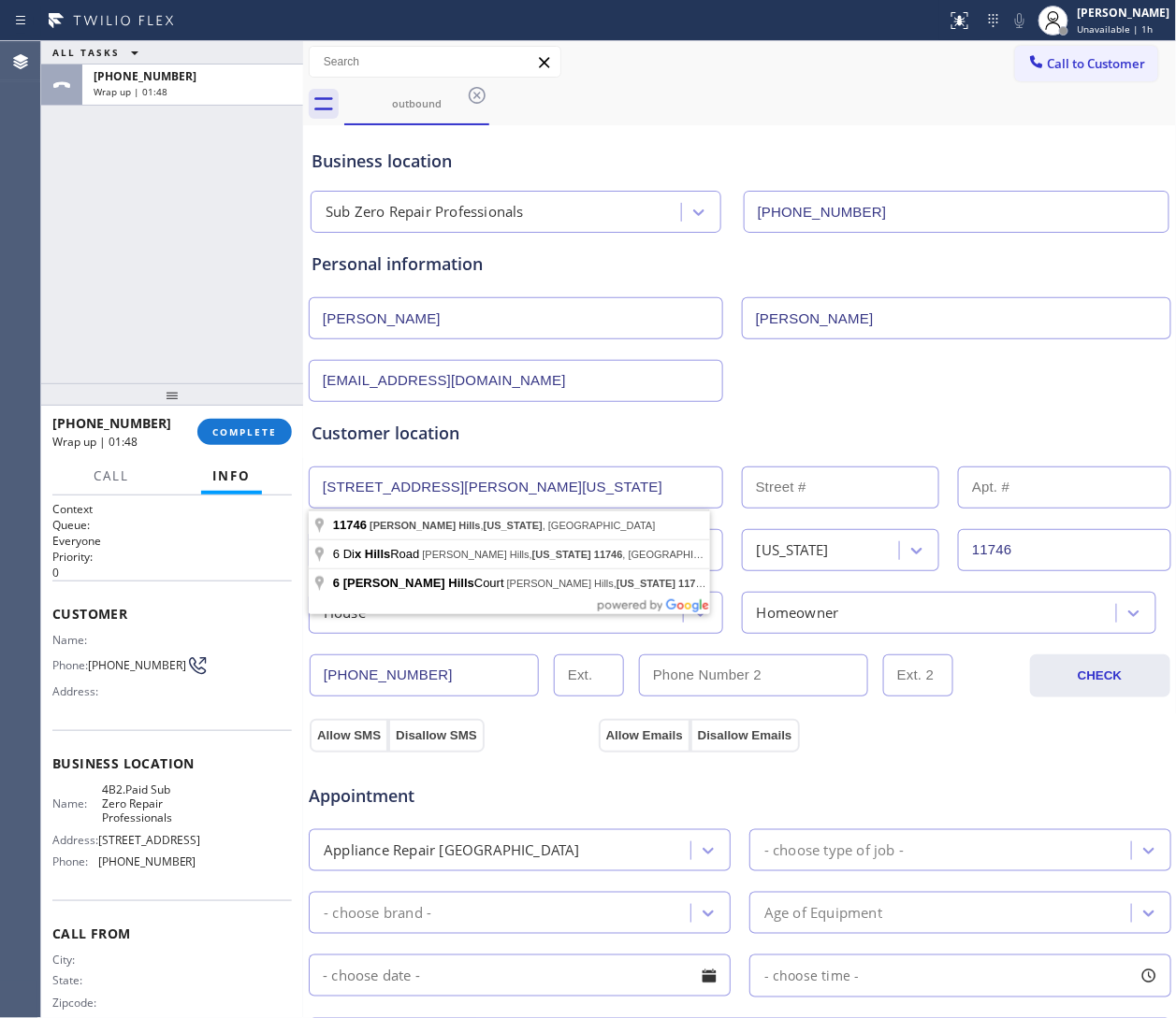
click at [384, 490] on input "6 Farmview Dr Dix Hills New York 11746" at bounding box center [516, 487] width 415 height 42
click at [469, 491] on input "6 Farmview Dr Dix Hills New York 11746" at bounding box center [516, 487] width 415 height 42
click at [487, 471] on input "6 Farmview Dr Dix Hills New York 11746" at bounding box center [516, 487] width 415 height 42
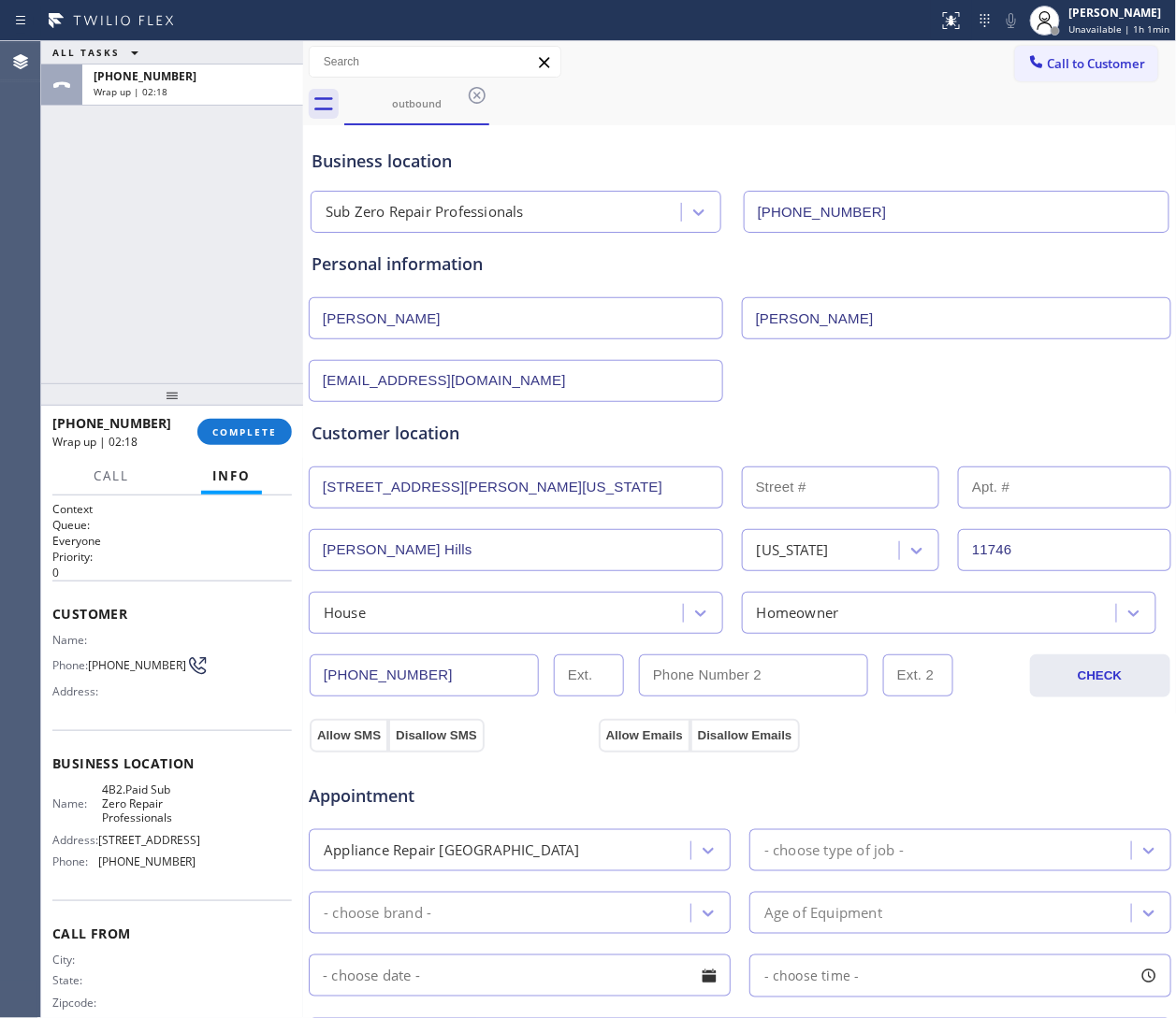
click at [692, 388] on input "happyfiona041888@yahoo.com" at bounding box center [516, 381] width 415 height 42
click at [783, 491] on input "text" at bounding box center [841, 487] width 198 height 42
click at [783, 664] on button "CHECK" at bounding box center [1099, 676] width 140 height 43
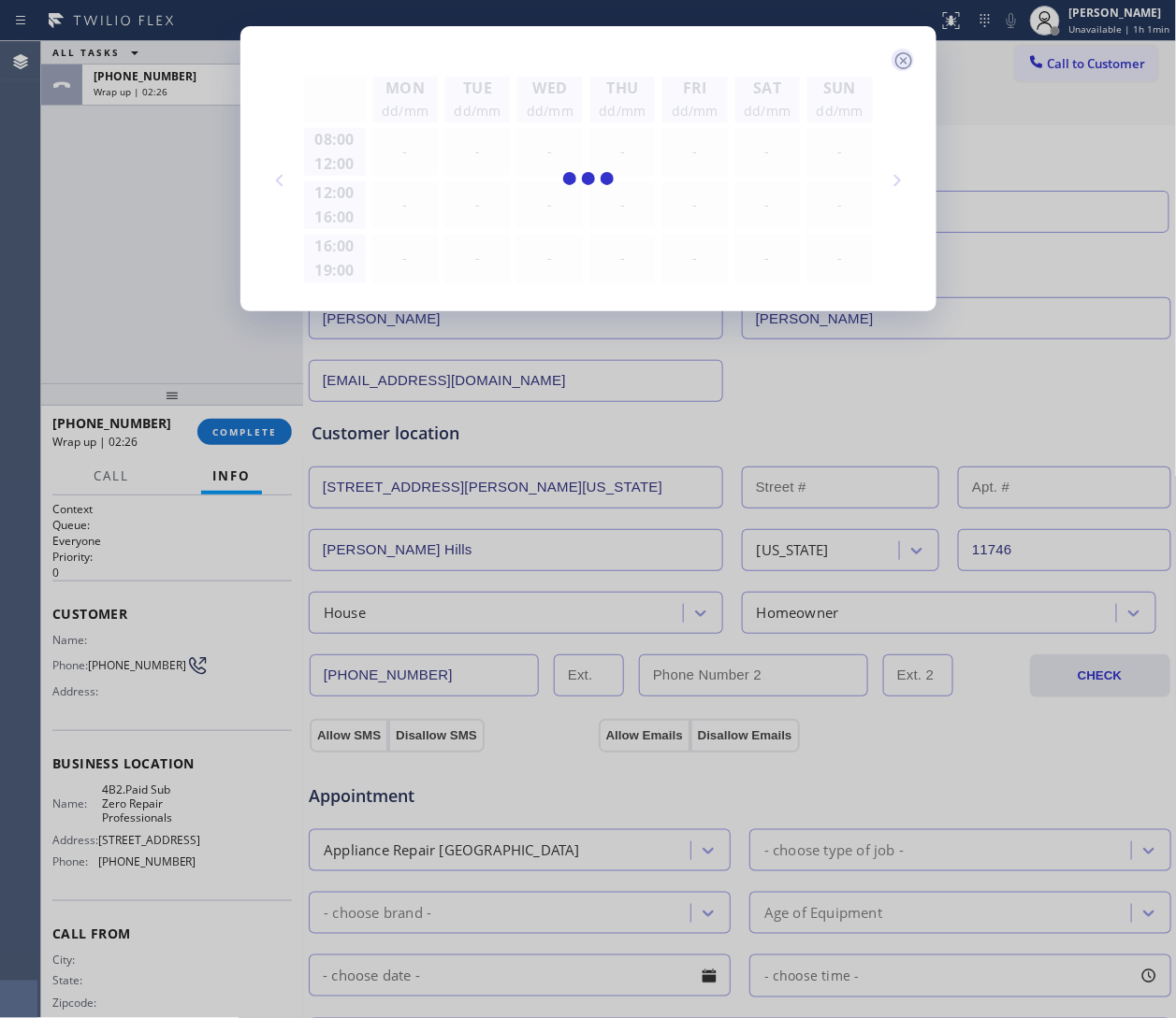
click at [783, 59] on icon at bounding box center [903, 60] width 22 height 22
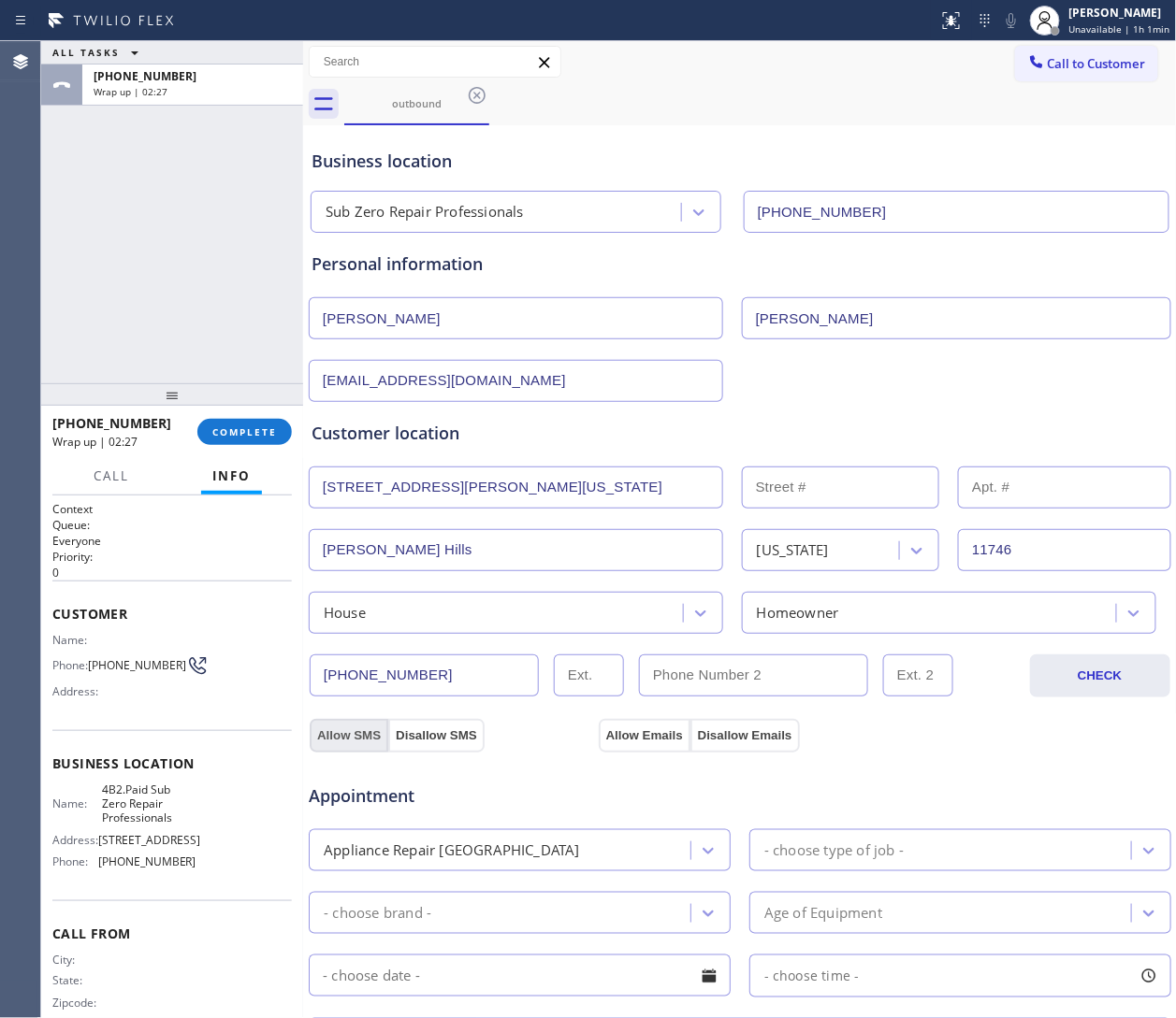
click at [338, 678] on button "Allow SMS" at bounding box center [349, 735] width 78 height 34
click at [631, 678] on button "Allow Emails" at bounding box center [644, 735] width 92 height 34
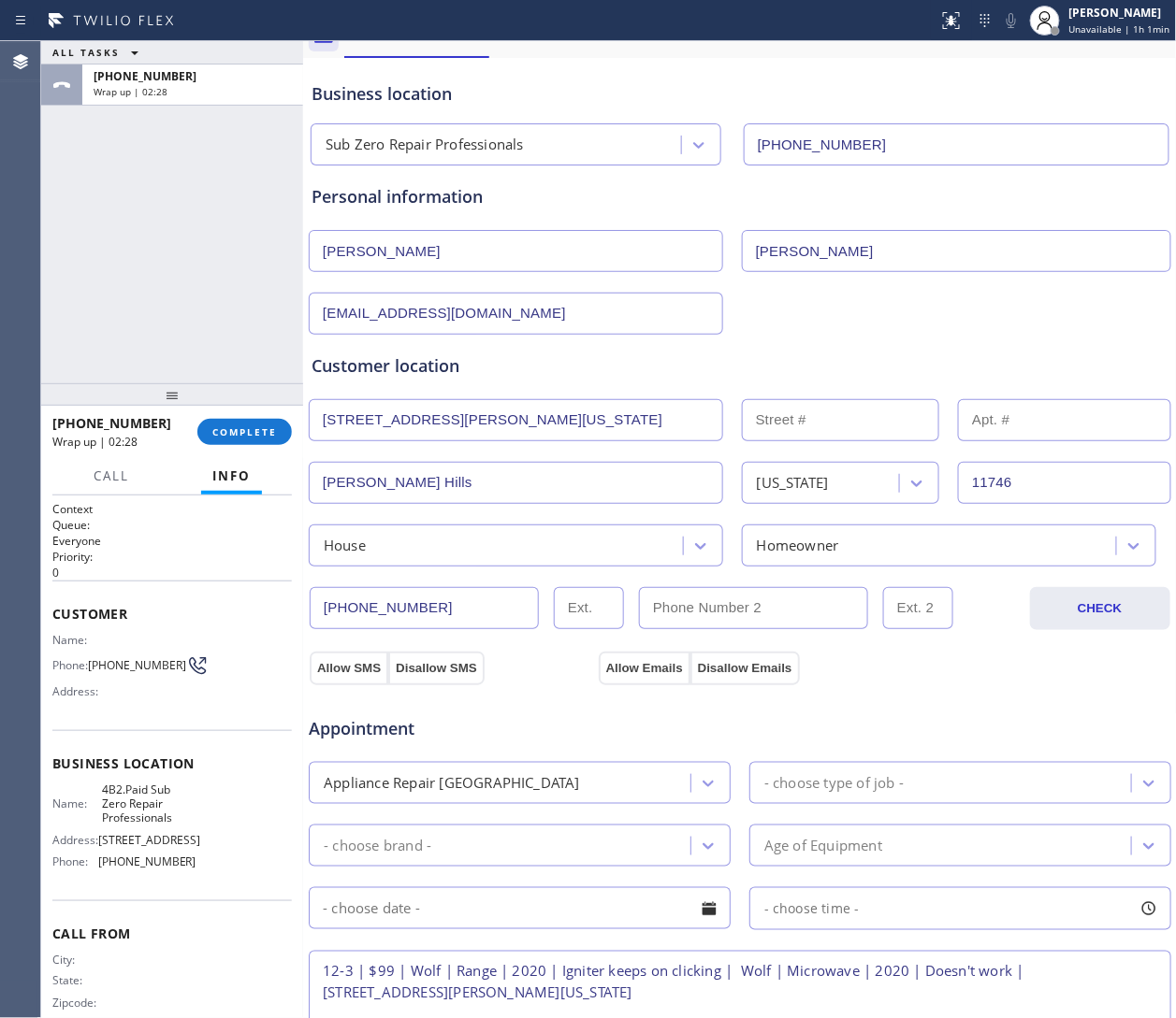
scroll to position [420, 0]
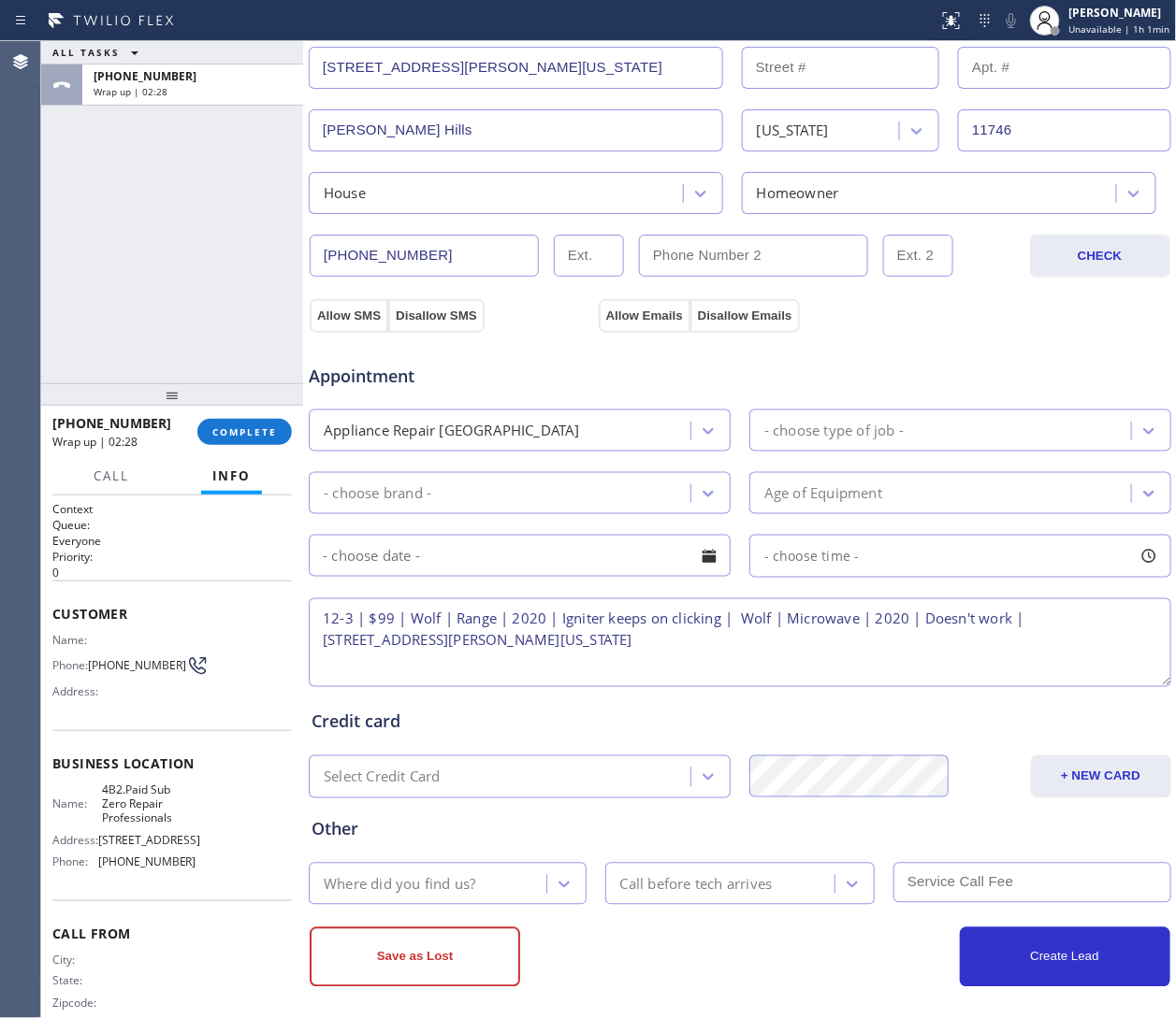
click at [783, 433] on div "- choose type of job -" at bounding box center [834, 431] width 139 height 21
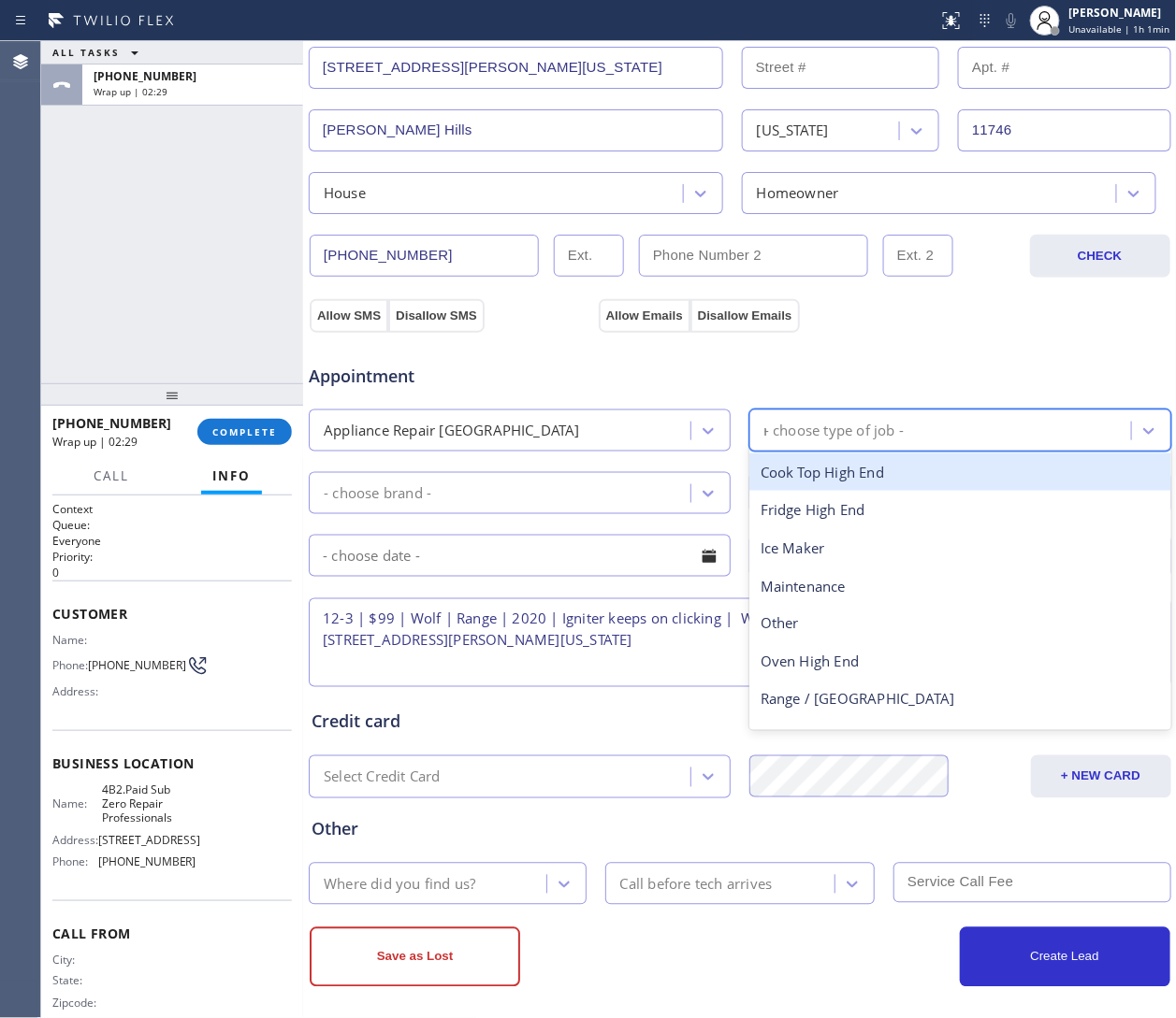
type input "ra"
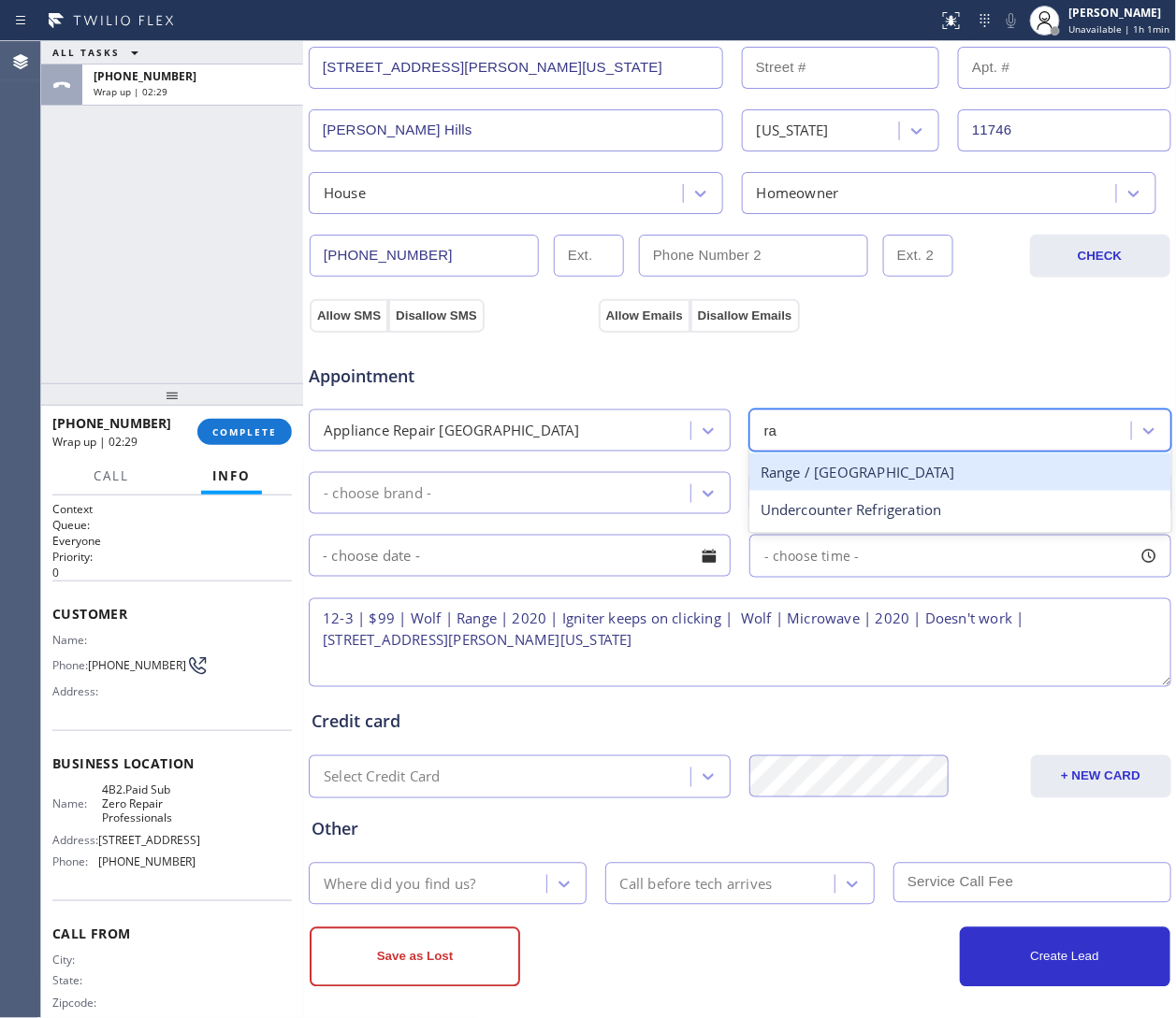
click at [783, 478] on div "Range / Stove High End" at bounding box center [959, 473] width 421 height 39
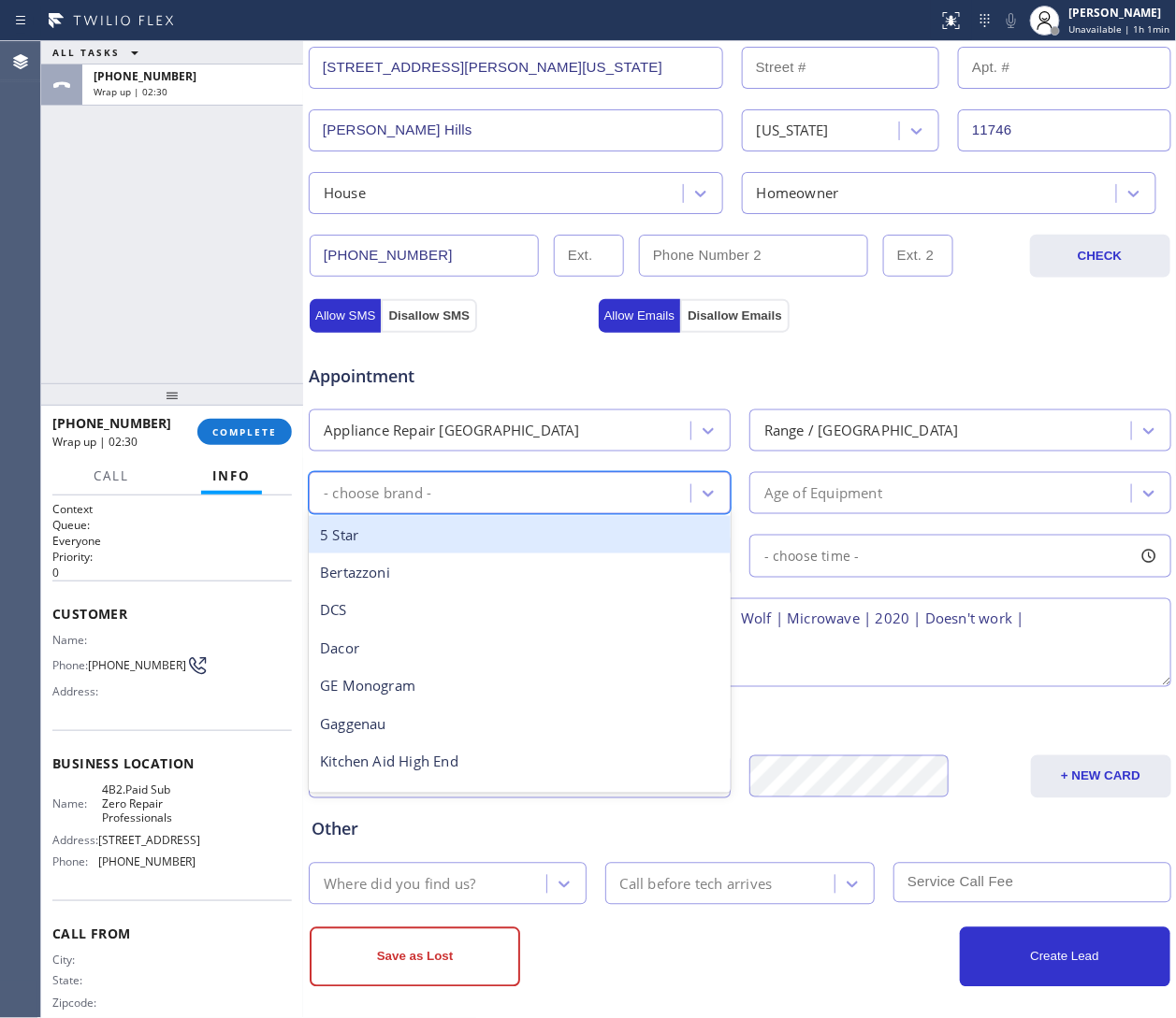
click at [362, 490] on div "- choose brand -" at bounding box center [377, 493] width 108 height 21
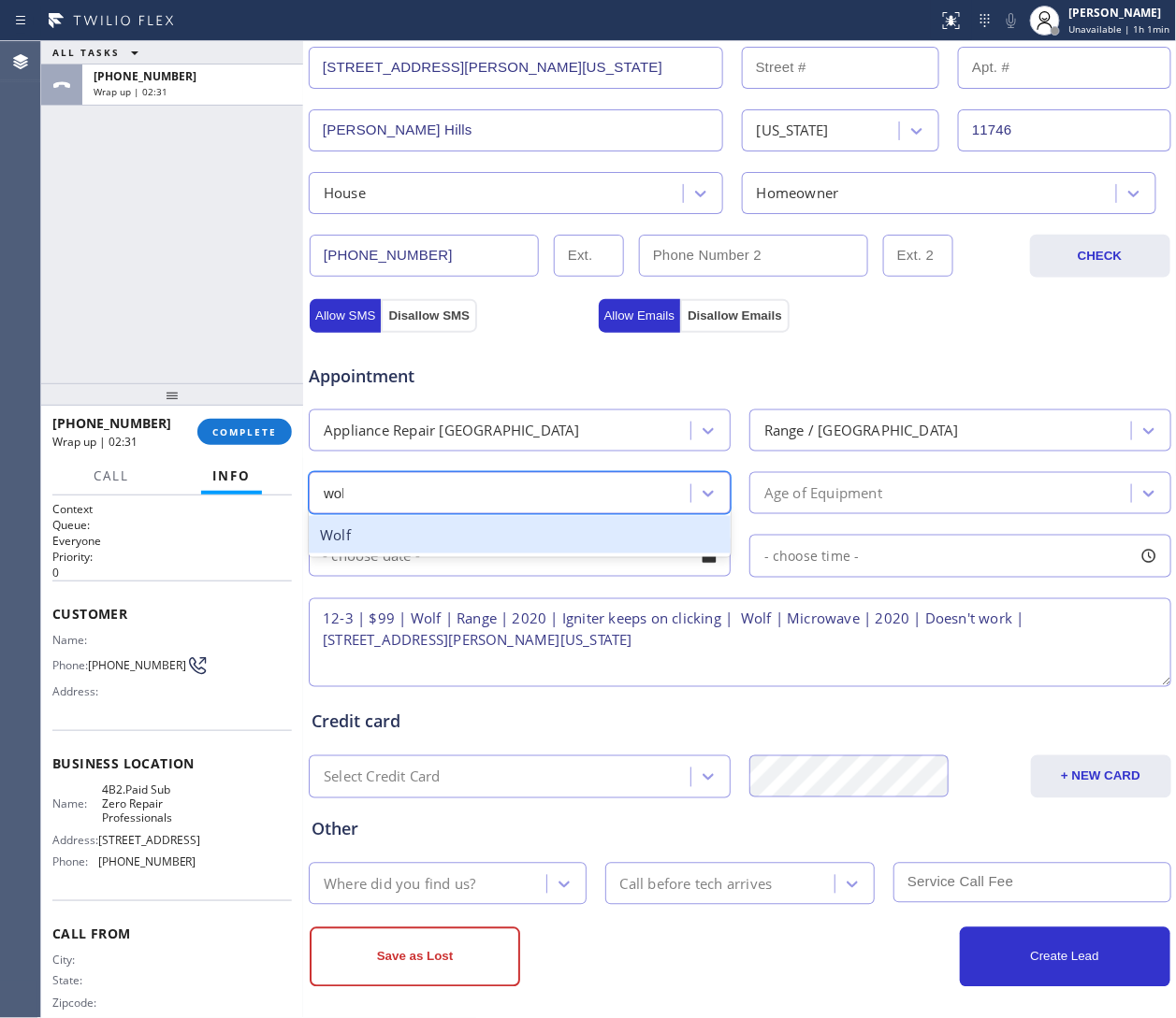
type input "wolf"
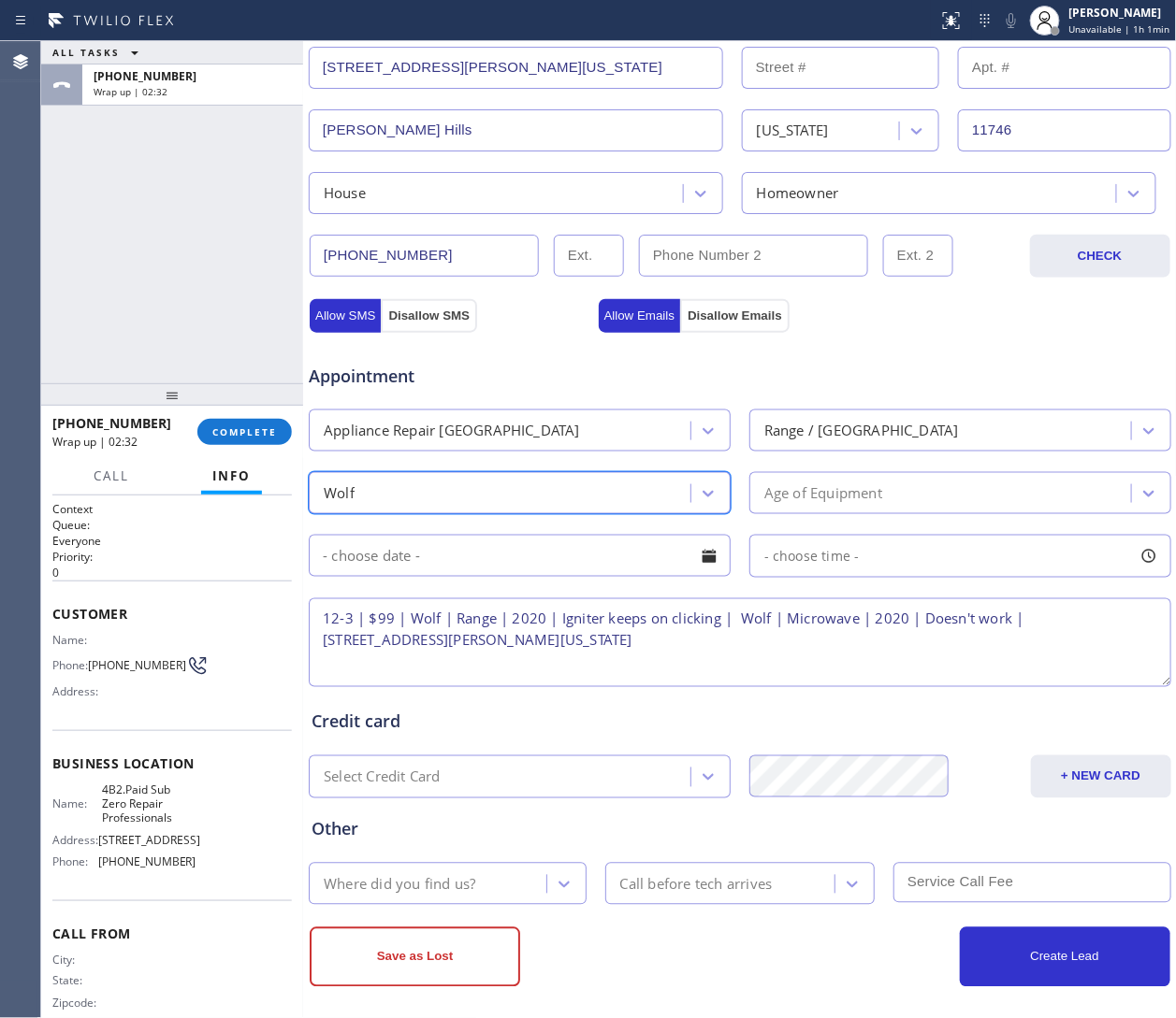
click at [783, 501] on div "Age of Equipment" at bounding box center [823, 493] width 118 height 21
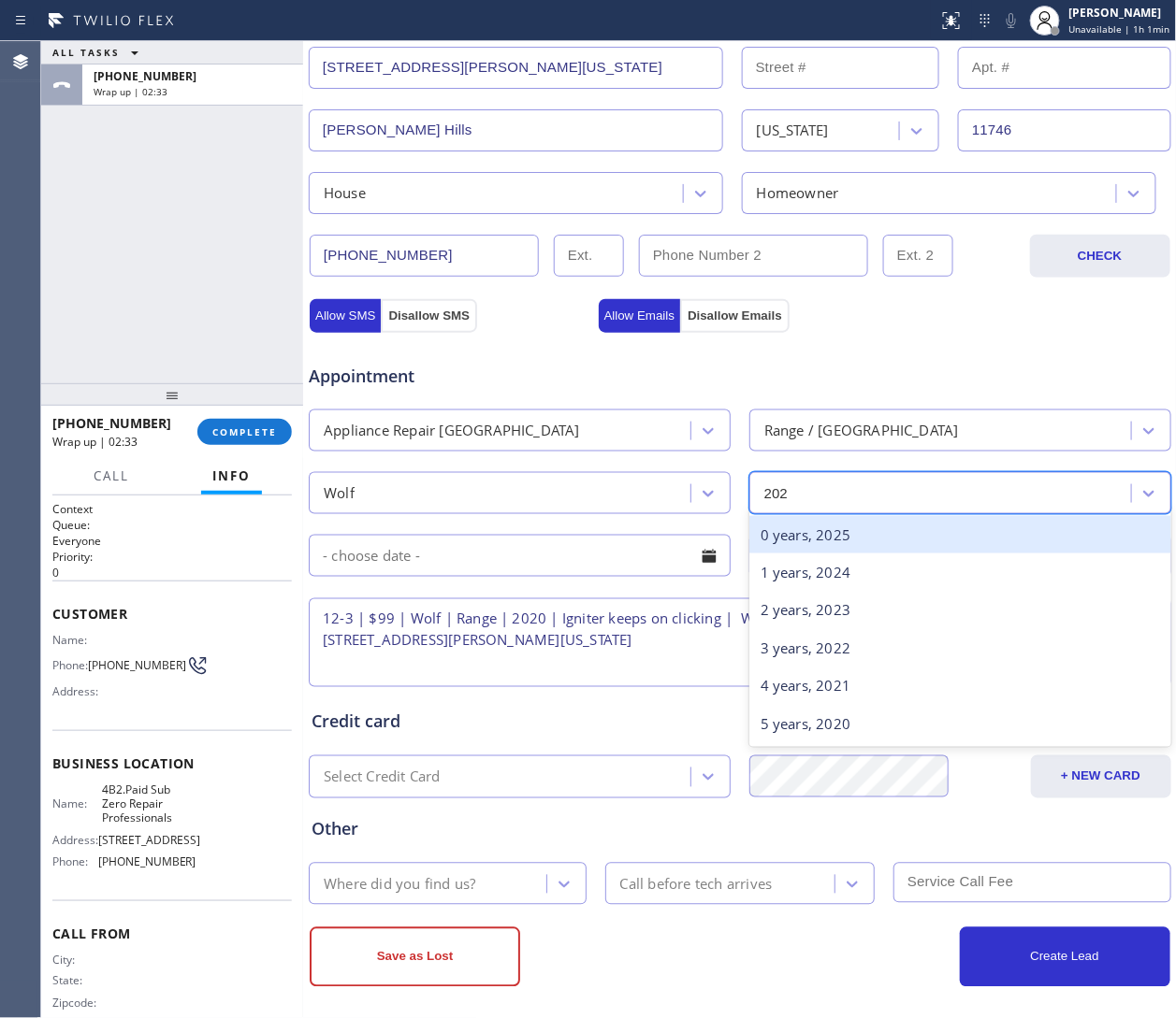
type input "2020"
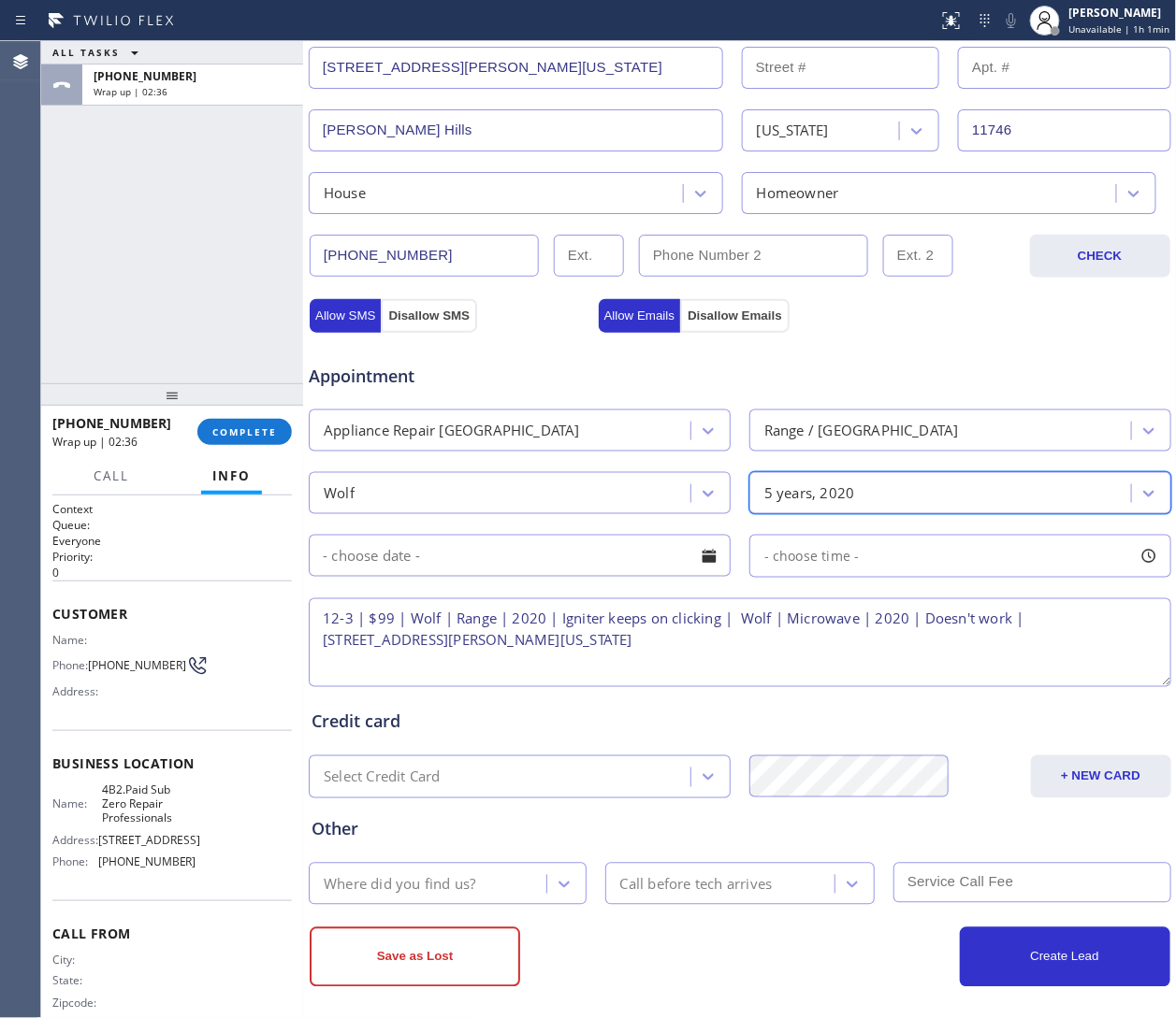
click at [372, 570] on input "text" at bounding box center [519, 555] width 421 height 42
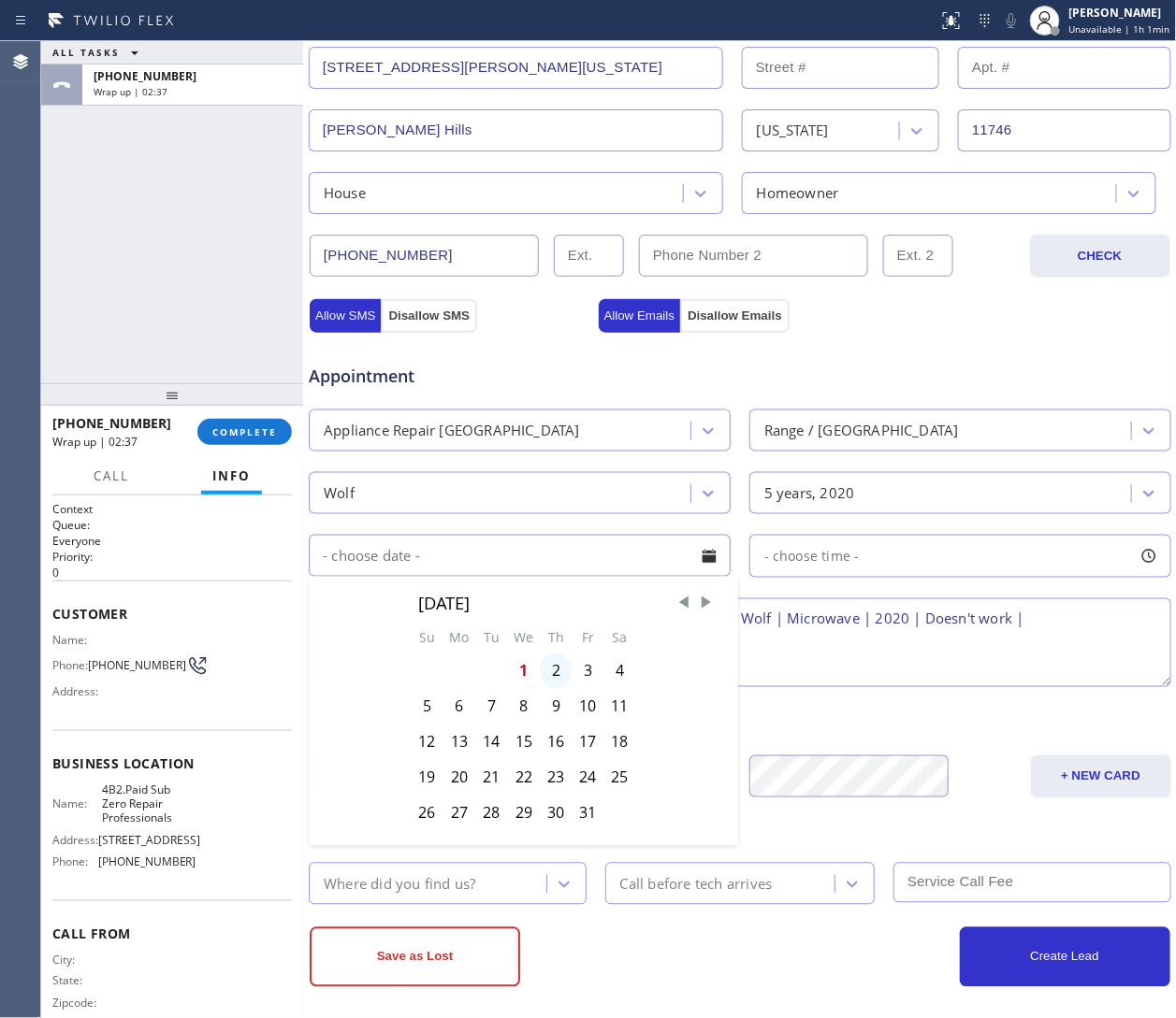
click at [551, 662] on div "2" at bounding box center [555, 671] width 32 height 36
type input "10/02/2025"
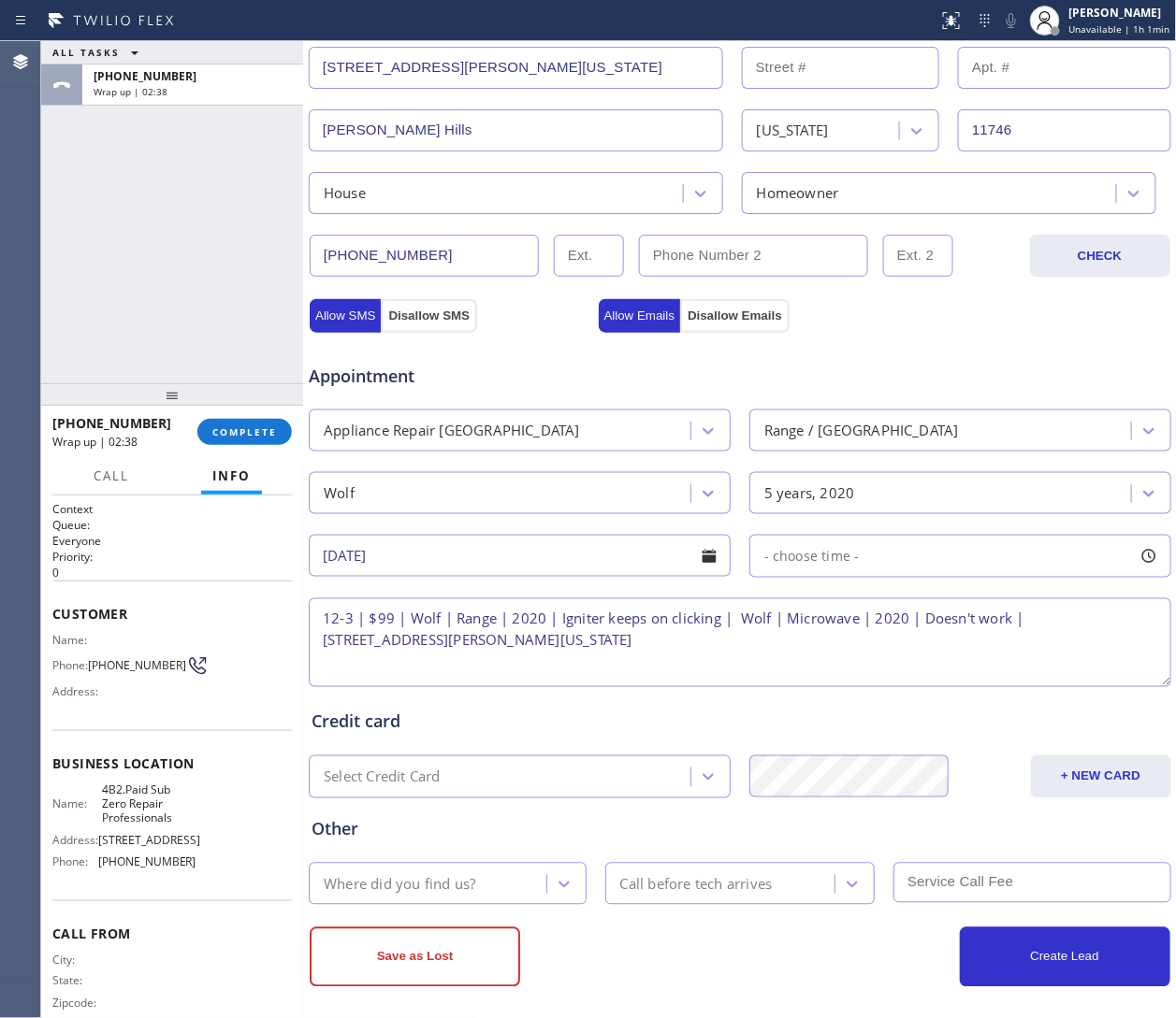
click at [783, 551] on span "- choose time -" at bounding box center [812, 556] width 95 height 17
drag, startPoint x: 753, startPoint y: 676, endPoint x: 949, endPoint y: 692, distance: 196.7
click at [783, 678] on div "FROM TILL 8:00 AM 3:00 PM" at bounding box center [945, 645] width 393 height 135
drag, startPoint x: 745, startPoint y: 673, endPoint x: 874, endPoint y: 678, distance: 129.1
click at [783, 678] on div at bounding box center [884, 670] width 22 height 40
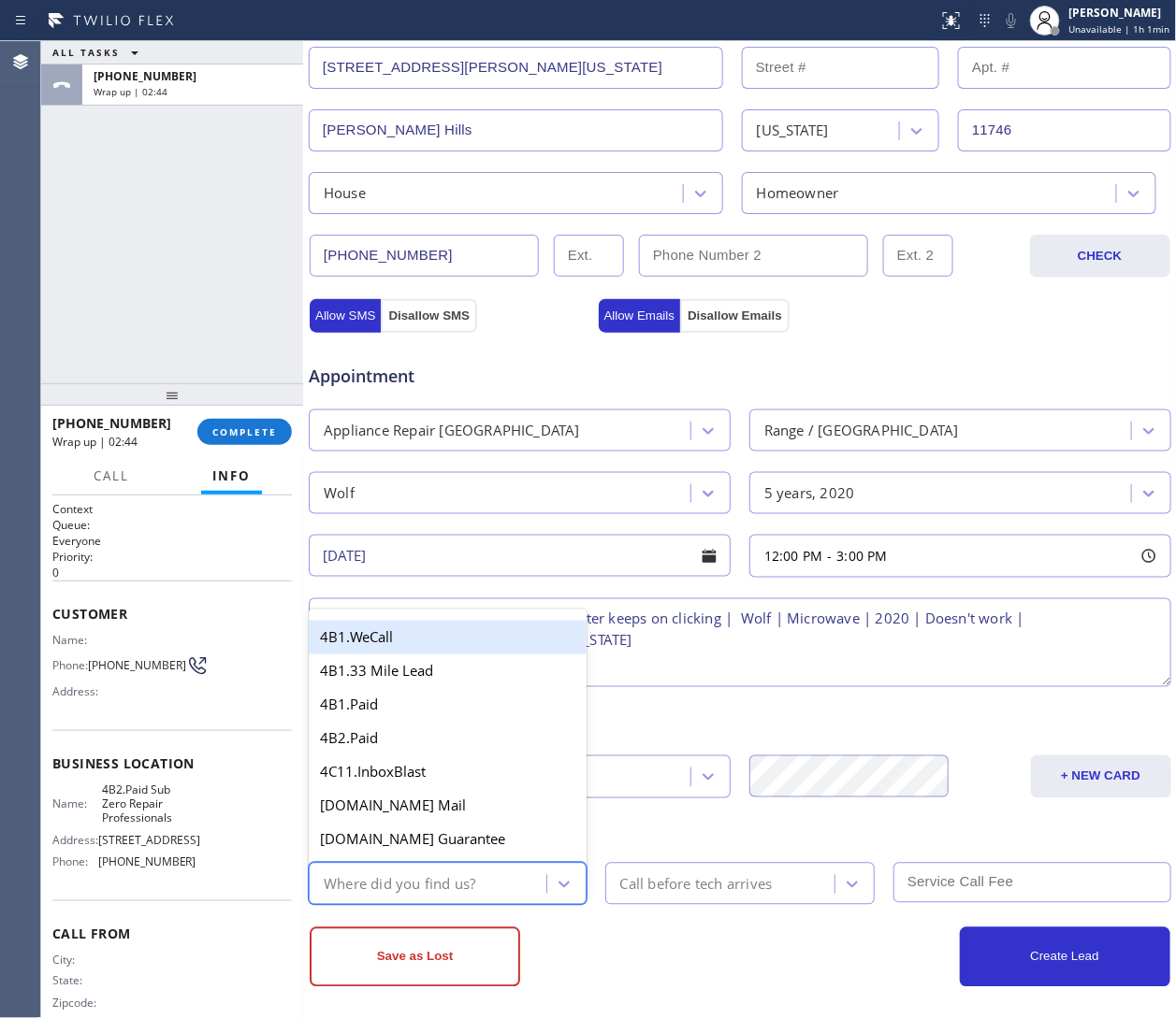
click at [453, 678] on div "Where did you find us?" at bounding box center [399, 884] width 151 height 21
type input "we"
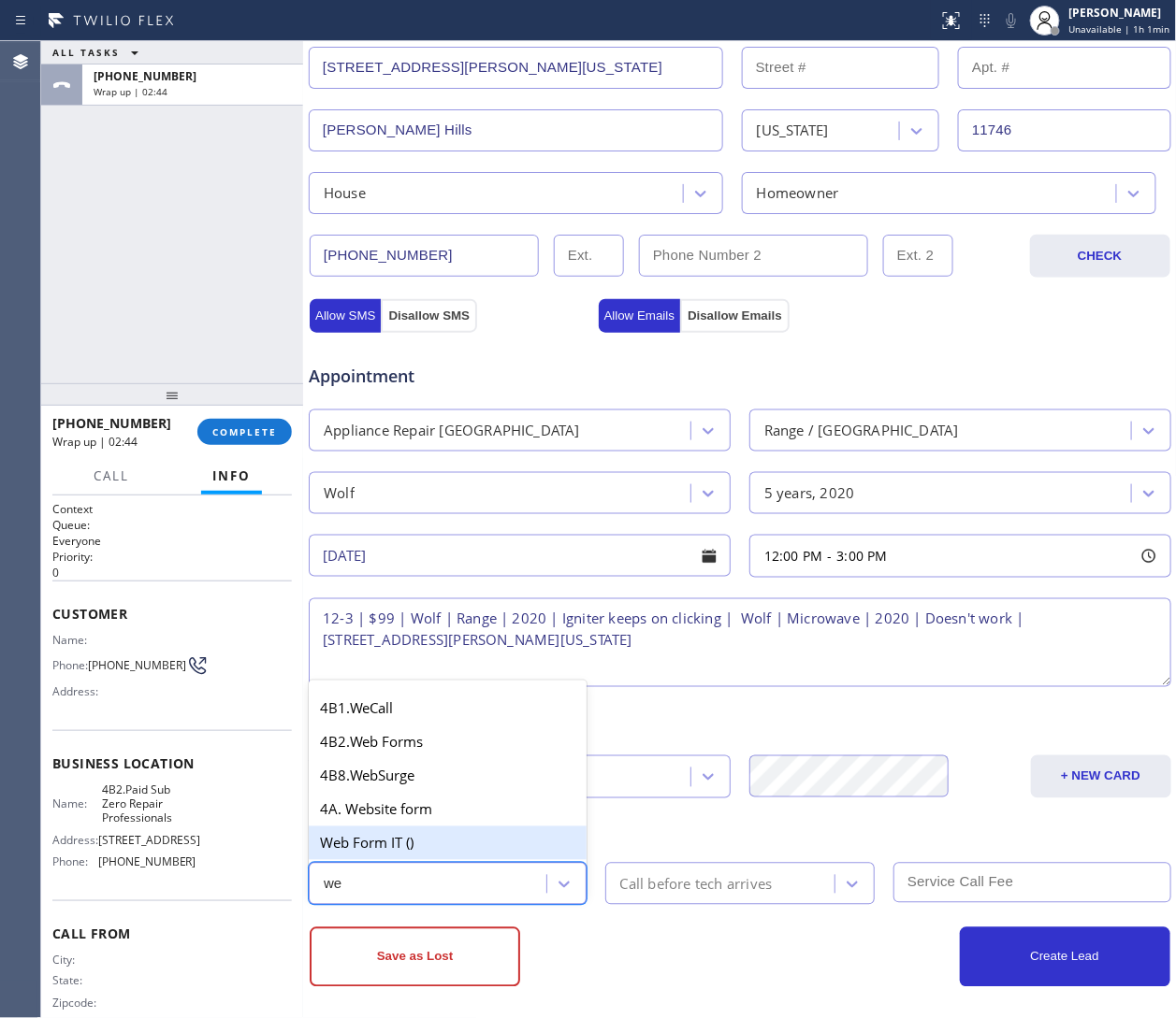
click at [390, 678] on div "Web Form IT ()" at bounding box center [448, 844] width 278 height 34
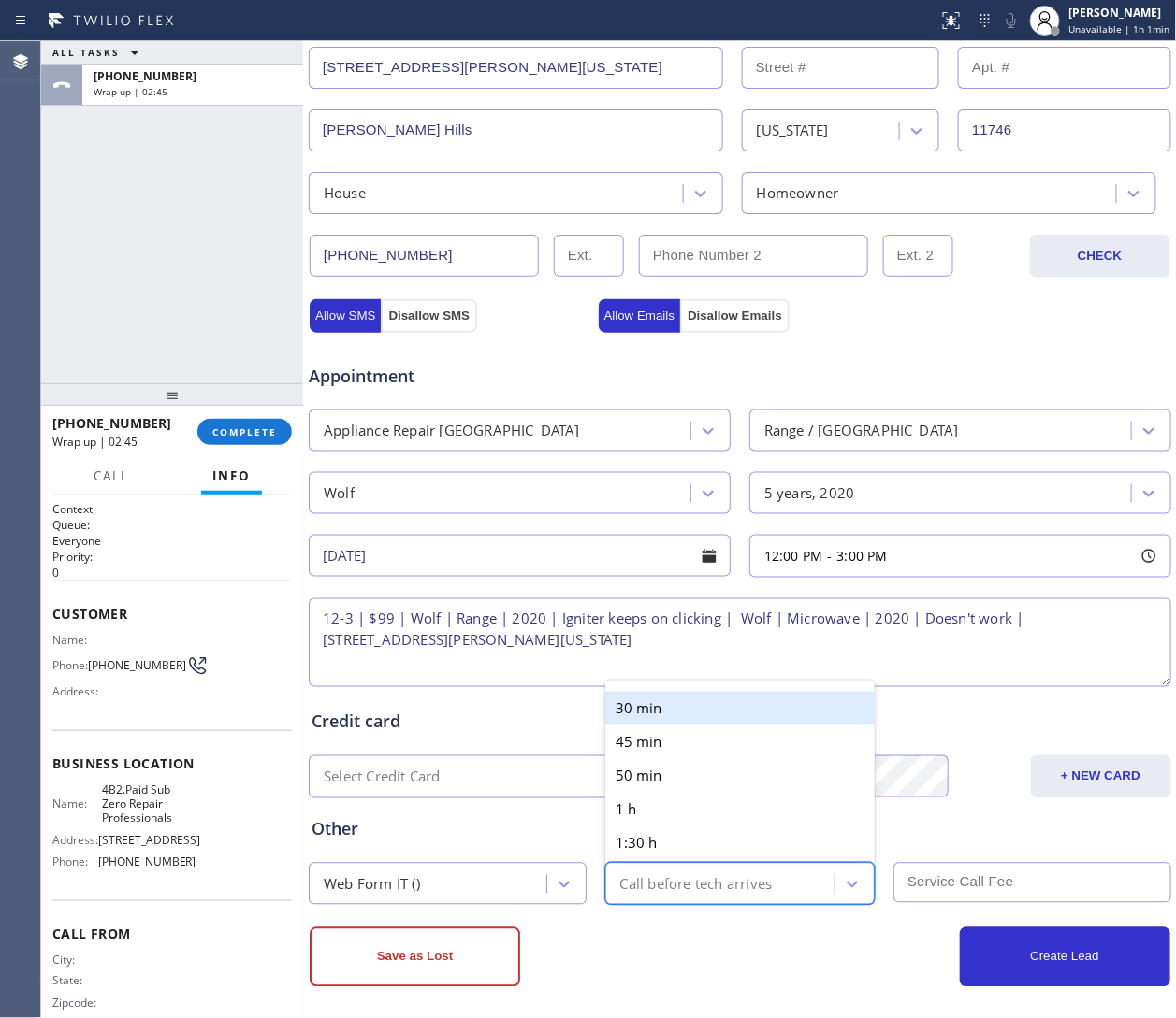
click at [660, 678] on div "Call before tech arrives" at bounding box center [723, 884] width 225 height 33
click at [635, 678] on div "30 min" at bounding box center [740, 708] width 270 height 34
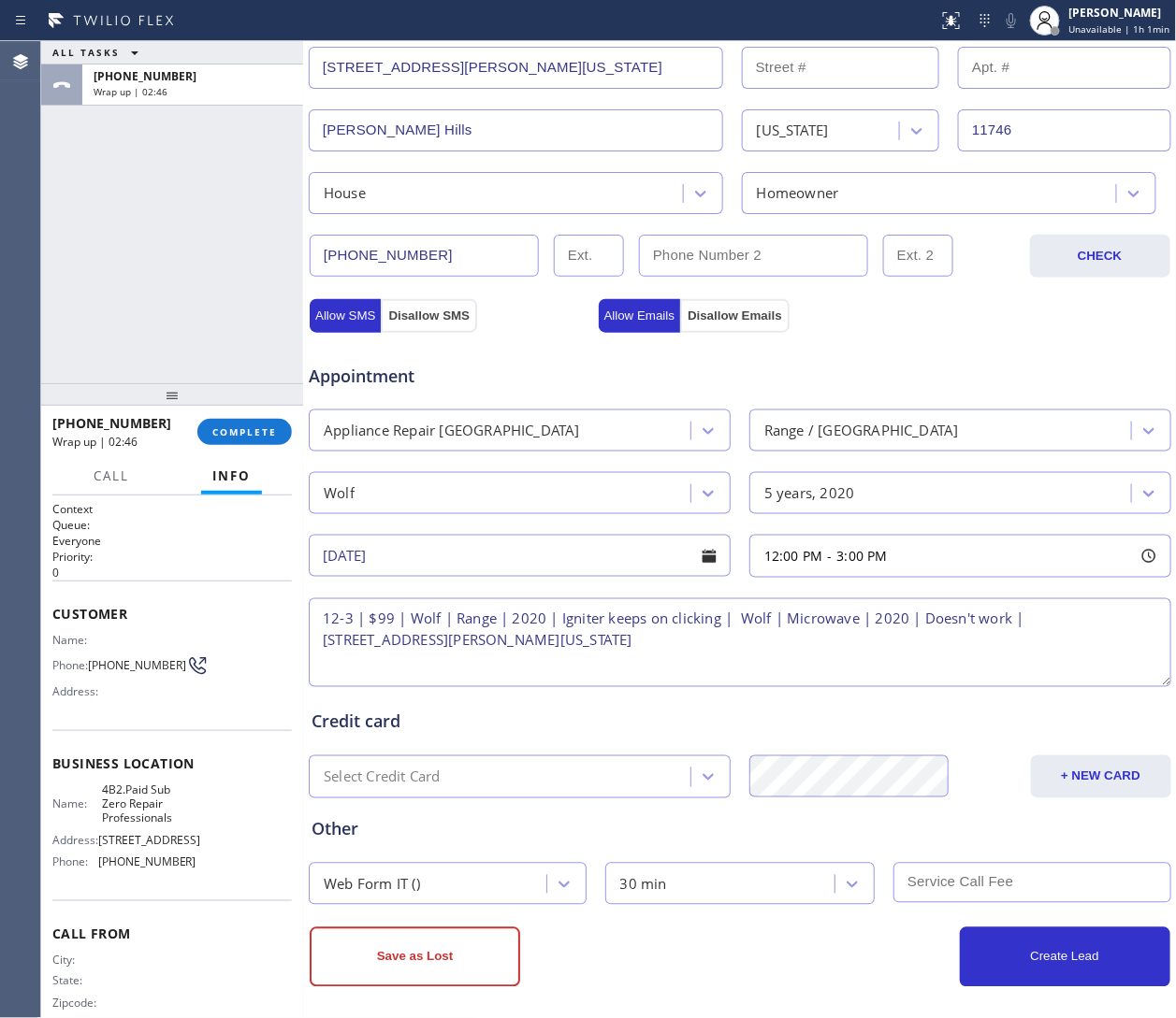
click at [783, 678] on input "text" at bounding box center [1032, 883] width 278 height 41
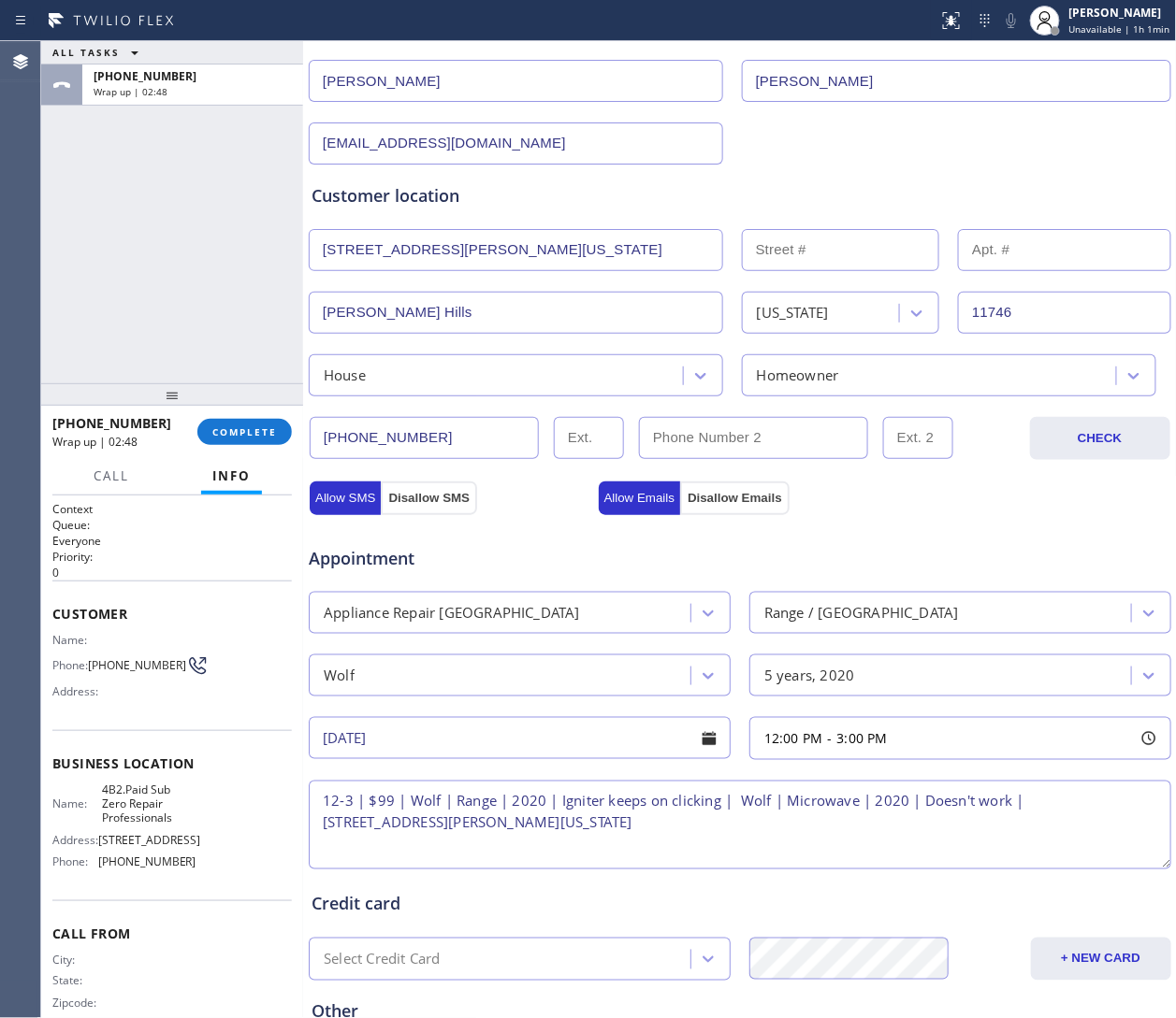
scroll to position [0, 0]
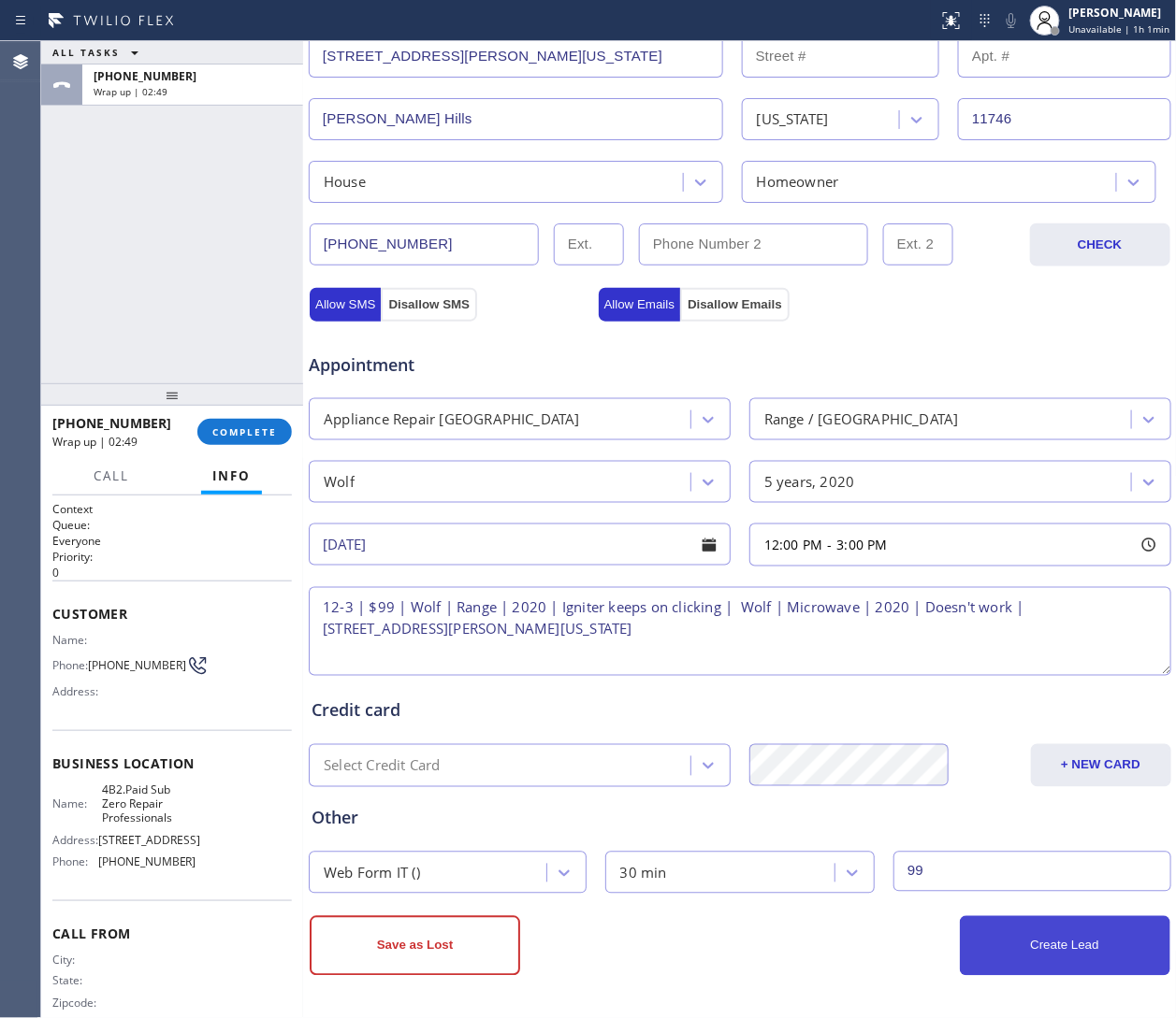
type input "99"
click at [783, 678] on button "Create Lead" at bounding box center [1065, 946] width 210 height 60
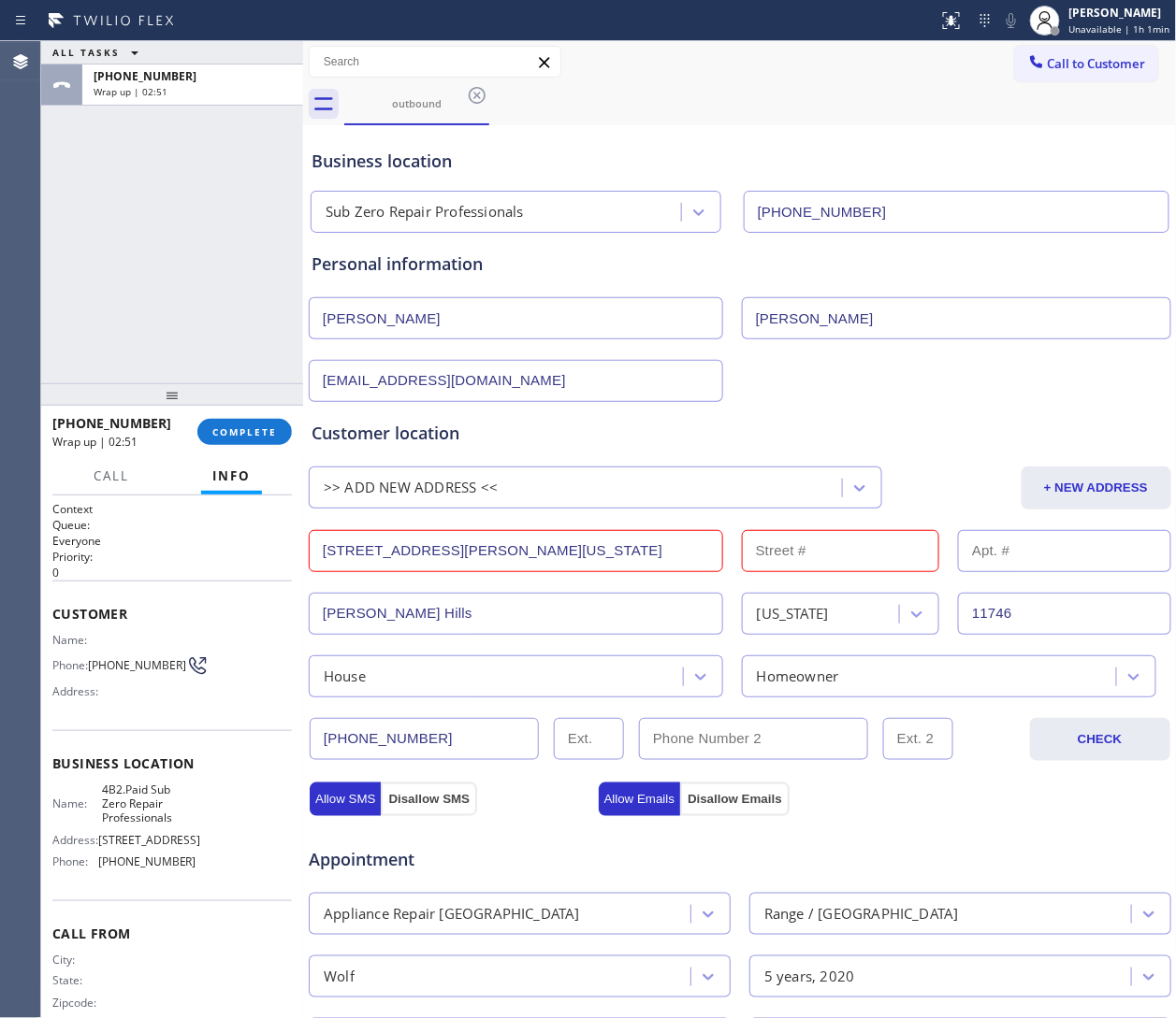
click at [563, 553] on input "6 Farmview Dr Dix Hills New York 11746" at bounding box center [516, 550] width 415 height 42
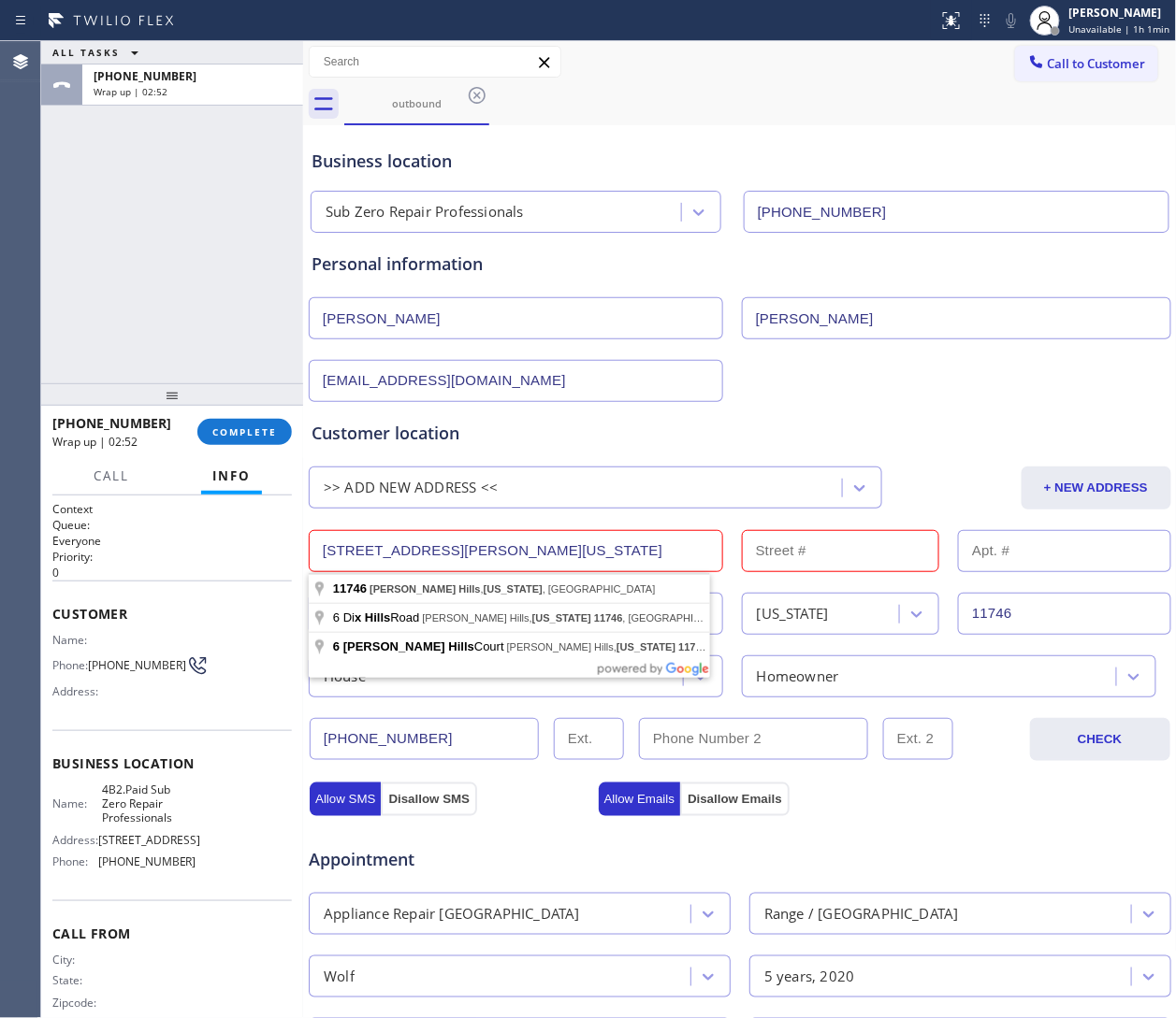
paste input ", Dix Hills, NY"
type input "Dix Hills, NY 11746, USA"
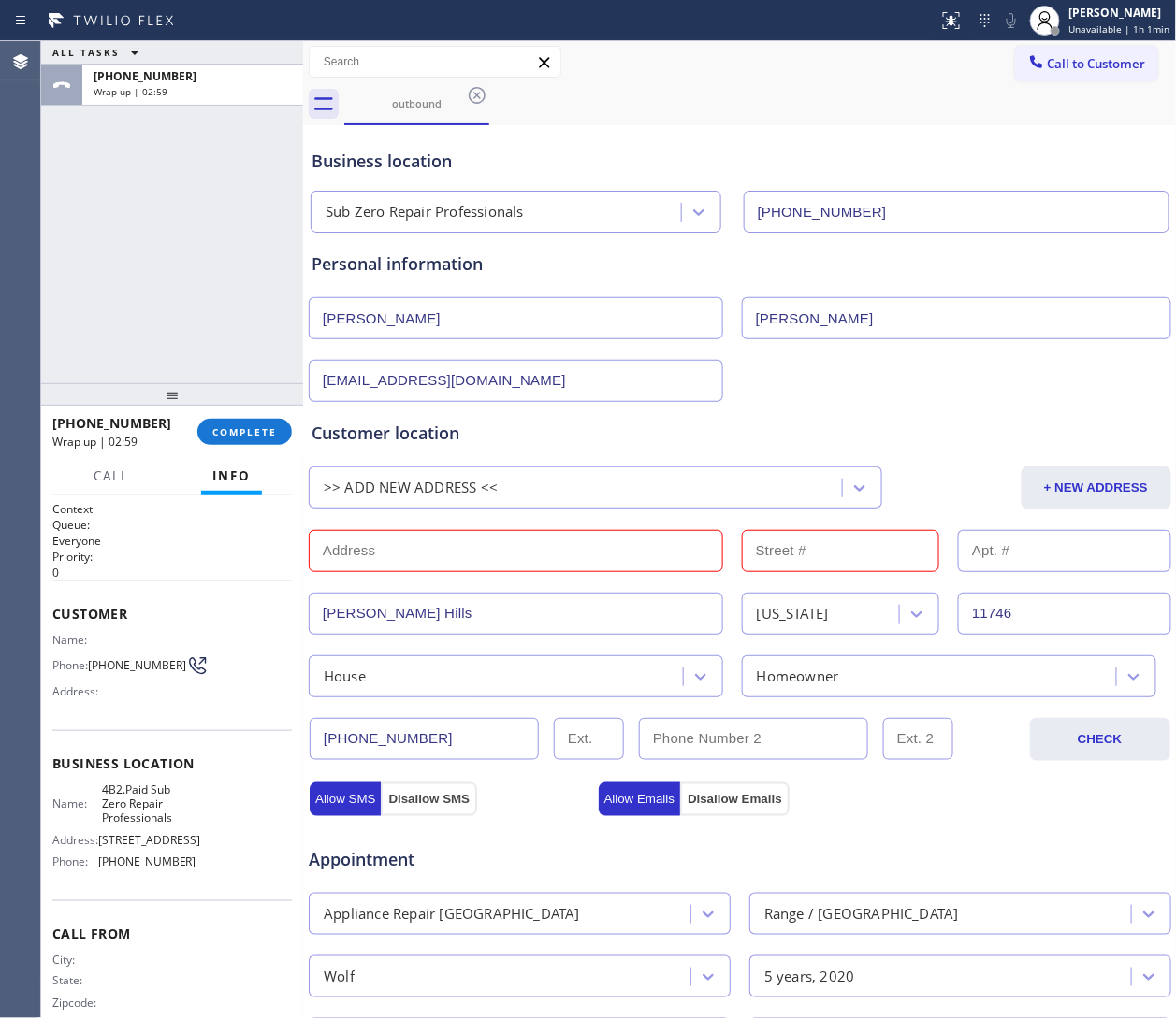
click at [443, 553] on input "text" at bounding box center [516, 550] width 415 height 42
paste input "6 Farmview Dr, Dix Hills, NY 11746"
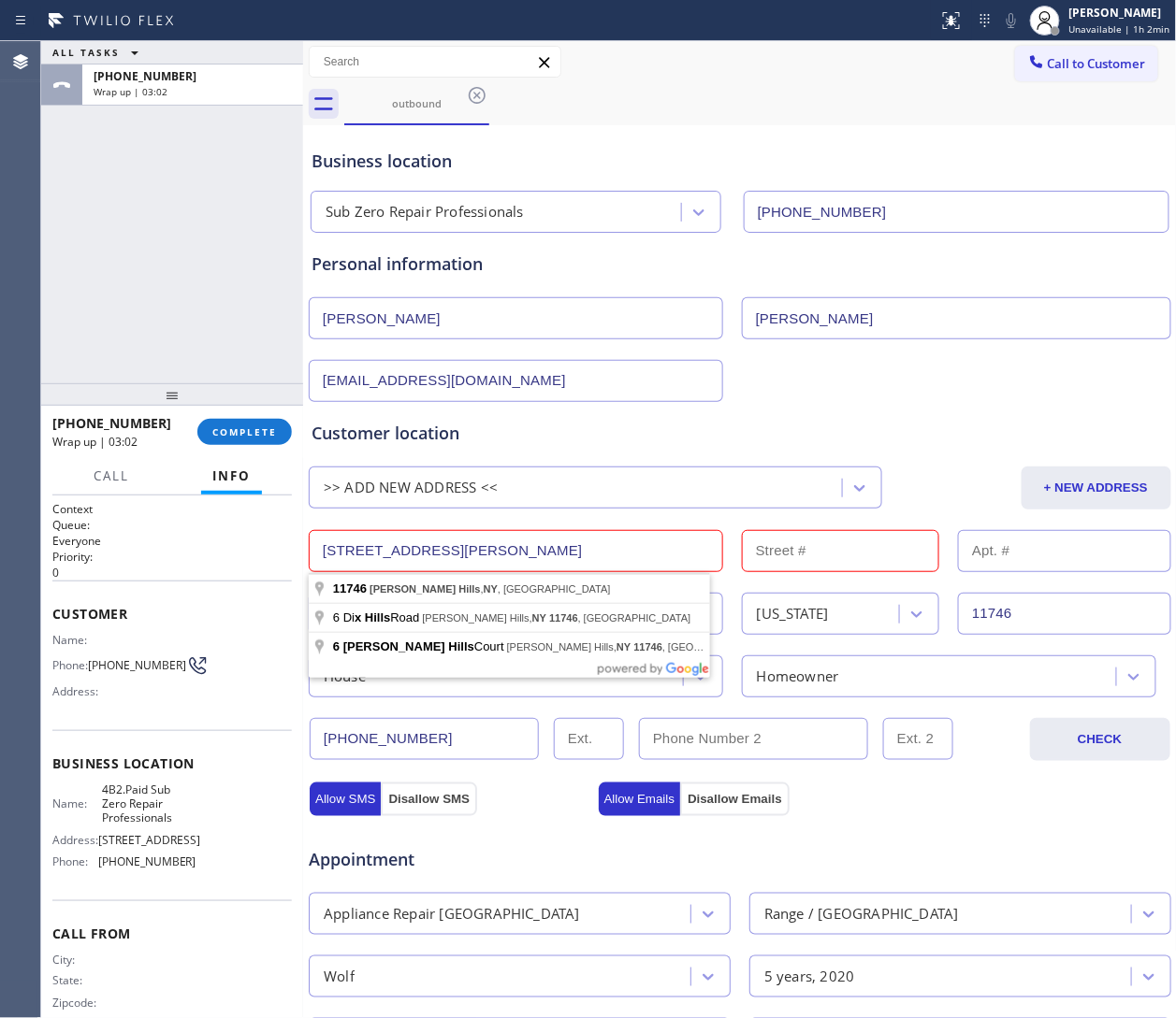
type input "6 Farmview Dr, Dix Hills, NY 11746"
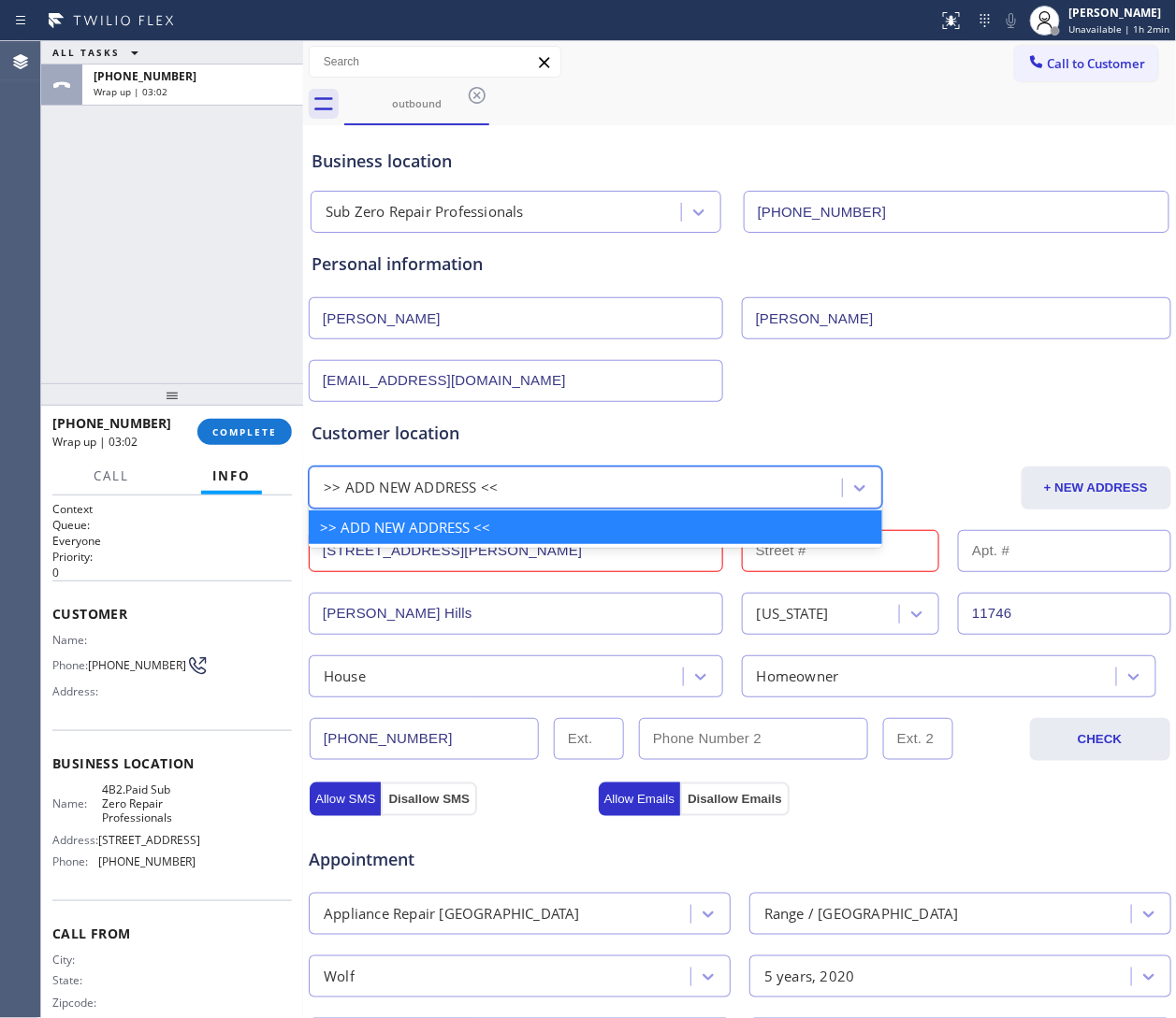
click at [413, 478] on div ">> ADD NEW ADDRESS <<" at bounding box center [411, 487] width 174 height 21
paste input "6 Farmview Dr, Dix Hills, NY 11746"
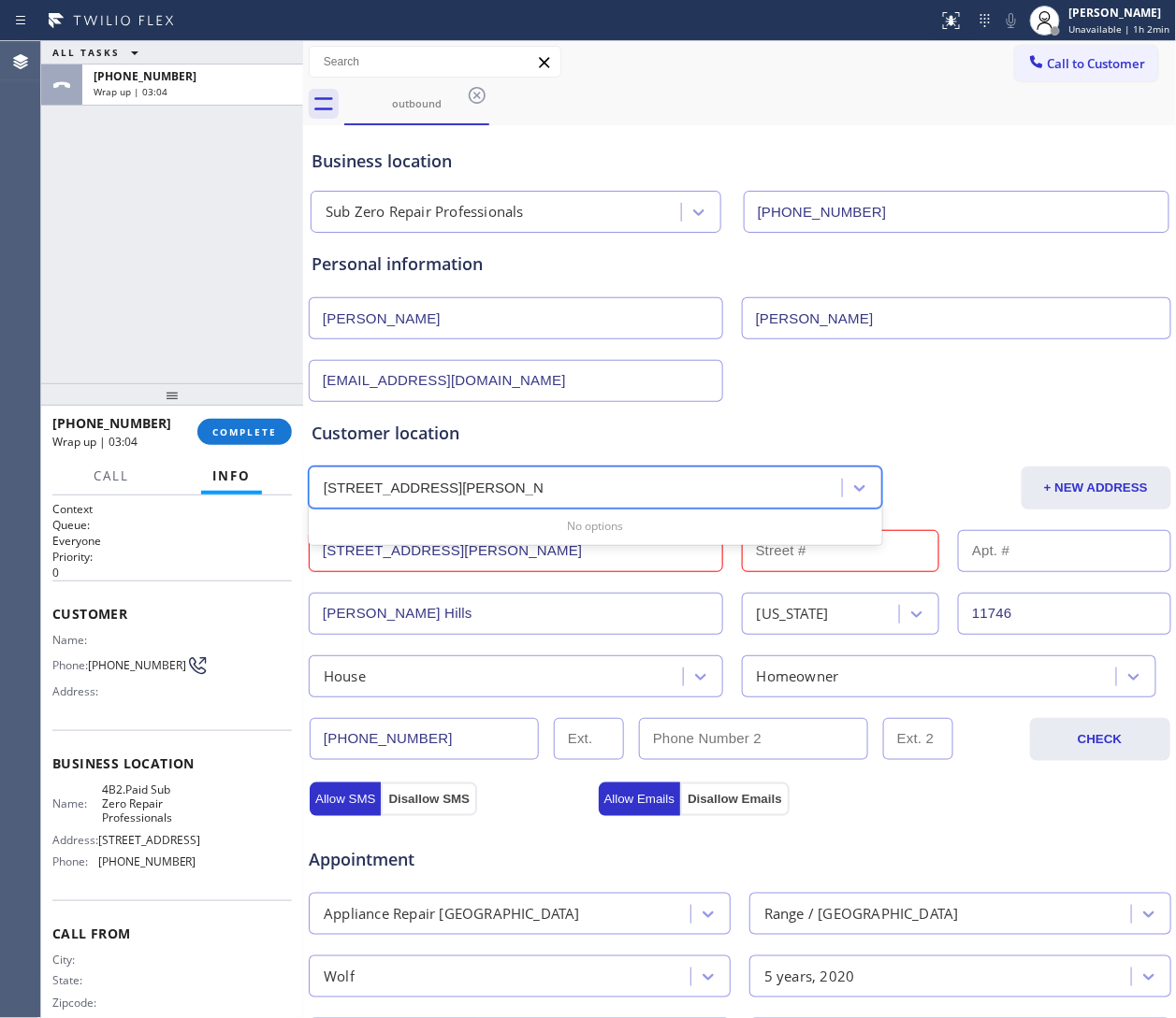
type input "6 Farmview Dr, Dix Hills, NY 11746"
click at [407, 578] on div "Customer location 0 results available for search term 6 Farmview Dr, Dix Hills,…" at bounding box center [740, 559] width 856 height 277
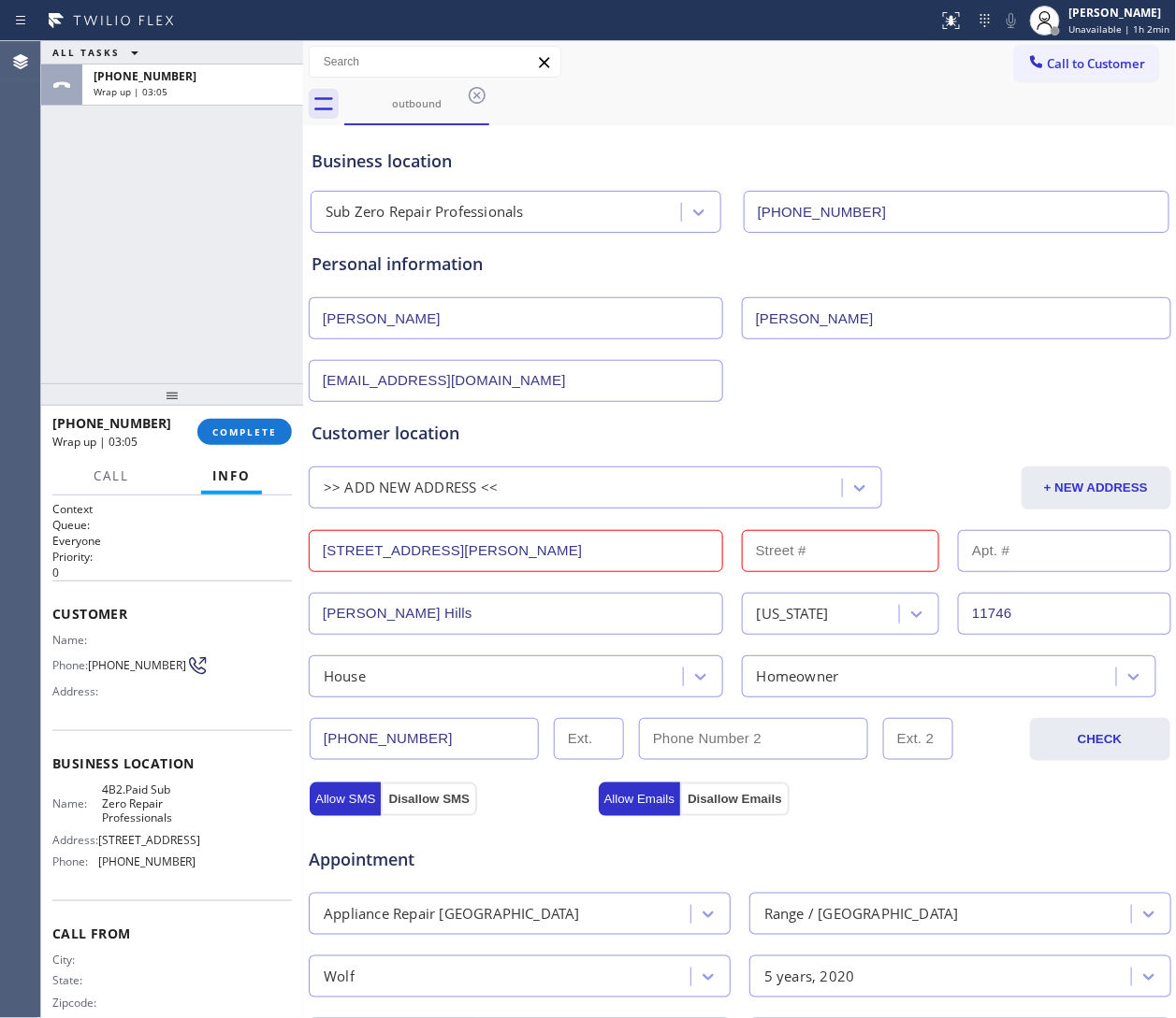
click at [383, 552] on input "6 Farmview Dr, Dix Hills, NY 11746" at bounding box center [516, 550] width 415 height 42
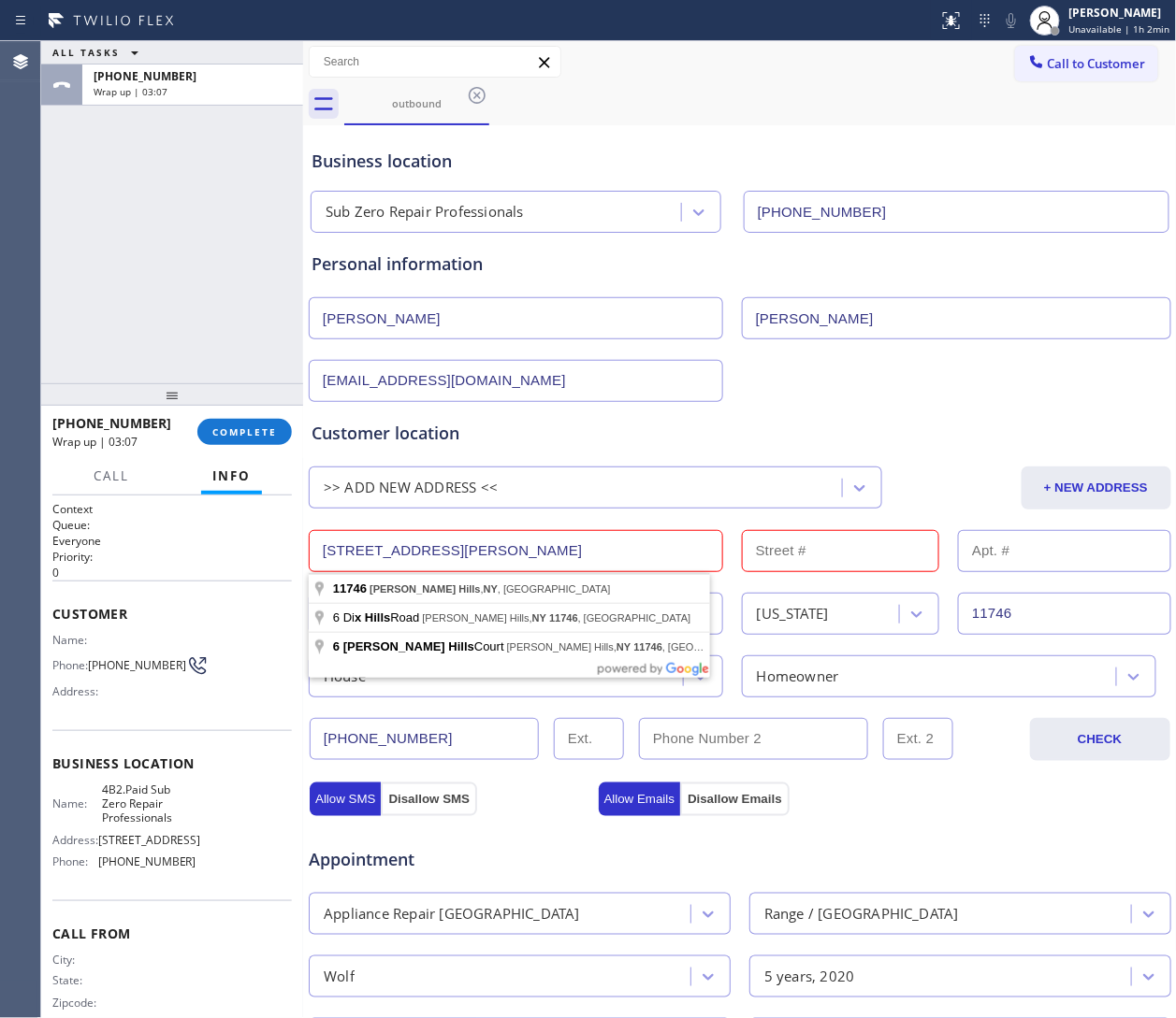
click at [442, 497] on div ">> ADD NEW ADDRESS <<" at bounding box center [411, 487] width 174 height 21
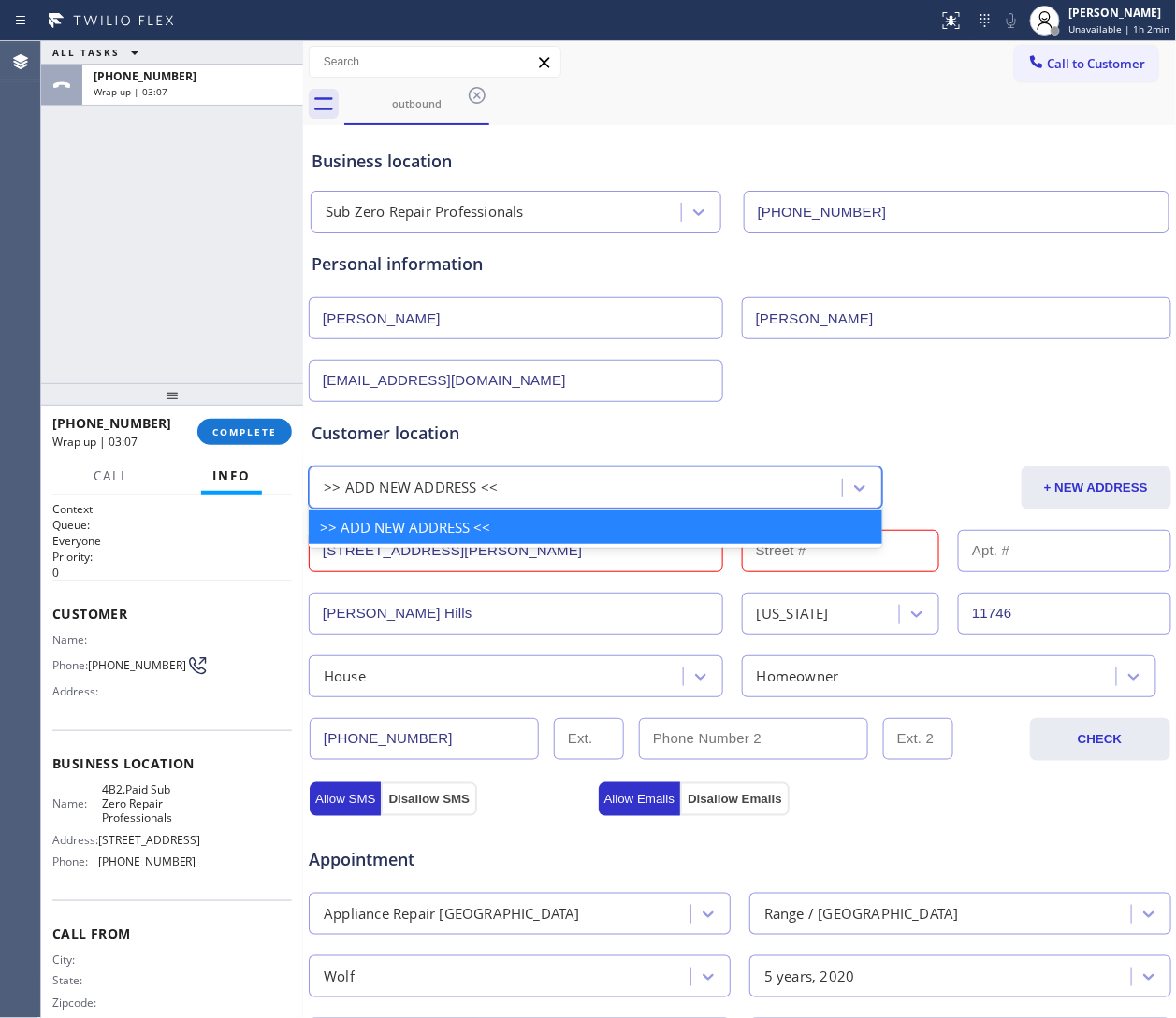
click at [428, 570] on input "6 Farmview Dr, Dix Hills, NY 11746" at bounding box center [516, 550] width 415 height 42
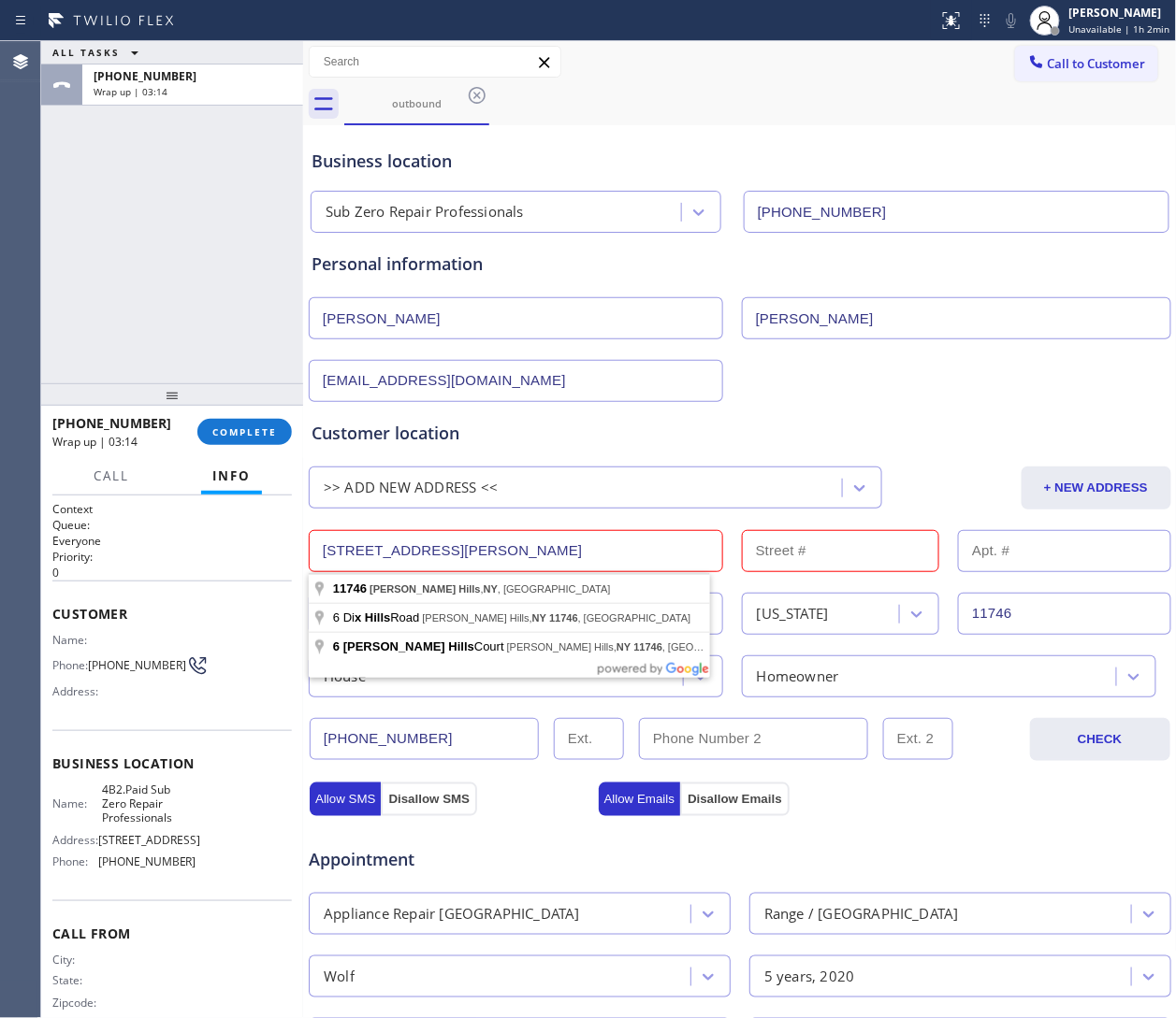
click at [372, 551] on input "6 Farmview Dr, Dix Hills, NY 11746" at bounding box center [516, 550] width 415 height 42
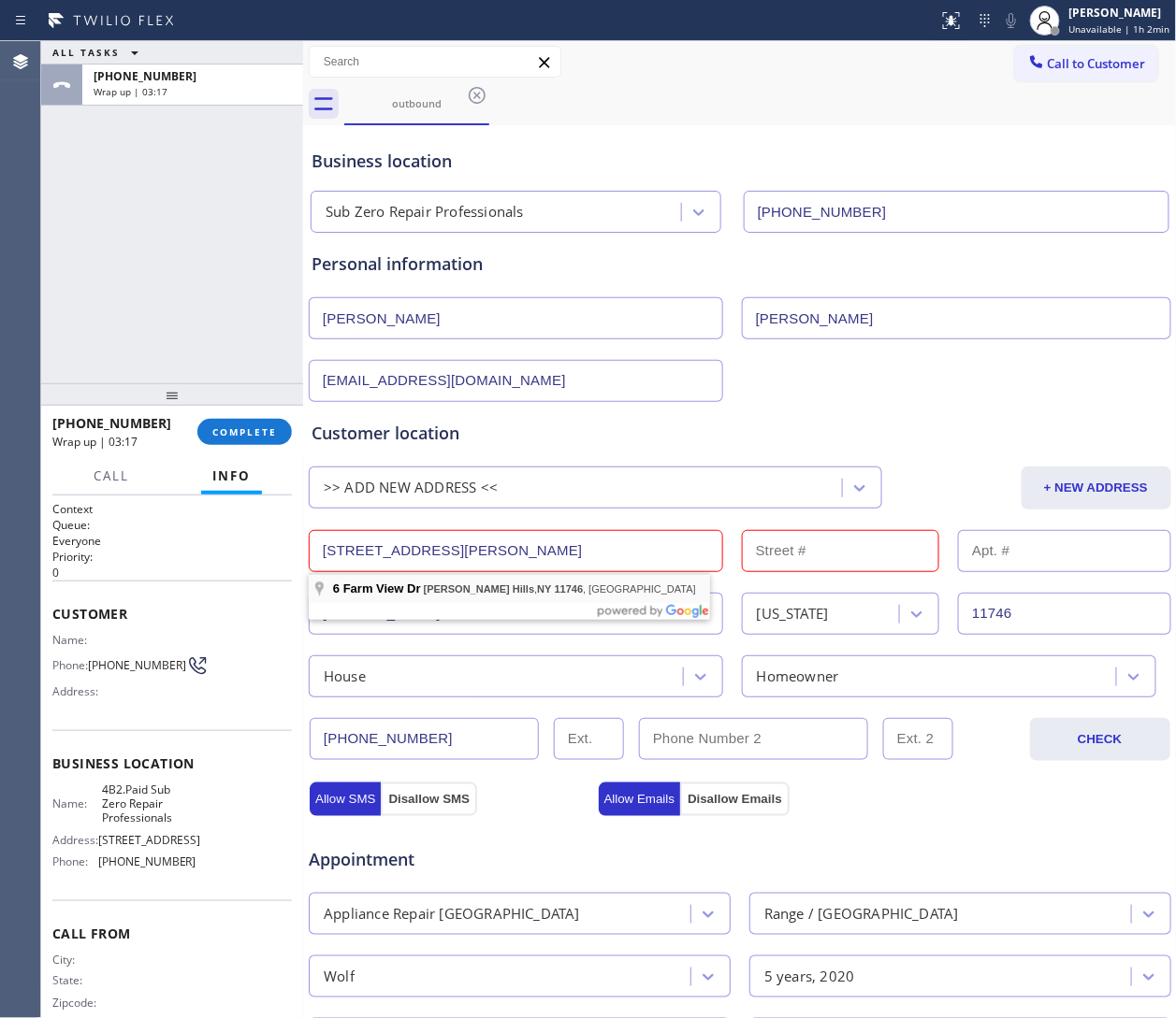
type input "6 Farm View Dr"
type input "6"
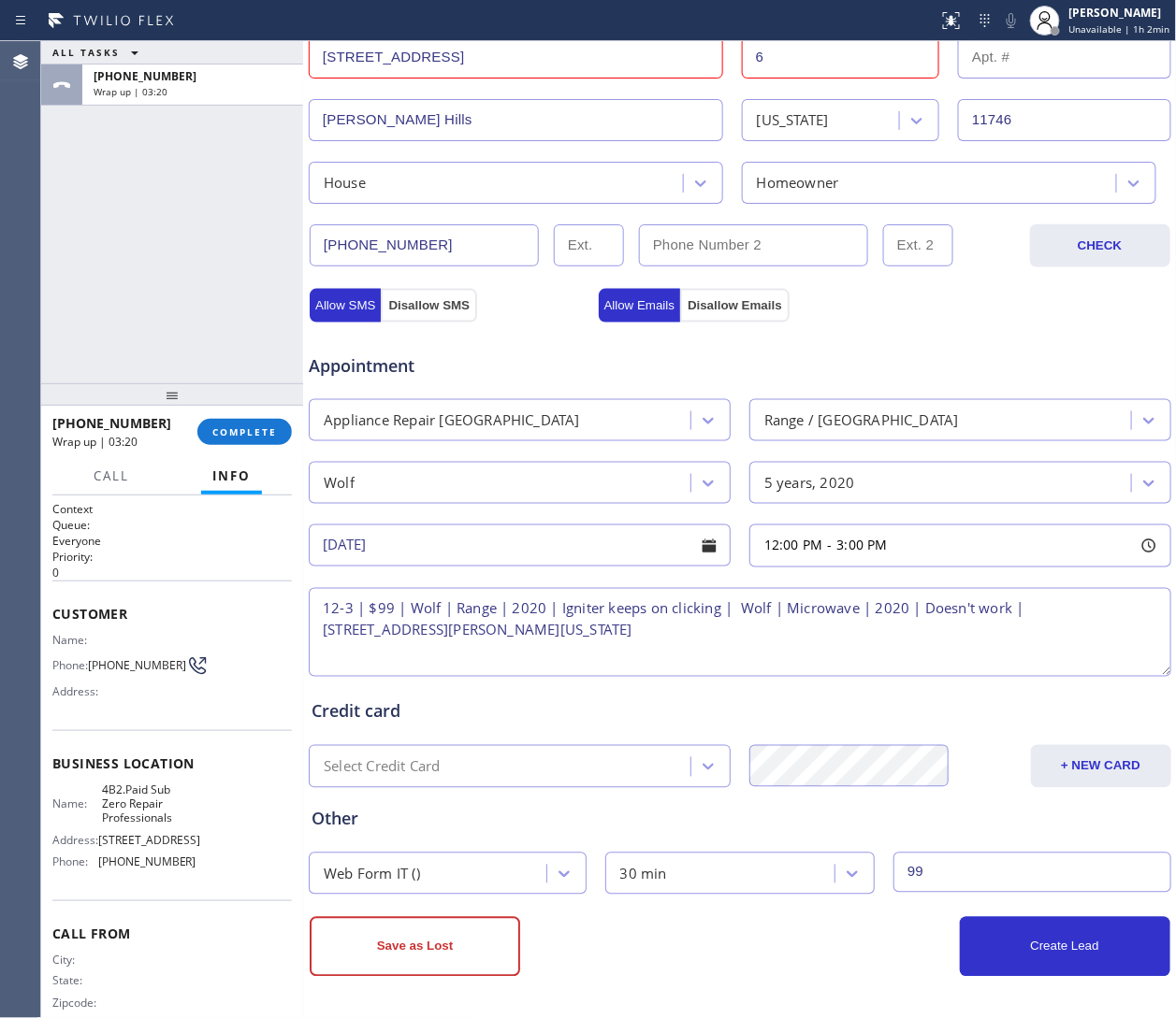
scroll to position [496, 0]
click at [783, 678] on button "Create Lead" at bounding box center [1065, 946] width 210 height 60
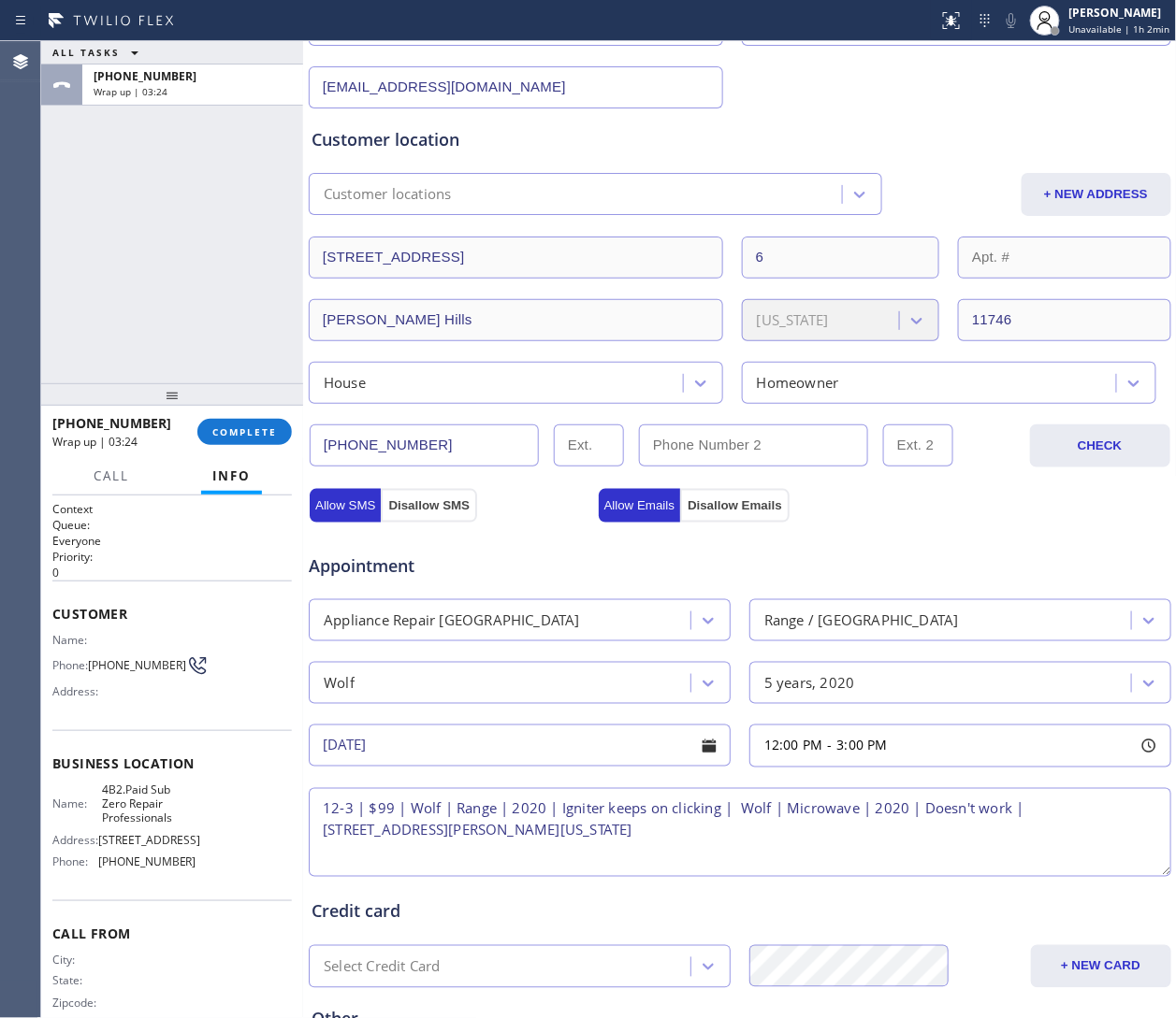
scroll to position [0, 0]
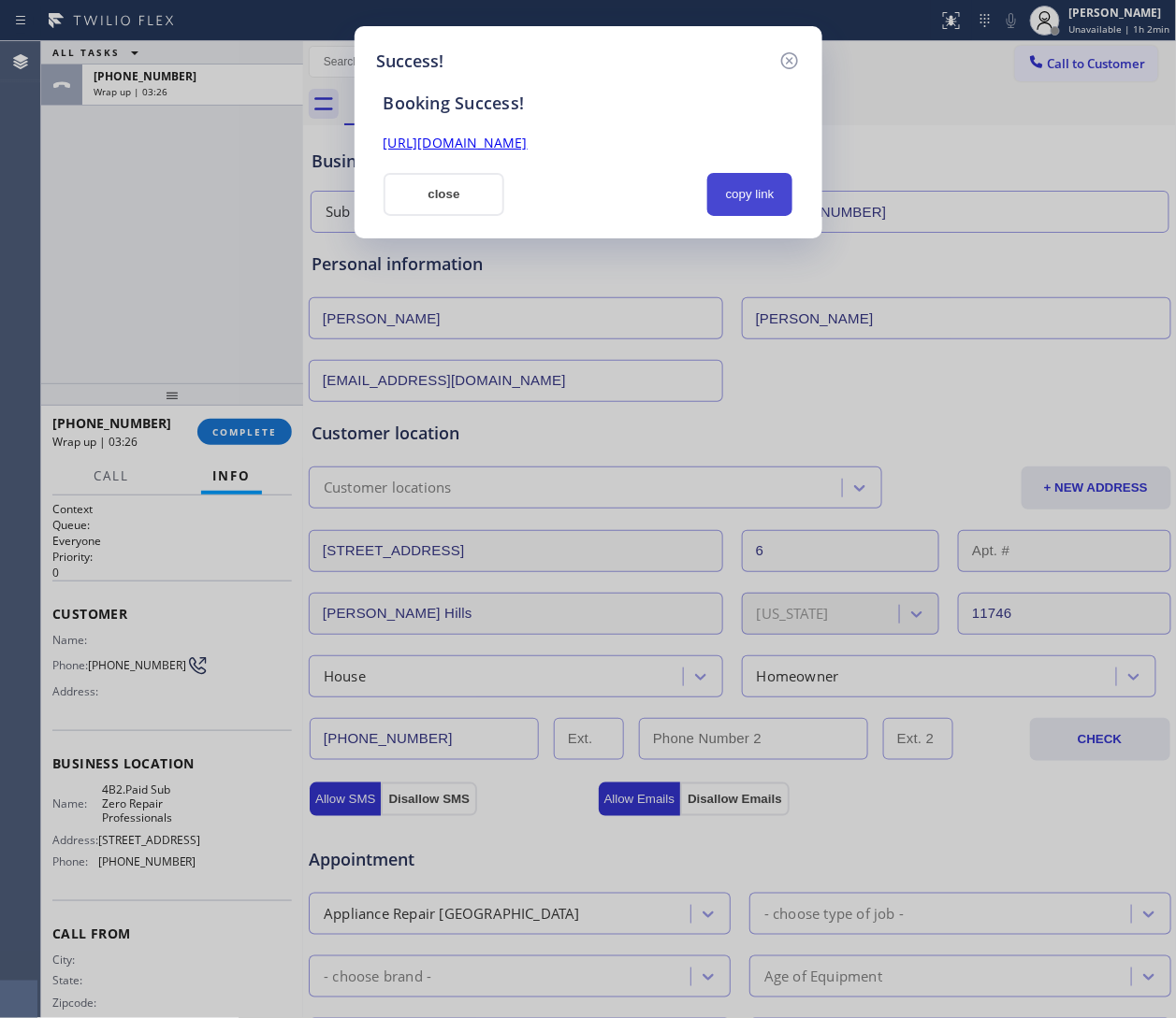
click at [754, 208] on button "copy link" at bounding box center [750, 195] width 86 height 43
drag, startPoint x: 418, startPoint y: 191, endPoint x: 413, endPoint y: 216, distance: 25.5
click at [420, 194] on button "close" at bounding box center [445, 195] width 122 height 43
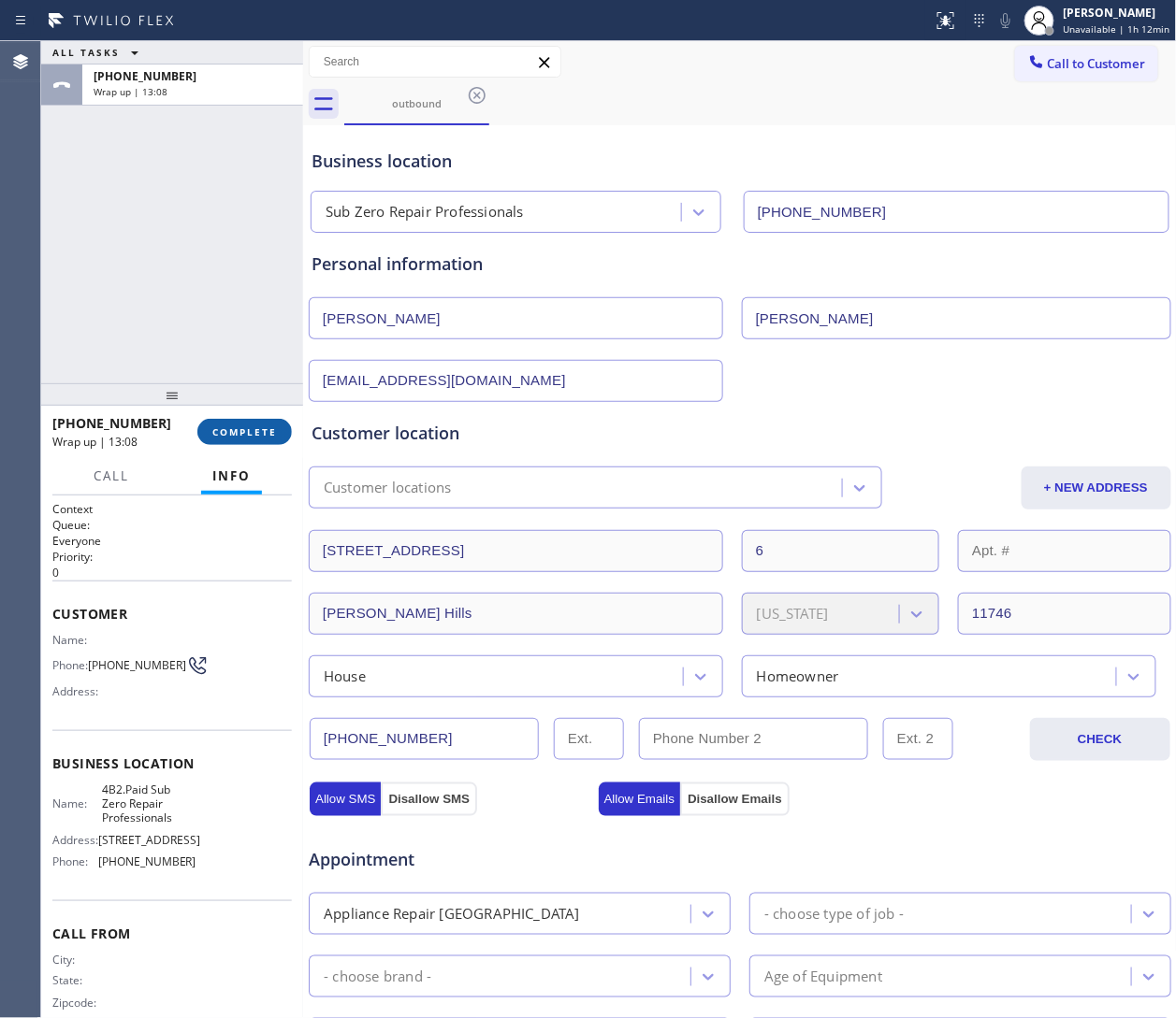
click at [232, 441] on button "COMPLETE" at bounding box center [245, 432] width 95 height 26
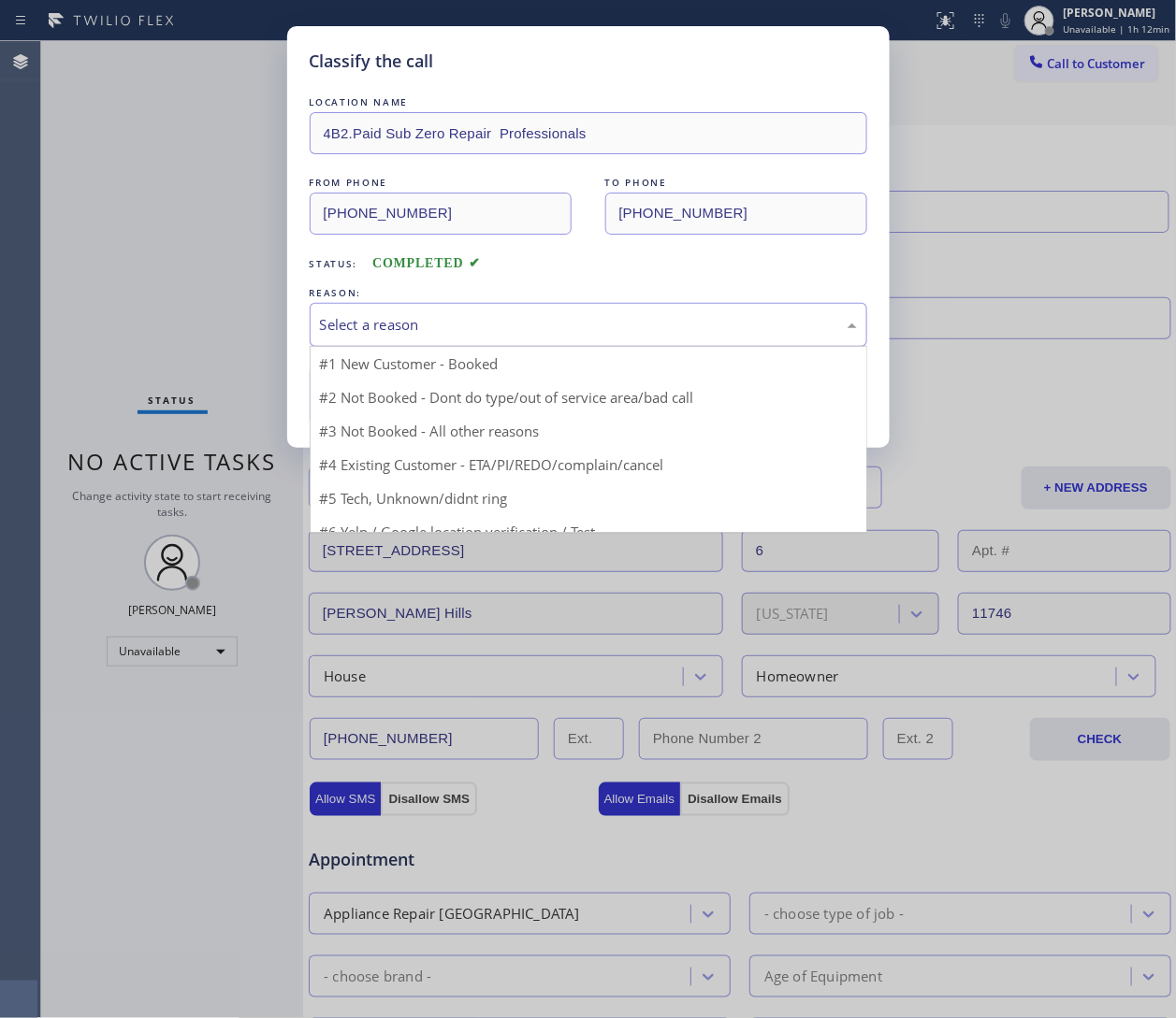
click at [457, 338] on div "Select a reason" at bounding box center [588, 324] width 557 height 44
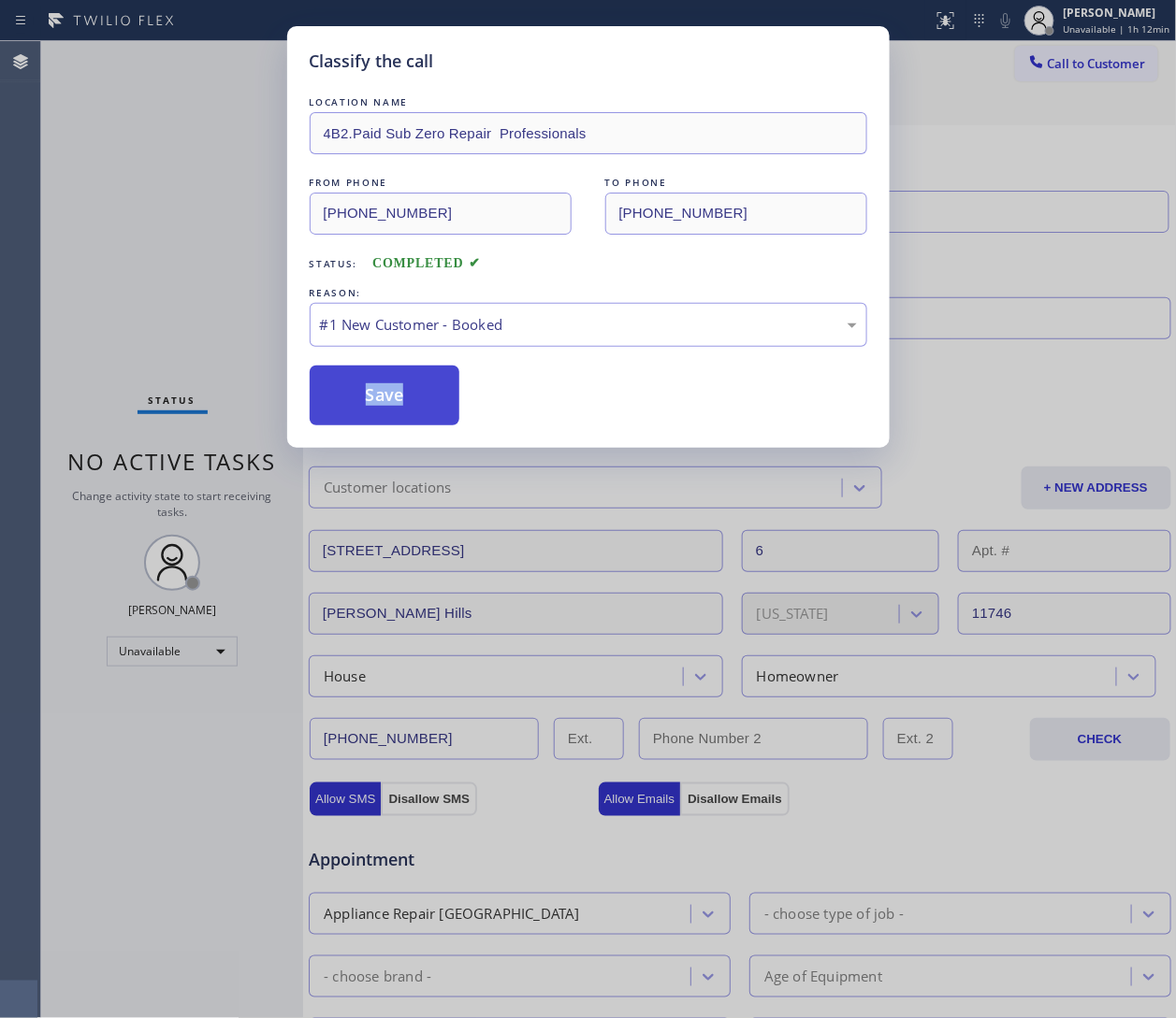
click at [394, 405] on button "Save" at bounding box center [385, 396] width 150 height 60
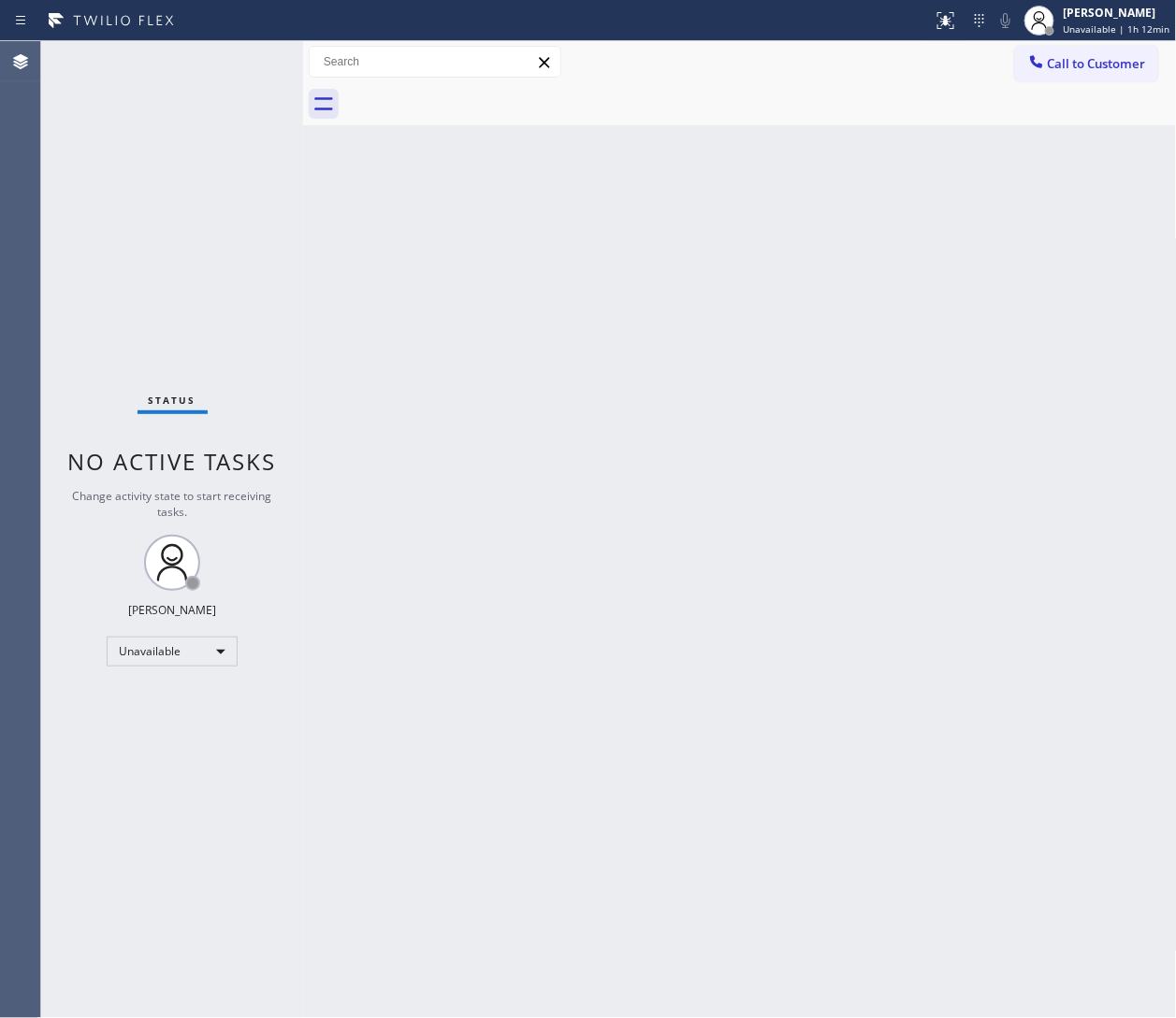
click at [698, 653] on div "Back to Dashboard Change Sender ID Customers Technicians Select a contact Outbo…" at bounding box center [740, 529] width 874 height 977
click at [783, 41] on div "Call to Customer Outbound call Location Sub Zero Repair Professionals Your call…" at bounding box center [740, 61] width 874 height 42
click at [783, 46] on button "Call to Customer" at bounding box center [1087, 63] width 143 height 36
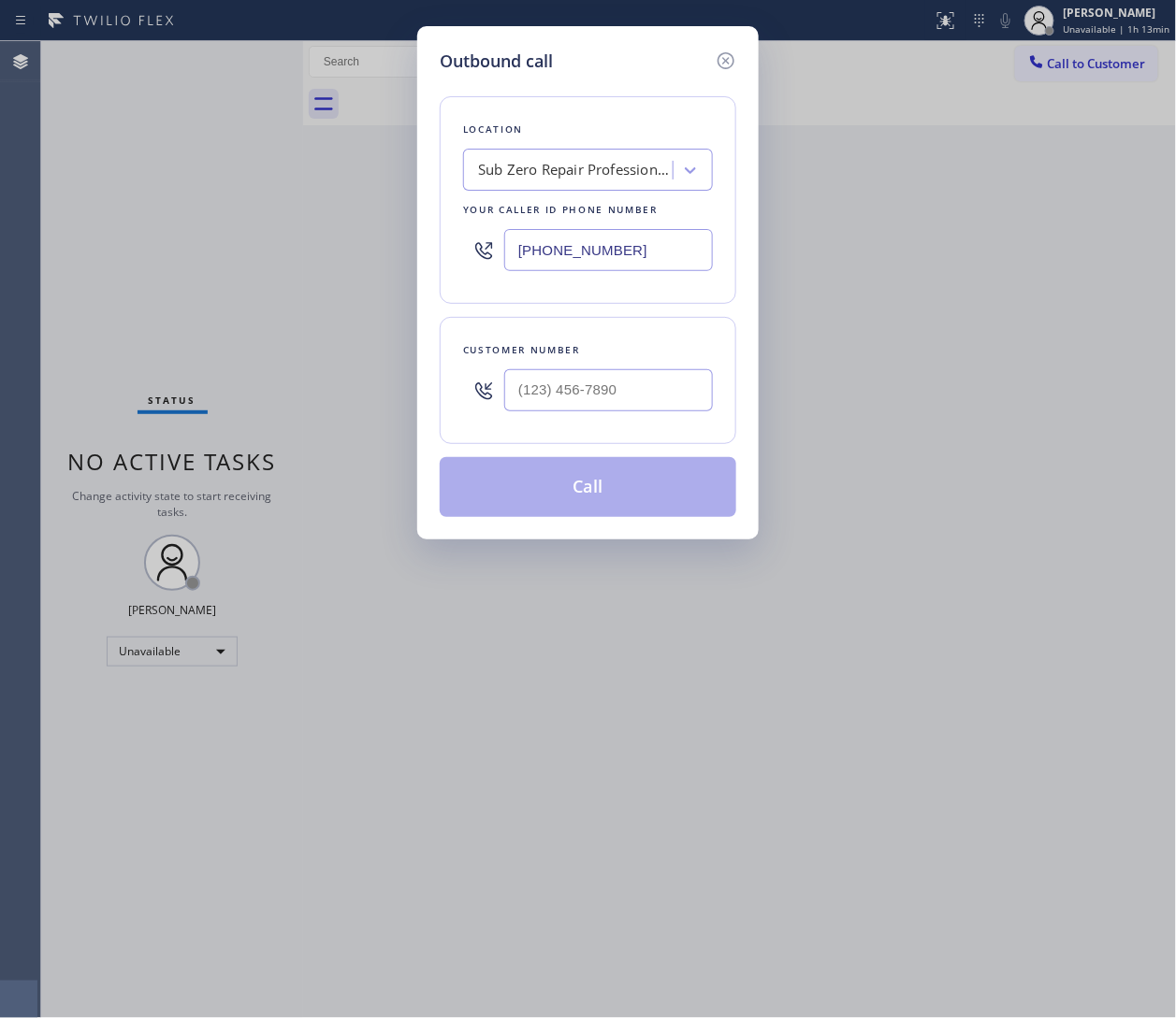
click at [551, 240] on div "(855) 662-5332" at bounding box center [588, 250] width 250 height 61
click at [564, 226] on div "(855) 662-5332" at bounding box center [588, 250] width 250 height 61
click at [570, 241] on input "(855) 662-5332" at bounding box center [607, 250] width 208 height 42
paste input "920-0838"
click at [783, 141] on div "Outbound call Location Thermador Repair Group Your caller id phone number (855)…" at bounding box center [588, 509] width 1176 height 1018
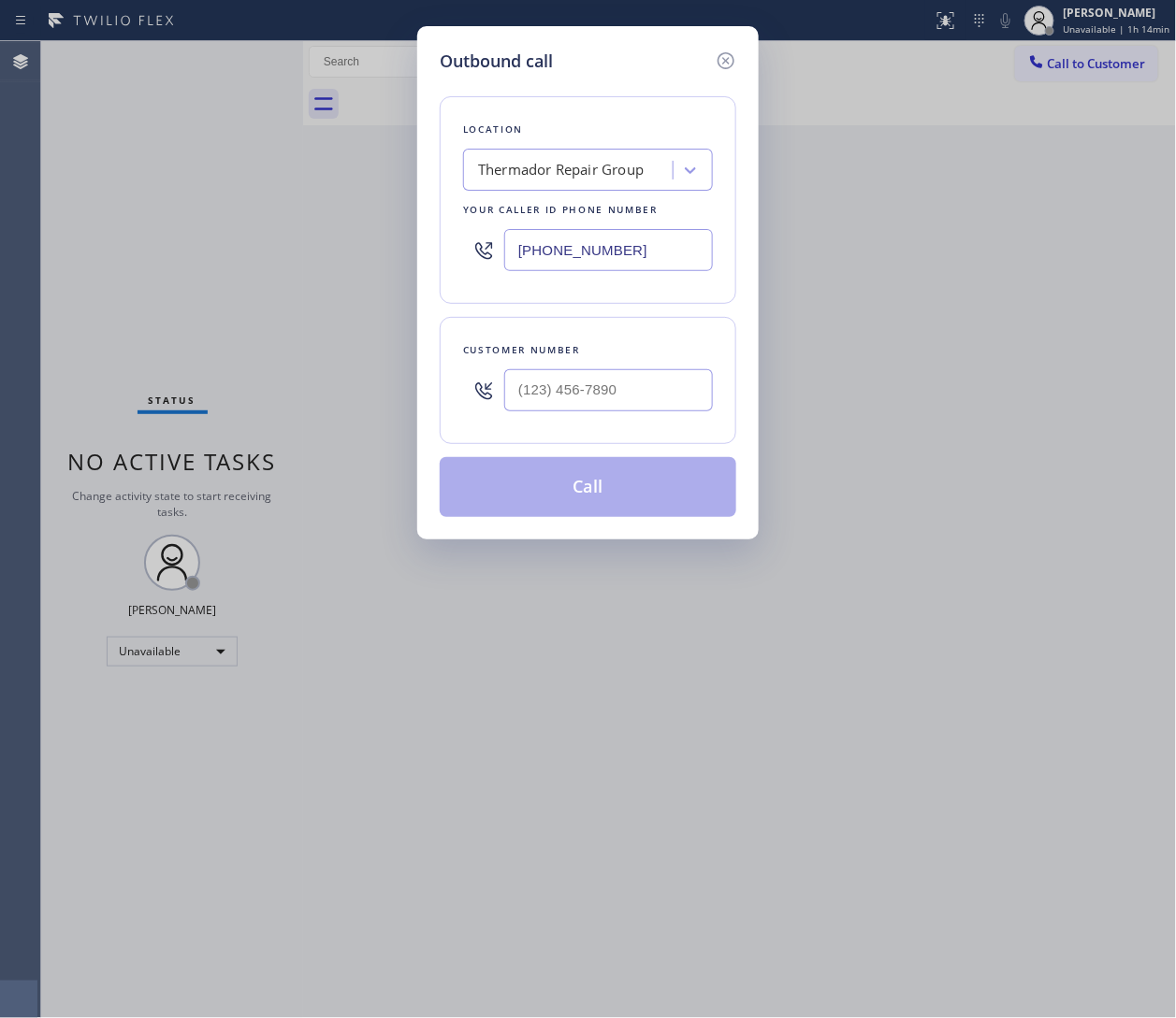
click at [783, 74] on div "Outbound call Location Thermador Repair Group Your caller id phone number (855)…" at bounding box center [588, 509] width 1176 height 1018
click at [559, 248] on input "(855) 920-0838" at bounding box center [607, 250] width 208 height 42
paste input "33) 605-6224"
click at [573, 246] on input "(833) 605-6224" at bounding box center [607, 250] width 208 height 42
paste input "text"
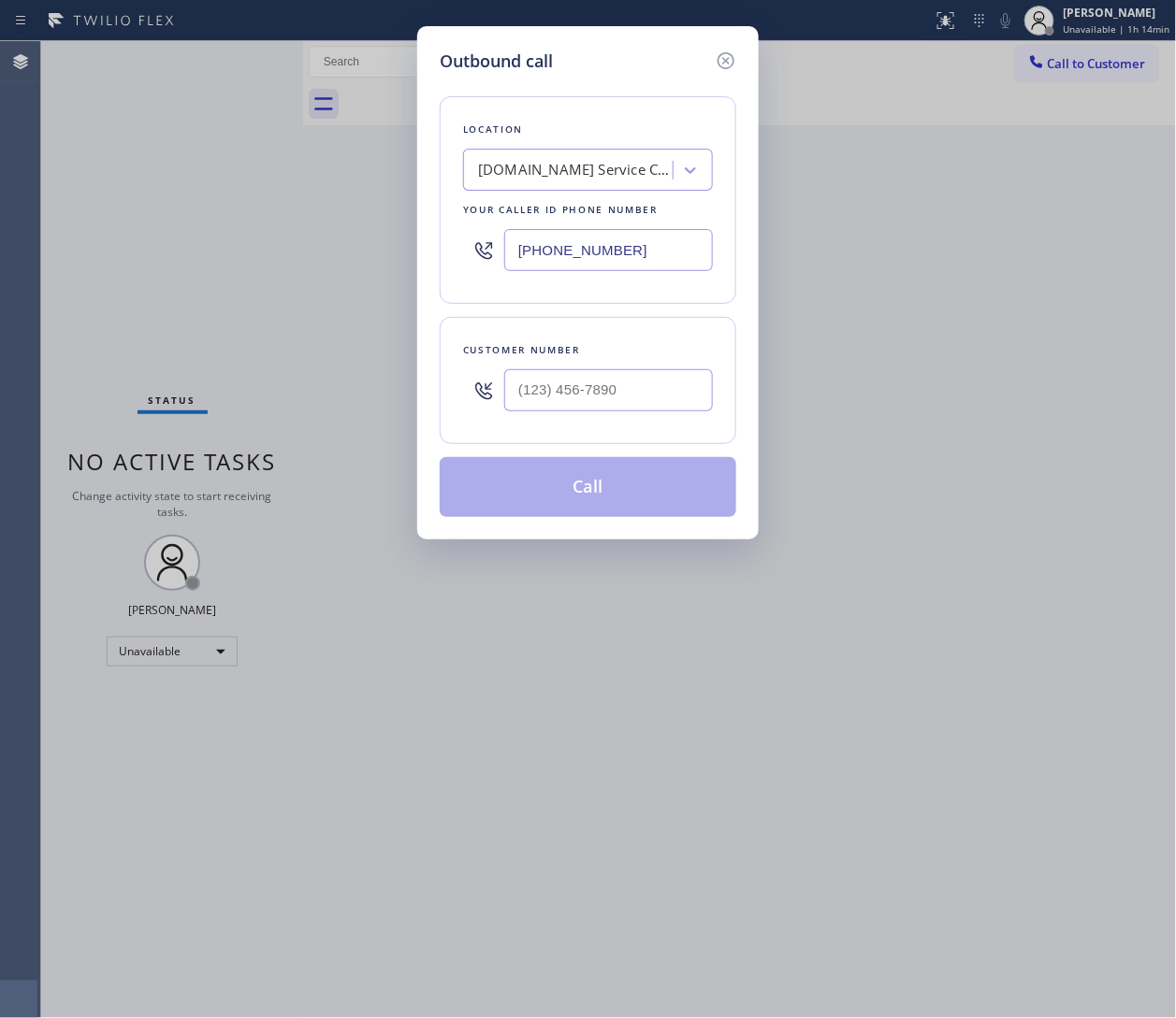
type input "(833) 605-6224"
click at [613, 394] on input "(___) ___-____" at bounding box center [607, 389] width 208 height 42
paste input "217) 379-0381"
type input "(217) 379-0381"
click at [614, 487] on button "Call" at bounding box center [588, 487] width 296 height 60
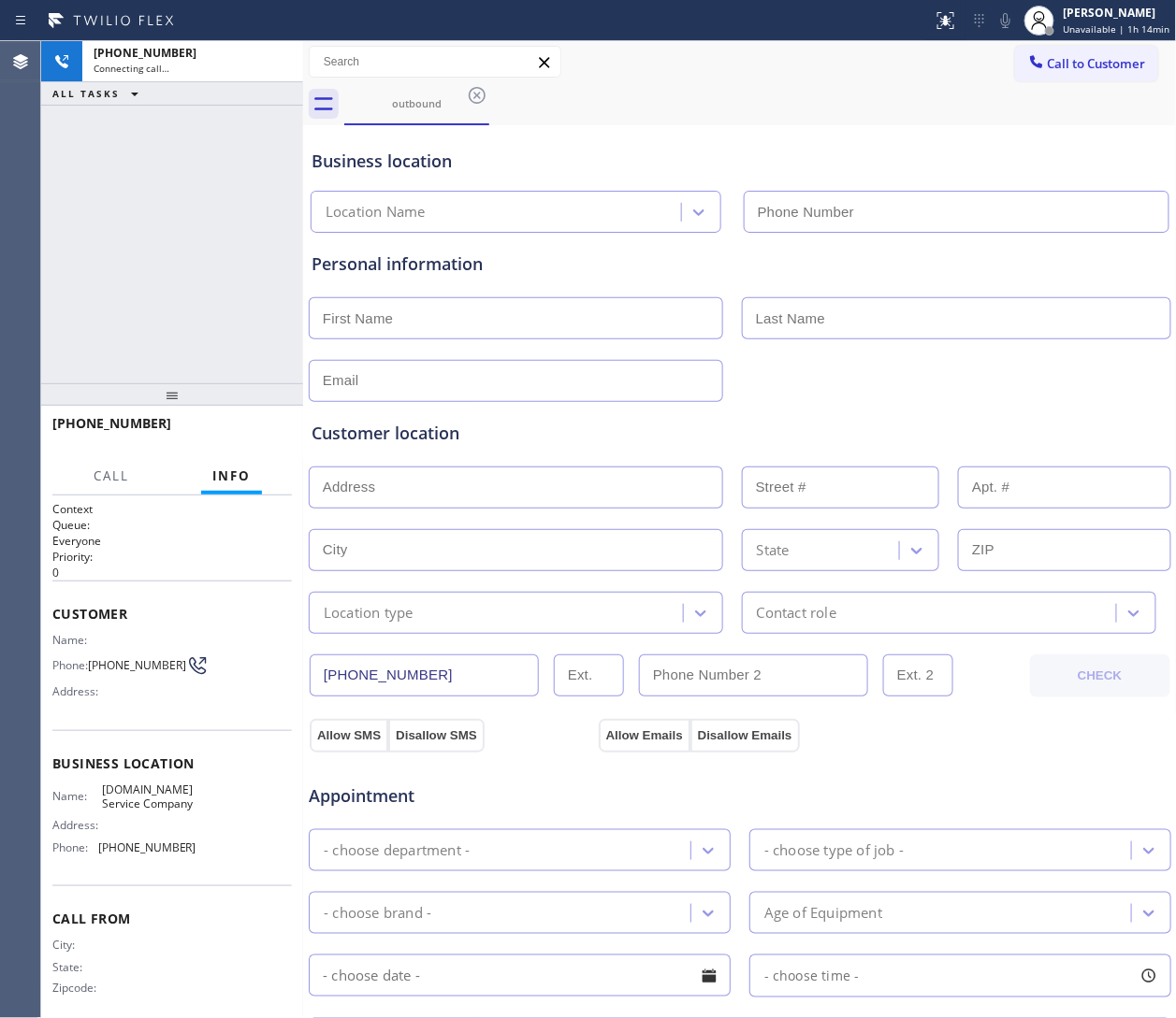
type input "(833) 605-6224"
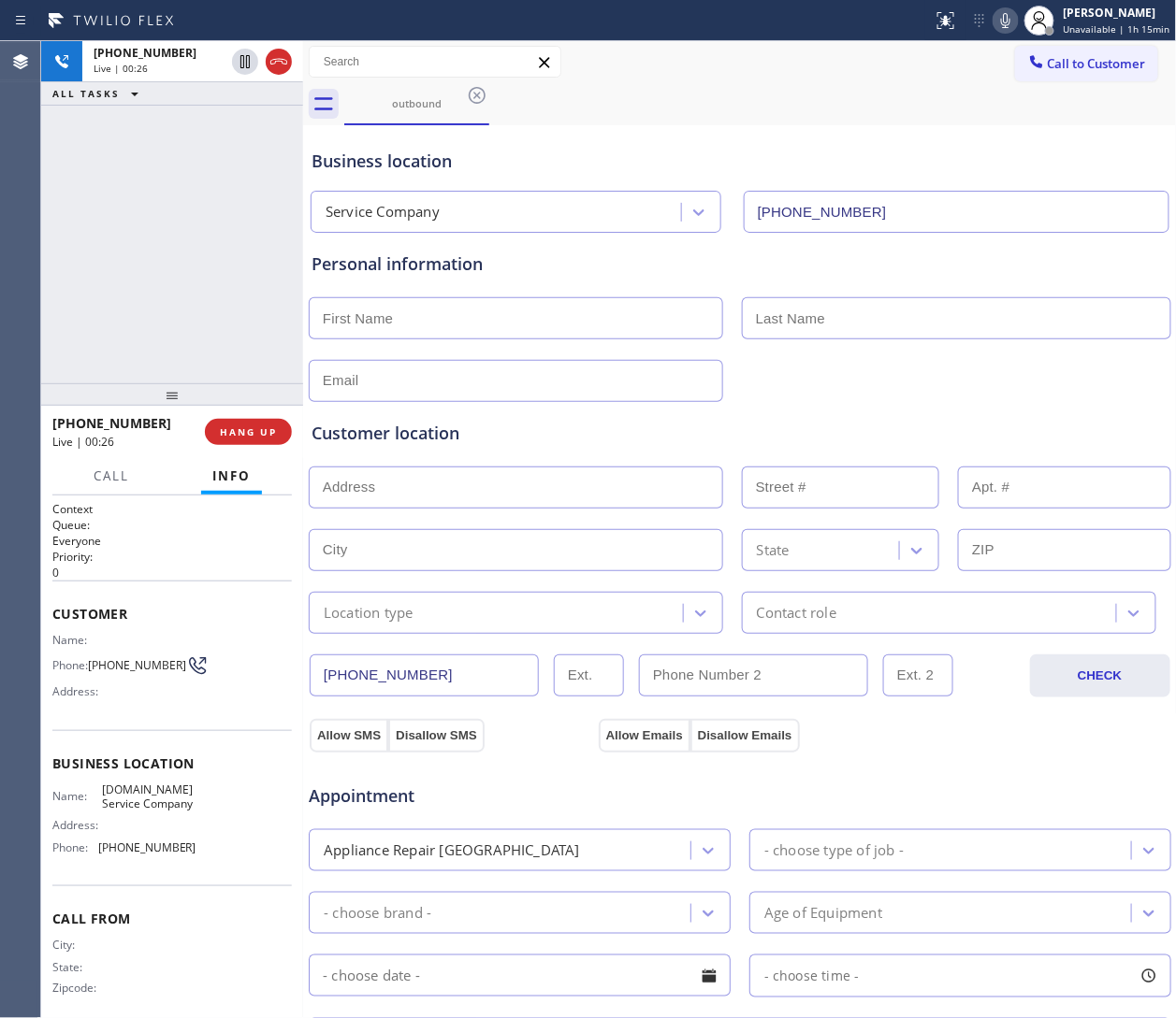
click at [227, 447] on div "+12173790381 Live | 00:26 HANG UP" at bounding box center [171, 432] width 239 height 48
click at [227, 446] on div "+12173790381 Live | 00:26 HANG UP" at bounding box center [171, 432] width 239 height 48
click at [171, 441] on div "Live | 00:27" at bounding box center [122, 442] width 139 height 15
click at [201, 423] on div "+12173790381 Live | 00:27" at bounding box center [128, 432] width 152 height 48
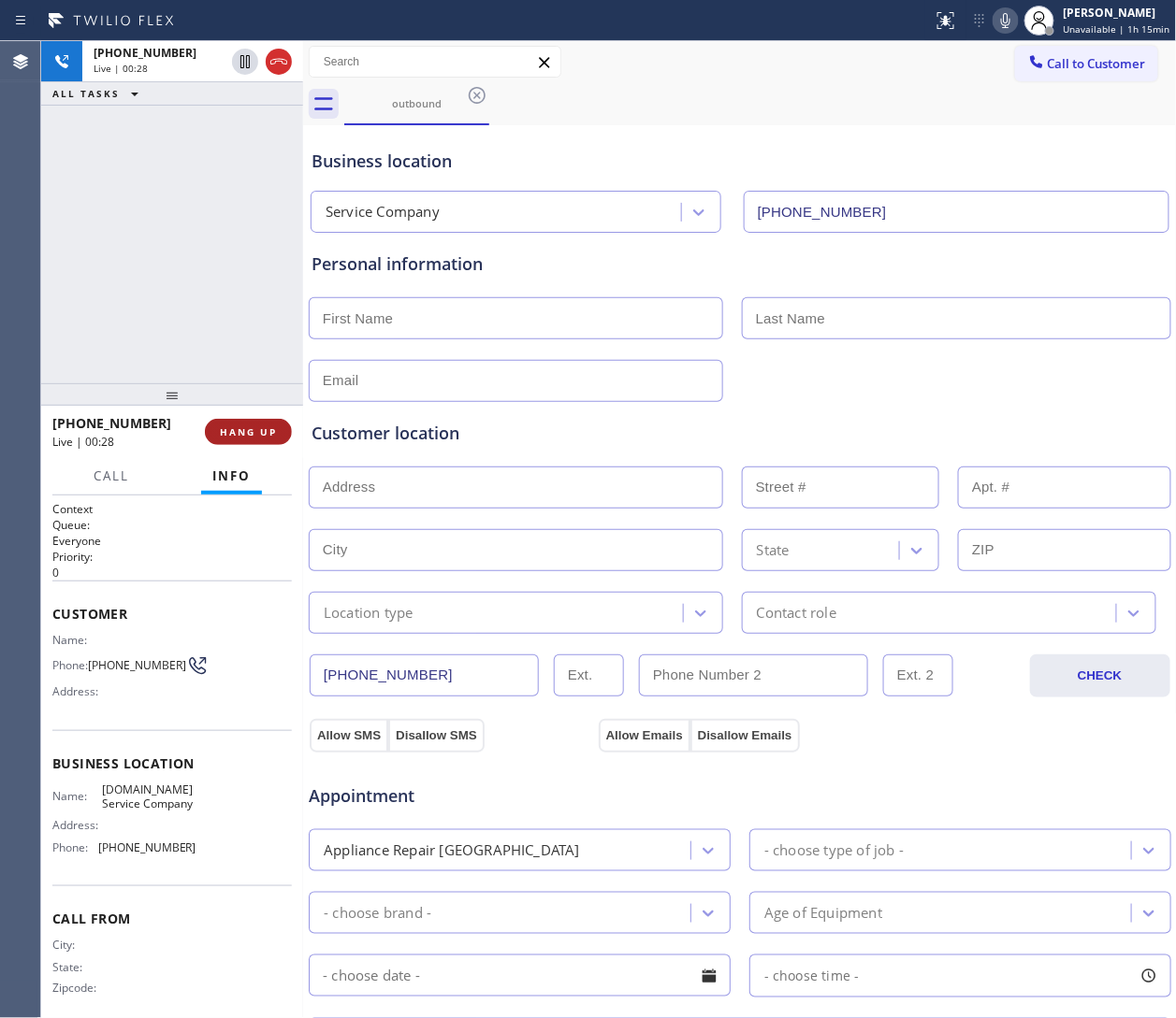
click at [240, 422] on button "HANG UP" at bounding box center [248, 432] width 87 height 26
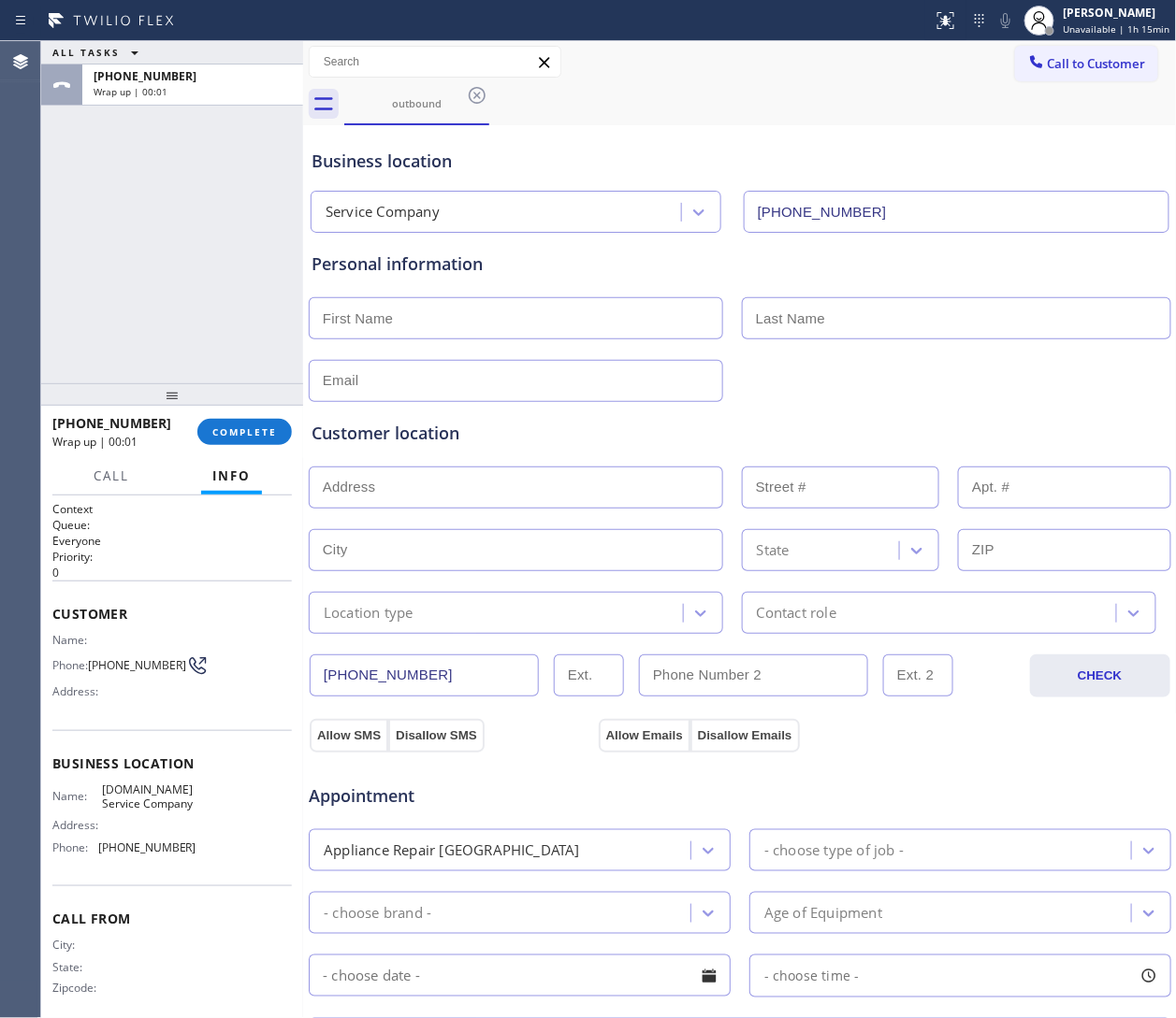
click at [176, 250] on div "ALL TASKS ALL TASKS ACTIVE TASKS TASKS IN WRAP UP +12173790381 Wrap up | 00:01" at bounding box center [171, 211] width 262 height 342
click at [783, 398] on div "Customer location >> ADD NEW ADDRESS << + NEW ADDRESS State Location type Conta…" at bounding box center [740, 513] width 864 height 239
click at [215, 466] on button "Info" at bounding box center [232, 477] width 61 height 37
click at [221, 435] on span "COMPLETE" at bounding box center [244, 432] width 65 height 14
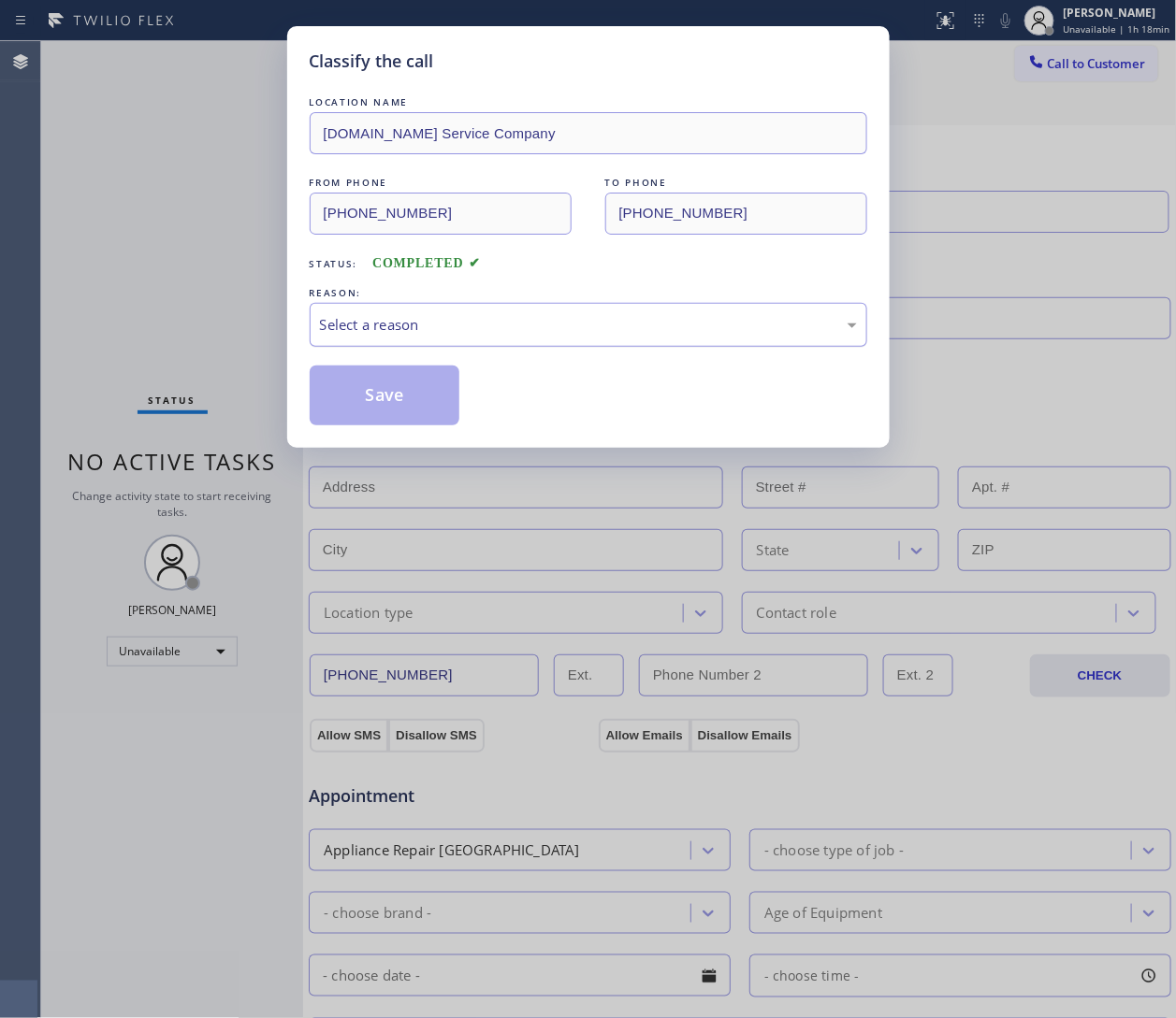
click at [417, 320] on div "Select a reason" at bounding box center [588, 324] width 537 height 21
click at [403, 394] on button "Save" at bounding box center [385, 396] width 150 height 60
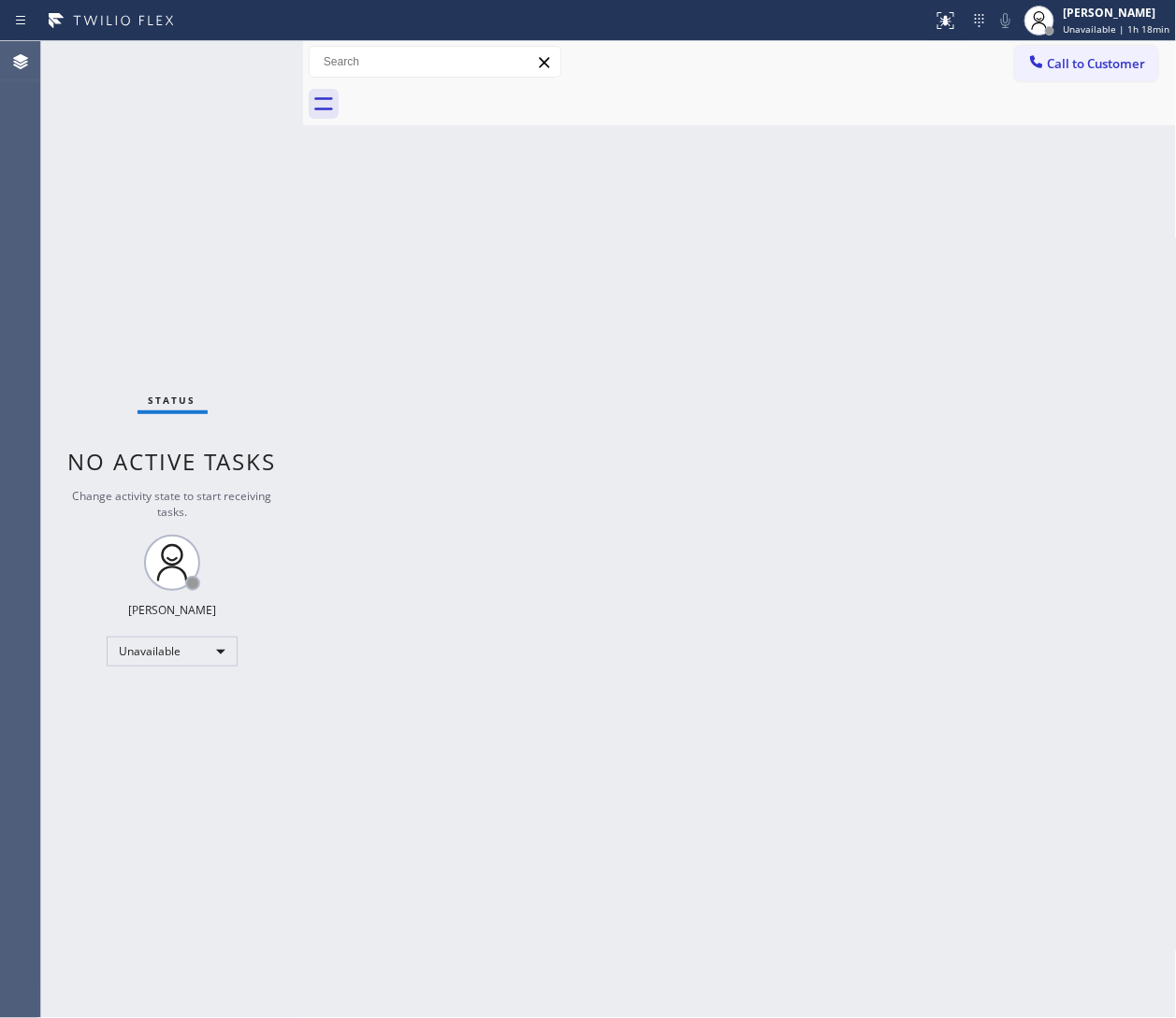
click at [311, 231] on div "Back to Dashboard Change Sender ID Customers Technicians Select a contact Outbo…" at bounding box center [740, 529] width 874 height 977
click at [537, 63] on icon at bounding box center [543, 62] width 22 height 22
drag, startPoint x: 1084, startPoint y: 283, endPoint x: 1100, endPoint y: 180, distance: 104.2
click at [783, 282] on div "Back to Dashboard Change Sender ID Customers Technicians Select a contact Outbo…" at bounding box center [740, 529] width 874 height 977
click at [783, 35] on div "JOHN FELIX PEREZ Unavailable | 1h 18min" at bounding box center [1118, 20] width 116 height 33
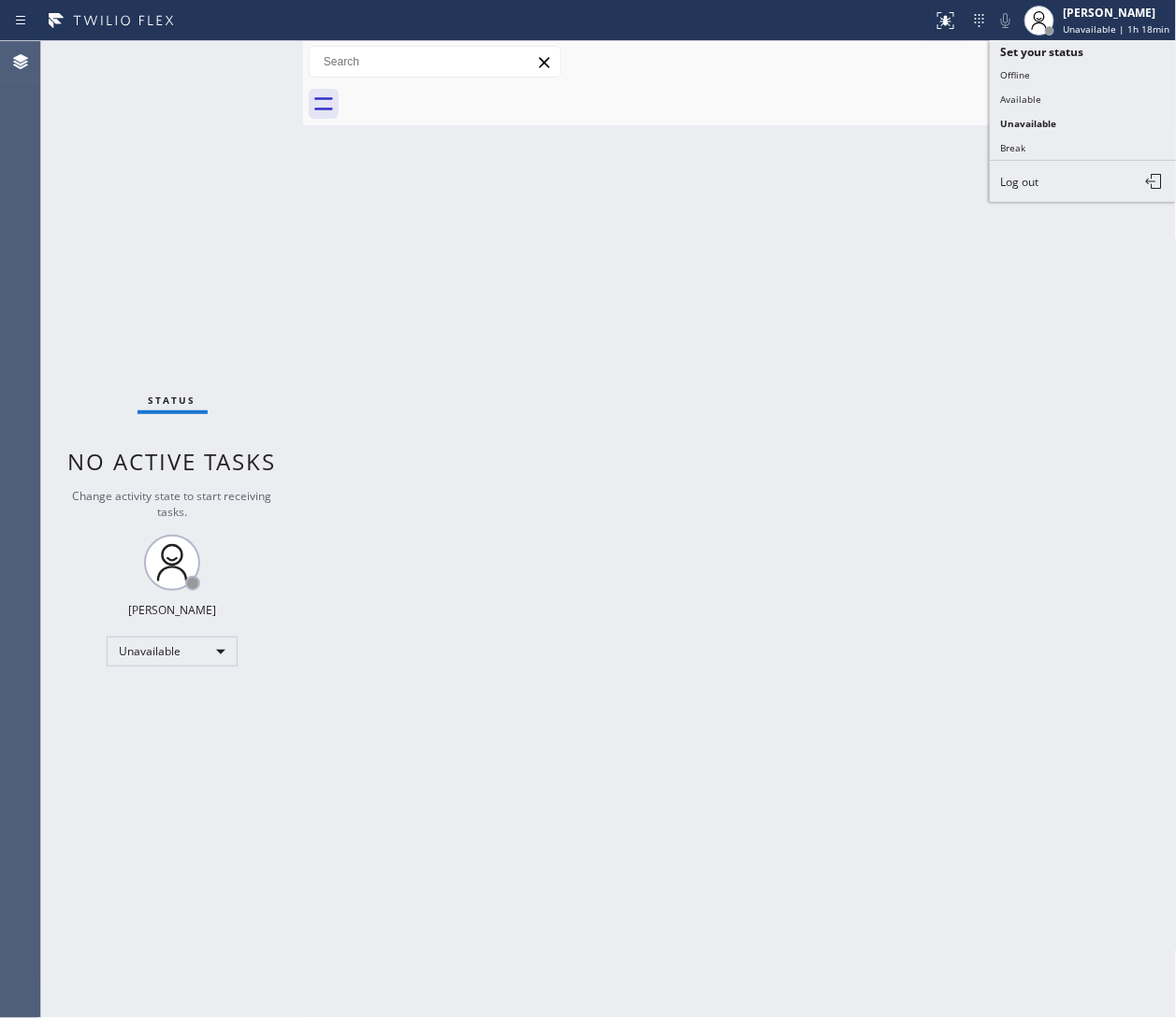
click at [783, 123] on div at bounding box center [759, 104] width 832 height 42
click at [783, 67] on span "Call to Customer" at bounding box center [1096, 63] width 98 height 16
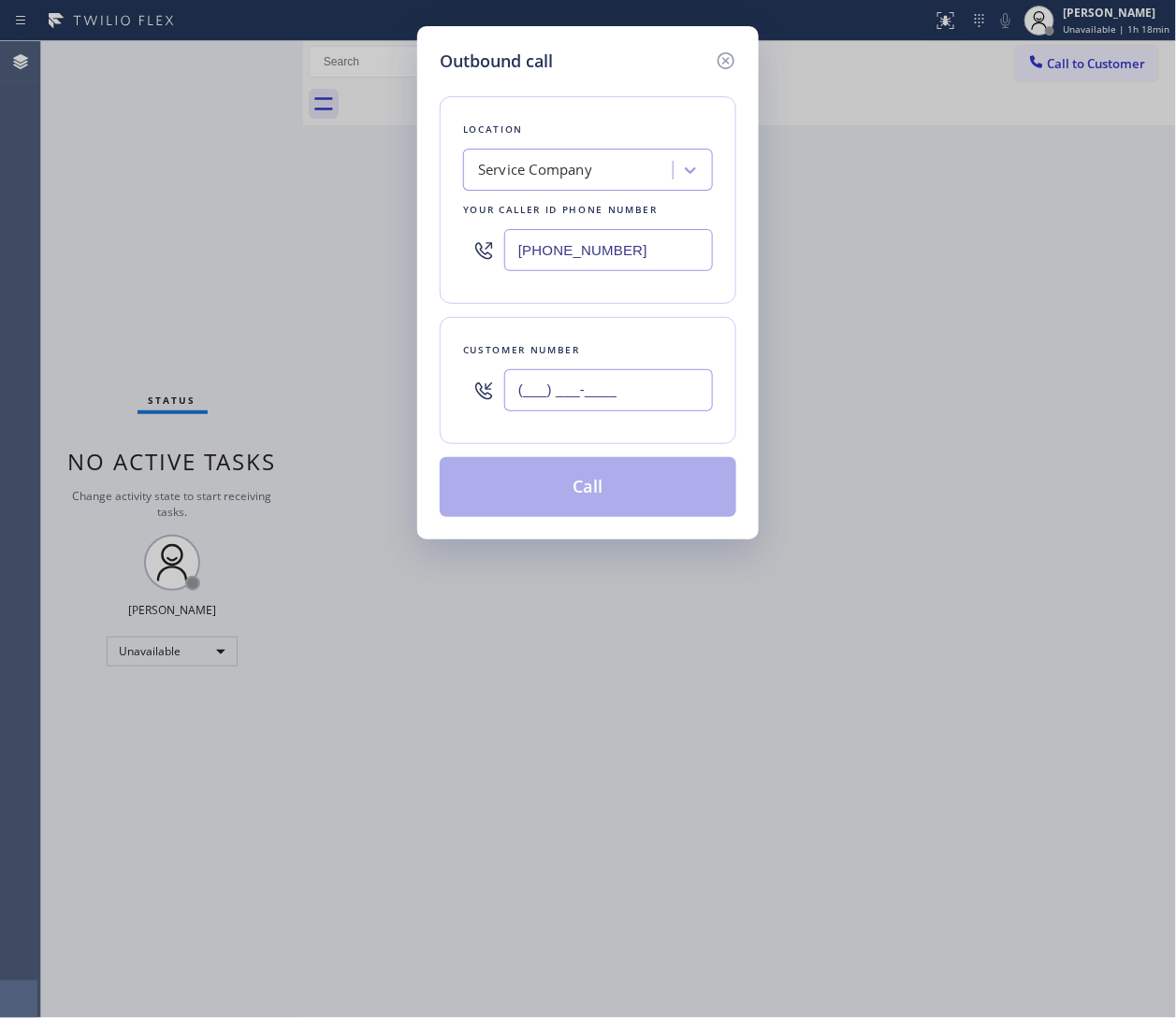
click at [577, 377] on input "(___) ___-____" at bounding box center [607, 389] width 208 height 42
paste input "510) 468-2306"
type input "(510) 468-2306"
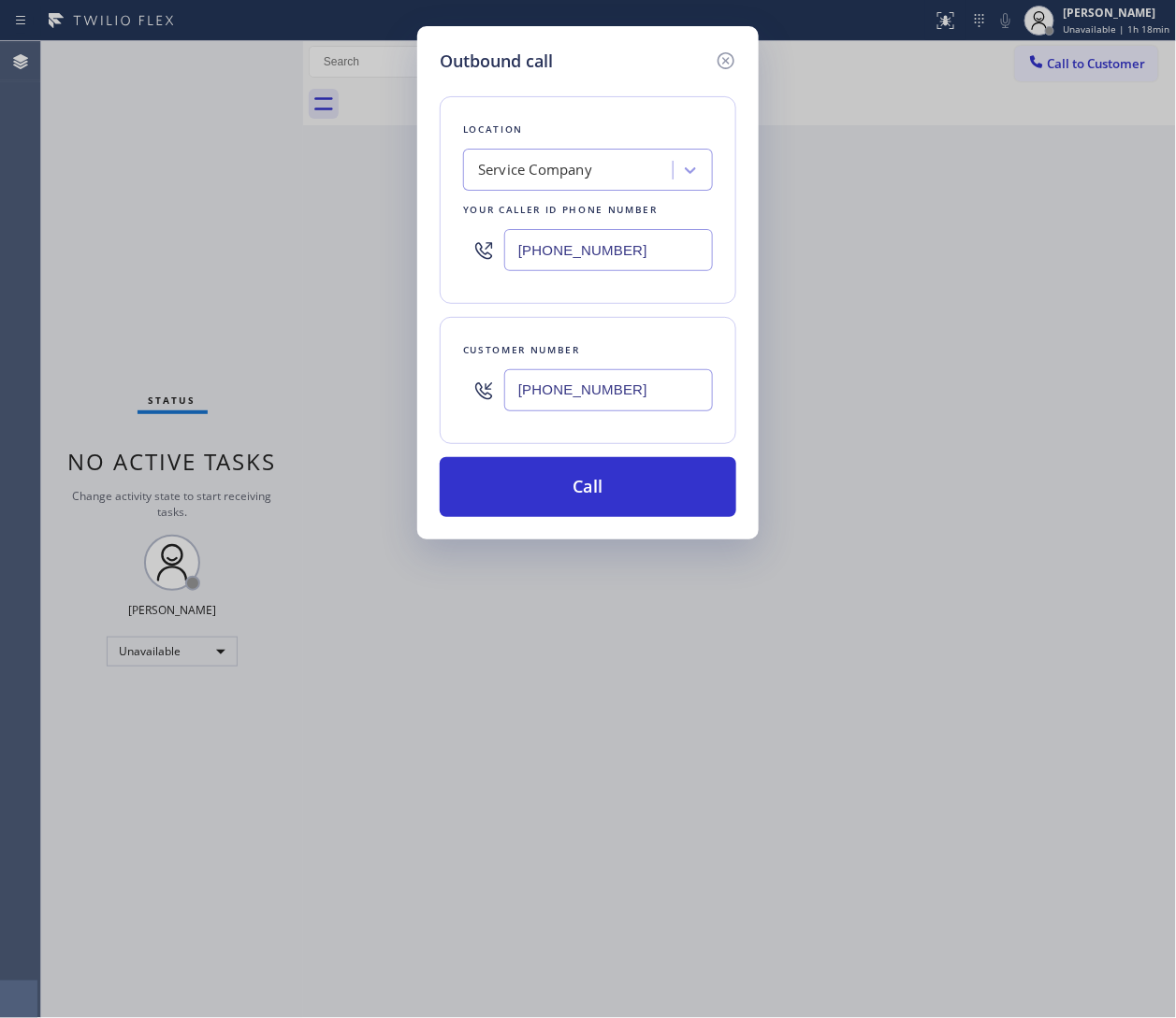
click at [575, 242] on input "(833) 605-6224" at bounding box center [607, 250] width 208 height 42
paste input "55) 920-0838"
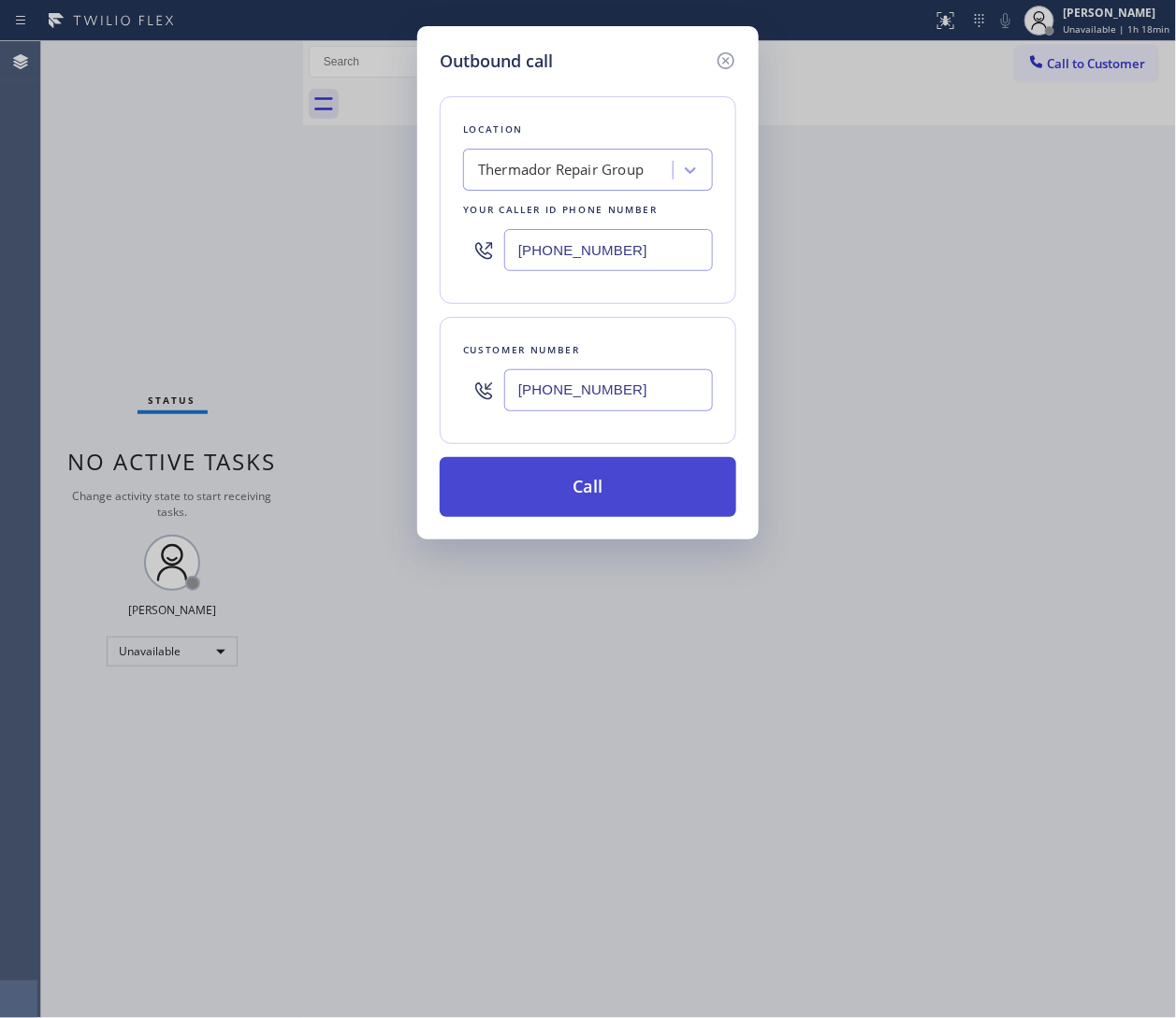
type input "(855) 920-0838"
click at [681, 463] on button "Call" at bounding box center [588, 487] width 296 height 60
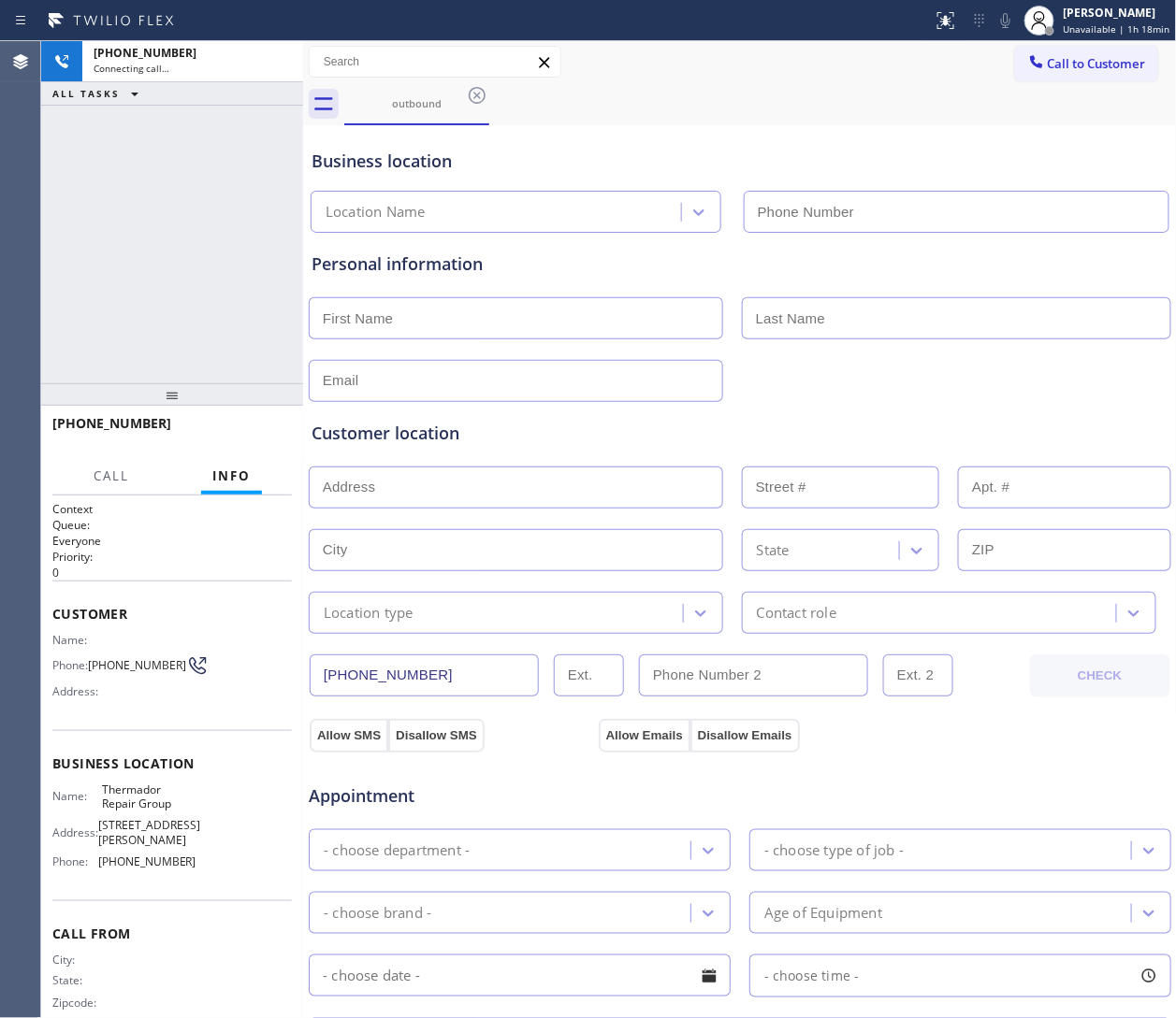
type input "(855) 920-0838"
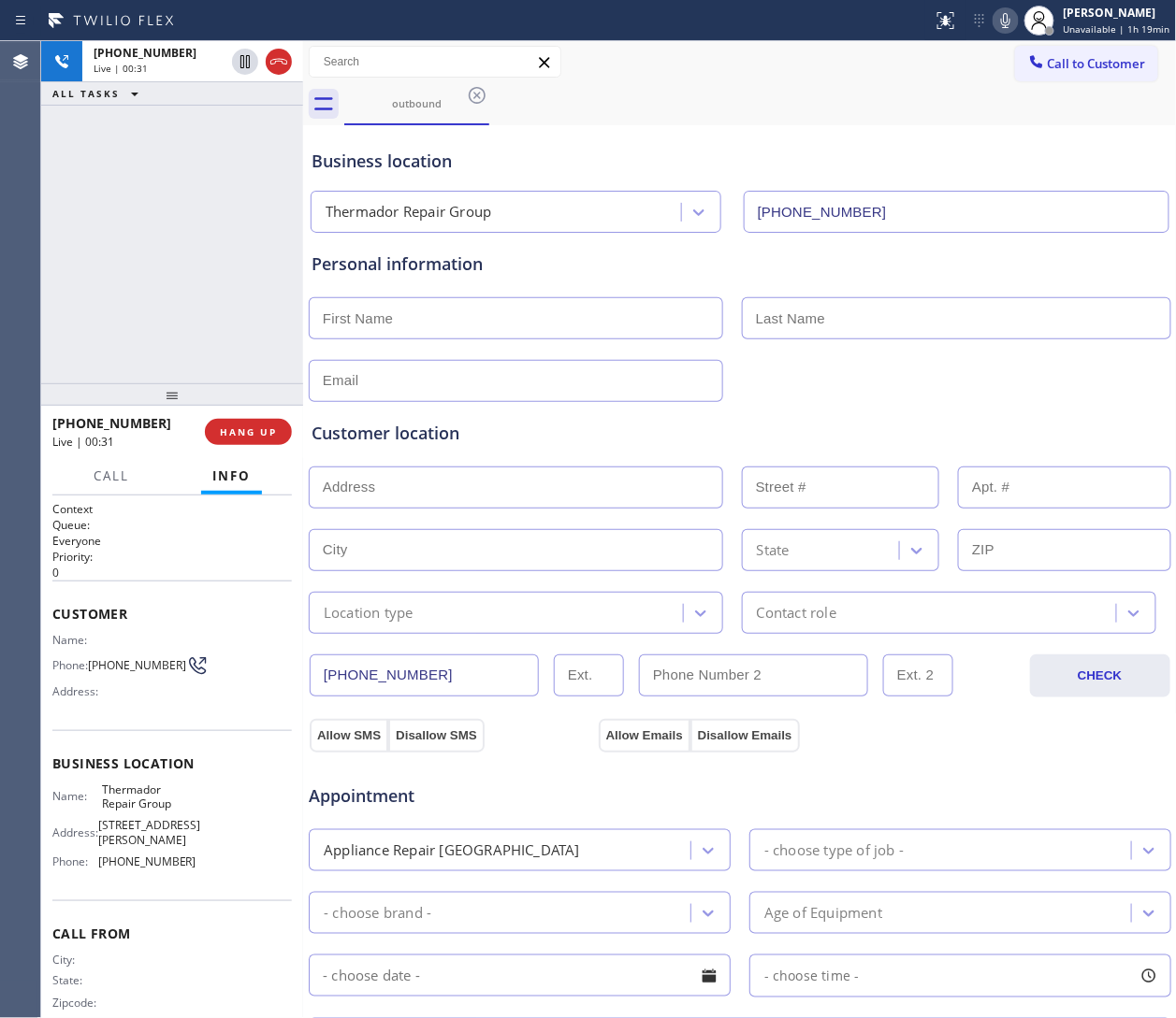
click at [783, 125] on div "Business location Thermador Repair Group (855) 920-0838" at bounding box center [740, 177] width 864 height 110
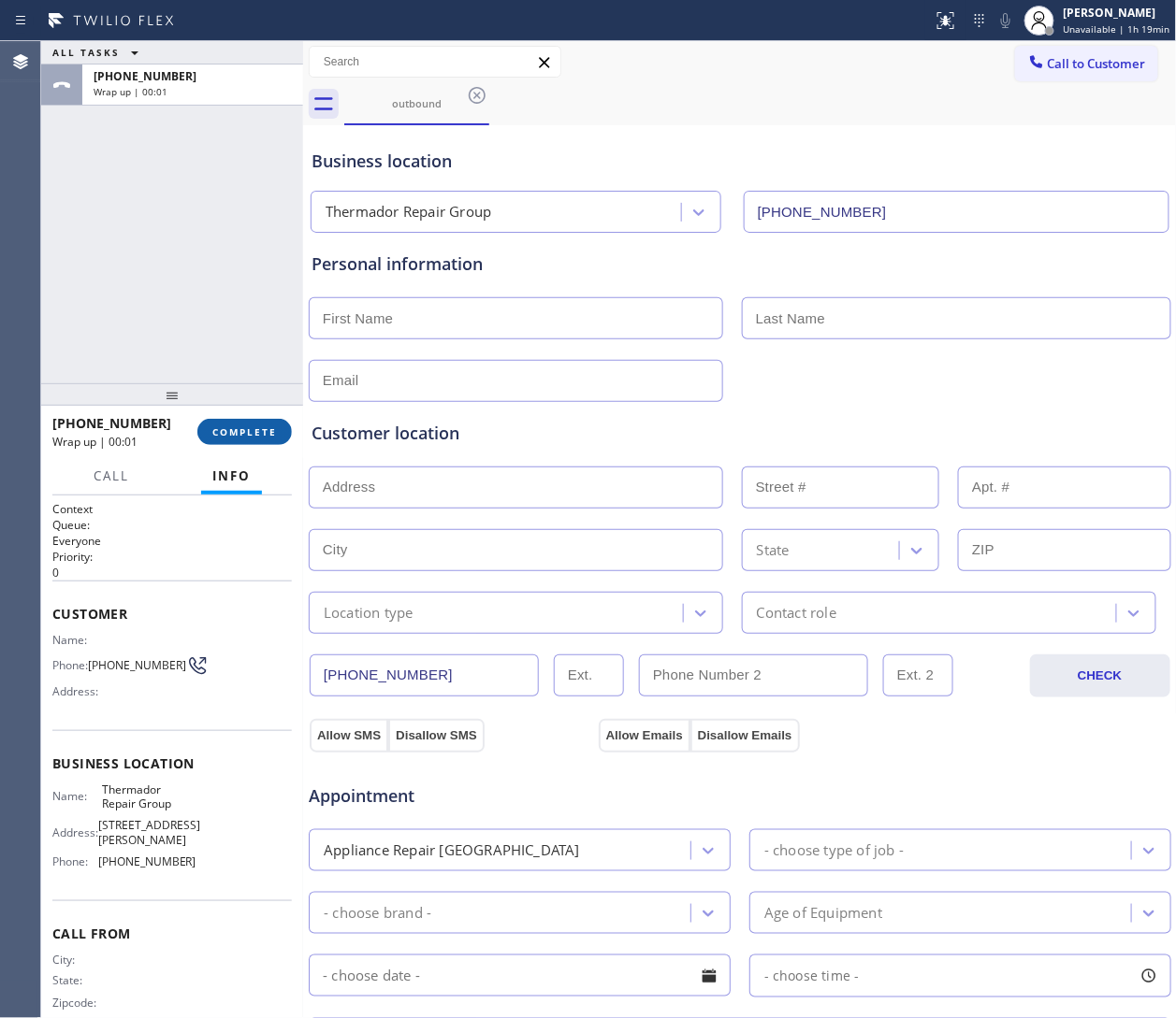
click at [246, 443] on button "COMPLETE" at bounding box center [245, 432] width 95 height 26
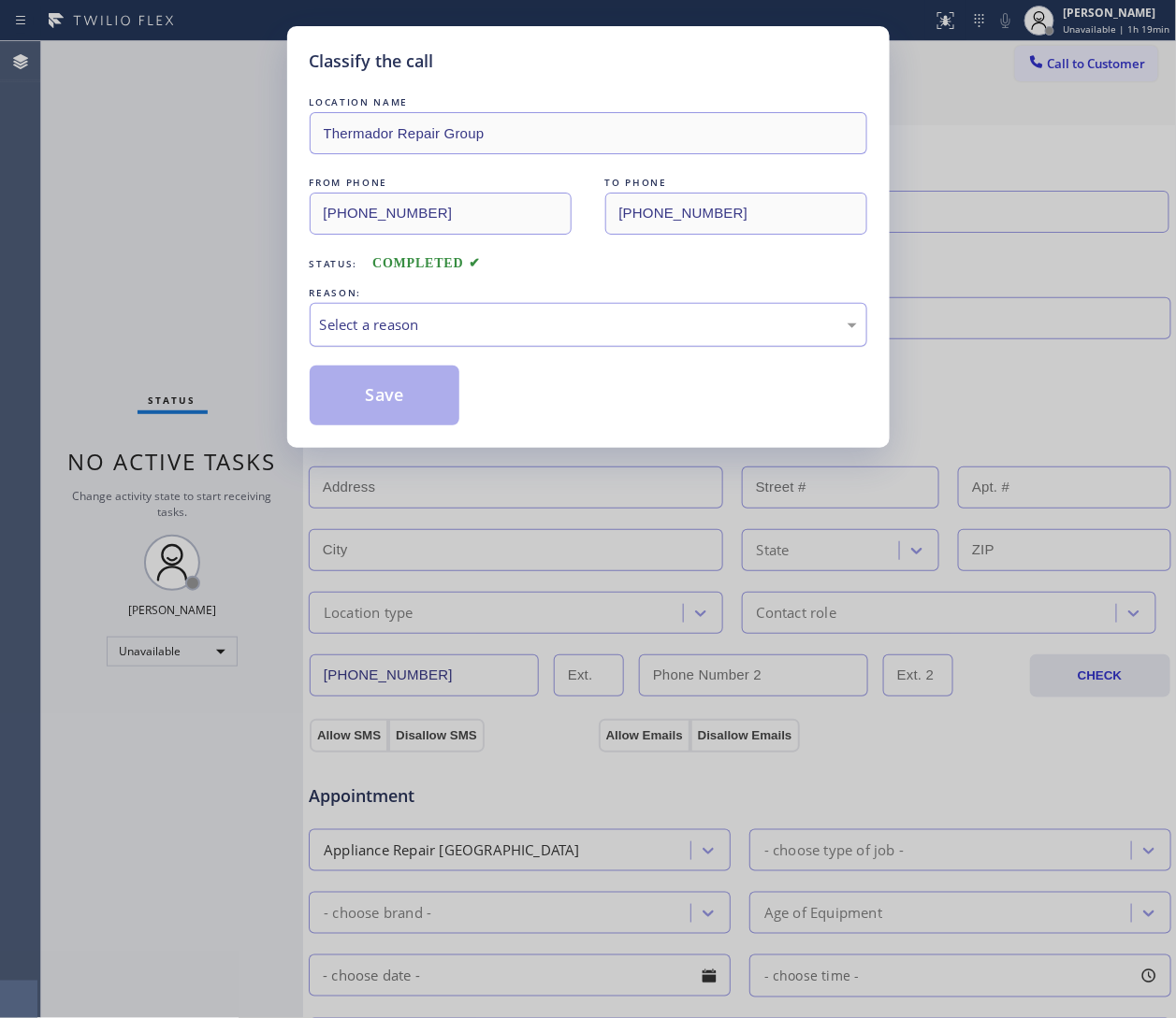
click at [433, 332] on div "Select a reason" at bounding box center [588, 324] width 537 height 21
click at [407, 389] on button "Save" at bounding box center [385, 396] width 150 height 60
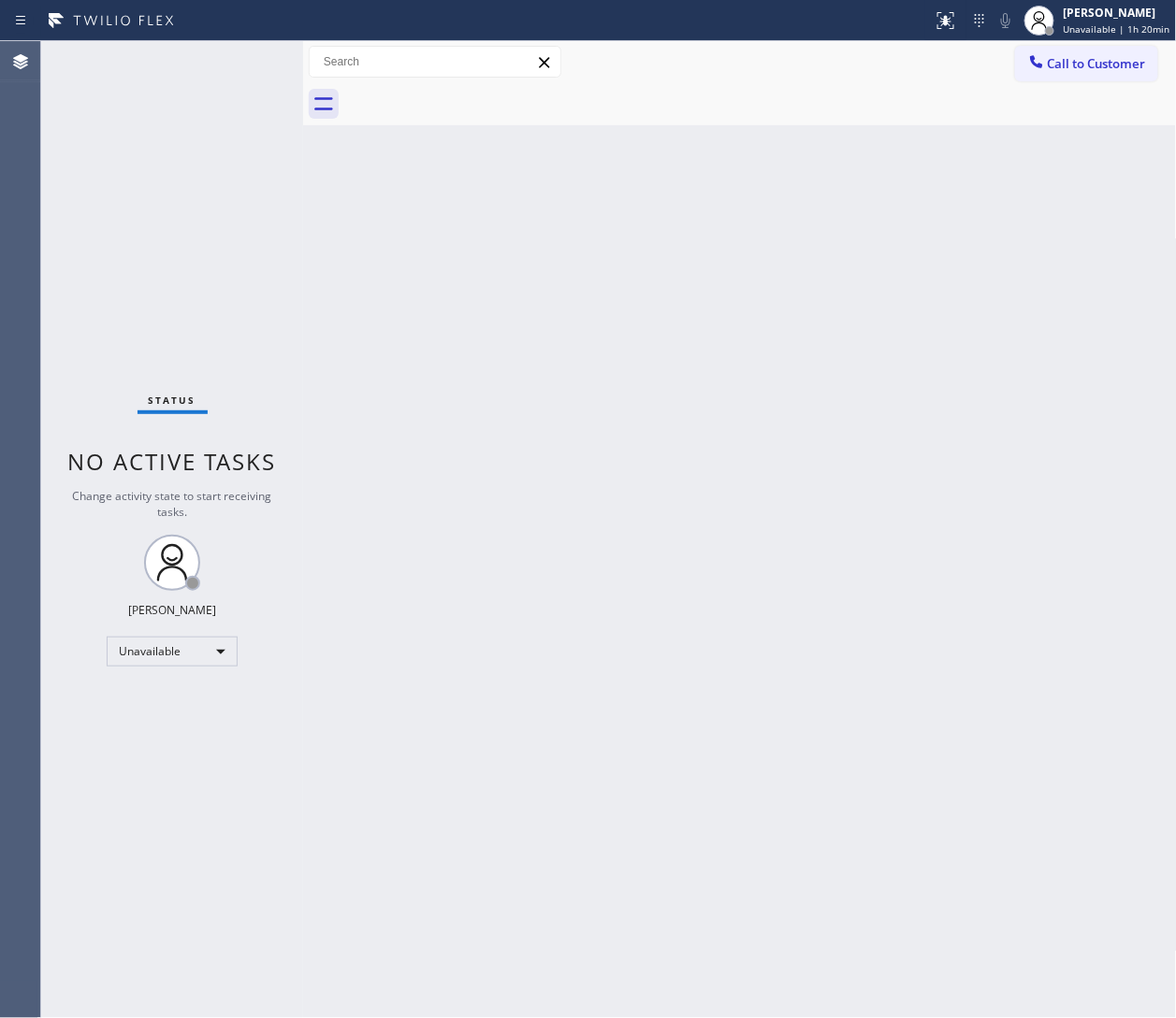
click at [783, 297] on div "Back to Dashboard Change Sender ID Customers Technicians Select a contact Outbo…" at bounding box center [740, 529] width 874 height 977
click at [783, 52] on button "Call to Customer" at bounding box center [1087, 63] width 143 height 36
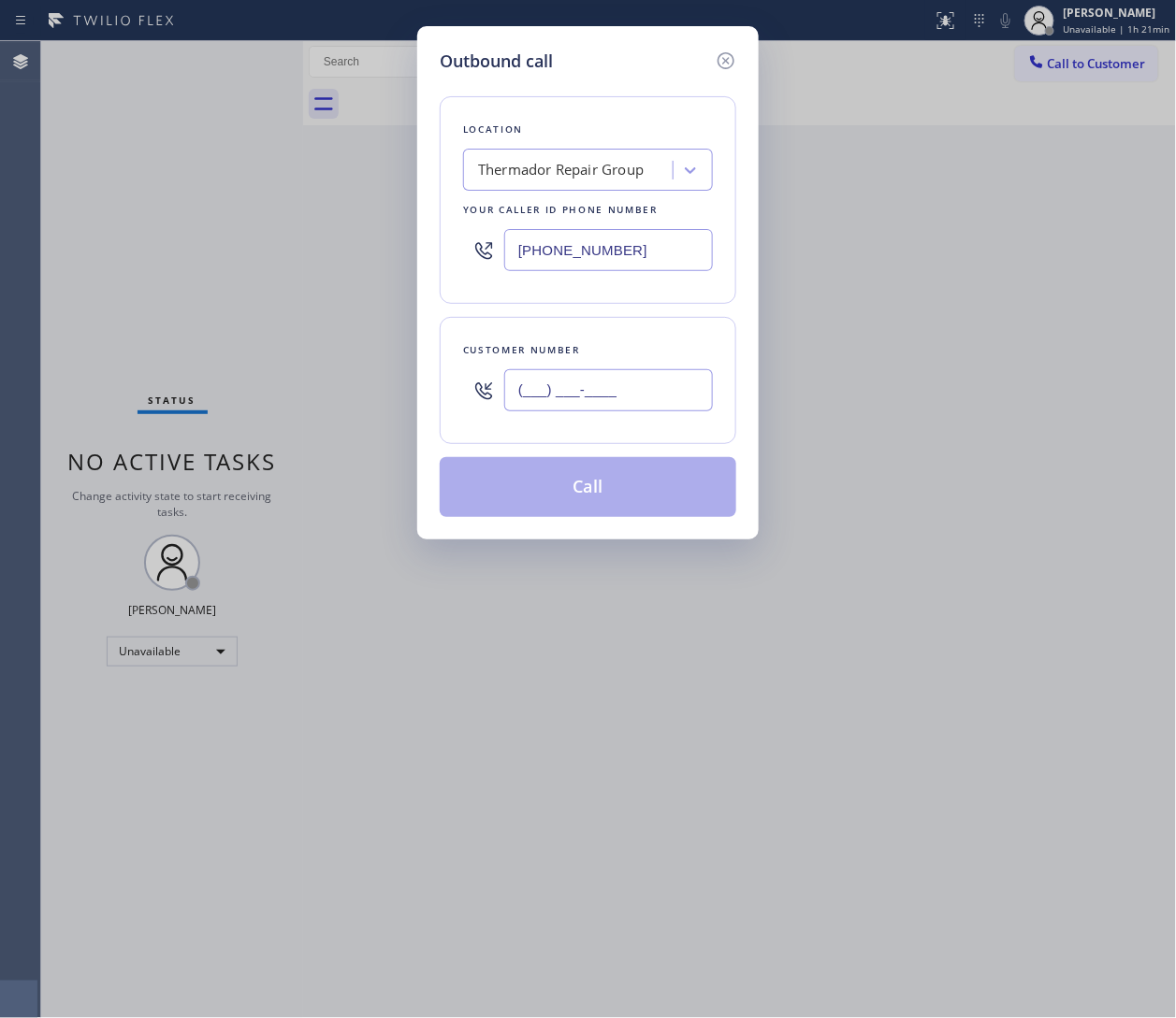
click at [636, 393] on input "(___) ___-____" at bounding box center [607, 389] width 208 height 42
paste input "844) 496-6394"
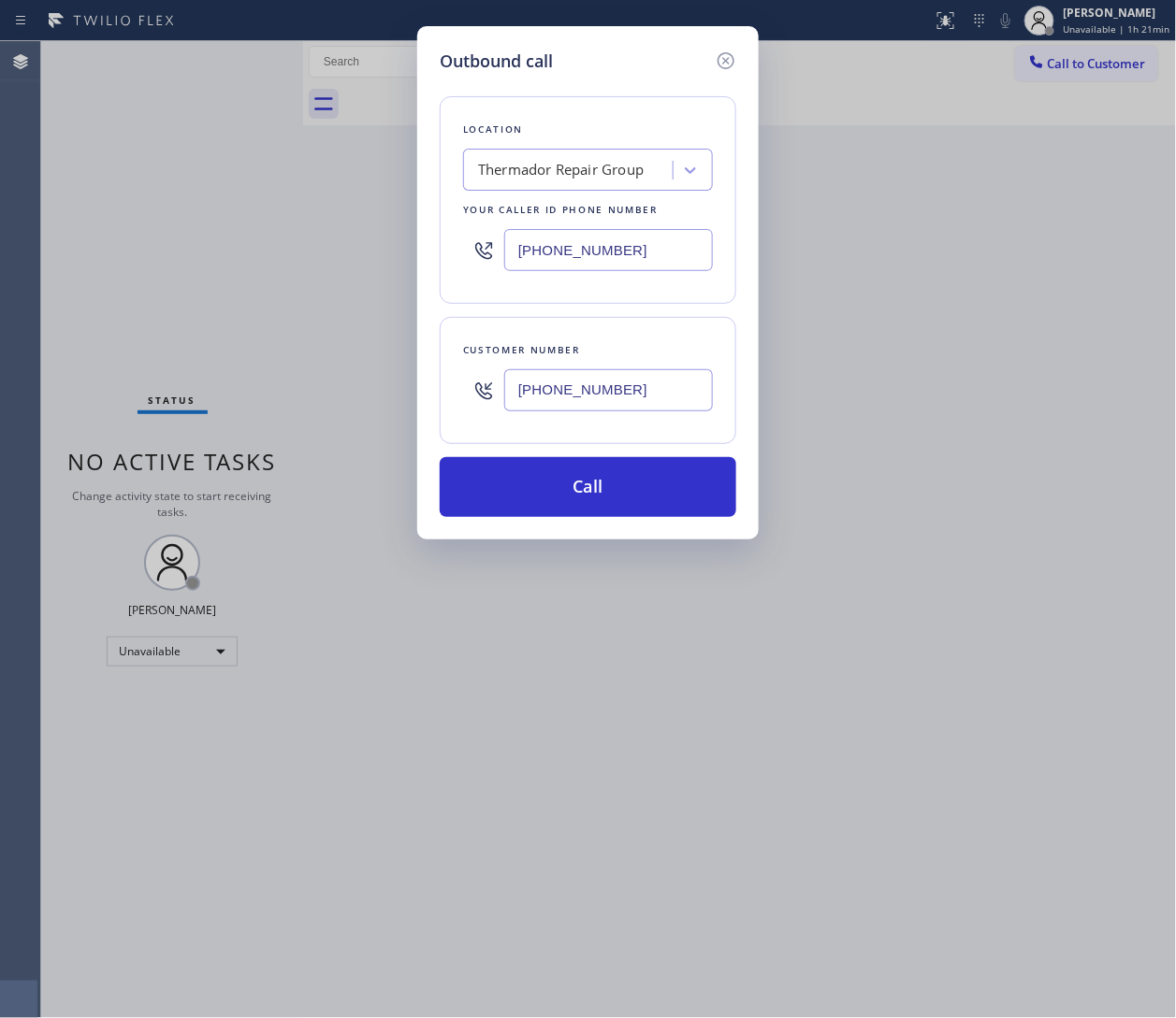
type input "(844) 496-6394"
click at [727, 63] on icon at bounding box center [726, 60] width 22 height 22
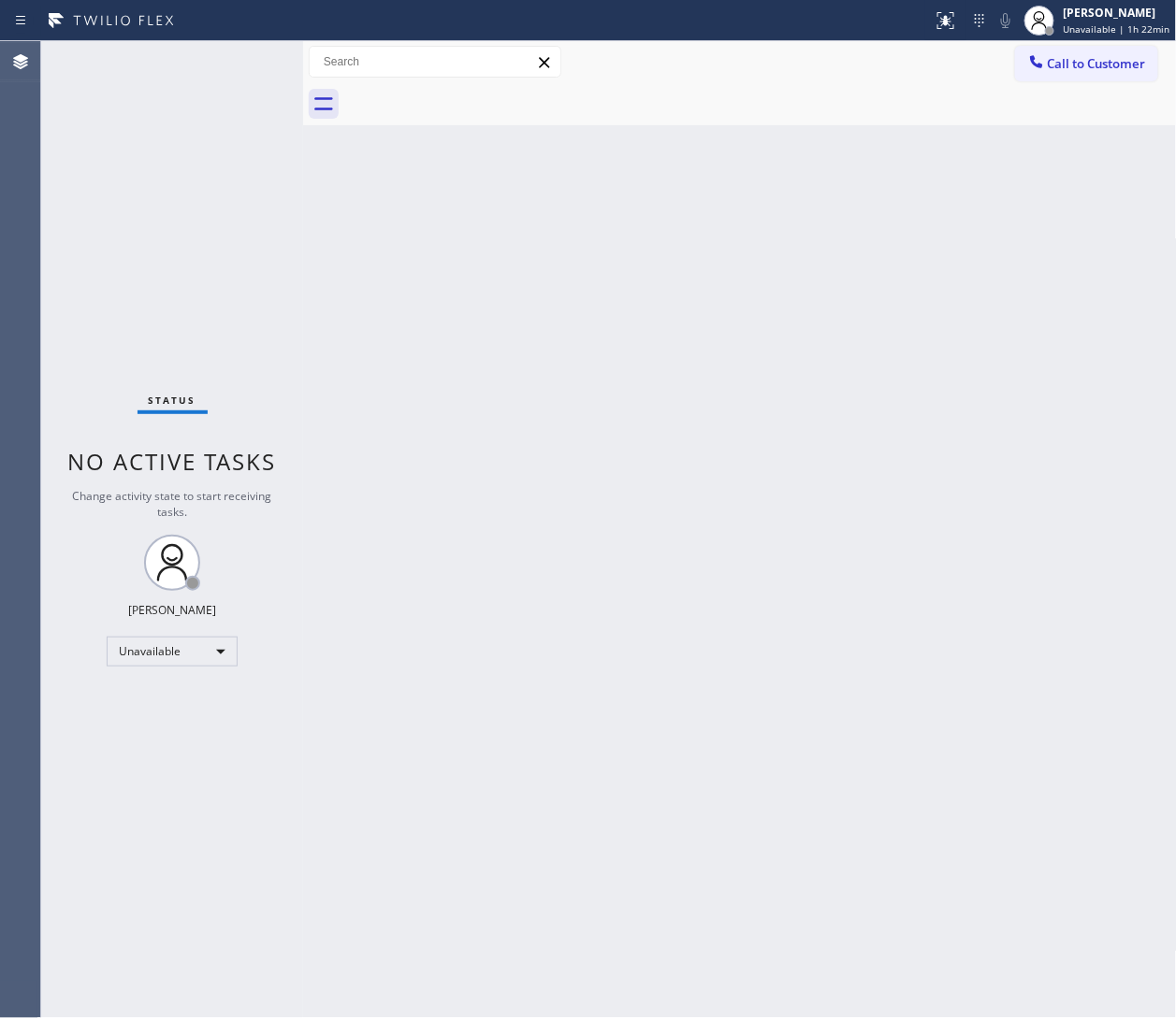
drag, startPoint x: 1098, startPoint y: 308, endPoint x: 1079, endPoint y: 309, distance: 19.0
click at [783, 308] on div "Back to Dashboard Change Sender ID Customers Technicians Select a contact Outbo…" at bounding box center [740, 529] width 874 height 977
click at [783, 286] on div "Back to Dashboard Change Sender ID Customers Technicians Select a contact Outbo…" at bounding box center [740, 529] width 874 height 977
click at [783, 475] on div "Back to Dashboard Change Sender ID Customers Technicians Select a contact Outbo…" at bounding box center [740, 529] width 874 height 977
click at [783, 254] on div "Back to Dashboard Change Sender ID Customers Technicians Select a contact Outbo…" at bounding box center [740, 529] width 874 height 977
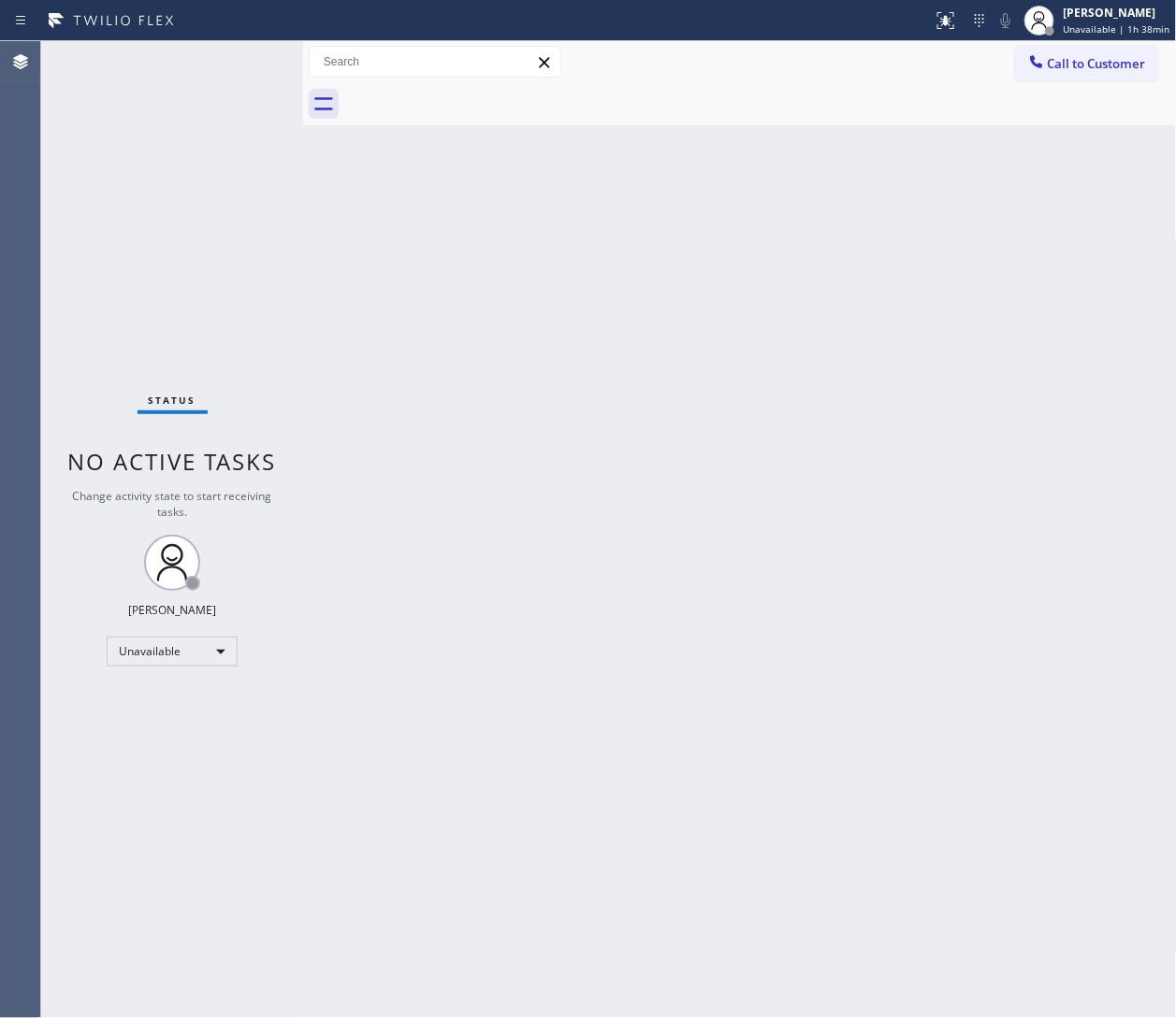
click at [783, 590] on div "Back to Dashboard Change Sender ID Customers Technicians Select a contact Outbo…" at bounding box center [740, 529] width 874 height 977
click at [783, 571] on div "Back to Dashboard Change Sender ID Customers Technicians Select a contact Outbo…" at bounding box center [740, 529] width 874 height 977
click at [783, 350] on div "Back to Dashboard Change Sender ID Customers Technicians Select a contact Outbo…" at bounding box center [740, 529] width 874 height 977
click at [783, 212] on div "Back to Dashboard Change Sender ID Customers Technicians Select a contact Outbo…" at bounding box center [740, 529] width 874 height 977
click at [783, 68] on button "Call to Customer" at bounding box center [1087, 63] width 143 height 36
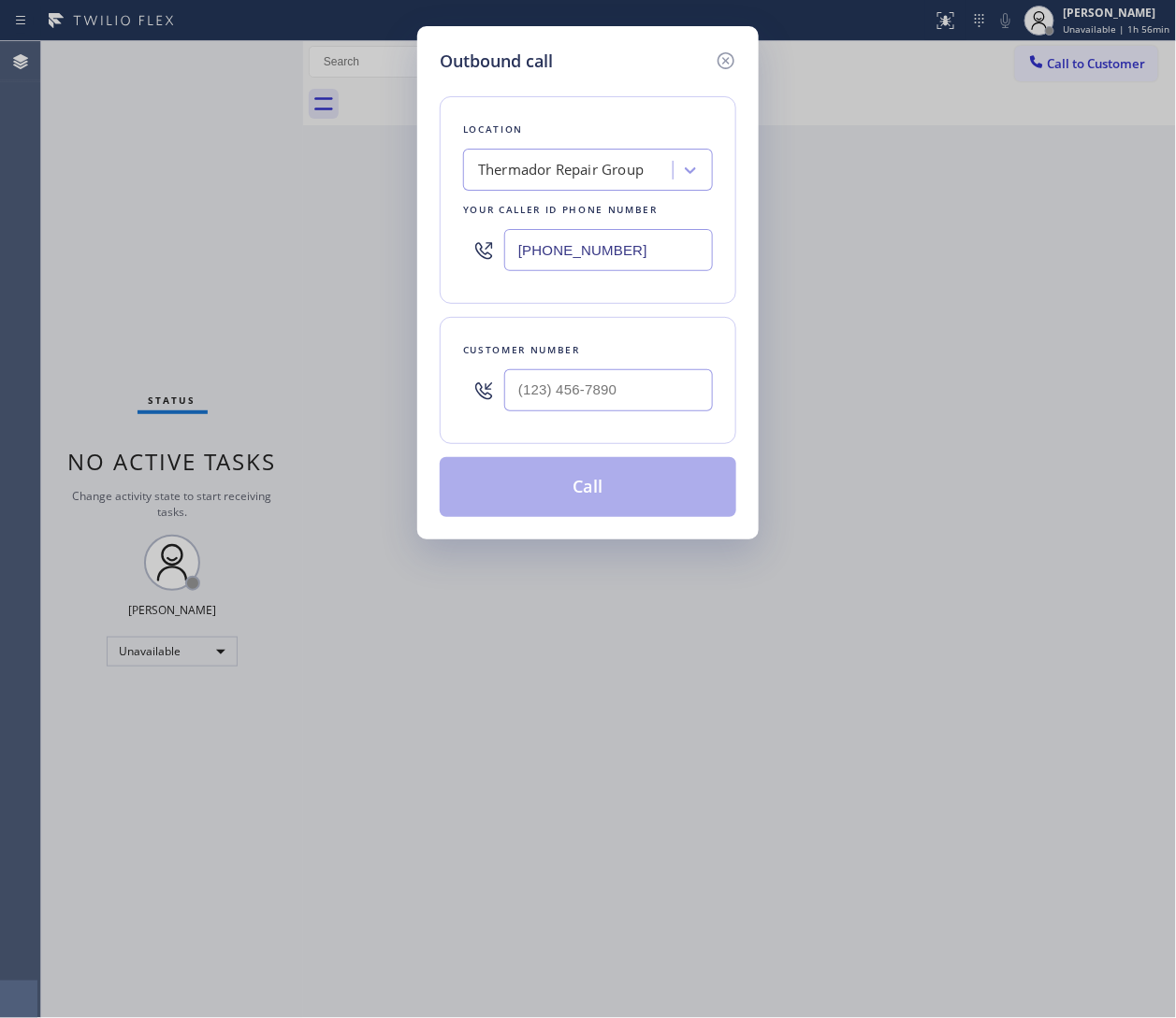
click at [585, 248] on input "(855) 920-0838" at bounding box center [607, 250] width 208 height 42
paste input "347) 404-5804"
type input "(347) 404-5804"
click at [653, 382] on input "(___) ___-____" at bounding box center [607, 389] width 208 height 42
paste input "888) 581-8950"
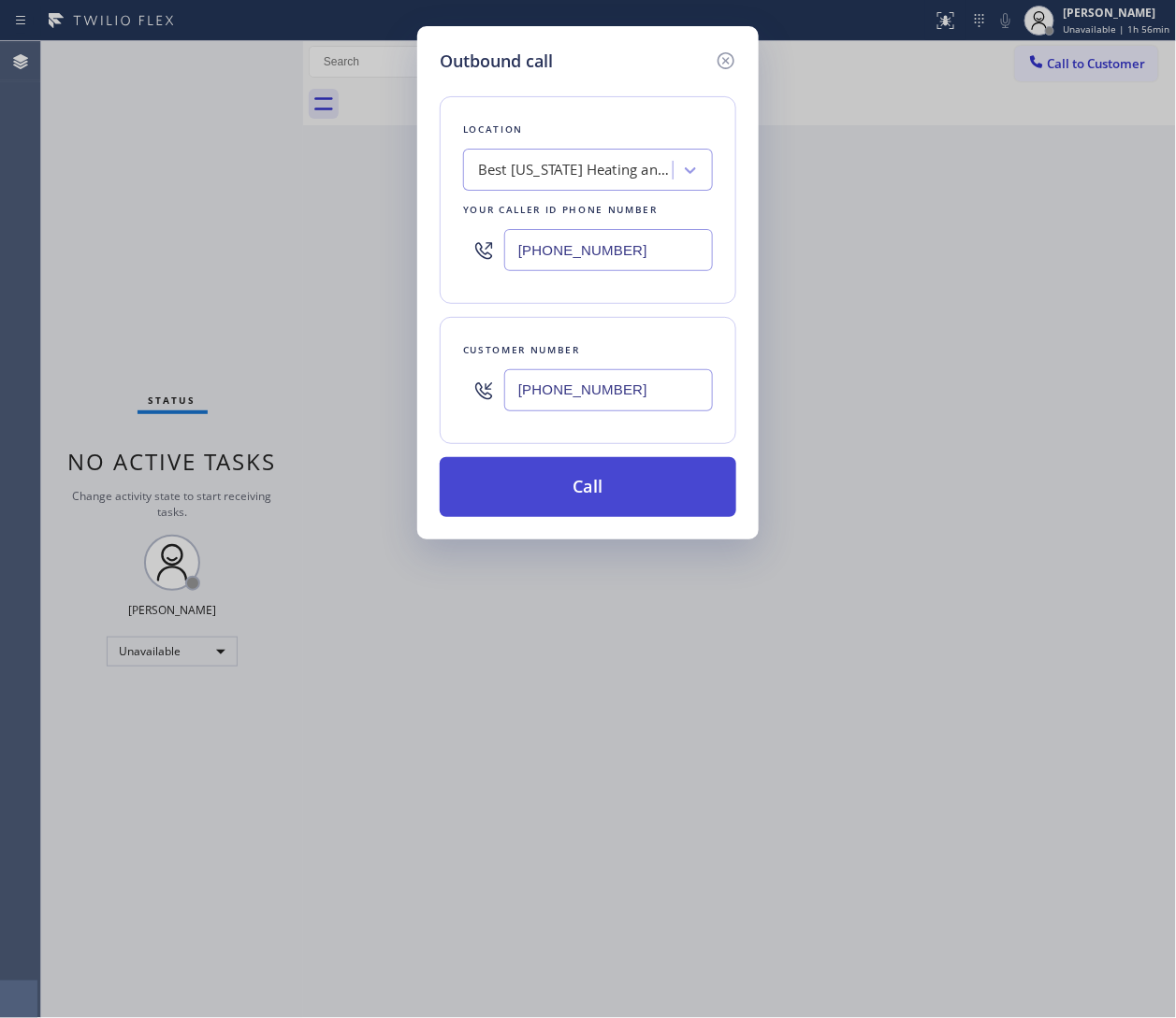
type input "(888) 581-8950"
click at [622, 493] on button "Call" at bounding box center [588, 487] width 296 height 60
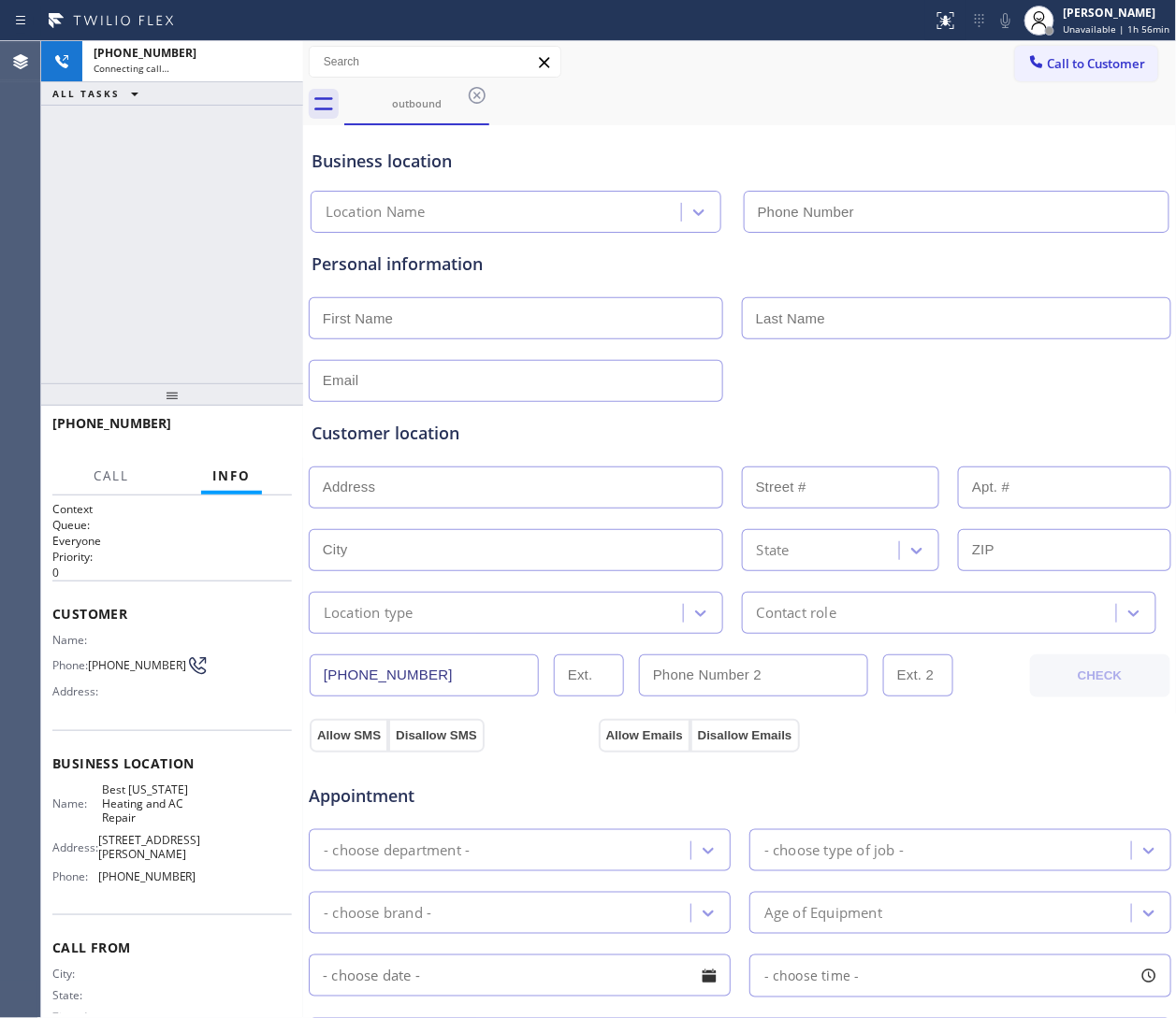
type input "(347) 404-5804"
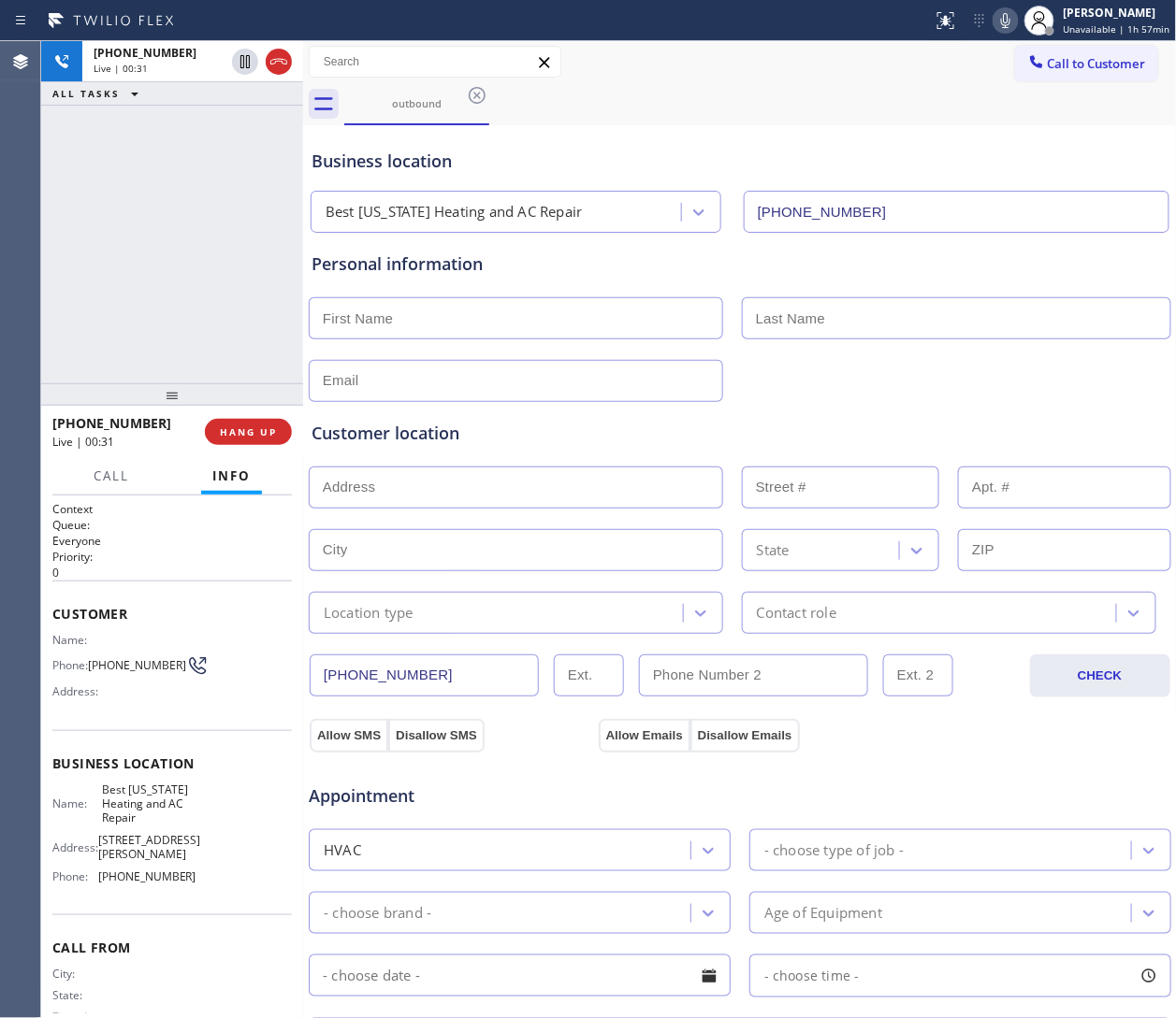
click at [783, 139] on div "Business location Best New York Heating and AC Repair (347) 404-5804" at bounding box center [740, 181] width 864 height 103
drag, startPoint x: 130, startPoint y: 690, endPoint x: 98, endPoint y: 658, distance: 45.3
click at [98, 658] on div "Name: Phone: (888) 581-8950 Address:" at bounding box center [124, 670] width 144 height 74
click at [120, 678] on div "Name: Phone: (888) 581-8950 Address:" at bounding box center [124, 670] width 144 height 74
drag, startPoint x: 122, startPoint y: 676, endPoint x: 93, endPoint y: 656, distance: 35.2
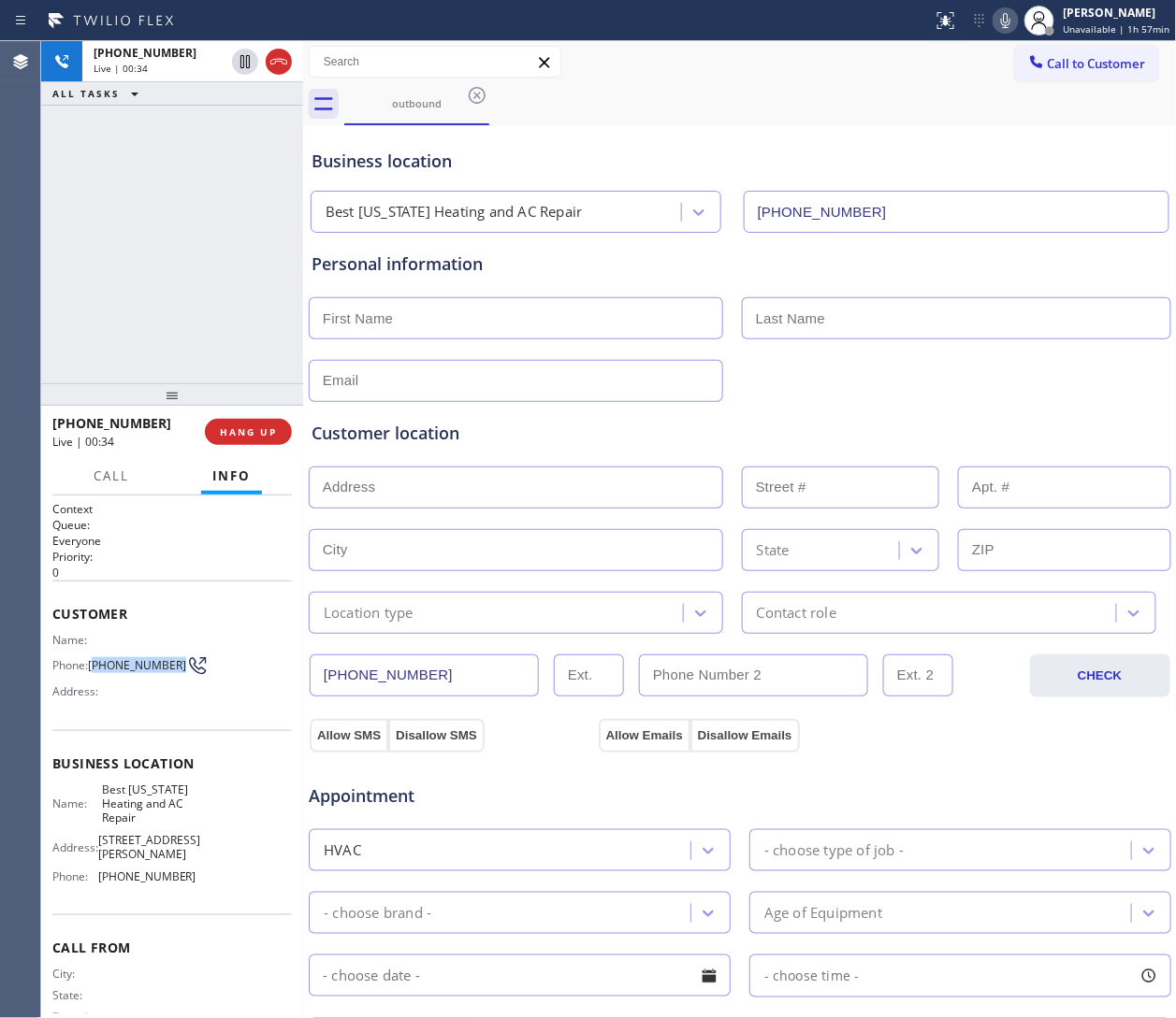
click at [93, 659] on span "(888) 581-8950" at bounding box center [137, 665] width 98 height 14
copy span "888) 581-8950"
click at [245, 417] on div "+18885818950 Live | 00:35 HANG UP" at bounding box center [171, 432] width 239 height 48
click at [260, 440] on button "HANG UP" at bounding box center [248, 432] width 87 height 26
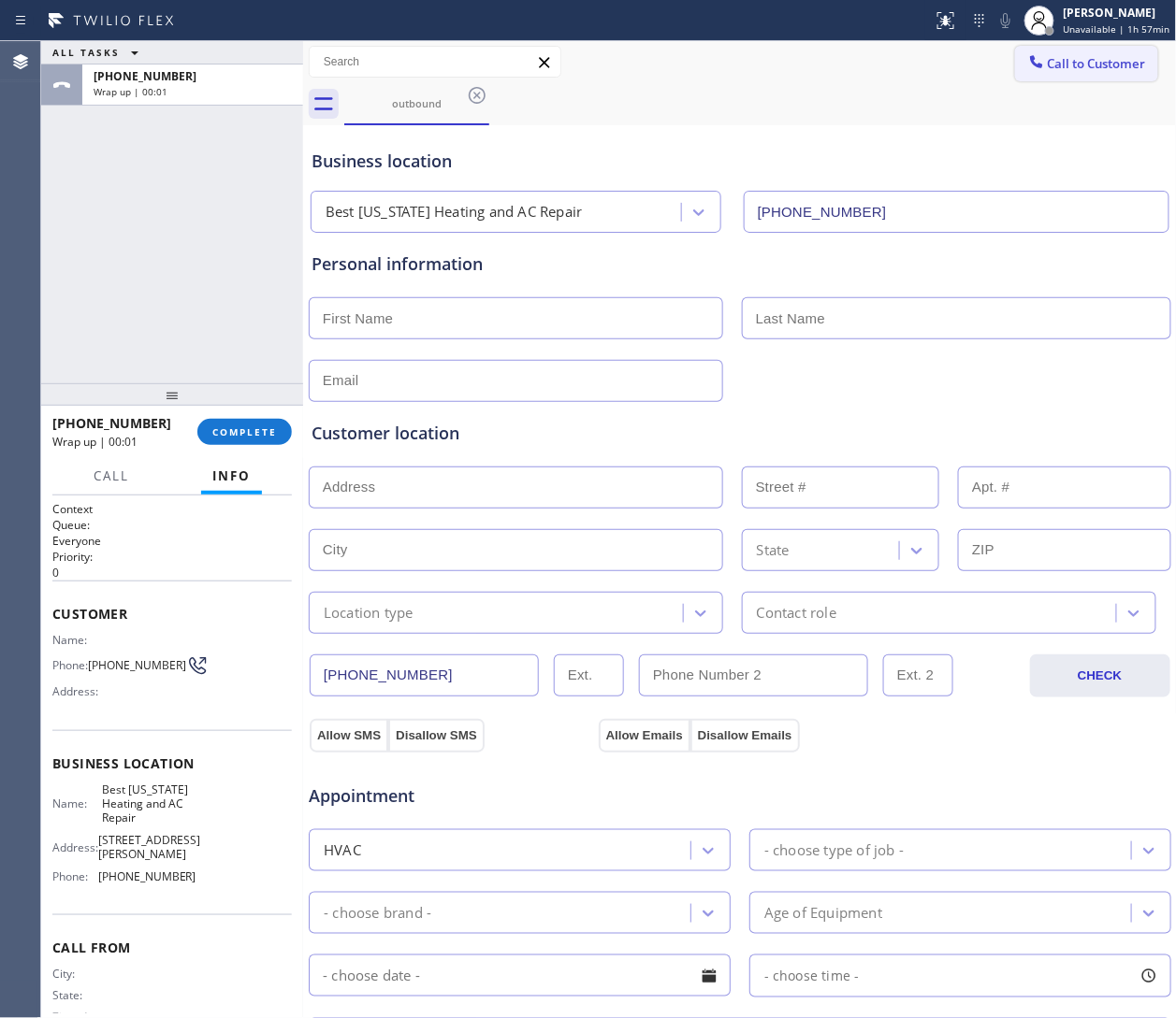
click at [783, 58] on span "Call to Customer" at bounding box center [1096, 63] width 98 height 16
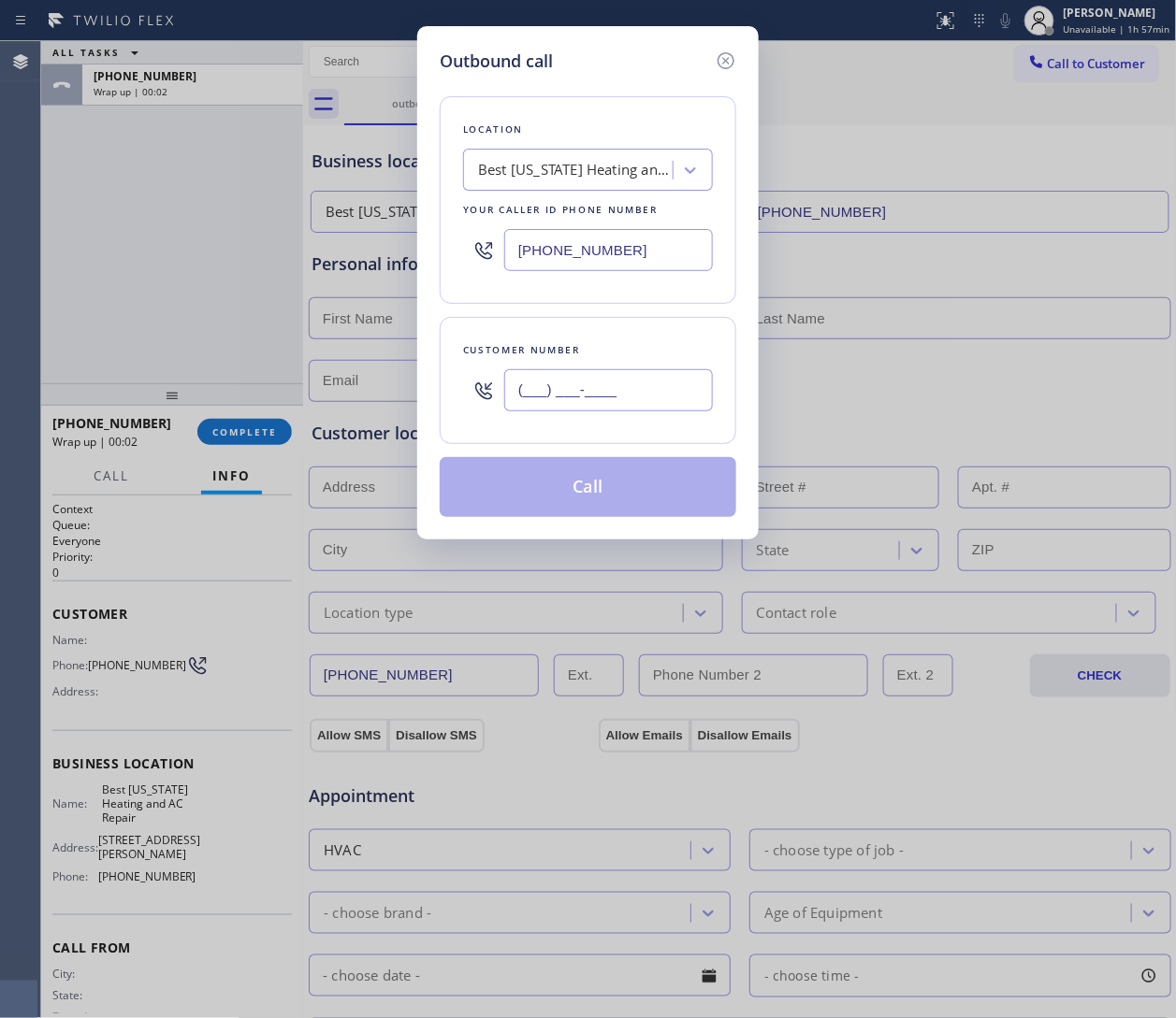
click at [615, 371] on input "(___) ___-____" at bounding box center [607, 389] width 208 height 42
paste input "888) 581-8950"
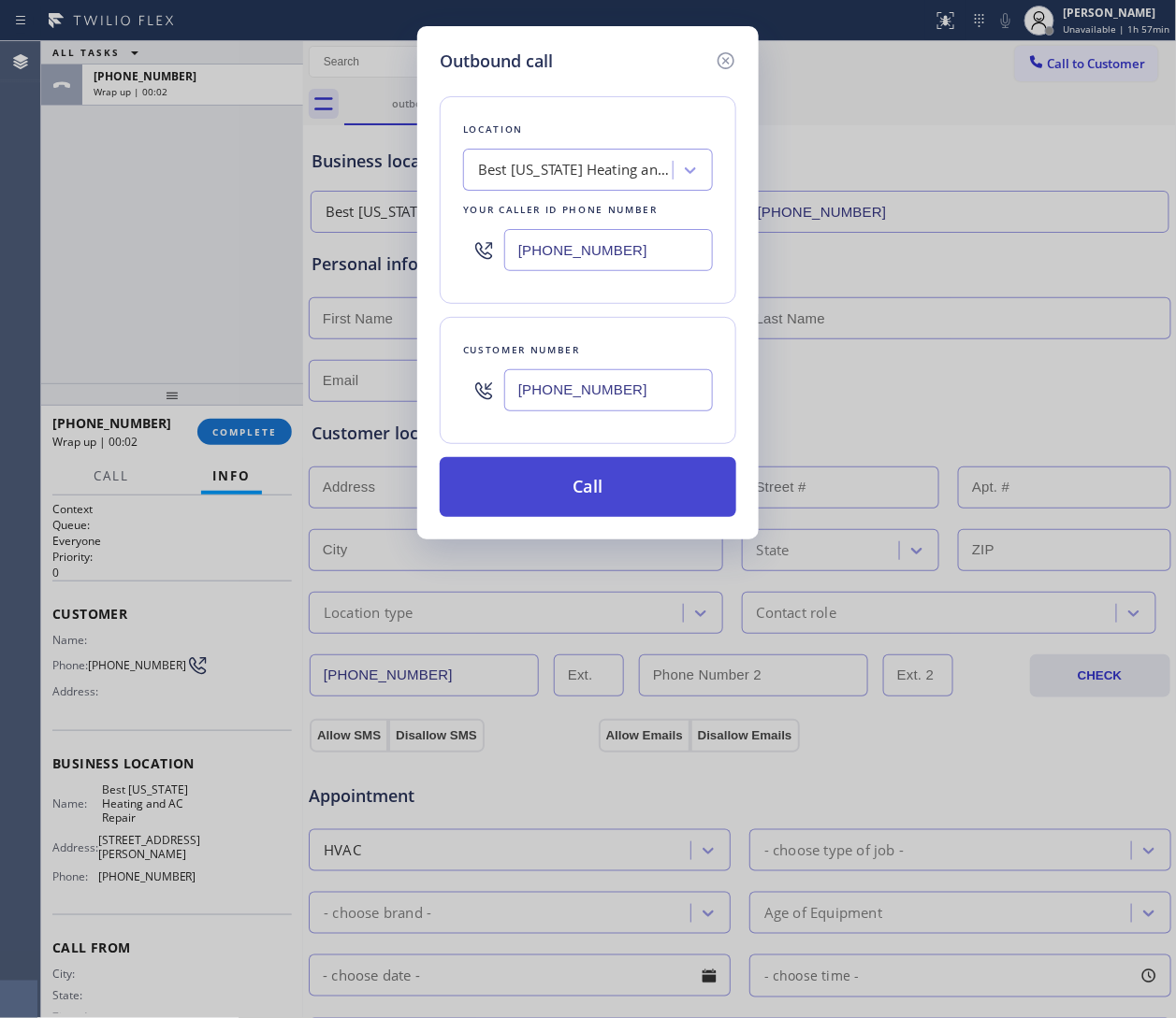
type input "(888) 581-8950"
click at [609, 499] on button "Call" at bounding box center [588, 487] width 296 height 60
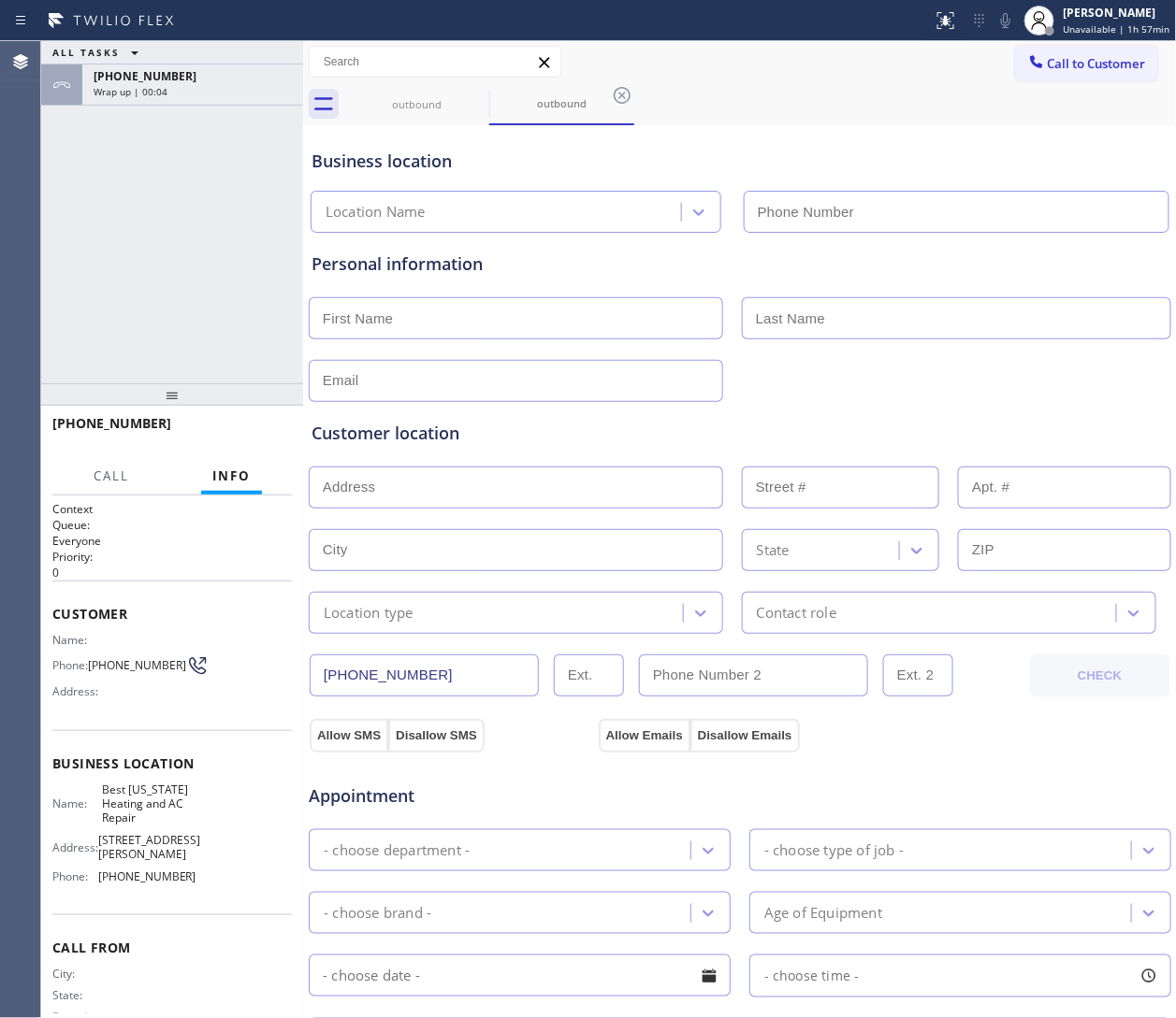
type input "(347) 404-5804"
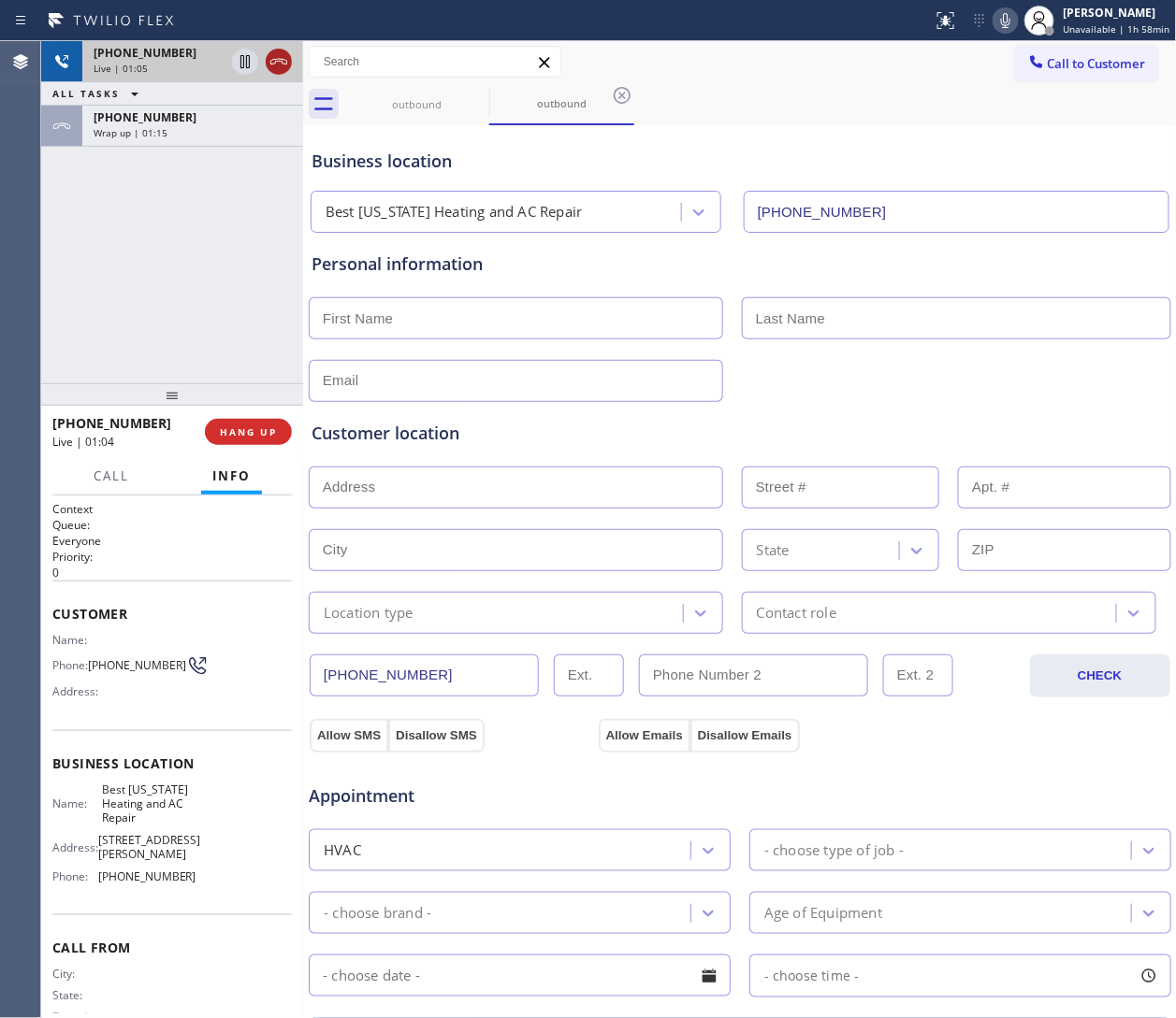
click at [288, 49] on div at bounding box center [263, 61] width 68 height 41
click at [270, 87] on div "ALL TASKS ALL TASKS ACTIVE TASKS TASKS IN WRAP UP" at bounding box center [171, 94] width 262 height 23
click at [270, 61] on icon at bounding box center [278, 62] width 16 height 6
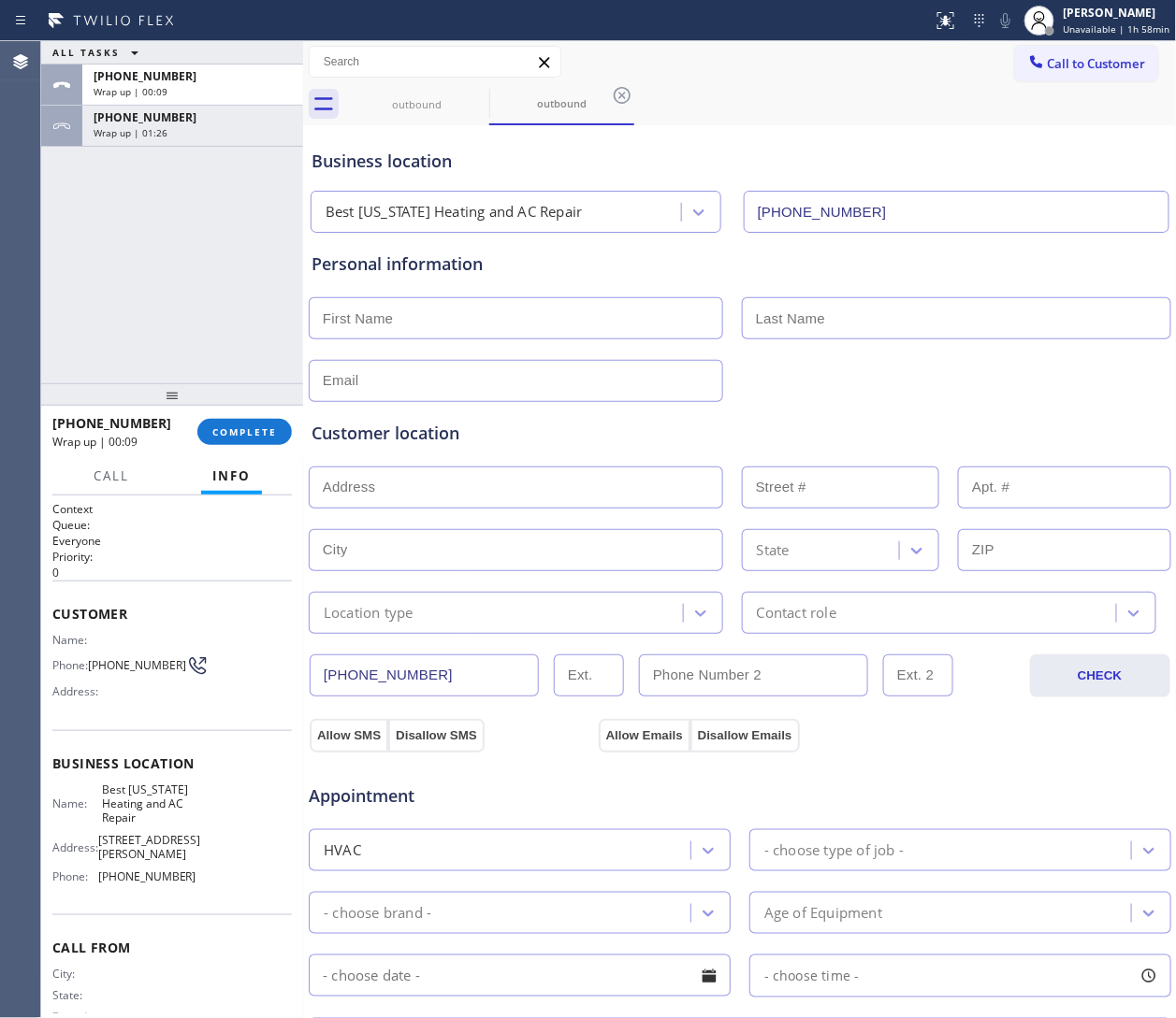
click at [783, 157] on div "Business location" at bounding box center [740, 162] width 856 height 25
drag, startPoint x: 1052, startPoint y: 73, endPoint x: 552, endPoint y: 422, distance: 609.8
click at [783, 73] on button "Call to Customer" at bounding box center [1087, 63] width 143 height 36
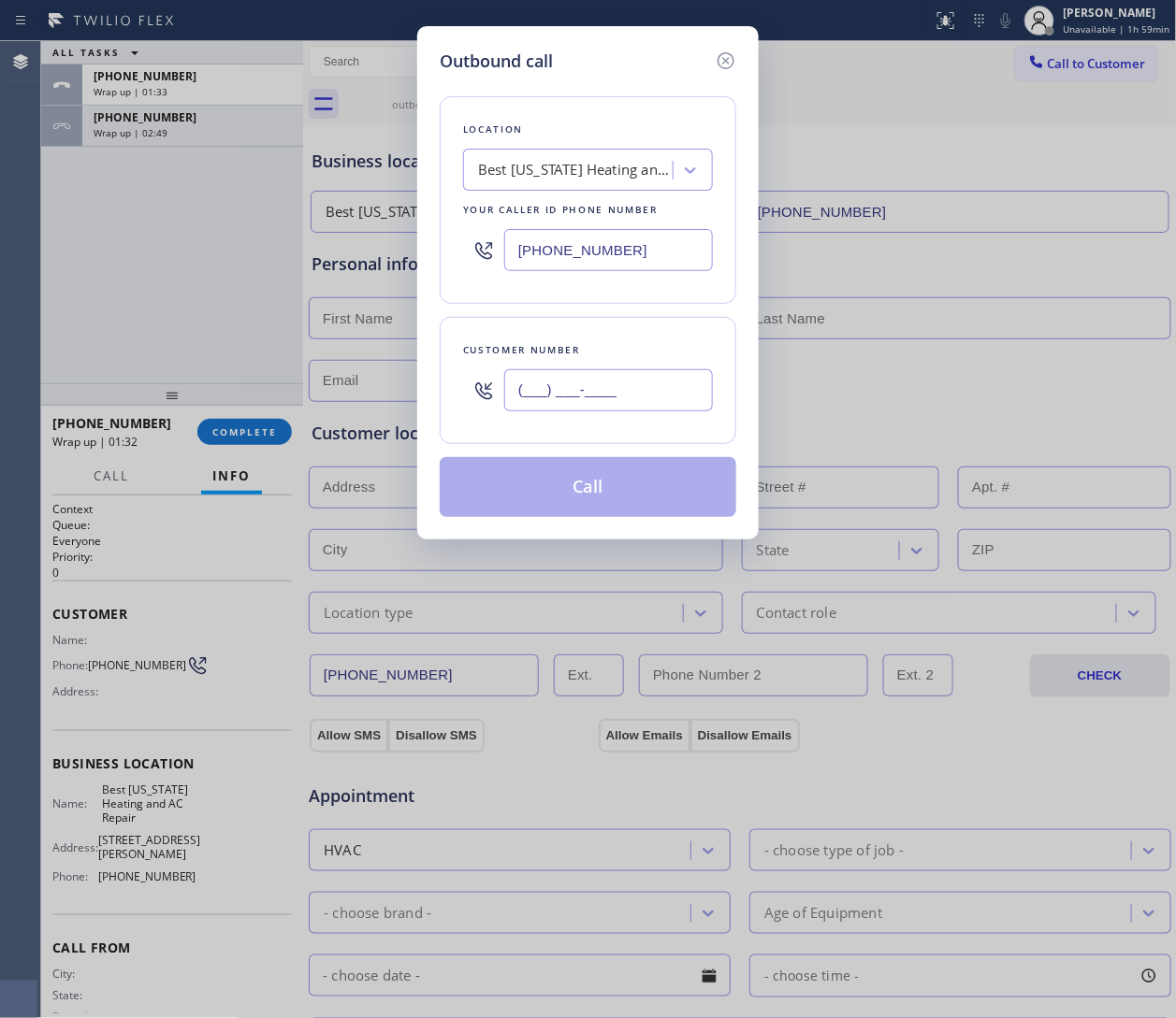
click at [622, 377] on input "(___) ___-____" at bounding box center [607, 389] width 208 height 42
paste input "626) 204-5793"
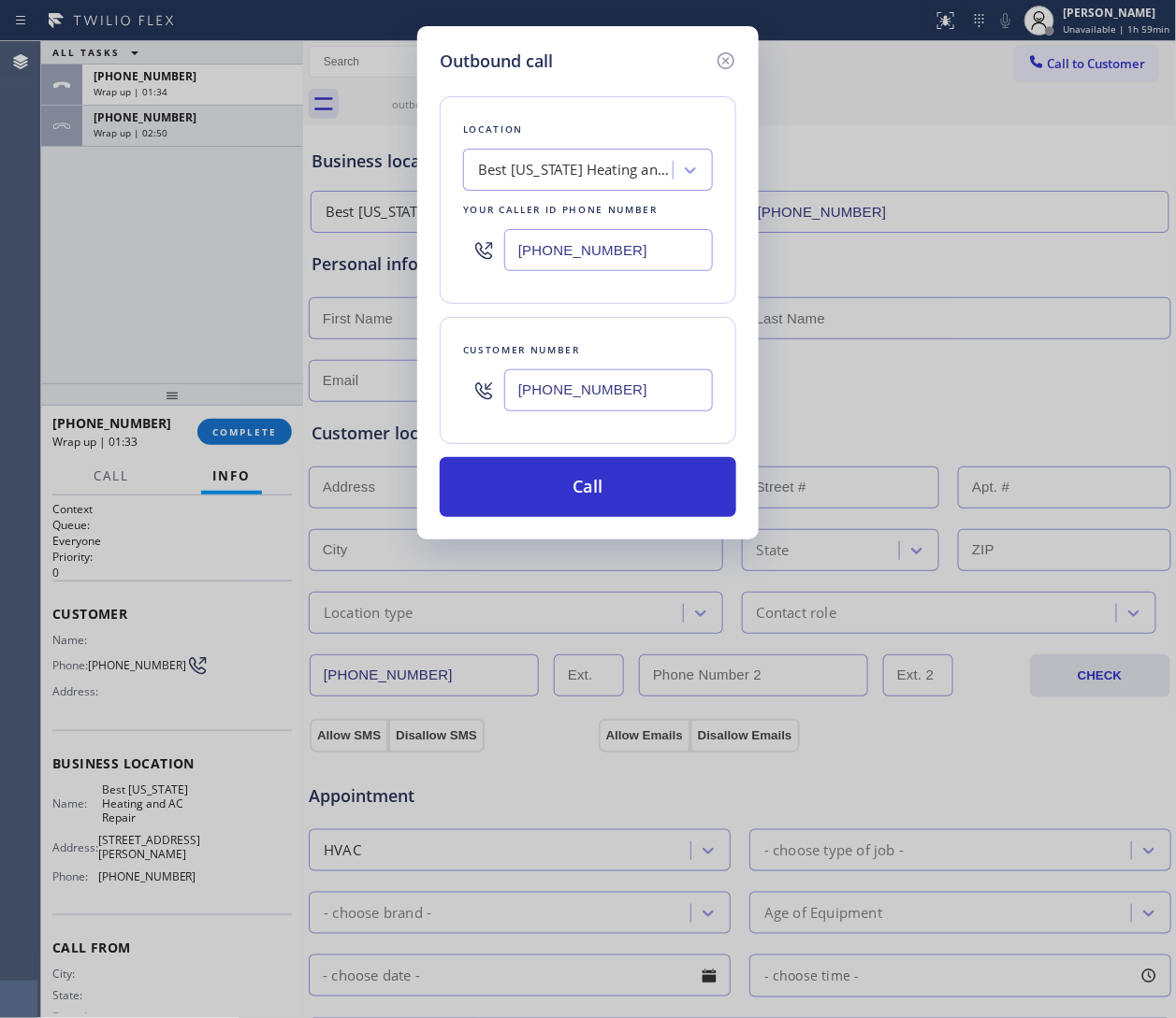
type input "(626) 204-5793"
click at [576, 244] on input "(347) 404-5804" at bounding box center [607, 250] width 208 height 42
paste input "213) 566-9111"
type input "(213) 566-9111"
click at [576, 420] on div "(626) 204-5793" at bounding box center [607, 390] width 208 height 61
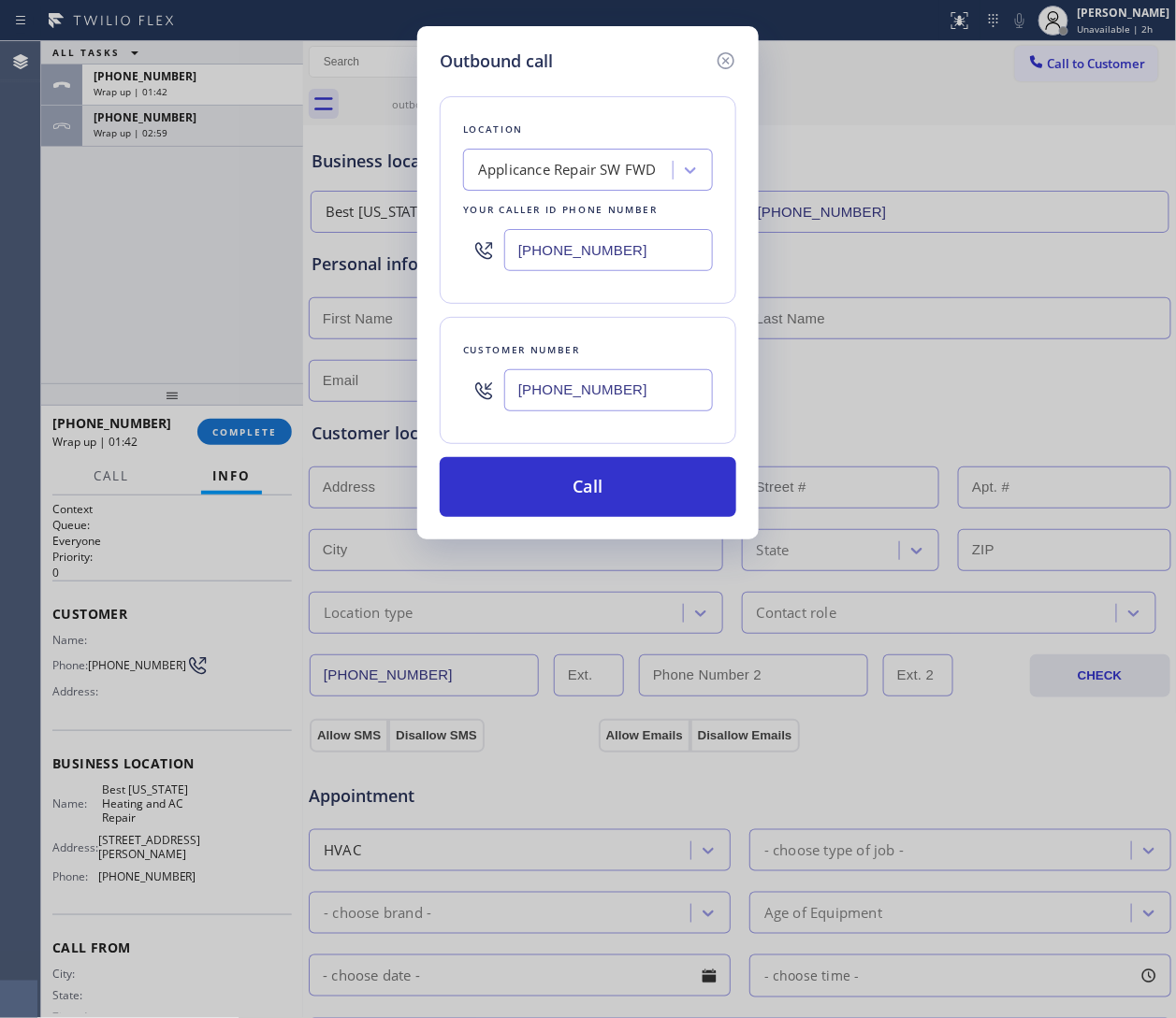
click at [573, 395] on input "(626) 204-5793" at bounding box center [607, 389] width 208 height 42
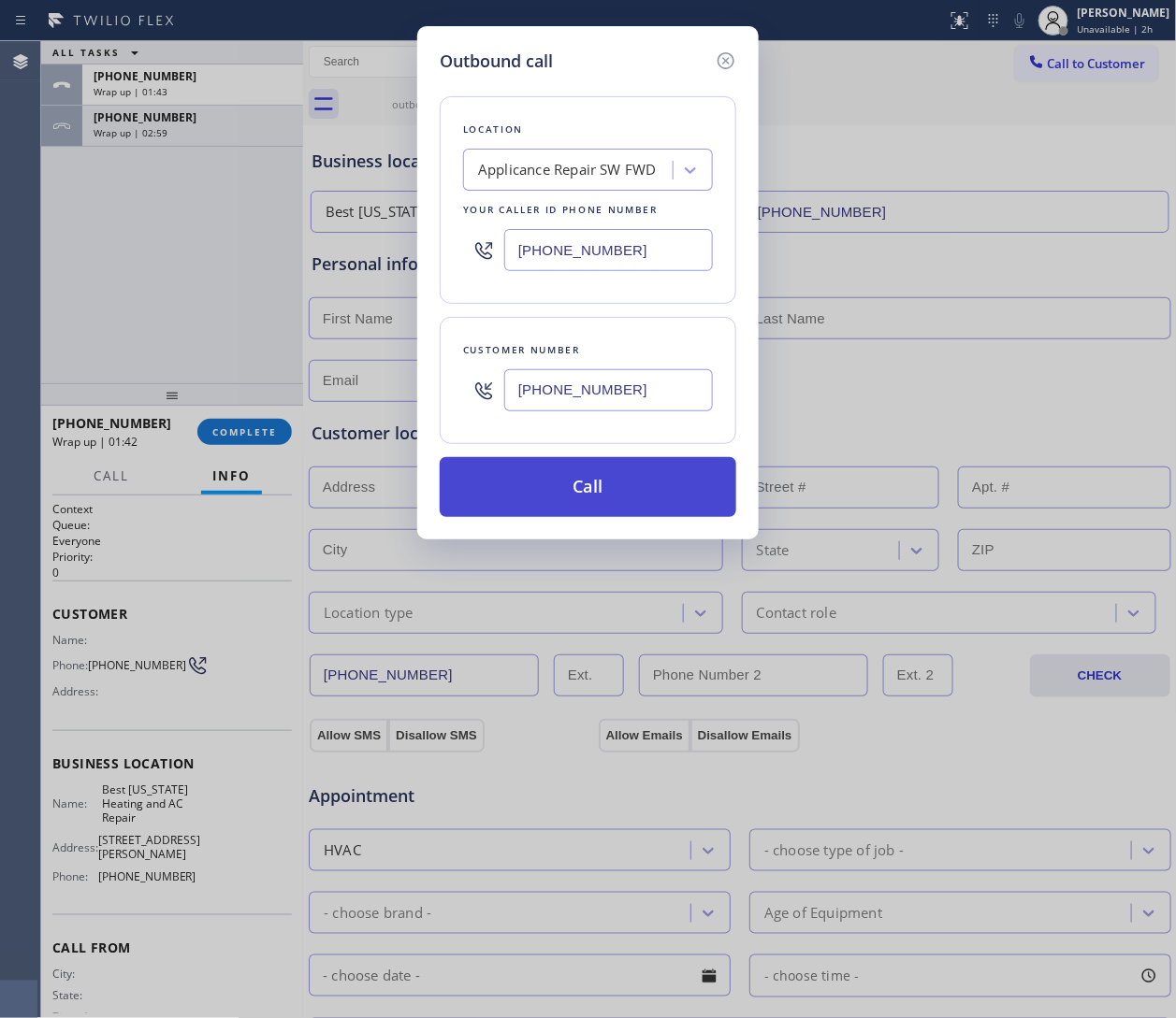
click at [634, 488] on button "Call" at bounding box center [588, 487] width 296 height 60
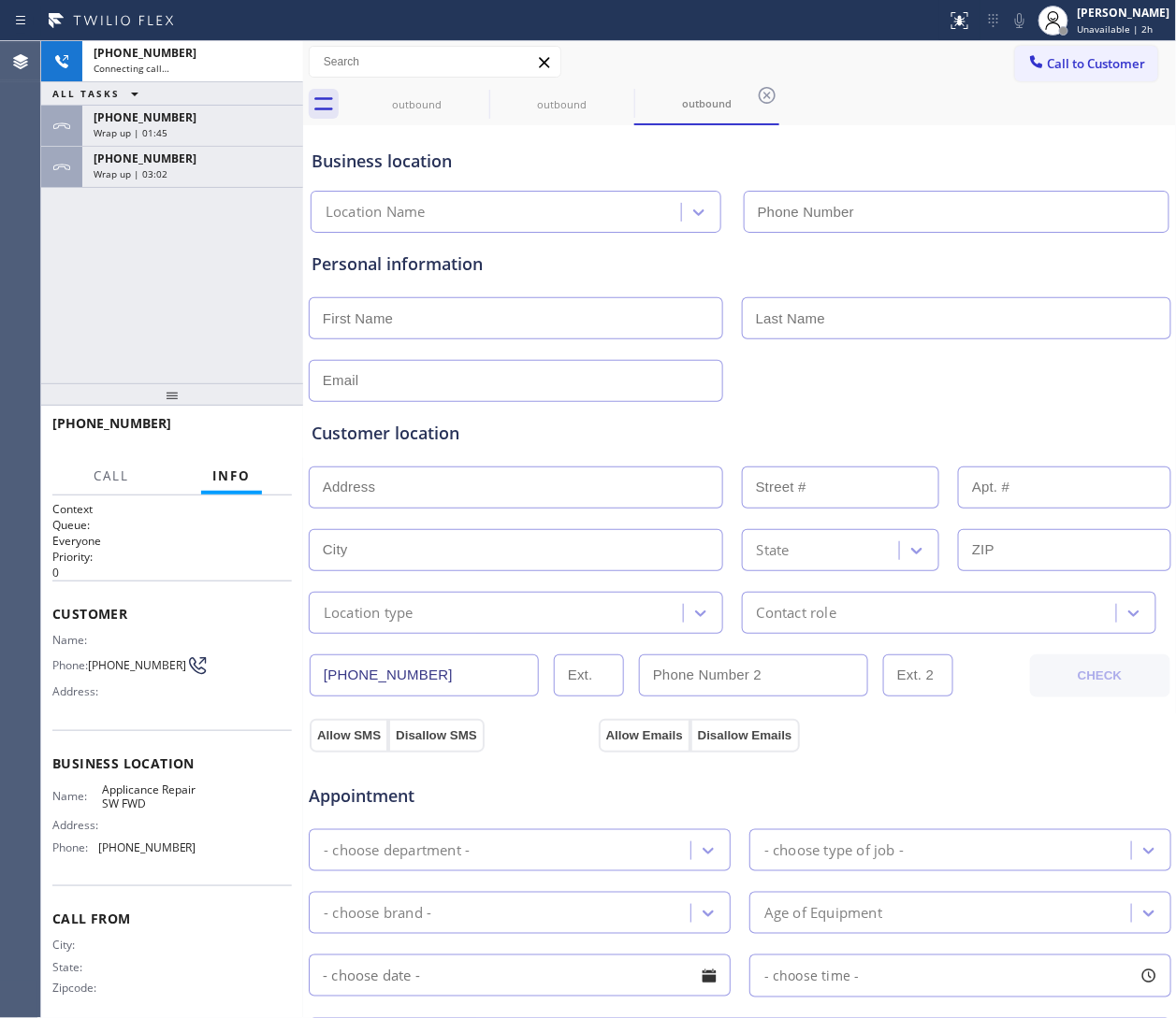
type input "(213) 566-9111"
click at [783, 376] on div at bounding box center [740, 379] width 866 height 46
drag, startPoint x: 1079, startPoint y: 154, endPoint x: 742, endPoint y: 44, distance: 354.5
click at [783, 154] on div "Business location" at bounding box center [740, 162] width 856 height 25
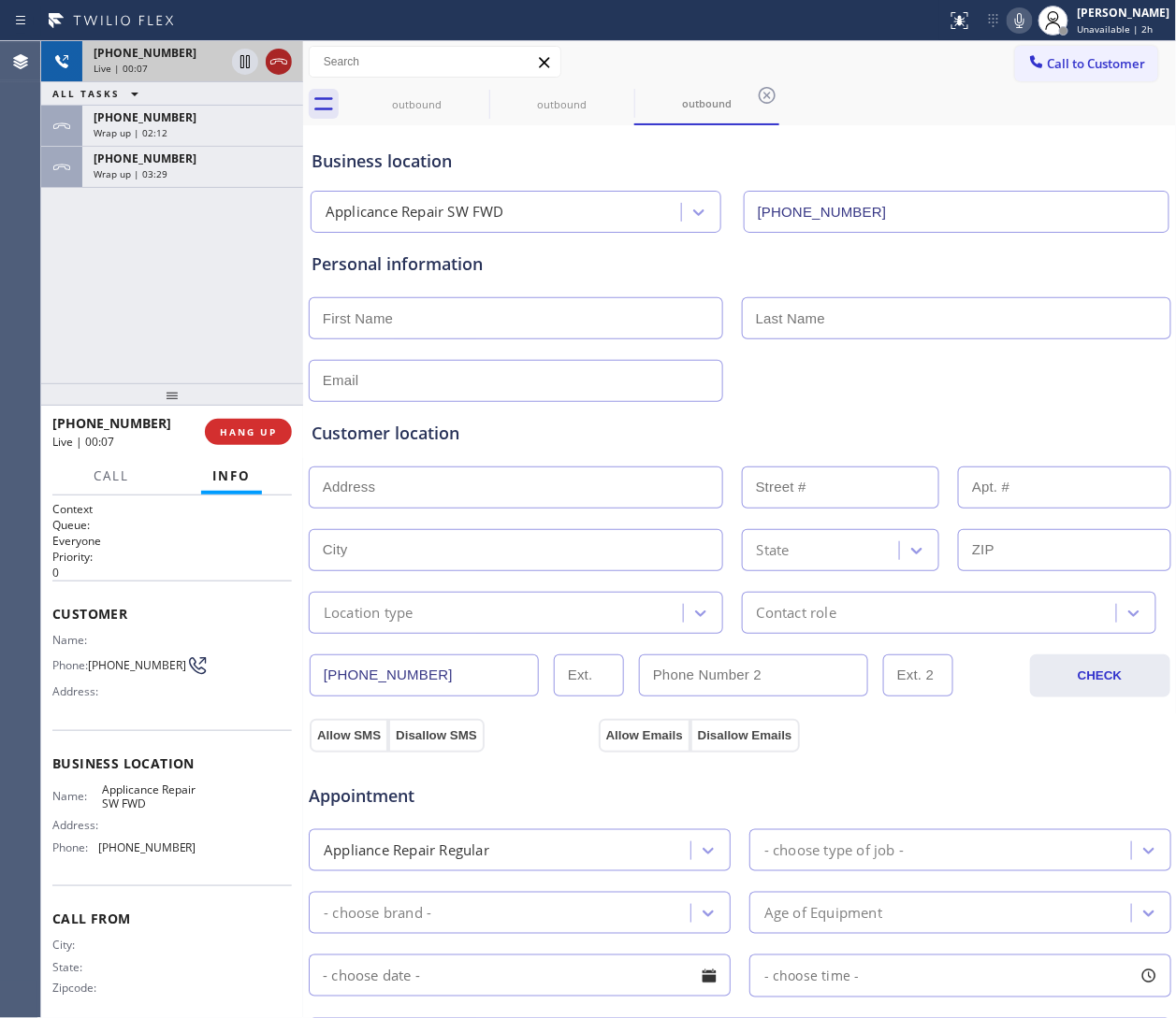
click at [272, 59] on icon at bounding box center [278, 62] width 16 height 6
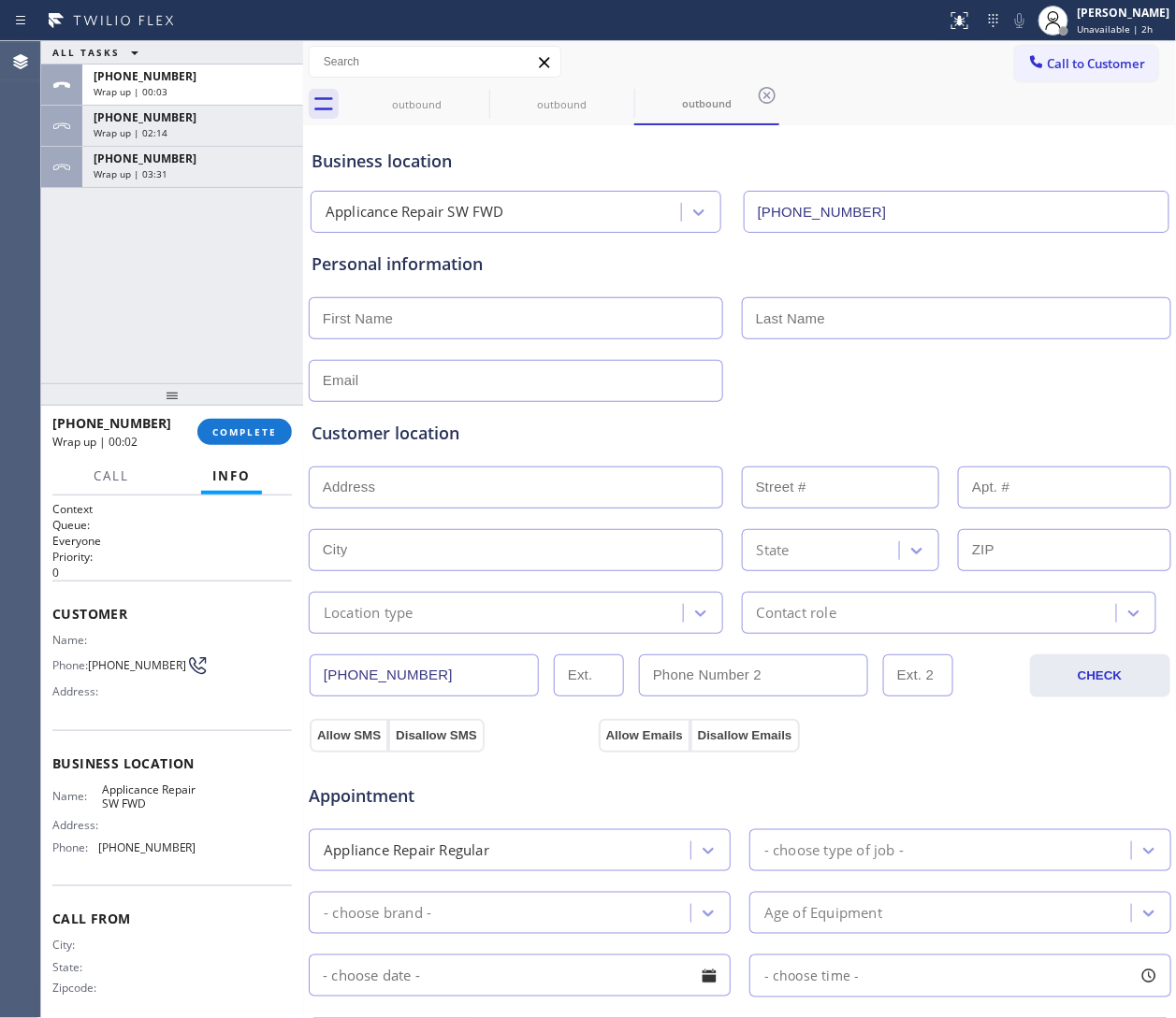
drag, startPoint x: 1063, startPoint y: 143, endPoint x: 1039, endPoint y: 118, distance: 34.7
click at [783, 143] on div "Business location Applicance Repair SW FWD (213) 566-9111" at bounding box center [740, 181] width 864 height 103
click at [783, 41] on div "Call to Customer Outbound call Location Applicance Repair SW FWD Your caller id…" at bounding box center [740, 61] width 874 height 42
click at [783, 79] on button "Call to Customer" at bounding box center [1087, 63] width 143 height 36
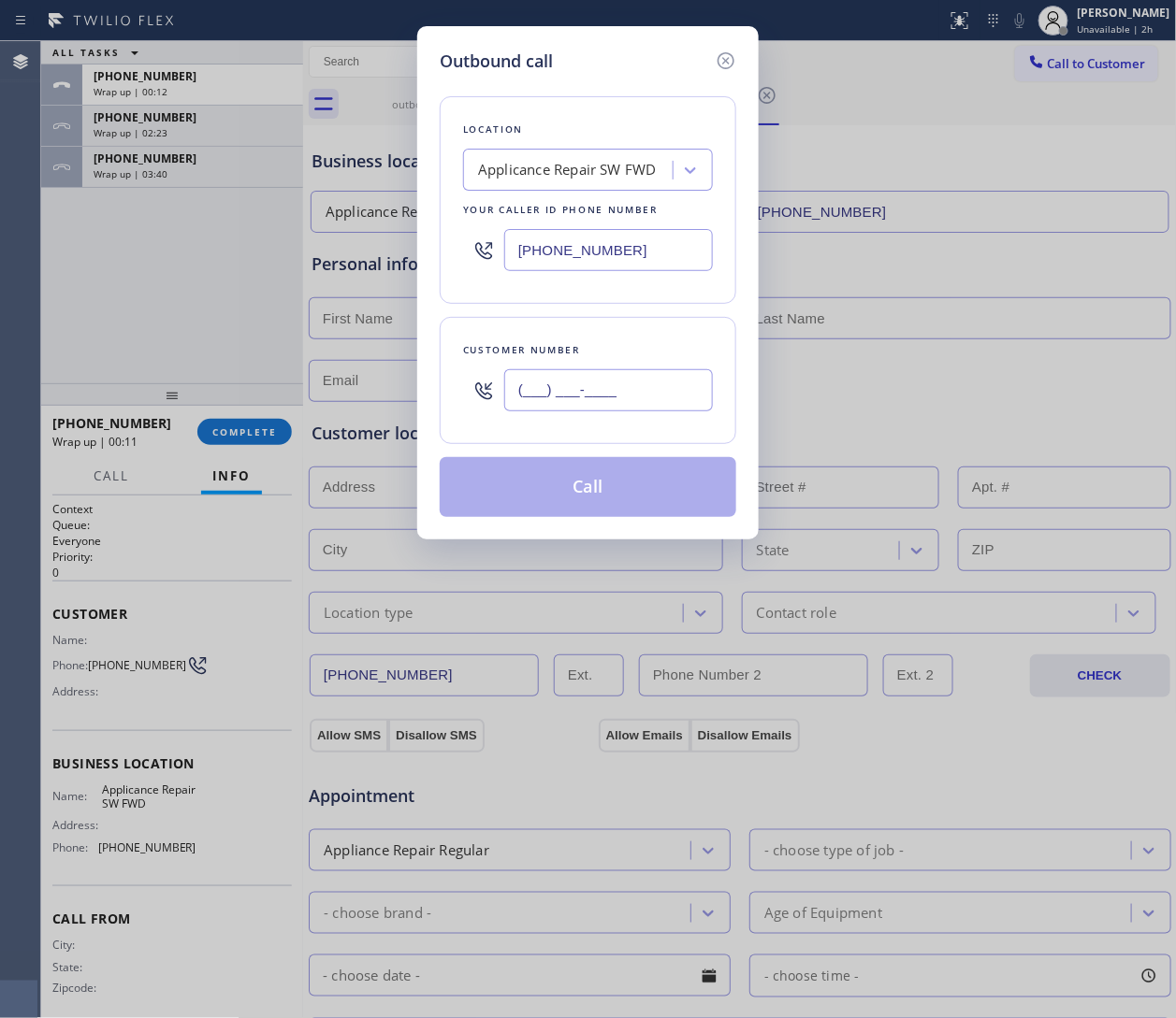
click at [634, 404] on input "(___) ___-____" at bounding box center [607, 389] width 208 height 42
paste input "347) 404-5804"
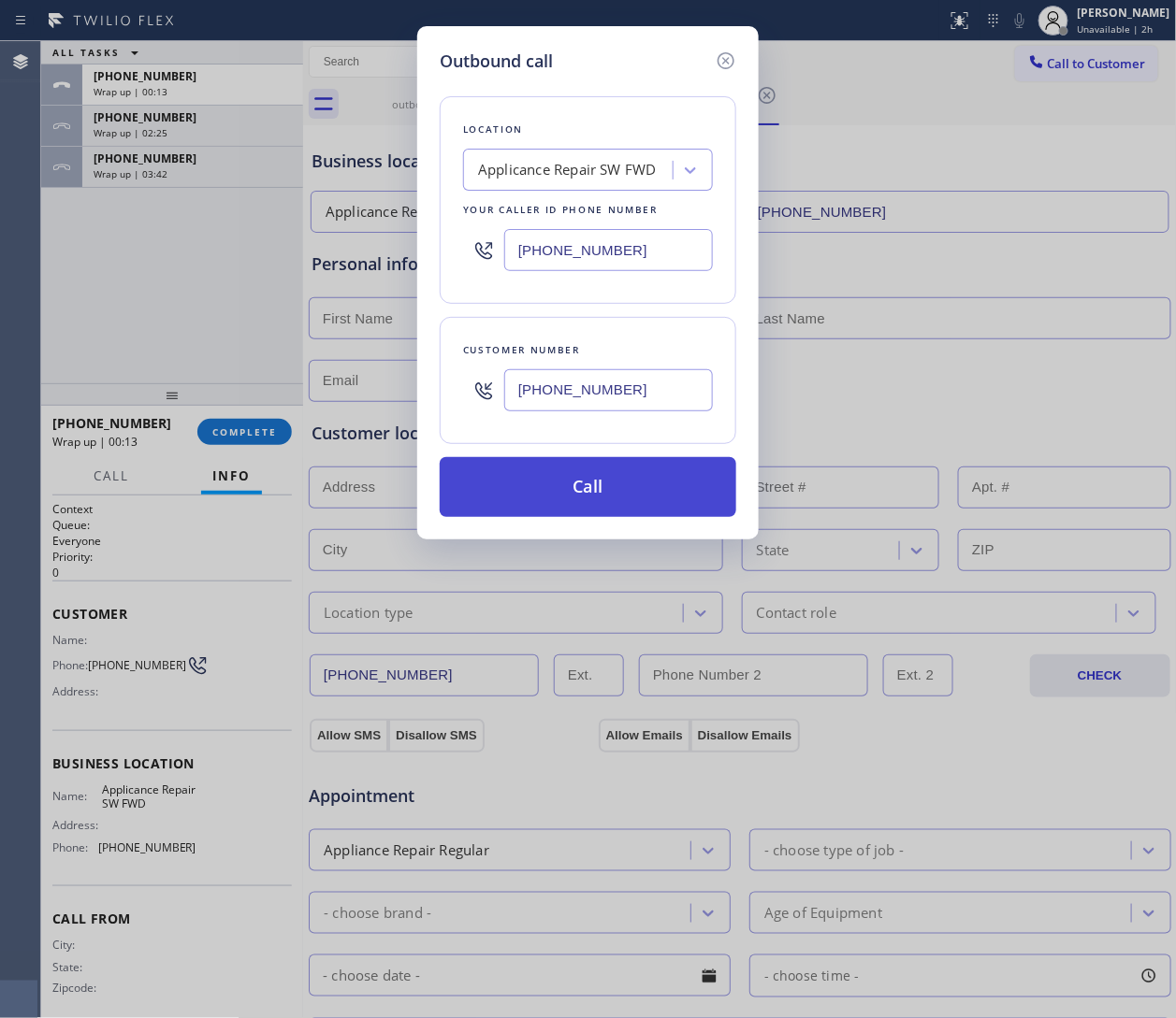
type input "(347) 404-5804"
click at [556, 485] on button "Call" at bounding box center [588, 487] width 296 height 60
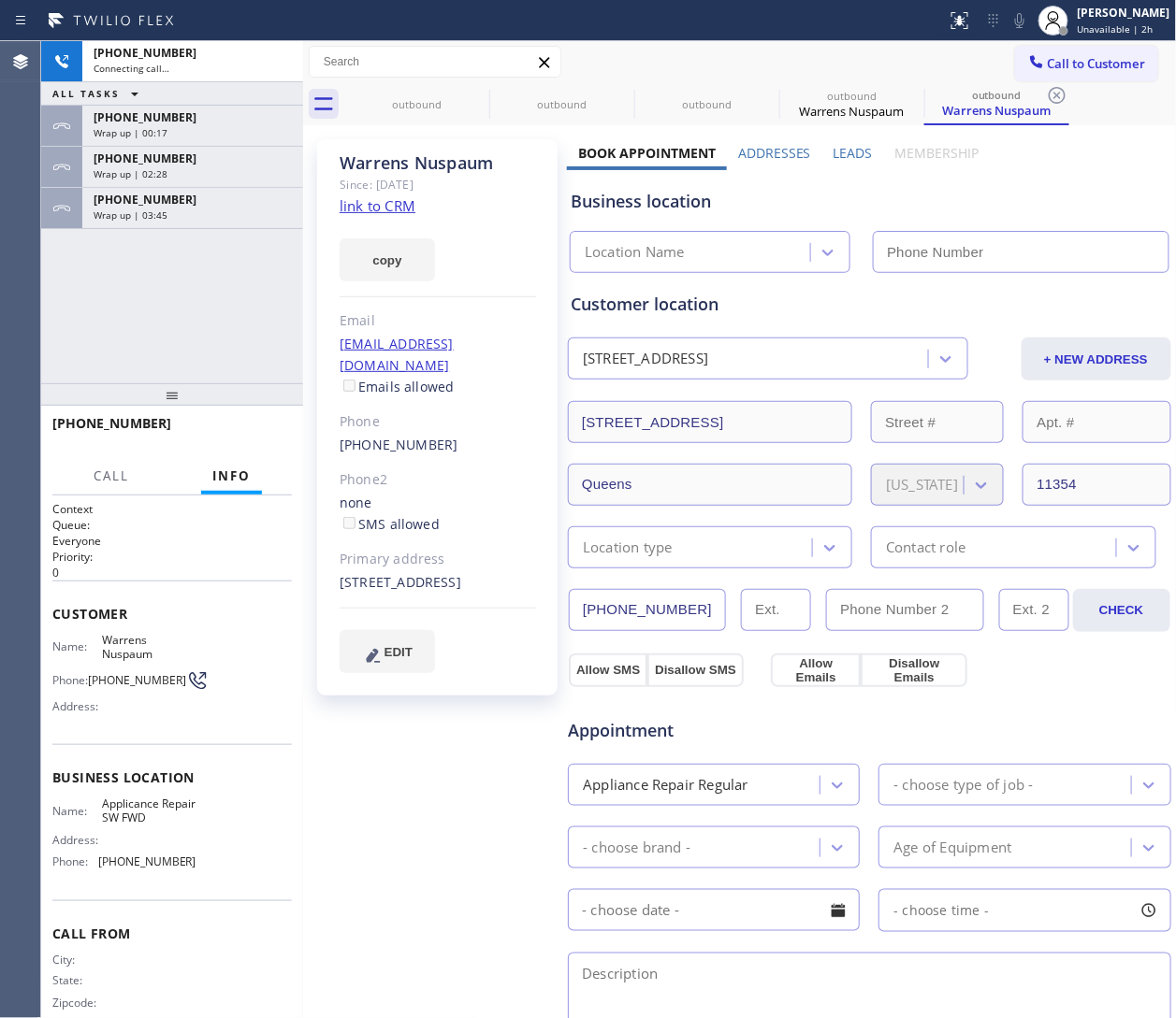
type input "(213) 566-9111"
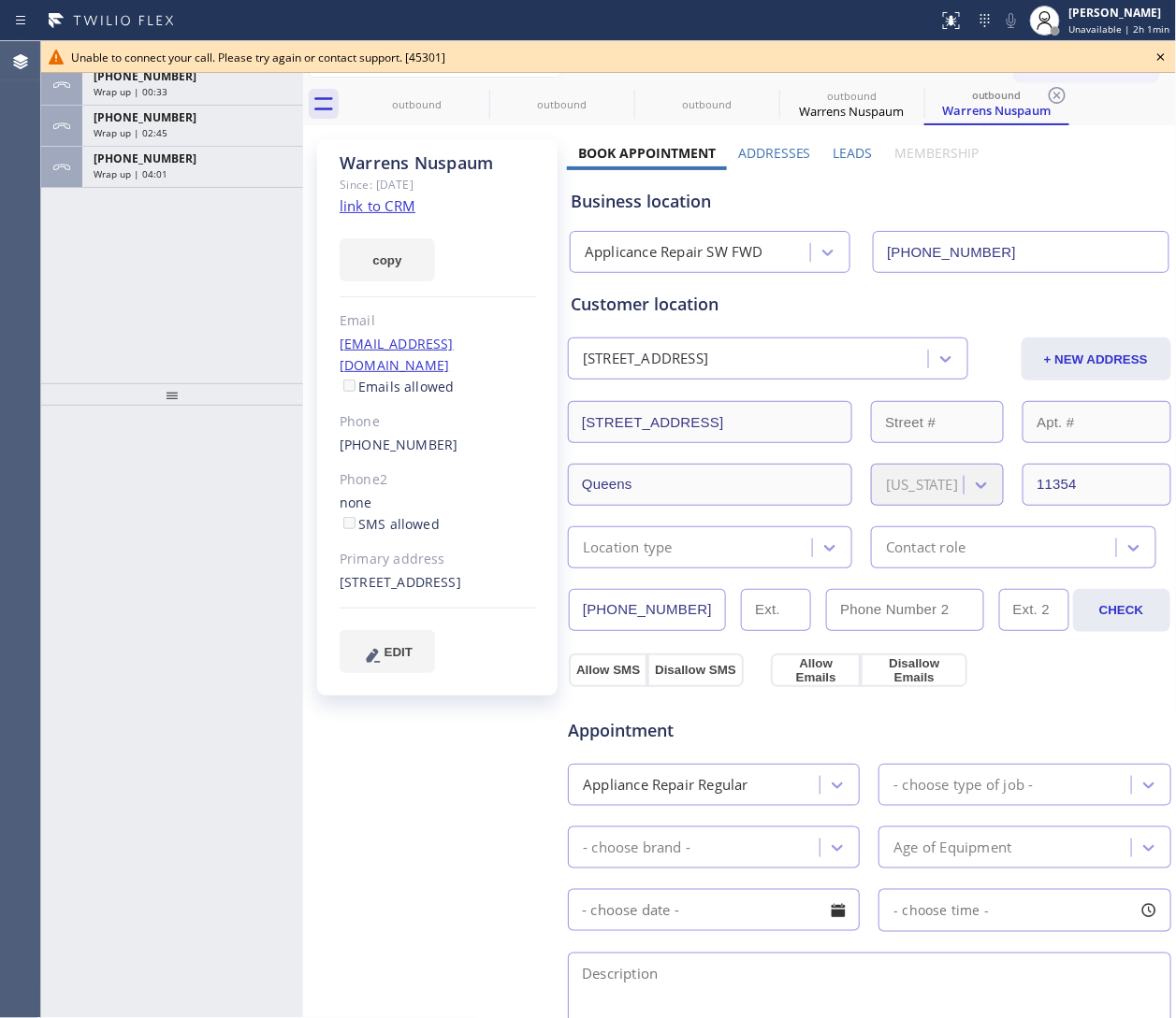
click at [783, 154] on div "Book Appointment Addresses Leads Membership Business location Applicance Repair…" at bounding box center [869, 761] width 605 height 1235
click at [387, 207] on link "link to CRM" at bounding box center [377, 205] width 76 height 18
click at [783, 49] on icon at bounding box center [1161, 56] width 22 height 22
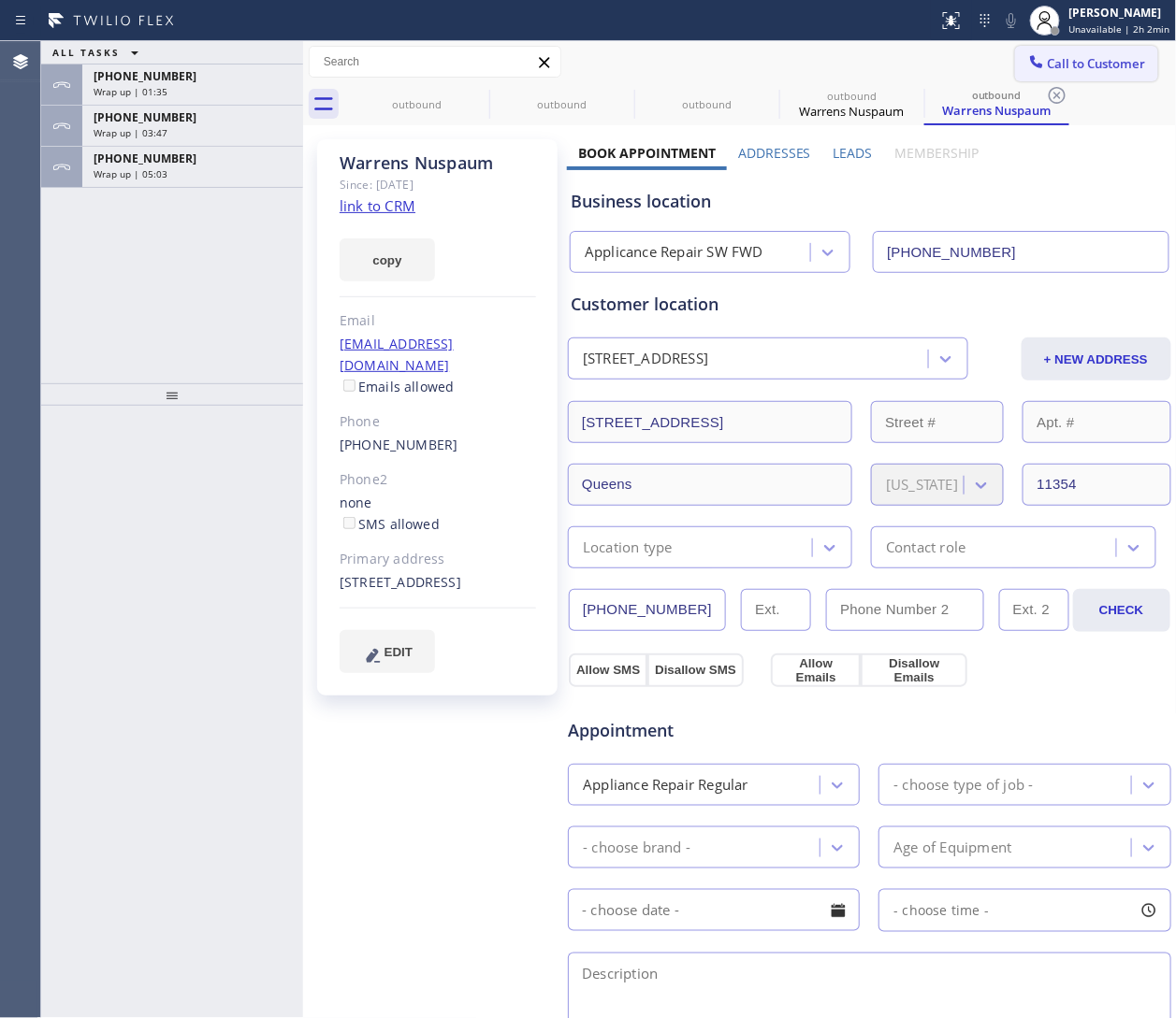
click at [783, 49] on button "Call to Customer" at bounding box center [1087, 63] width 143 height 36
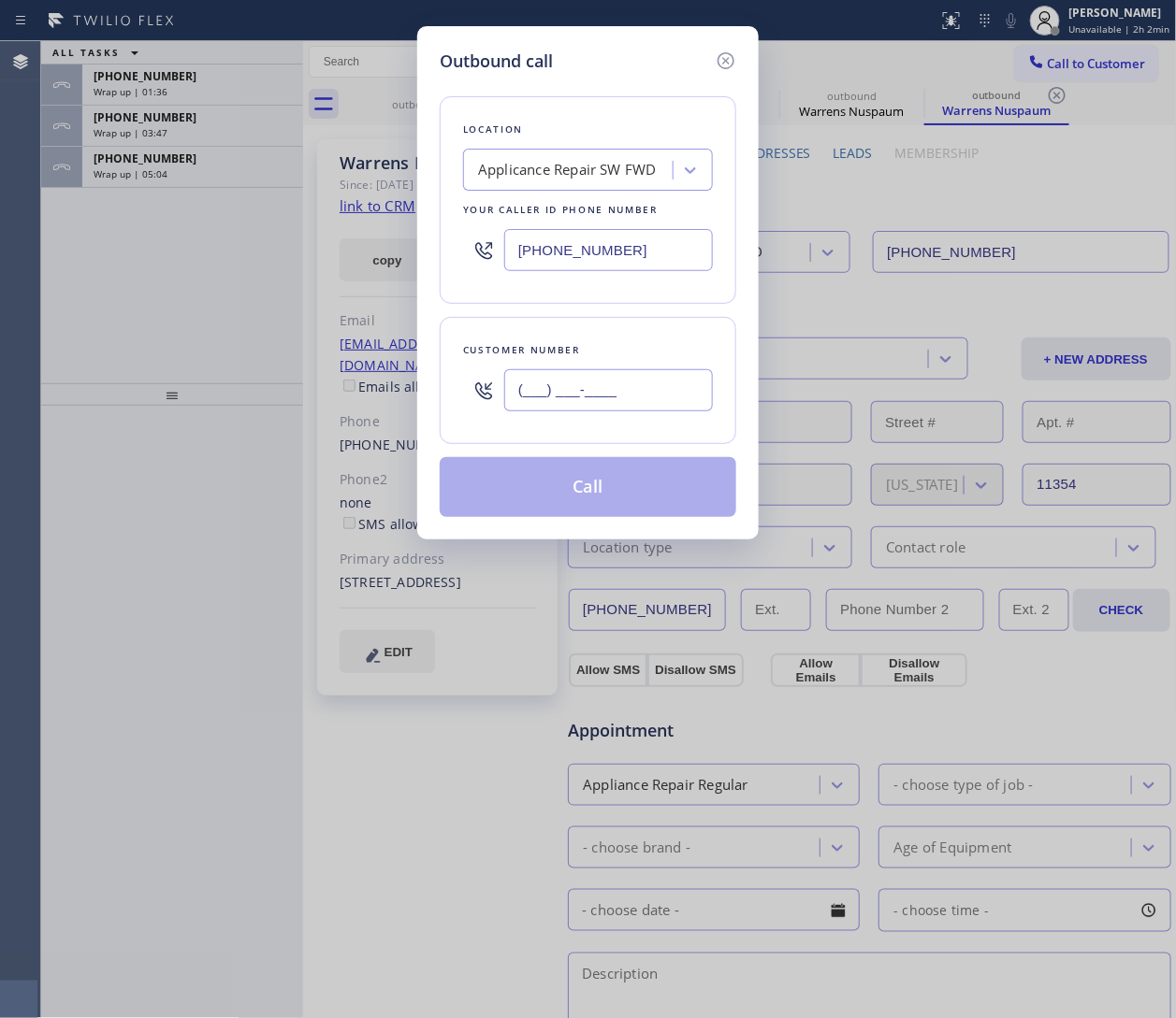
click at [566, 394] on input "(___) ___-____" at bounding box center [607, 389] width 208 height 42
paste input "213) 566-9111"
type input "(213) 566-9111"
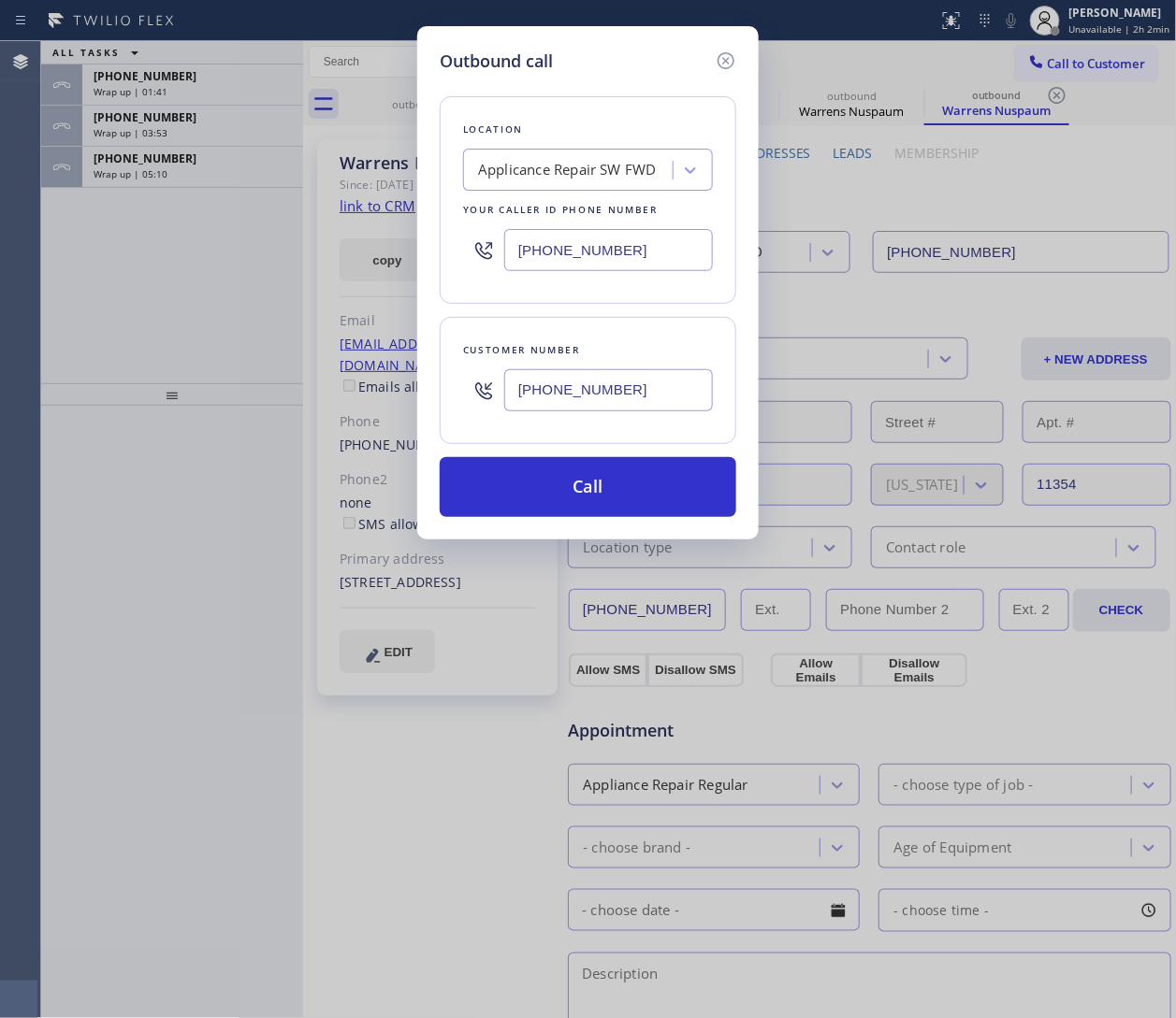
click at [648, 228] on div "(213) 566-9111" at bounding box center [588, 250] width 250 height 61
click at [644, 255] on input "(213) 566-9111" at bounding box center [607, 250] width 208 height 42
paste input "888) 581-8950"
click at [560, 385] on input "(213) 566-9111" at bounding box center [607, 389] width 208 height 42
click at [582, 258] on input "(213) 566-9111" at bounding box center [607, 250] width 208 height 42
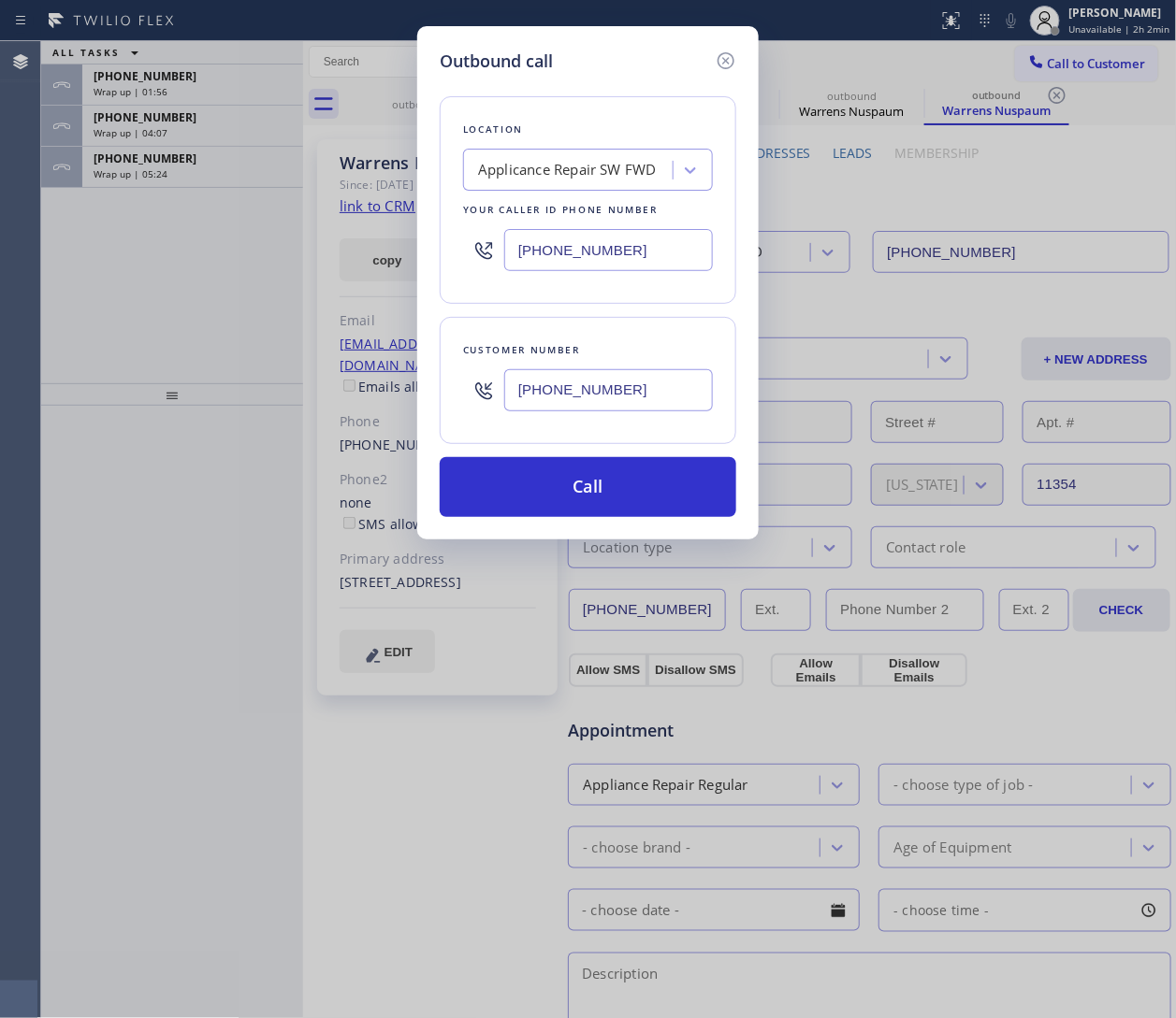
paste input "888) 581-8950"
type input "(888) 581-8950"
click at [554, 162] on div "Search location" at bounding box center [528, 170] width 101 height 21
paste input "Best New York Heating and AC Repair"
type input "Best New York Heating and AC Repair"
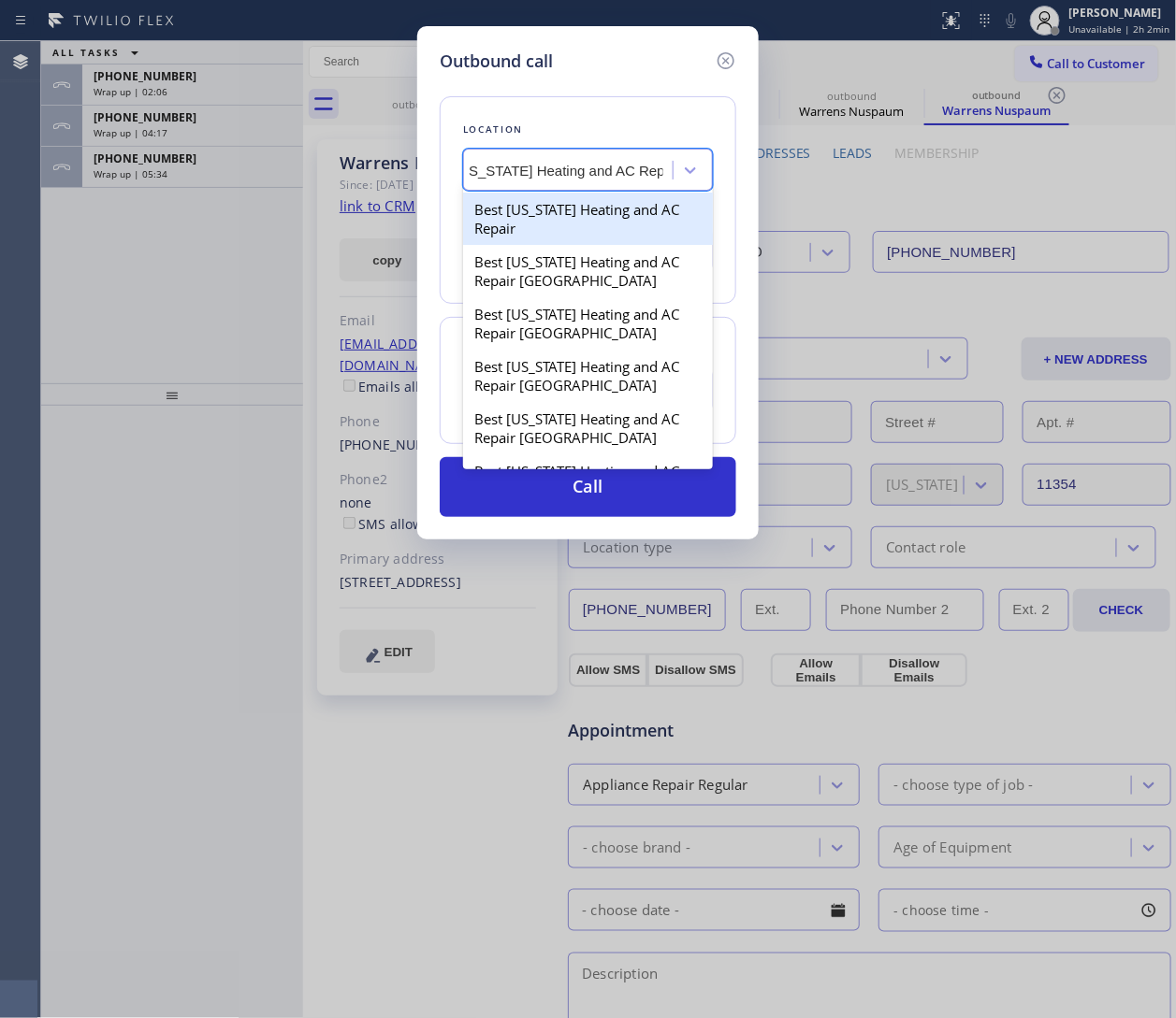
click at [530, 221] on div "Best New York Heating and AC Repair" at bounding box center [588, 219] width 250 height 52
type input "(347) 404-5804"
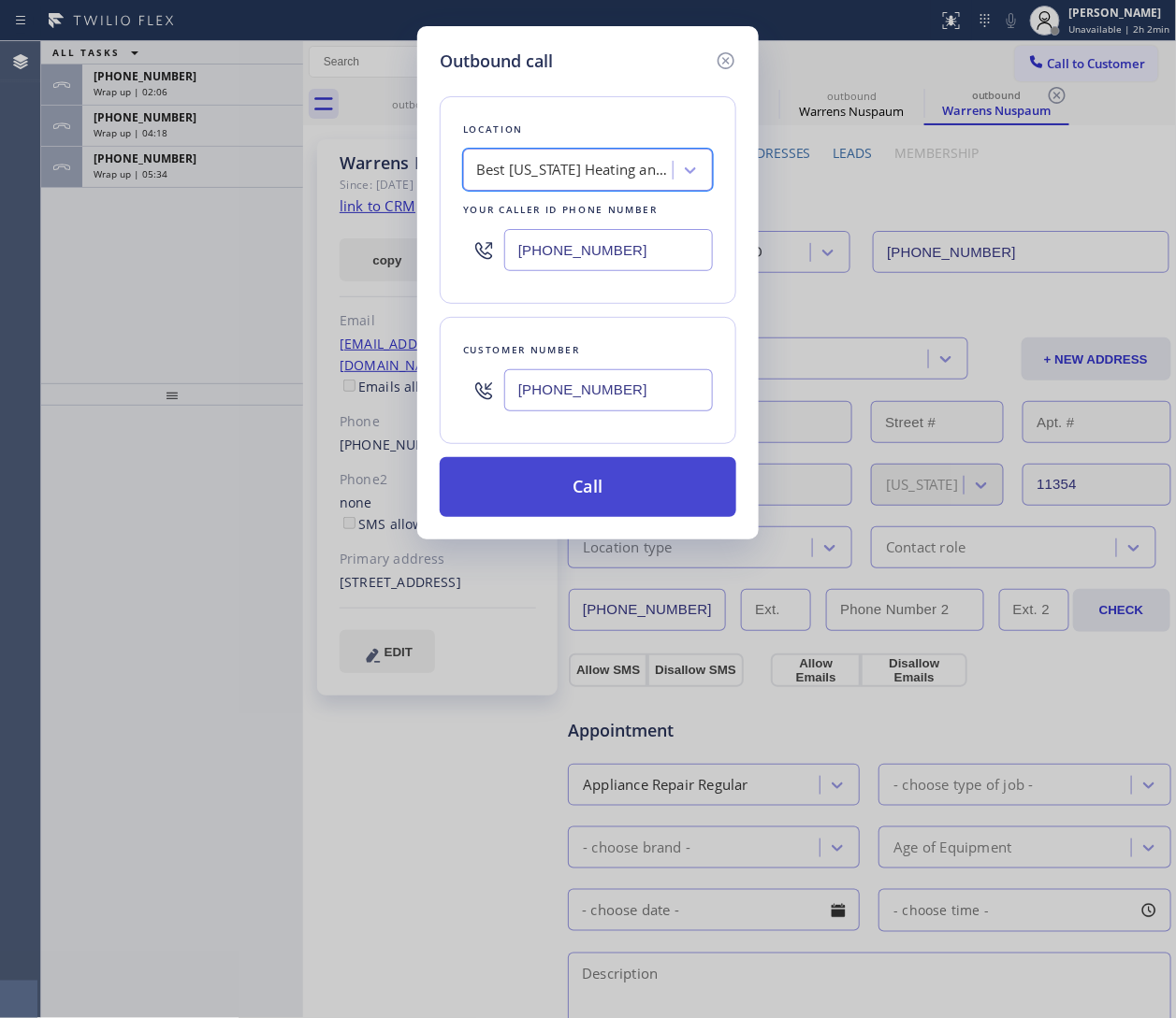
scroll to position [0, 2]
click at [666, 469] on button "Call" at bounding box center [588, 487] width 296 height 60
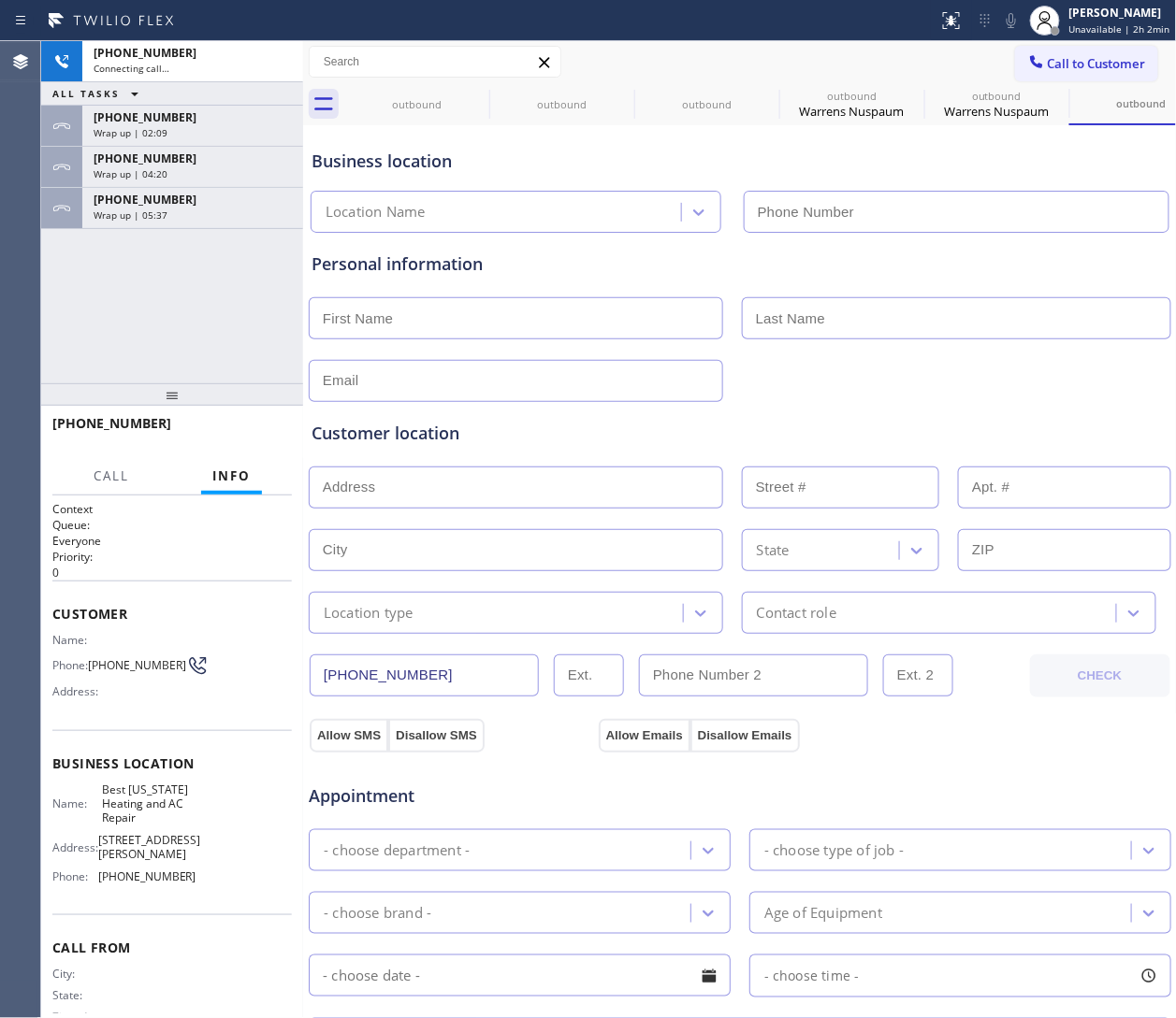
type input "(347) 404-5804"
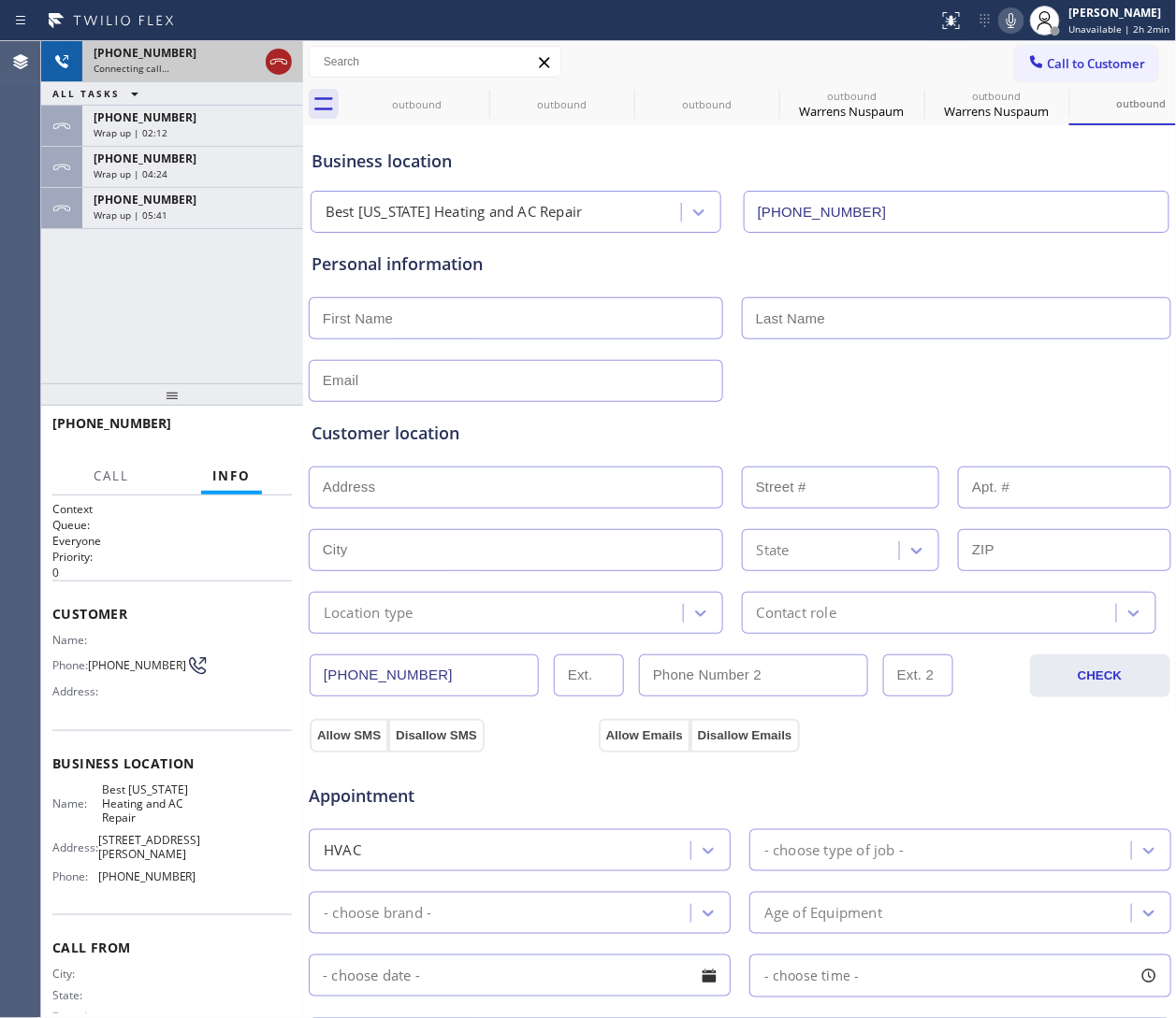
click at [268, 56] on icon at bounding box center [278, 61] width 22 height 22
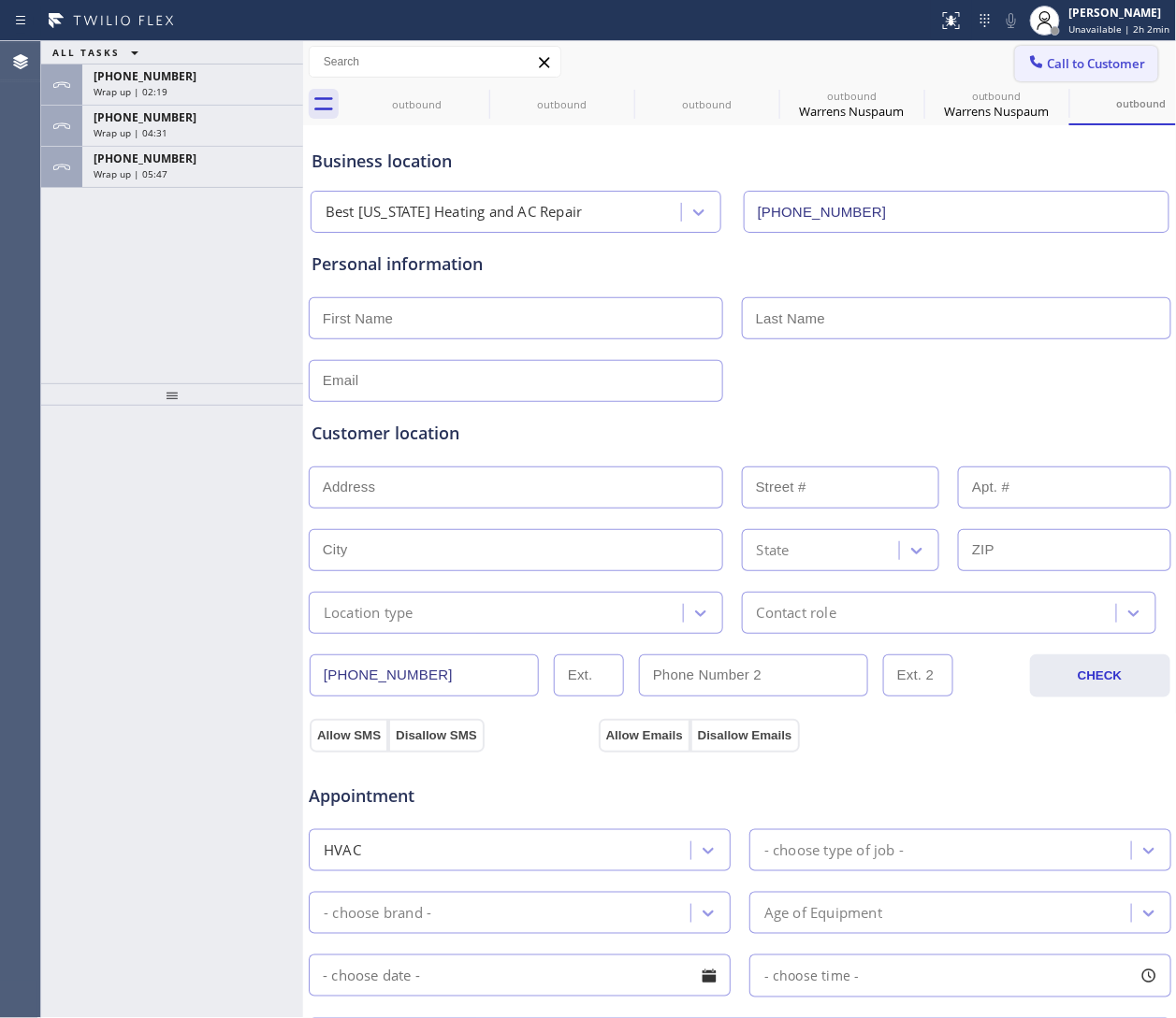
click at [783, 63] on span "Call to Customer" at bounding box center [1096, 63] width 98 height 16
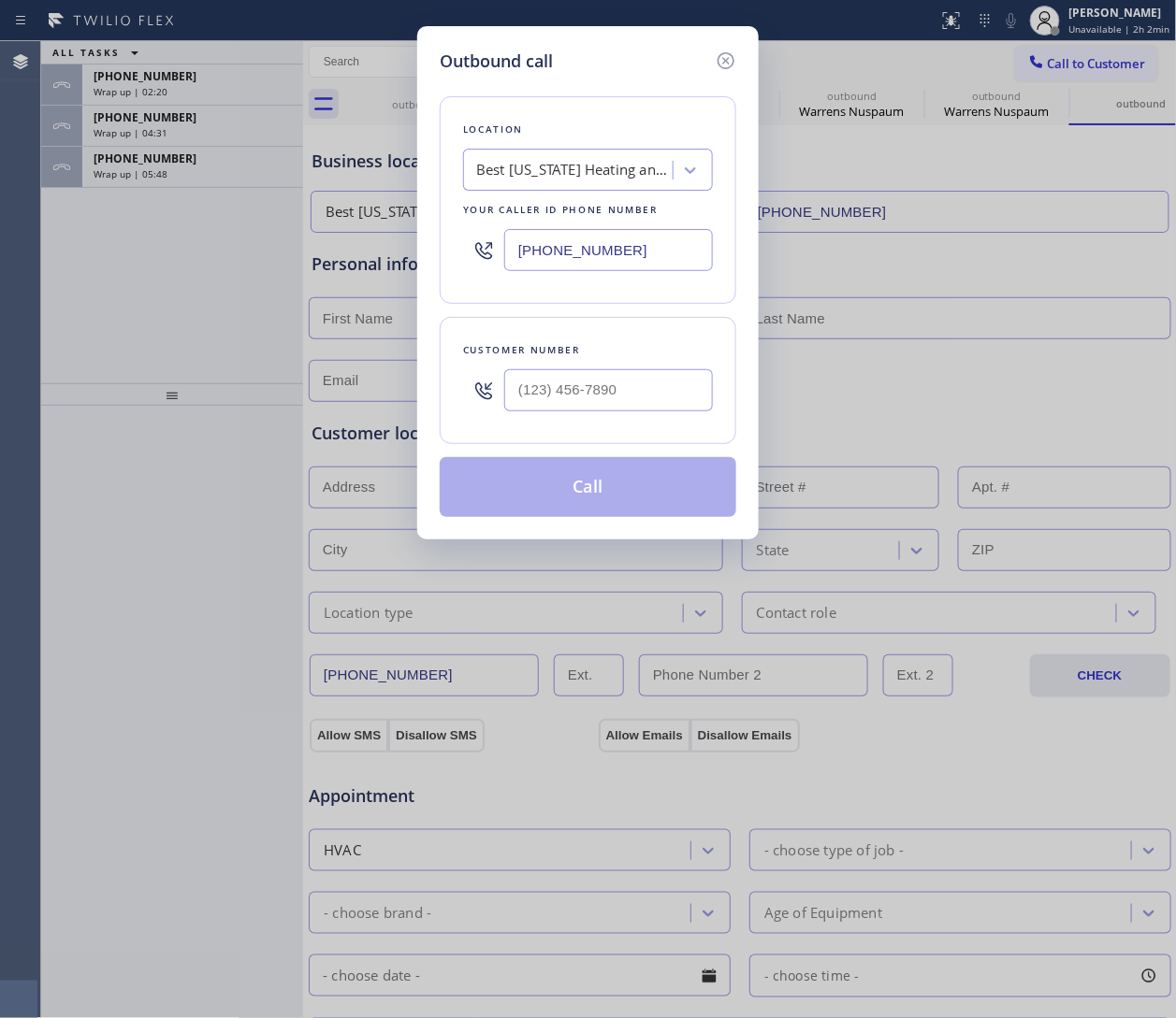
click at [551, 416] on div at bounding box center [607, 390] width 208 height 61
click at [551, 394] on input "(___) ___-____" at bounding box center [607, 389] width 208 height 42
paste input "347) 404-5804"
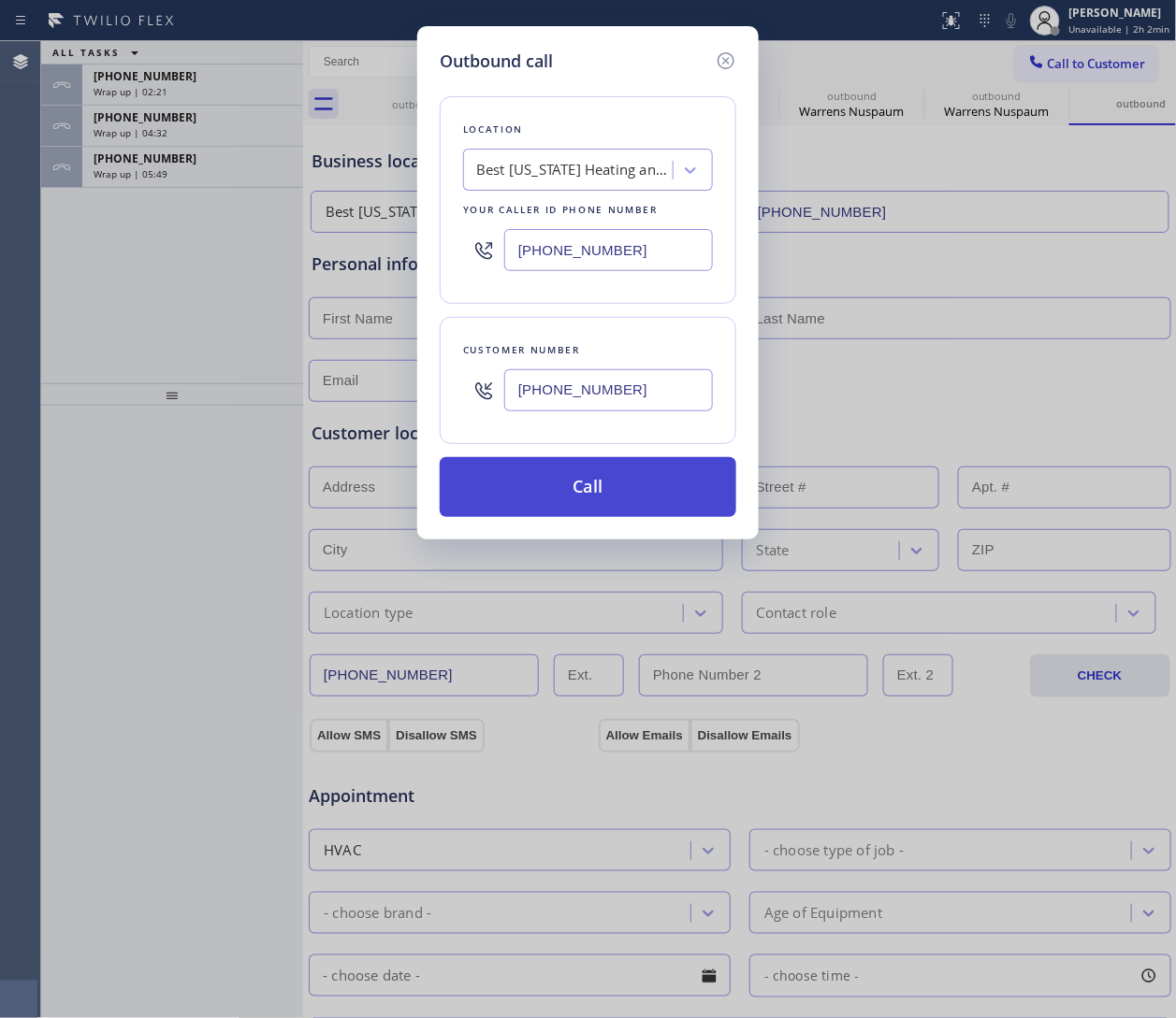
type input "(347) 404-5804"
click at [637, 506] on button "Call" at bounding box center [588, 487] width 296 height 60
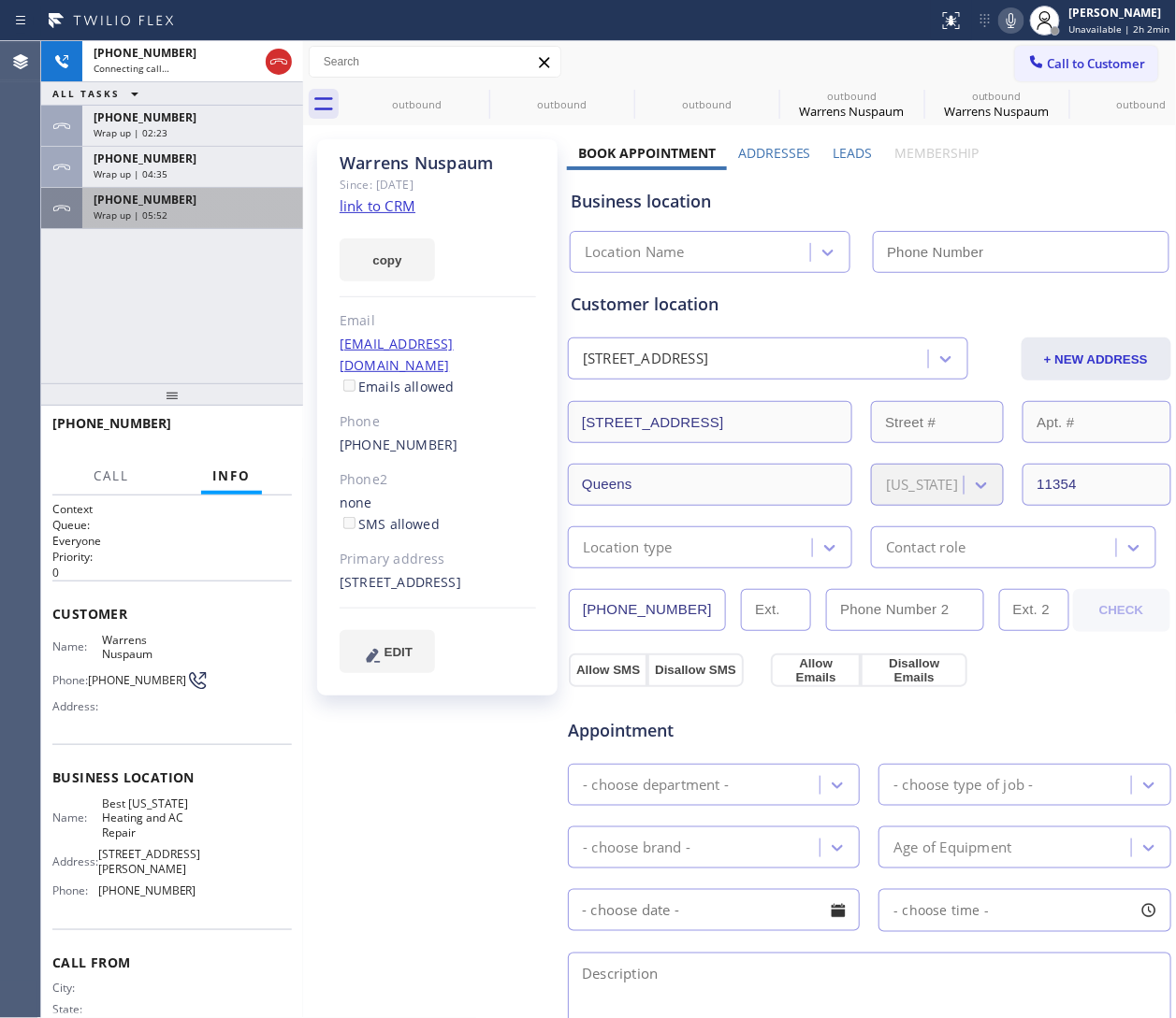
click at [144, 203] on span "+18885818950" at bounding box center [145, 200] width 103 height 15
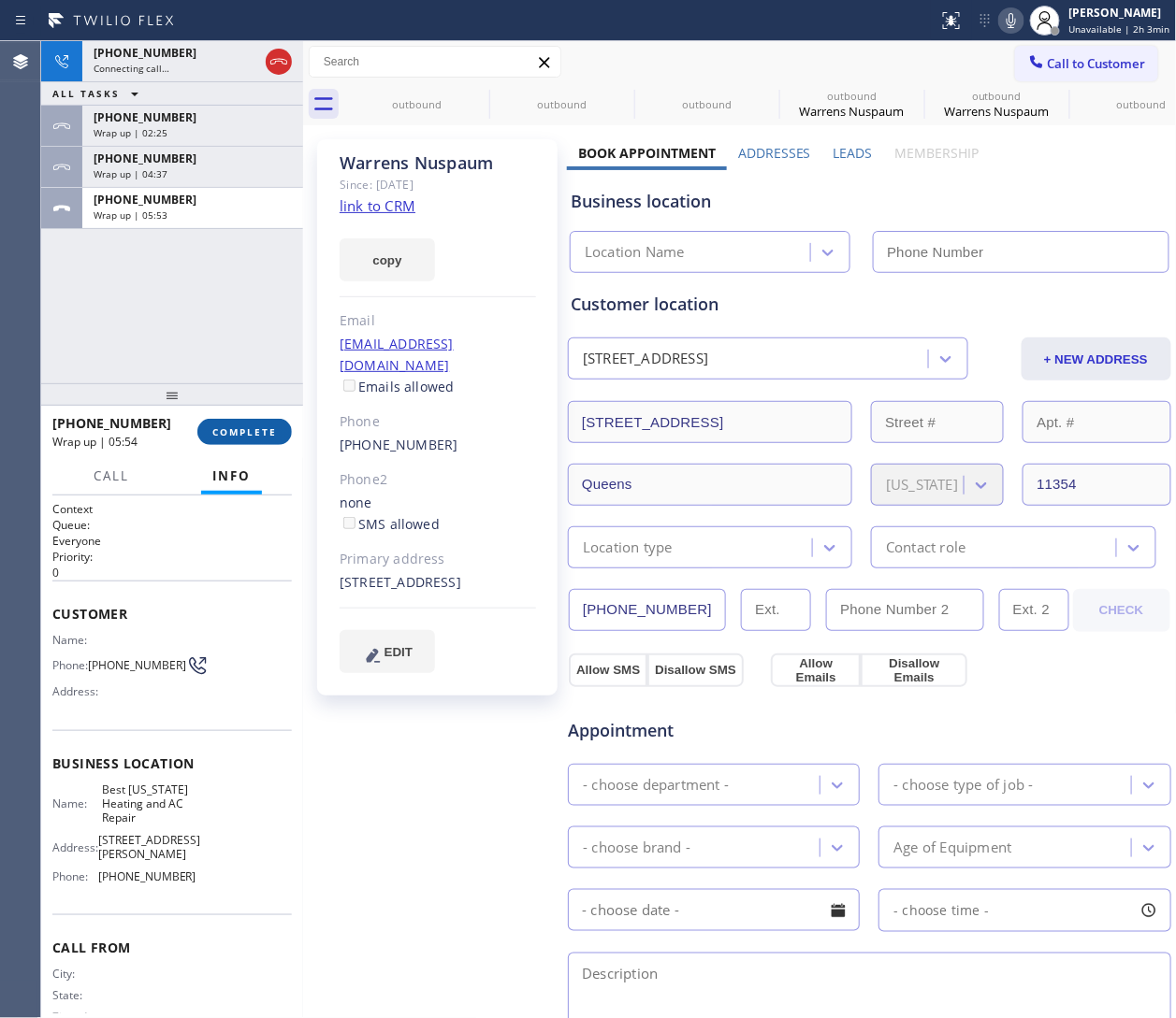
click at [234, 440] on button "COMPLETE" at bounding box center [245, 432] width 95 height 26
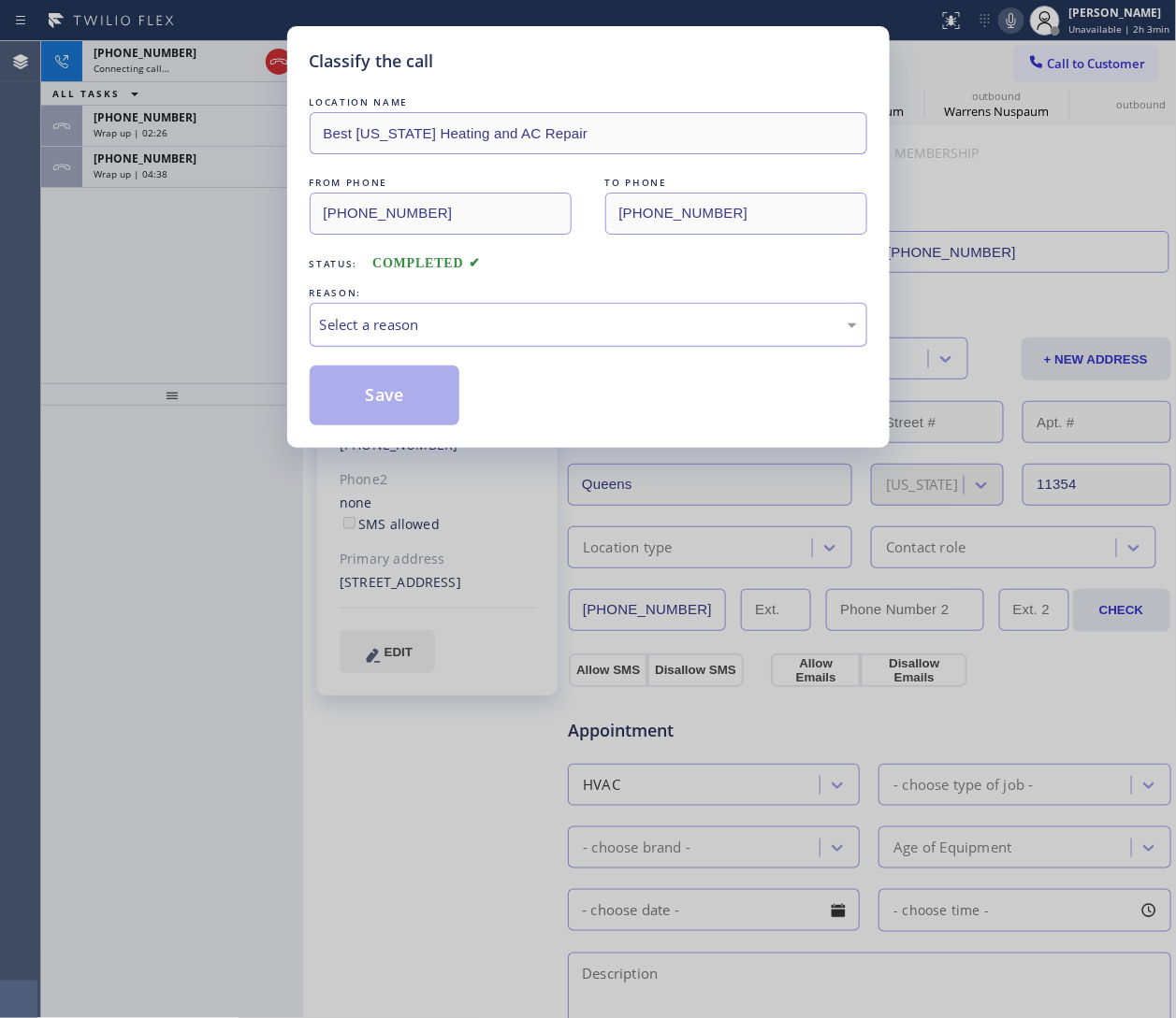
click at [461, 330] on div "Select a reason" at bounding box center [588, 324] width 537 height 21
click at [397, 399] on button "Save" at bounding box center [385, 396] width 150 height 60
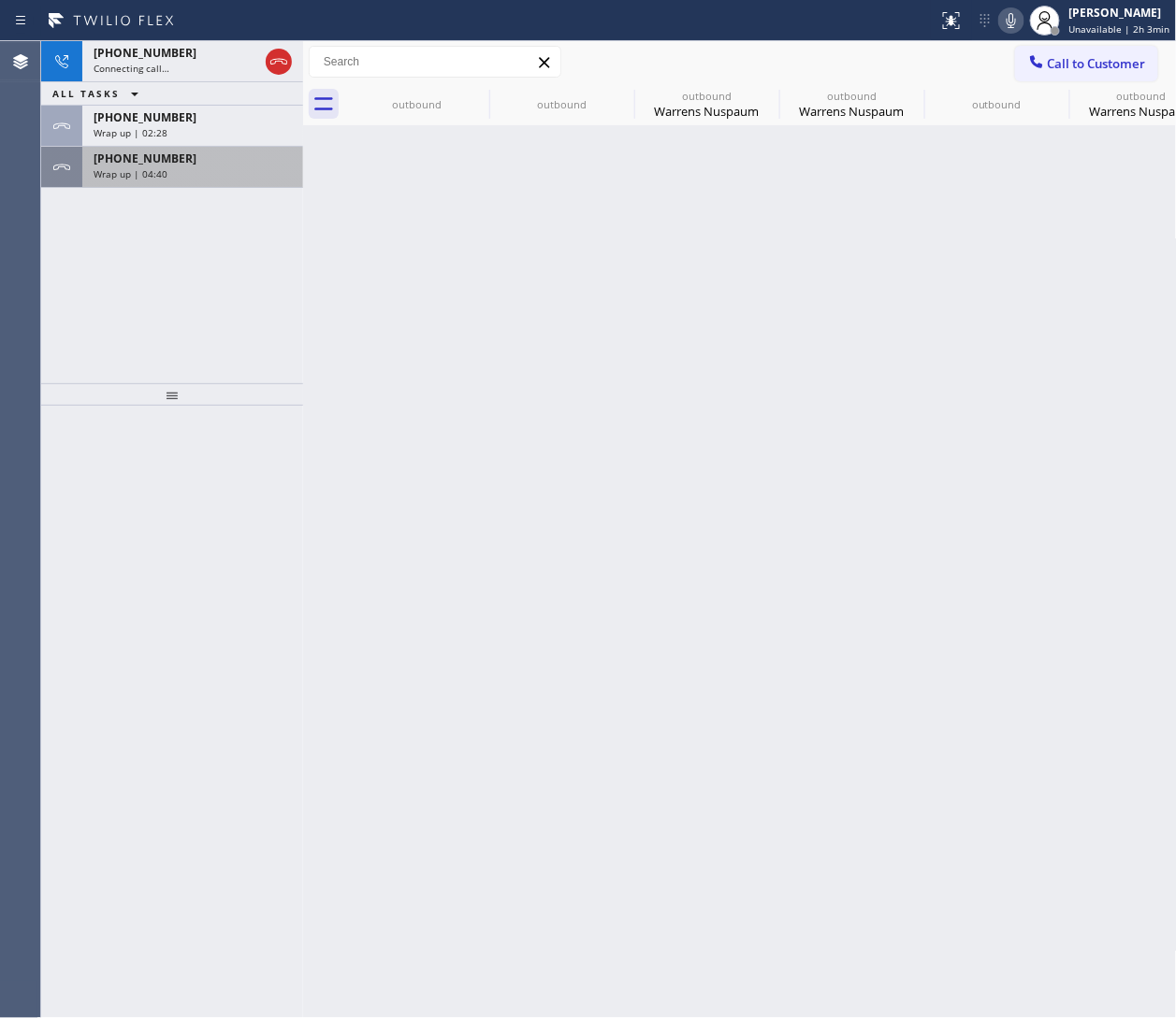
click at [125, 181] on div "+18885818950 Wrap up | 04:40" at bounding box center [189, 168] width 213 height 41
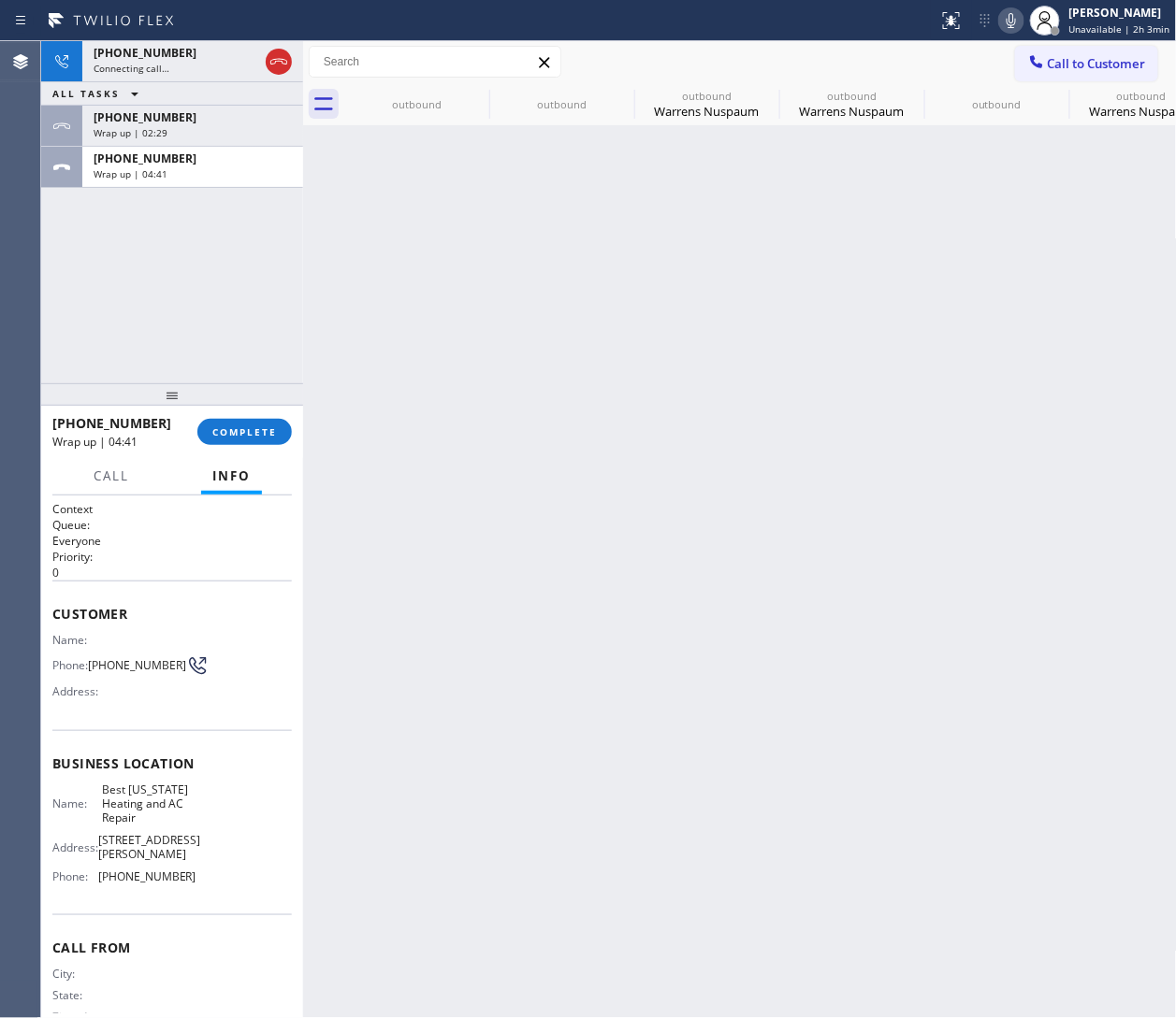
click at [246, 415] on div "+18885818950 Wrap up | 04:41 COMPLETE" at bounding box center [171, 432] width 239 height 48
click at [246, 416] on div "+18885818950 Wrap up | 04:41 COMPLETE" at bounding box center [171, 432] width 239 height 48
click at [248, 425] on button "COMPLETE" at bounding box center [245, 432] width 95 height 26
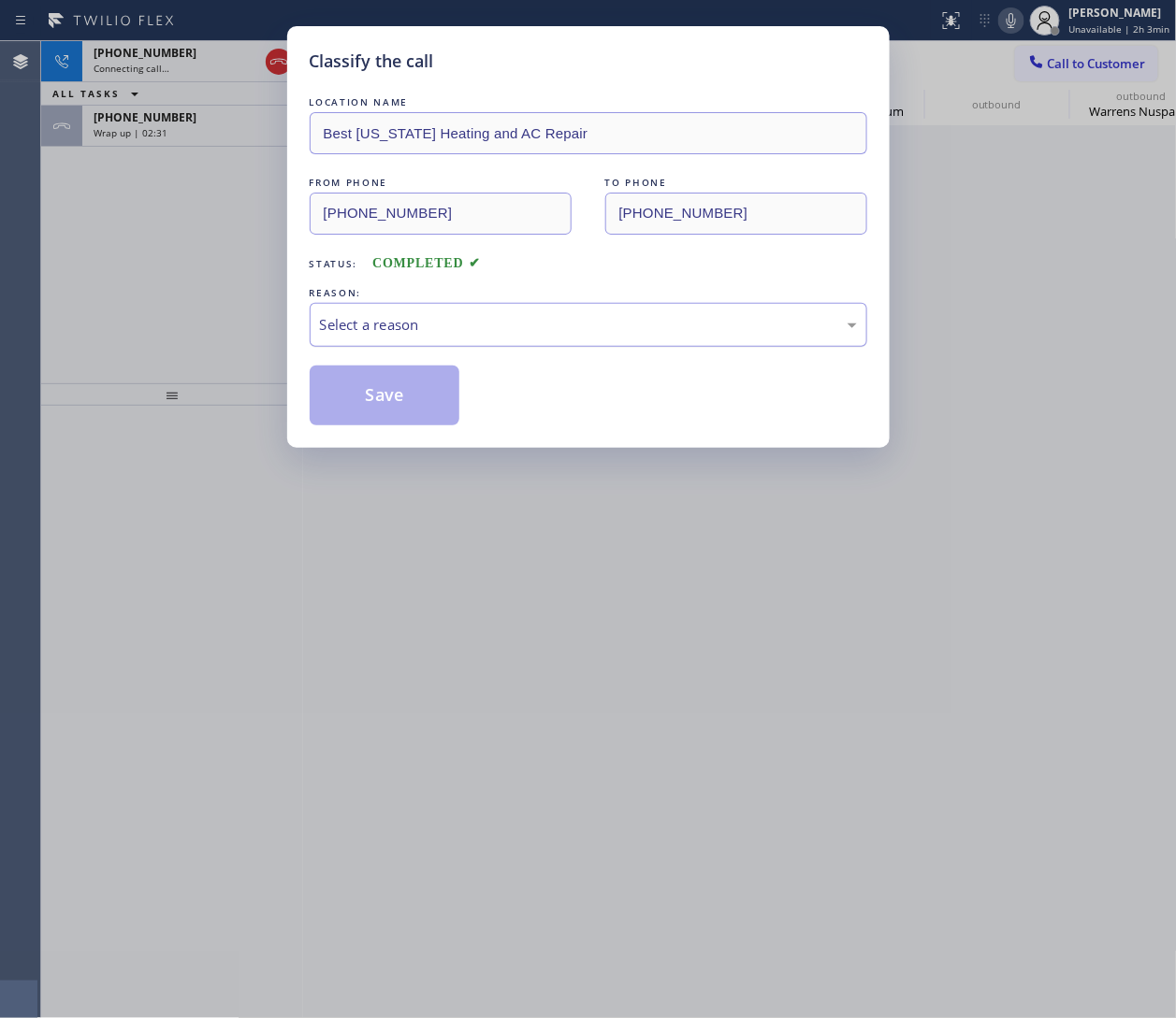
click at [463, 314] on div "Select a reason" at bounding box center [588, 324] width 537 height 21
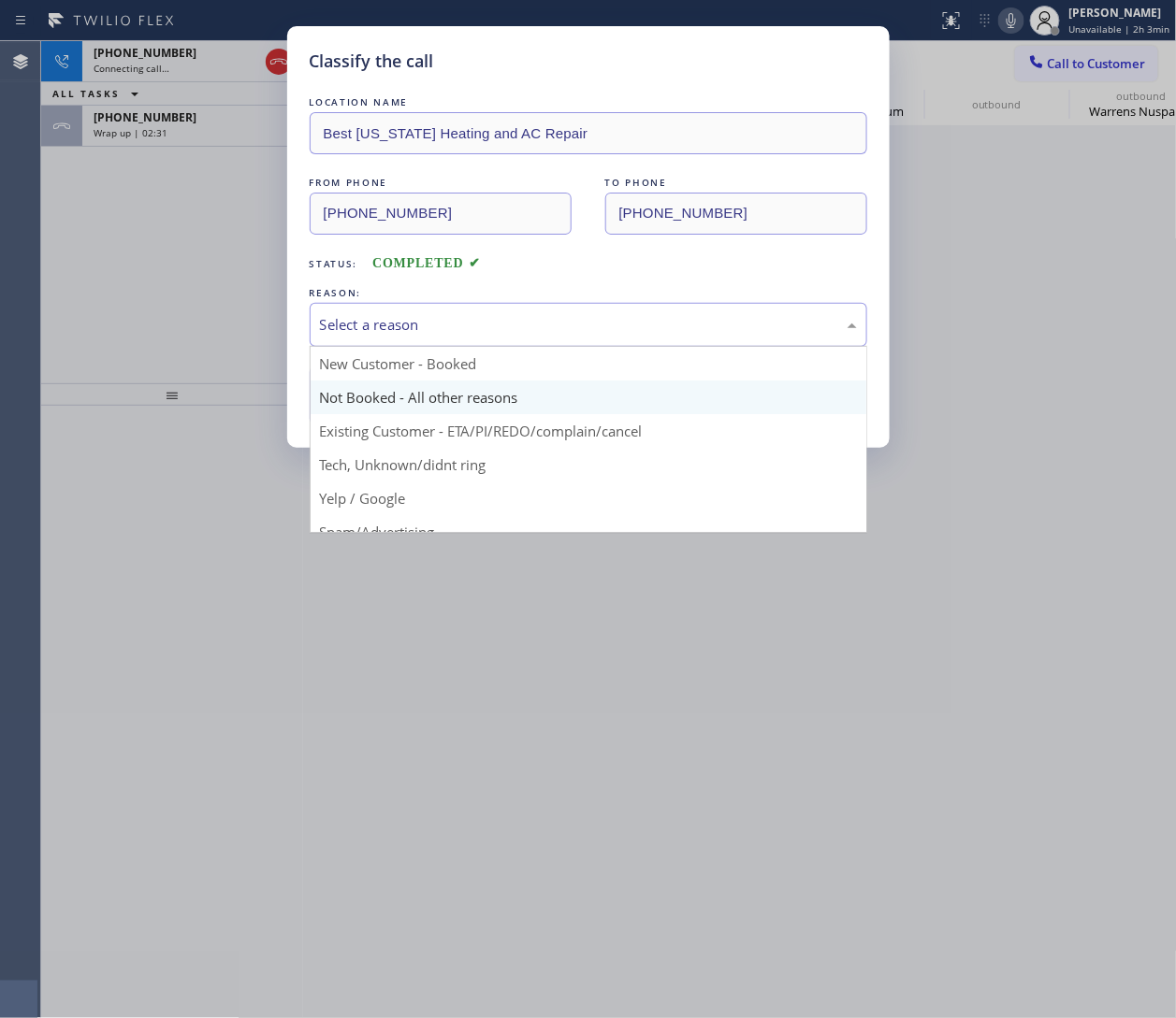
click at [436, 412] on button "Save" at bounding box center [385, 396] width 150 height 60
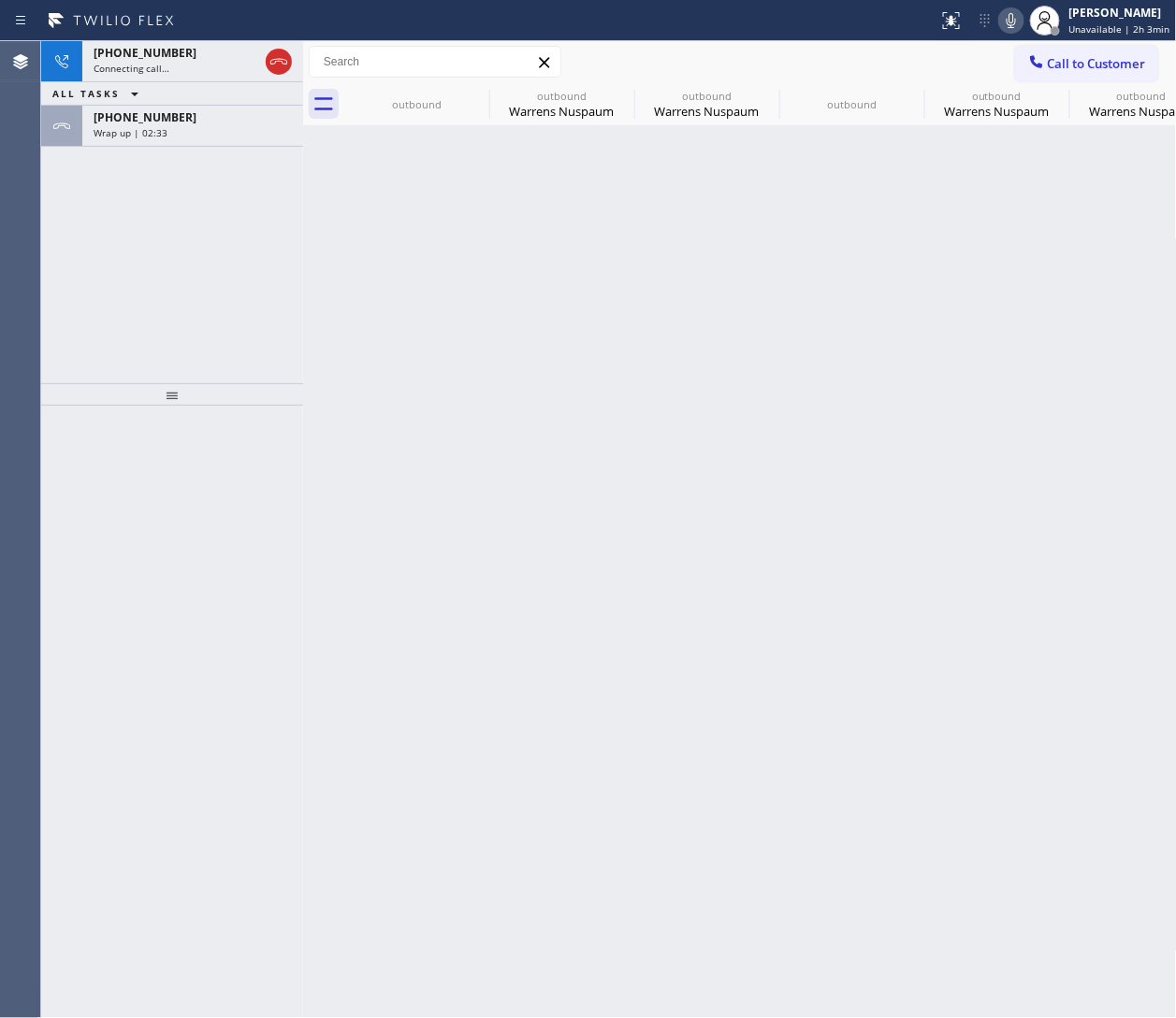
click at [184, 122] on div "+16262045793" at bounding box center [193, 117] width 199 height 15
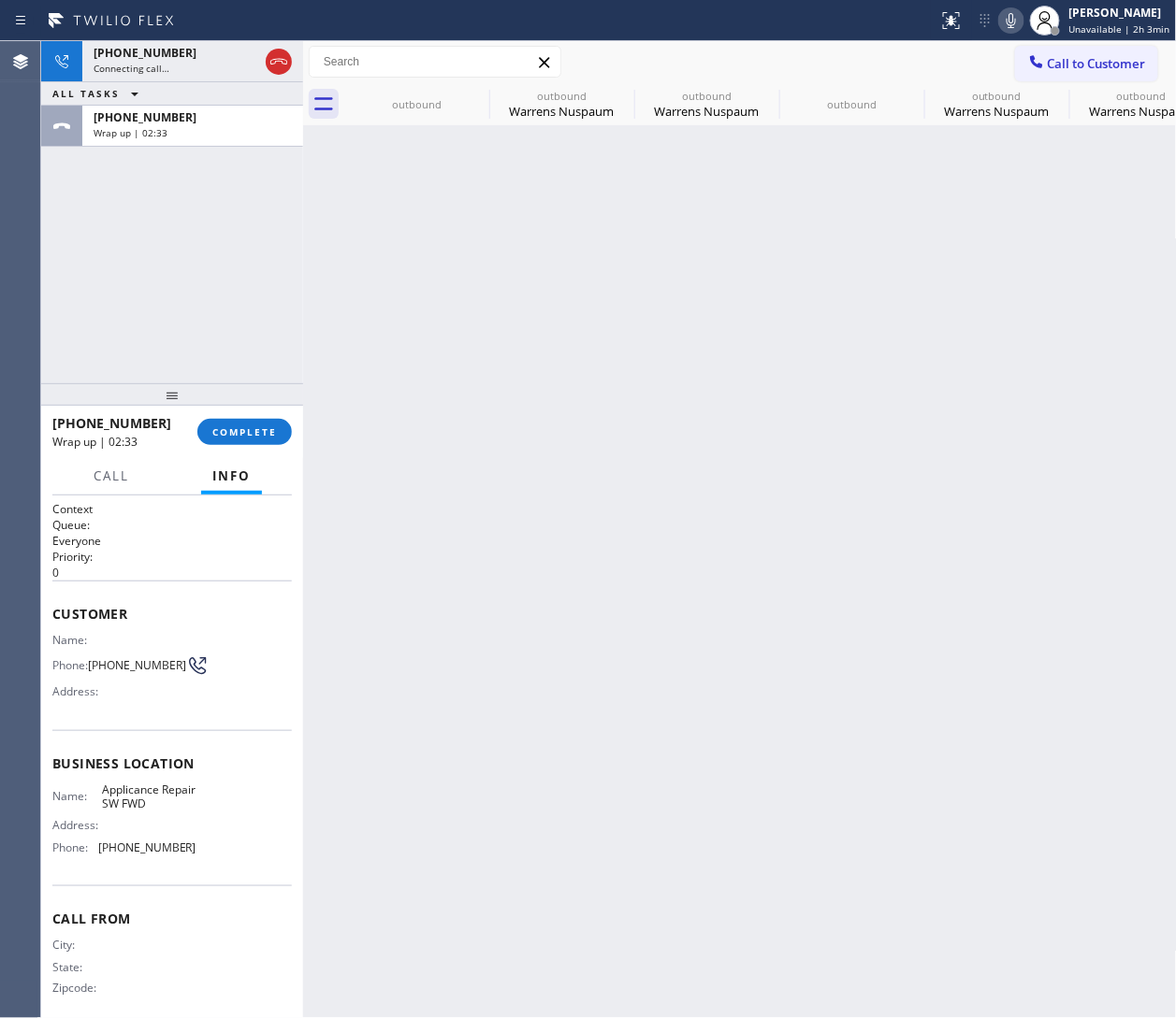
click at [184, 122] on div "+16262045793" at bounding box center [193, 117] width 199 height 15
click at [260, 438] on span "COMPLETE" at bounding box center [244, 432] width 65 height 14
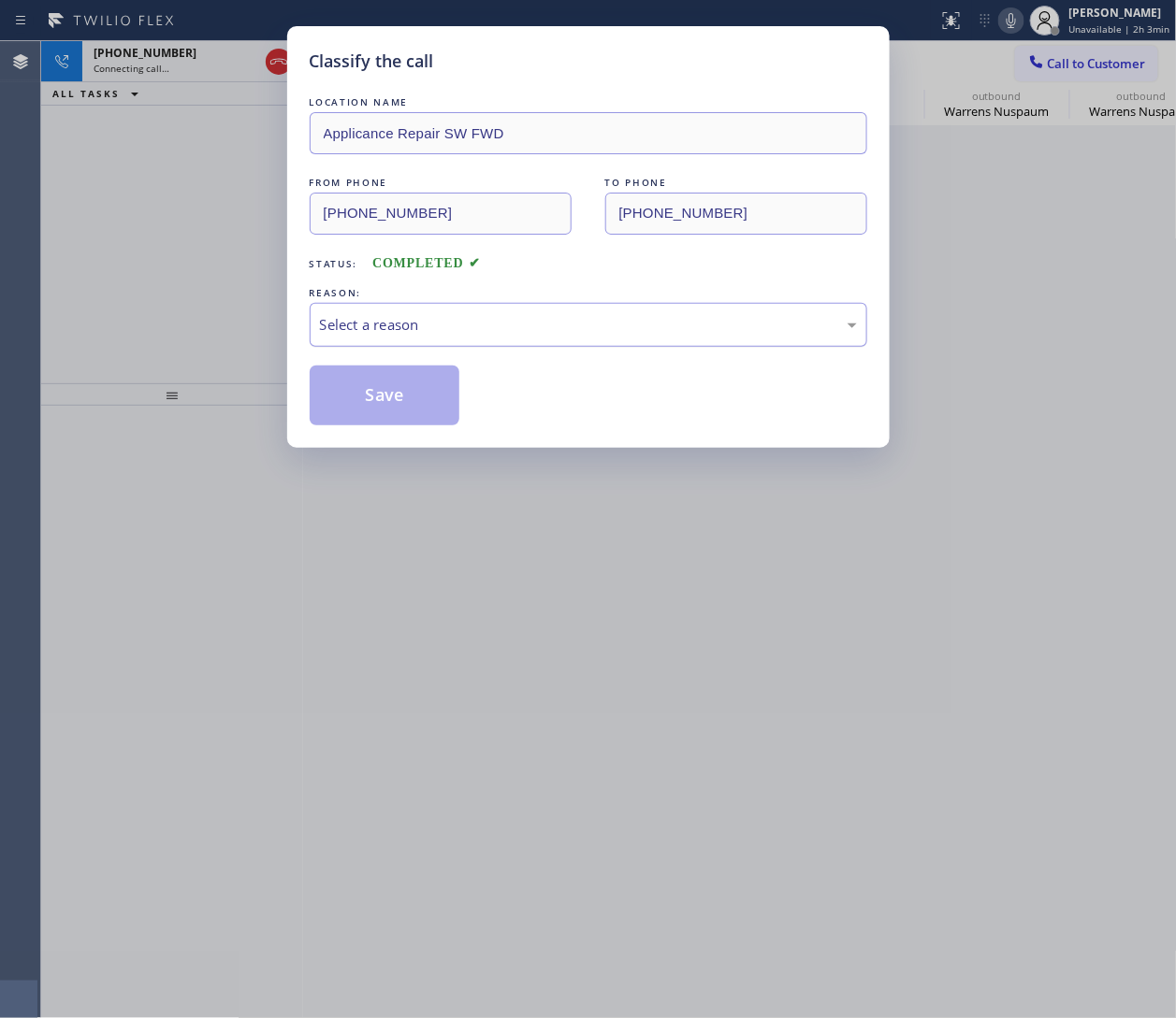
click at [507, 328] on div "Select a reason" at bounding box center [588, 324] width 537 height 21
click at [379, 398] on button "Save" at bounding box center [385, 396] width 150 height 60
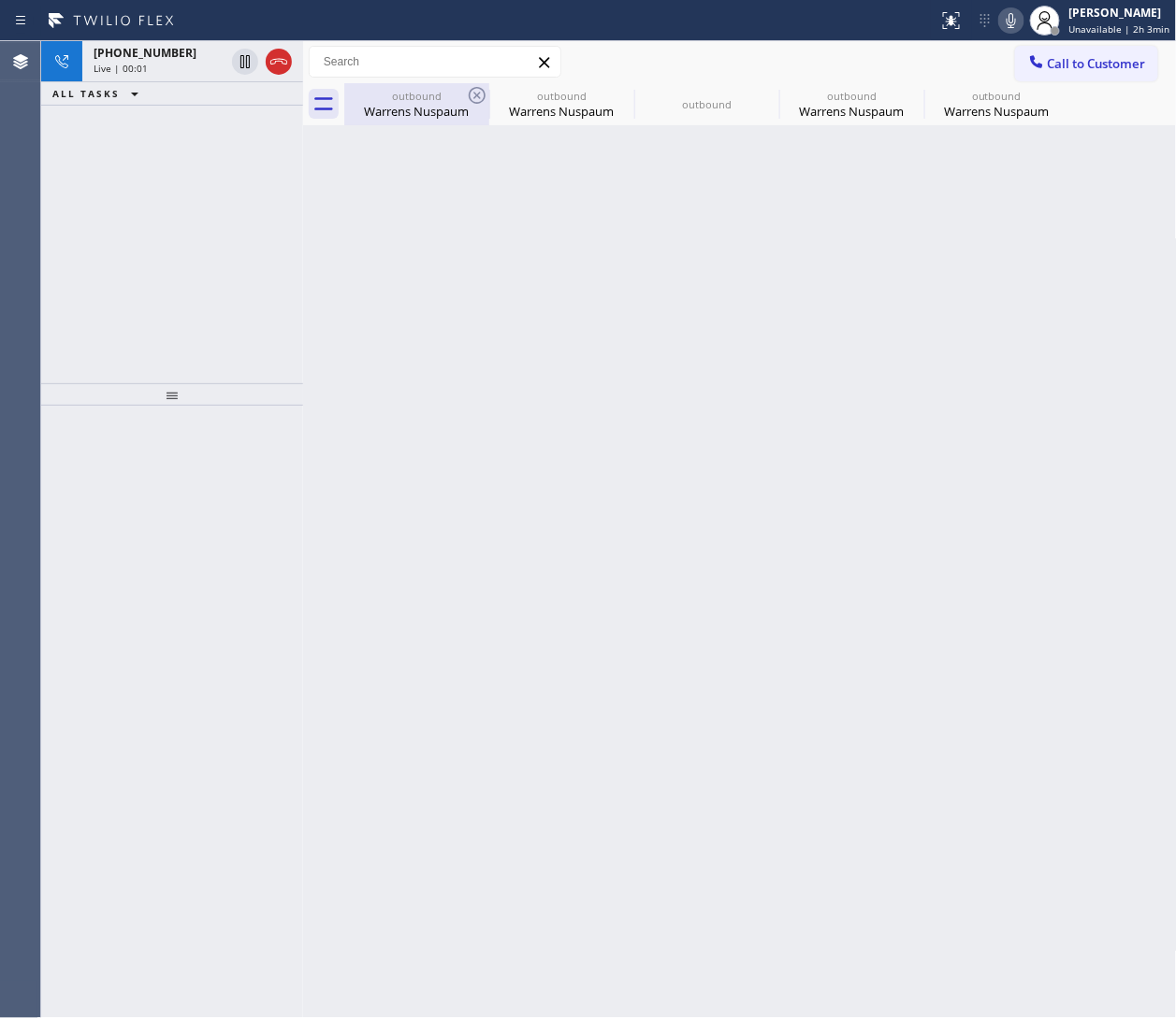
click at [462, 100] on div "outbound" at bounding box center [417, 96] width 141 height 14
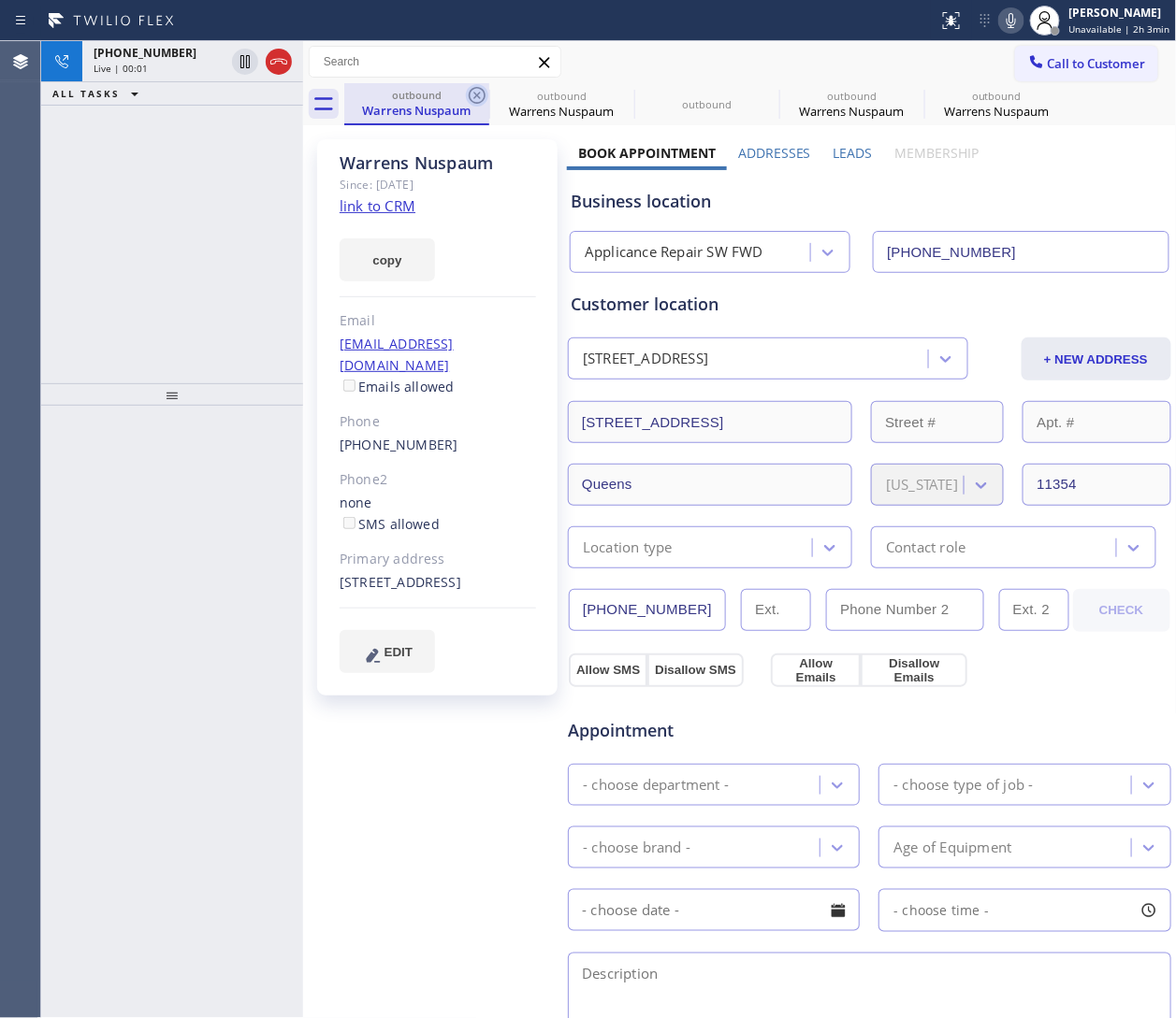
click at [478, 95] on icon at bounding box center [477, 95] width 16 height 16
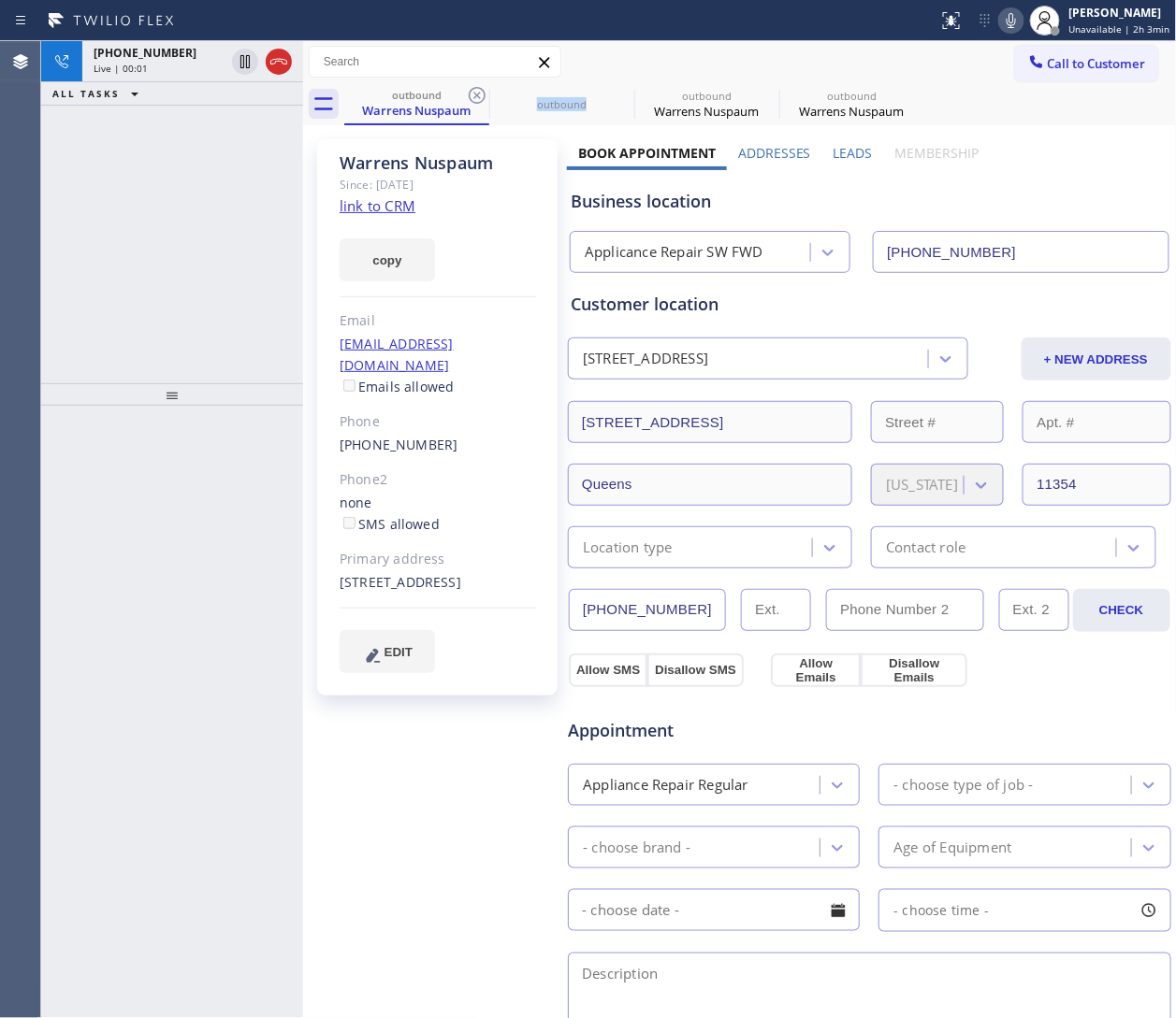
click at [478, 95] on icon at bounding box center [477, 95] width 16 height 16
type input "(347) 404-5804"
click at [0, 0] on icon at bounding box center [0, 0] width 0 height 0
click at [478, 95] on icon at bounding box center [477, 95] width 16 height 16
click at [403, 437] on div "Warrens Nuspaum Since: 20 may 2020 link to CRM copy Email no@gmail.com Emails a…" at bounding box center [437, 417] width 240 height 556
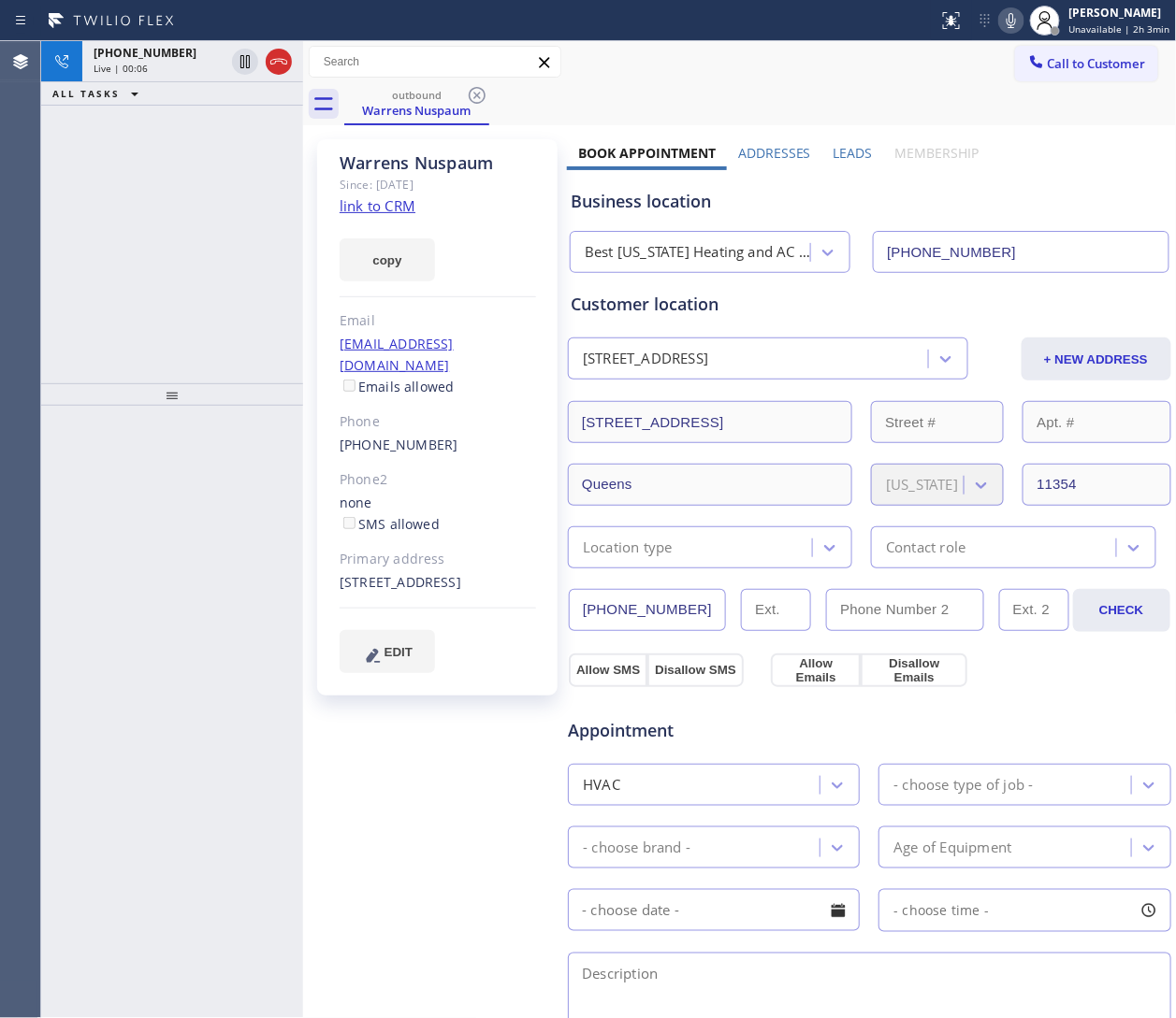
click at [484, 412] on div "Phone" at bounding box center [437, 422] width 197 height 21
drag, startPoint x: 478, startPoint y: 421, endPoint x: 344, endPoint y: 433, distance: 134.5
click at [344, 435] on div "(347) 404-5804" at bounding box center [437, 446] width 197 height 21
copy link "347) 404-5804"
click at [278, 67] on icon at bounding box center [278, 61] width 22 height 22
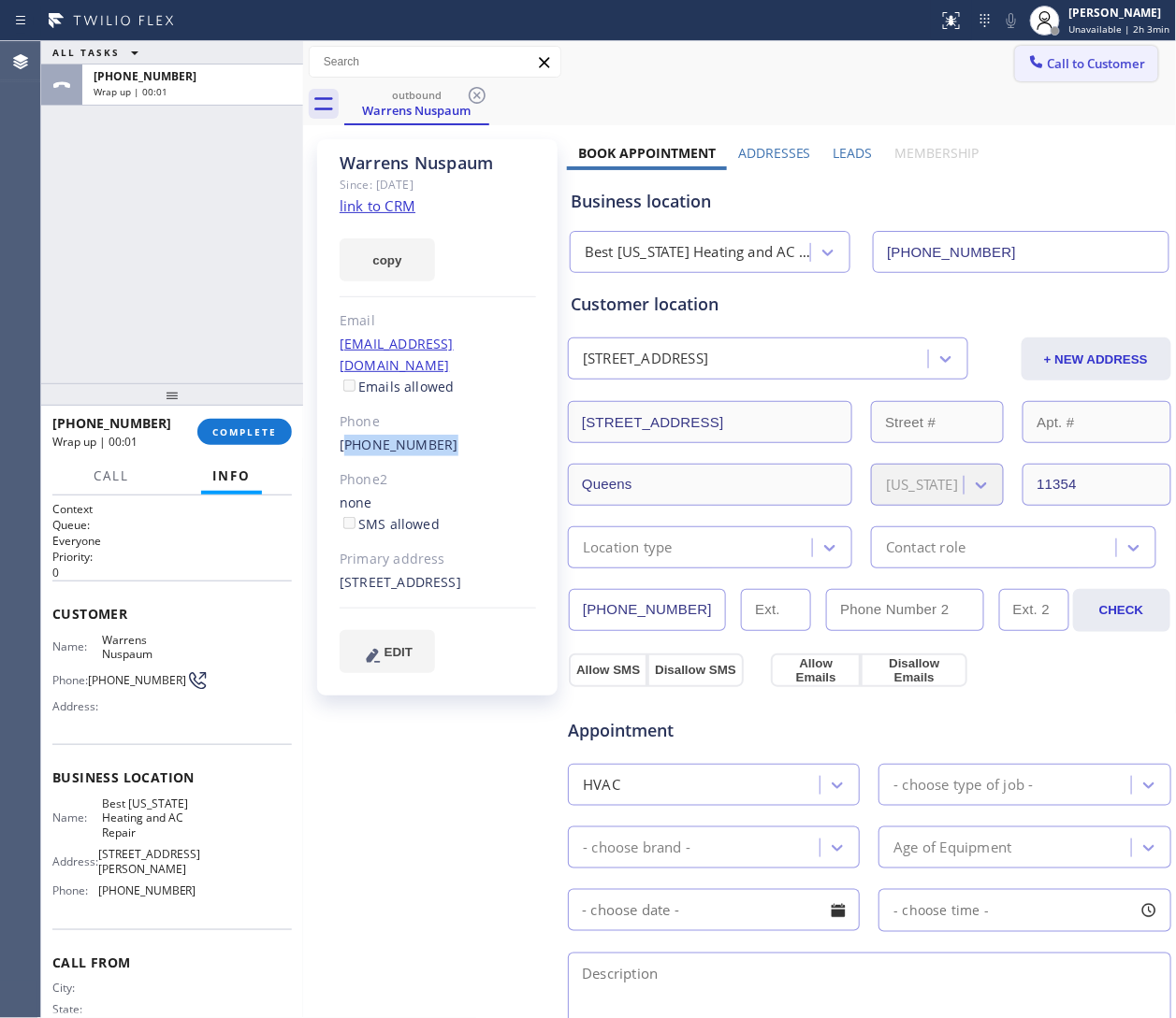
click at [783, 69] on span "Call to Customer" at bounding box center [1096, 63] width 98 height 16
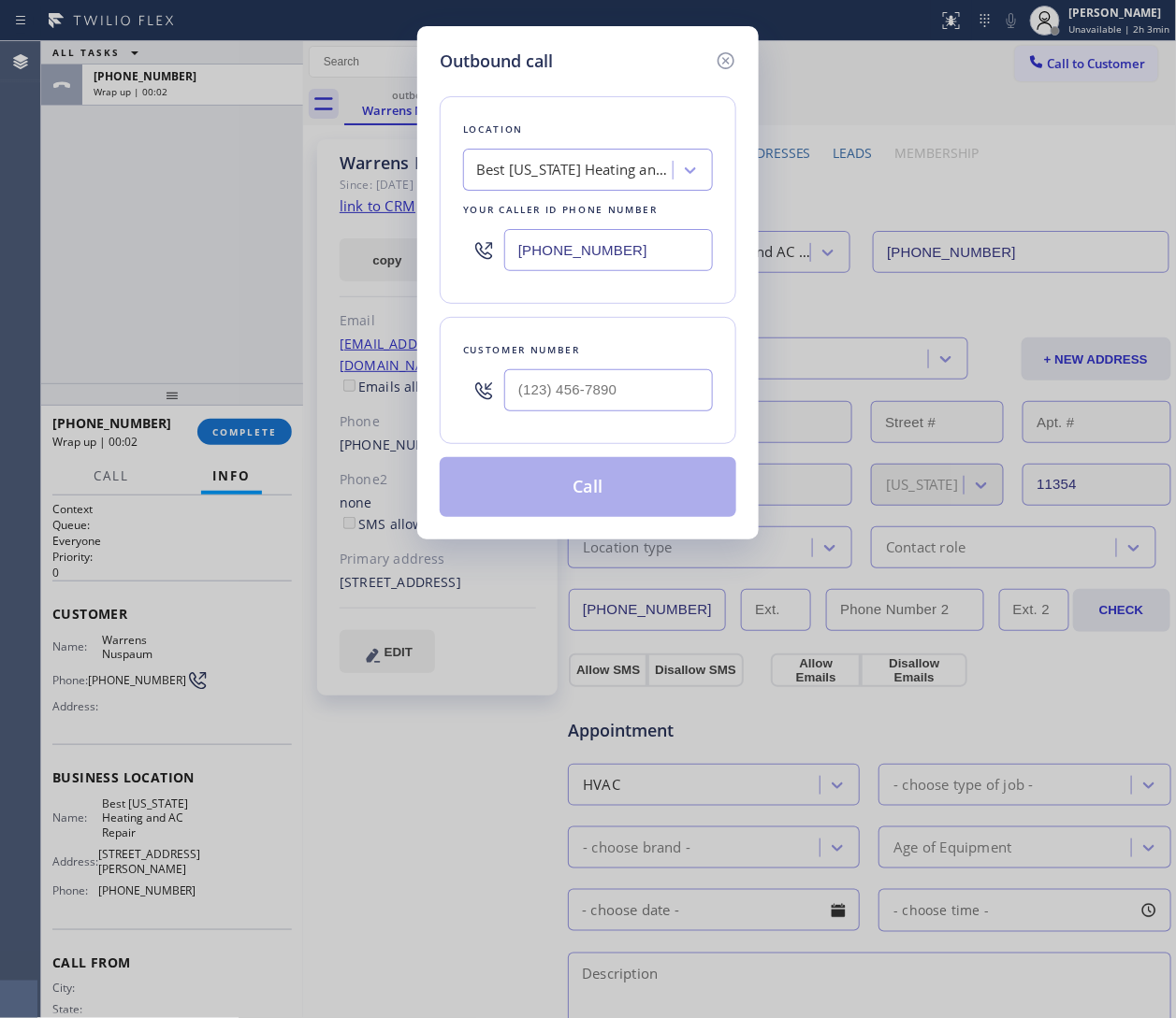
click at [584, 278] on div "(347) 404-5804" at bounding box center [588, 250] width 250 height 61
click at [581, 250] on input "(347) 404-5804" at bounding box center [607, 250] width 208 height 42
paste input "213) 460-0809"
type input "(213) 460-0809"
click at [531, 395] on input "(___) ___-____" at bounding box center [607, 389] width 208 height 42
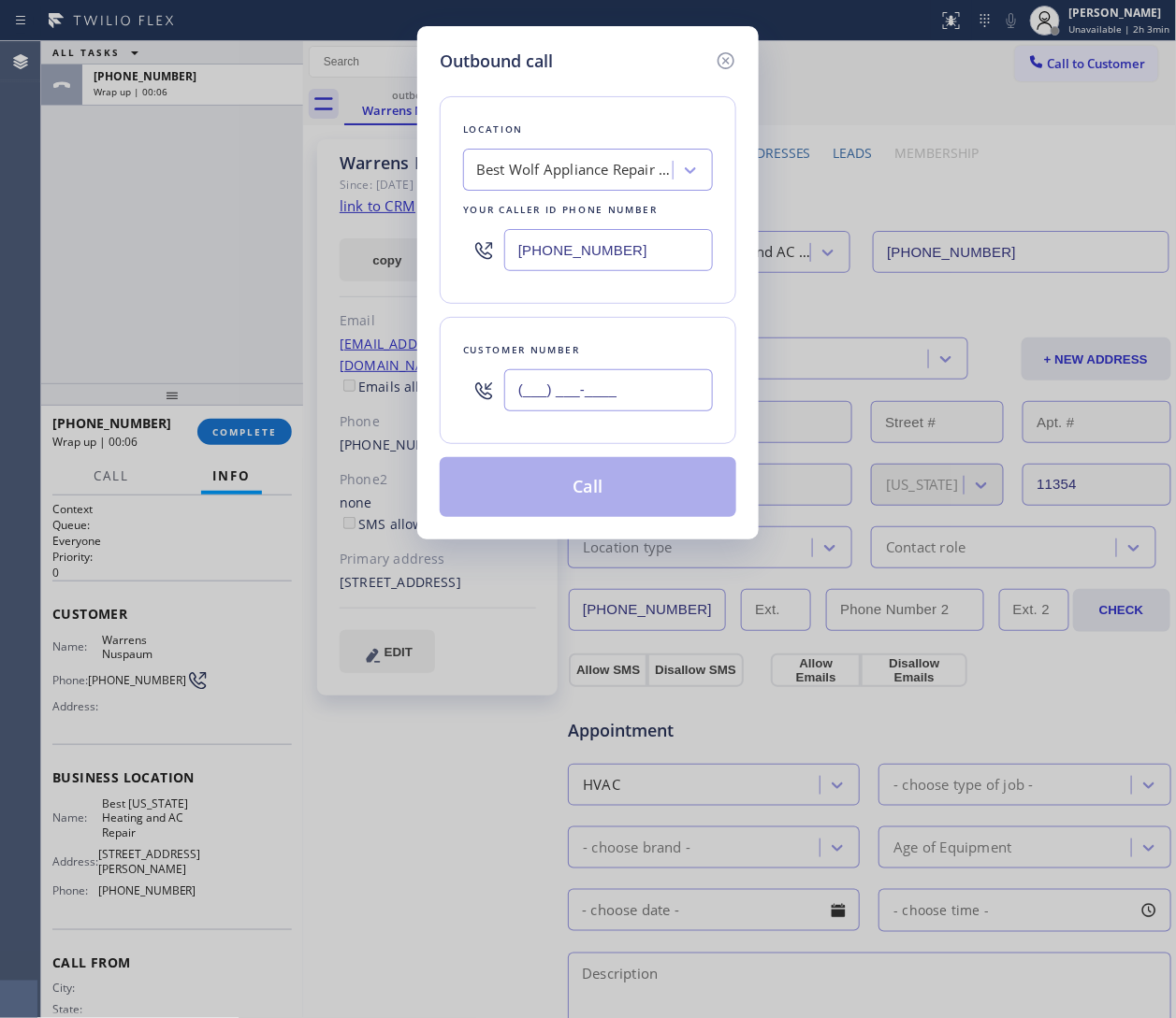
paste input "360) 930-2033"
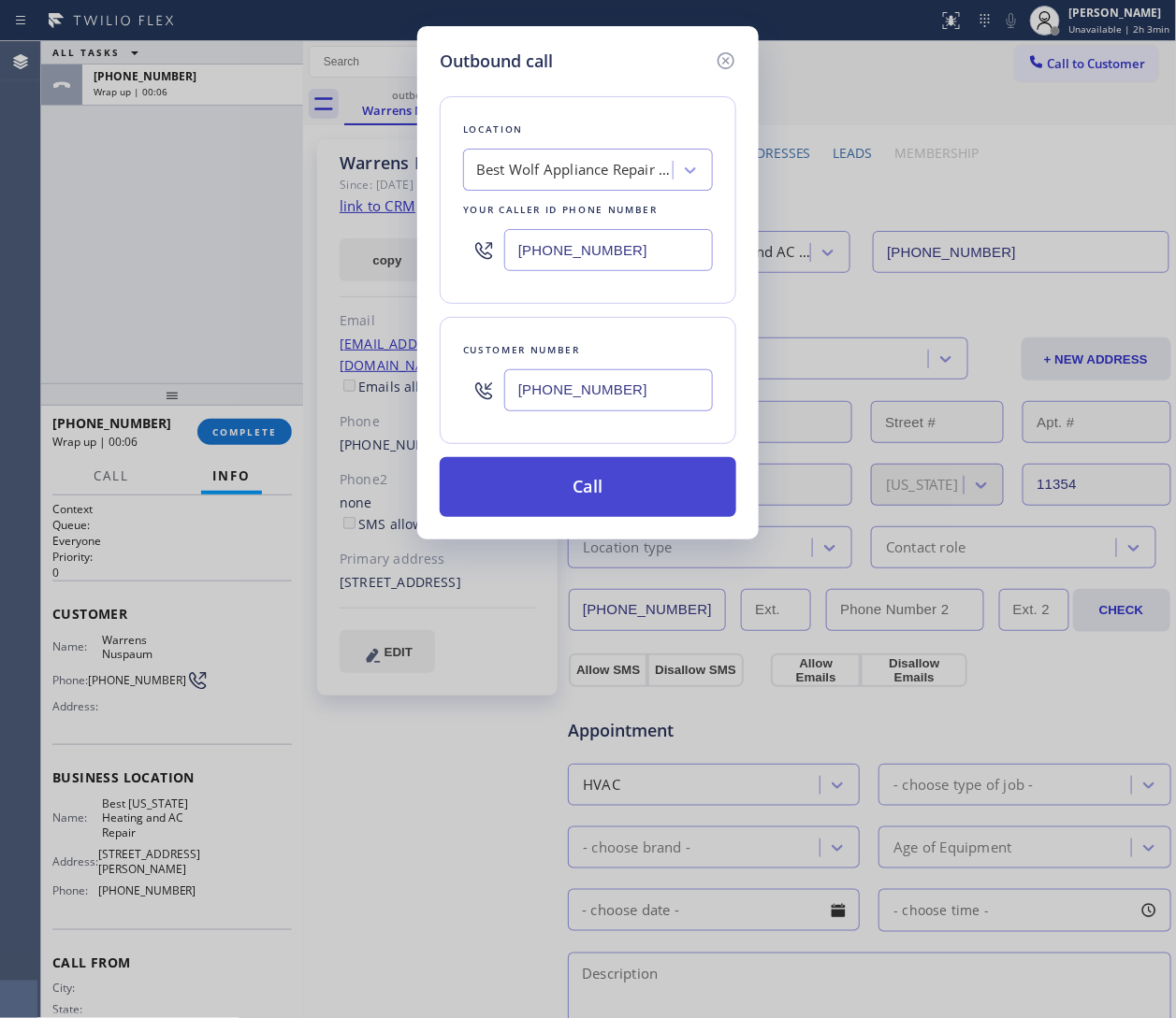
type input "(360) 930-2033"
click at [574, 491] on button "Call" at bounding box center [588, 487] width 296 height 60
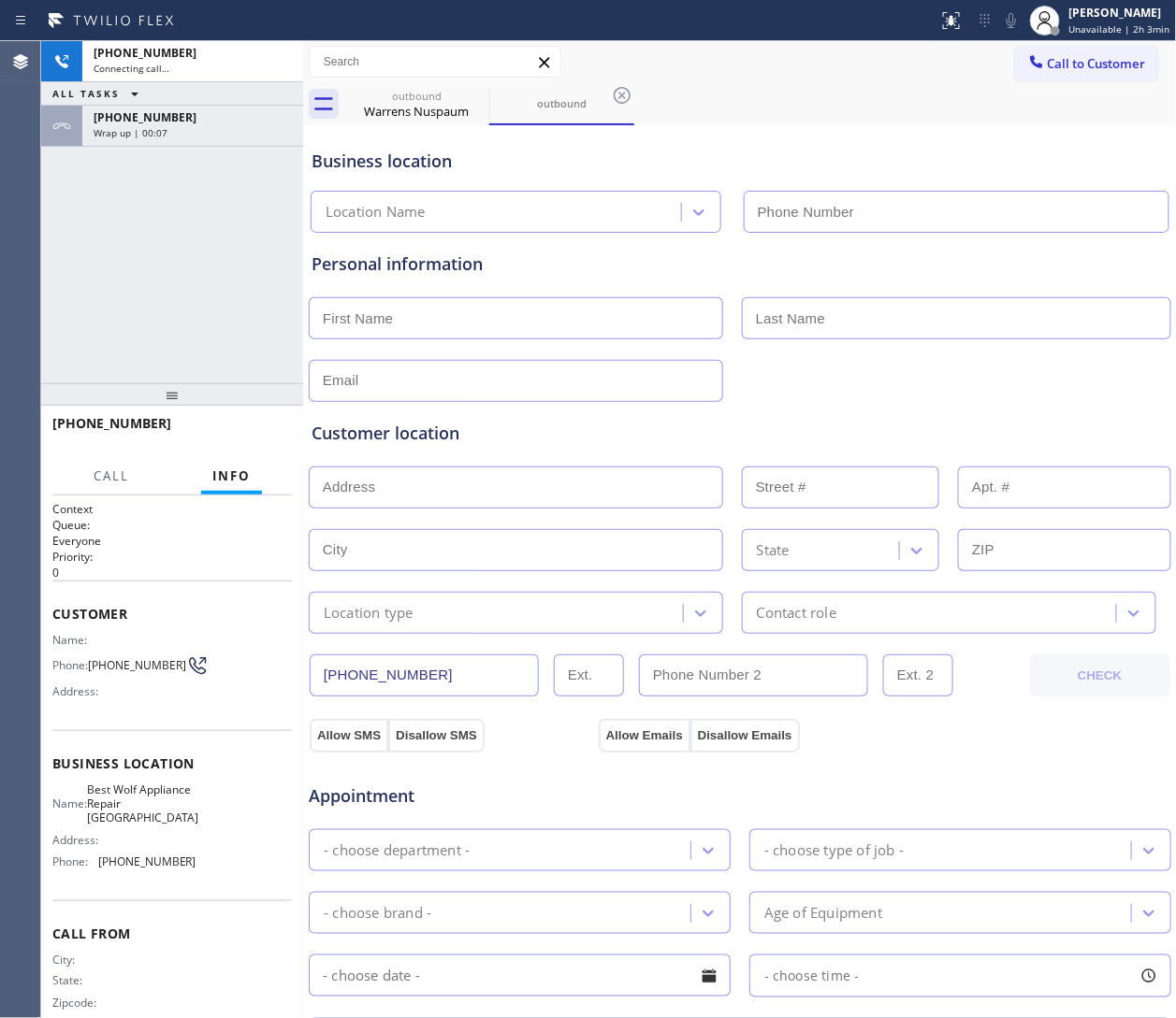
type input "(213) 460-0809"
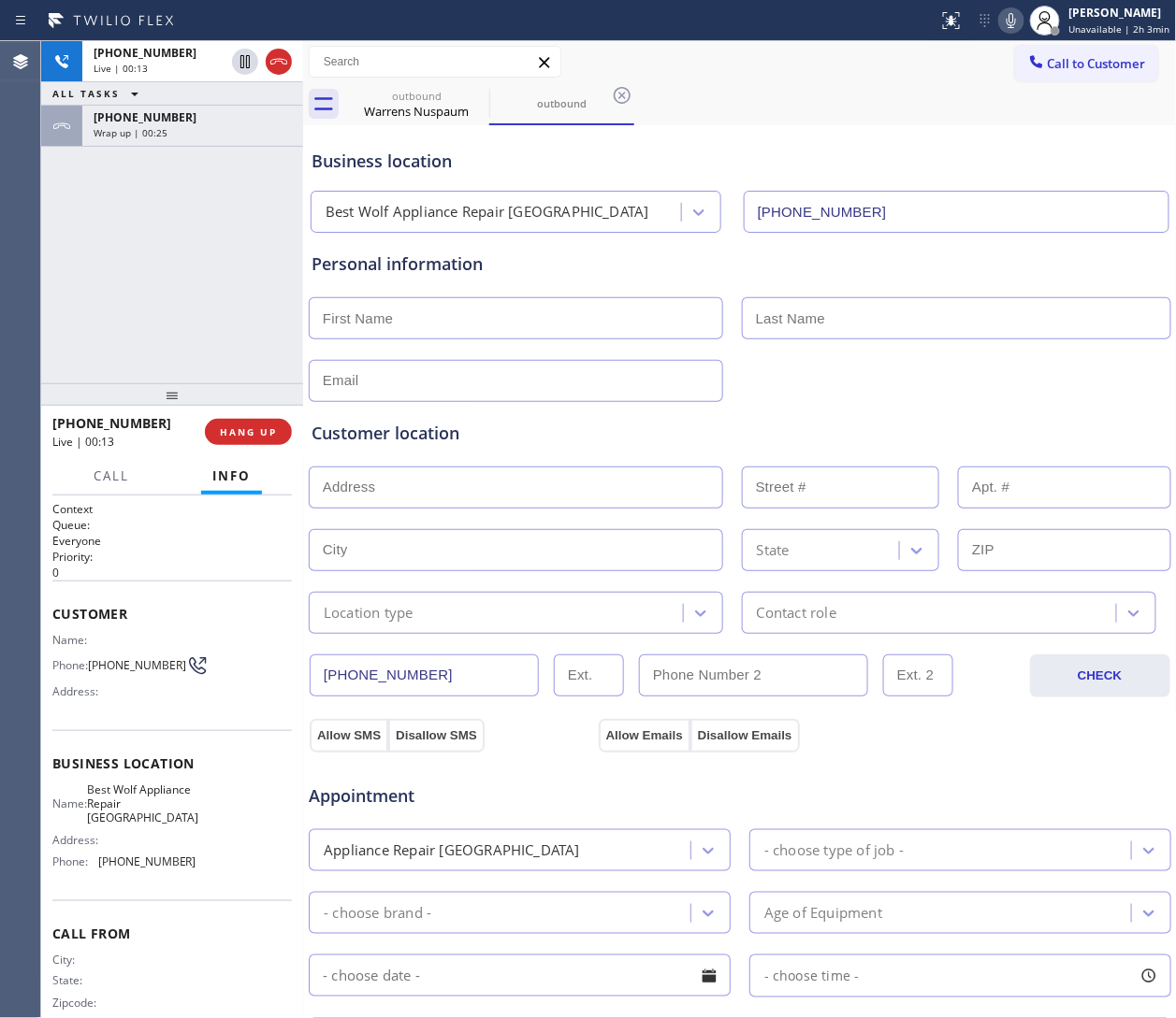
click at [181, 103] on div "ALL TASKS ALL TASKS ACTIVE TASKS TASKS IN WRAP UP" at bounding box center [171, 94] width 262 height 23
click at [181, 111] on div "+13474045804" at bounding box center [193, 117] width 199 height 15
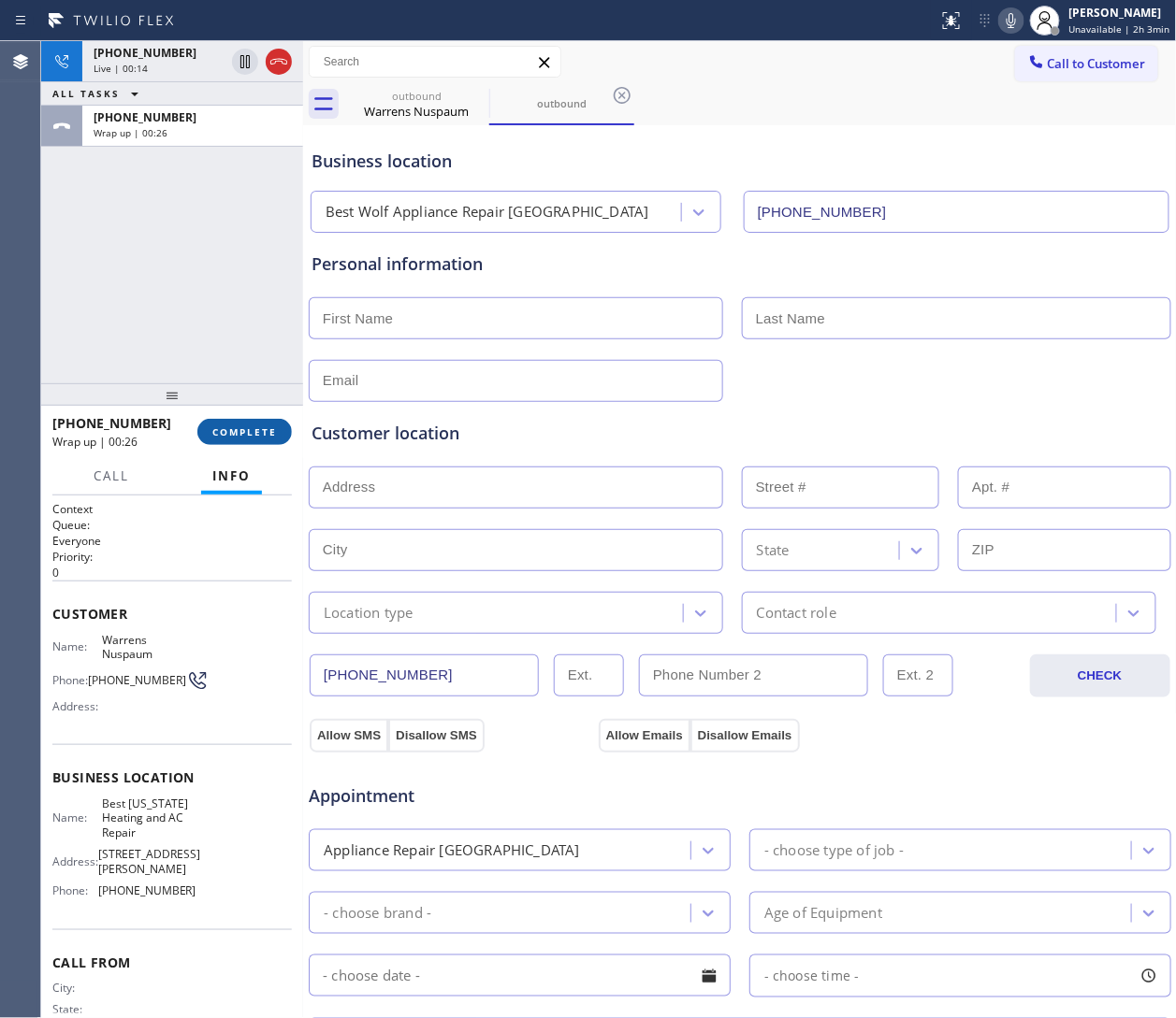
click at [254, 439] on button "COMPLETE" at bounding box center [245, 432] width 95 height 26
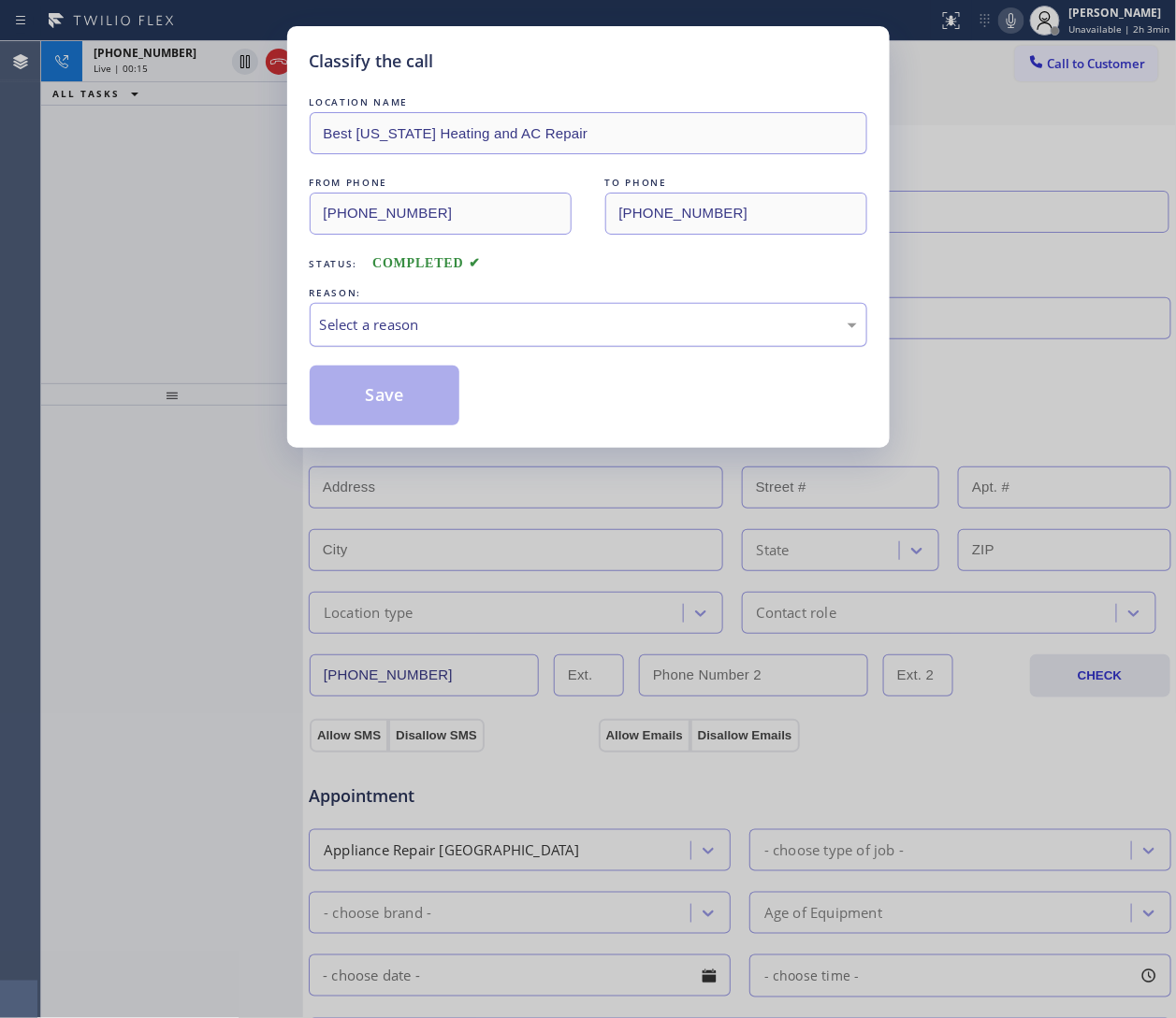
click at [455, 322] on div "Select a reason" at bounding box center [588, 324] width 537 height 21
click at [362, 392] on button "Save" at bounding box center [385, 396] width 150 height 60
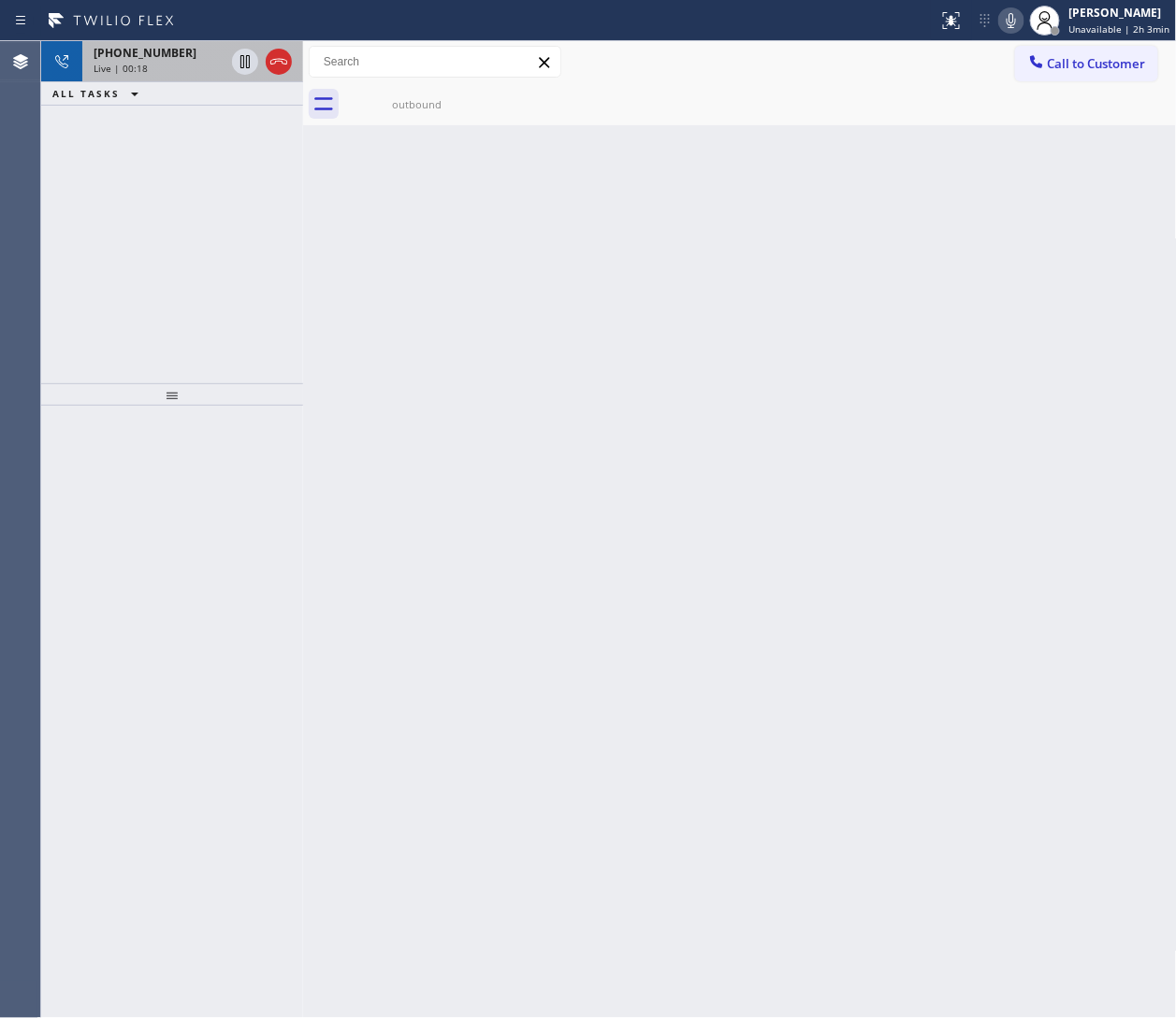
click at [128, 64] on span "Live | 00:18" at bounding box center [121, 69] width 54 height 14
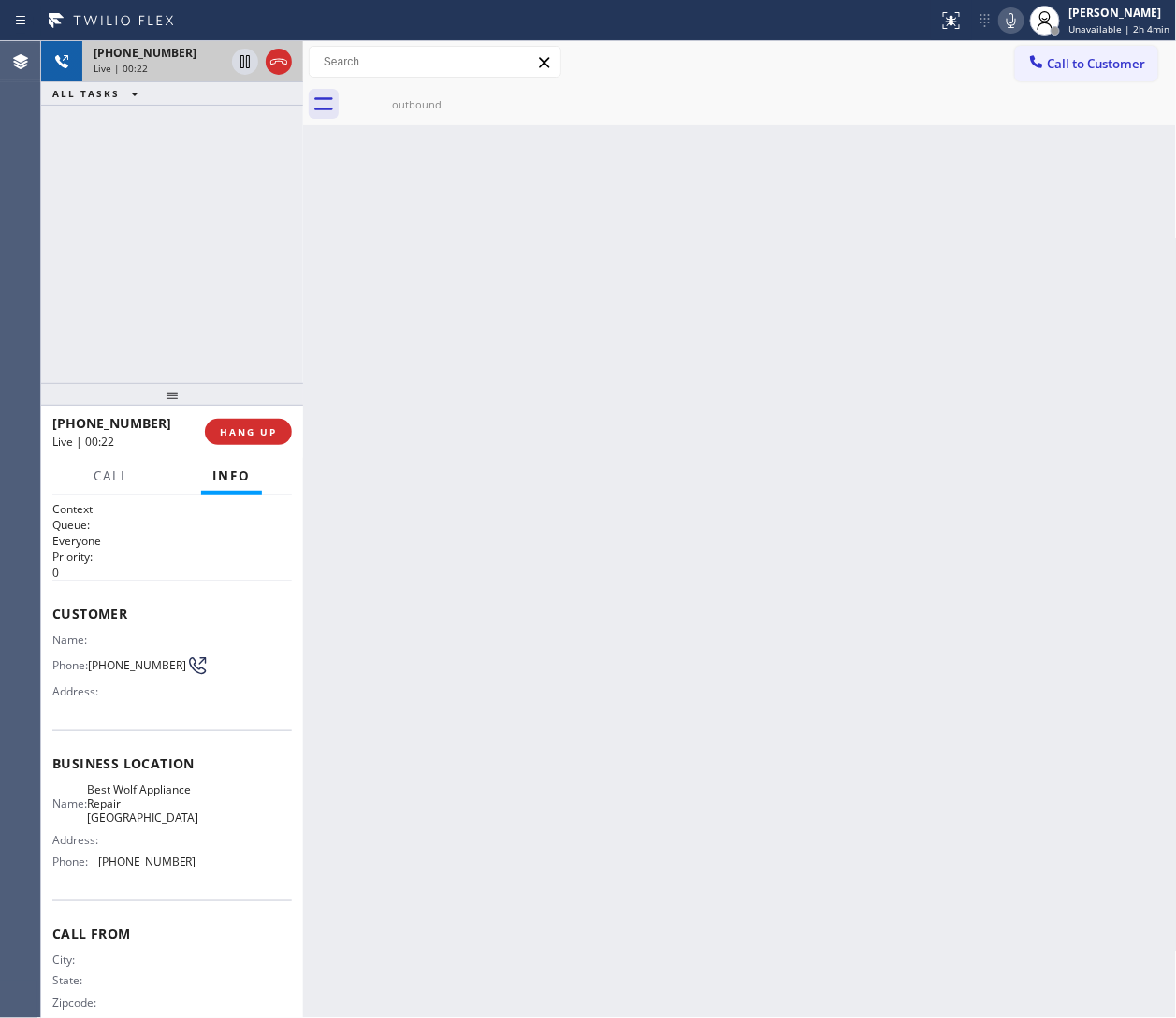
click at [176, 72] on div "Live | 00:22" at bounding box center [159, 69] width 131 height 14
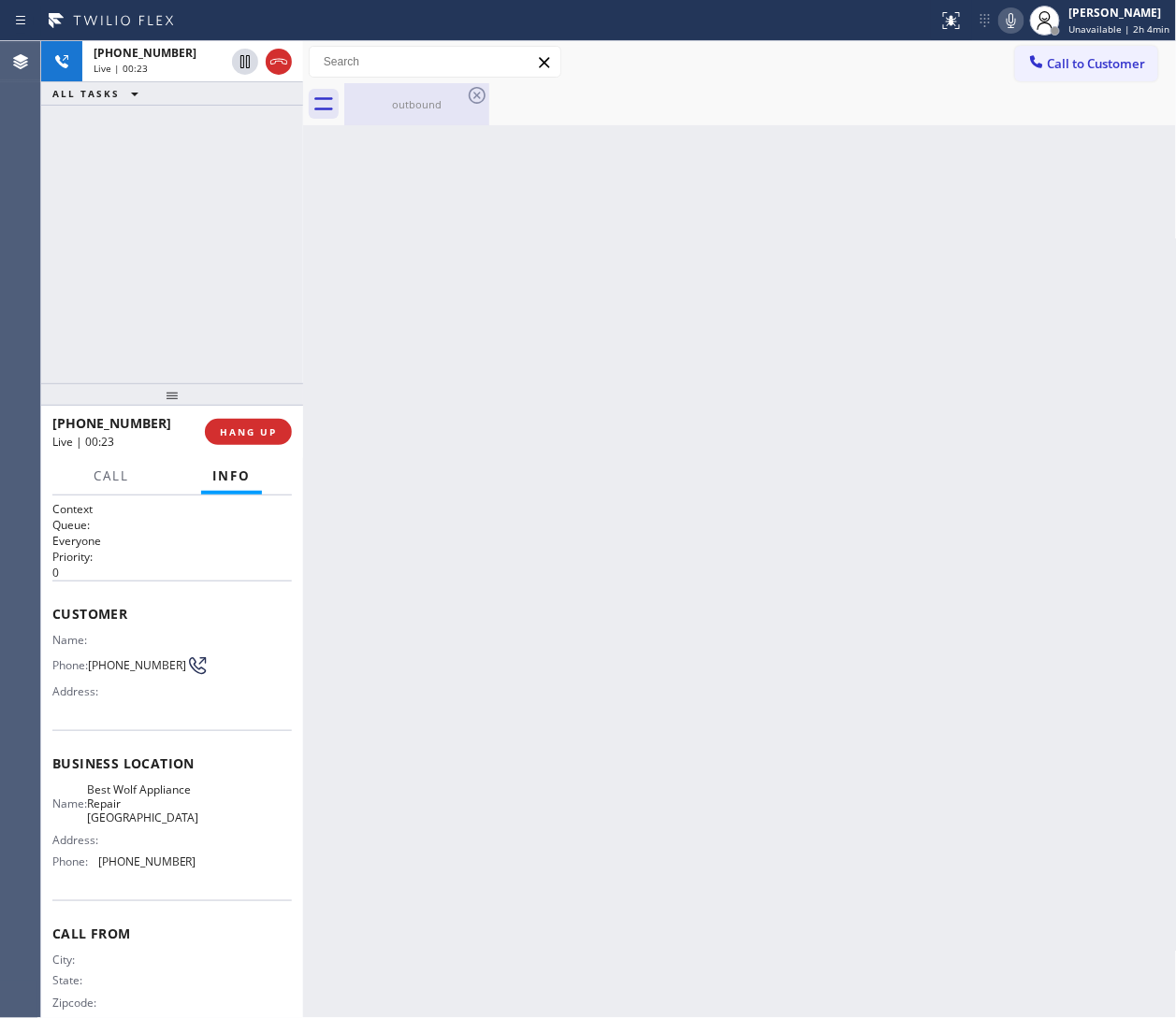
click at [413, 101] on div "outbound" at bounding box center [417, 104] width 141 height 14
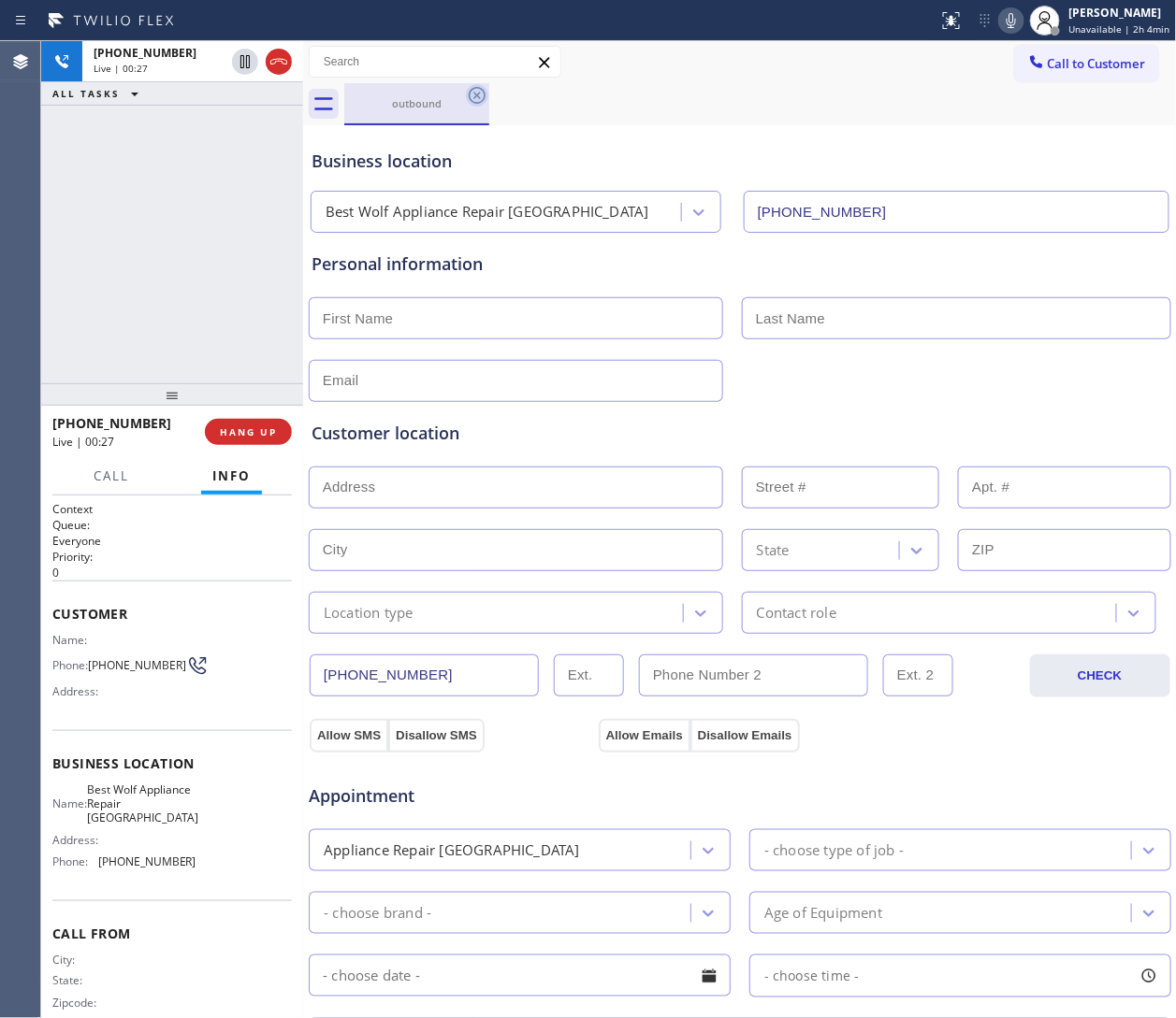
click at [479, 84] on icon at bounding box center [477, 95] width 22 height 22
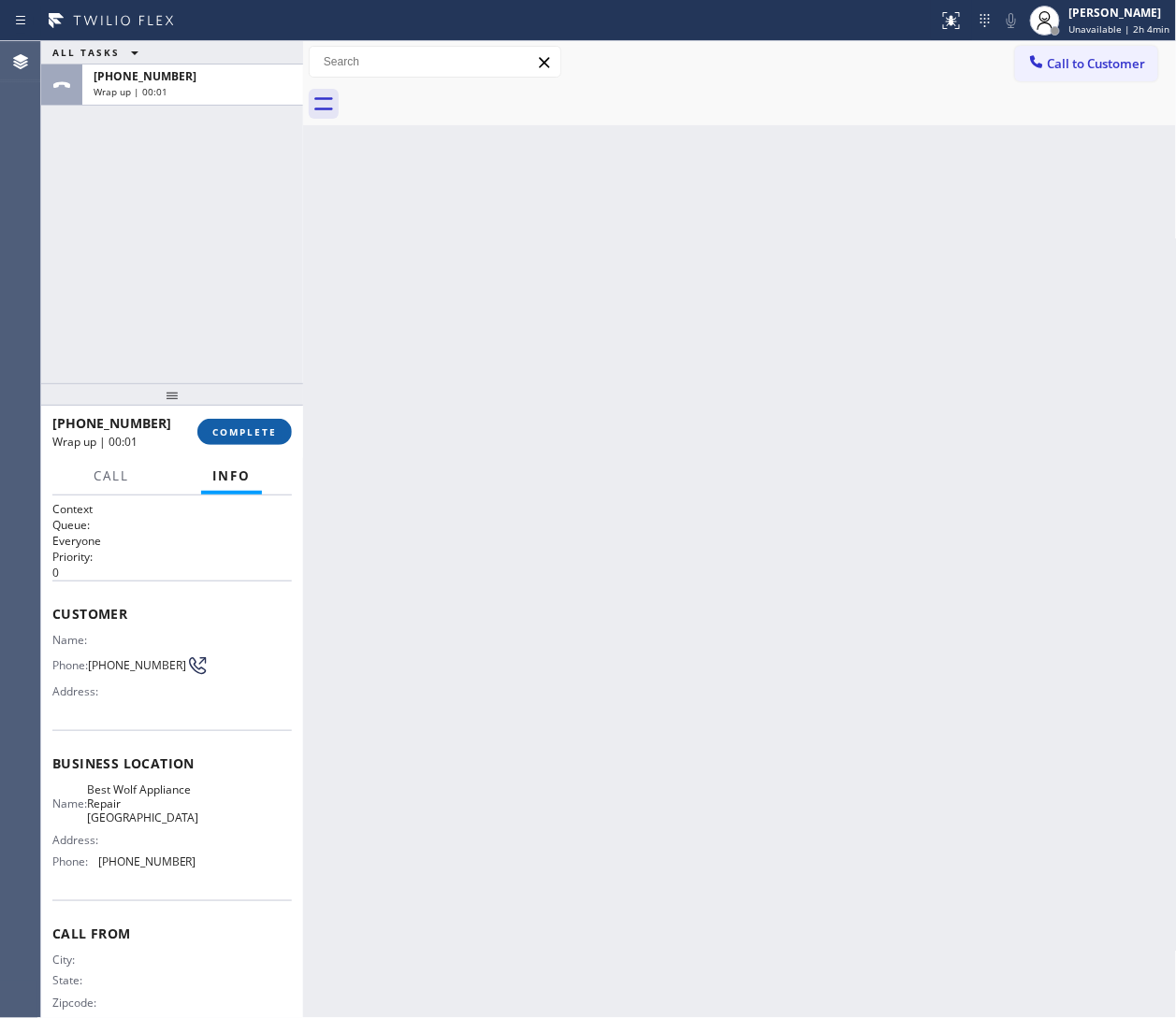
click at [261, 422] on button "COMPLETE" at bounding box center [245, 432] width 95 height 26
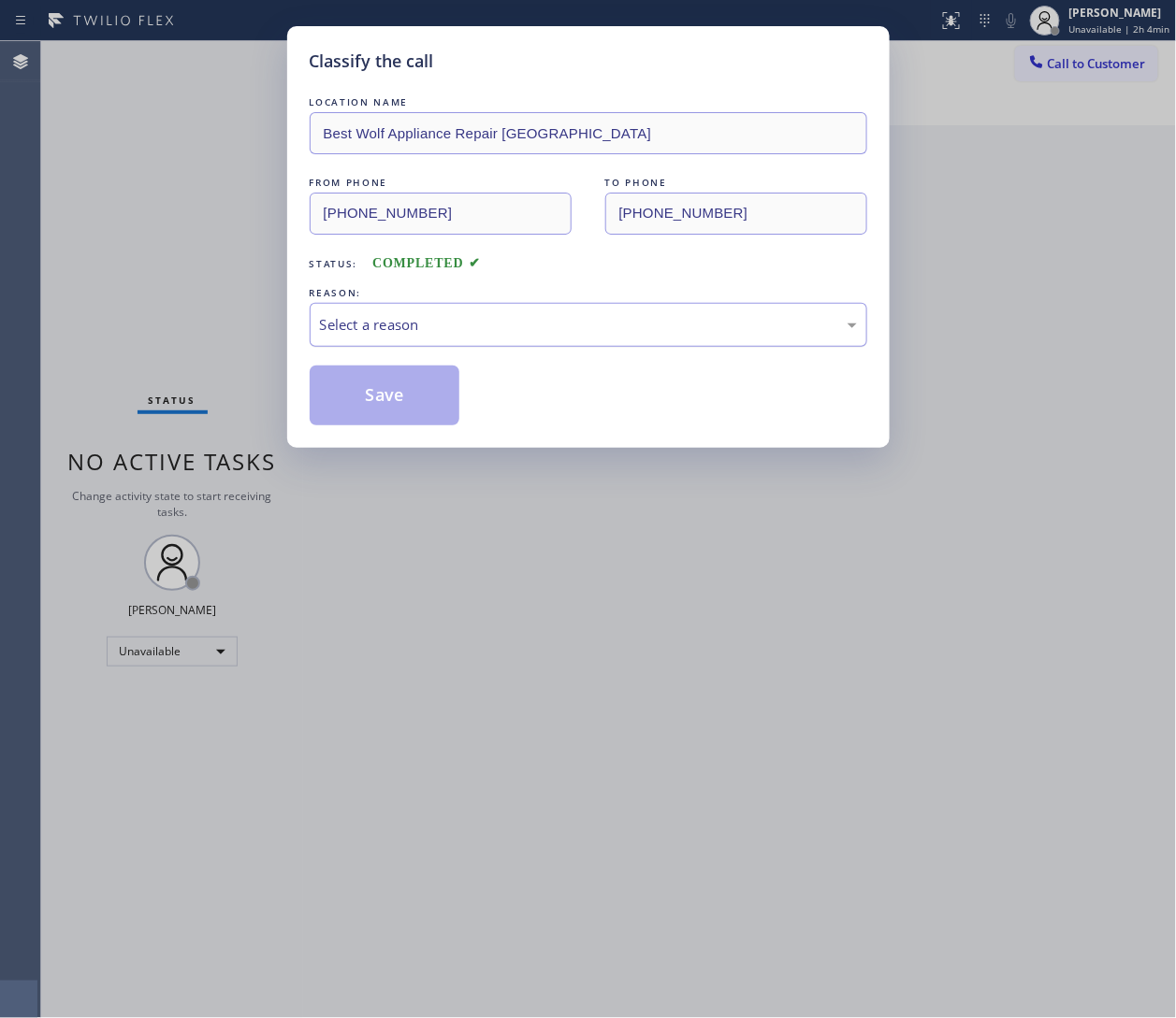
drag, startPoint x: 475, startPoint y: 336, endPoint x: 467, endPoint y: 344, distance: 11.3
click at [475, 336] on div "Select a reason" at bounding box center [588, 324] width 557 height 44
click at [423, 390] on button "Save" at bounding box center [385, 396] width 150 height 60
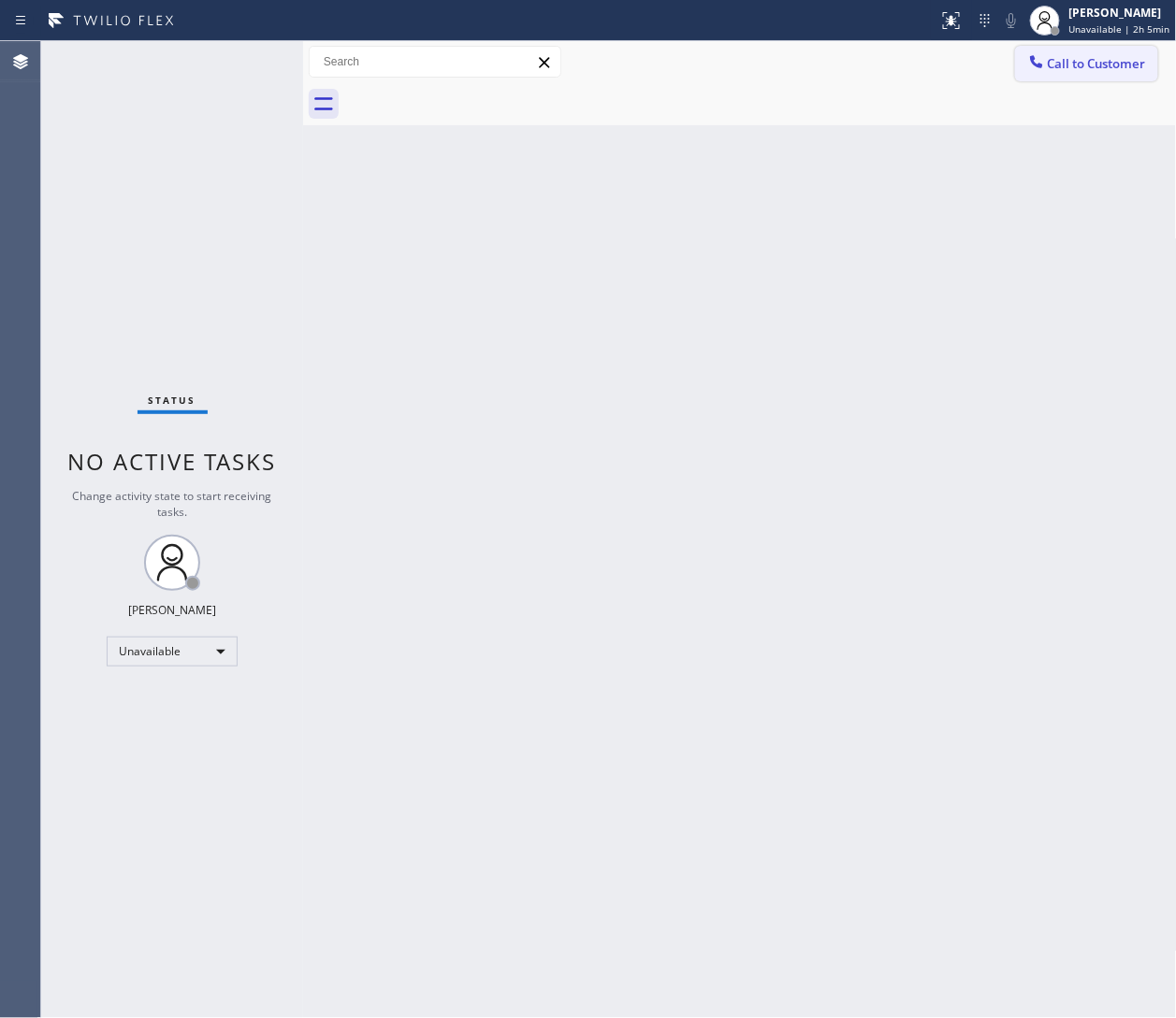
click at [783, 61] on span "Call to Customer" at bounding box center [1096, 63] width 98 height 16
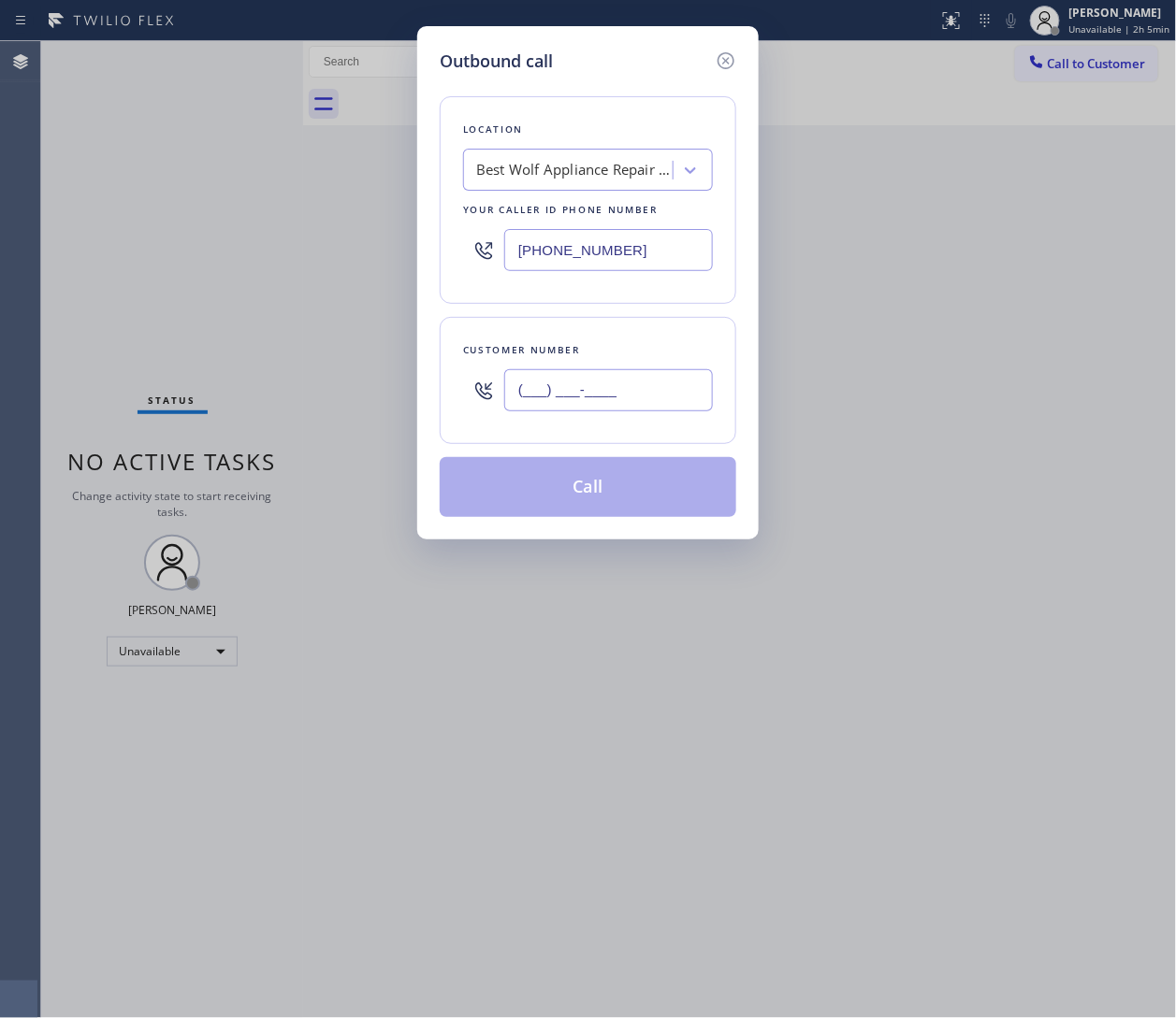
click at [615, 394] on input "(___) ___-____" at bounding box center [607, 389] width 208 height 42
paste input "714) 209-7531"
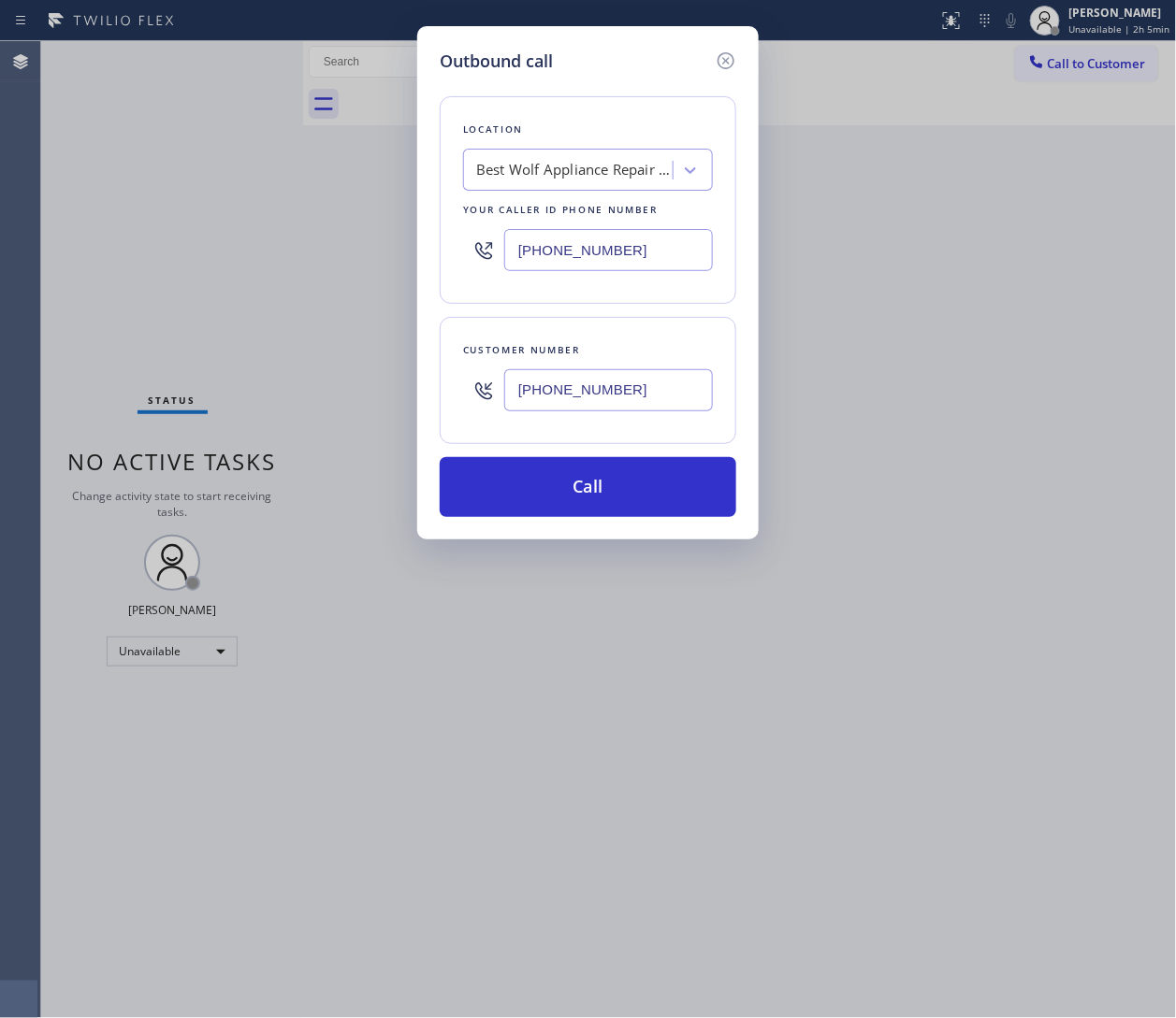
type input "(714) 209-7531"
click at [628, 243] on input "(213) 460-0809" at bounding box center [607, 250] width 208 height 42
paste input "566-9111"
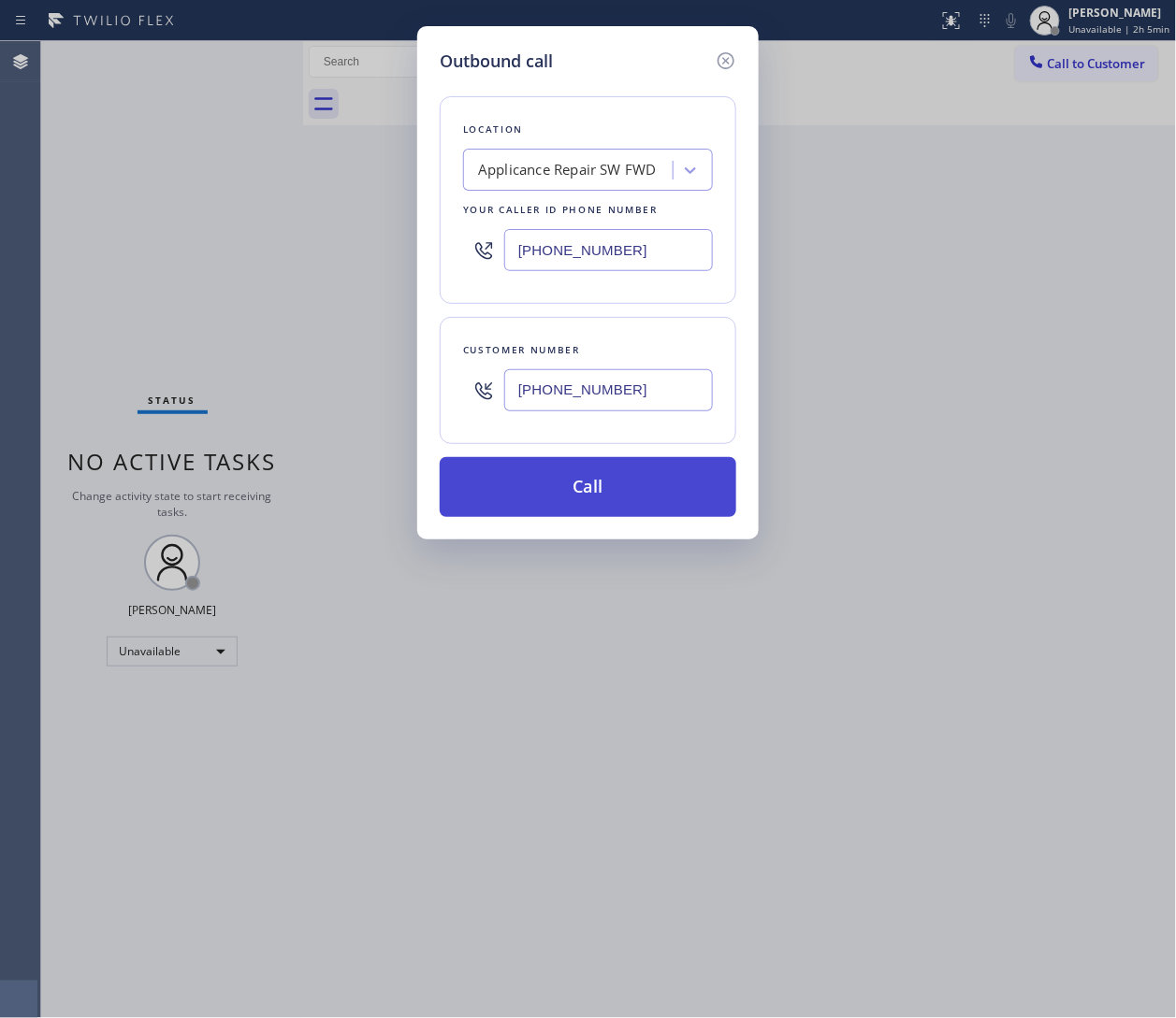
type input "(213) 566-9111"
click at [632, 497] on button "Call" at bounding box center [588, 487] width 296 height 60
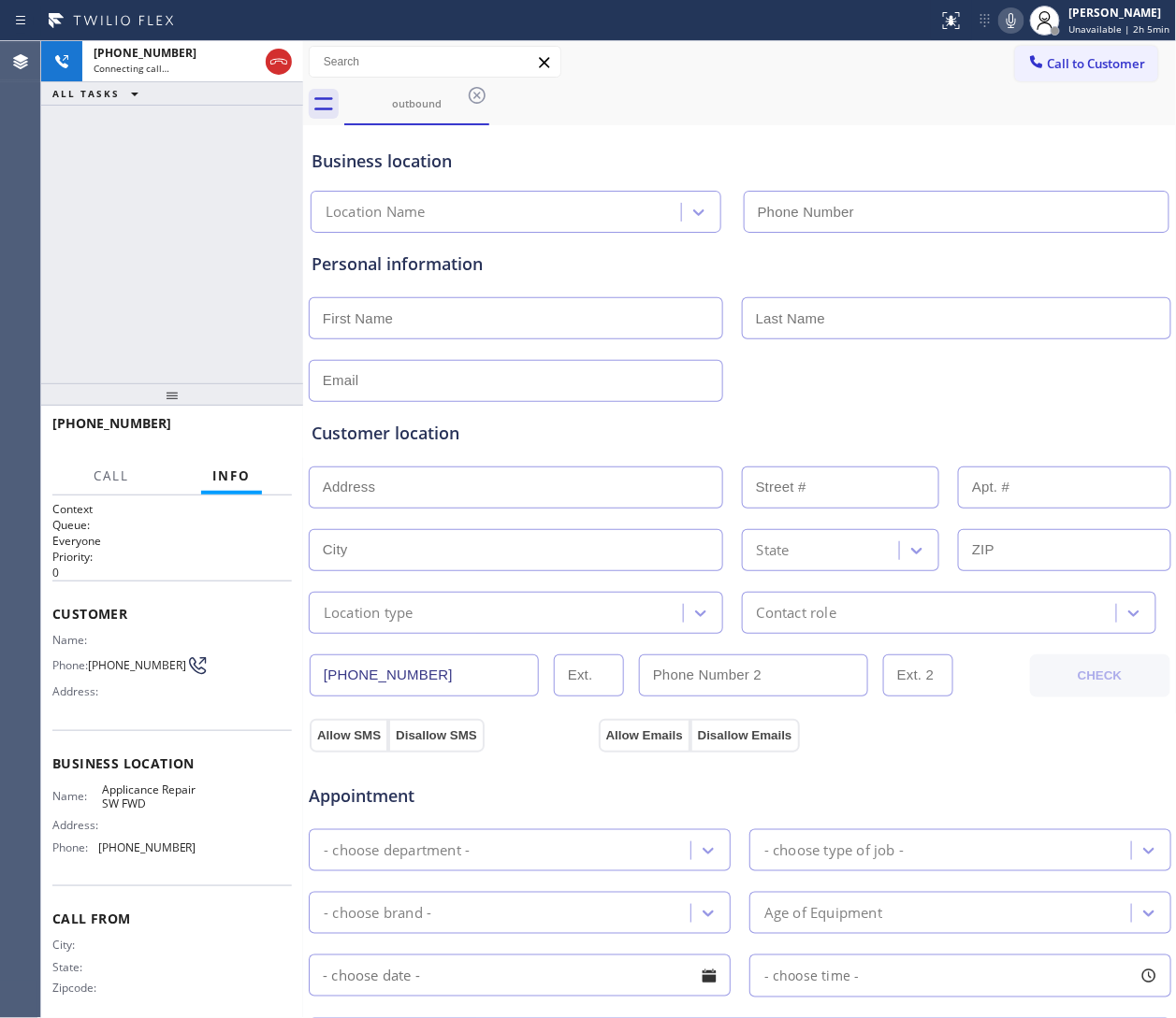
type input "(213) 566-9111"
drag, startPoint x: 128, startPoint y: 680, endPoint x: 94, endPoint y: 663, distance: 38.0
click at [94, 663] on span "(714) 209-7531" at bounding box center [137, 665] width 98 height 14
click at [783, 259] on div "Personal information" at bounding box center [740, 264] width 856 height 25
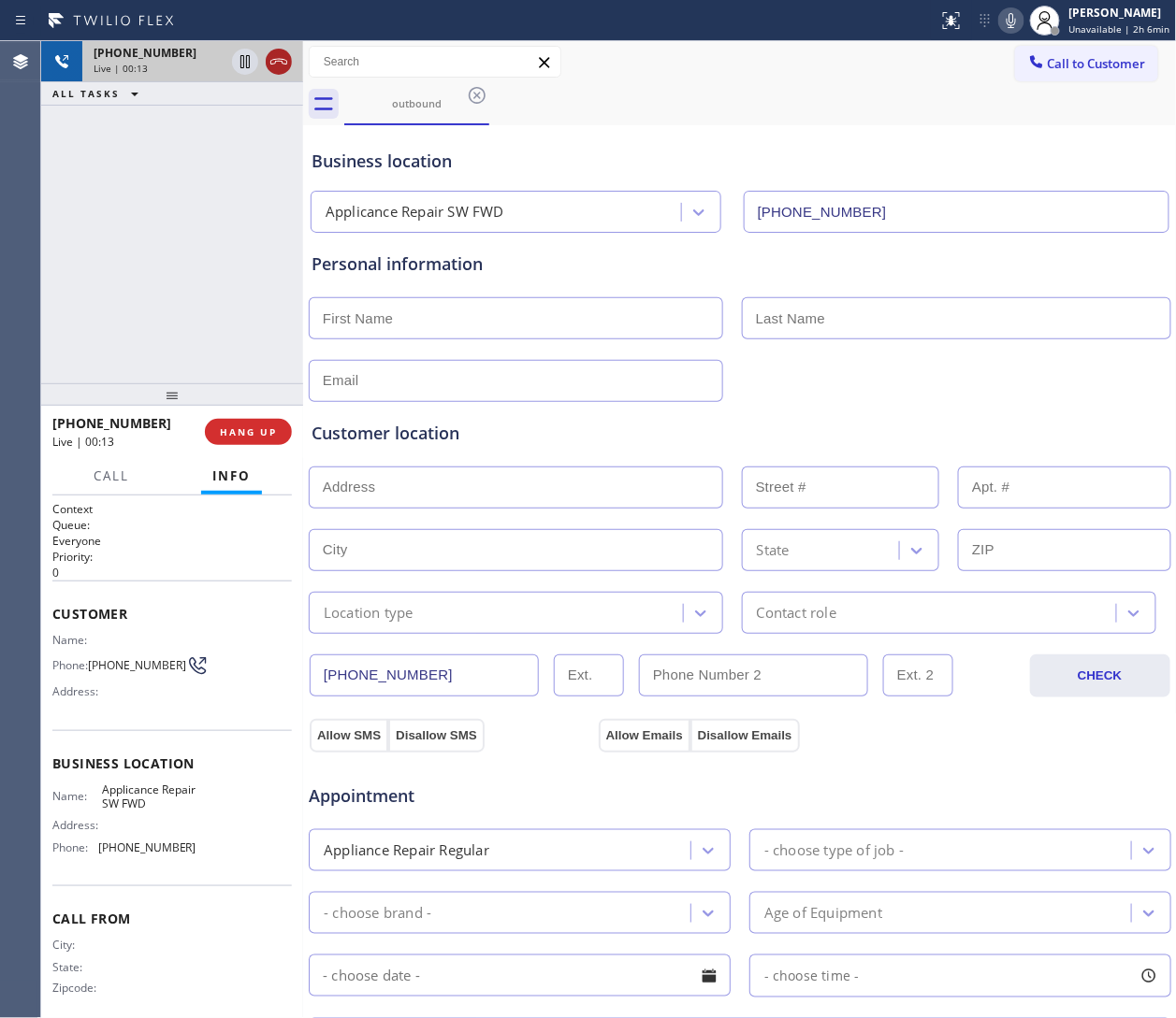
click at [274, 65] on icon at bounding box center [278, 61] width 22 height 22
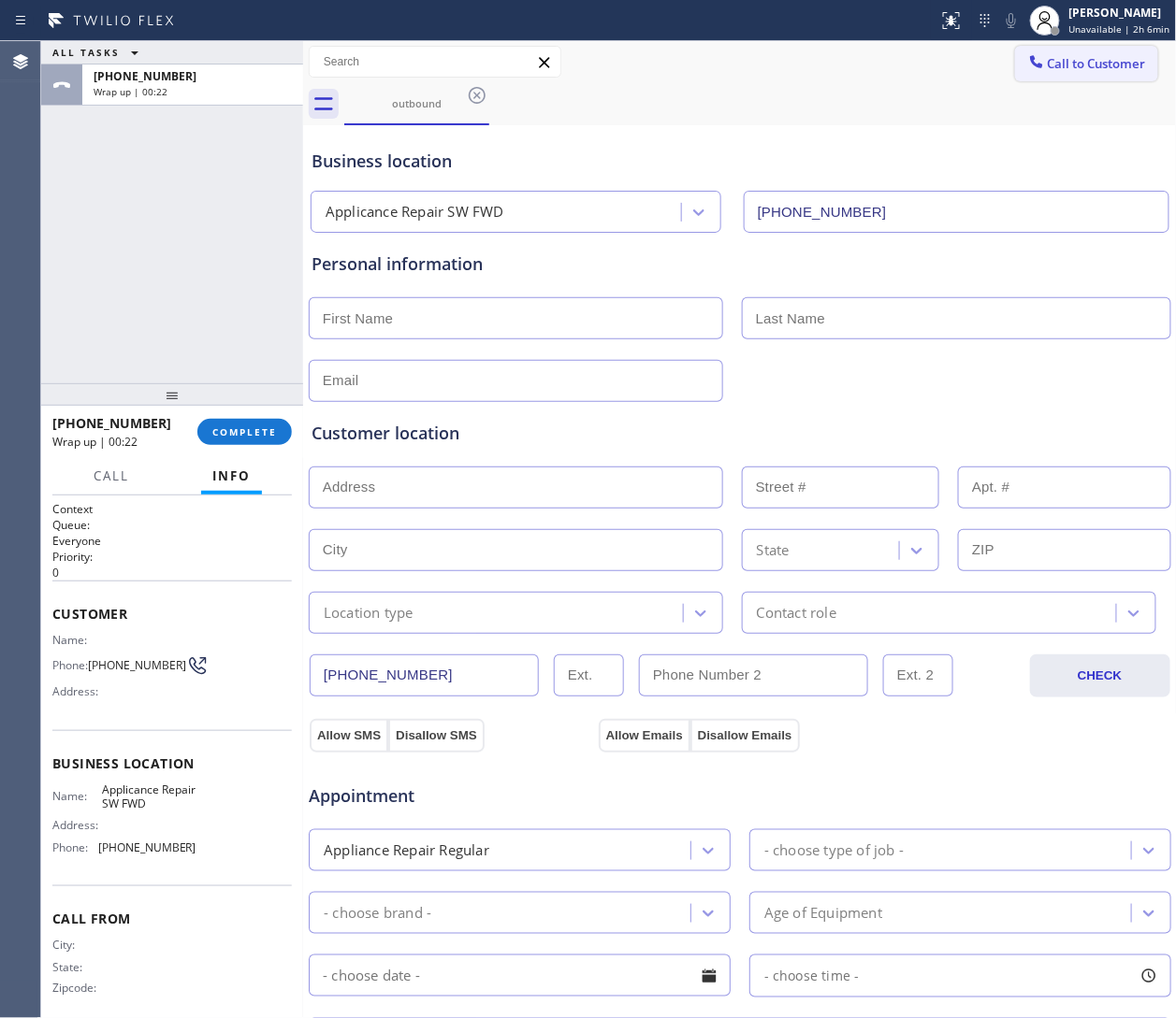
click at [783, 46] on button "Call to Customer" at bounding box center [1087, 63] width 143 height 36
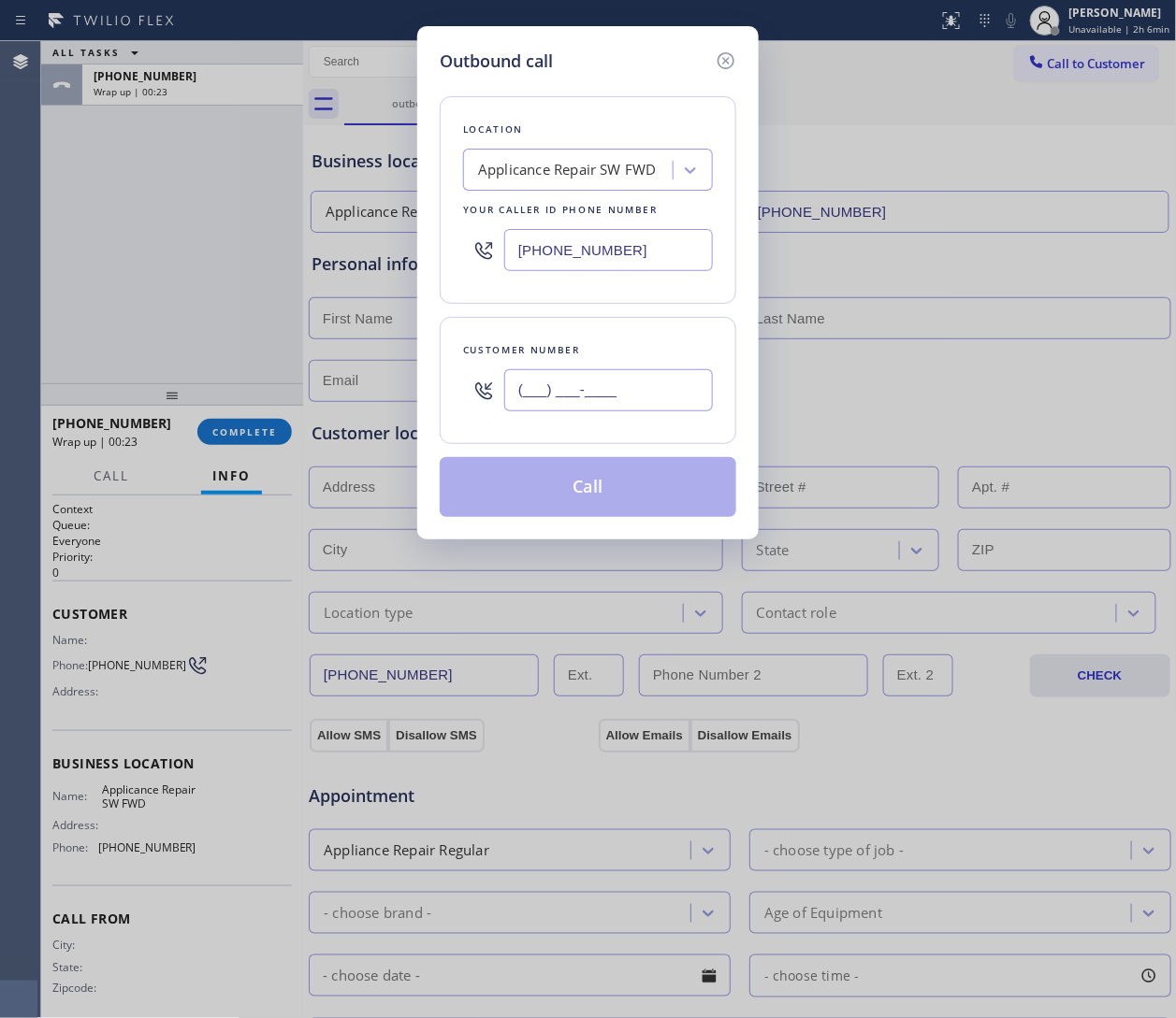
click at [590, 394] on input "(___) ___-____" at bounding box center [607, 389] width 208 height 42
paste input "312) 841-6653"
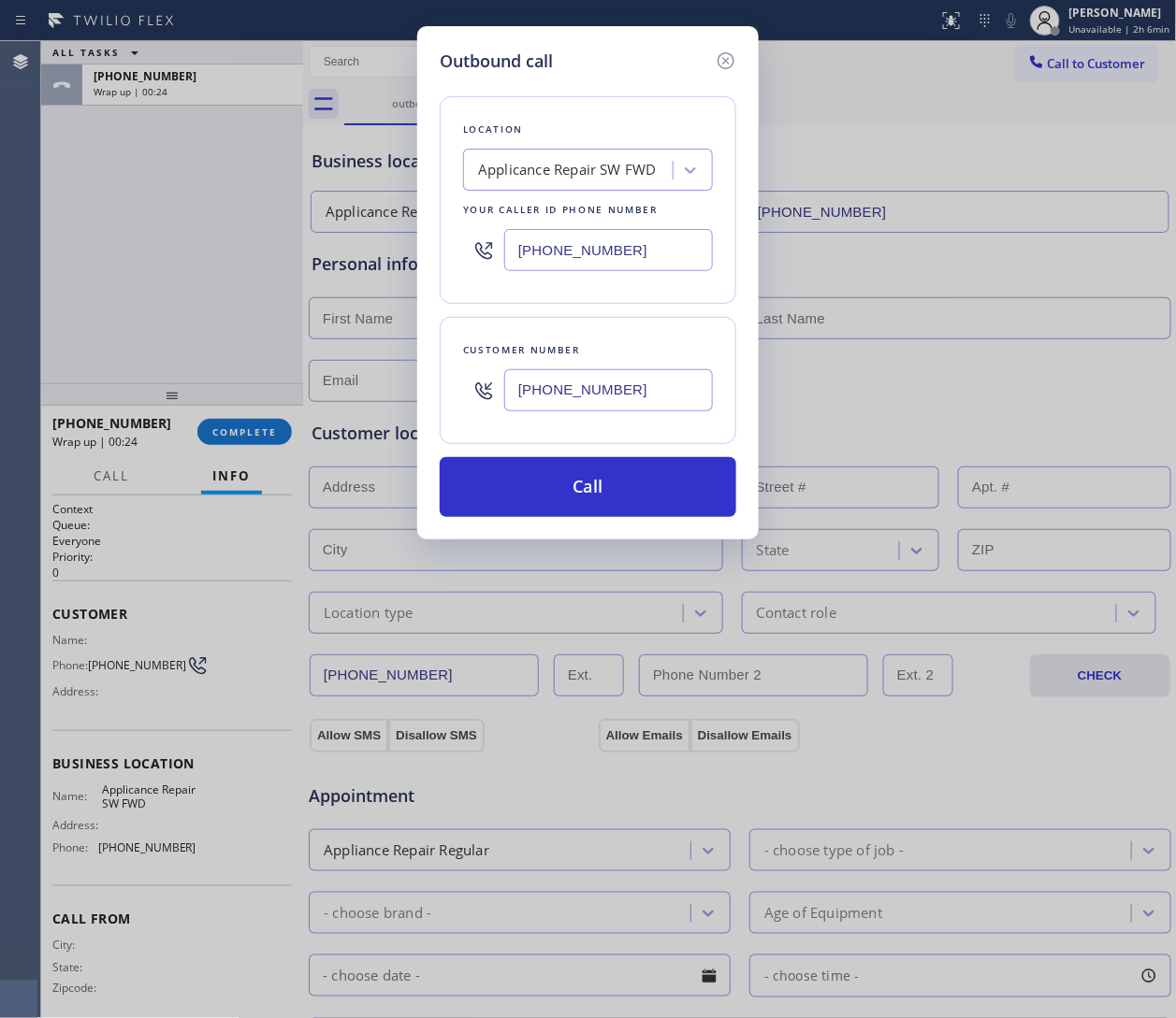
type input "[PHONE_NUMBER]"
click at [610, 265] on input "(213) 566-9111" at bounding box center [607, 250] width 208 height 42
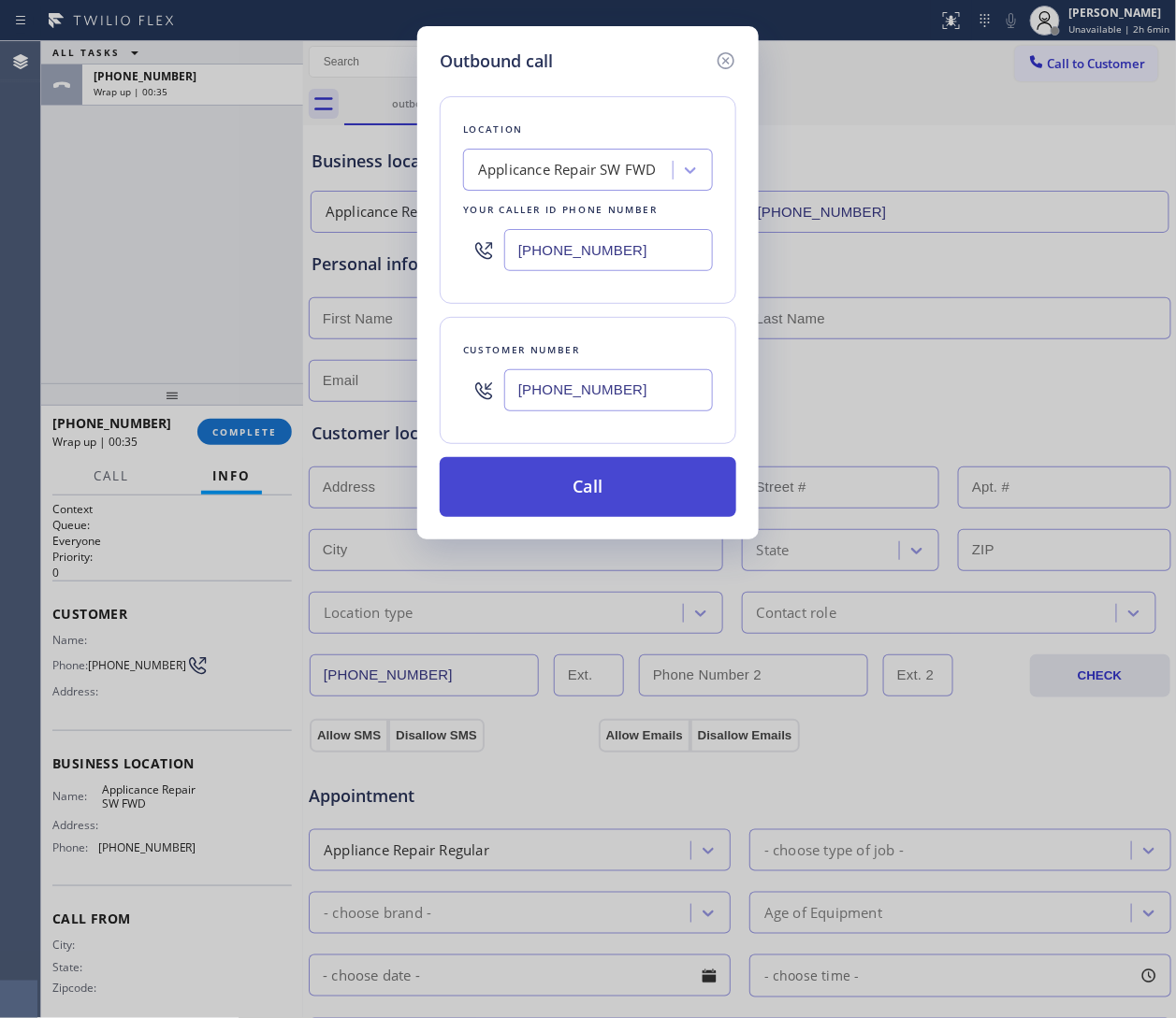
paste input "855) 731-4952"
type input "[PHONE_NUMBER]"
click at [620, 506] on button "Call" at bounding box center [588, 487] width 296 height 60
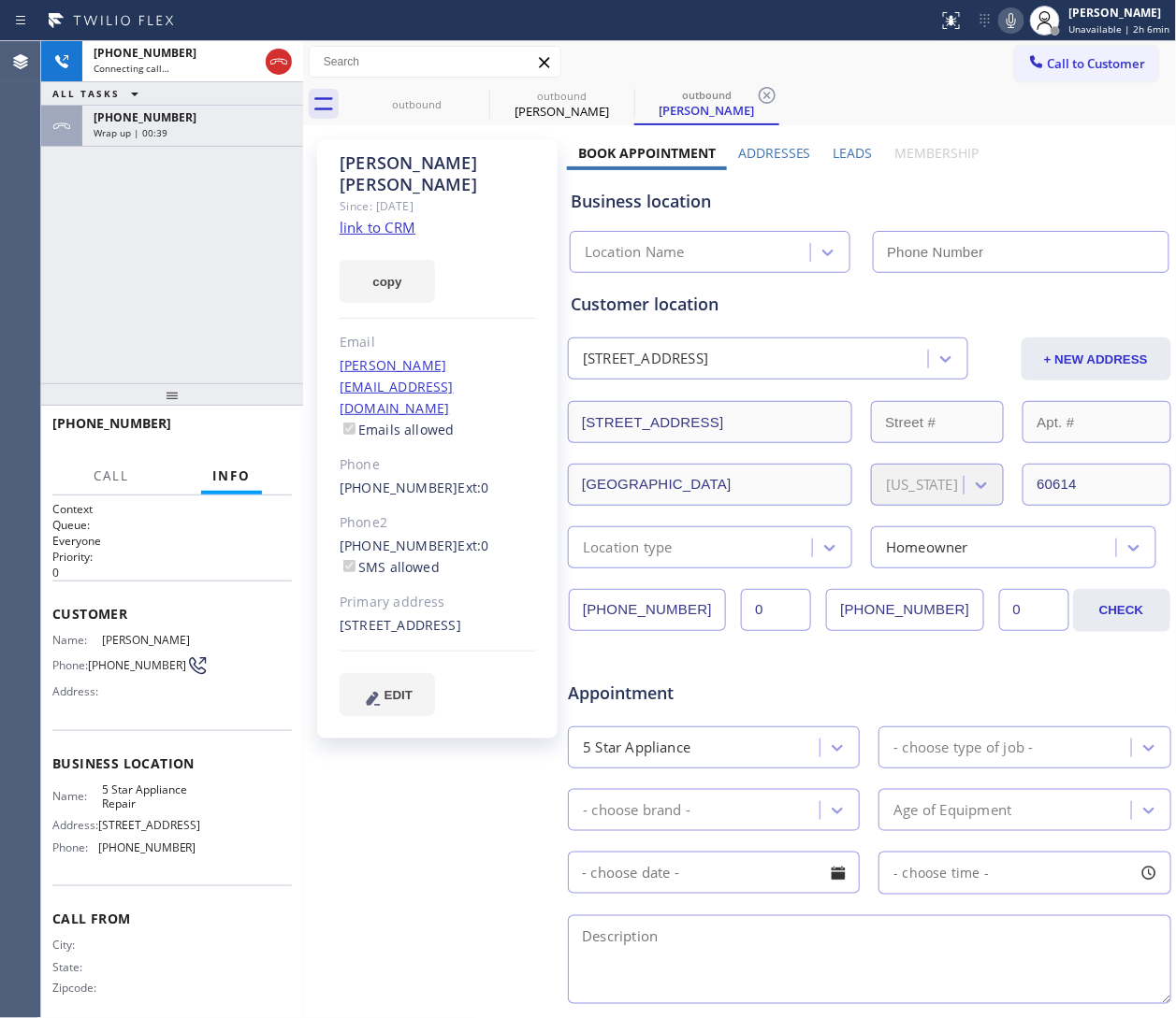
type input "[PHONE_NUMBER]"
click at [388, 218] on link "link to CRM" at bounding box center [377, 227] width 76 height 18
drag, startPoint x: 124, startPoint y: 688, endPoint x: 92, endPoint y: 654, distance: 46.7
click at [92, 654] on div "Name: Tom Hoffman Phone: (312) 841-6653 Address:" at bounding box center [124, 670] width 144 height 74
click at [124, 678] on div "Name: Tom Hoffman Phone: (312) 841-6653 Address:" at bounding box center [124, 670] width 144 height 74
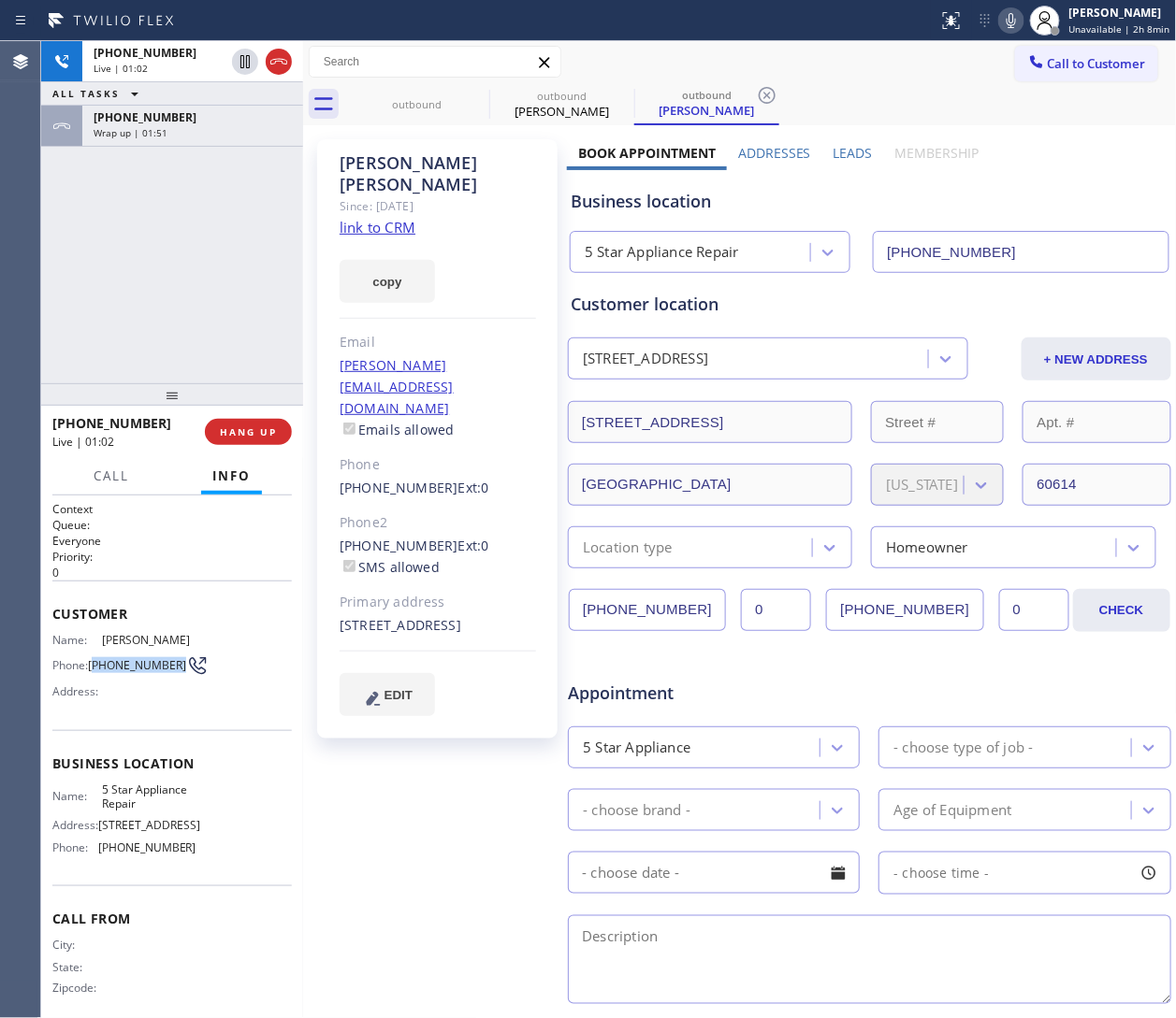
drag, startPoint x: 124, startPoint y: 676, endPoint x: 92, endPoint y: 664, distance: 34.2
click at [92, 664] on span "[PHONE_NUMBER]" at bounding box center [137, 665] width 98 height 14
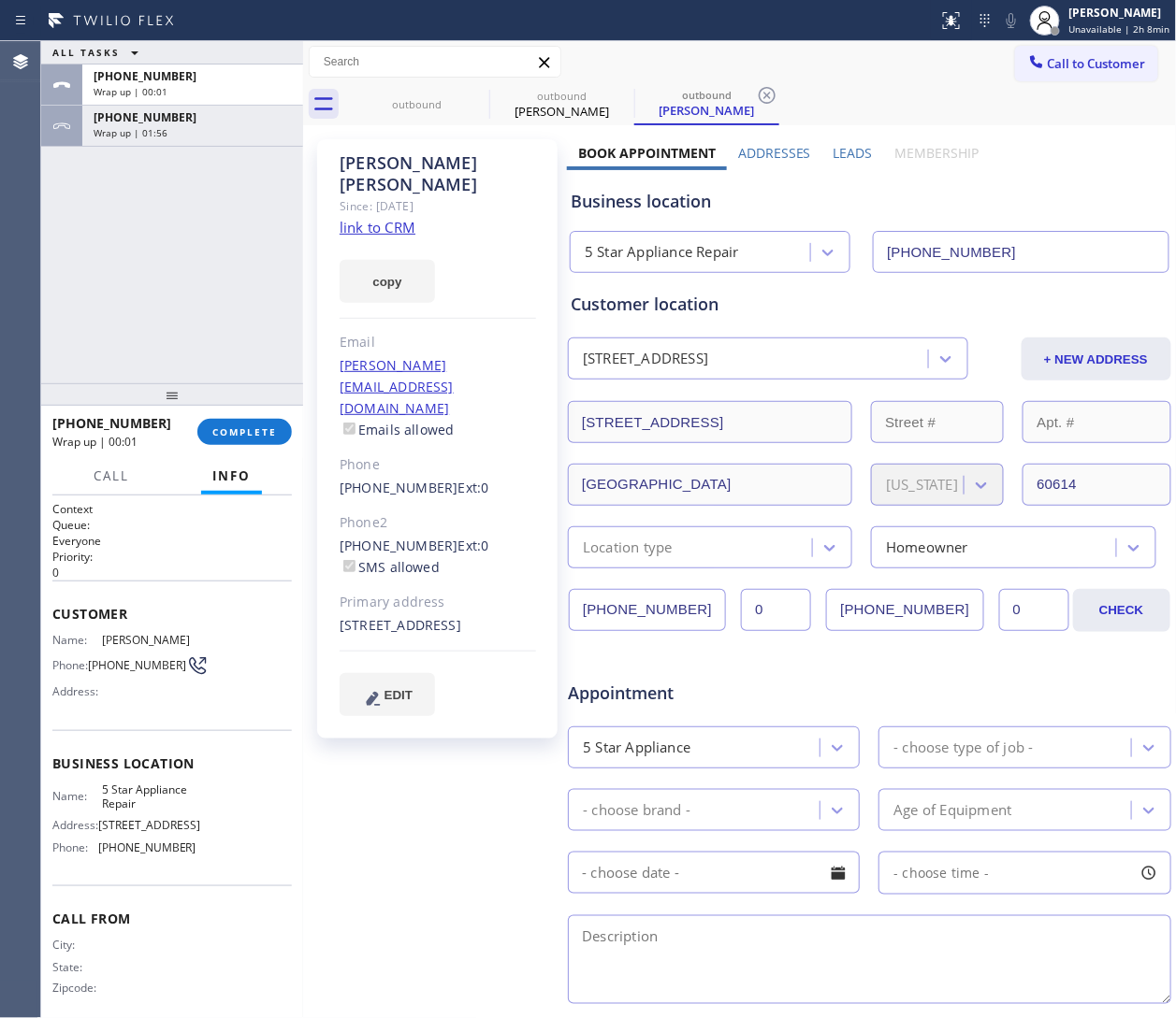
click at [783, 176] on div "Business location 5 Star Appliance Repair (855) 731-4952" at bounding box center [869, 222] width 605 height 103
click at [783, 68] on span "Call to Customer" at bounding box center [1096, 63] width 98 height 16
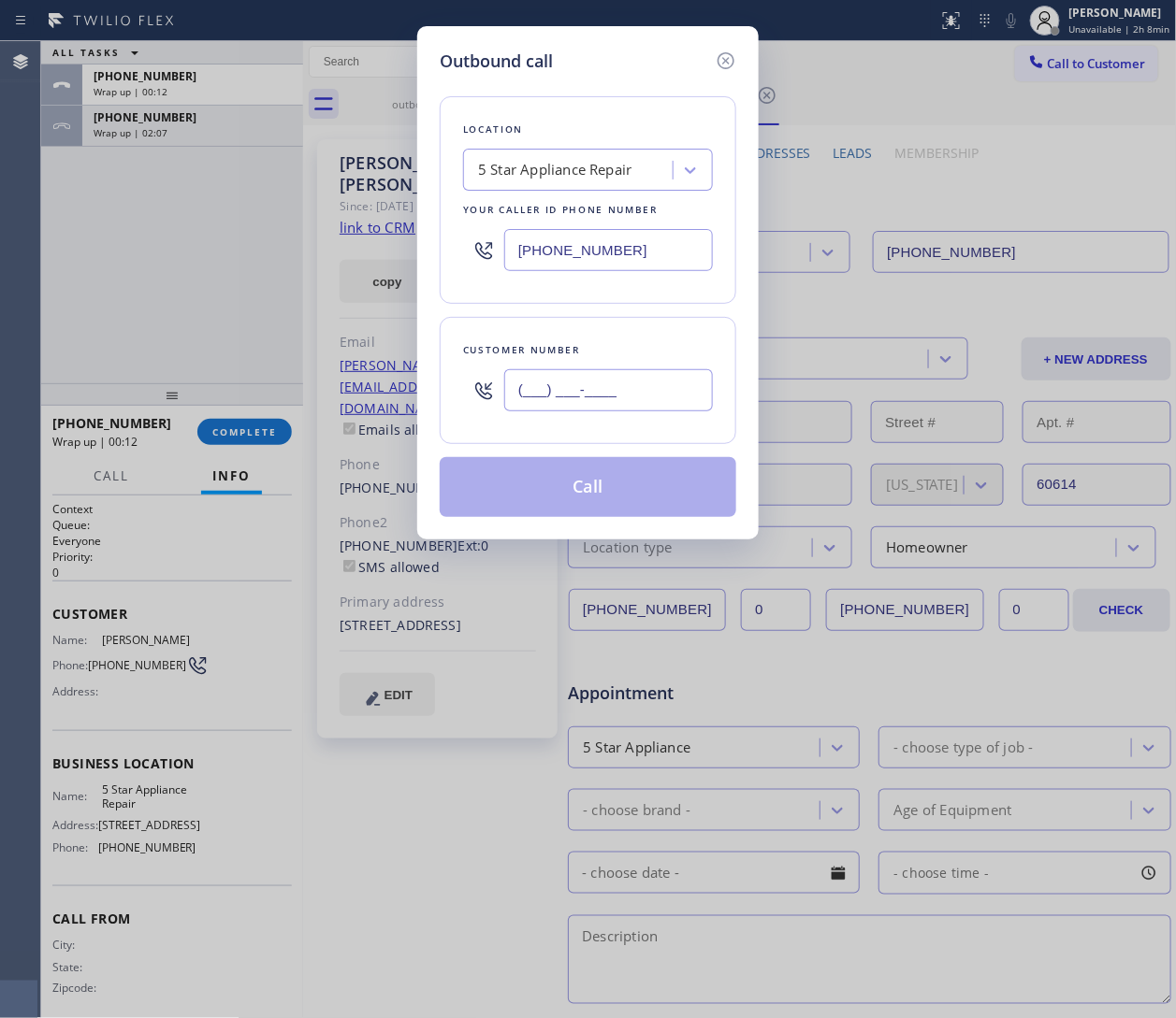
click at [552, 392] on input "(___) ___-____" at bounding box center [607, 389] width 208 height 42
paste input "206) 695-5299"
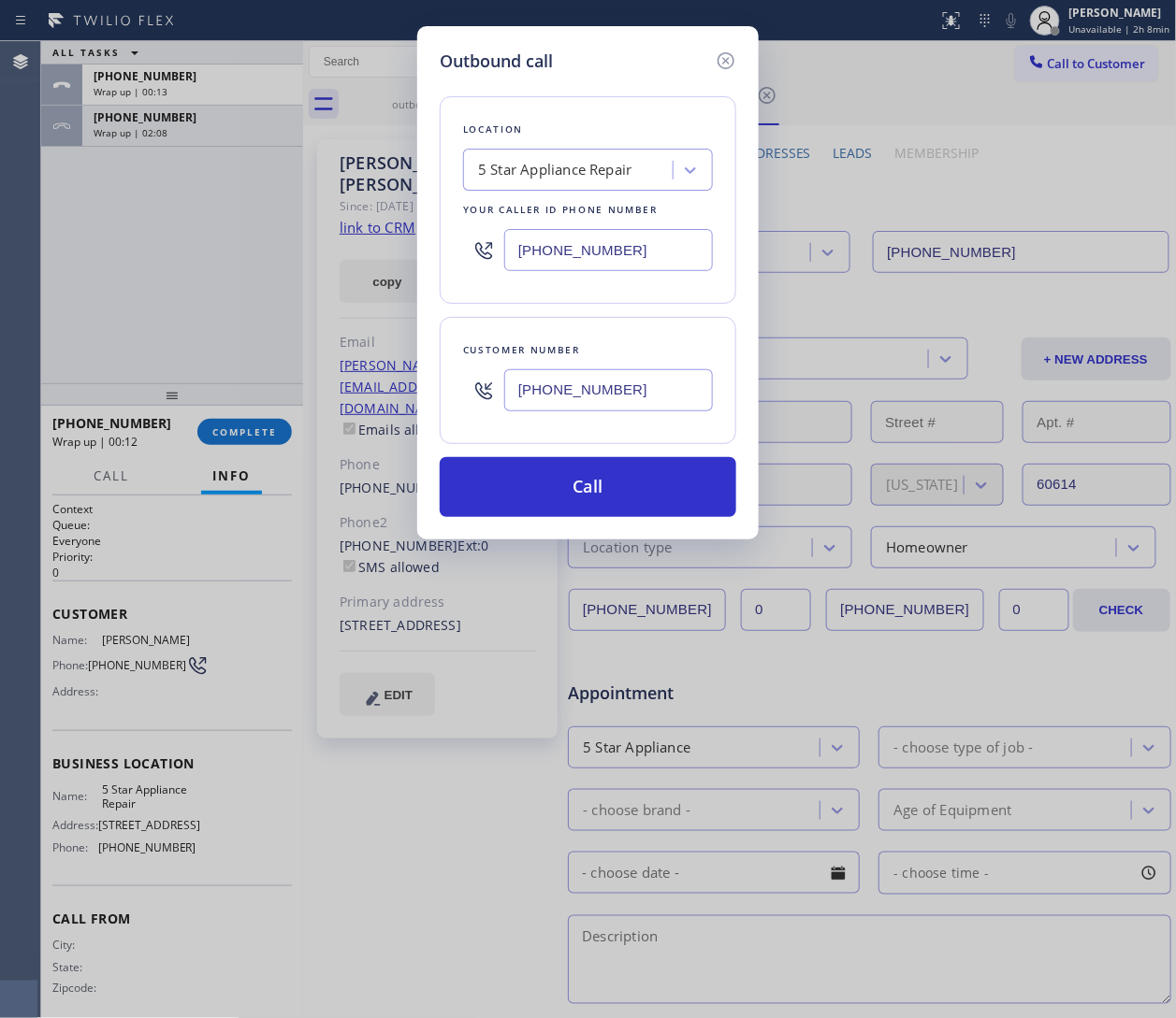
type input "(206) 695-5299"
click at [572, 230] on input "[PHONE_NUMBER]" at bounding box center [607, 250] width 208 height 42
paste input "206) 451-194"
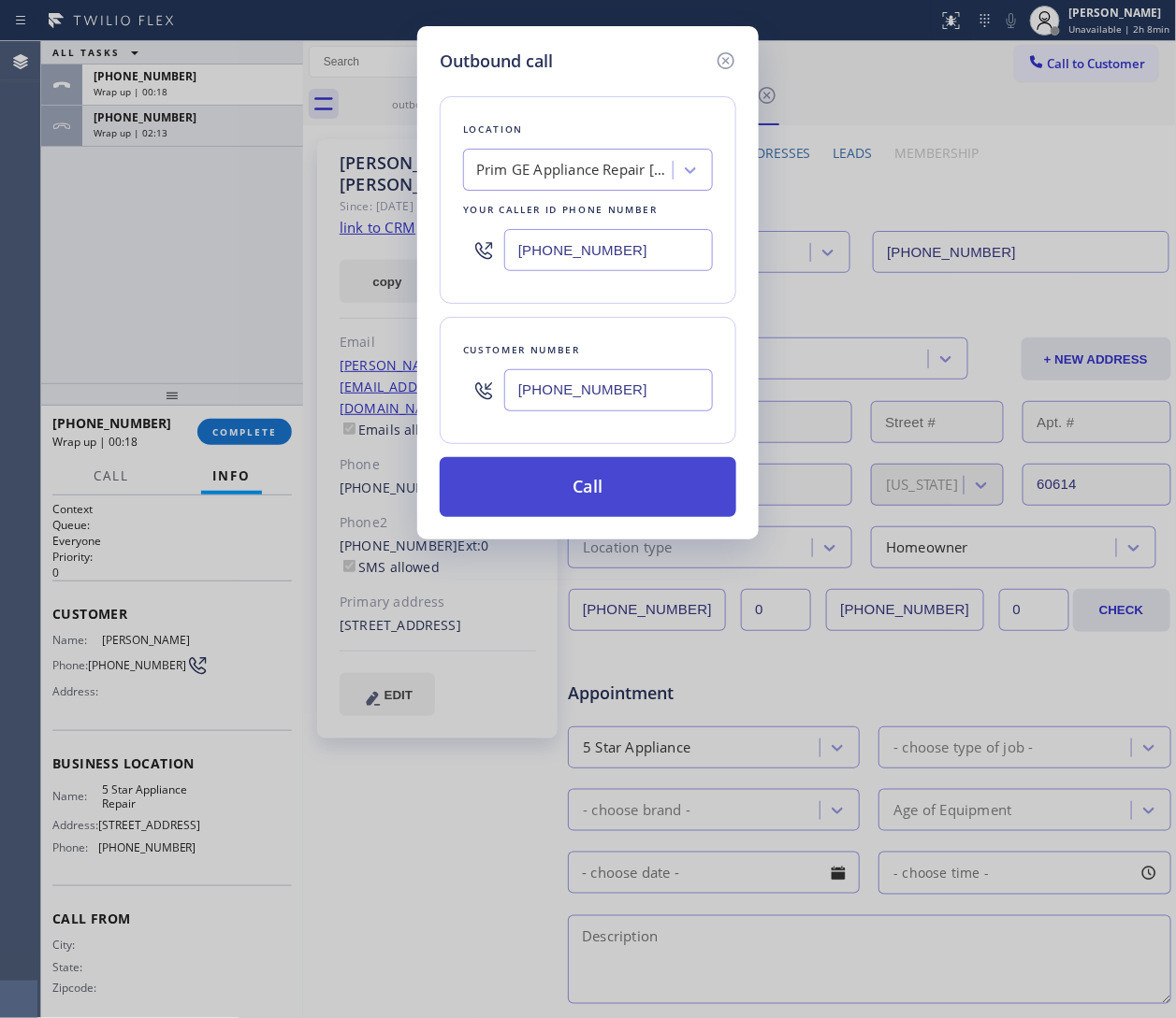
type input "[PHONE_NUMBER]"
click at [580, 493] on button "Call" at bounding box center [588, 487] width 296 height 60
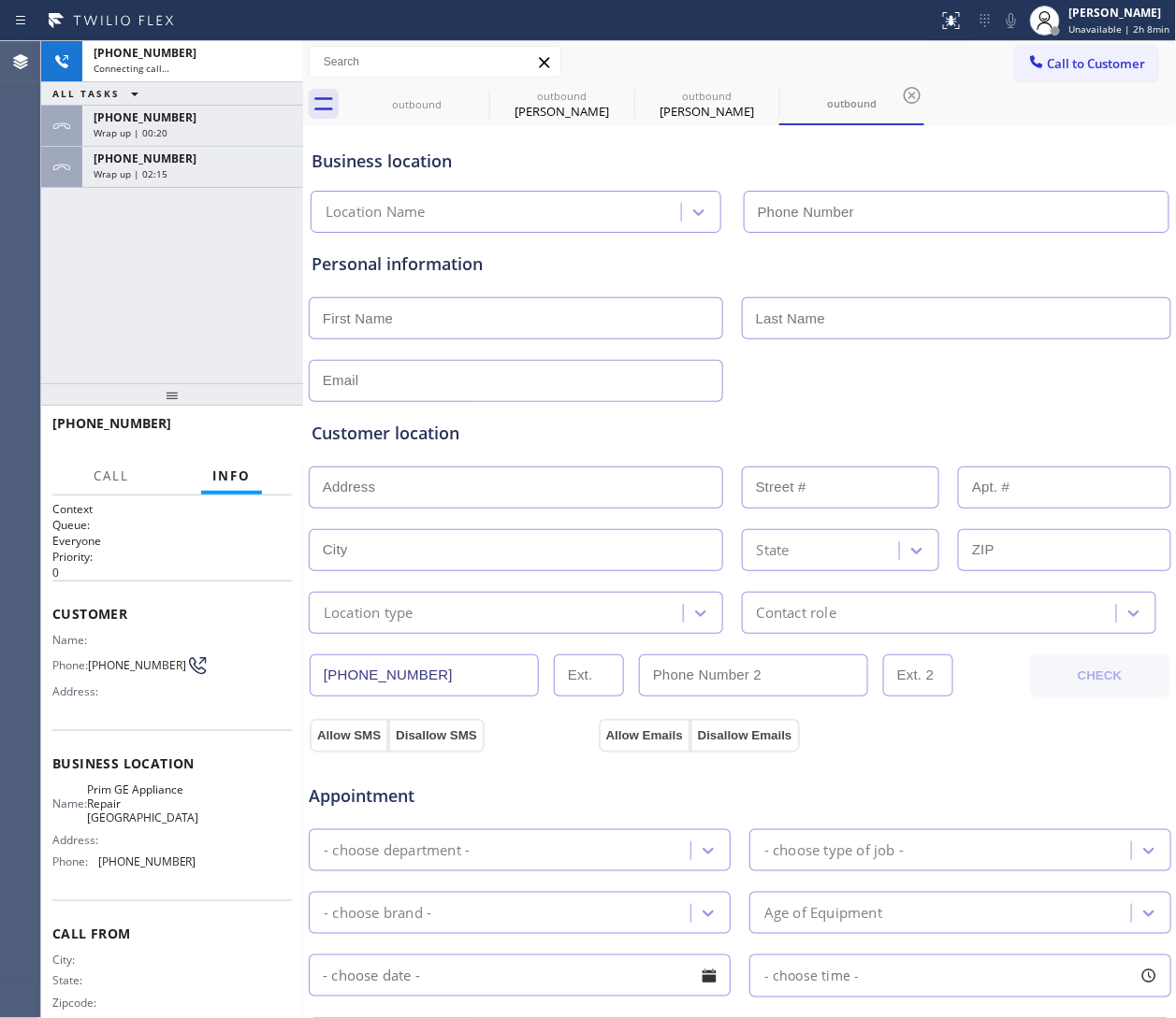
type input "[PHONE_NUMBER]"
click at [203, 192] on div "+12066955299 Connecting call… ALL TASKS ALL TASKS ACTIVE TASKS TASKS IN WRAP UP…" at bounding box center [171, 211] width 262 height 342
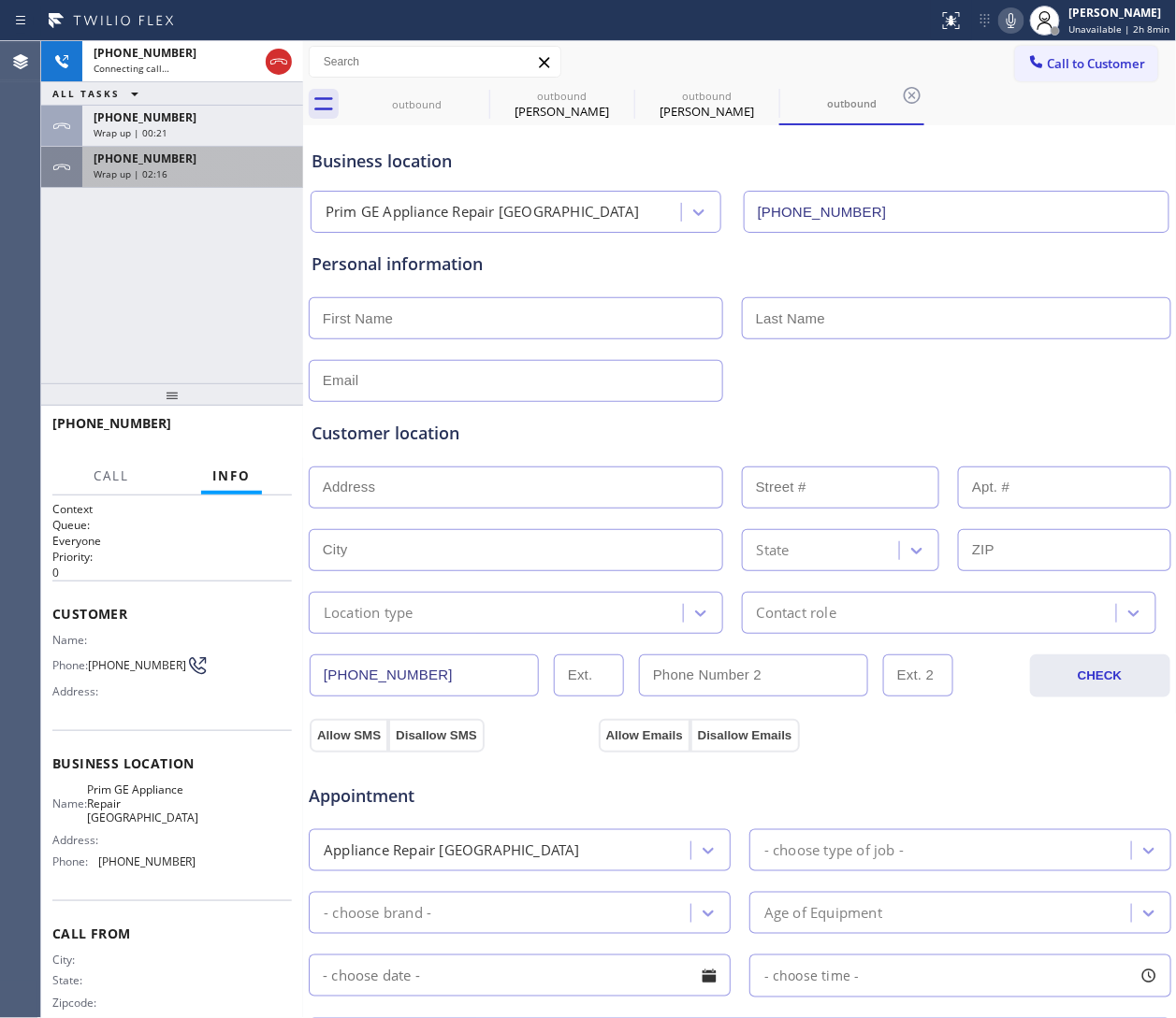
click at [173, 168] on div "Wrap up | 02:16" at bounding box center [193, 174] width 199 height 14
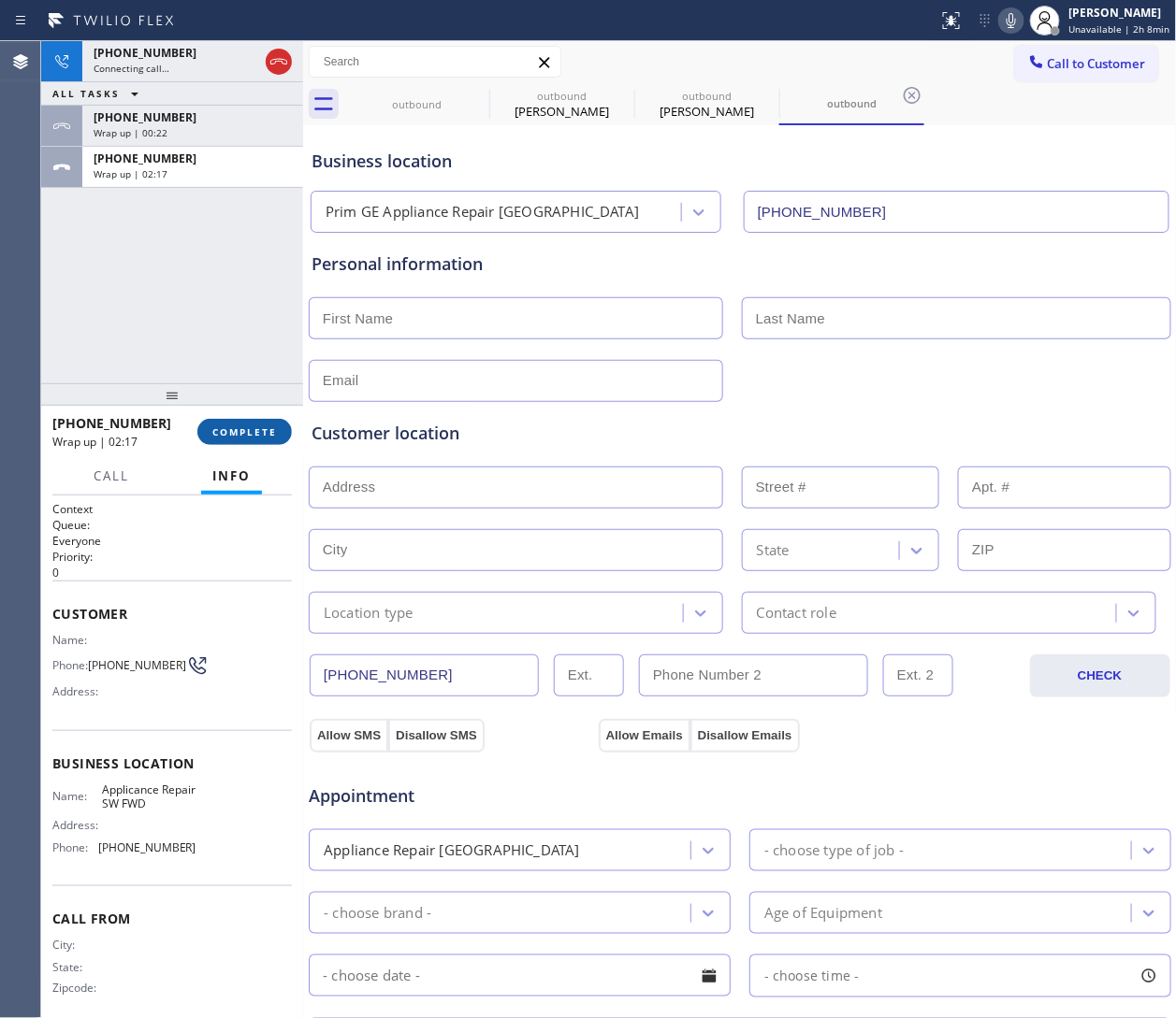
click at [254, 440] on button "COMPLETE" at bounding box center [245, 432] width 95 height 26
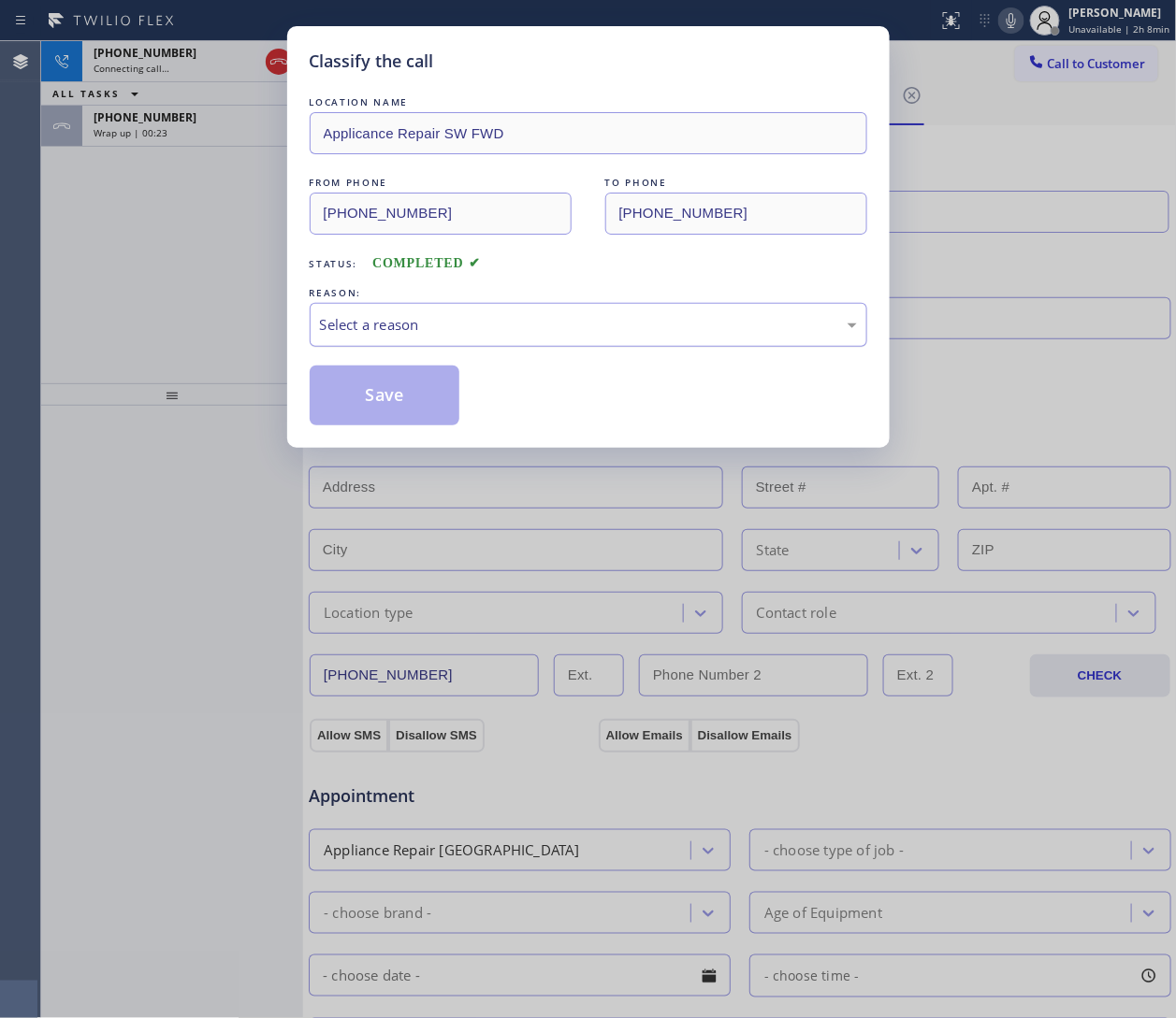
click at [413, 344] on div "Select a reason" at bounding box center [588, 324] width 557 height 44
click at [387, 404] on button "Save" at bounding box center [385, 396] width 150 height 60
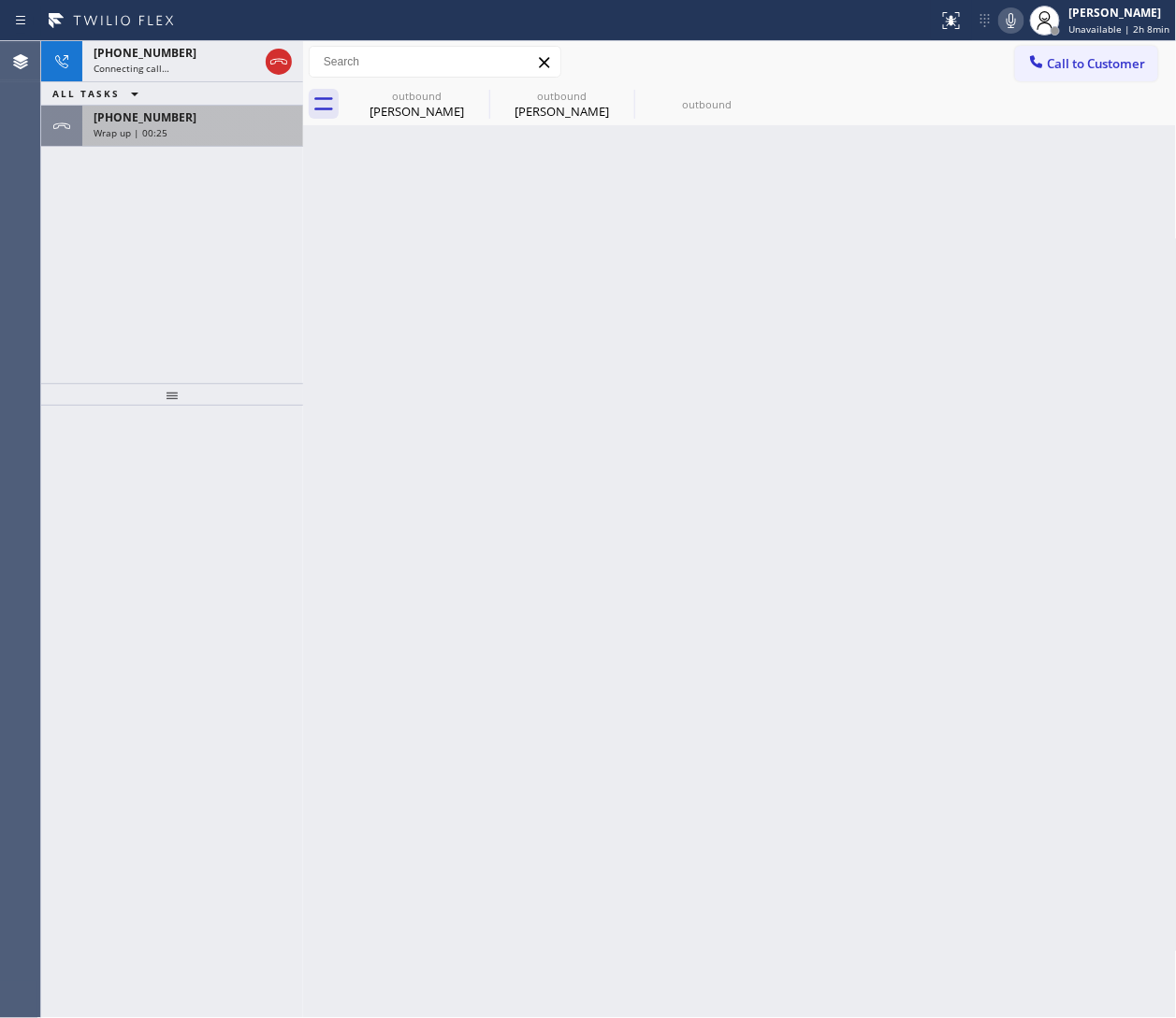
click at [154, 126] on span "Wrap up | 00:25" at bounding box center [131, 133] width 74 height 14
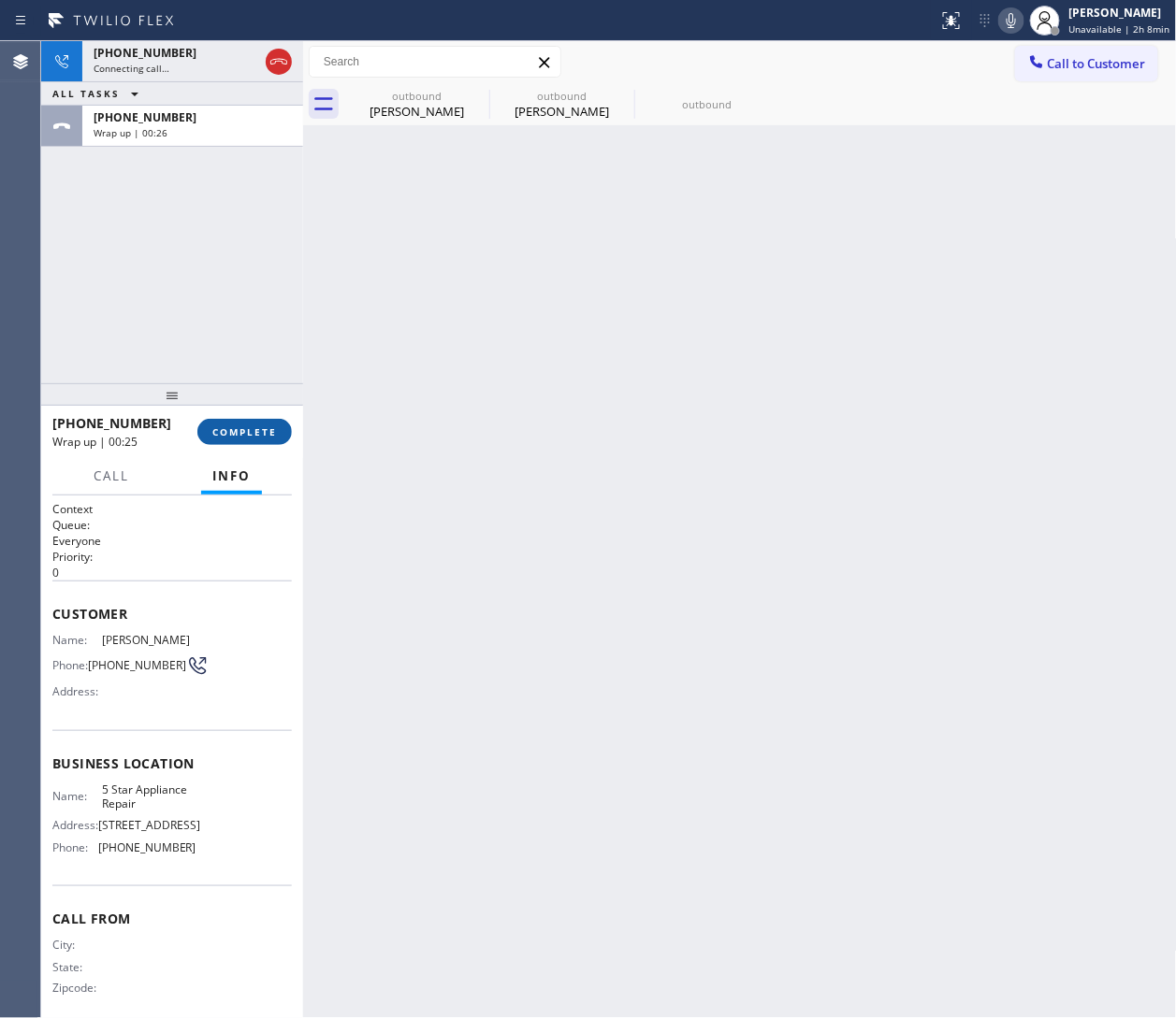
click at [252, 425] on button "COMPLETE" at bounding box center [245, 432] width 95 height 26
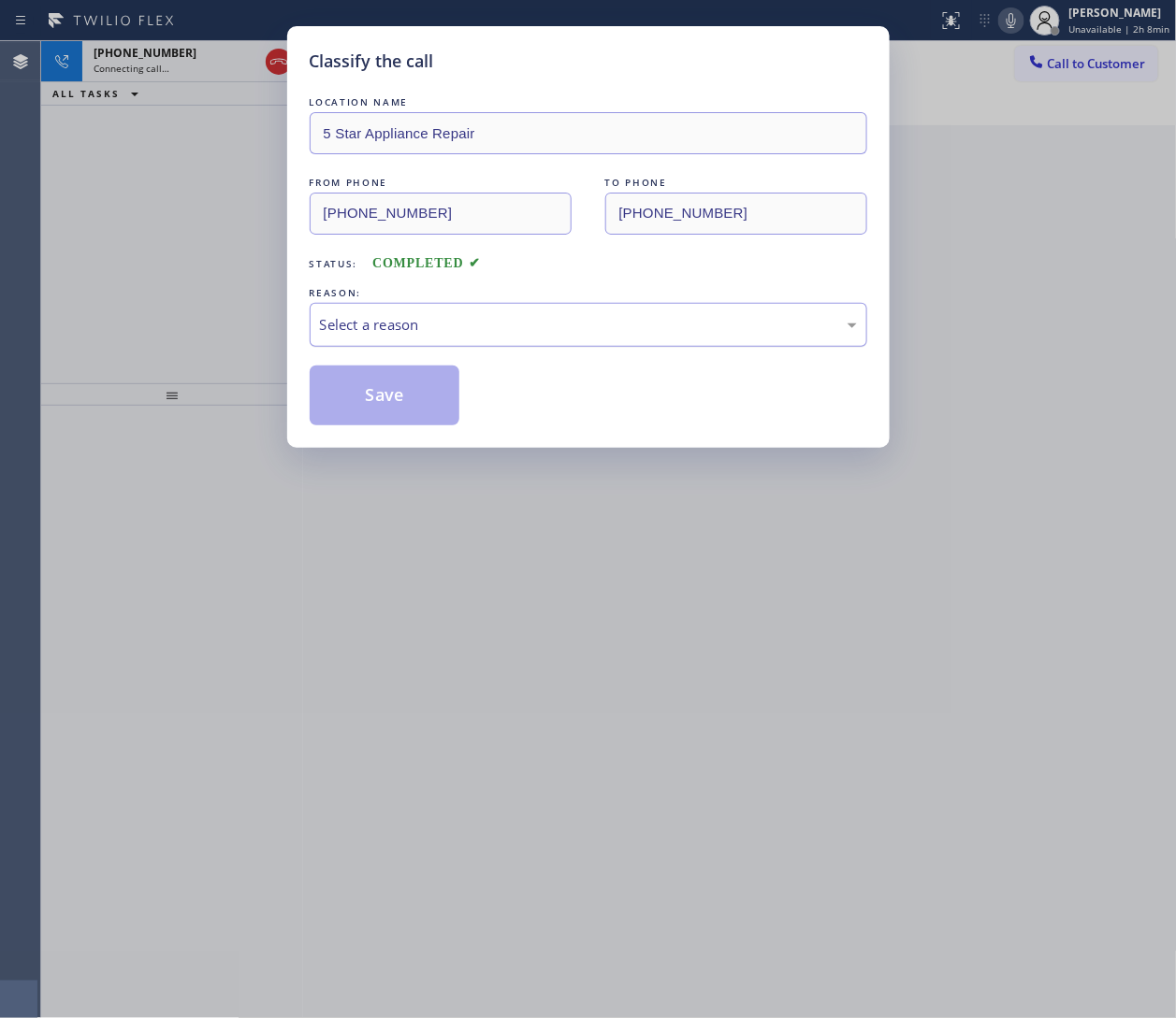
click at [452, 326] on div "Select a reason" at bounding box center [588, 324] width 537 height 21
click at [428, 382] on button "Save" at bounding box center [385, 396] width 150 height 60
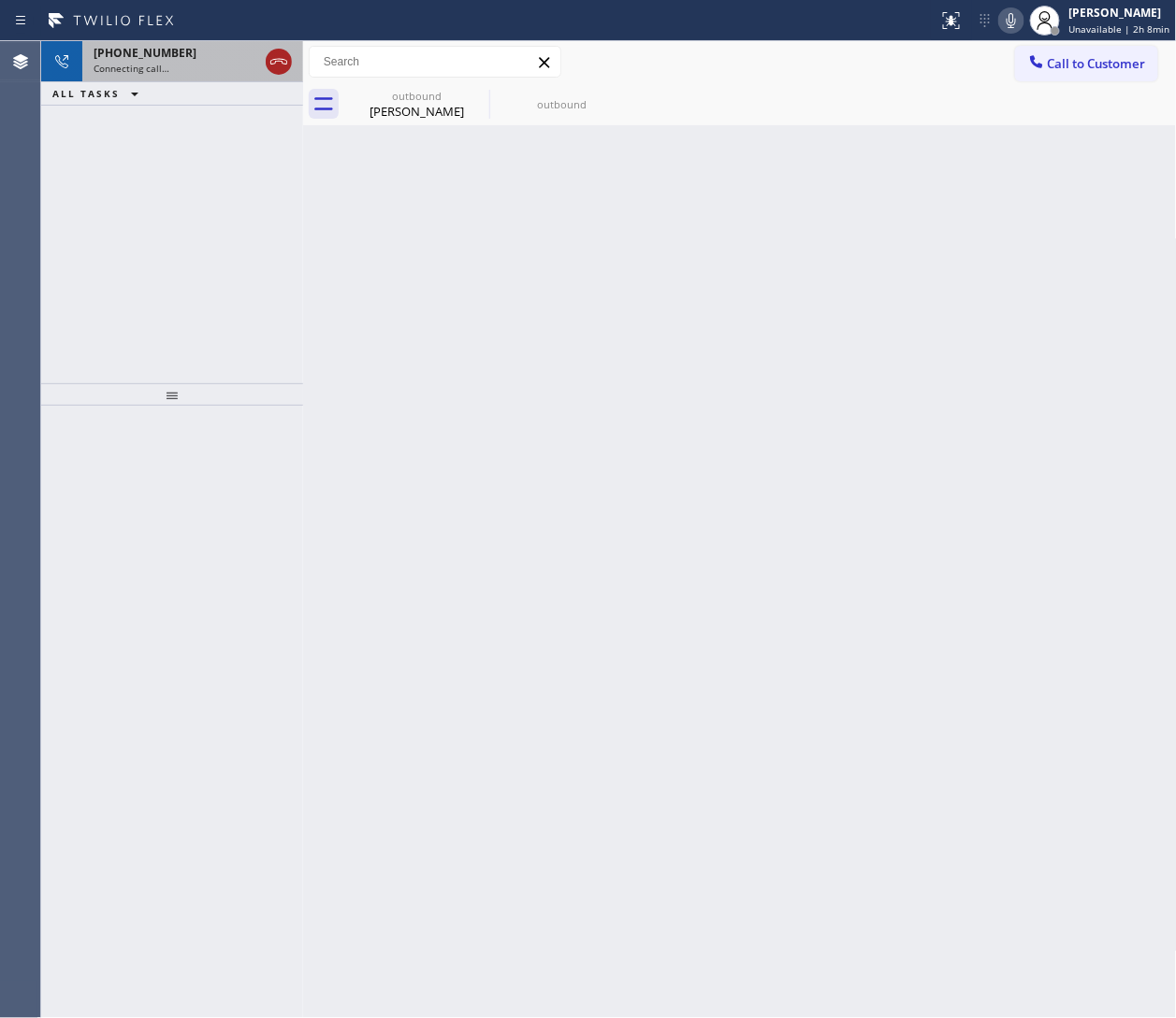
click at [273, 68] on icon at bounding box center [278, 61] width 22 height 22
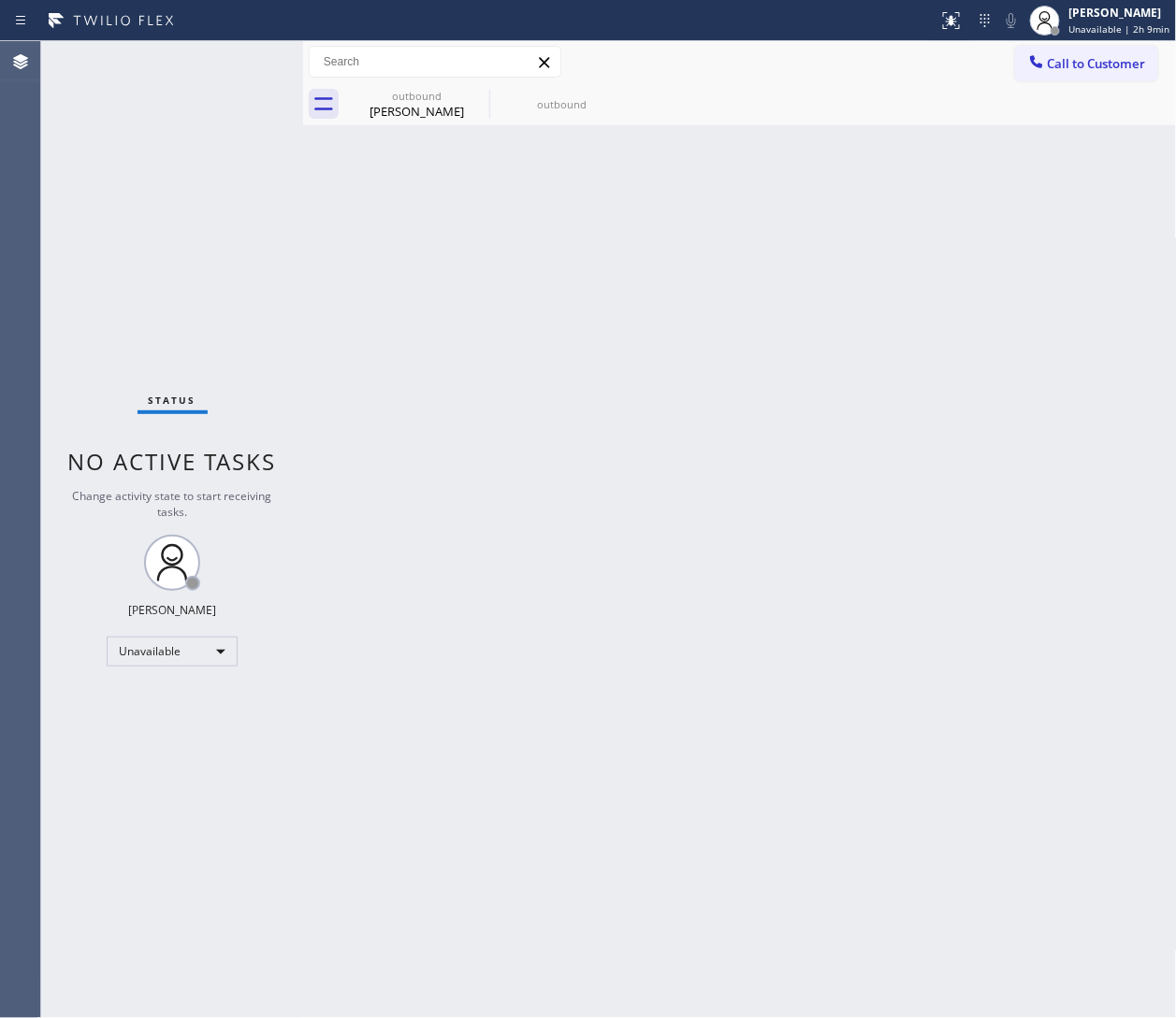
drag, startPoint x: 1084, startPoint y: 247, endPoint x: 1096, endPoint y: 206, distance: 42.7
click at [783, 247] on div "Back to Dashboard Change Sender ID Customers Technicians Select a contact Outbo…" at bounding box center [740, 529] width 874 height 977
click at [783, 49] on button "Call to Customer" at bounding box center [1087, 63] width 143 height 36
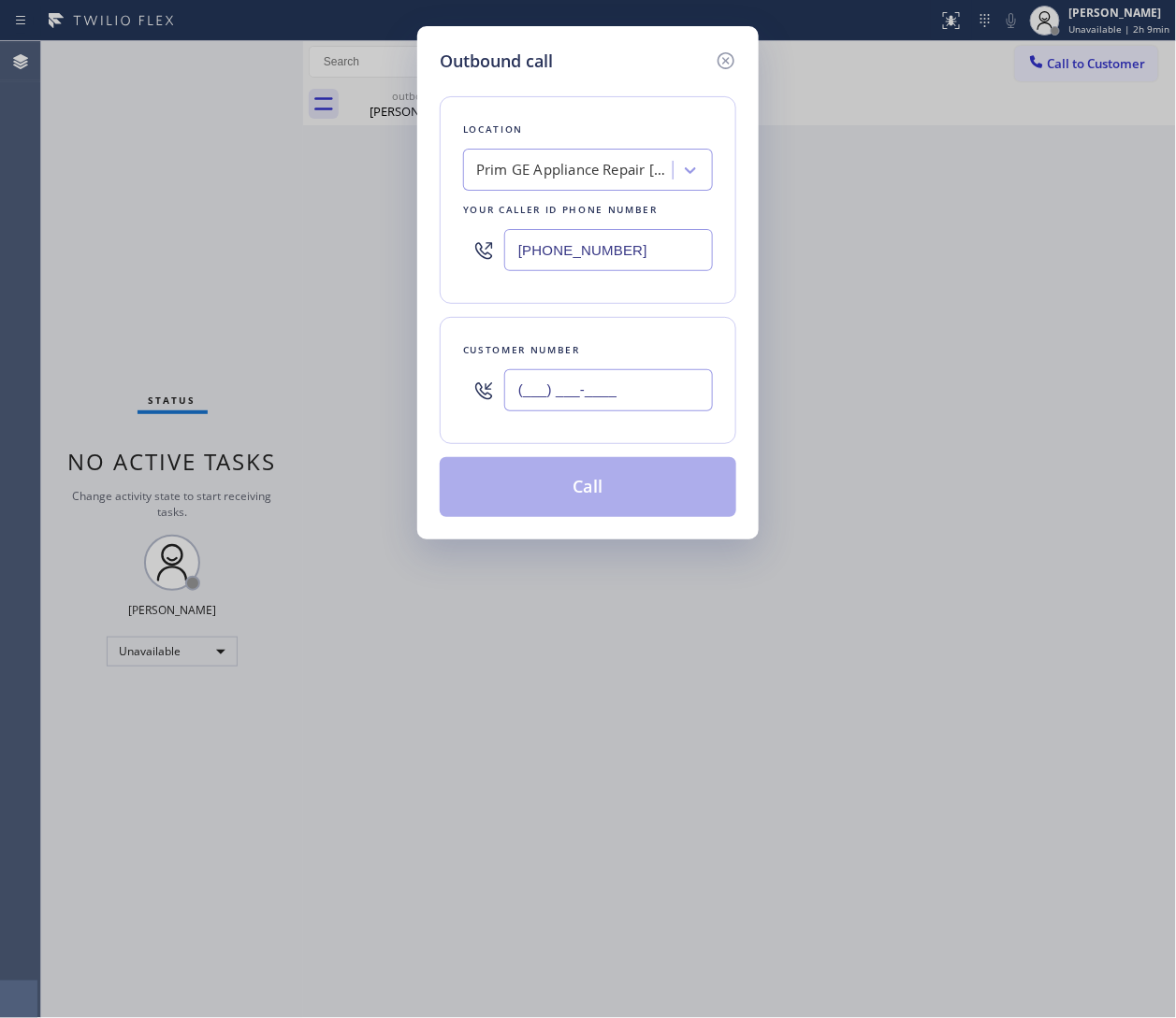
click at [592, 400] on input "(___) ___-____" at bounding box center [607, 389] width 208 height 42
paste input "312) 841-6653"
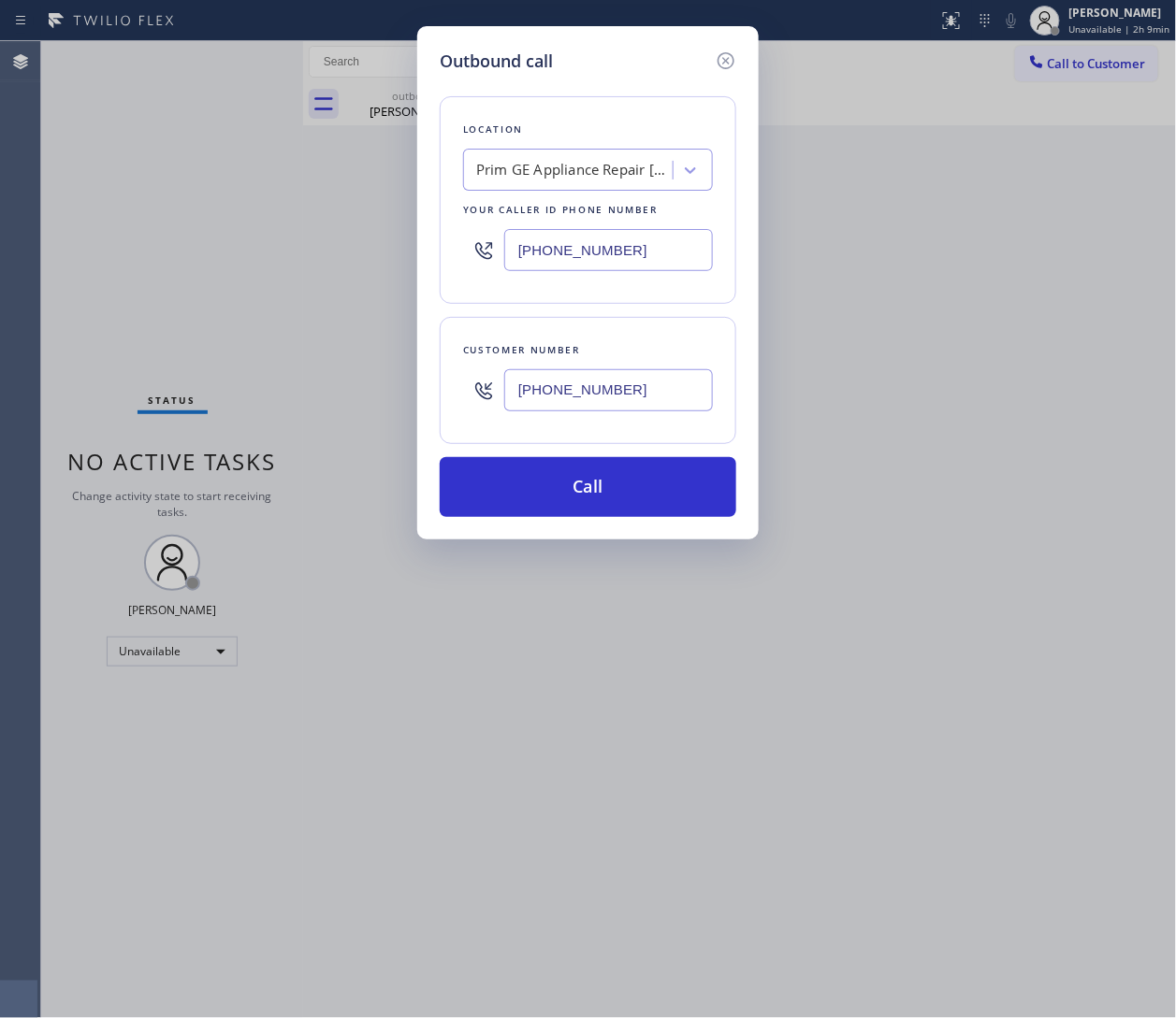
type input "[PHONE_NUMBER]"
click at [608, 264] on input "[PHONE_NUMBER]" at bounding box center [607, 250] width 208 height 42
paste input "855) 731-495"
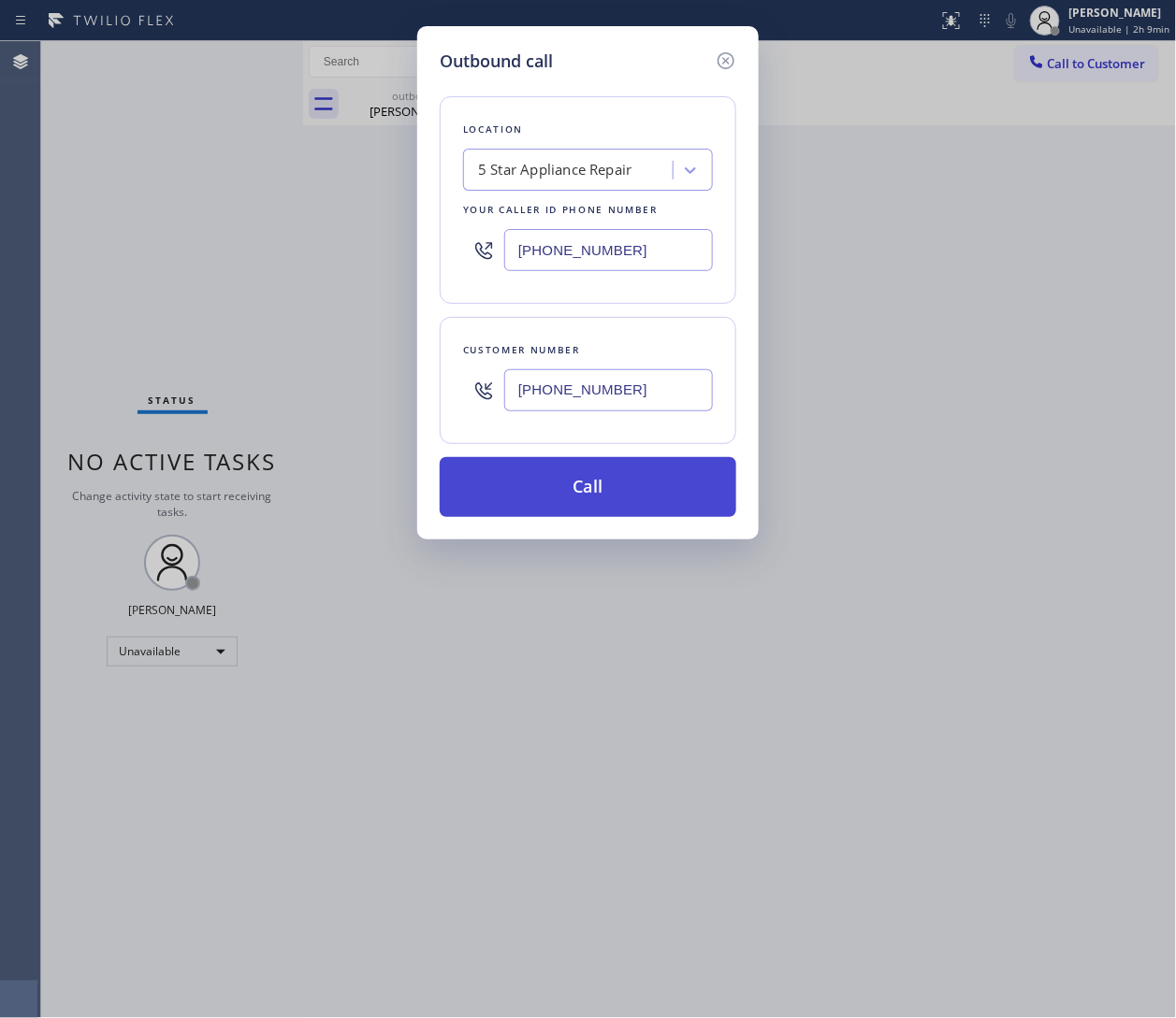
type input "[PHONE_NUMBER]"
click at [592, 494] on button "Call" at bounding box center [588, 487] width 296 height 60
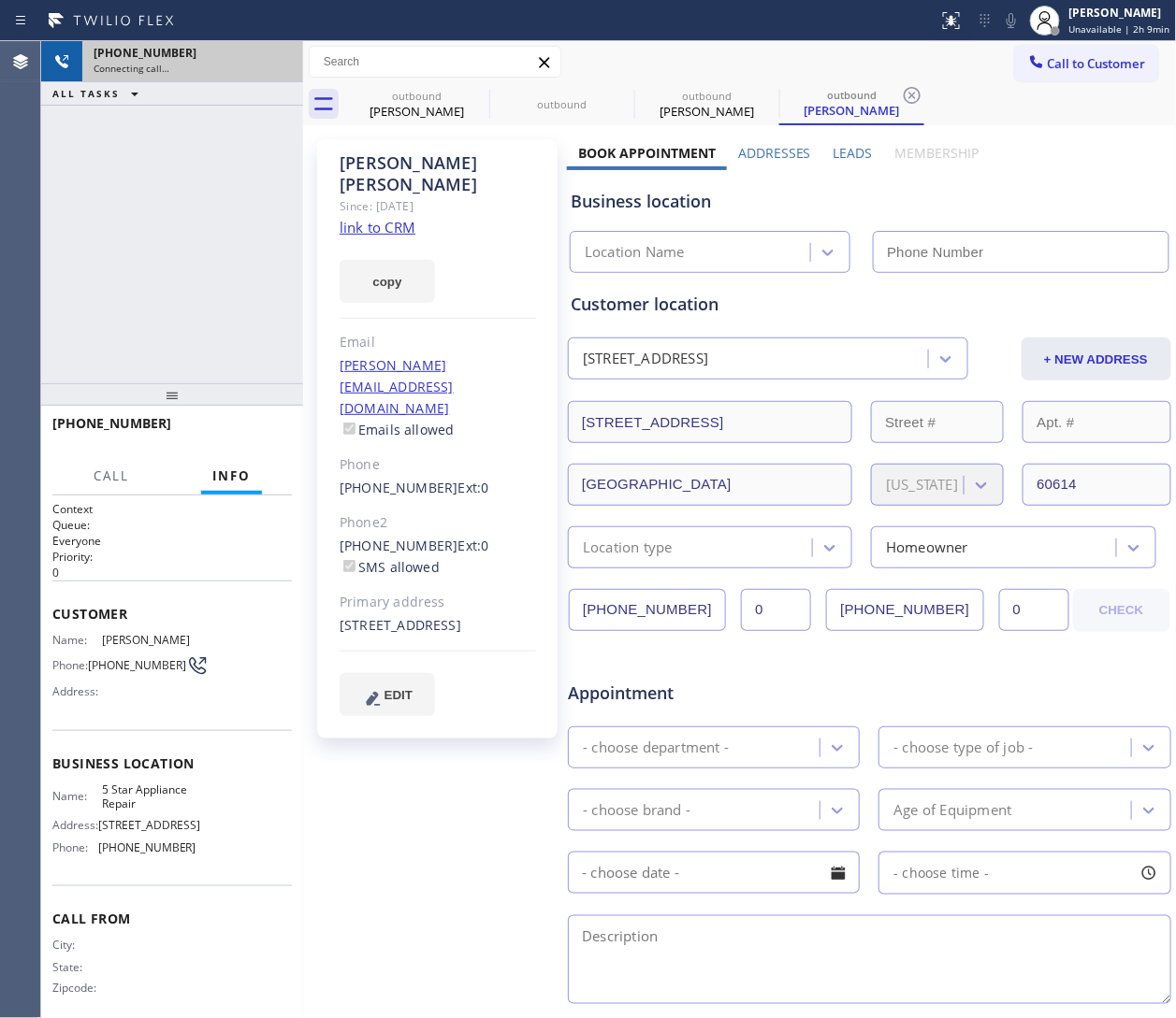
click at [280, 68] on div "Connecting call…" at bounding box center [193, 69] width 199 height 14
click at [272, 57] on div "+13128416653" at bounding box center [193, 52] width 199 height 15
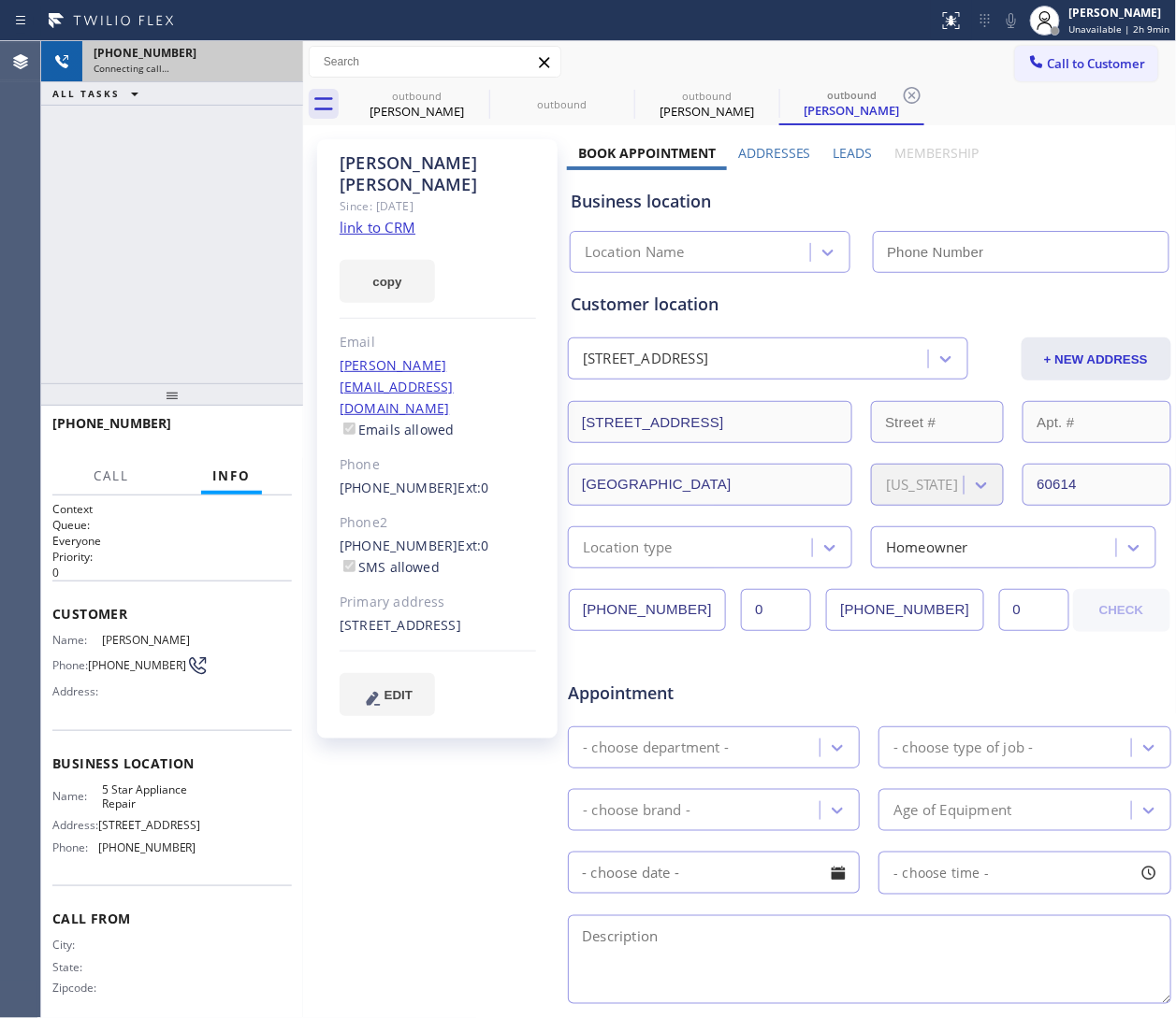
click at [276, 56] on div "+13128416653" at bounding box center [193, 52] width 199 height 15
click at [279, 53] on div "+13128416653" at bounding box center [193, 52] width 199 height 15
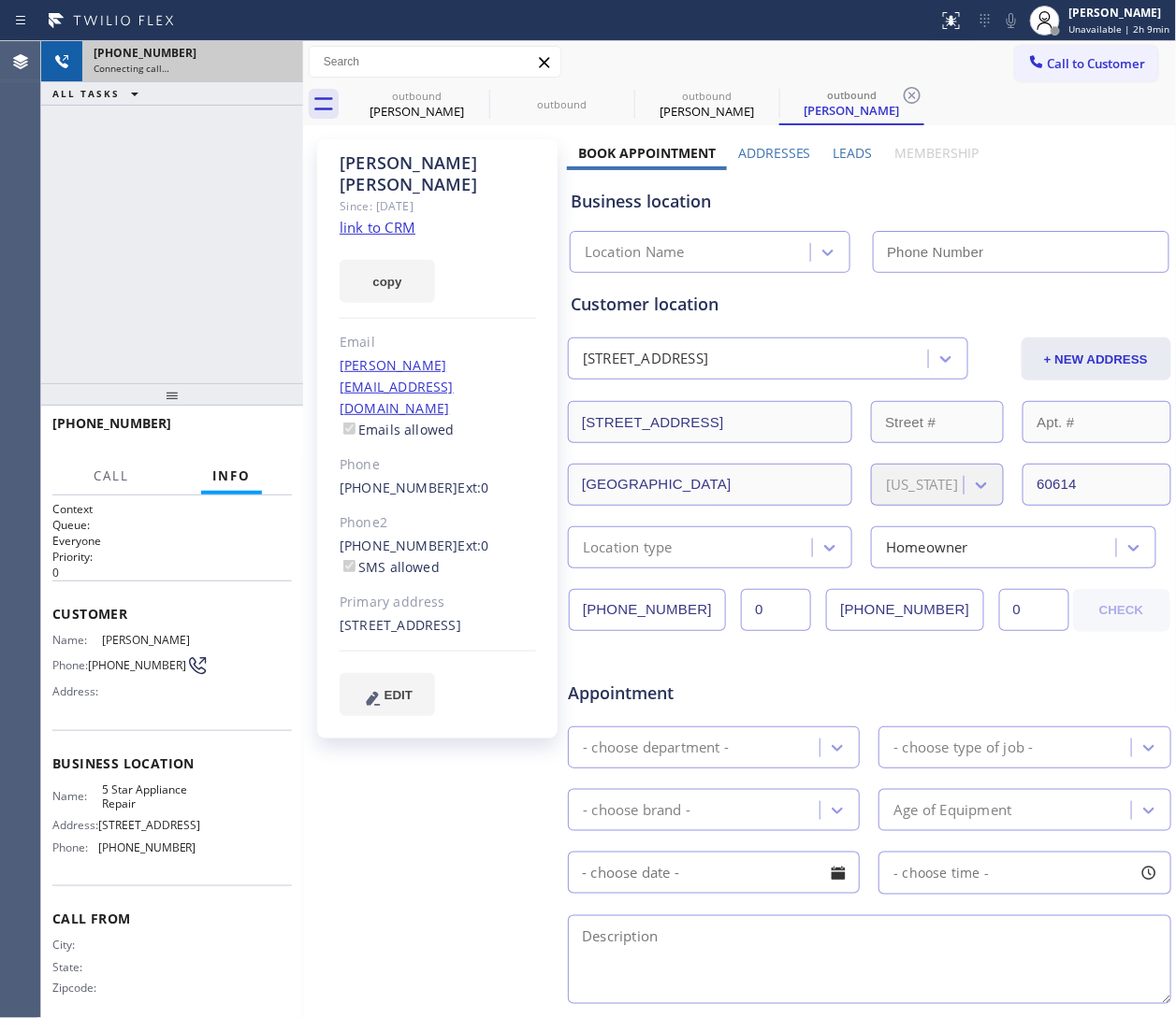
click at [279, 53] on div "+13128416653" at bounding box center [193, 52] width 199 height 15
type input "[PHONE_NUMBER]"
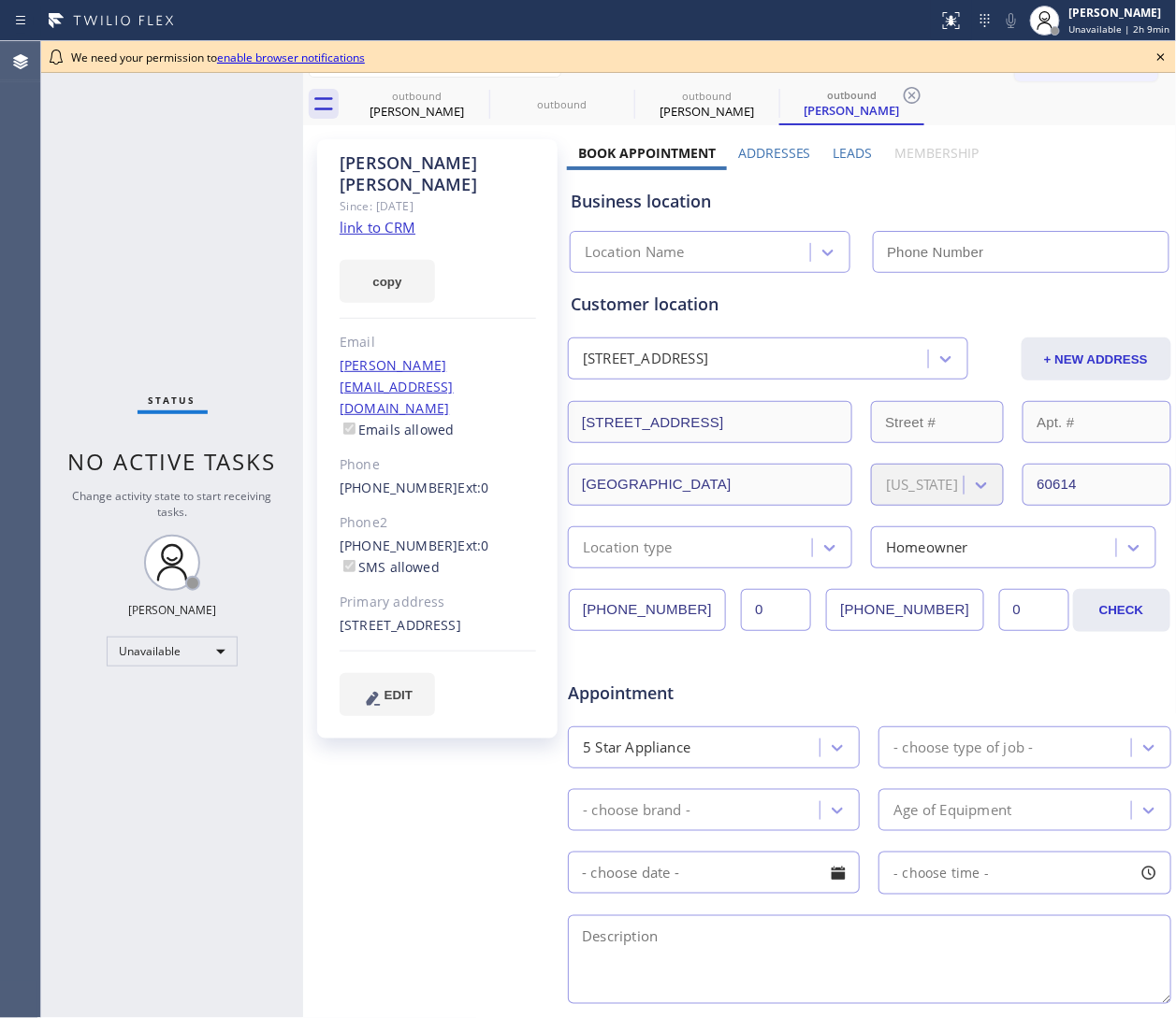
type input "[PHONE_NUMBER]"
click at [1166, 59] on icon at bounding box center [1161, 56] width 22 height 22
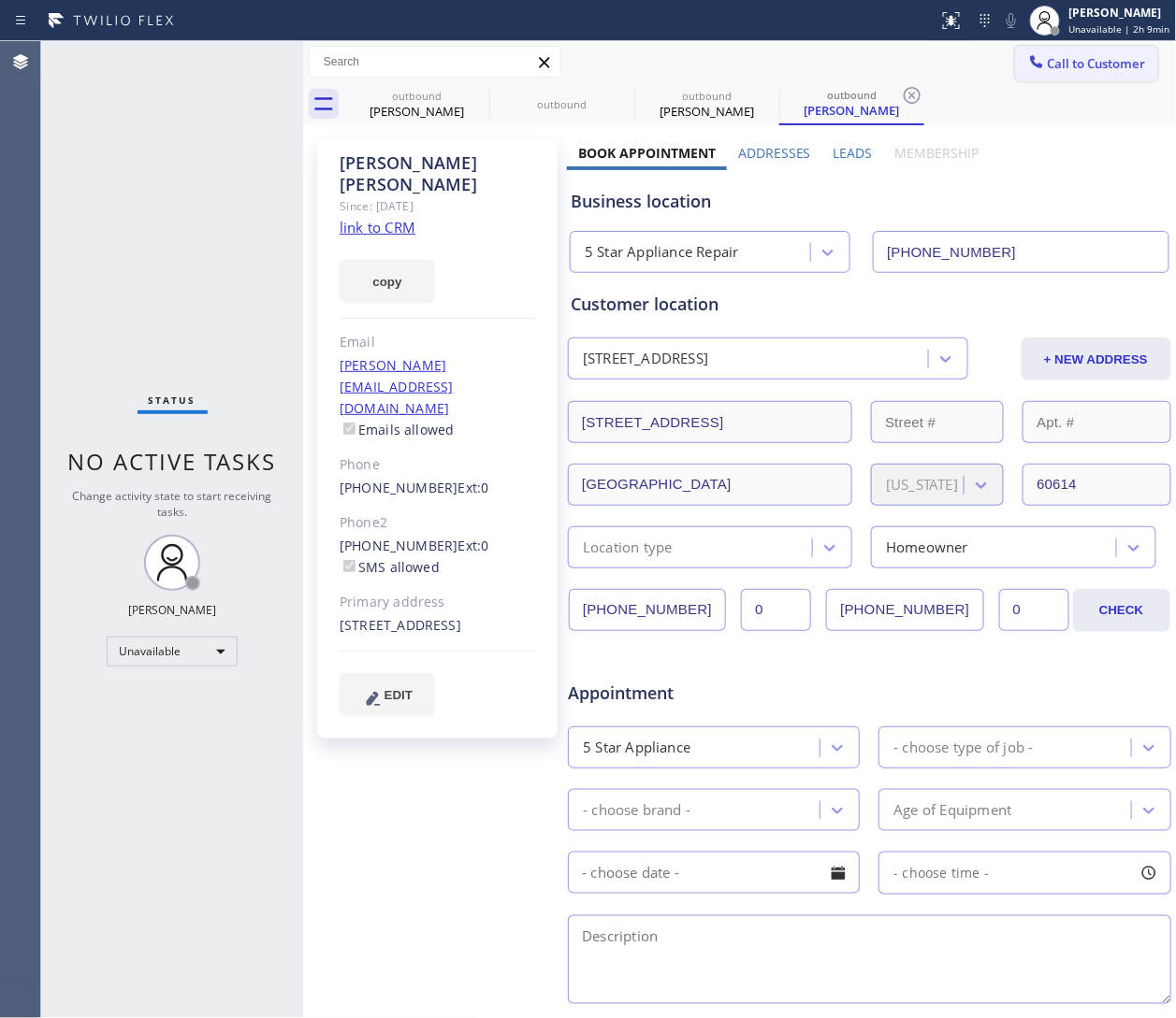
click at [1112, 62] on span "Call to Customer" at bounding box center [1096, 63] width 98 height 16
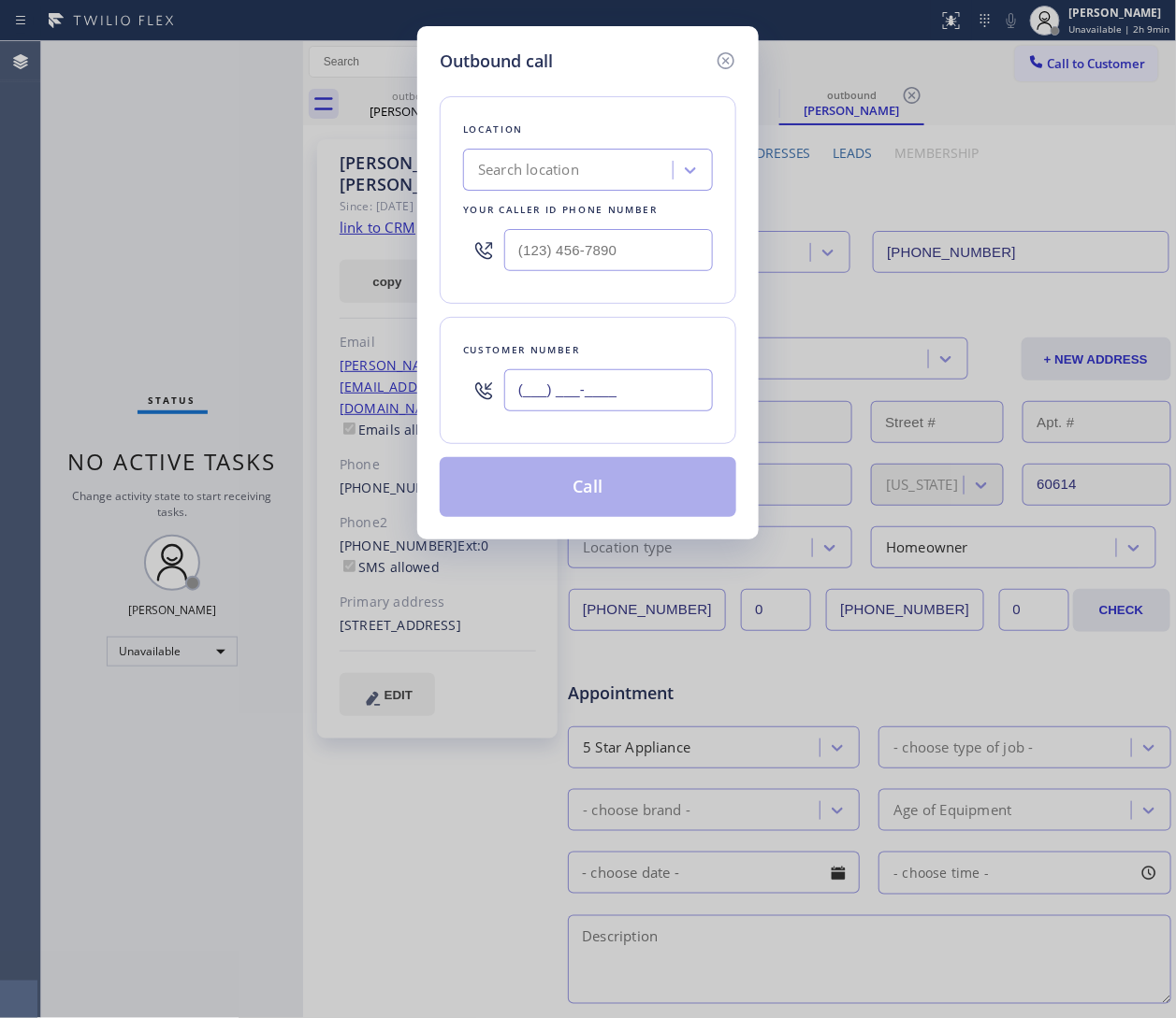
click at [577, 401] on input "(___) ___-____" at bounding box center [607, 389] width 208 height 42
paste input "877) 837-9646"
type input "[PHONE_NUMBER]"
click at [597, 268] on input "(___) ___-____" at bounding box center [607, 250] width 208 height 42
paste input "619) 389-3996"
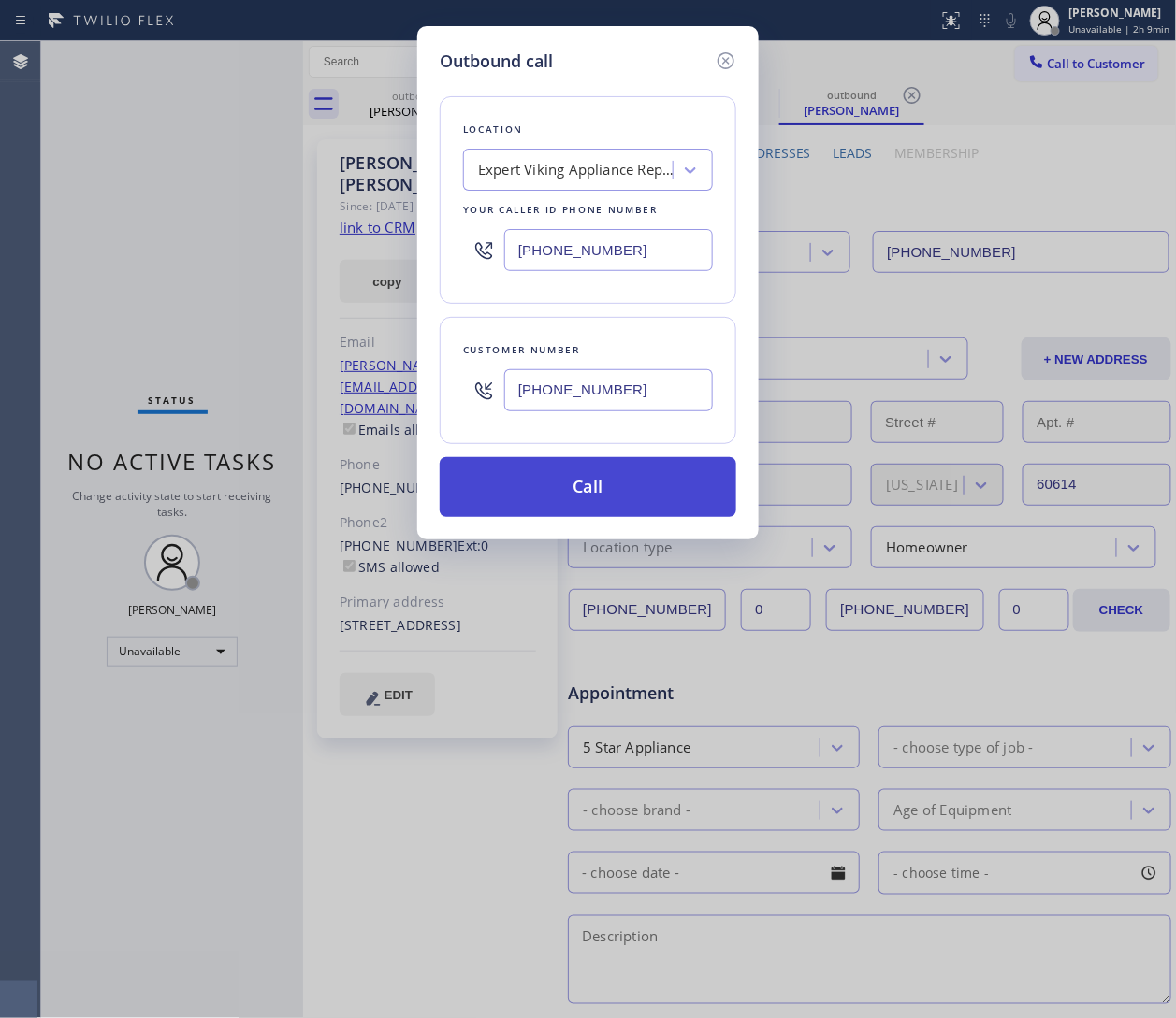
type input "[PHONE_NUMBER]"
click at [635, 489] on button "Call" at bounding box center [588, 487] width 296 height 60
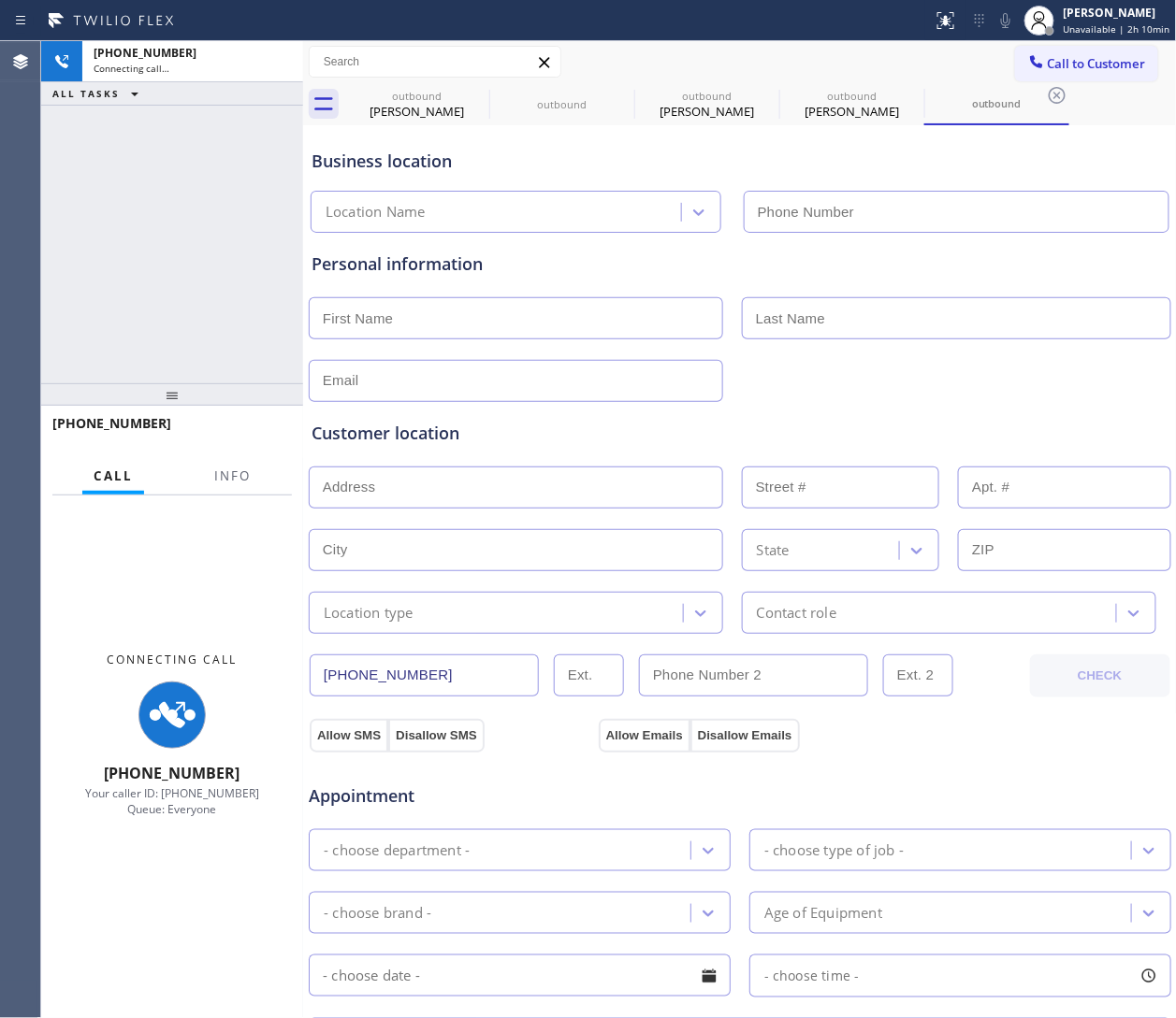
type input "[PHONE_NUMBER]"
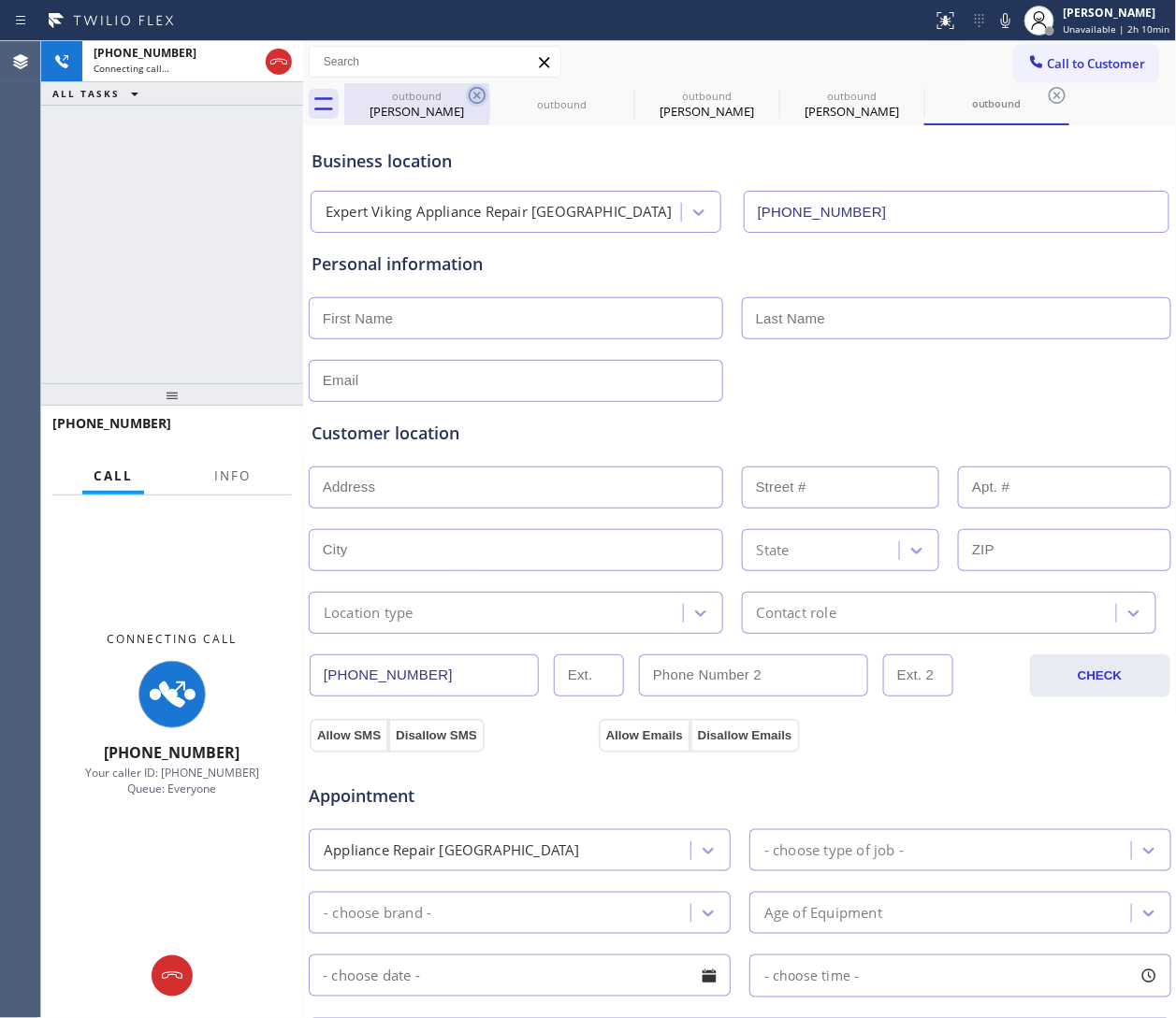
click at [475, 93] on icon at bounding box center [477, 95] width 16 height 16
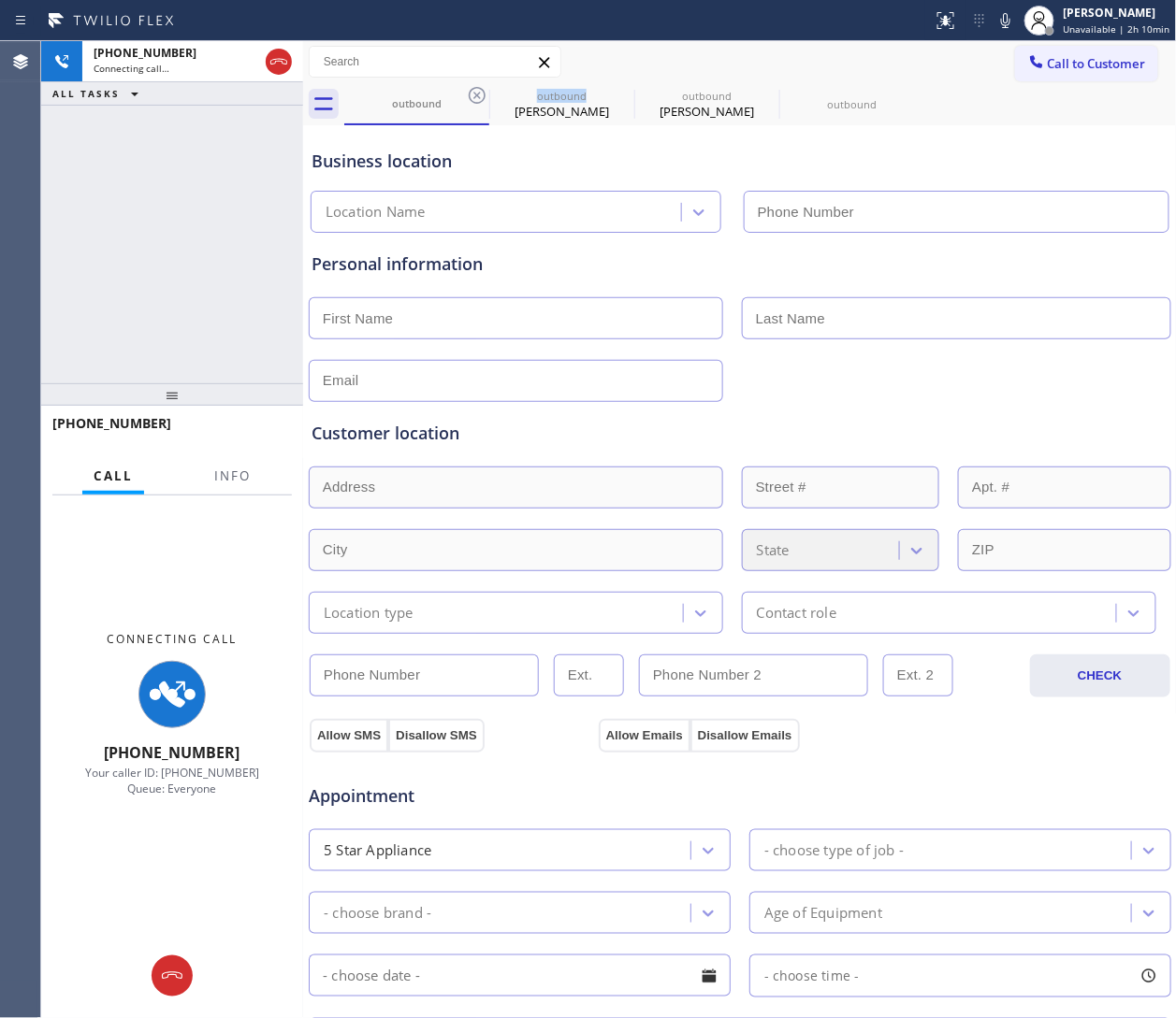
click at [475, 93] on icon at bounding box center [477, 95] width 16 height 16
type input "[PHONE_NUMBER]"
click at [0, 0] on icon at bounding box center [0, 0] width 0 height 0
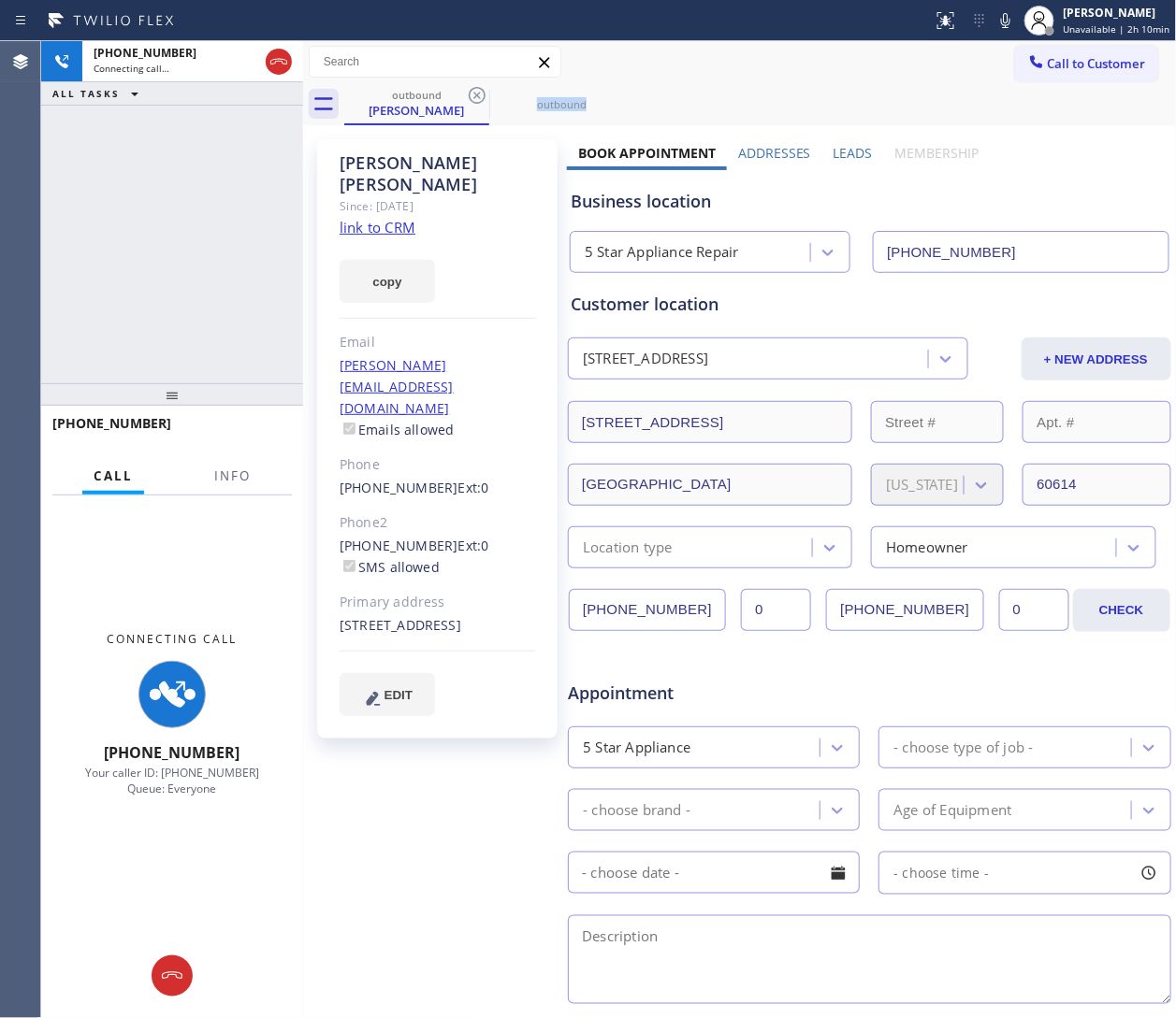
click at [475, 93] on icon at bounding box center [477, 95] width 16 height 16
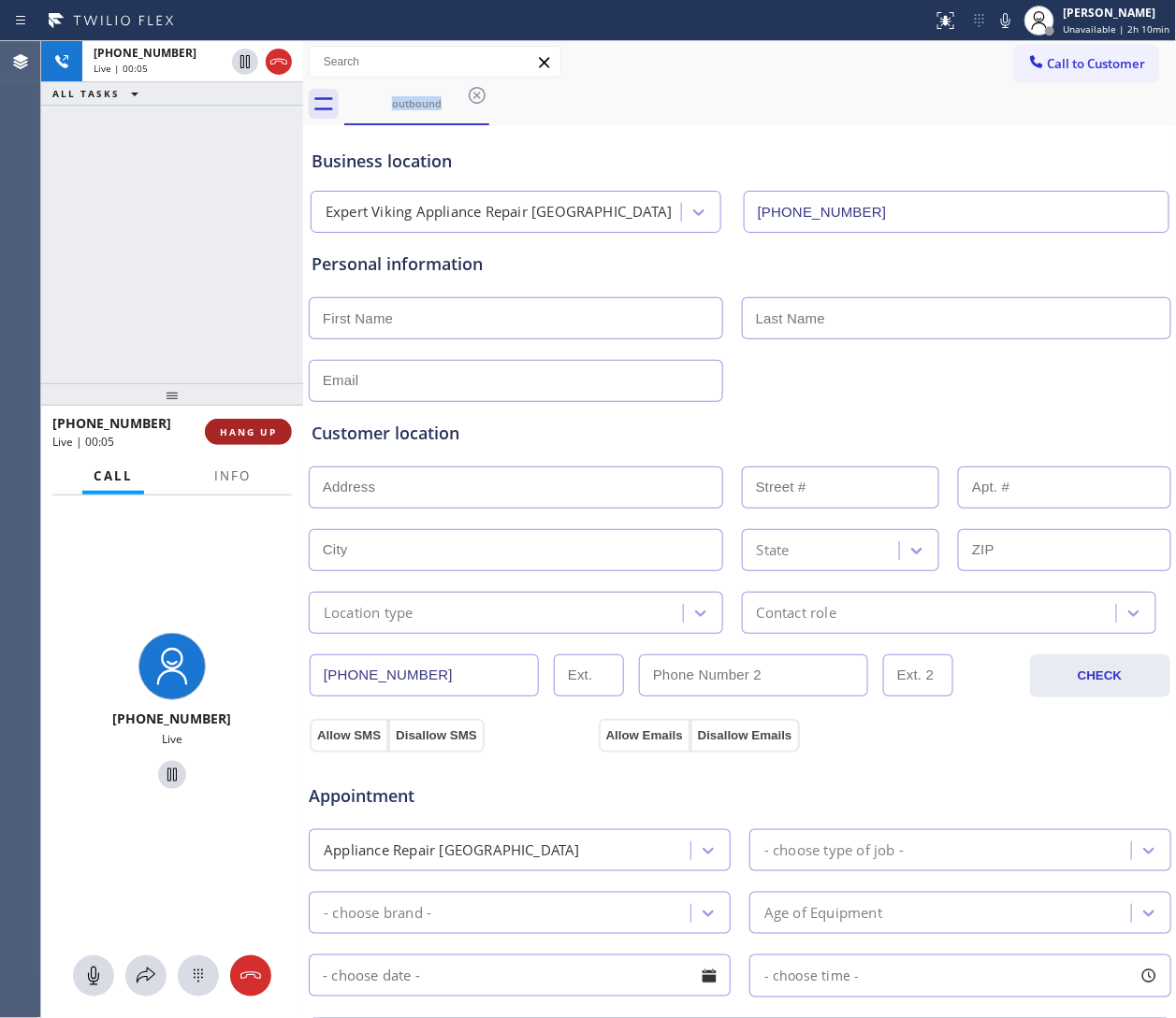
click at [255, 434] on span "HANG UP" at bounding box center [248, 432] width 57 height 14
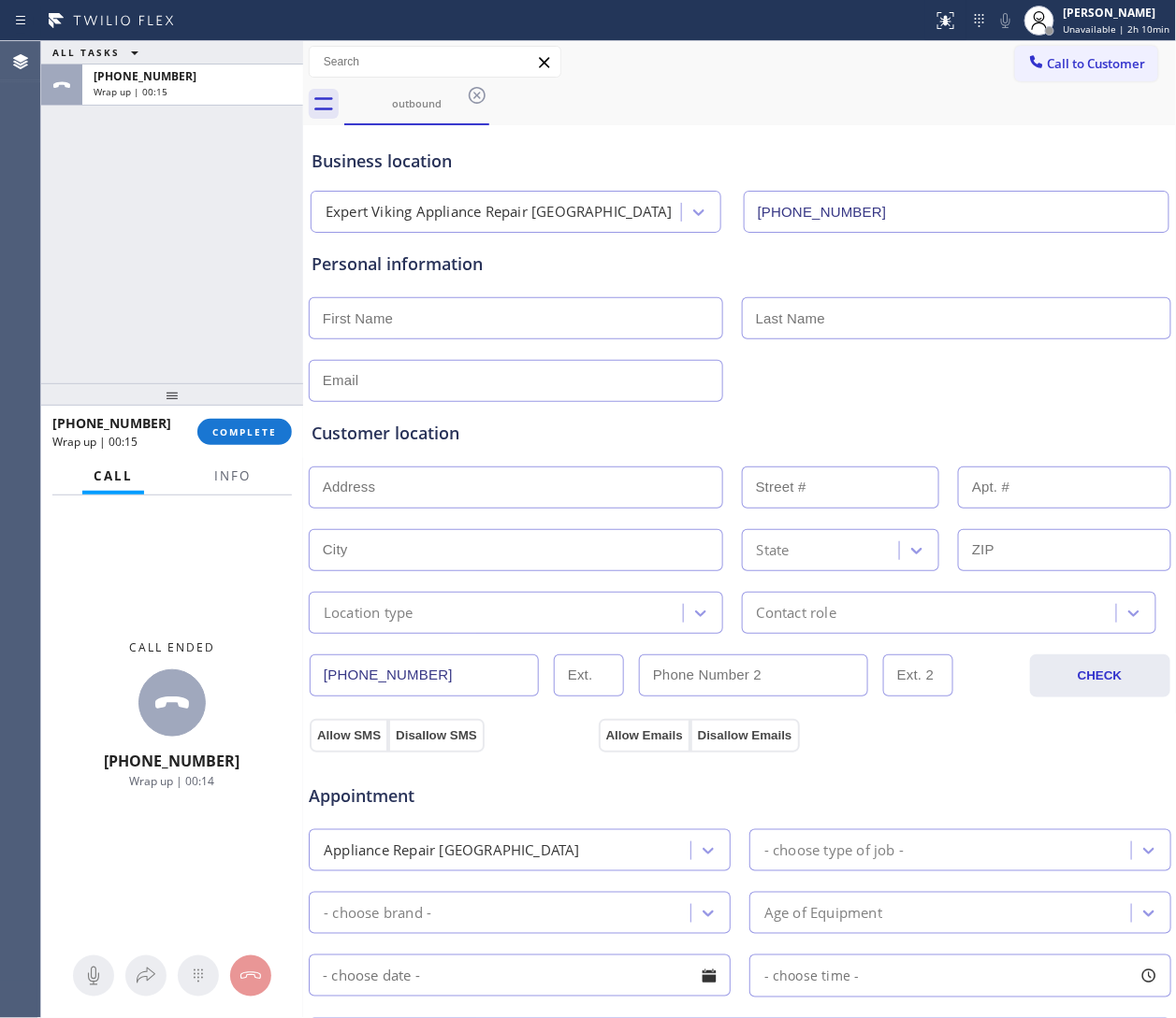
click at [276, 446] on div "[PHONE_NUMBER] Wrap up | 00:15 COMPLETE" at bounding box center [171, 432] width 239 height 48
click at [229, 422] on button "COMPLETE" at bounding box center [245, 432] width 95 height 26
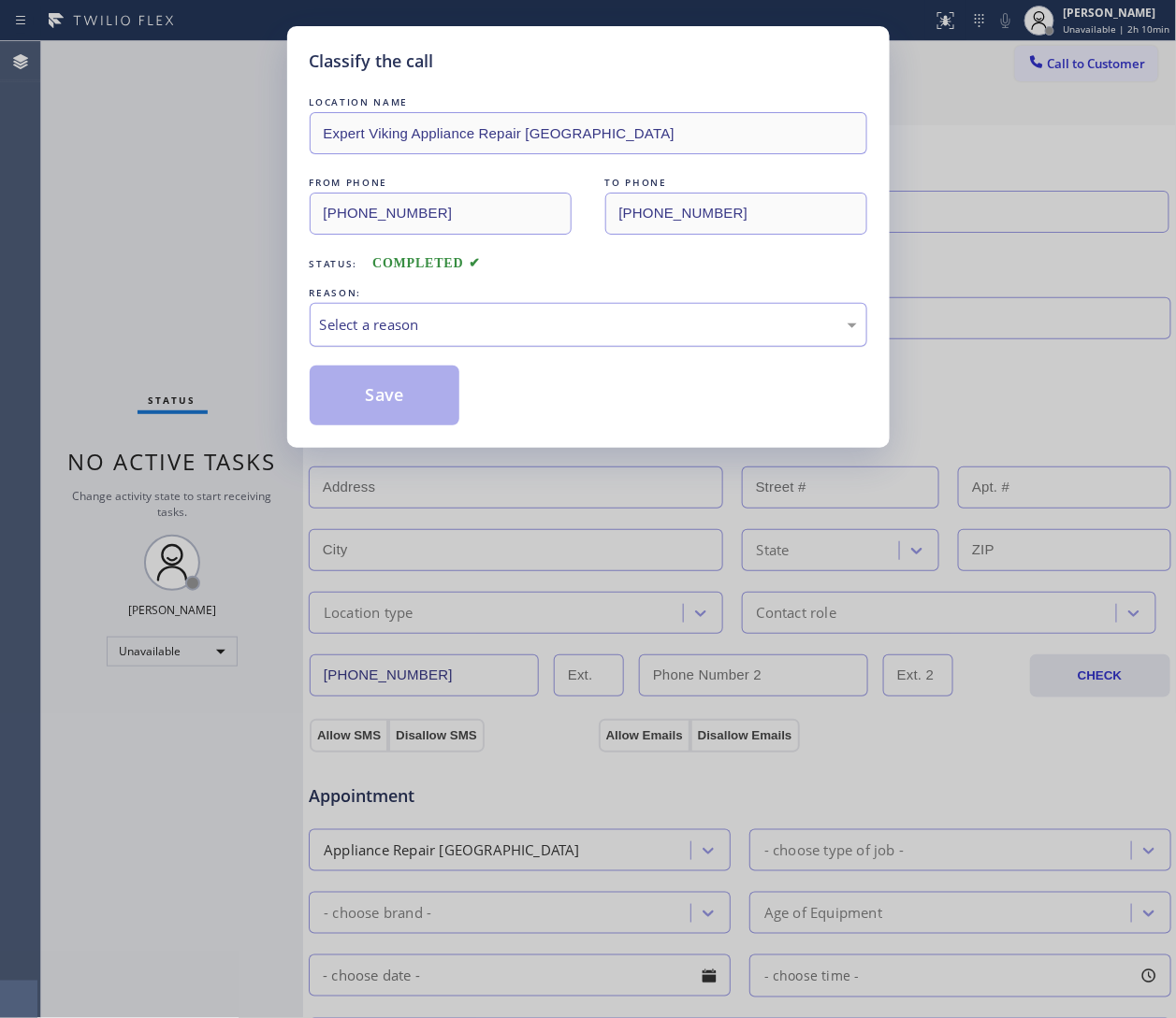
click at [453, 326] on div "Select a reason" at bounding box center [588, 324] width 537 height 21
click at [385, 404] on button "Save" at bounding box center [385, 396] width 150 height 60
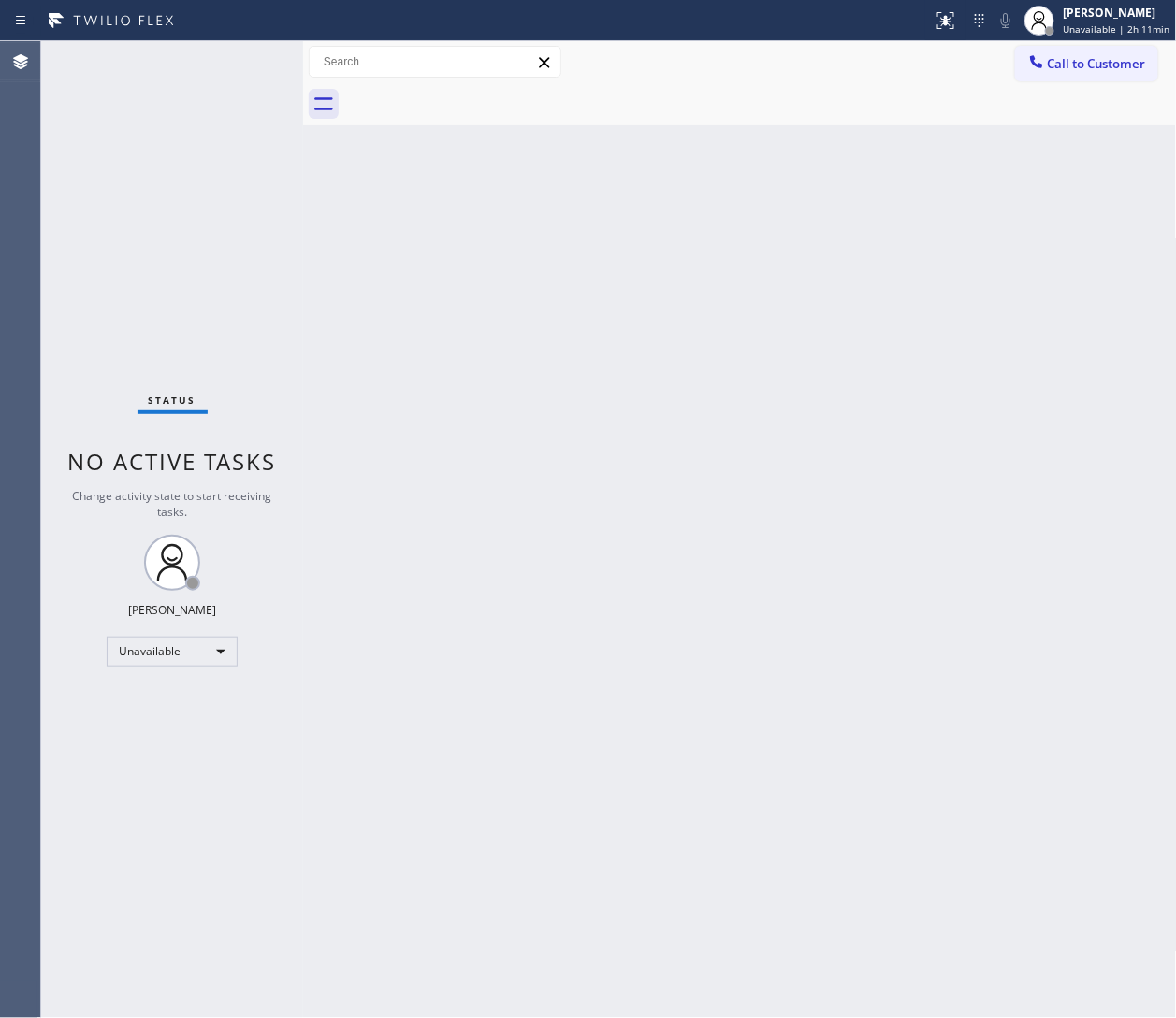
click at [1092, 181] on div "Back to Dashboard Change Sender ID Customers Technicians Select a contact Outbo…" at bounding box center [740, 529] width 874 height 977
click at [1099, 15] on div "[PERSON_NAME]" at bounding box center [1117, 13] width 107 height 15
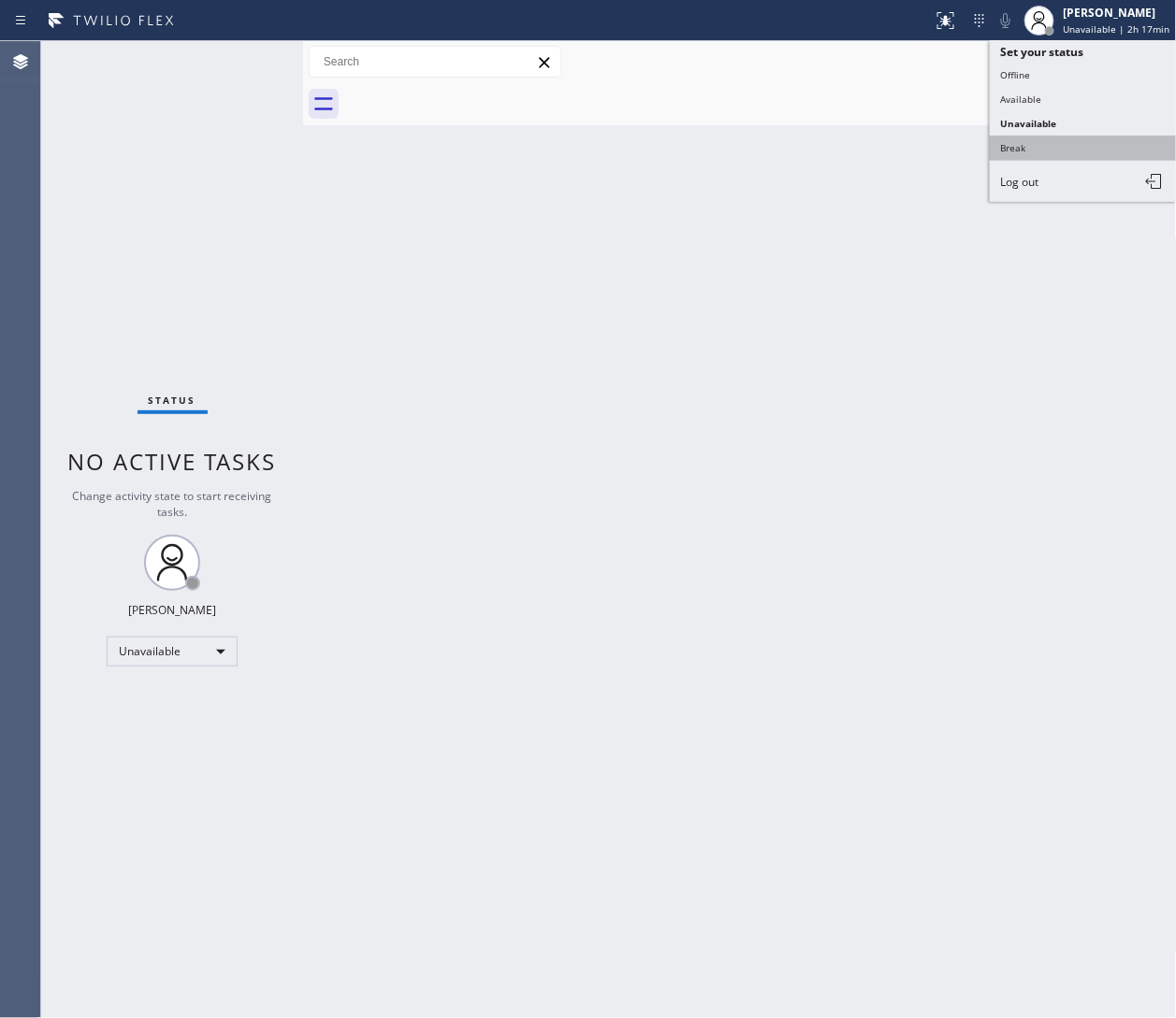
click at [1087, 137] on button "Break" at bounding box center [1083, 147] width 187 height 24
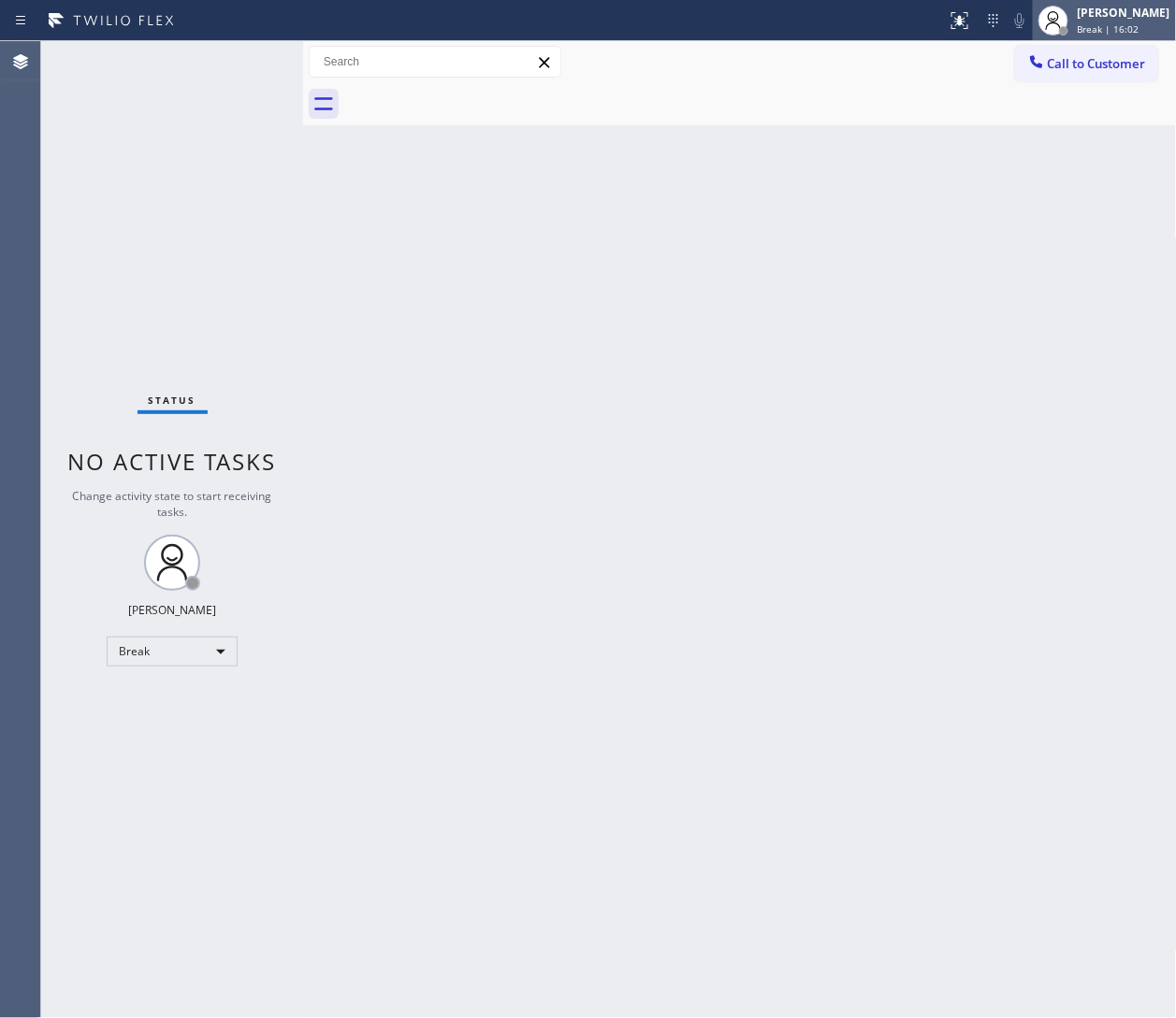
click at [1078, 16] on div "[PERSON_NAME]" at bounding box center [1124, 13] width 93 height 15
click at [1094, 16] on div "[PERSON_NAME]" at bounding box center [1124, 13] width 93 height 15
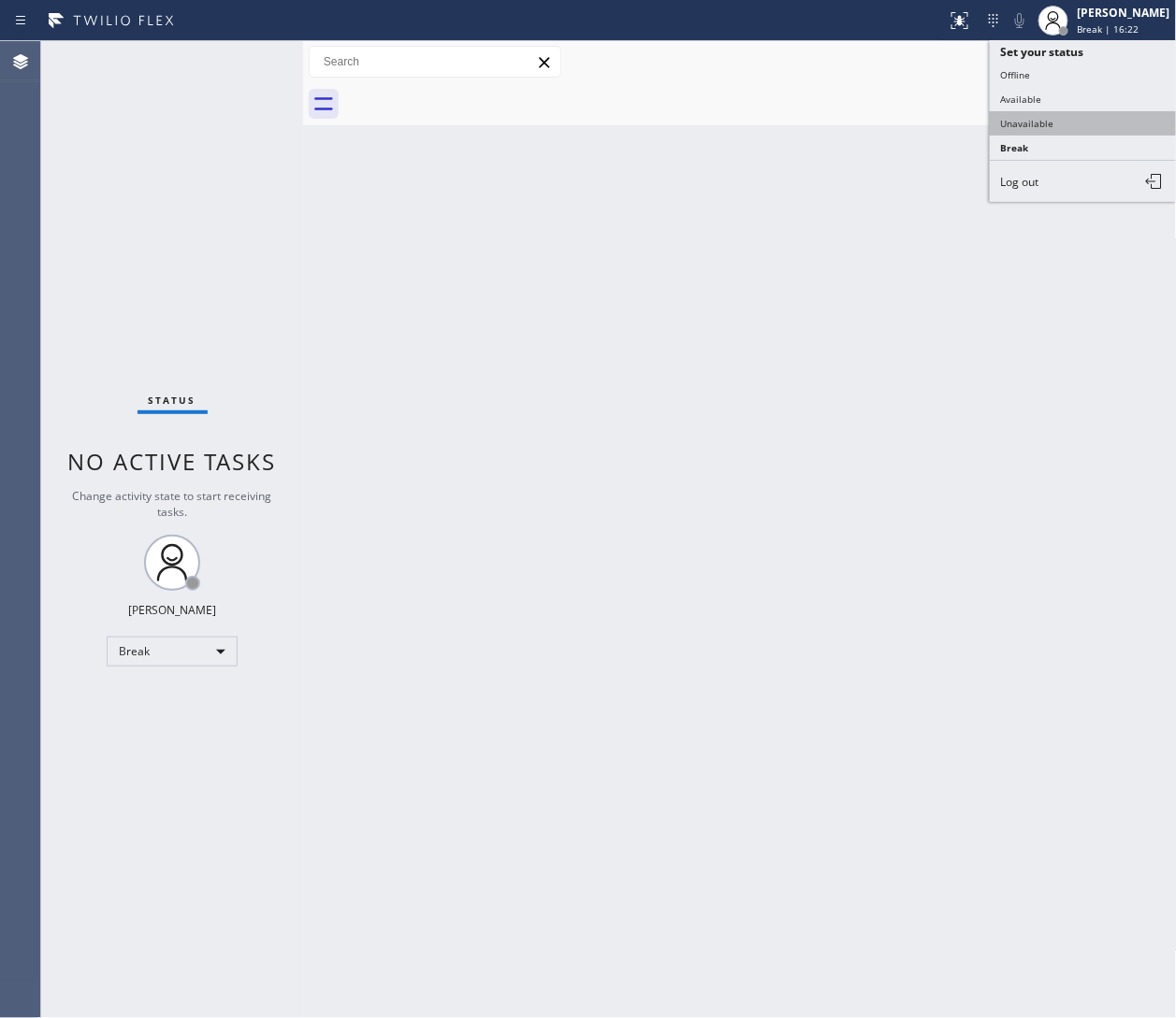
click at [1082, 125] on button "Unavailable" at bounding box center [1083, 123] width 187 height 24
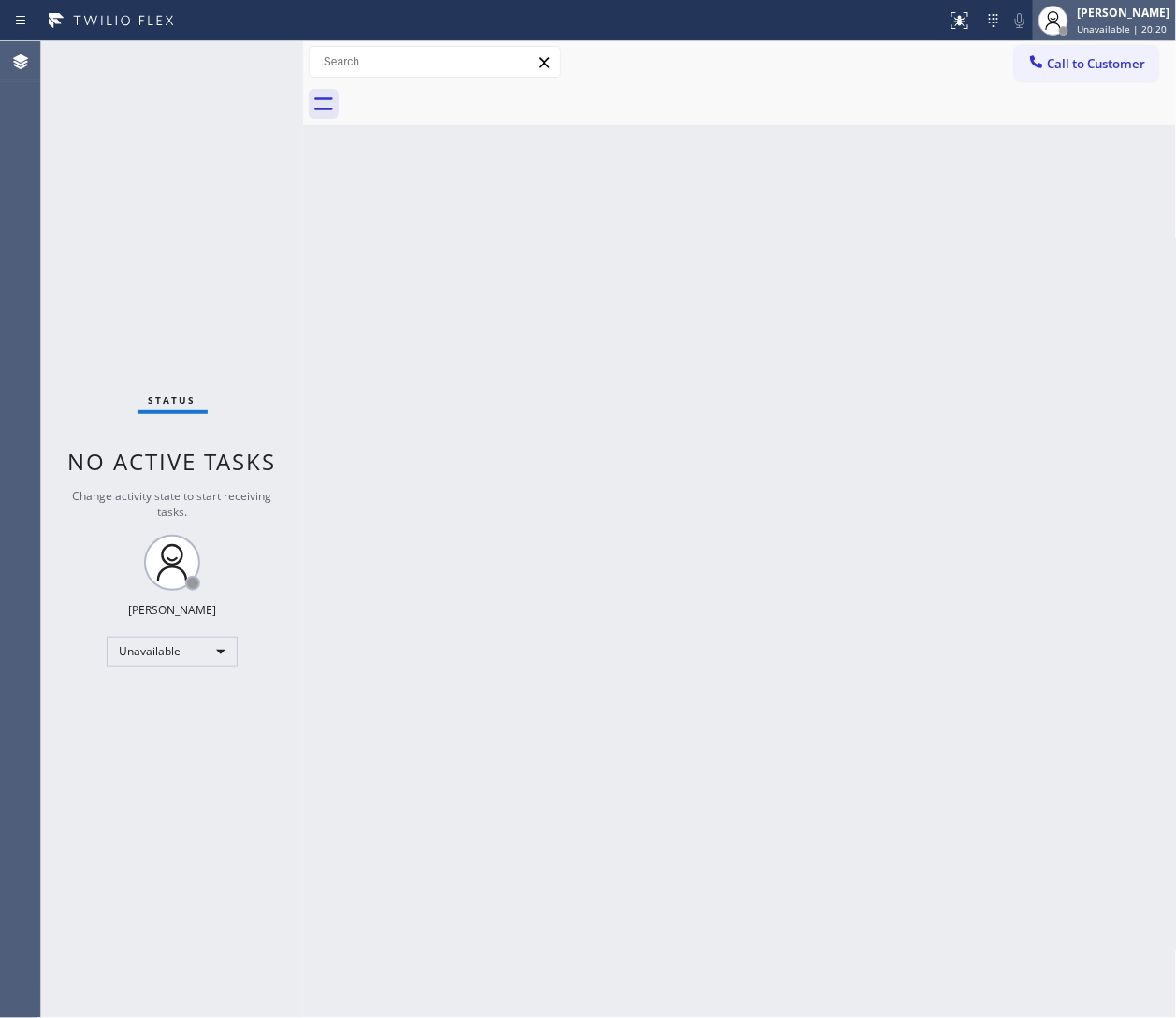
click at [1090, 15] on div "[PERSON_NAME]" at bounding box center [1124, 13] width 93 height 15
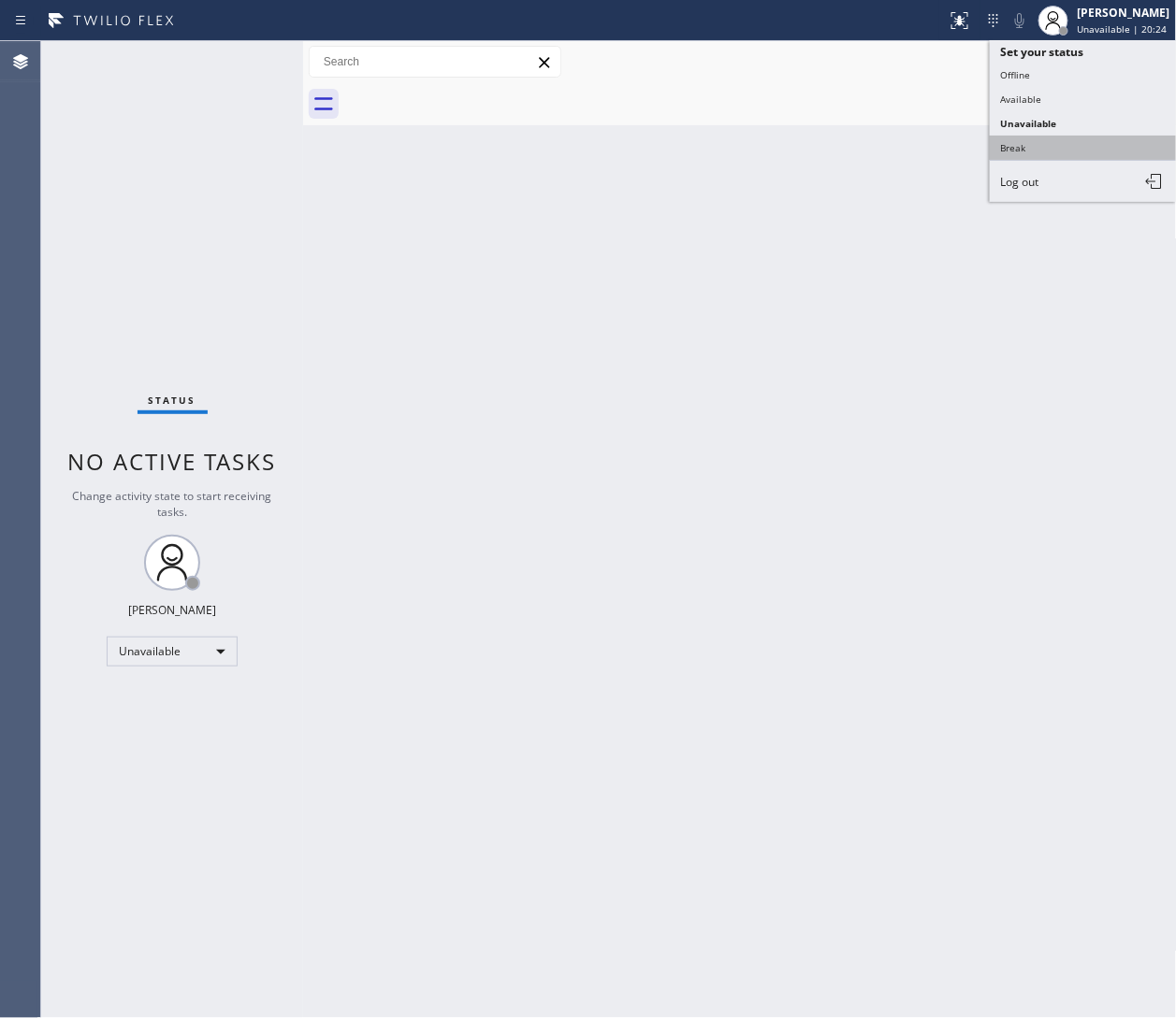
click at [1078, 147] on button "Break" at bounding box center [1083, 147] width 187 height 24
